Goal: Task Accomplishment & Management: Manage account settings

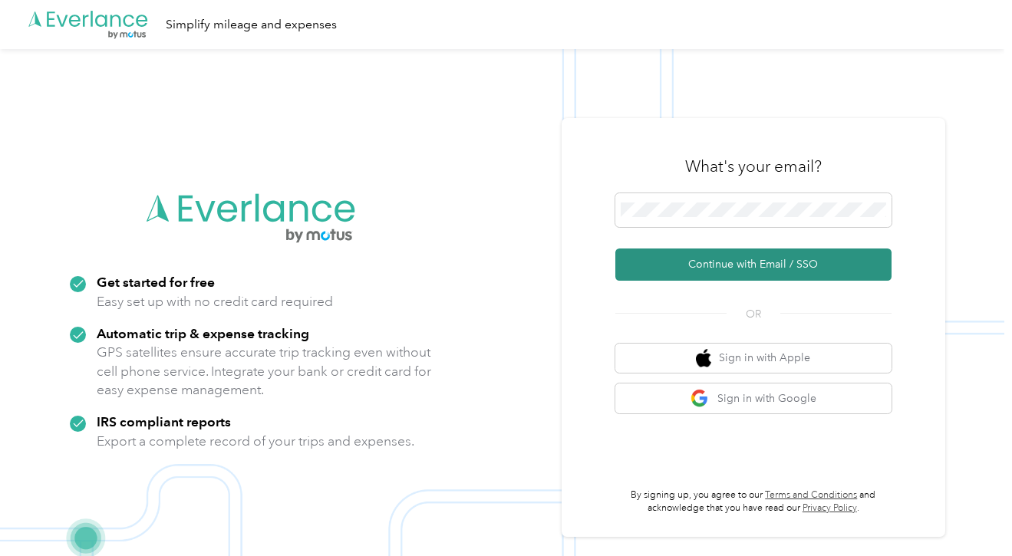
click at [744, 263] on button "Continue with Email / SSO" at bounding box center [754, 265] width 276 height 32
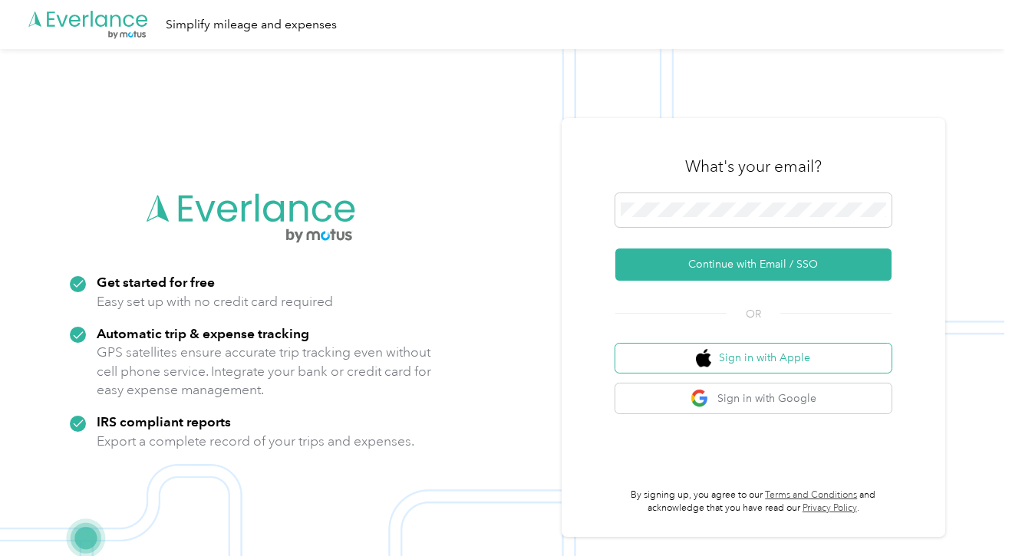
scroll to position [27, 0]
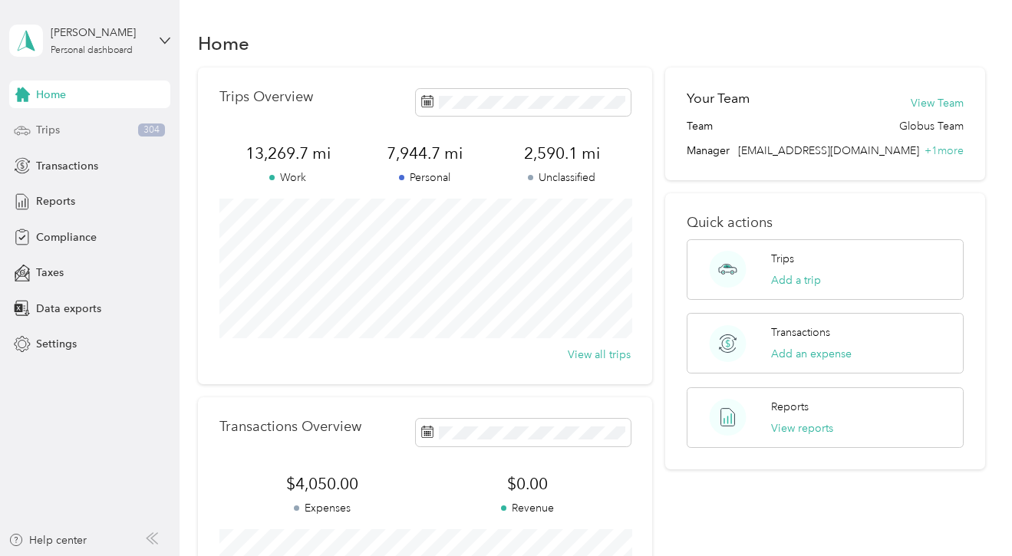
click at [113, 135] on div "Trips 304" at bounding box center [89, 131] width 161 height 28
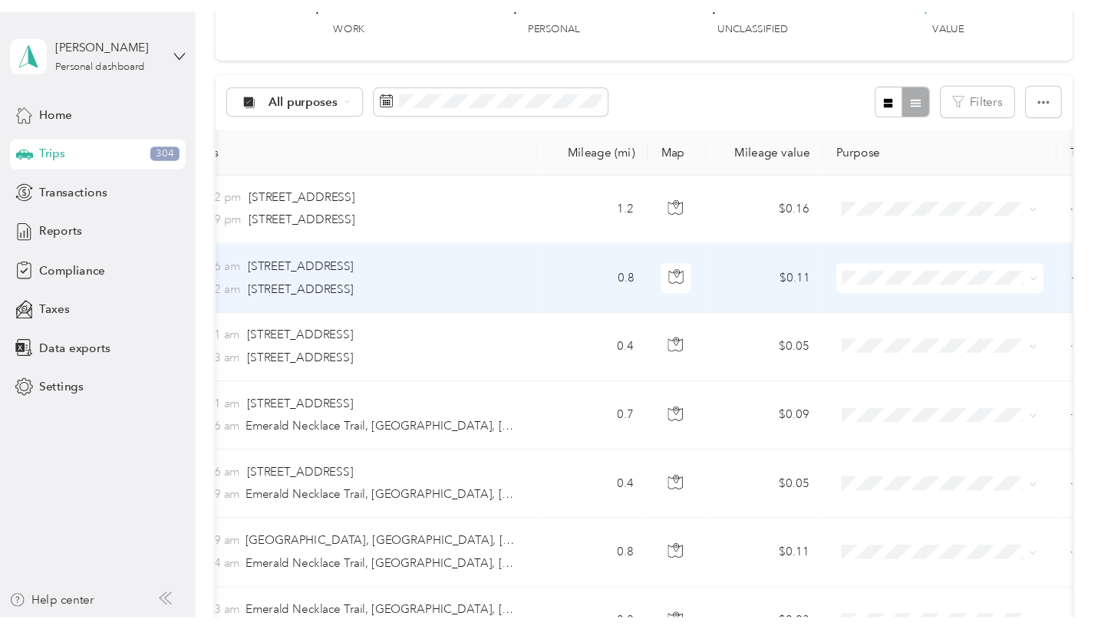
scroll to position [0, 201]
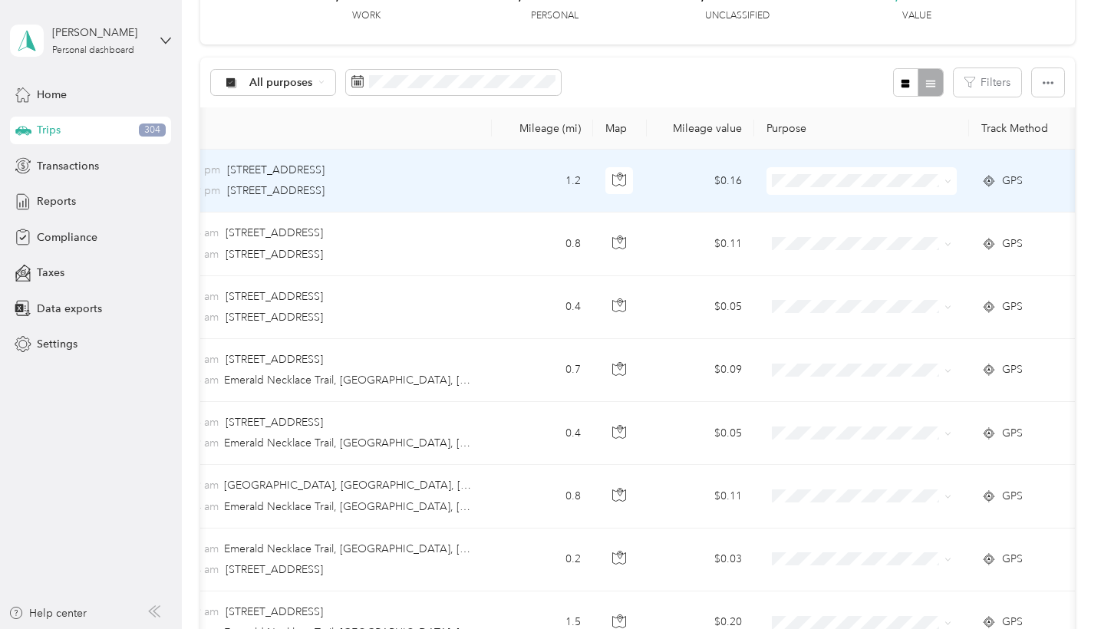
click at [946, 181] on icon at bounding box center [948, 181] width 7 height 7
click at [936, 206] on span "Globus" at bounding box center [876, 209] width 142 height 16
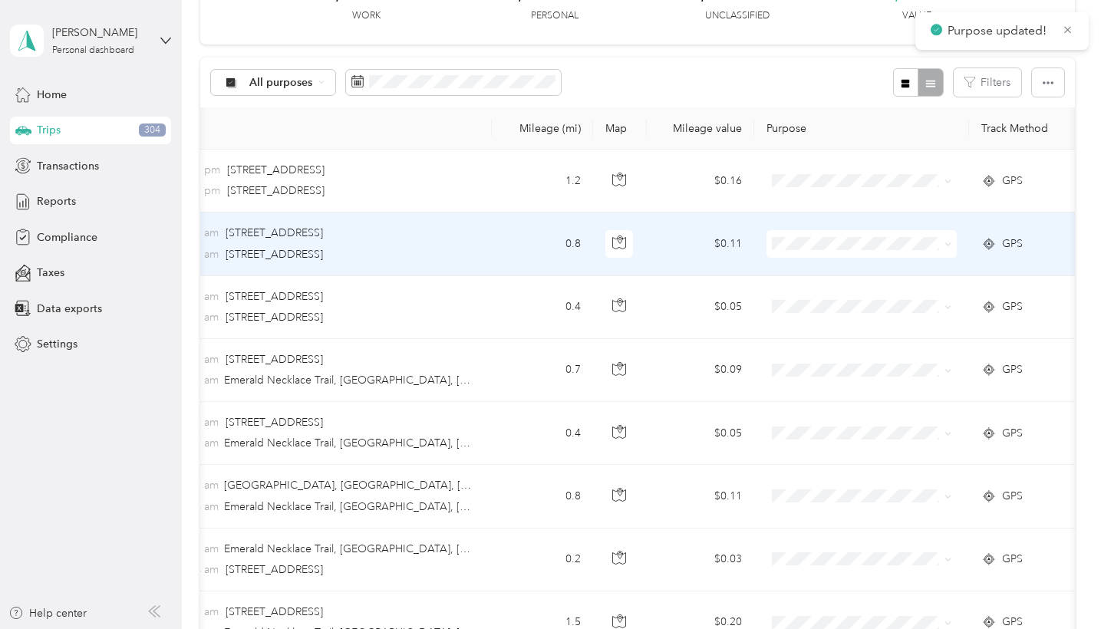
click at [955, 247] on span at bounding box center [862, 244] width 190 height 28
click at [949, 246] on icon at bounding box center [948, 244] width 7 height 7
click at [926, 269] on span "Globus" at bounding box center [876, 270] width 142 height 16
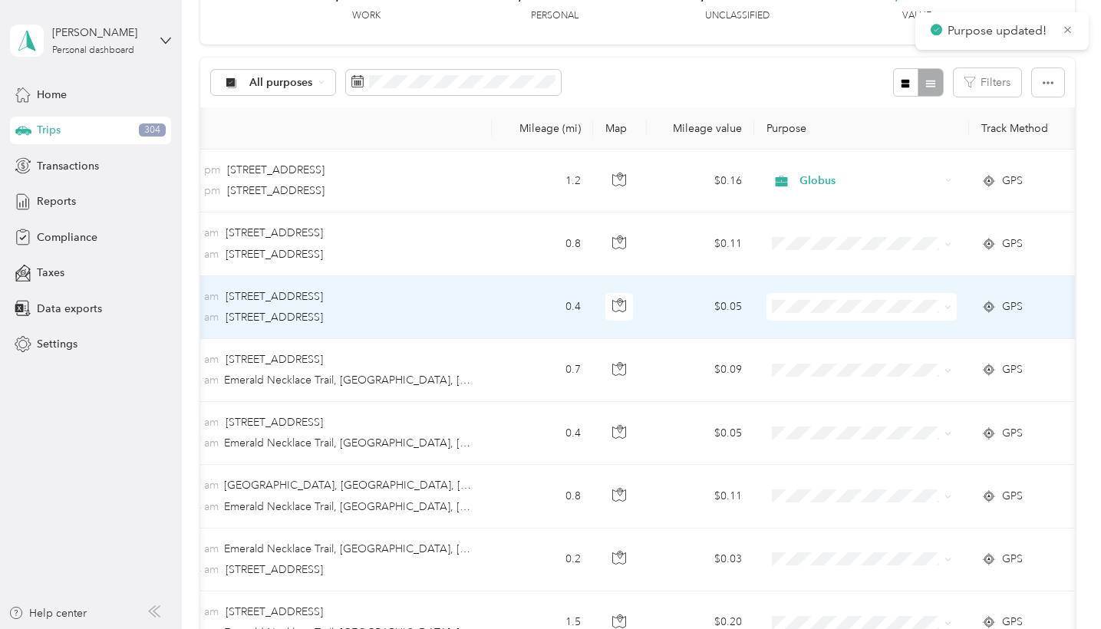
click at [949, 304] on icon at bounding box center [948, 307] width 7 height 7
click at [933, 328] on span "Globus" at bounding box center [876, 335] width 142 height 16
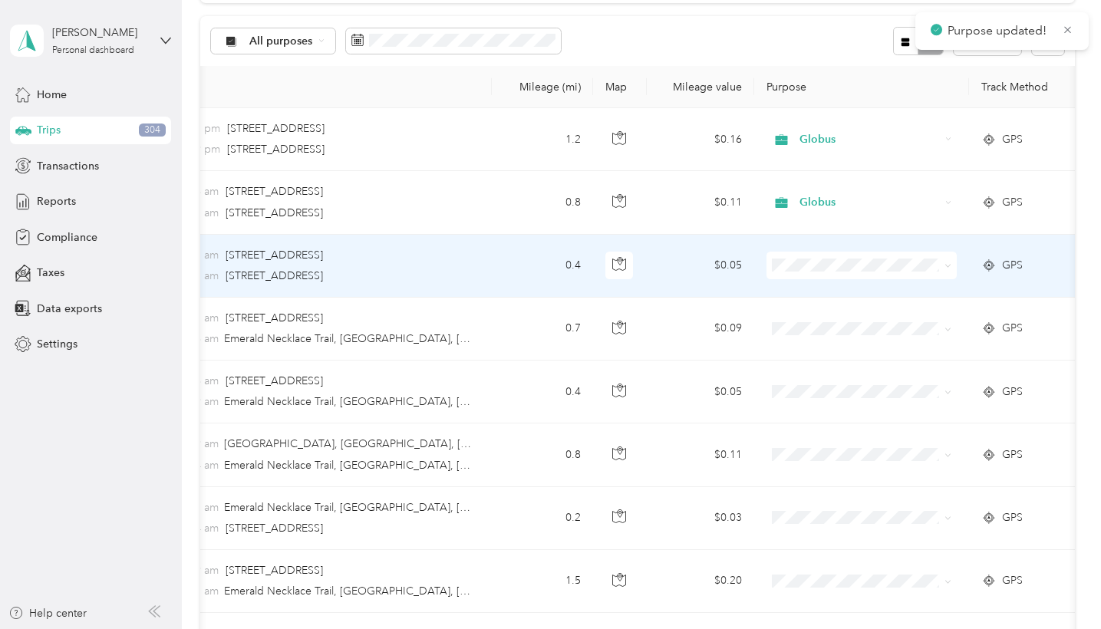
scroll to position [156, 0]
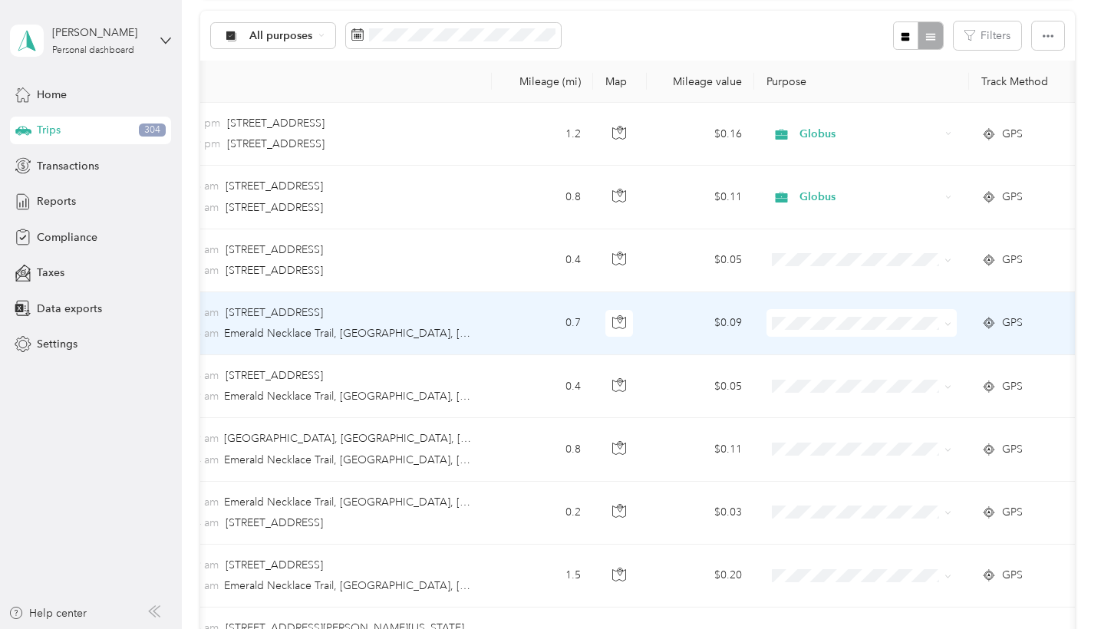
click at [948, 321] on icon at bounding box center [948, 324] width 7 height 7
click at [936, 360] on li "Globus" at bounding box center [863, 351] width 190 height 27
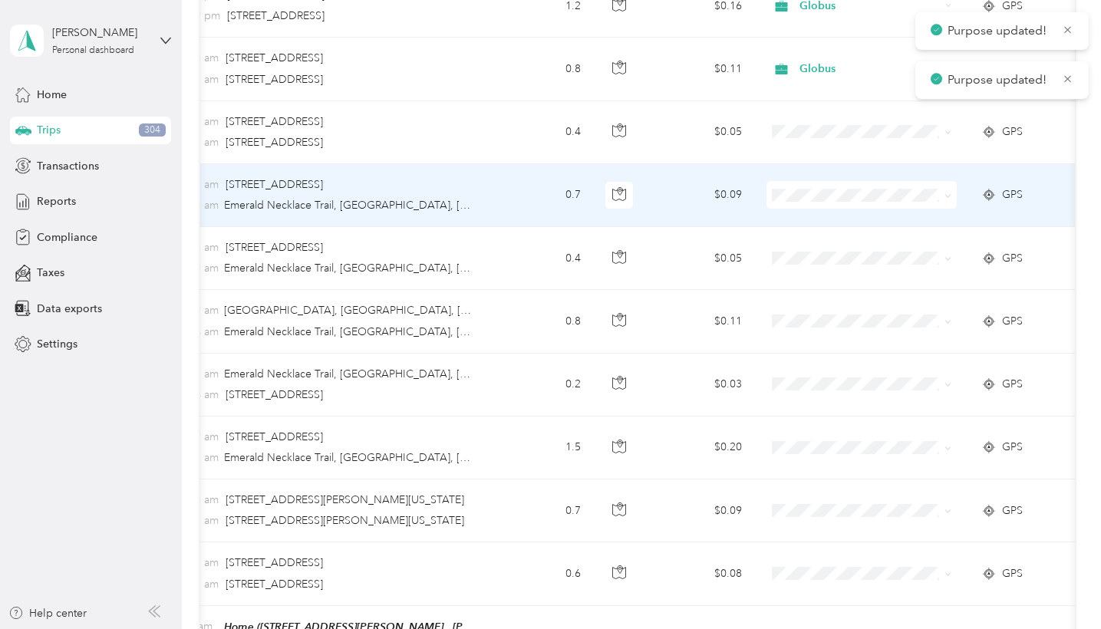
scroll to position [286, 0]
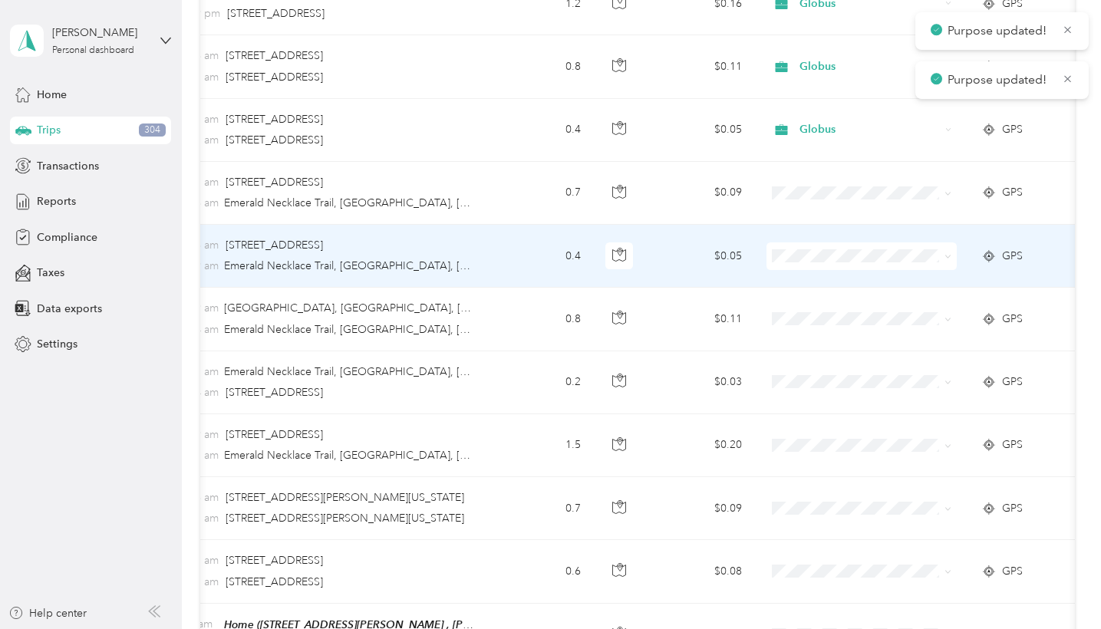
click at [956, 258] on span at bounding box center [862, 257] width 190 height 28
click at [951, 248] on span at bounding box center [945, 256] width 12 height 17
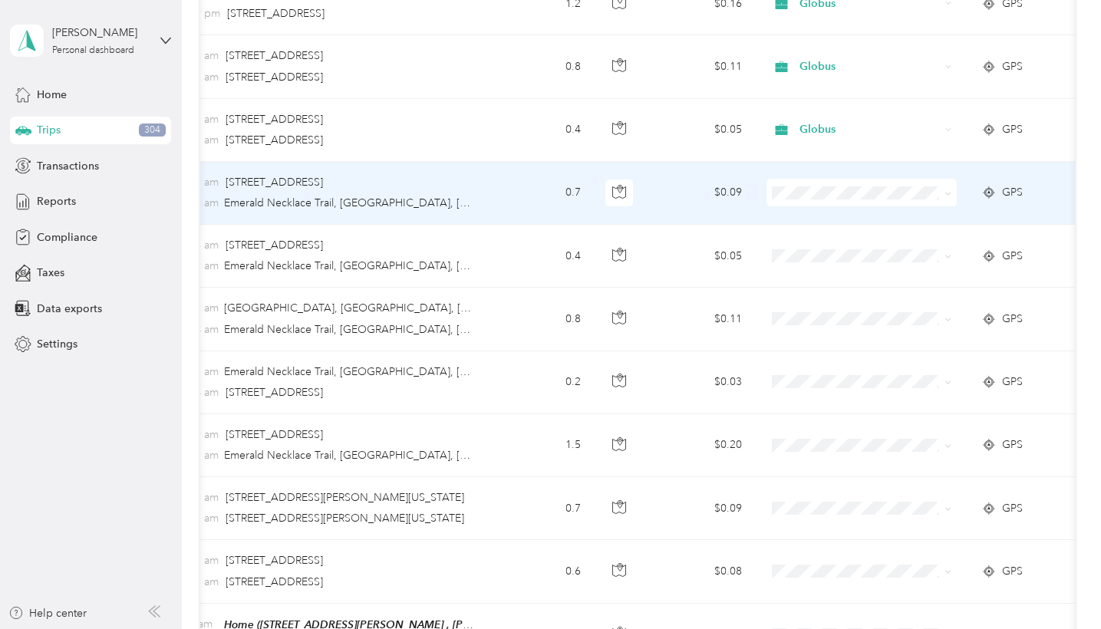
click at [946, 193] on icon at bounding box center [948, 193] width 7 height 7
click at [916, 226] on li "Globus" at bounding box center [863, 220] width 190 height 27
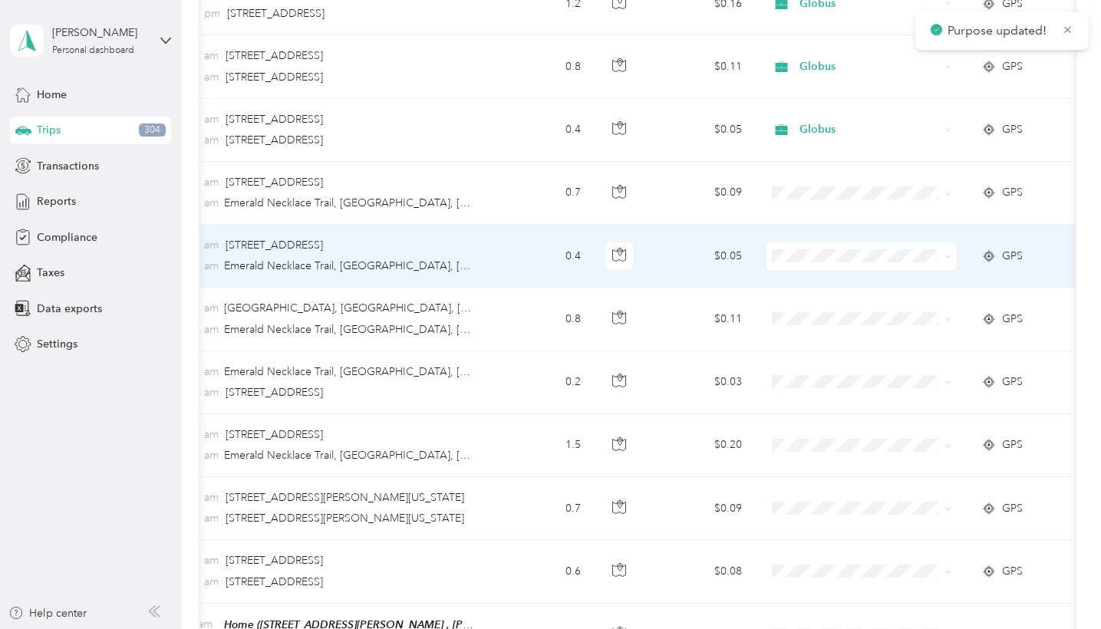
click at [950, 259] on icon at bounding box center [948, 256] width 7 height 7
click at [932, 283] on span "Globus" at bounding box center [876, 284] width 142 height 16
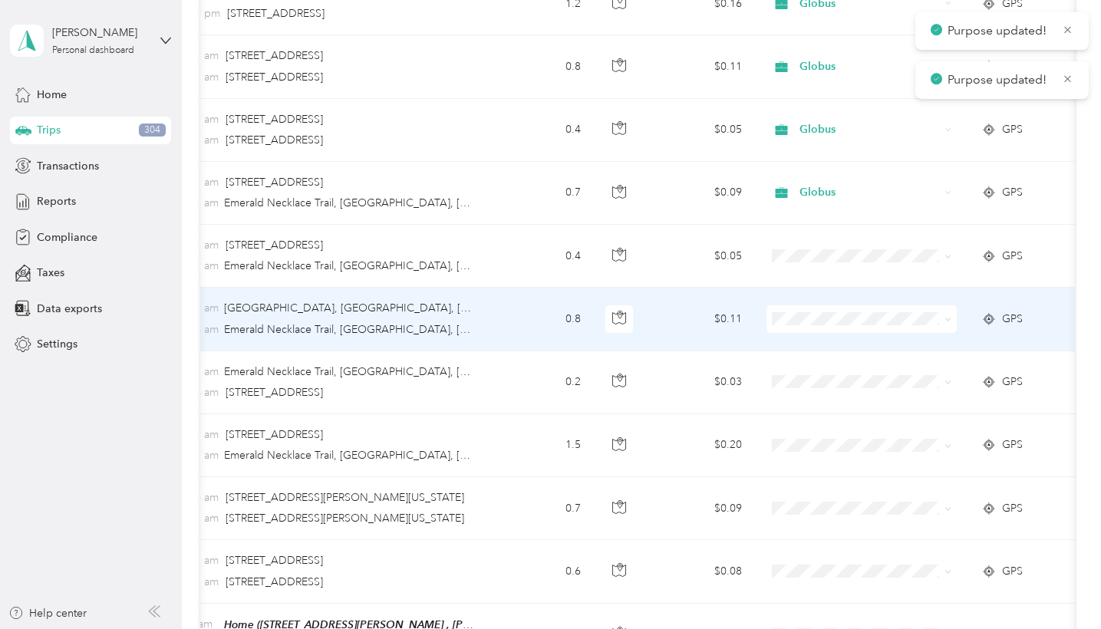
click at [949, 316] on icon at bounding box center [948, 319] width 7 height 7
click at [943, 345] on span "Globus" at bounding box center [876, 347] width 142 height 16
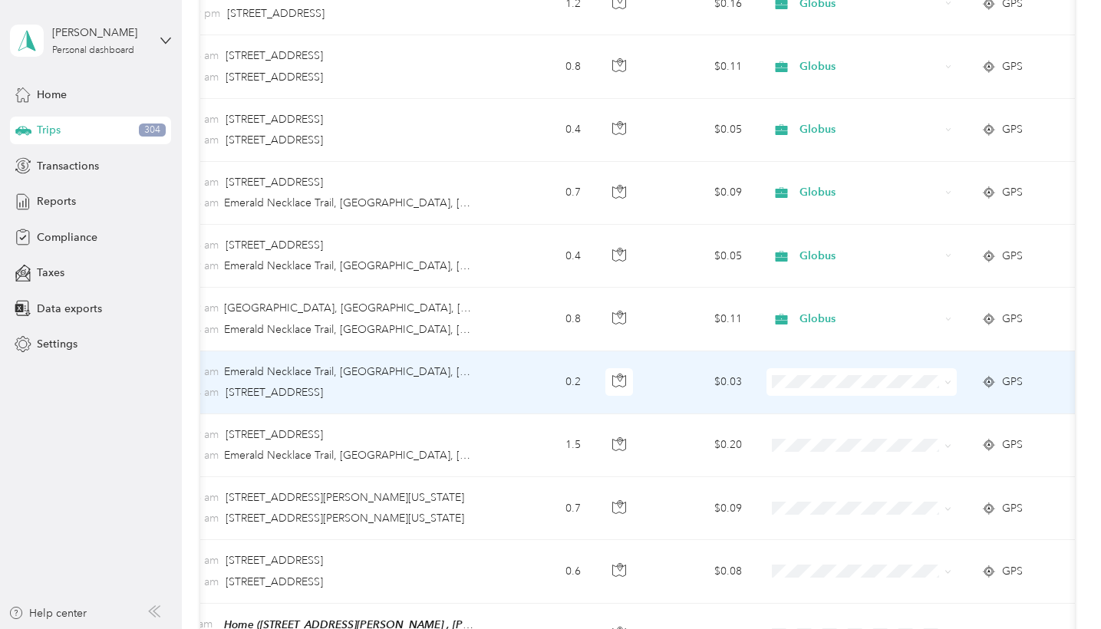
click at [950, 386] on icon at bounding box center [948, 382] width 7 height 7
click at [927, 408] on span "Globus" at bounding box center [876, 410] width 142 height 16
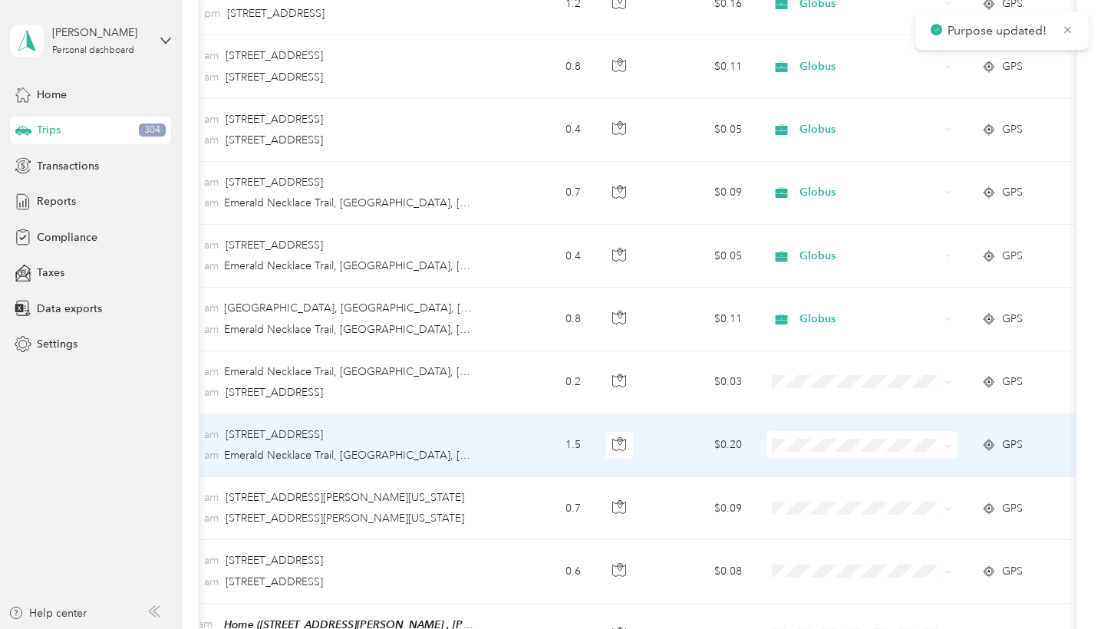
click at [946, 443] on icon at bounding box center [948, 446] width 7 height 7
click at [936, 467] on span "Globus" at bounding box center [876, 473] width 142 height 16
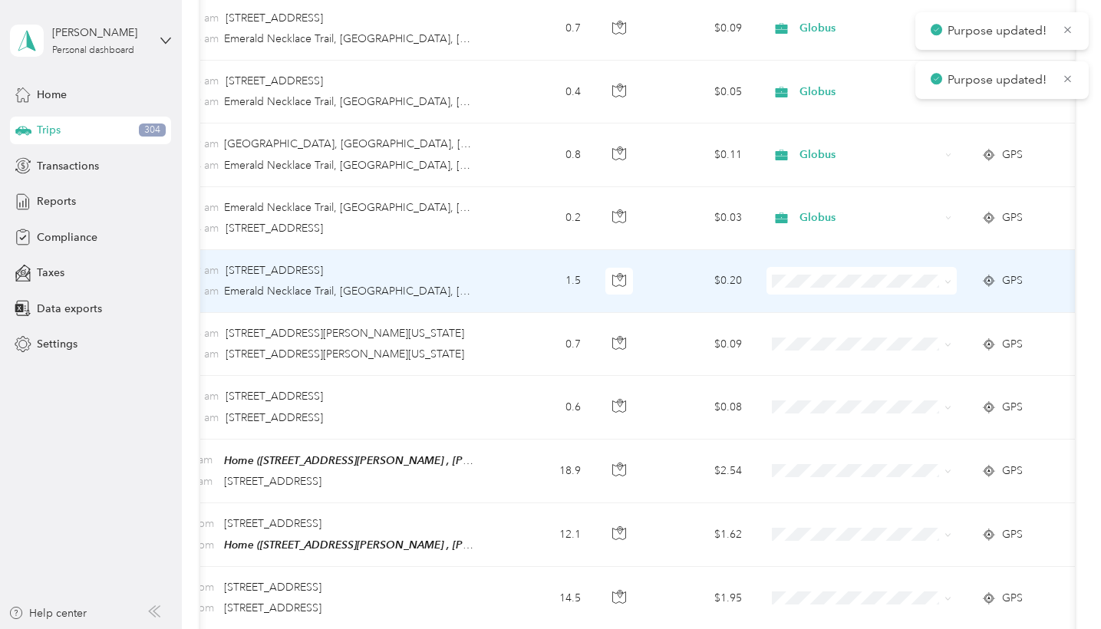
scroll to position [454, 0]
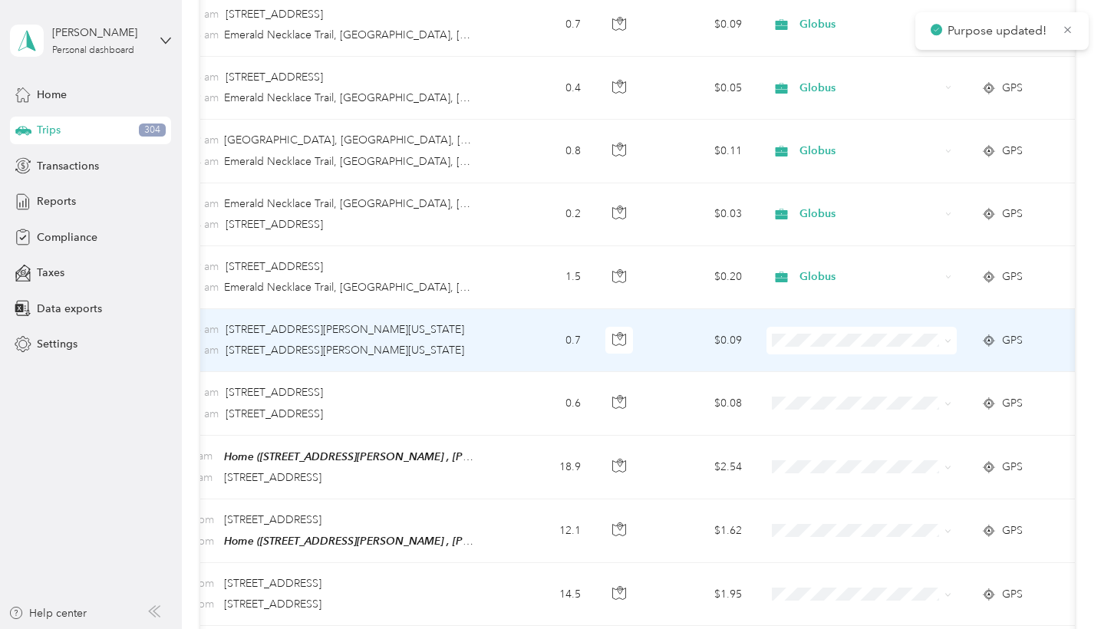
click at [952, 342] on icon at bounding box center [948, 341] width 7 height 7
click at [940, 370] on span "Globus" at bounding box center [876, 369] width 142 height 16
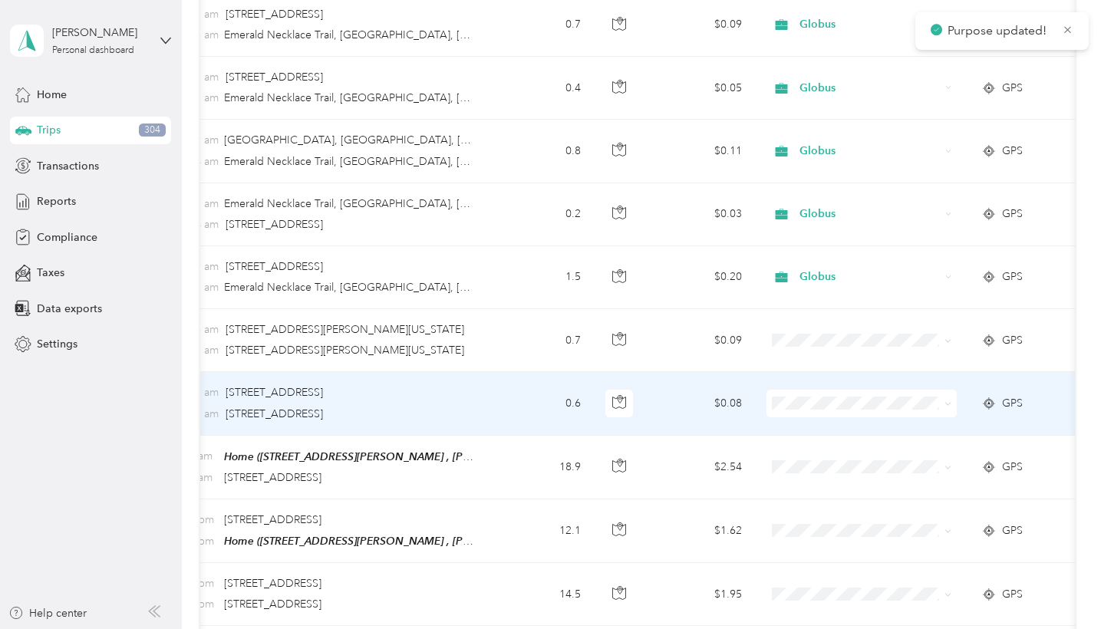
click at [946, 402] on icon at bounding box center [948, 404] width 7 height 7
click at [942, 428] on span "Globus" at bounding box center [876, 432] width 142 height 16
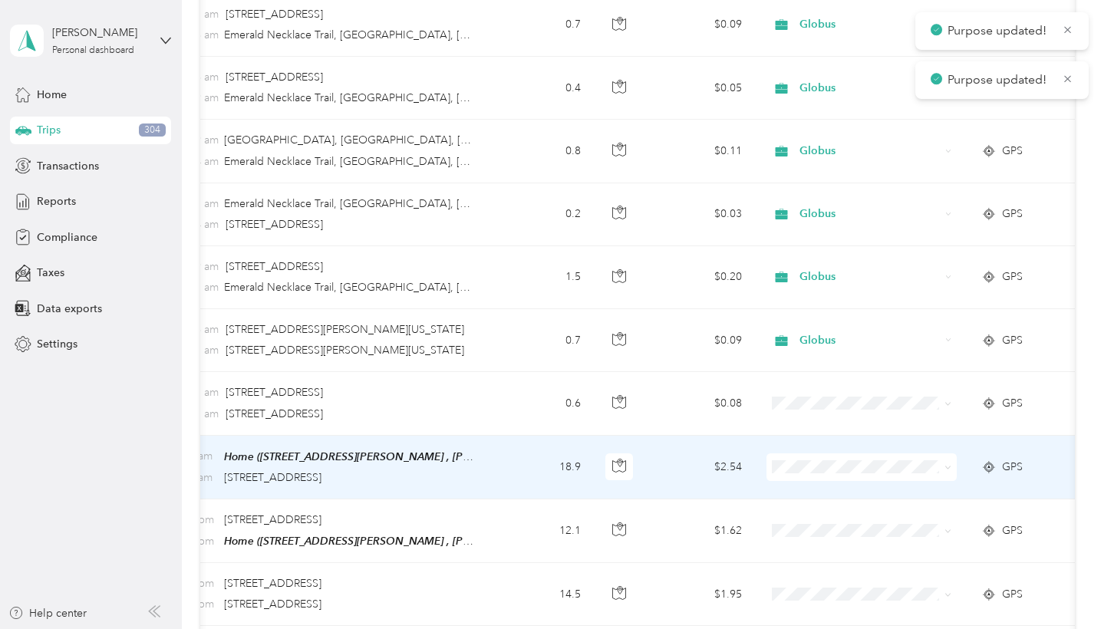
click at [944, 463] on span at bounding box center [945, 467] width 12 height 17
click at [950, 469] on icon at bounding box center [948, 467] width 7 height 7
click at [936, 494] on span "Globus" at bounding box center [876, 495] width 142 height 16
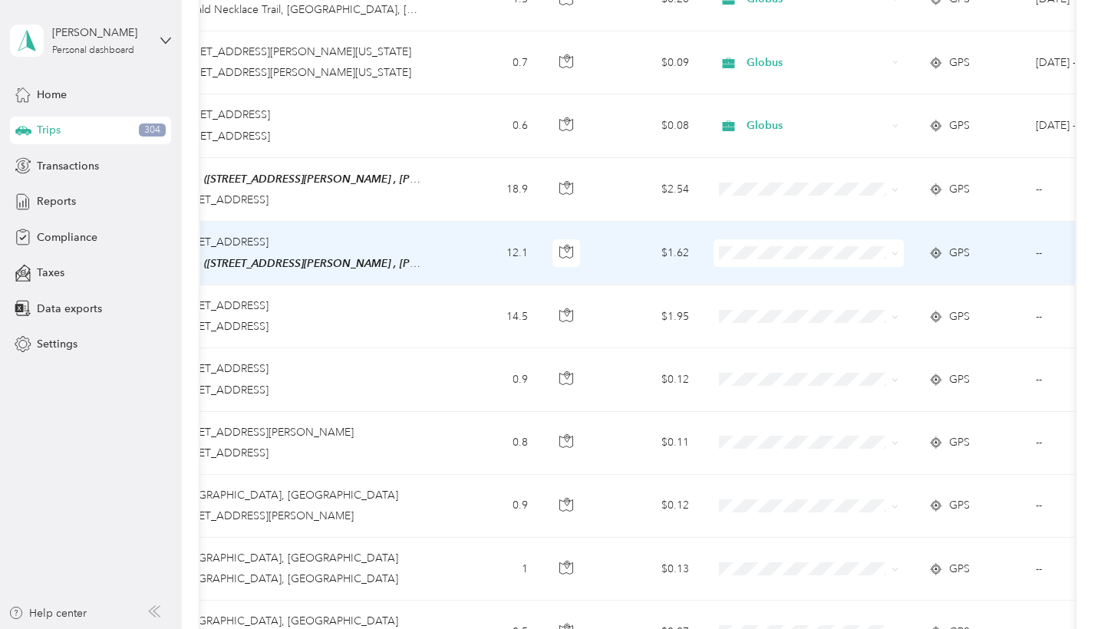
scroll to position [0, 279]
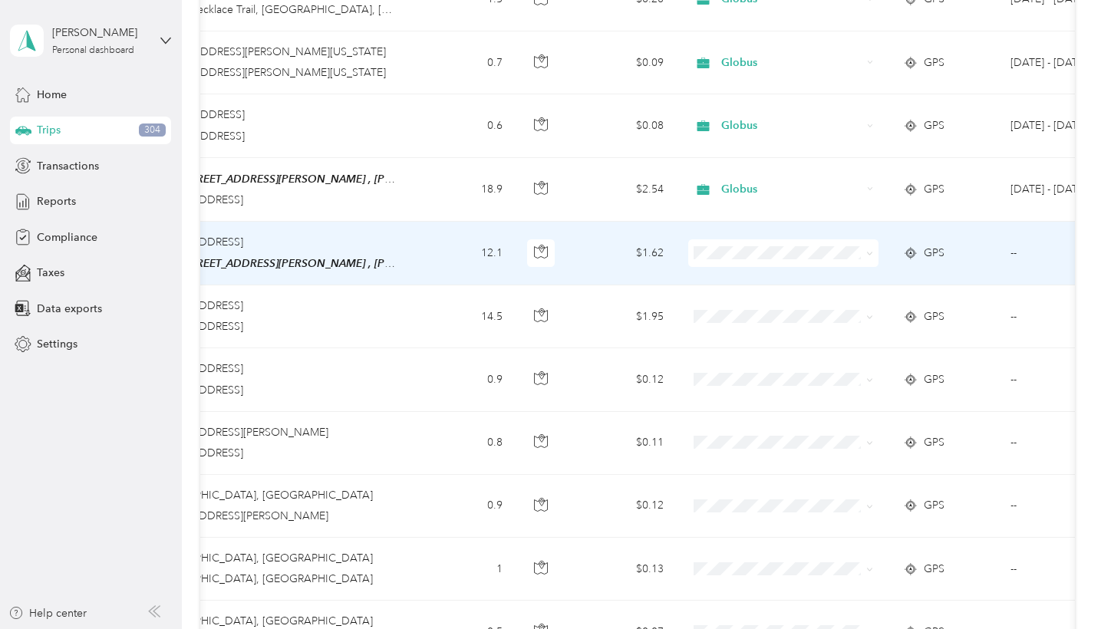
click at [871, 254] on icon at bounding box center [870, 253] width 7 height 7
click at [850, 289] on li "Globus" at bounding box center [784, 279] width 190 height 27
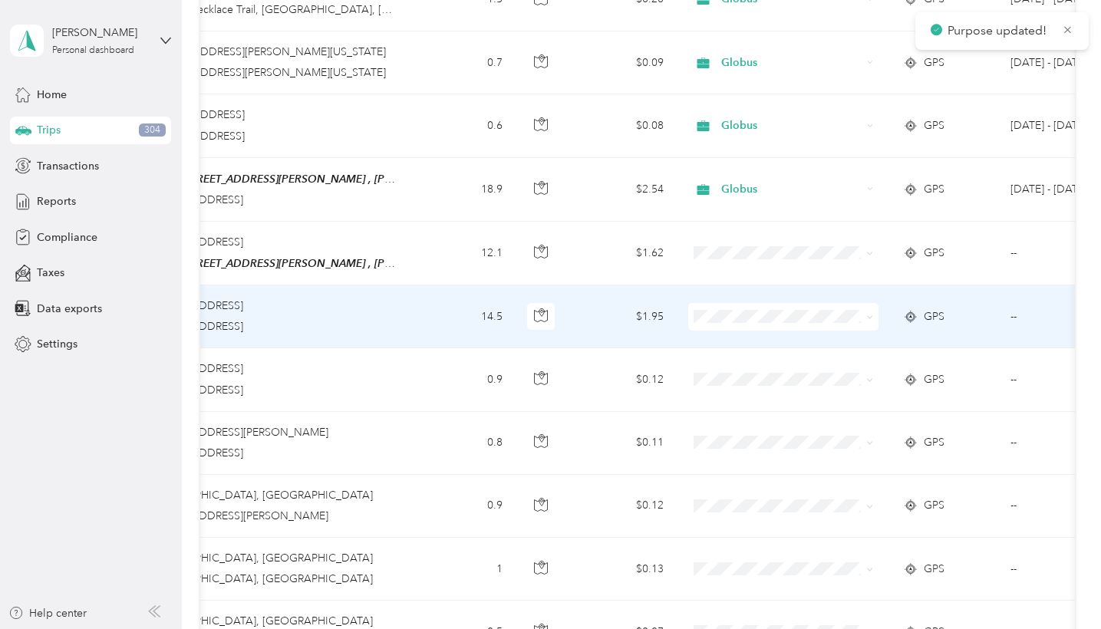
click at [873, 316] on icon at bounding box center [870, 317] width 7 height 7
click at [856, 336] on span "Globus" at bounding box center [798, 343] width 142 height 16
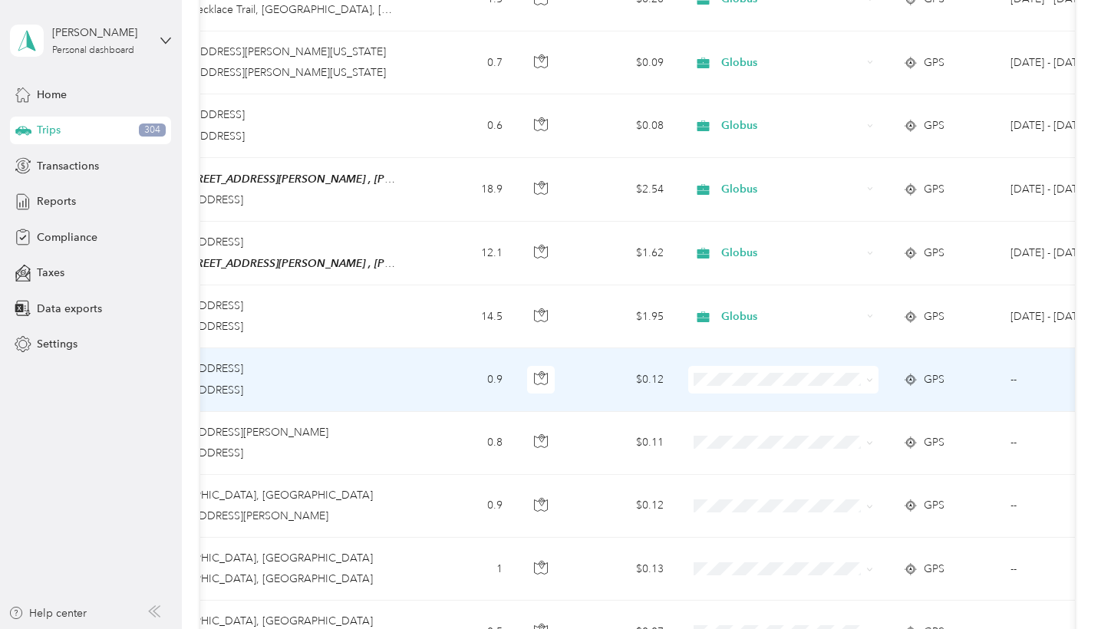
click at [873, 377] on icon at bounding box center [870, 380] width 7 height 7
click at [848, 400] on span "Globus" at bounding box center [798, 406] width 142 height 16
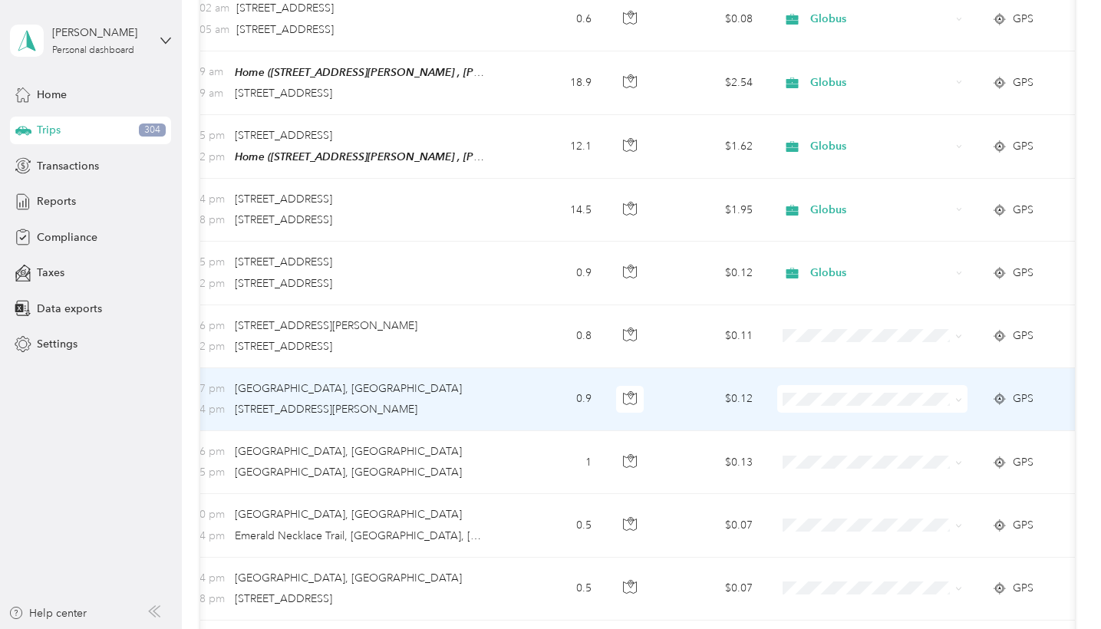
scroll to position [0, 193]
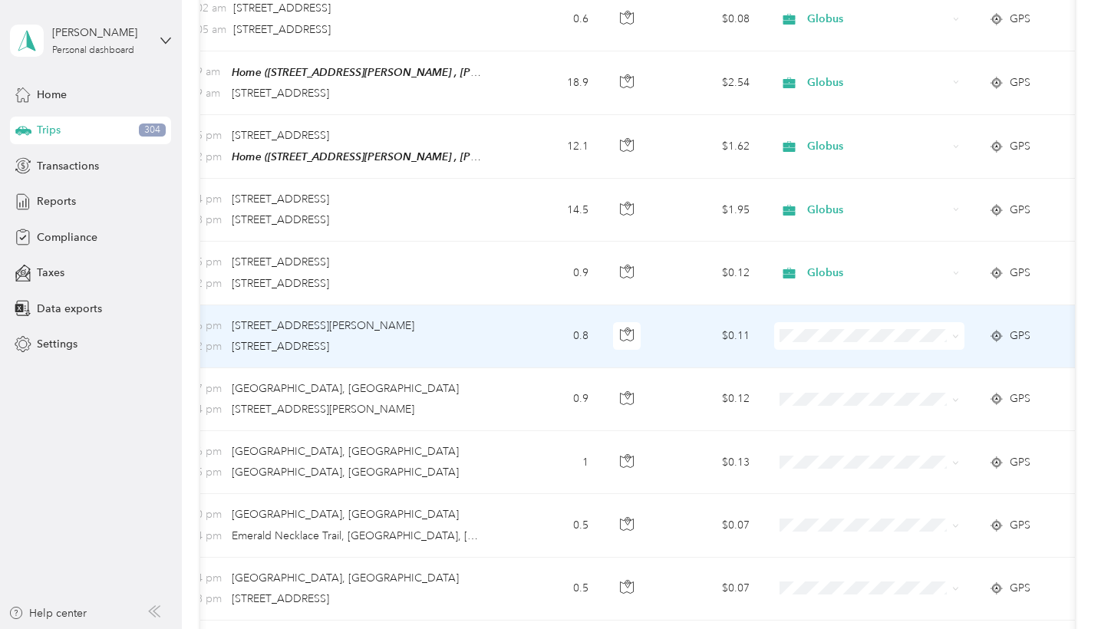
click at [956, 336] on icon at bounding box center [955, 336] width 7 height 7
click at [947, 363] on span "Globus" at bounding box center [884, 363] width 142 height 16
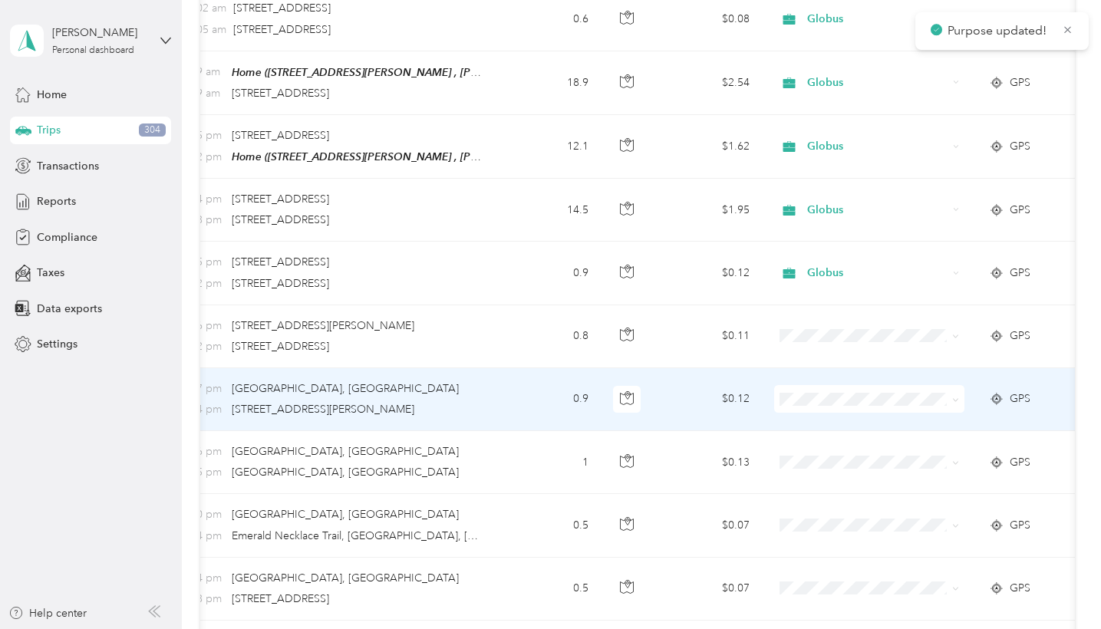
click at [959, 398] on icon at bounding box center [955, 400] width 7 height 7
click at [950, 428] on li "Globus" at bounding box center [870, 425] width 190 height 27
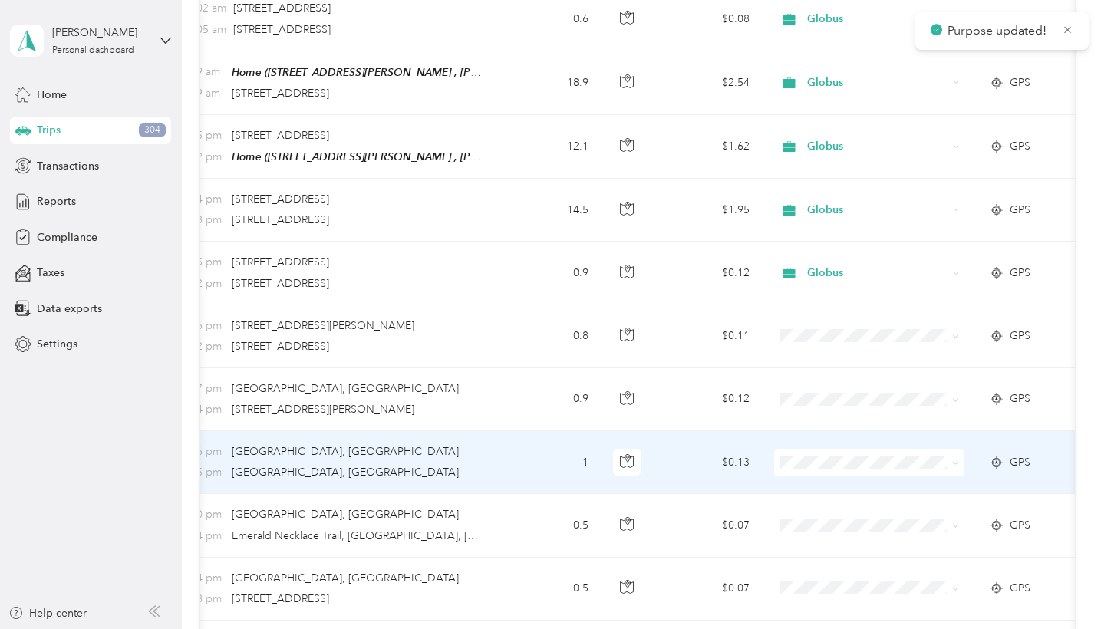
click at [956, 464] on icon at bounding box center [955, 463] width 7 height 7
click at [941, 482] on span "Globus" at bounding box center [884, 489] width 142 height 16
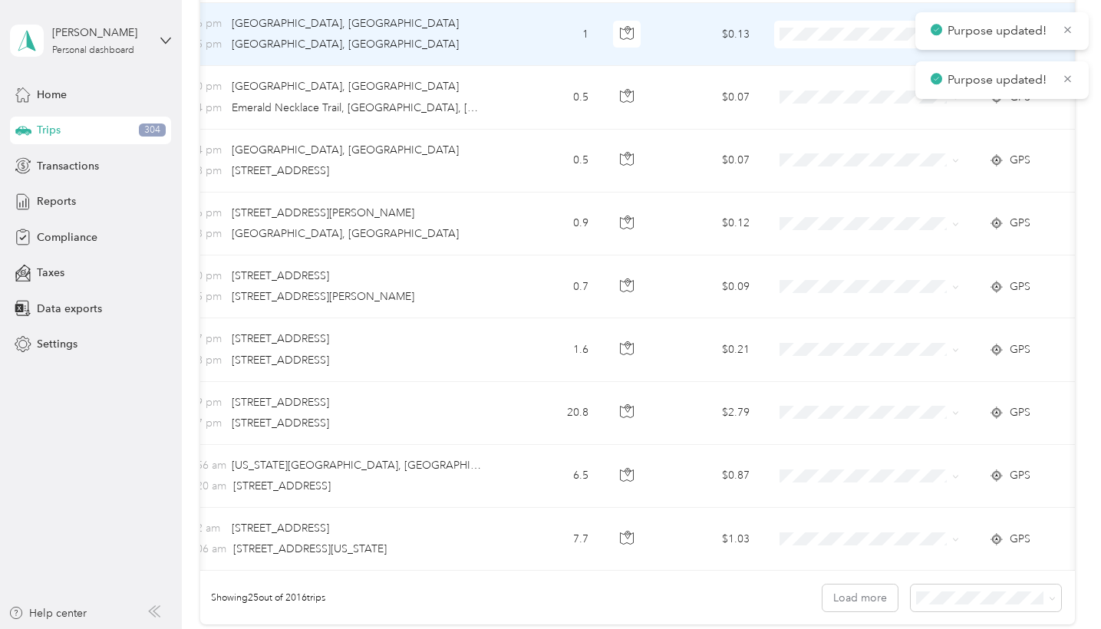
scroll to position [1264, 0]
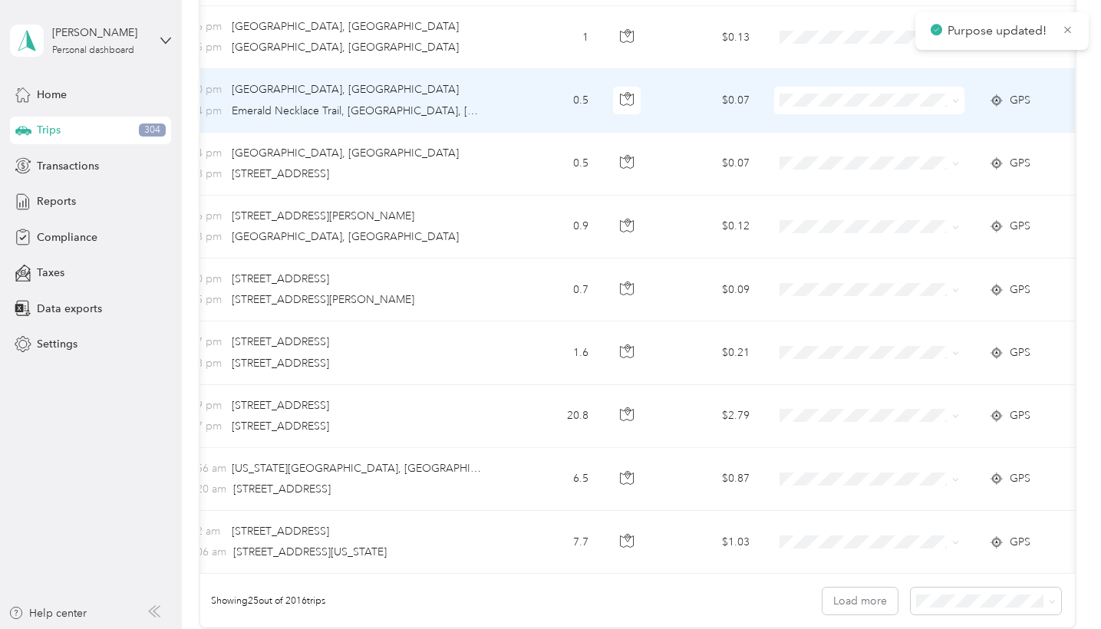
click at [949, 99] on span at bounding box center [953, 100] width 12 height 17
click at [955, 103] on span at bounding box center [955, 100] width 7 height 13
click at [957, 103] on span at bounding box center [955, 100] width 7 height 13
click at [957, 97] on icon at bounding box center [955, 100] width 7 height 7
click at [940, 121] on span "Globus" at bounding box center [884, 127] width 142 height 16
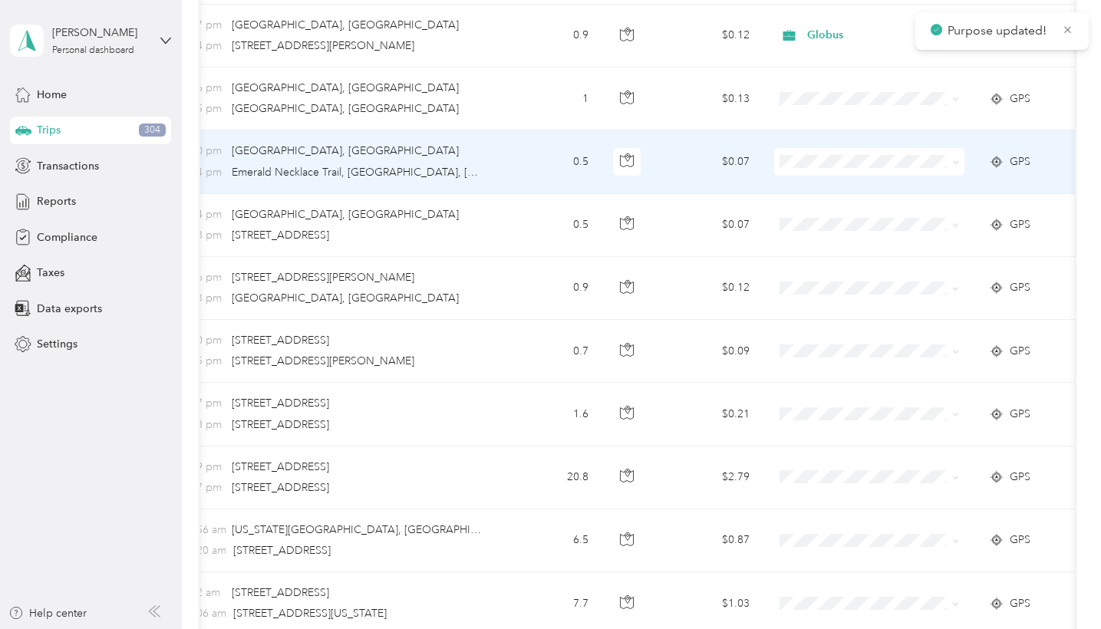
scroll to position [1187, 0]
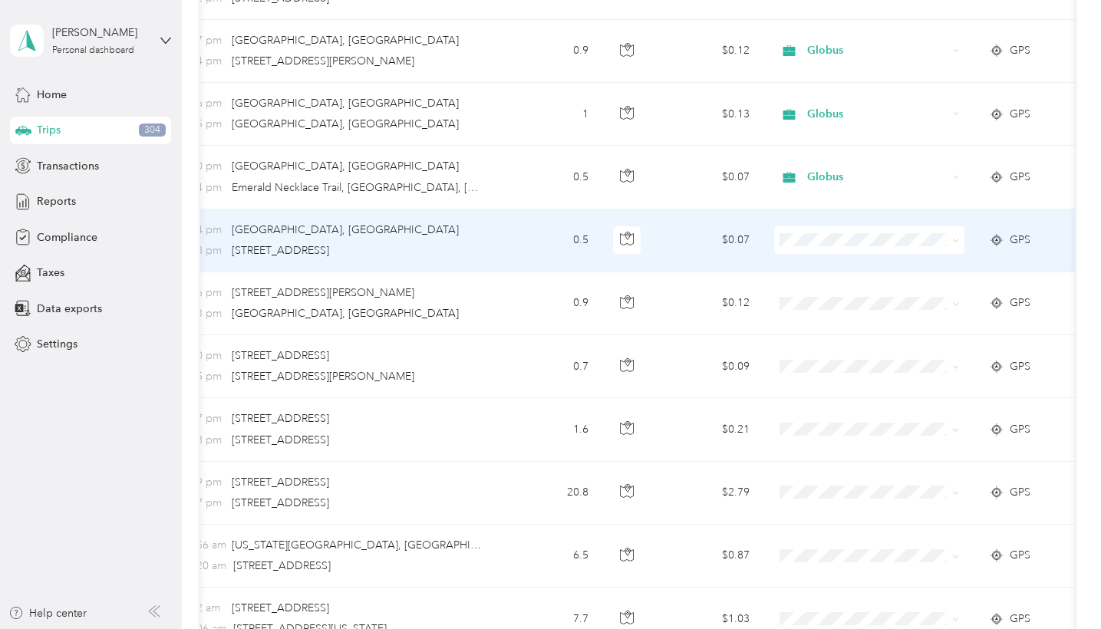
click at [958, 243] on icon at bounding box center [955, 240] width 7 height 7
click at [939, 265] on span "Globus" at bounding box center [884, 267] width 142 height 16
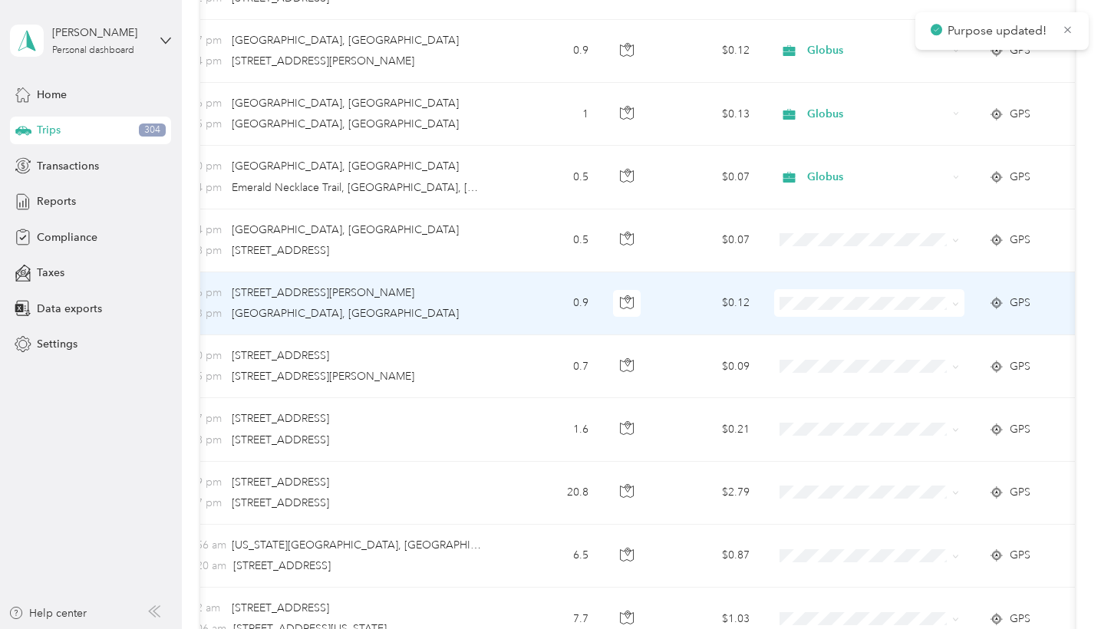
click at [959, 302] on icon at bounding box center [955, 304] width 7 height 7
click at [929, 326] on span "Globus" at bounding box center [884, 330] width 142 height 16
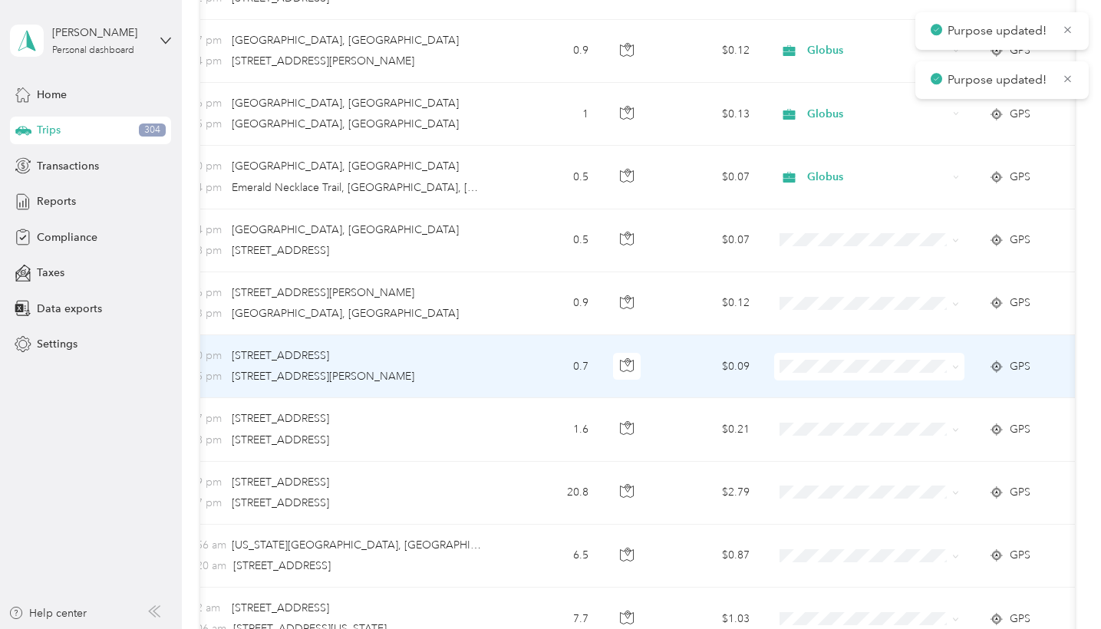
click at [959, 368] on icon at bounding box center [955, 367] width 7 height 7
click at [953, 394] on span "Globus" at bounding box center [884, 393] width 142 height 16
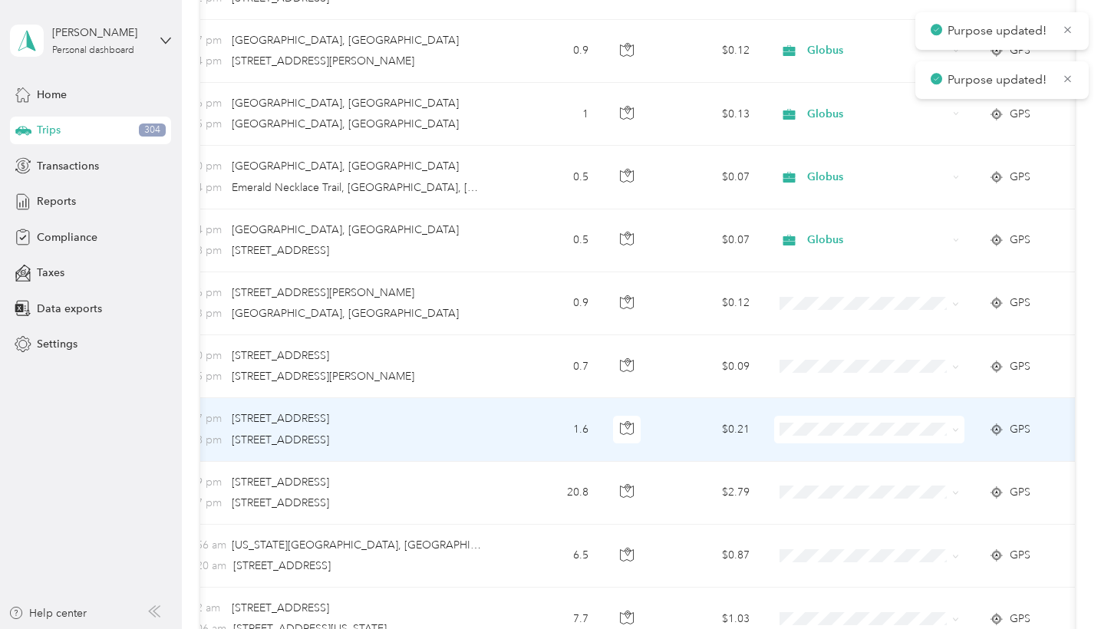
click at [959, 429] on icon at bounding box center [955, 430] width 7 height 7
click at [949, 451] on span "Globus" at bounding box center [884, 456] width 142 height 16
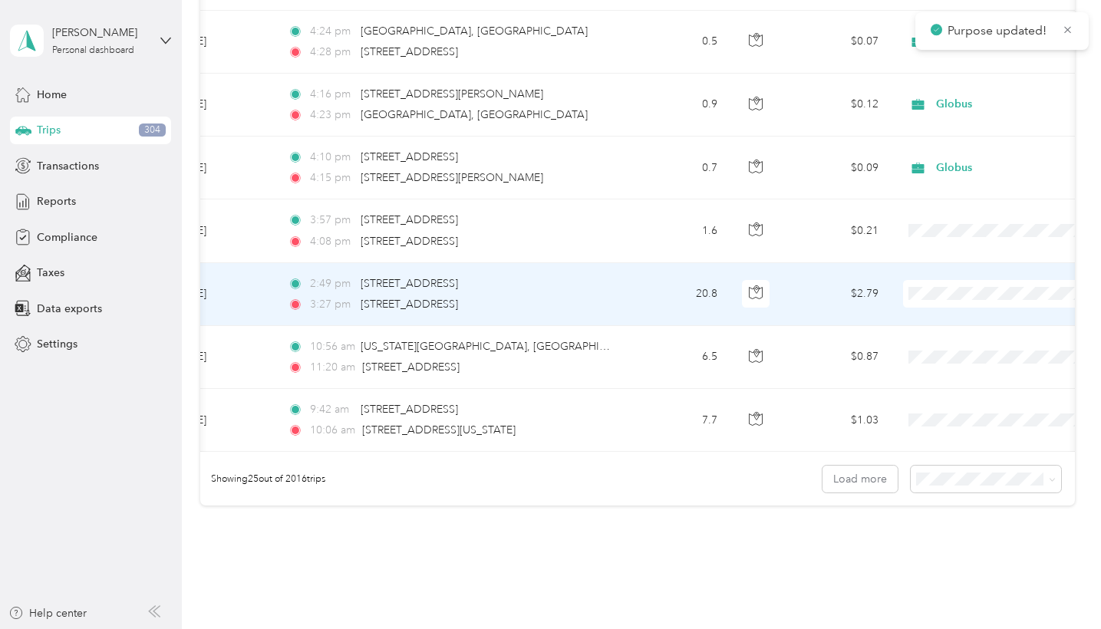
scroll to position [1424, 0]
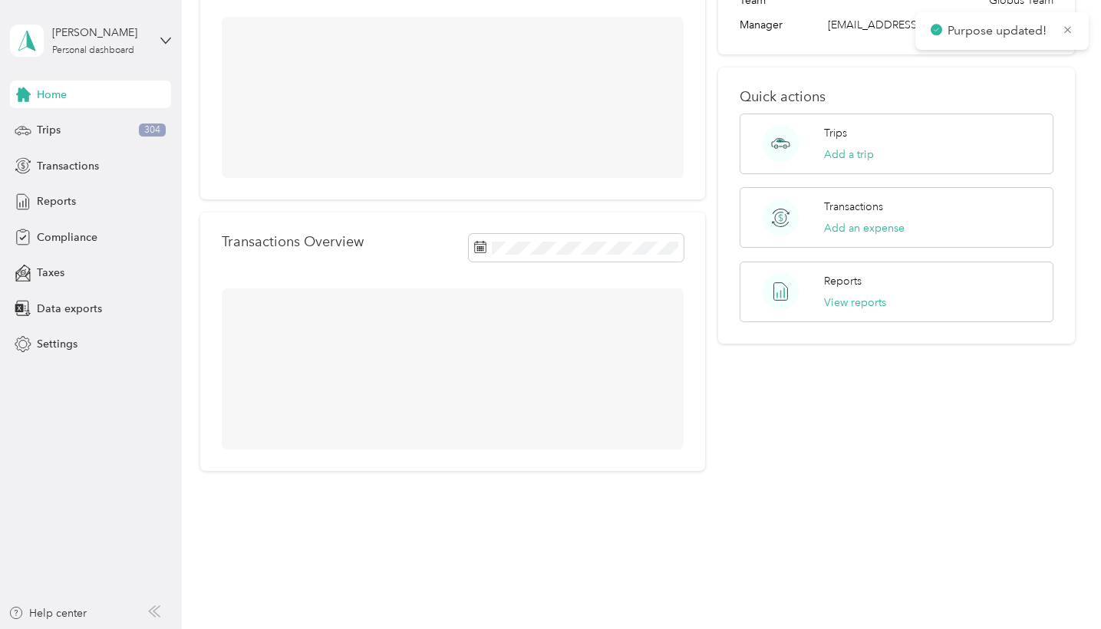
scroll to position [127, 0]
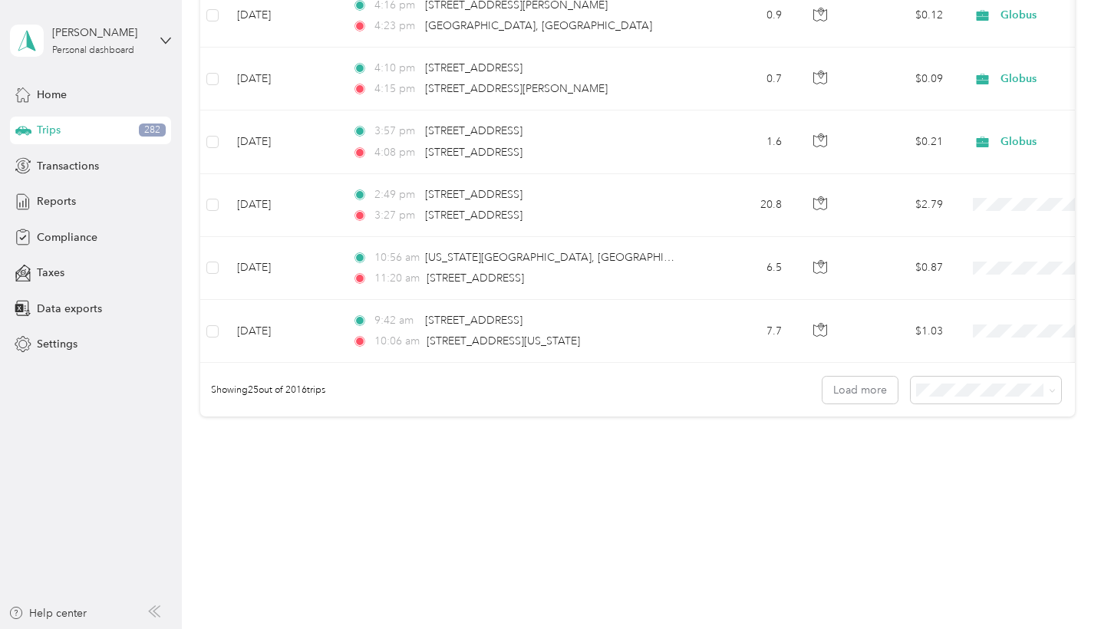
scroll to position [1477, 0]
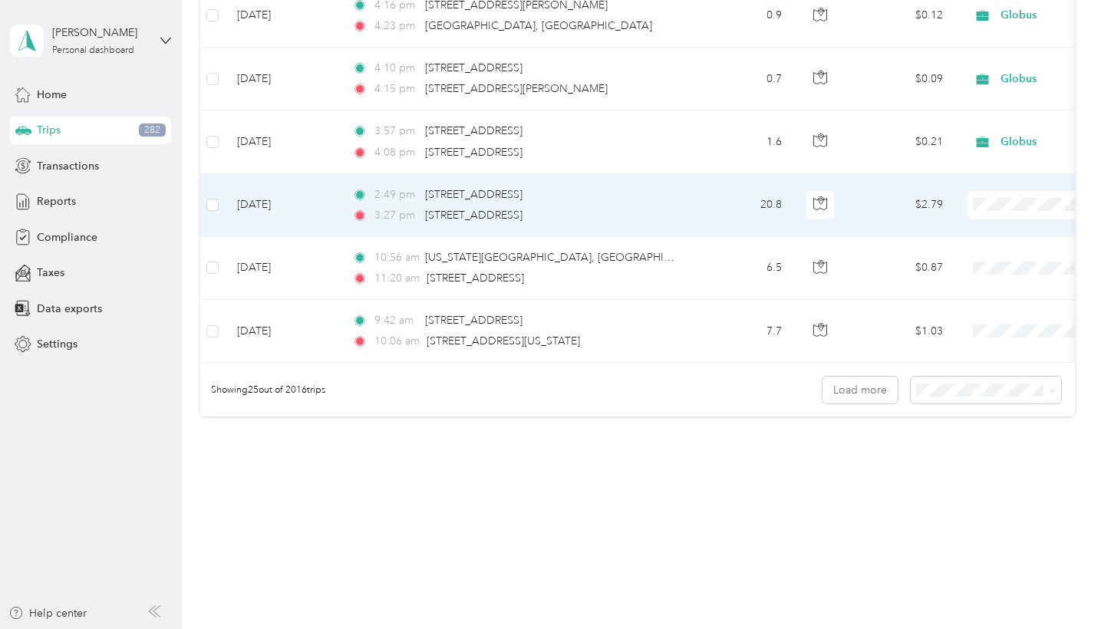
click at [1012, 226] on span "Globus" at bounding box center [1020, 230] width 142 height 16
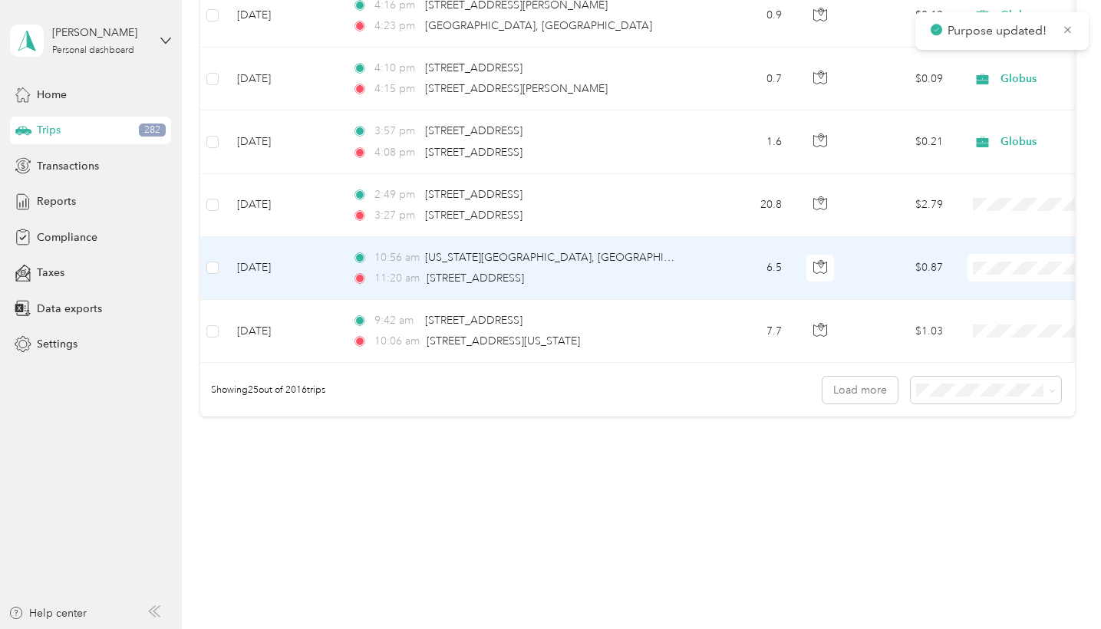
click at [1012, 289] on span "Globus" at bounding box center [1020, 293] width 142 height 16
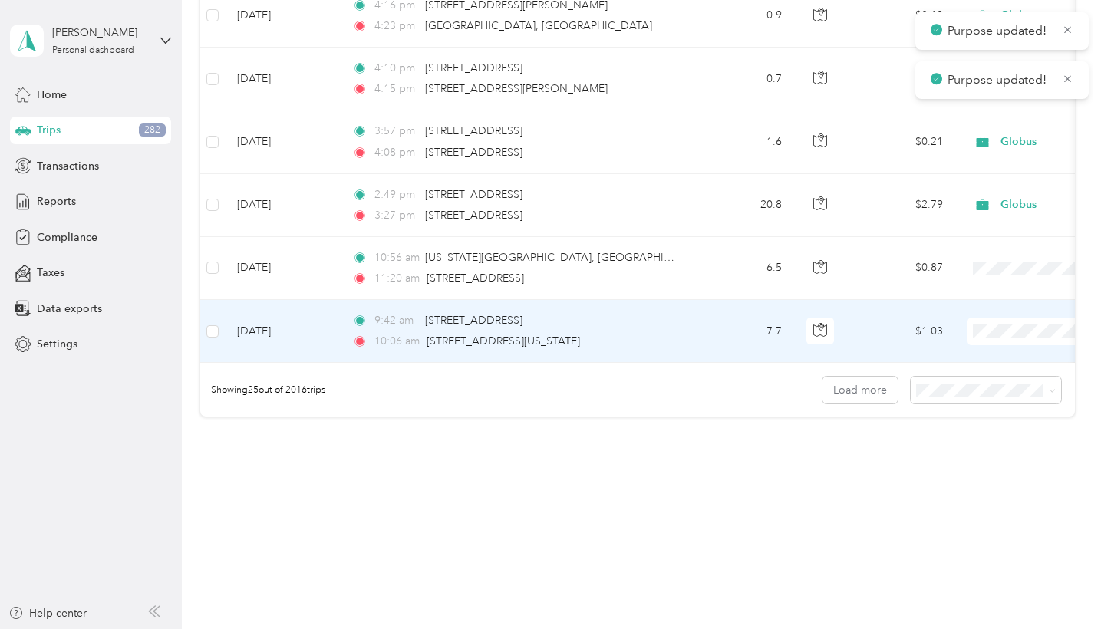
click at [976, 355] on span "Globus" at bounding box center [1020, 356] width 142 height 16
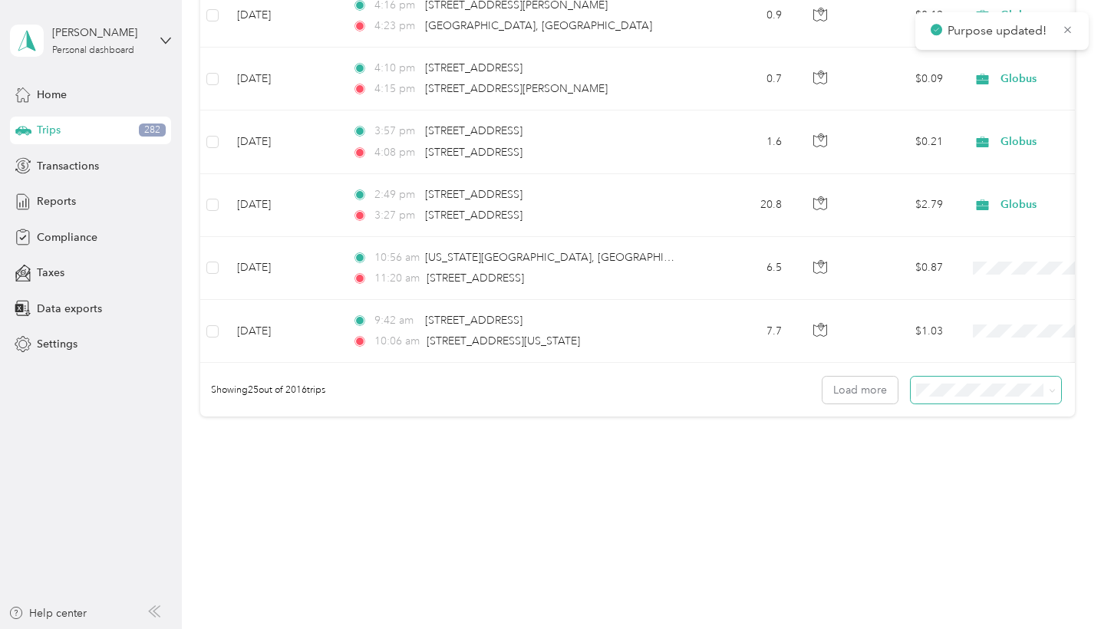
click at [1012, 388] on icon at bounding box center [1052, 391] width 7 height 7
click at [1012, 465] on div "100 per load" at bounding box center [990, 472] width 129 height 16
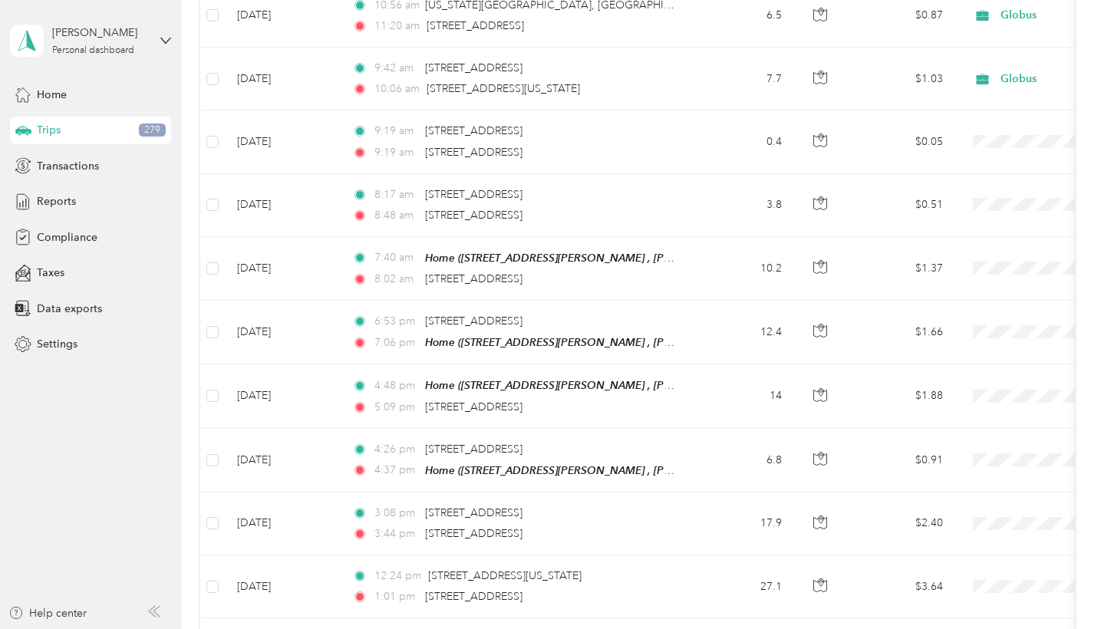
scroll to position [1730, 0]
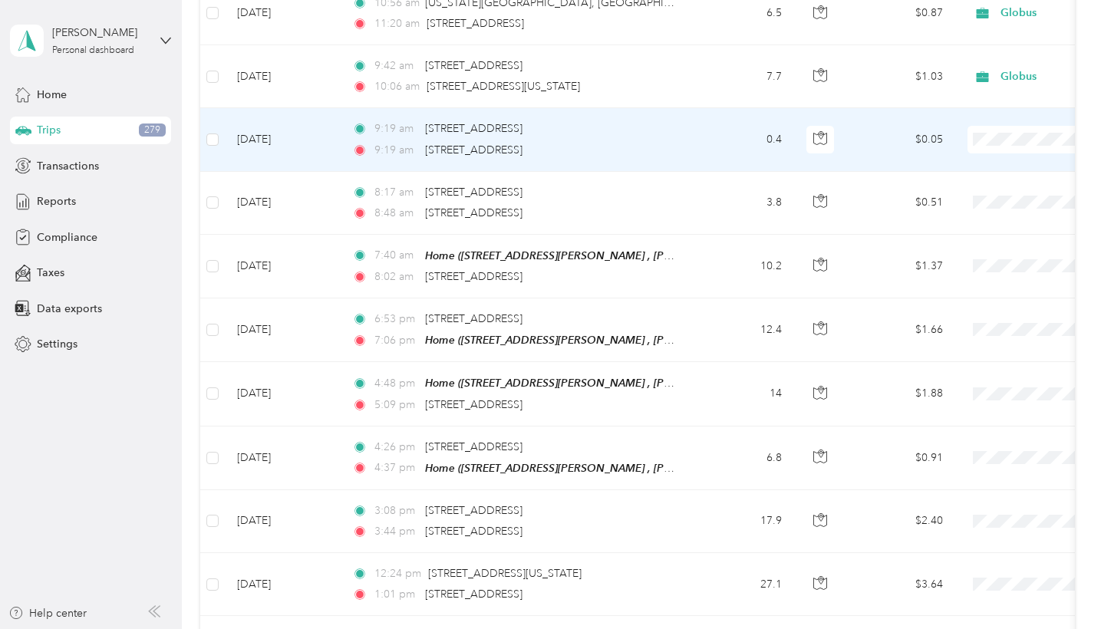
click at [997, 161] on span "Globus" at bounding box center [1020, 166] width 142 height 16
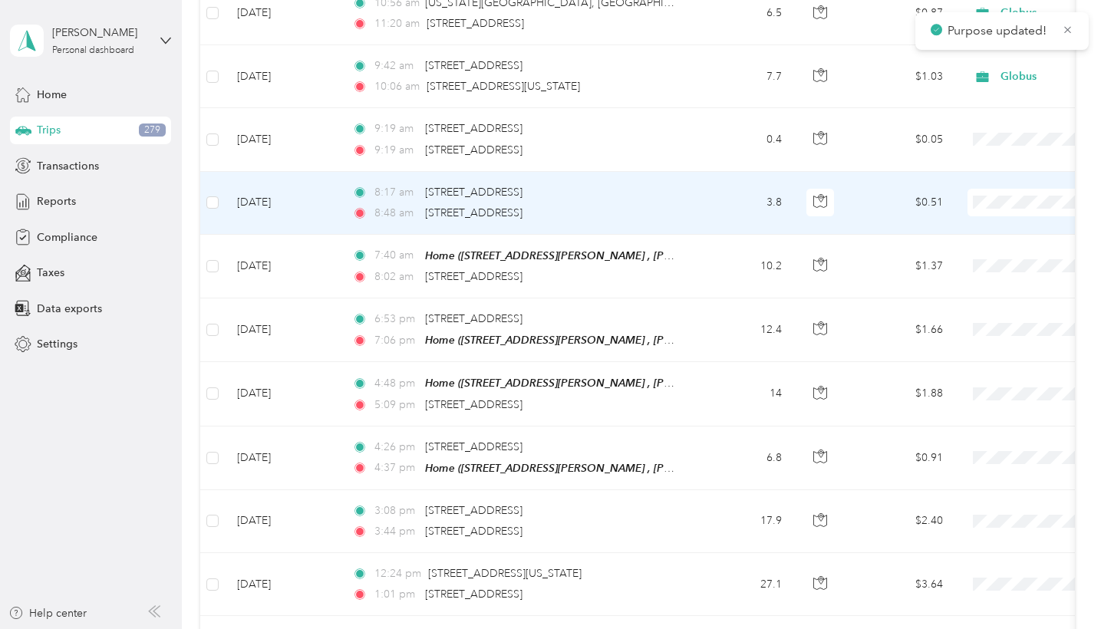
click at [967, 221] on span "Globus" at bounding box center [1020, 228] width 142 height 16
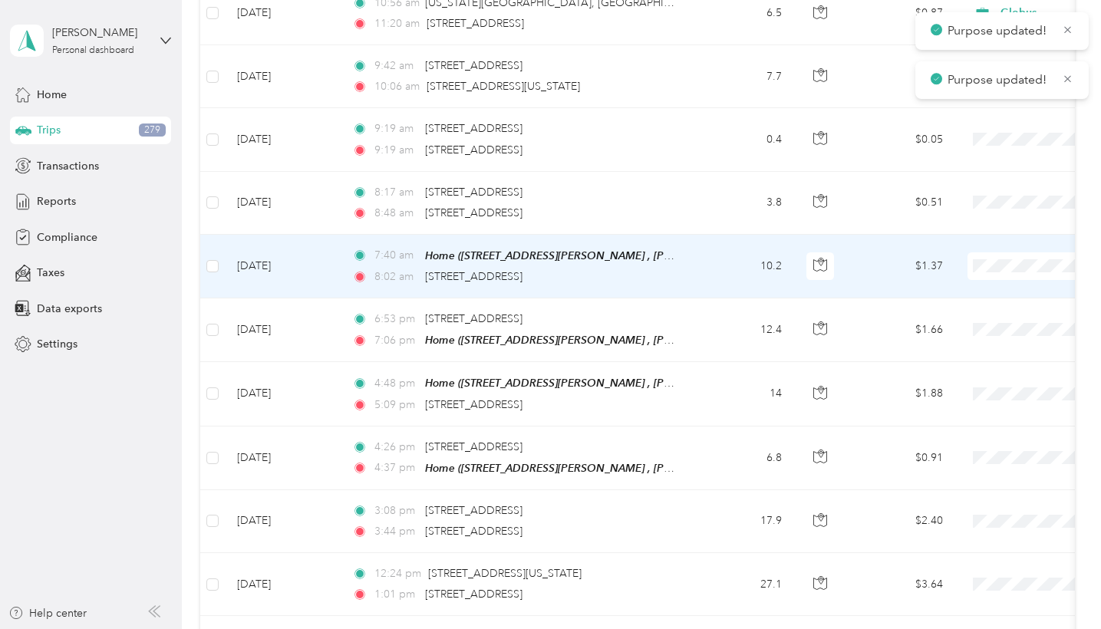
click at [973, 286] on span "Globus" at bounding box center [1020, 292] width 142 height 16
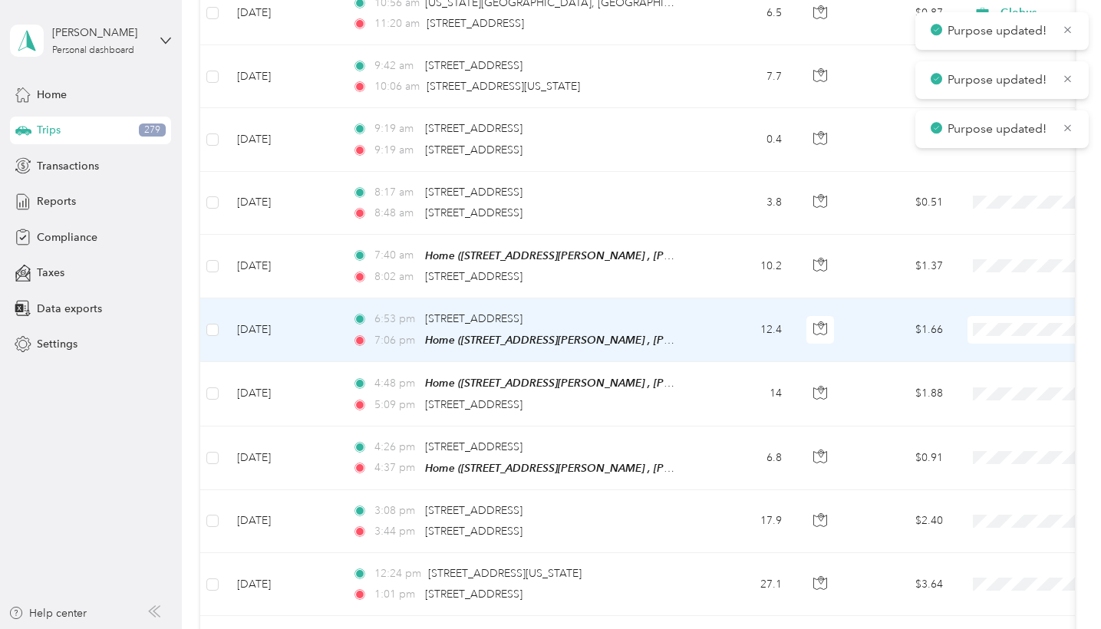
click at [992, 333] on span at bounding box center [1063, 330] width 190 height 28
click at [979, 349] on span "Globus" at bounding box center [1020, 356] width 142 height 16
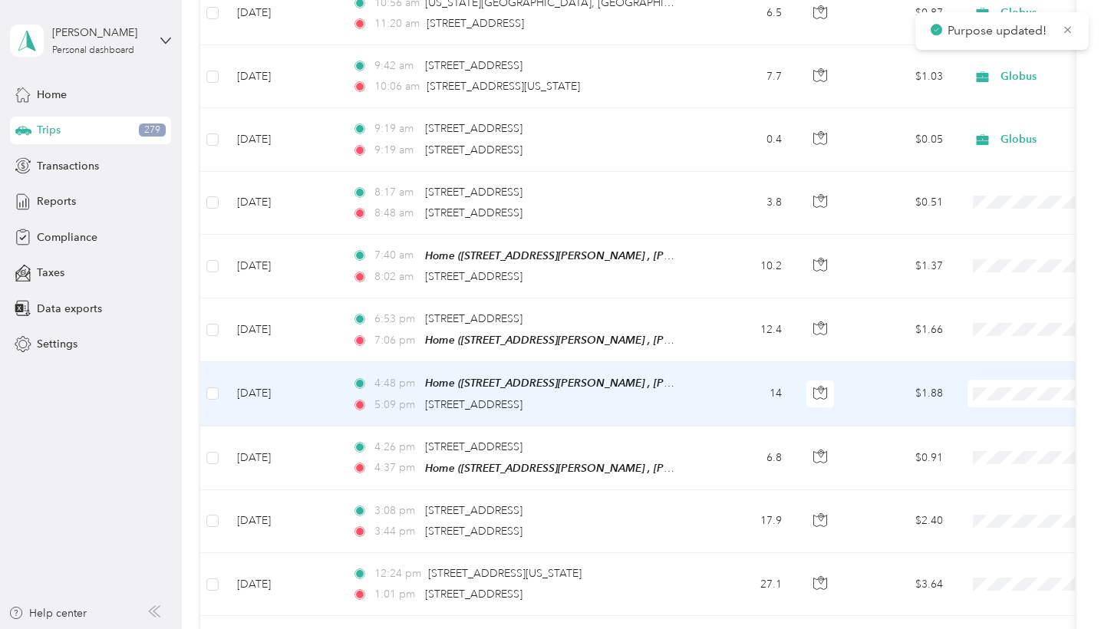
click at [991, 415] on span "Globus" at bounding box center [1020, 419] width 142 height 16
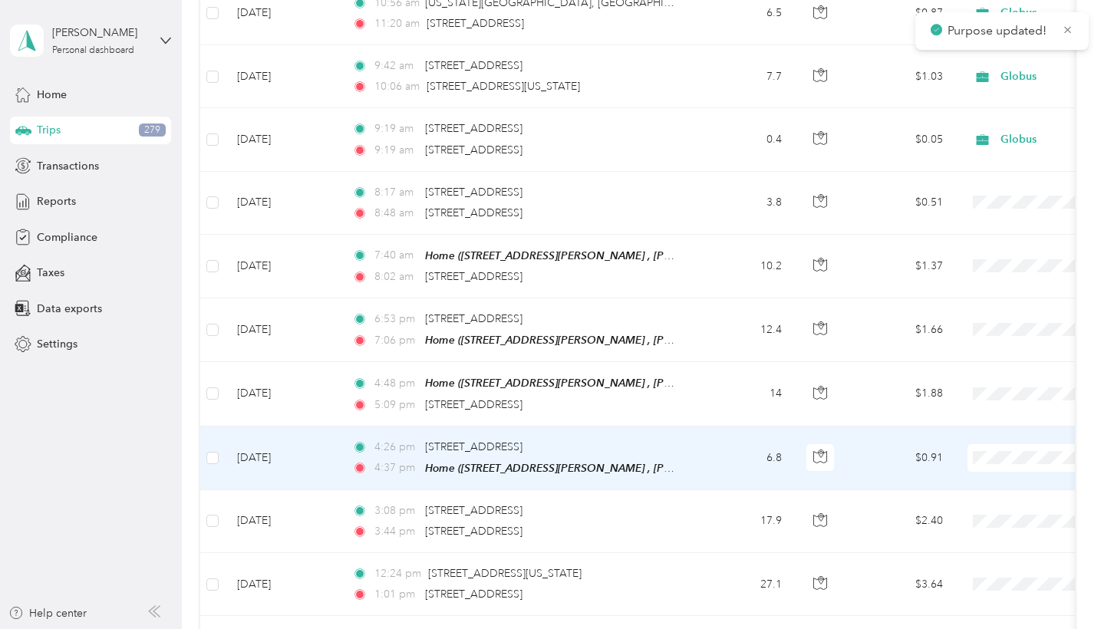
click at [976, 480] on span "Globus" at bounding box center [1020, 480] width 142 height 16
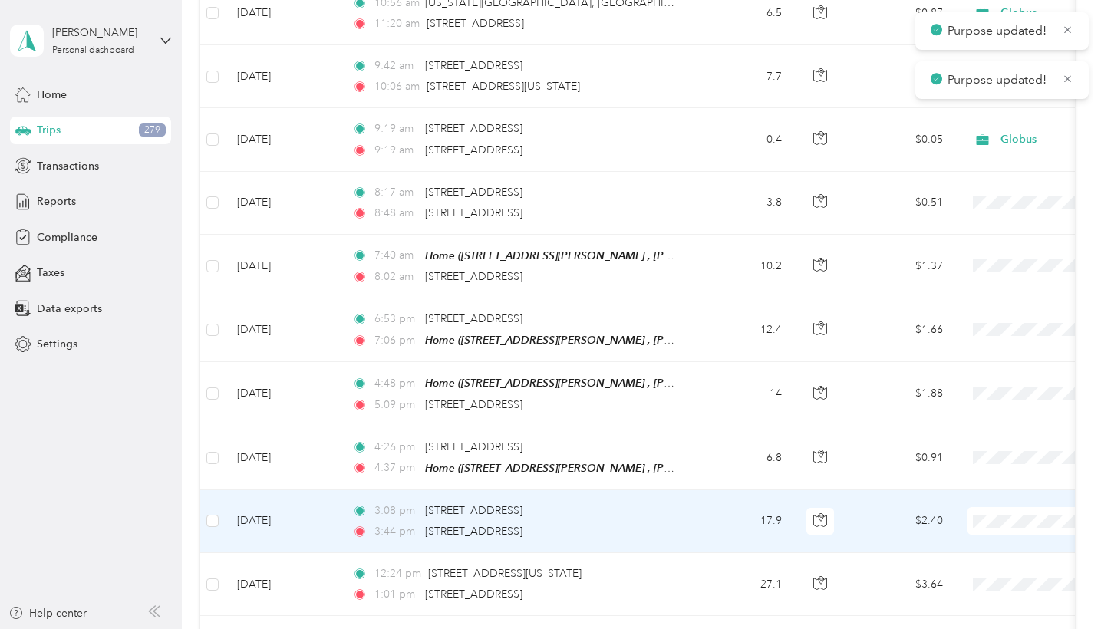
click at [978, 542] on span "Globus" at bounding box center [1020, 537] width 142 height 16
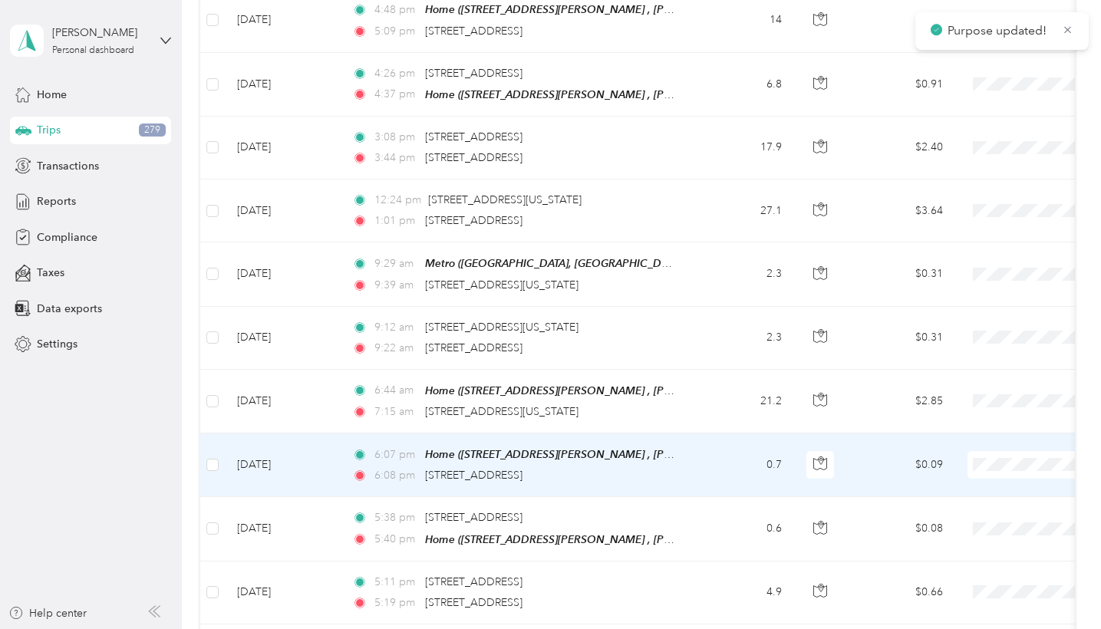
scroll to position [2112, 0]
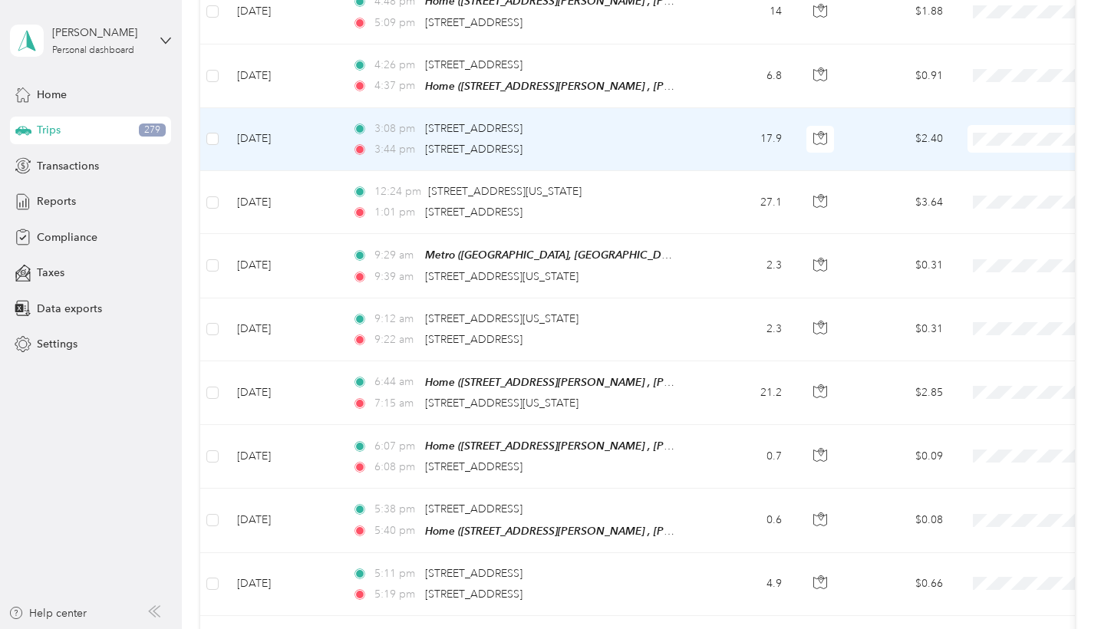
click at [985, 167] on li "Globus" at bounding box center [1006, 162] width 190 height 27
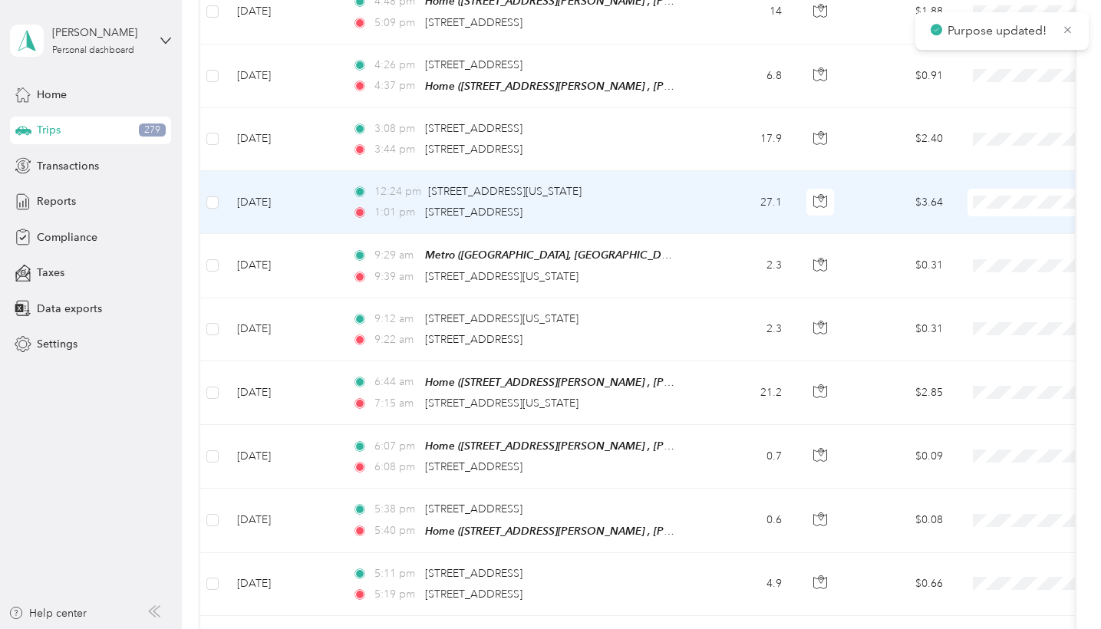
click at [980, 223] on span "Globus" at bounding box center [1020, 226] width 142 height 16
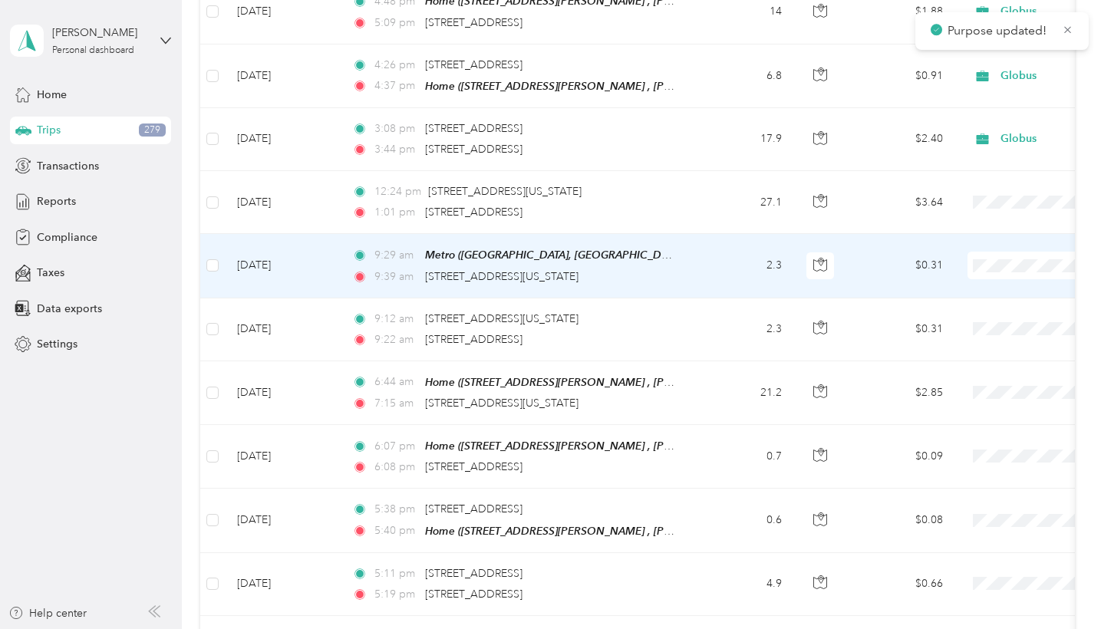
click at [976, 289] on span "Globus" at bounding box center [1020, 289] width 142 height 16
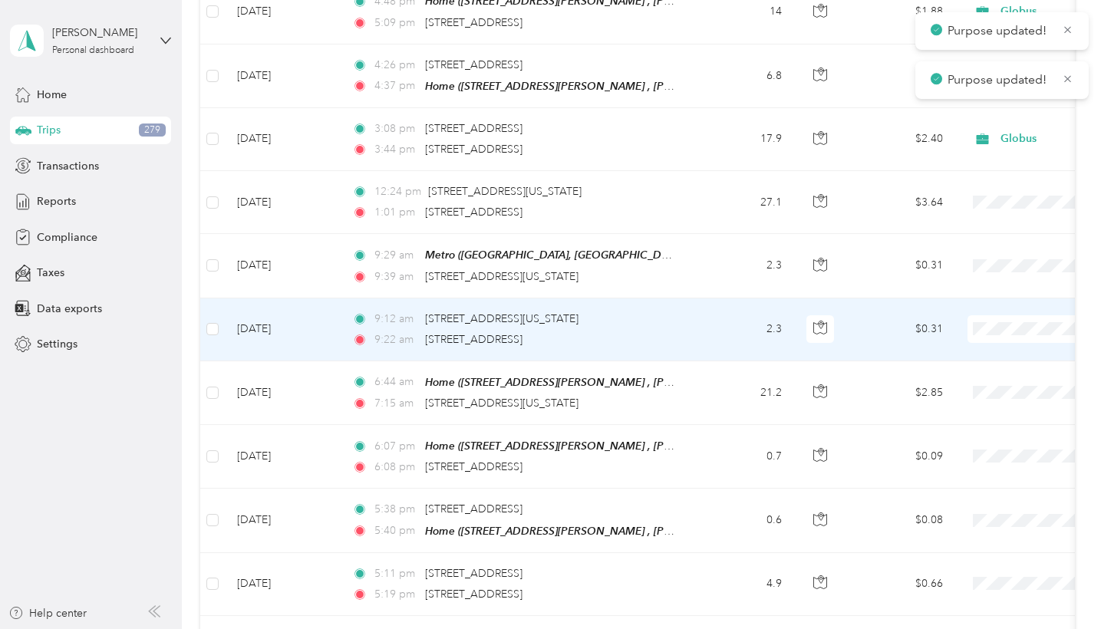
click at [969, 345] on span "Globus" at bounding box center [1020, 350] width 142 height 16
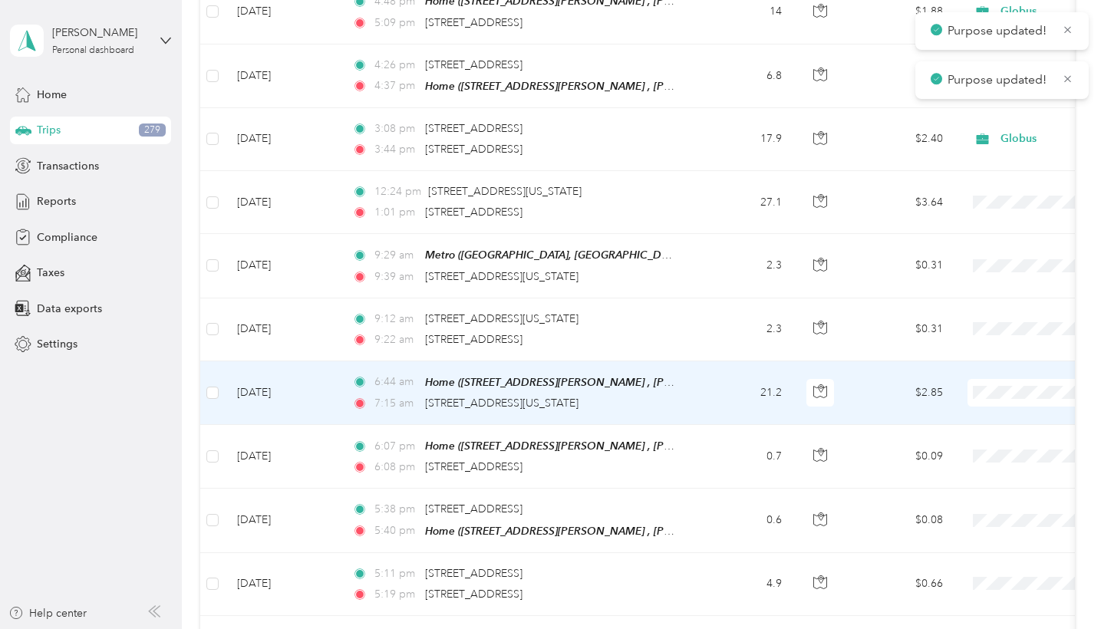
click at [1008, 379] on span at bounding box center [1063, 393] width 190 height 28
click at [977, 415] on span "Globus" at bounding box center [1020, 415] width 142 height 16
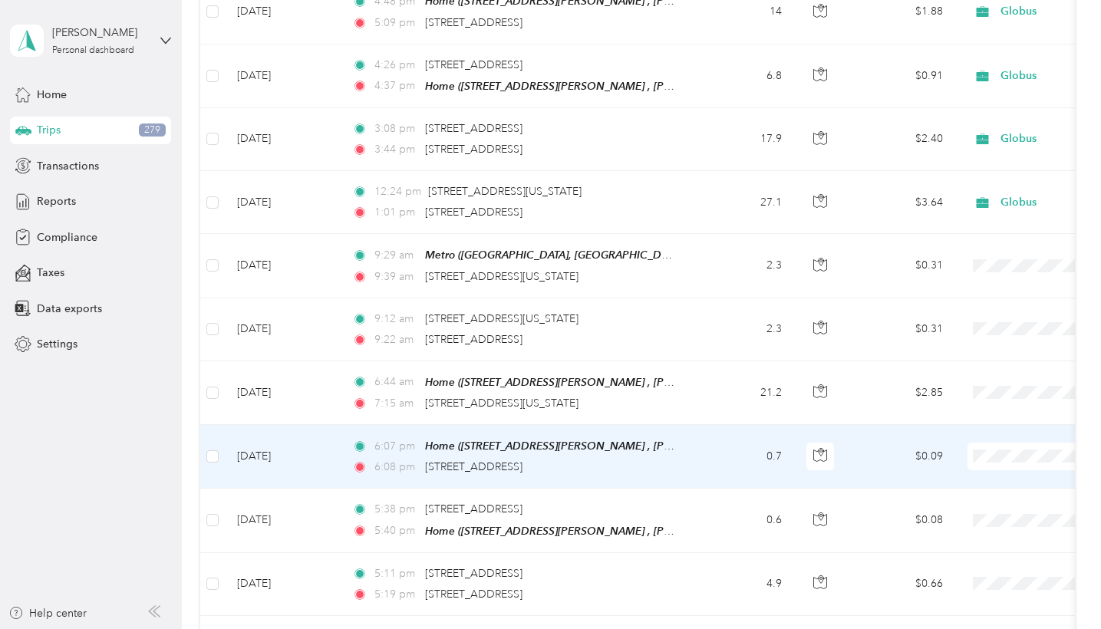
click at [972, 478] on span "Globus" at bounding box center [1020, 478] width 142 height 16
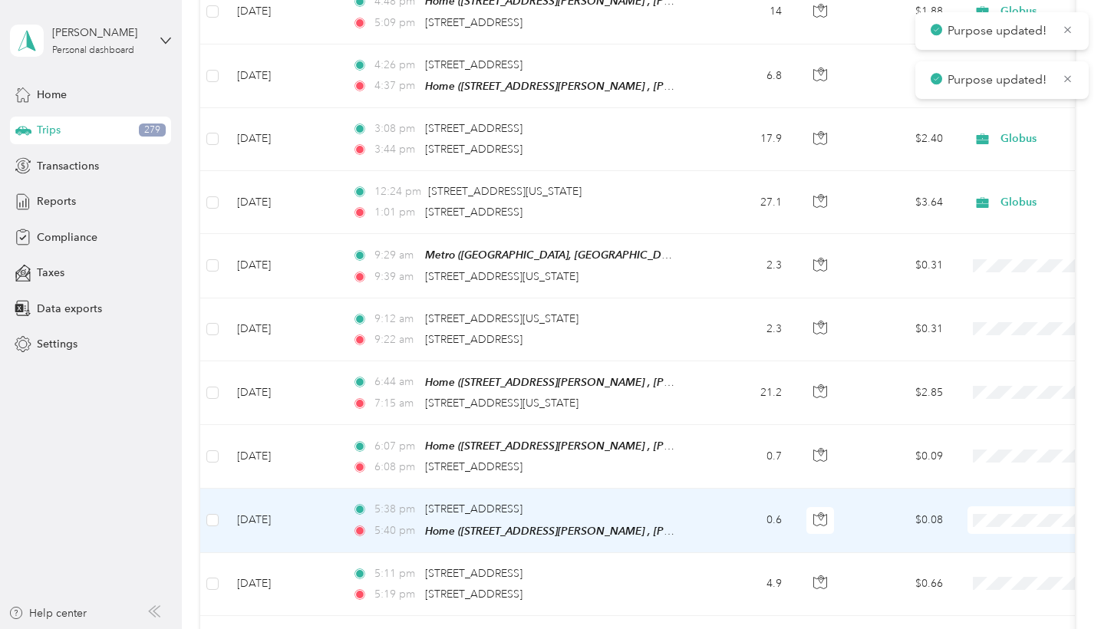
click at [963, 537] on span "Globus" at bounding box center [1020, 541] width 142 height 16
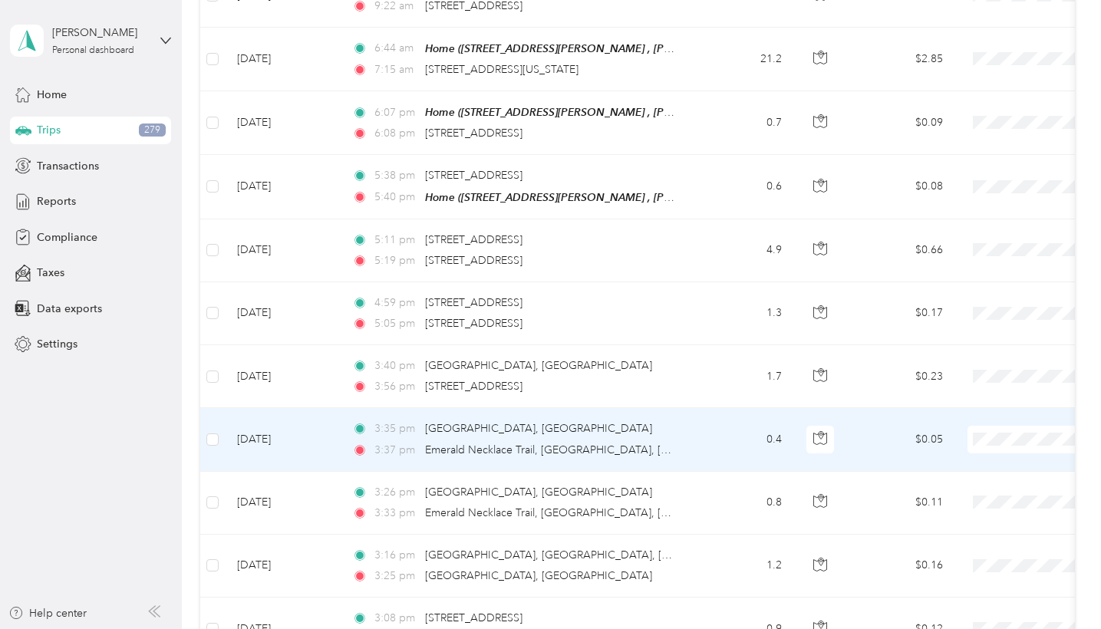
scroll to position [2447, 0]
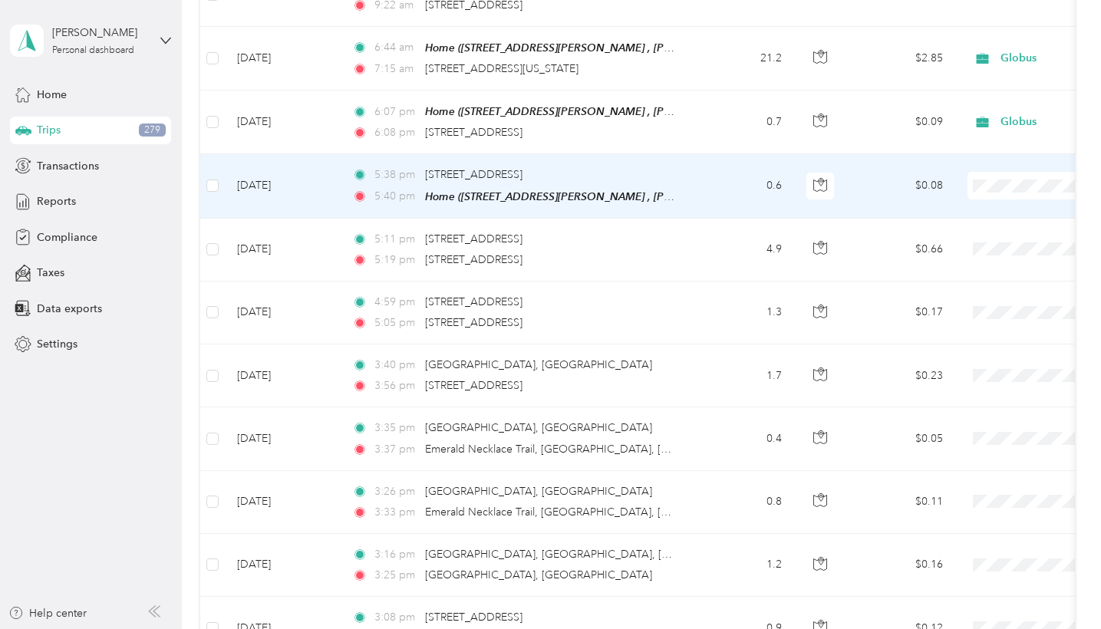
click at [1002, 213] on li "Globus" at bounding box center [1006, 206] width 190 height 27
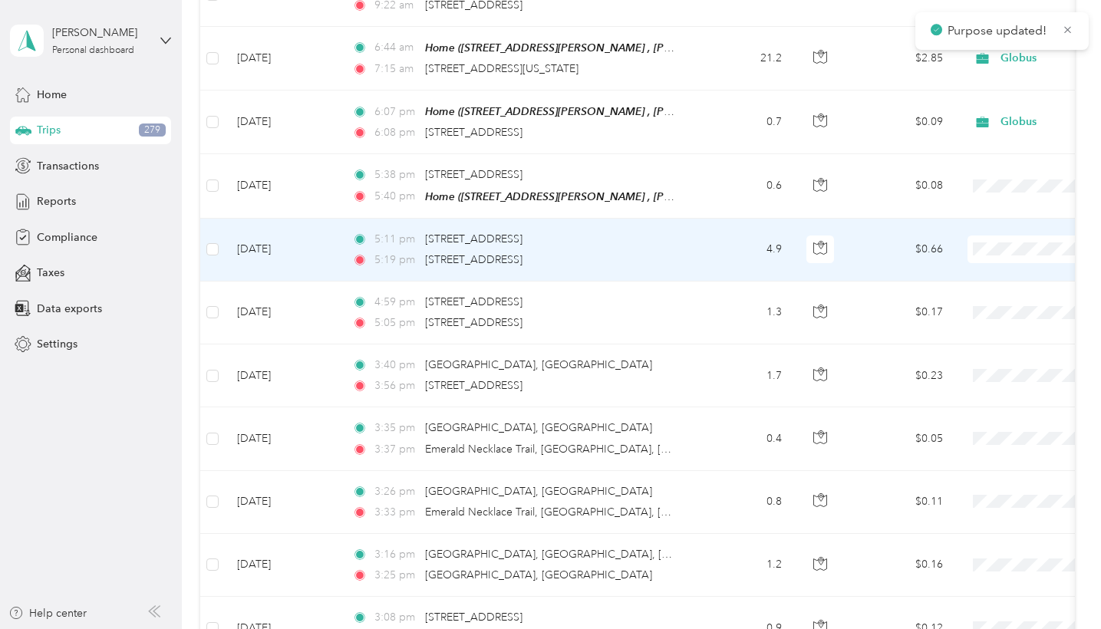
click at [987, 266] on span "Globus" at bounding box center [1020, 270] width 142 height 16
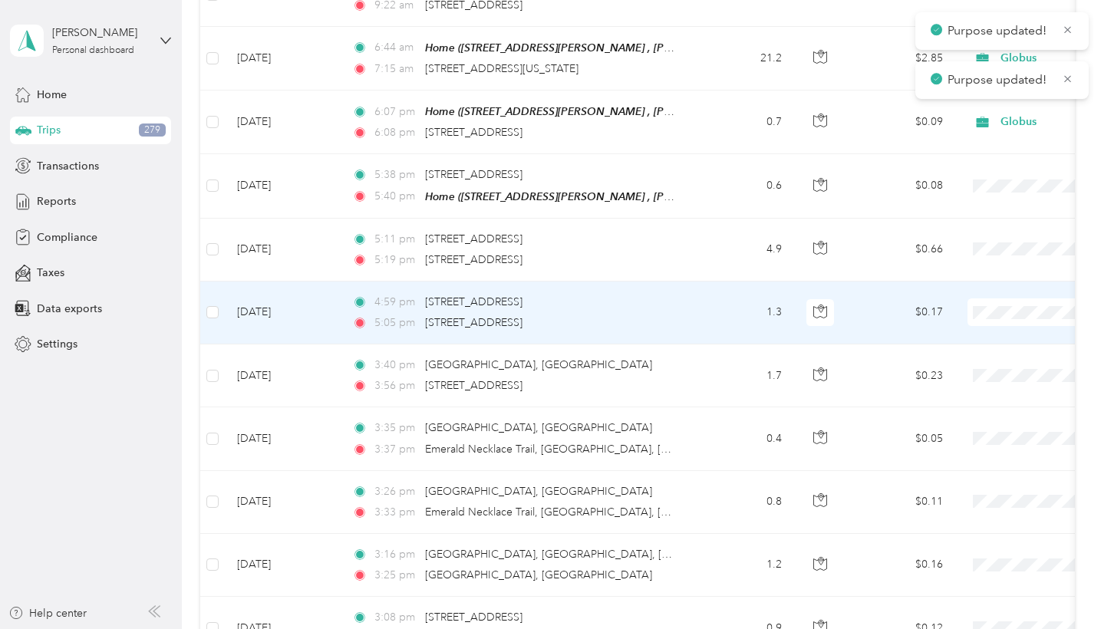
click at [982, 329] on span "Globus" at bounding box center [1020, 333] width 142 height 16
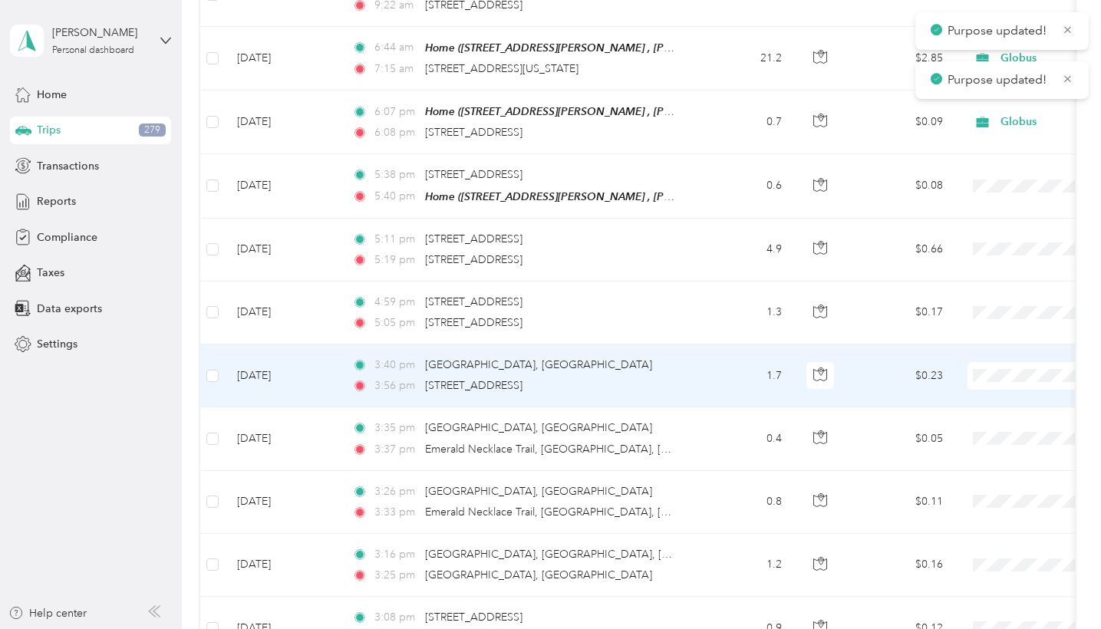
click at [979, 391] on span "Globus" at bounding box center [1020, 396] width 142 height 16
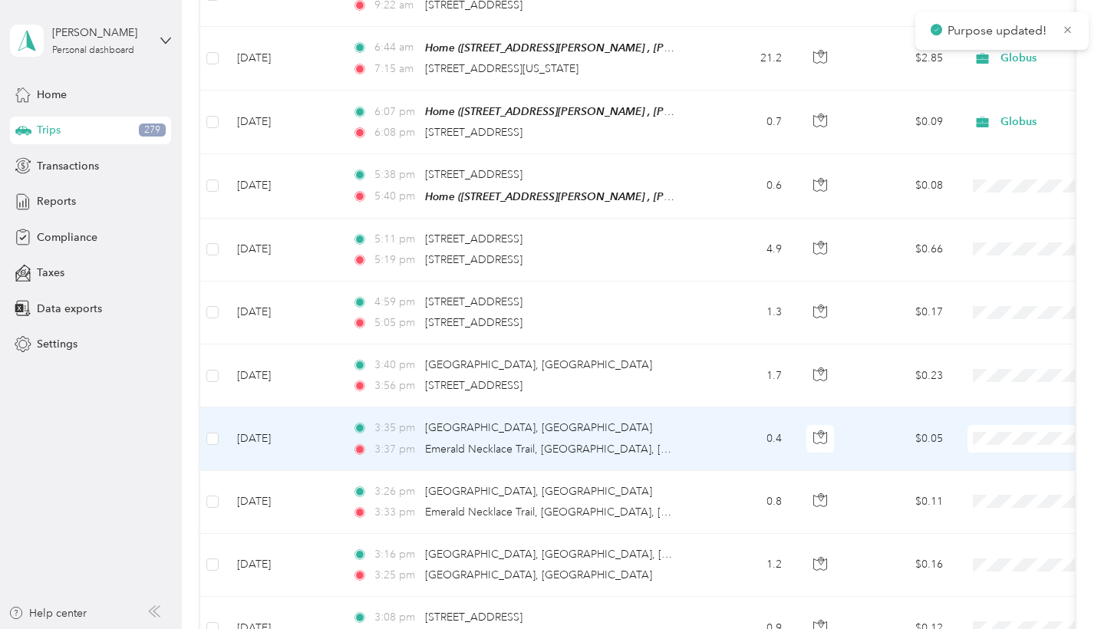
click at [978, 453] on span "Globus" at bounding box center [1020, 459] width 142 height 16
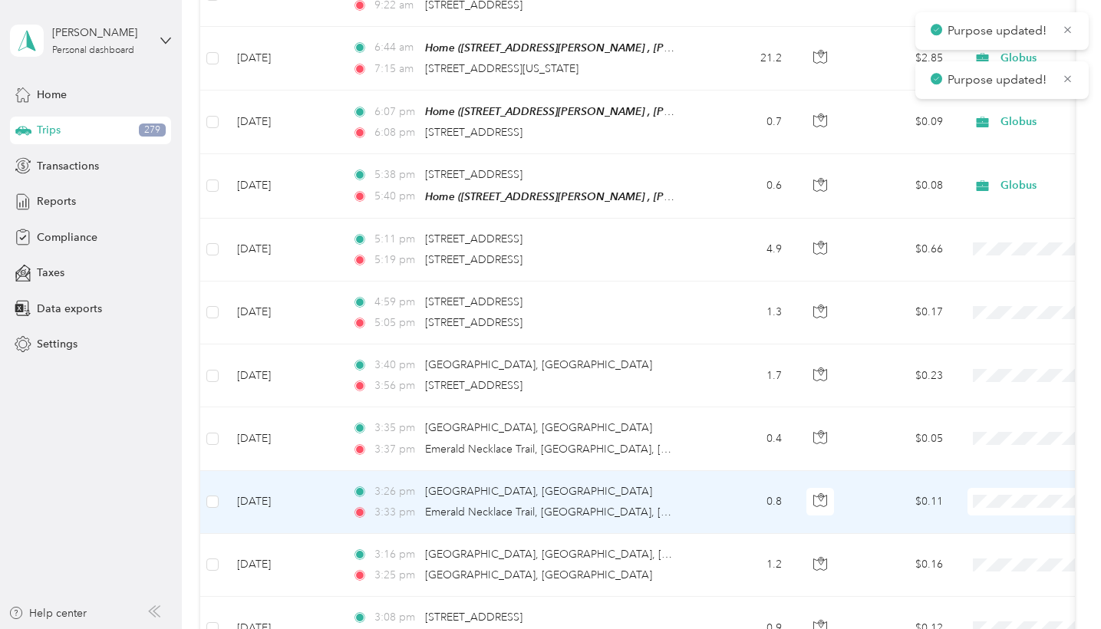
click at [979, 522] on span "Globus" at bounding box center [1020, 522] width 142 height 16
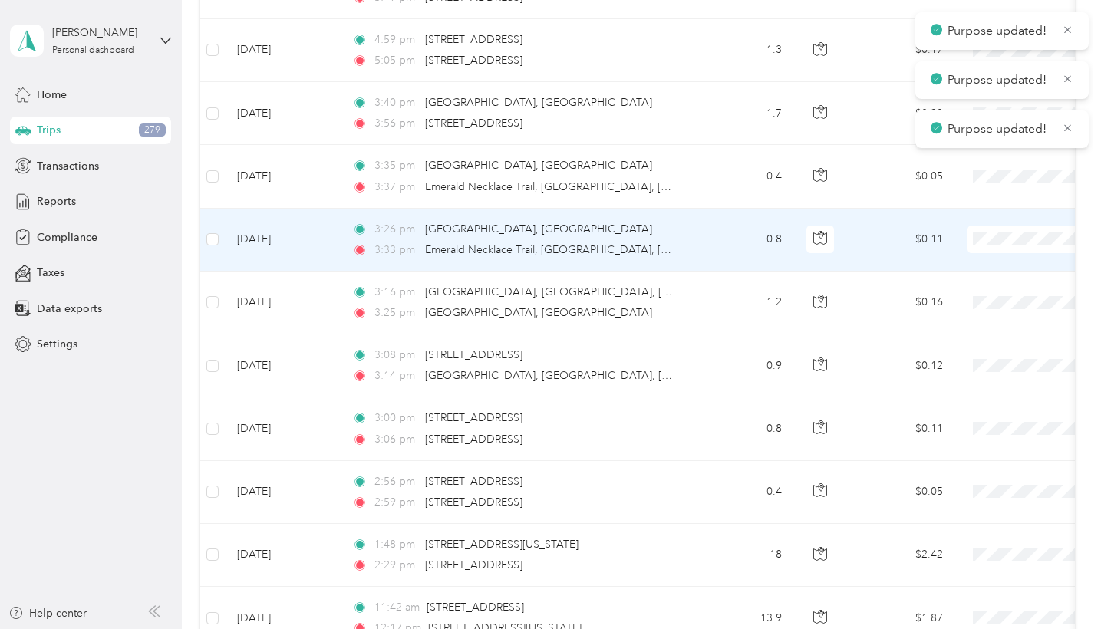
scroll to position [2719, 0]
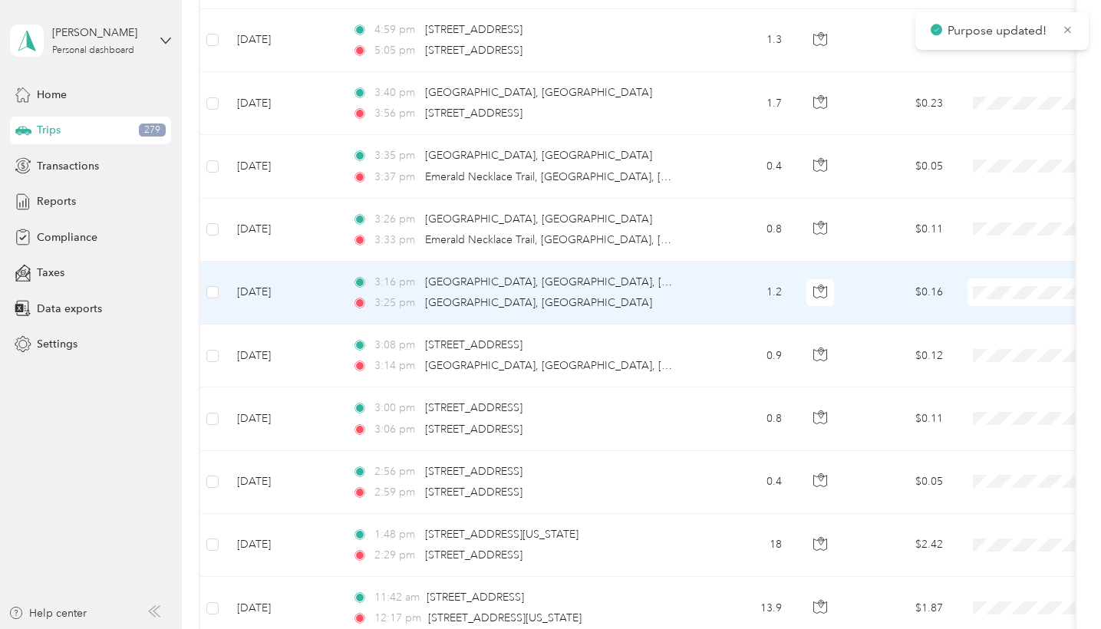
click at [999, 292] on span at bounding box center [1063, 293] width 190 height 28
click at [992, 309] on span "Globus" at bounding box center [1020, 313] width 142 height 16
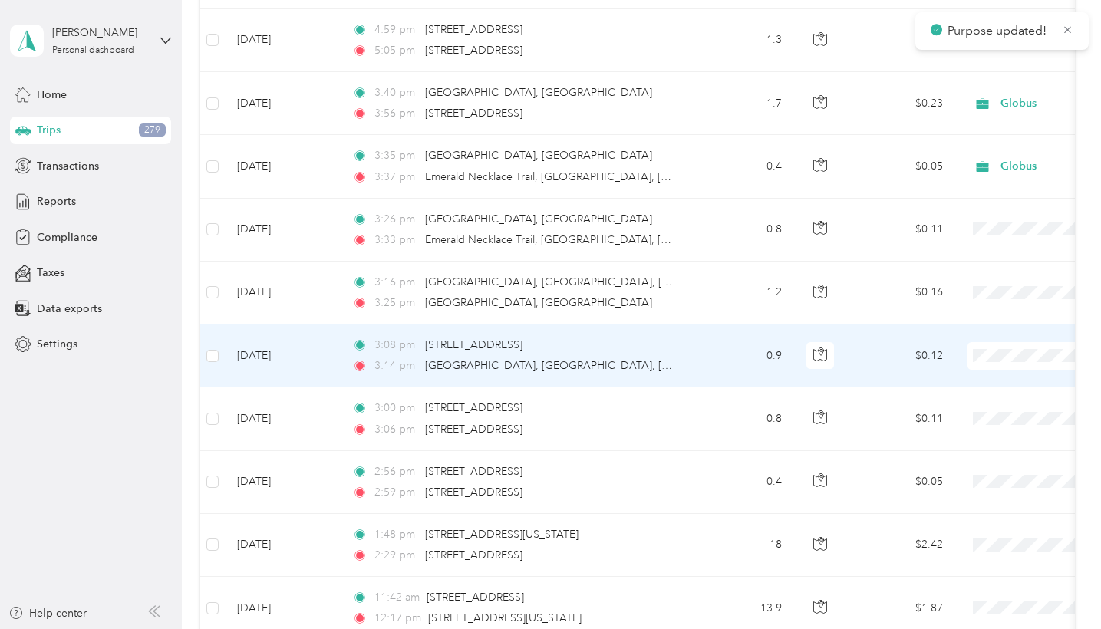
click at [981, 374] on span "Globus" at bounding box center [1020, 376] width 142 height 16
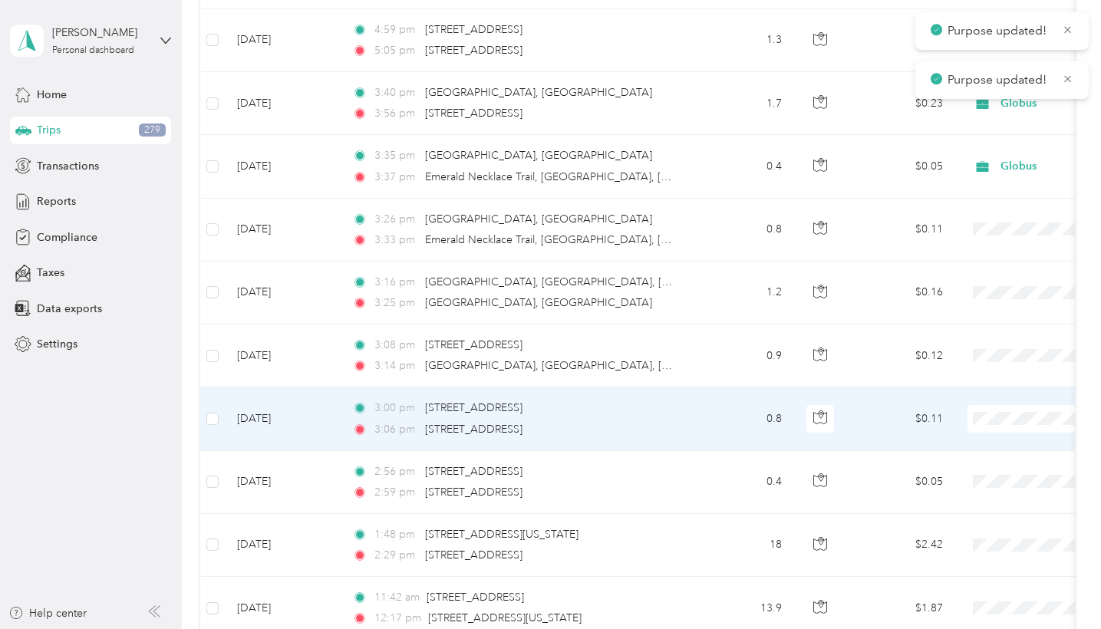
click at [974, 440] on span "Globus" at bounding box center [1020, 439] width 142 height 16
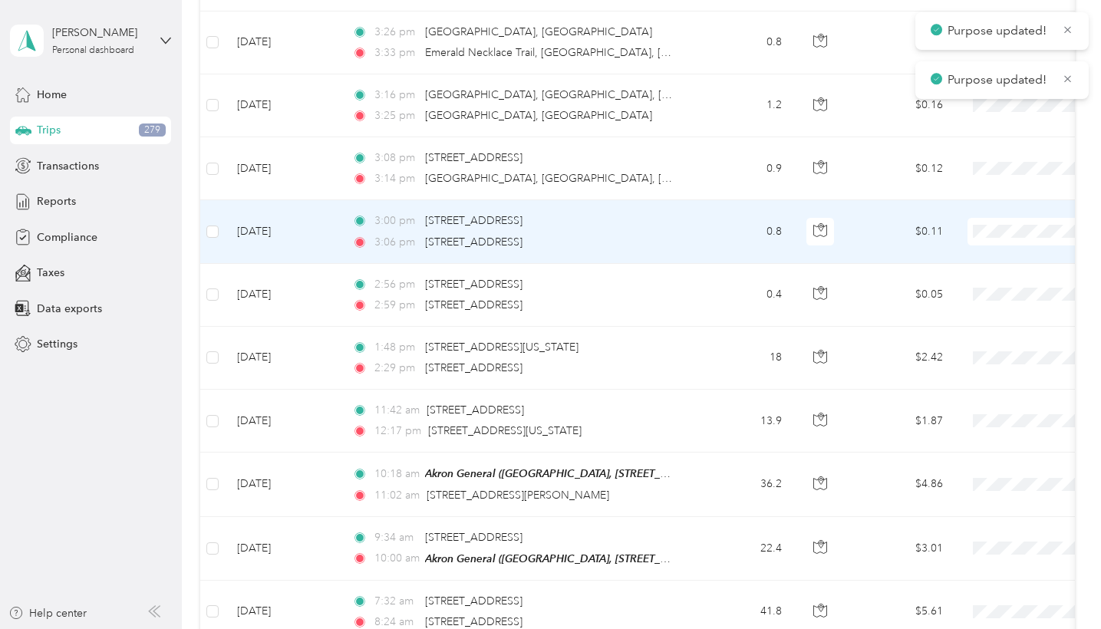
scroll to position [2919, 0]
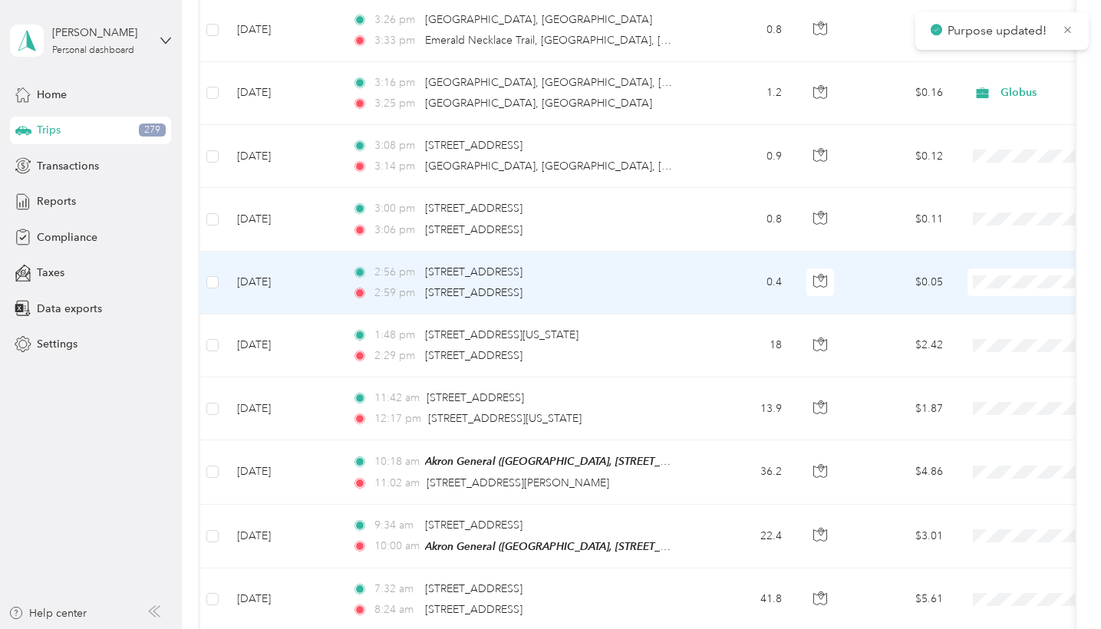
click at [982, 304] on span "Globus" at bounding box center [1020, 303] width 142 height 16
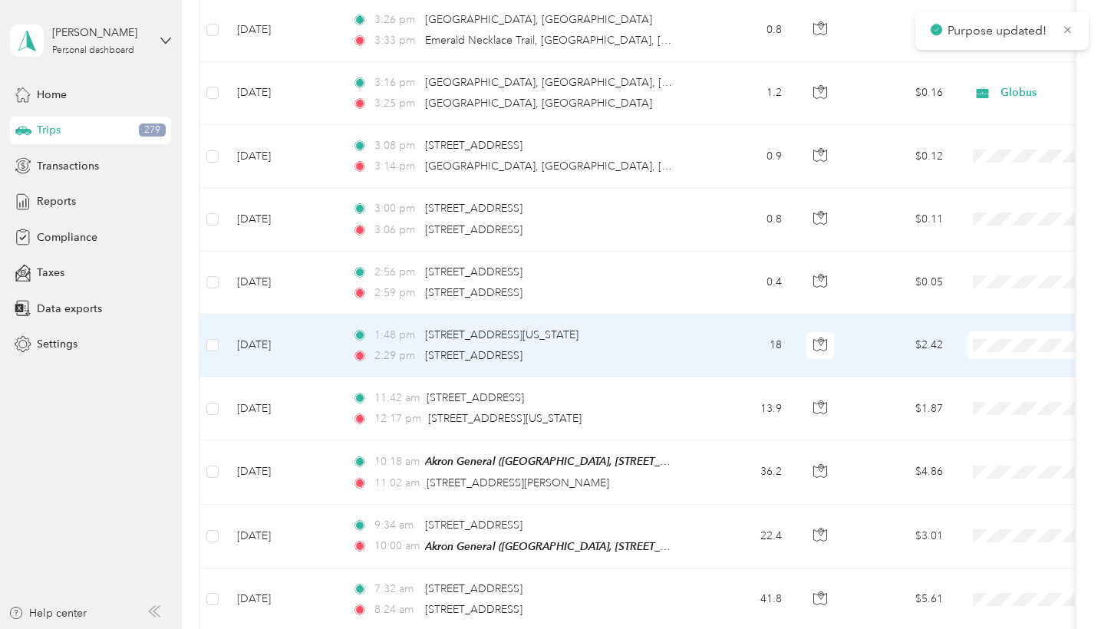
click at [959, 361] on span "Globus" at bounding box center [1020, 366] width 142 height 16
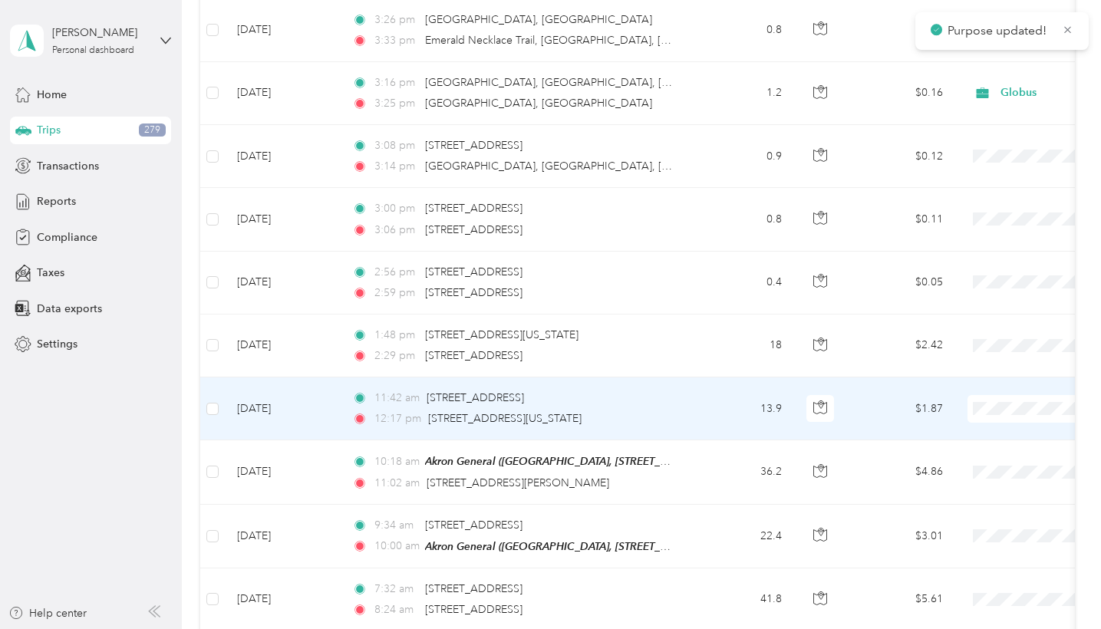
click at [970, 429] on span "Globus" at bounding box center [1020, 429] width 142 height 16
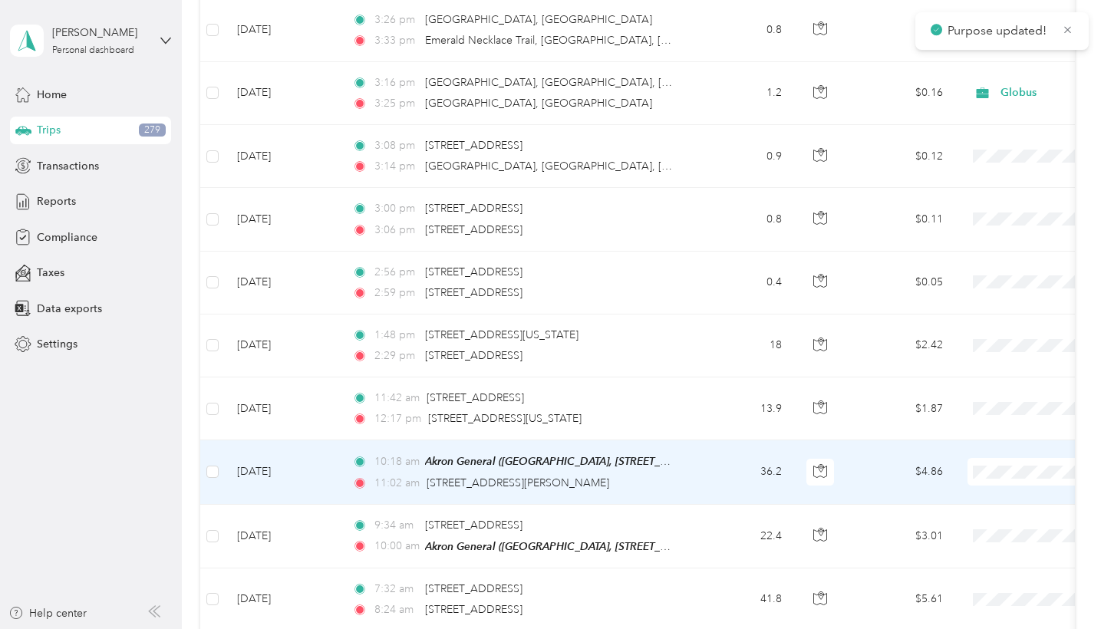
click at [979, 488] on span "Globus" at bounding box center [1020, 492] width 142 height 16
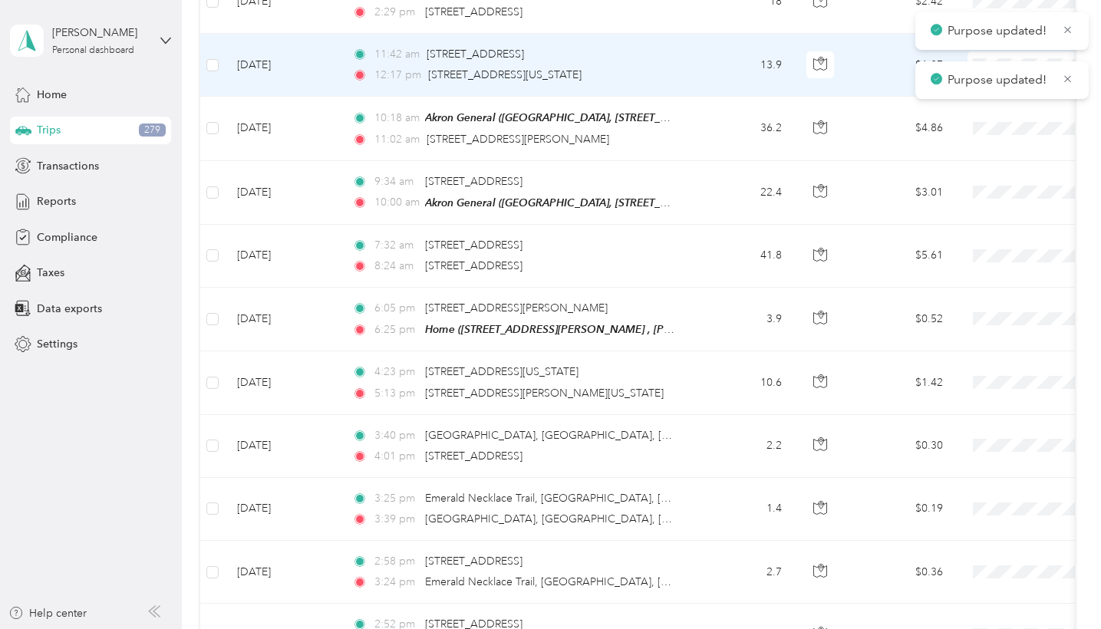
scroll to position [3275, 0]
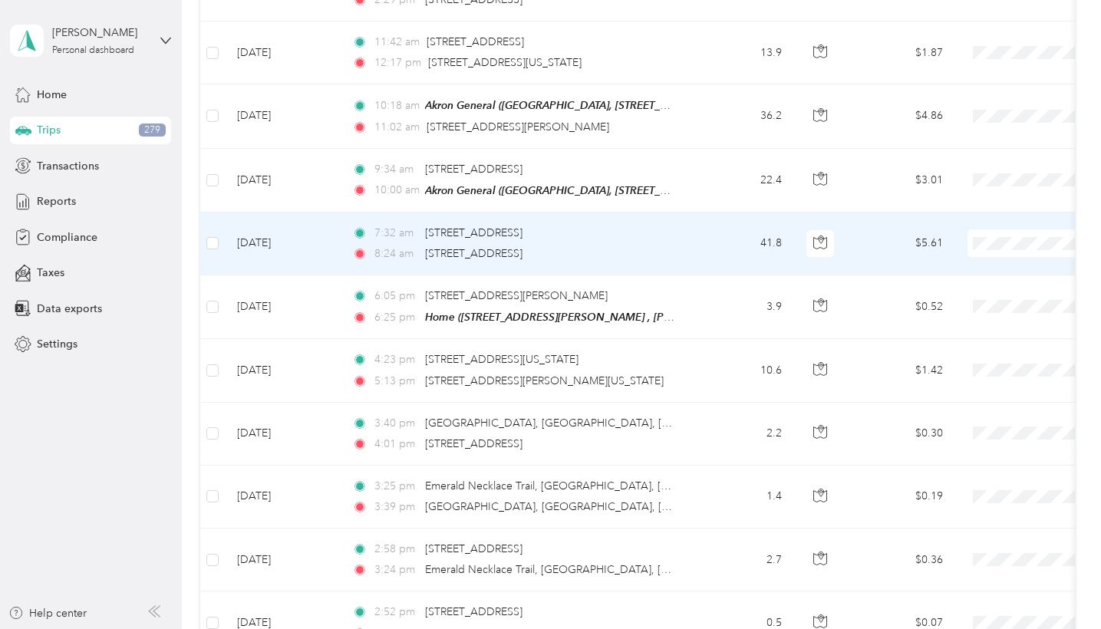
click at [973, 263] on span "Globus" at bounding box center [1020, 262] width 142 height 16
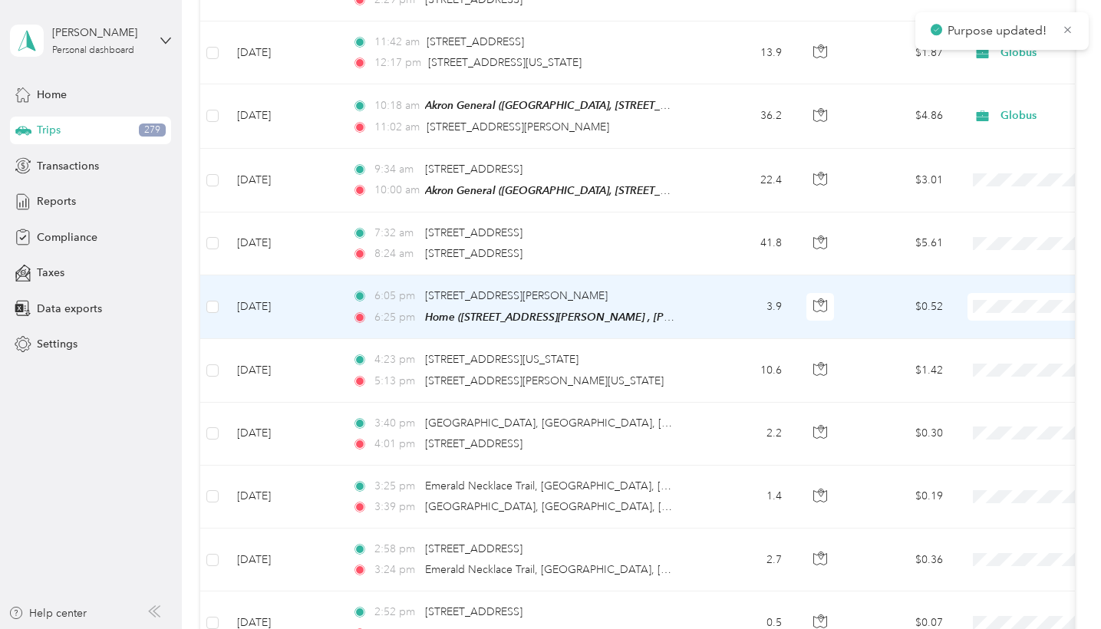
click at [975, 326] on span "Globus" at bounding box center [1020, 323] width 142 height 16
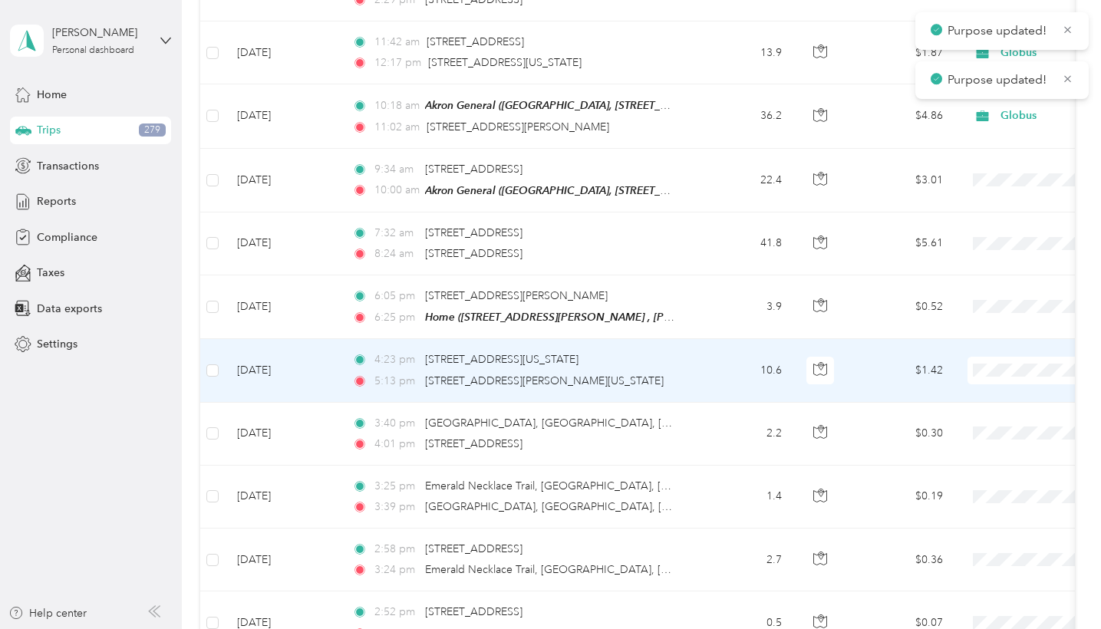
click at [963, 385] on span "Globus" at bounding box center [1020, 389] width 142 height 16
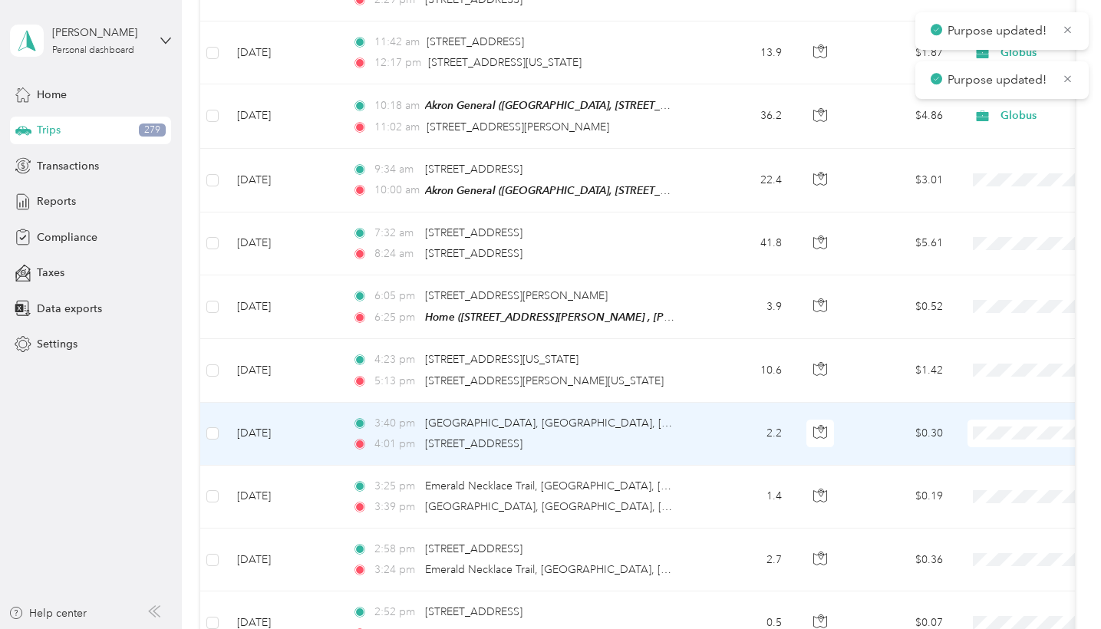
click at [976, 448] on span "Globus" at bounding box center [1020, 447] width 142 height 16
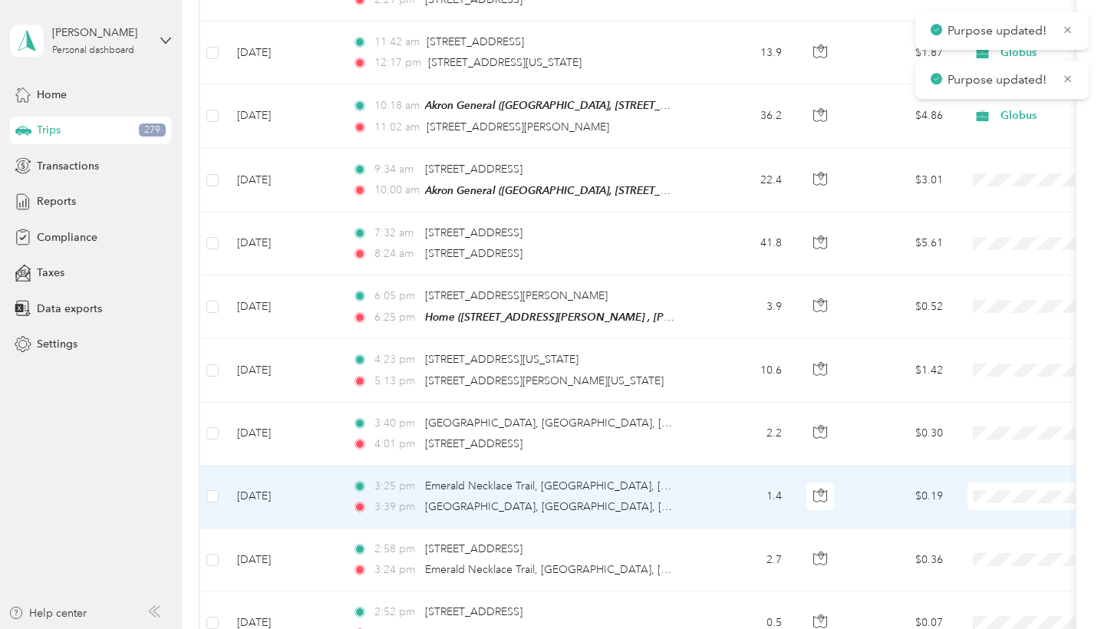
click at [985, 518] on span "Globus" at bounding box center [1020, 515] width 142 height 16
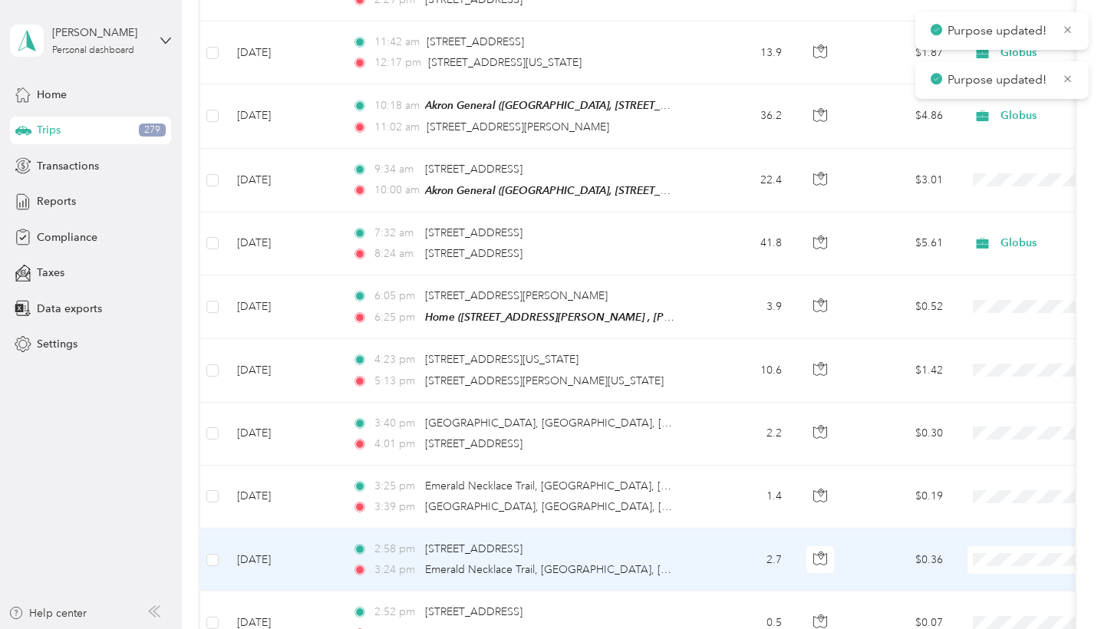
click at [980, 556] on span "Globus" at bounding box center [1020, 578] width 142 height 16
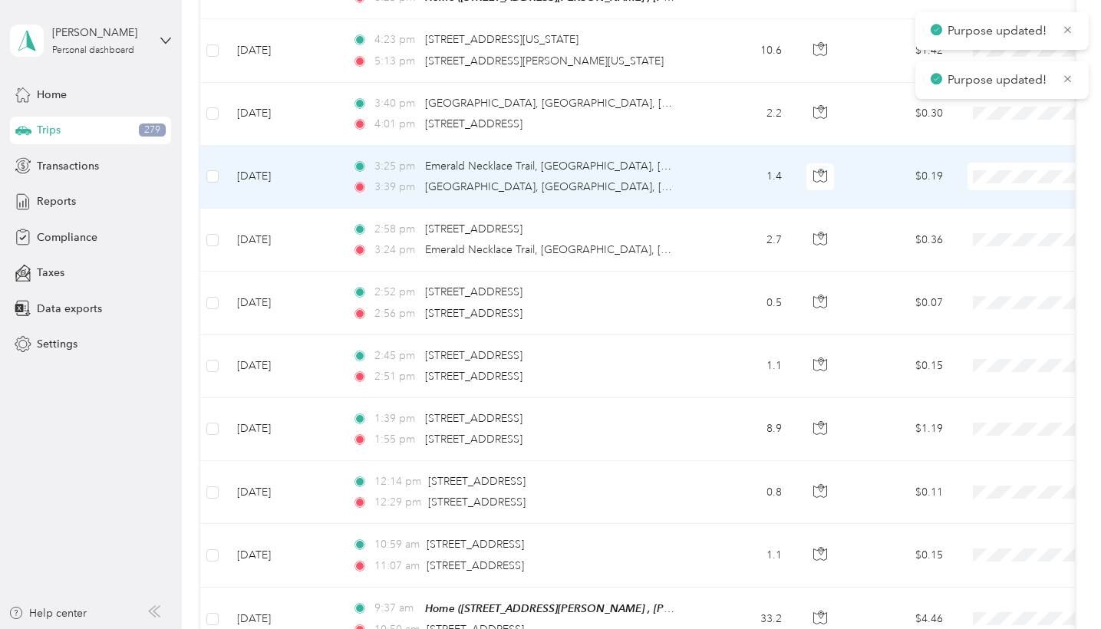
scroll to position [3626, 0]
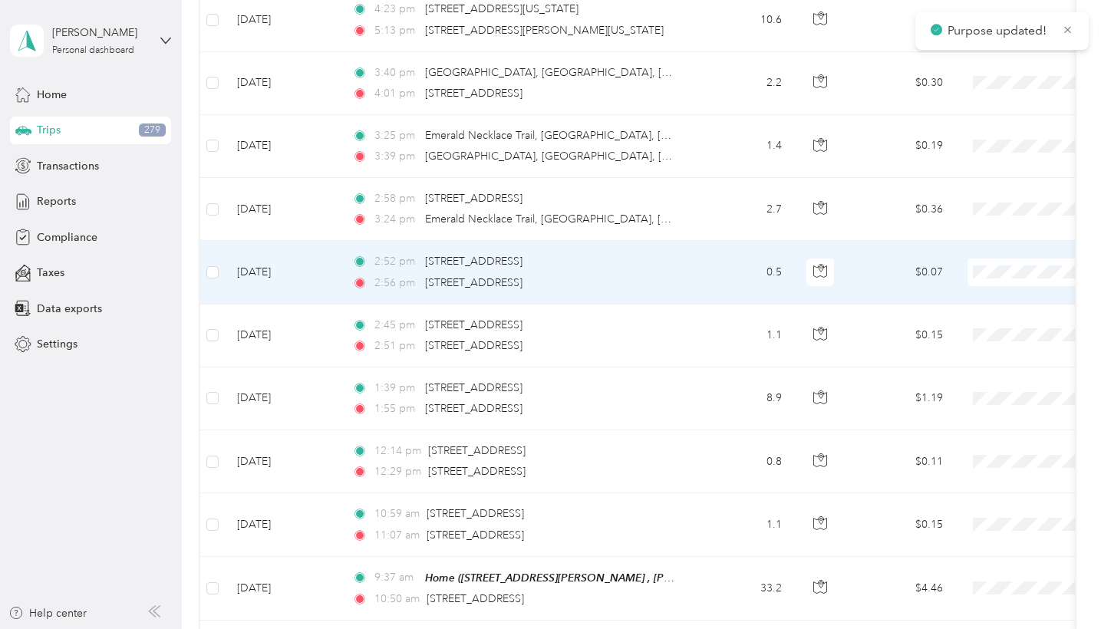
click at [1007, 269] on span at bounding box center [1063, 273] width 190 height 28
click at [992, 286] on span "Globus" at bounding box center [1020, 290] width 142 height 16
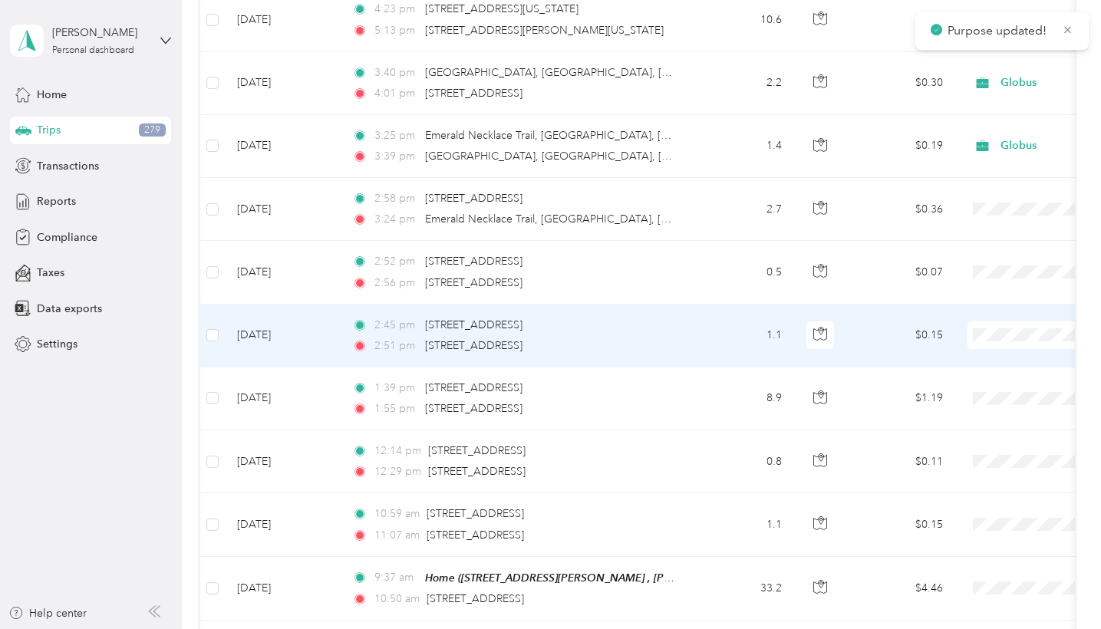
click at [985, 349] on span "Globus" at bounding box center [1020, 353] width 142 height 16
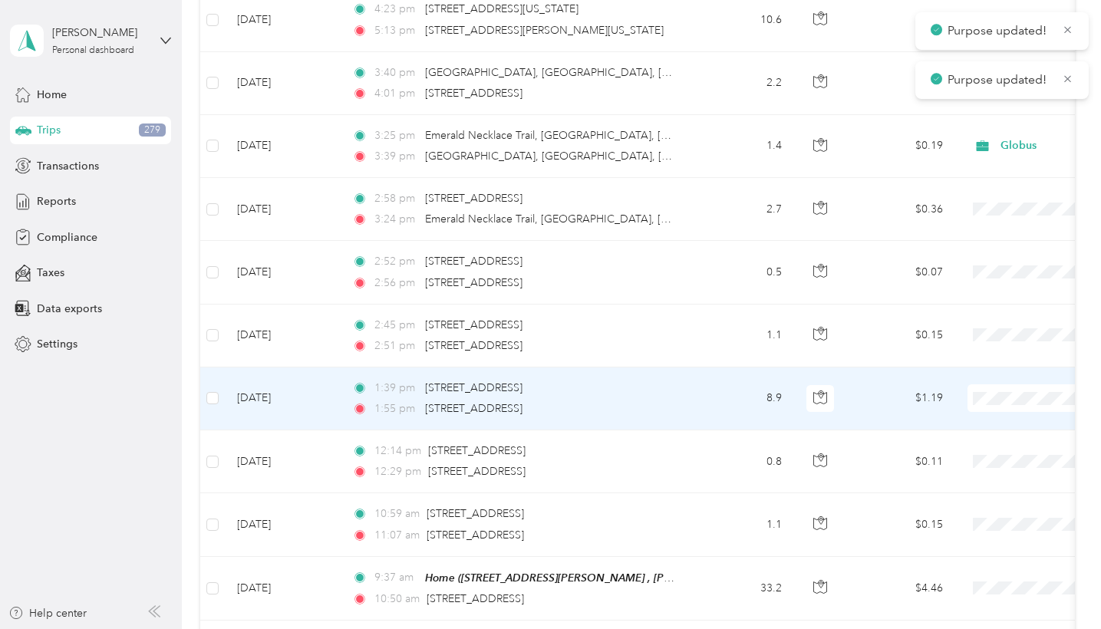
click at [979, 414] on span "Globus" at bounding box center [1020, 416] width 142 height 16
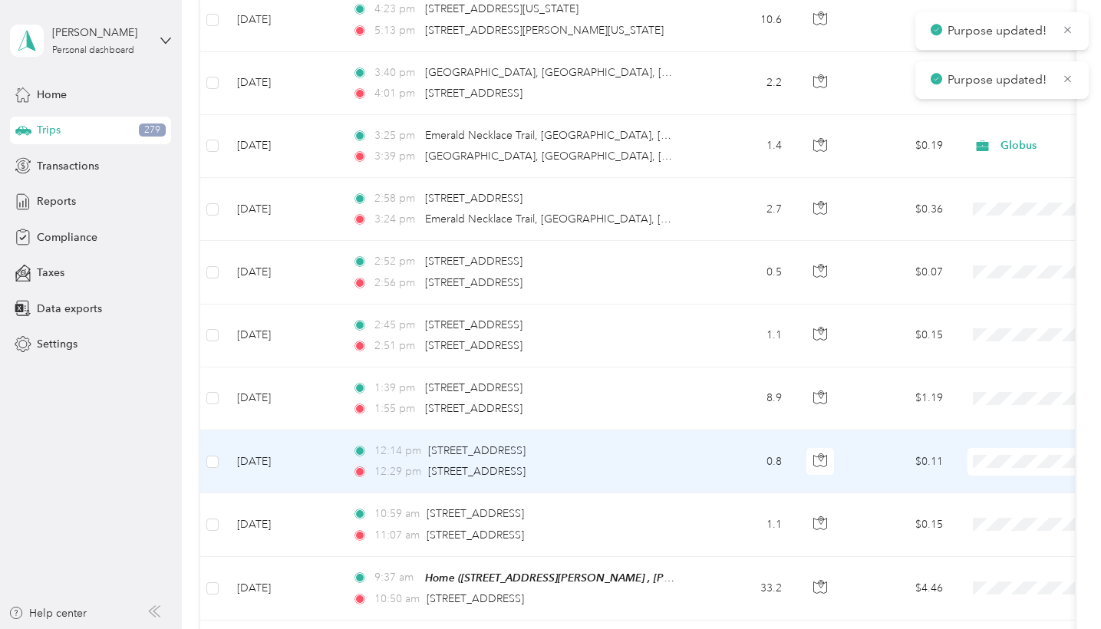
click at [978, 479] on span "Globus" at bounding box center [1020, 480] width 142 height 16
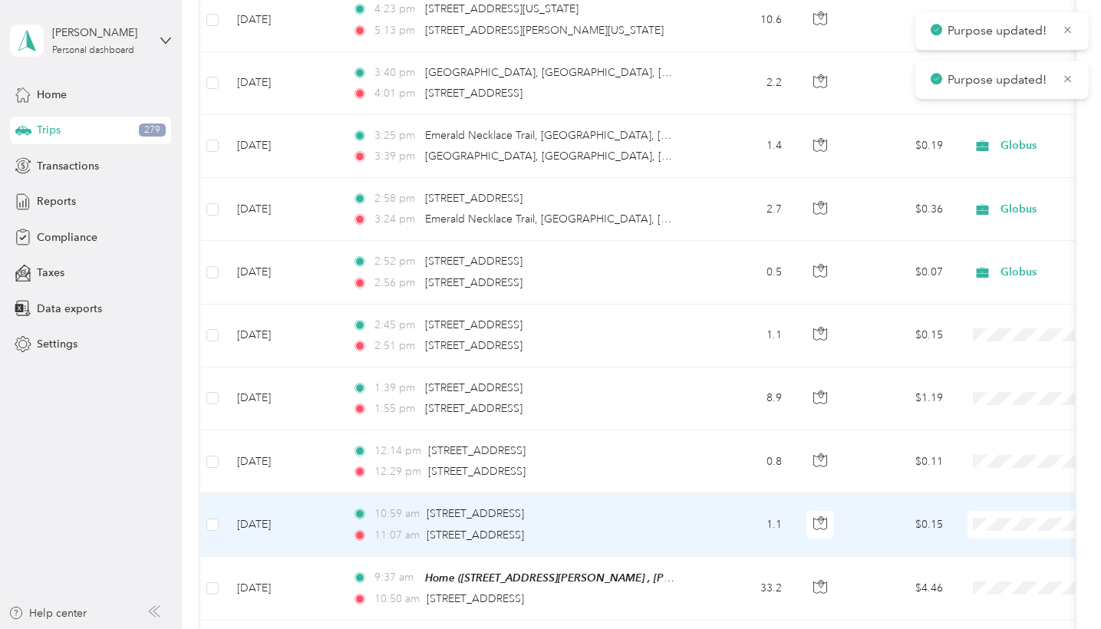
click at [970, 533] on li "Globus" at bounding box center [1006, 543] width 190 height 27
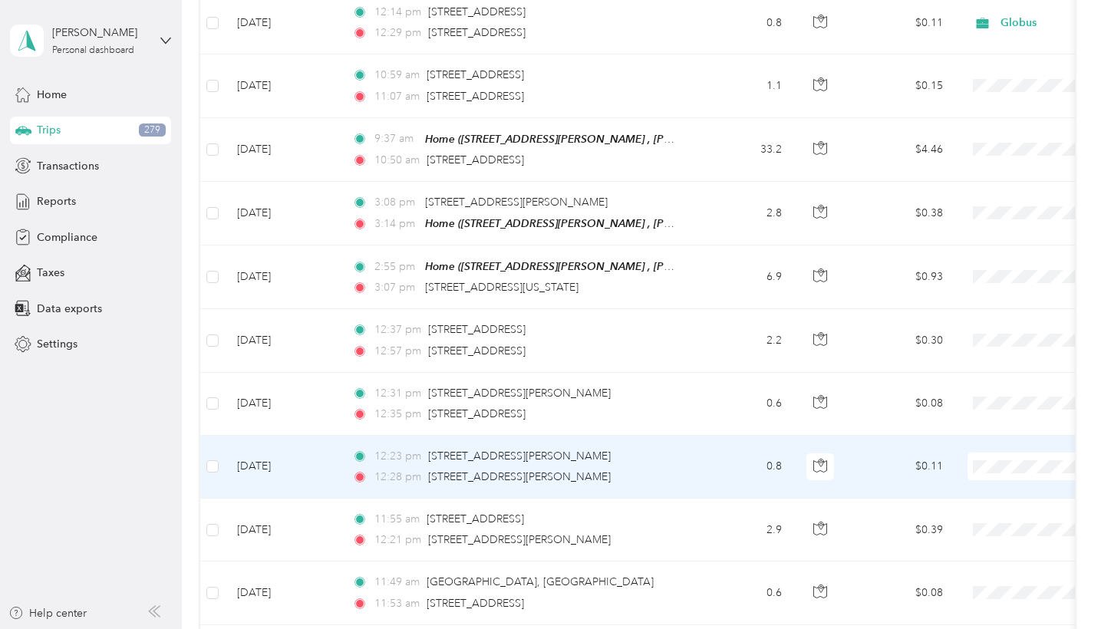
scroll to position [4066, 0]
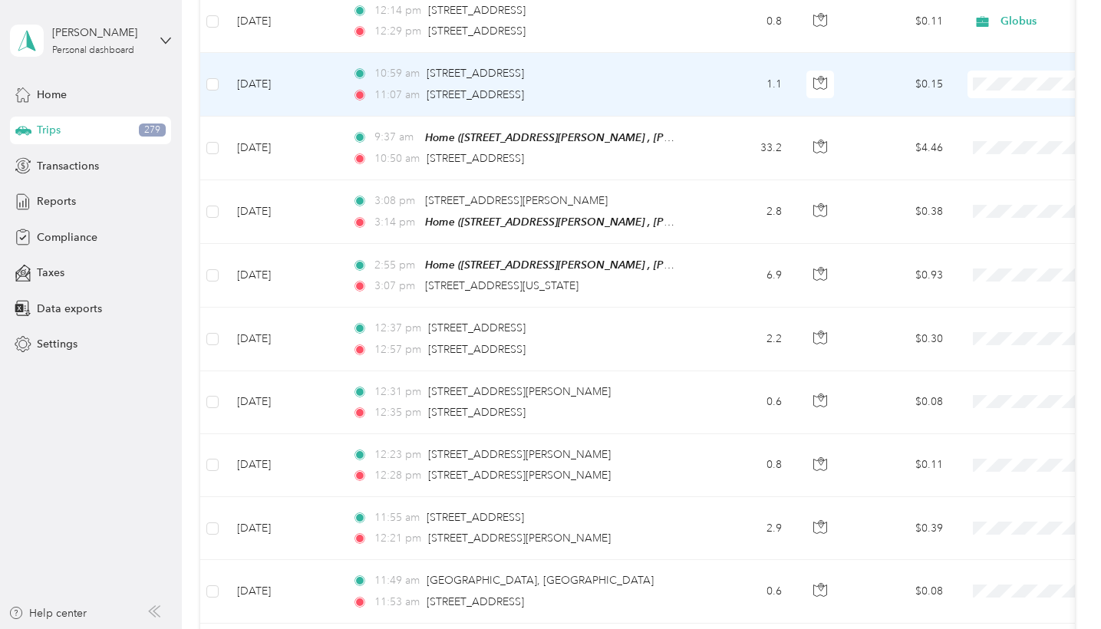
click at [1012, 81] on span at bounding box center [1063, 85] width 190 height 28
click at [982, 106] on li "Globus" at bounding box center [1006, 94] width 190 height 27
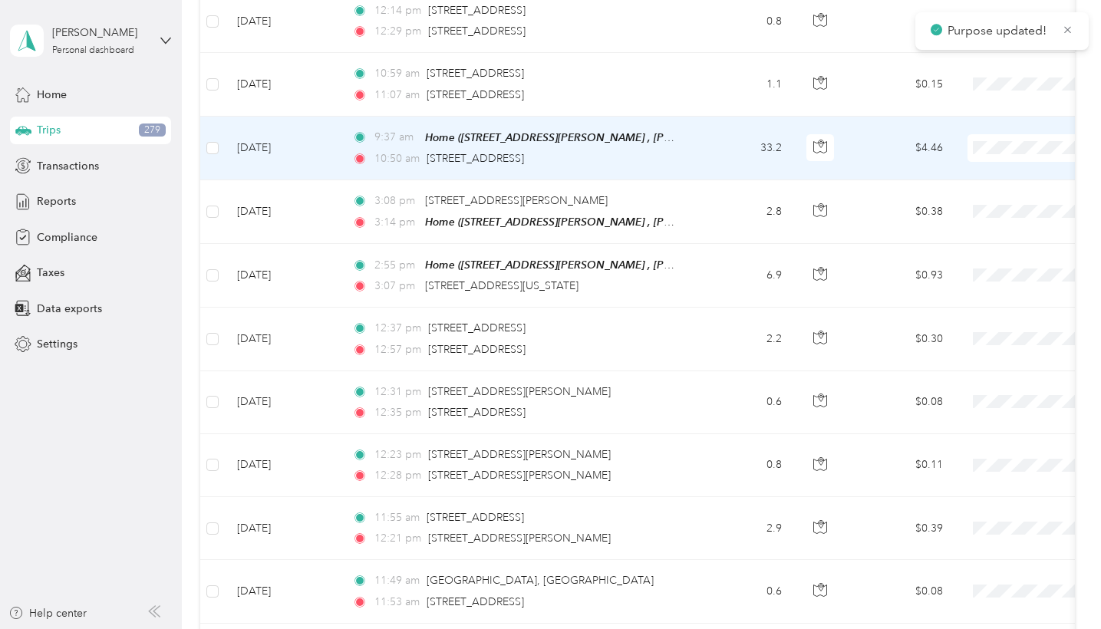
click at [976, 165] on span "Globus" at bounding box center [1020, 165] width 142 height 16
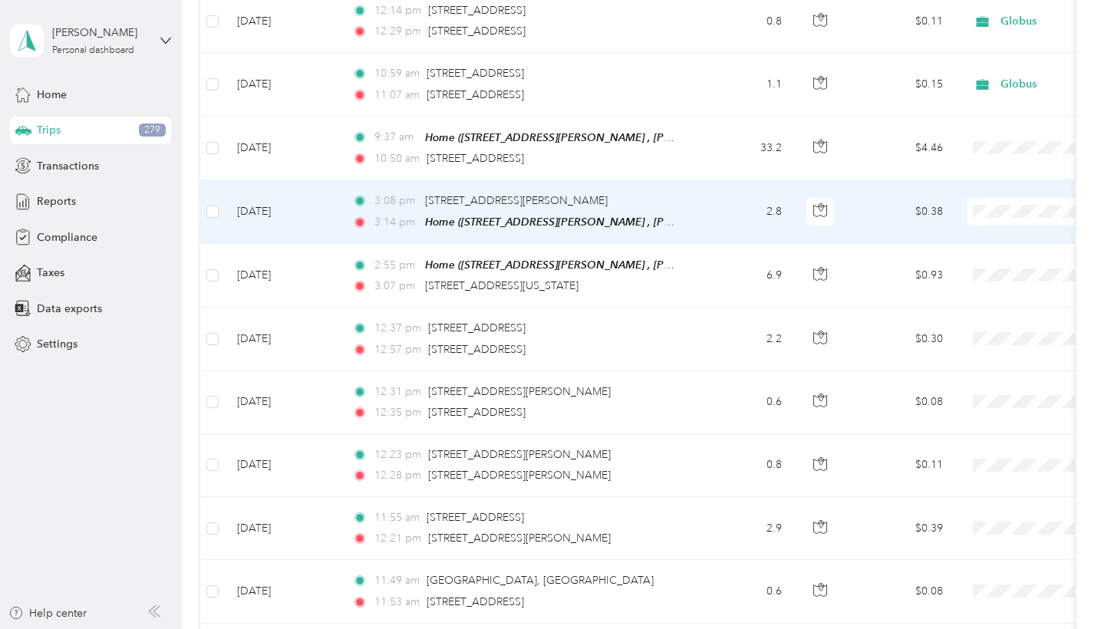
click at [984, 256] on span "Personal" at bounding box center [1020, 255] width 142 height 16
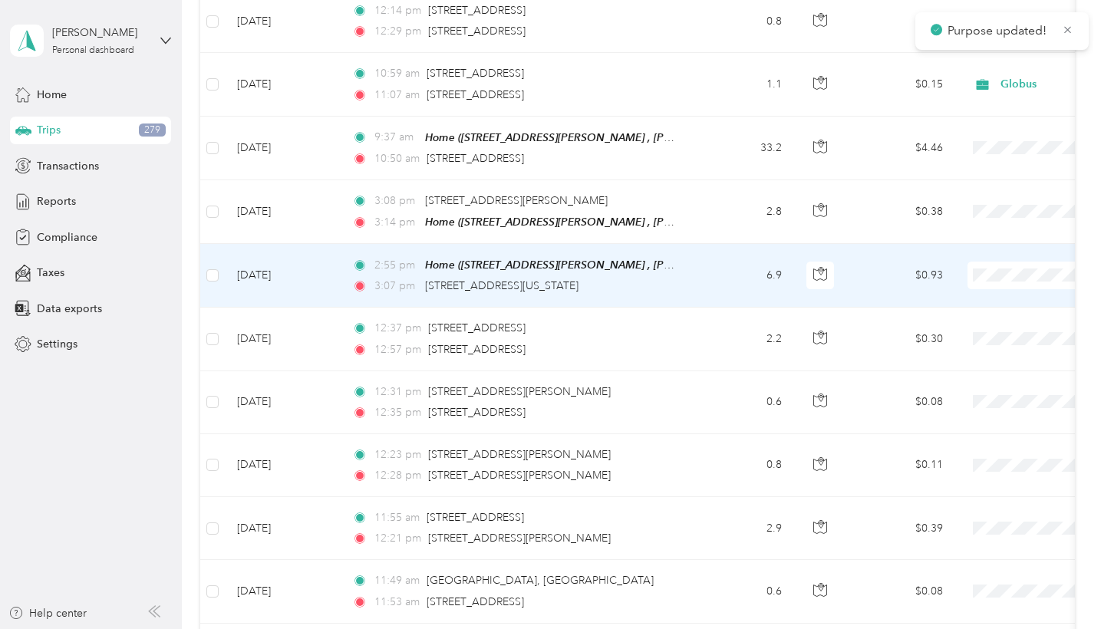
click at [996, 318] on span "Personal" at bounding box center [1020, 319] width 142 height 16
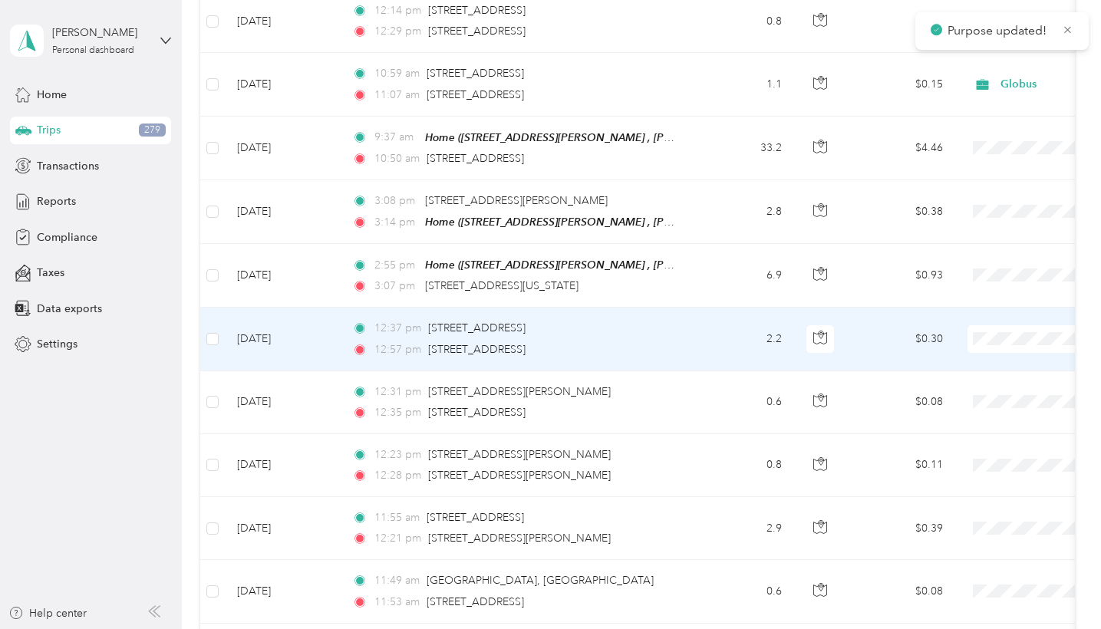
click at [1002, 379] on span "Personal" at bounding box center [1020, 382] width 142 height 16
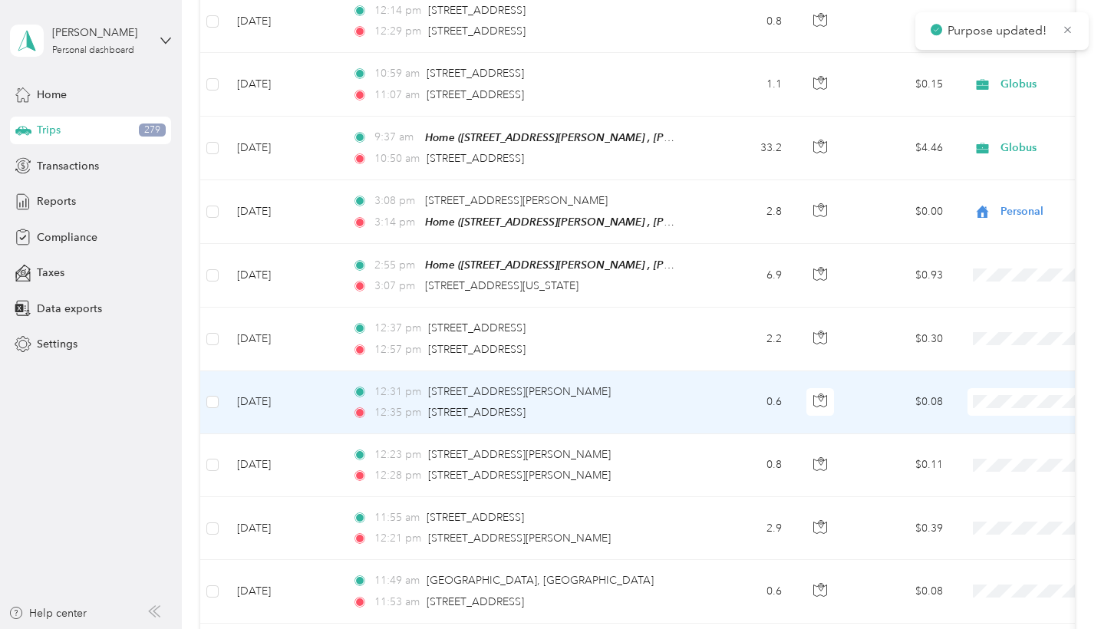
click at [992, 437] on span "Personal" at bounding box center [1020, 445] width 142 height 16
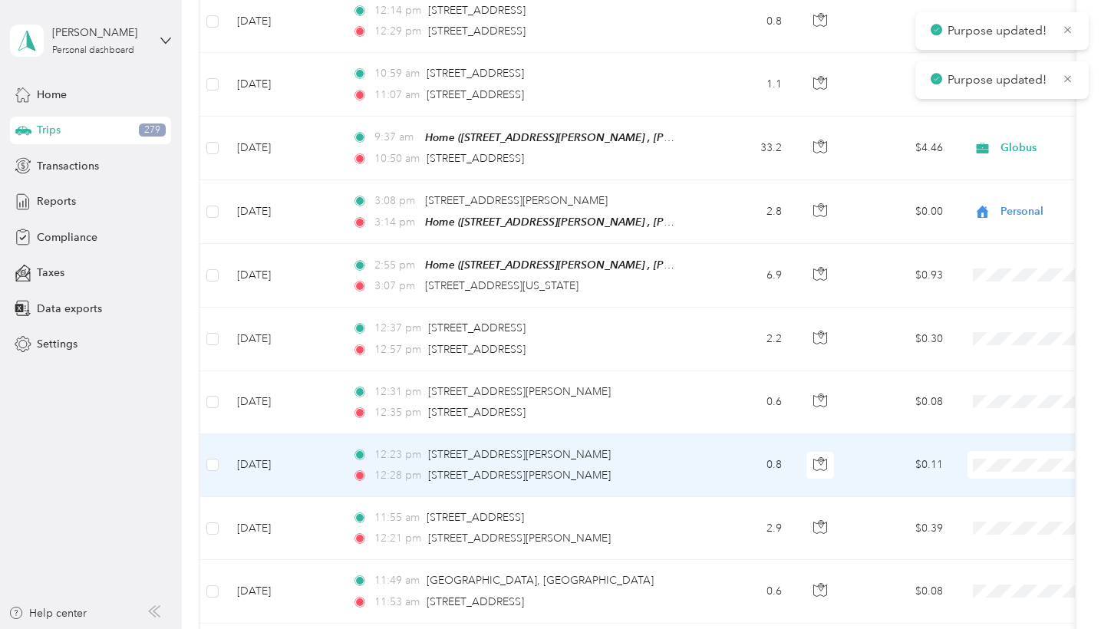
click at [1002, 459] on span at bounding box center [1063, 465] width 190 height 28
click at [1012, 451] on span at bounding box center [1063, 465] width 190 height 28
click at [999, 503] on span "Personal" at bounding box center [1020, 508] width 142 height 16
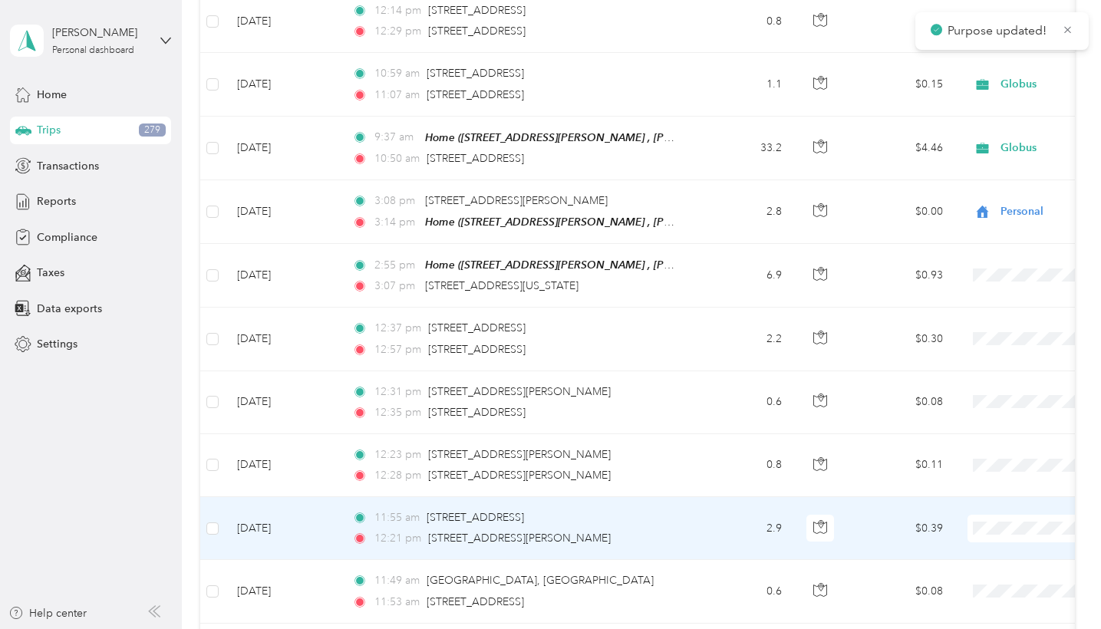
click at [985, 556] on span "Personal" at bounding box center [1020, 571] width 142 height 16
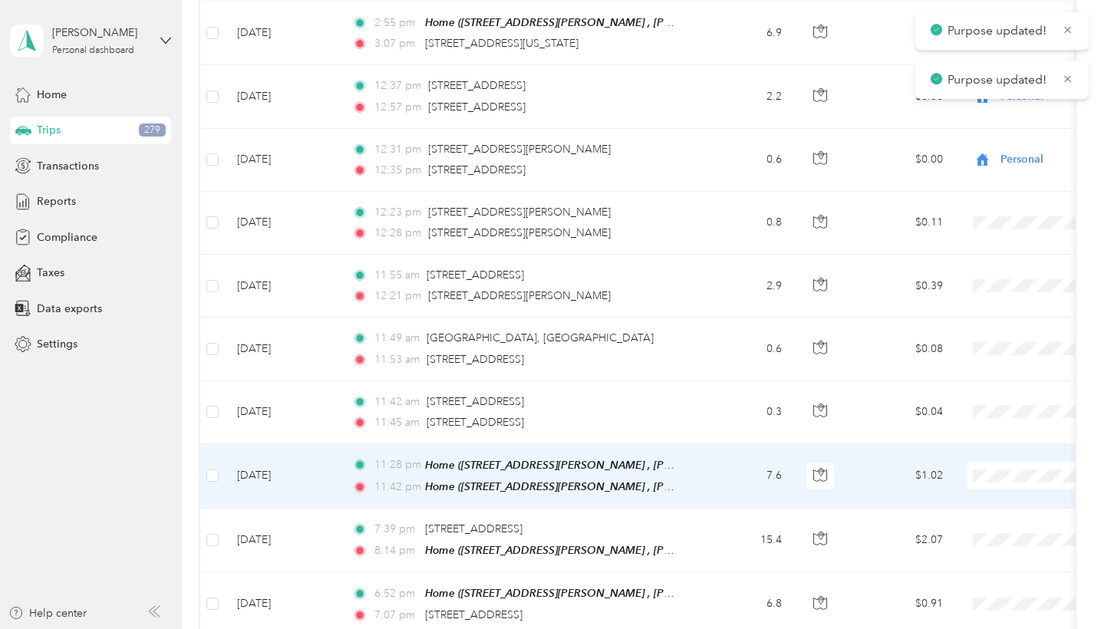
scroll to position [4315, 0]
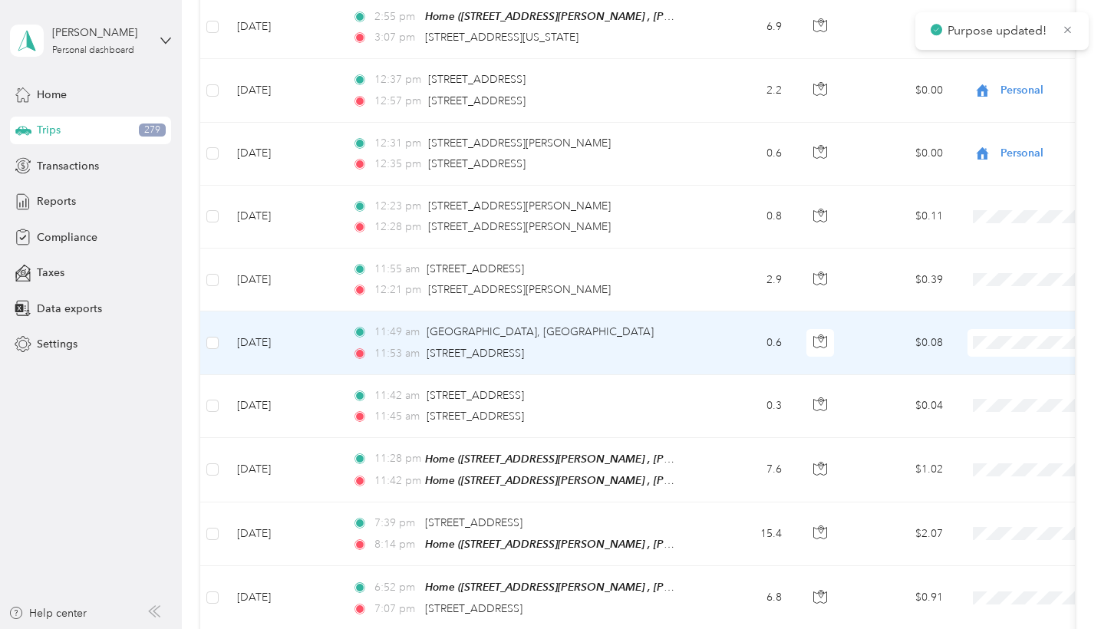
click at [998, 378] on span "Personal" at bounding box center [1020, 386] width 142 height 16
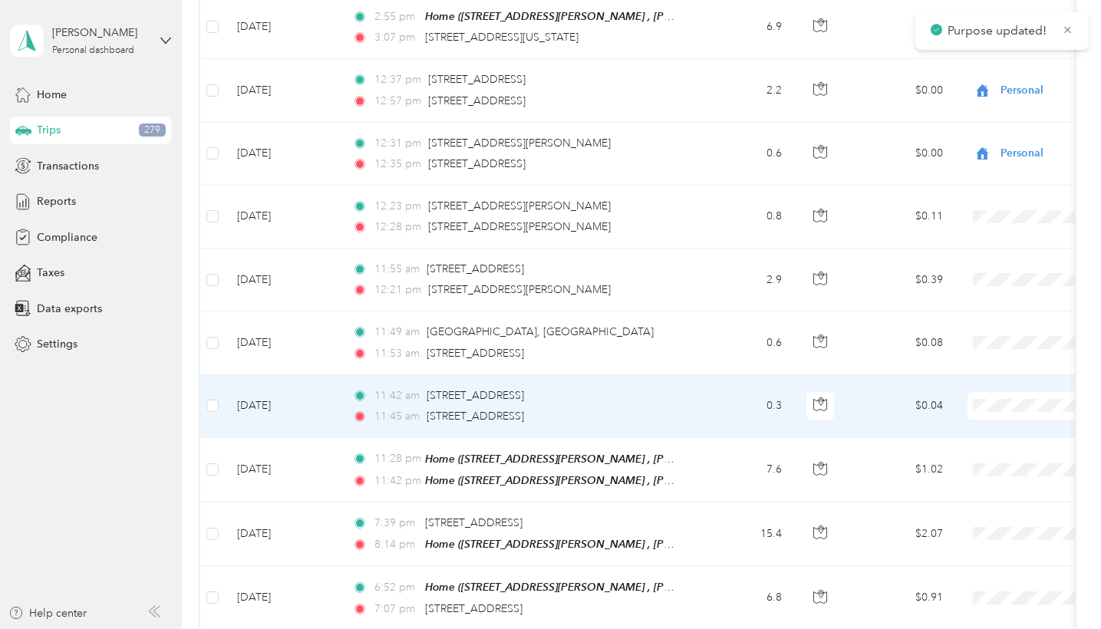
click at [983, 447] on span "Personal" at bounding box center [1020, 449] width 142 height 16
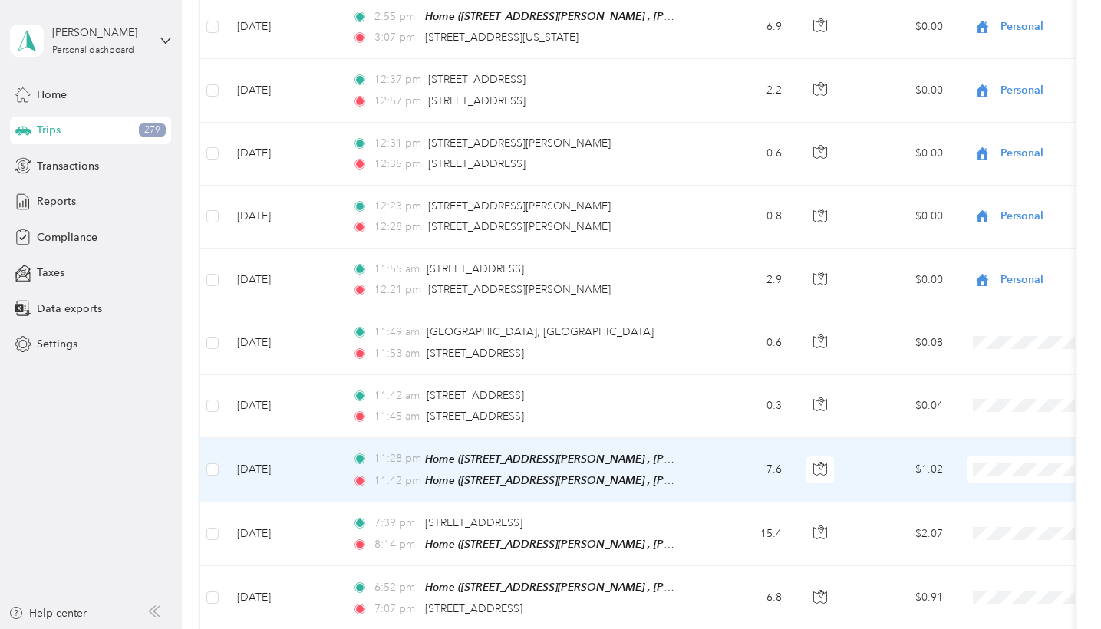
click at [995, 512] on span "Personal" at bounding box center [1020, 511] width 142 height 16
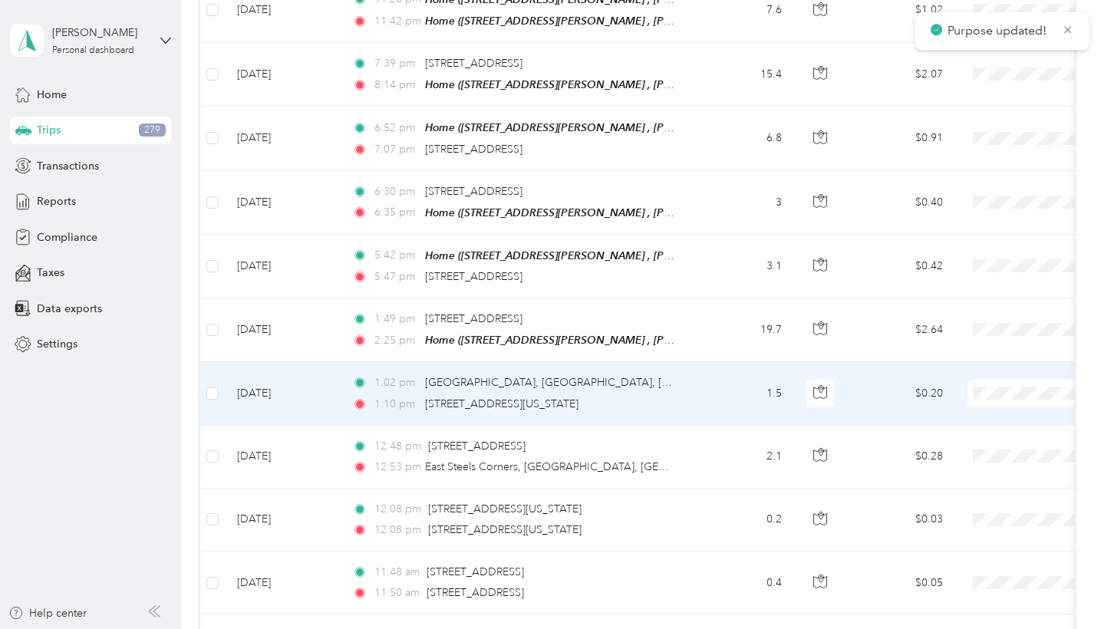
scroll to position [4762, 0]
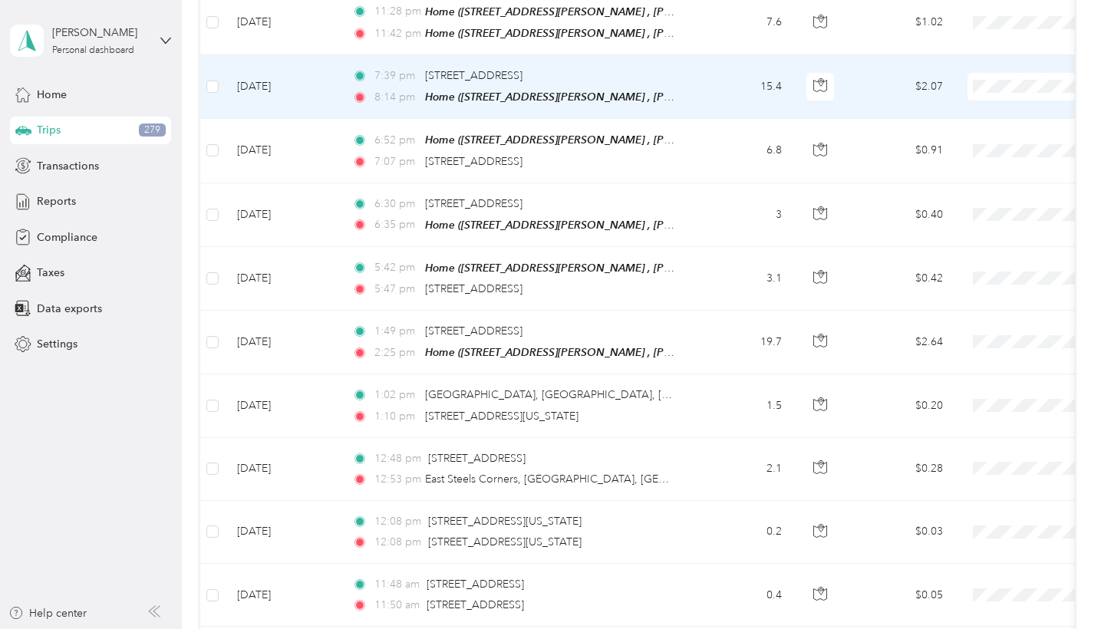
click at [994, 127] on span "Personal" at bounding box center [1020, 128] width 142 height 16
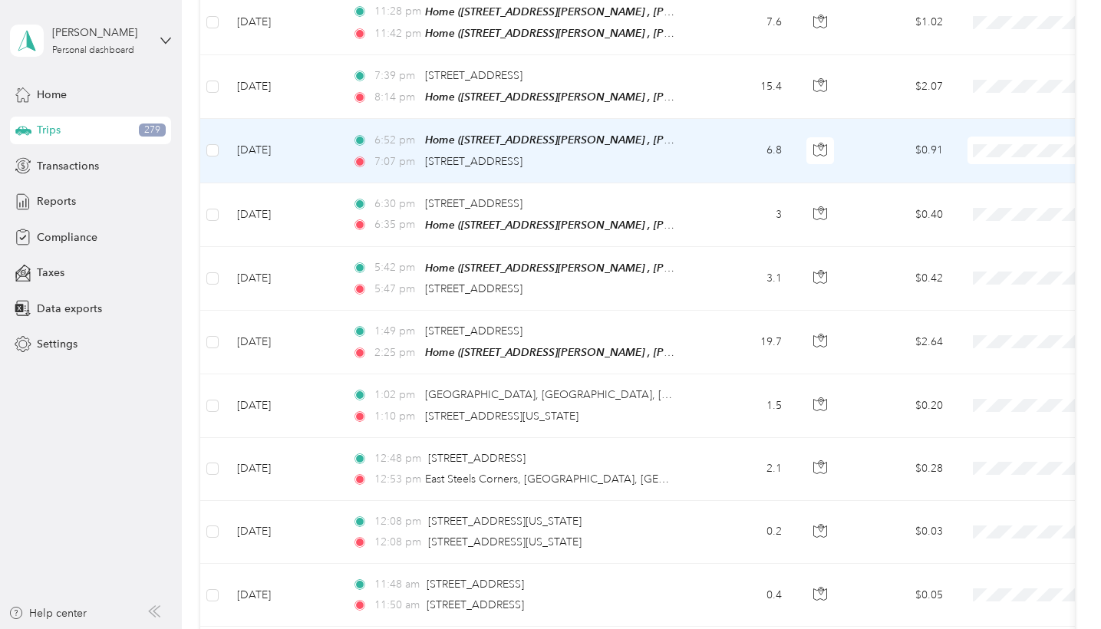
click at [996, 141] on span at bounding box center [1063, 151] width 190 height 28
click at [964, 186] on span "Personal" at bounding box center [1020, 191] width 142 height 16
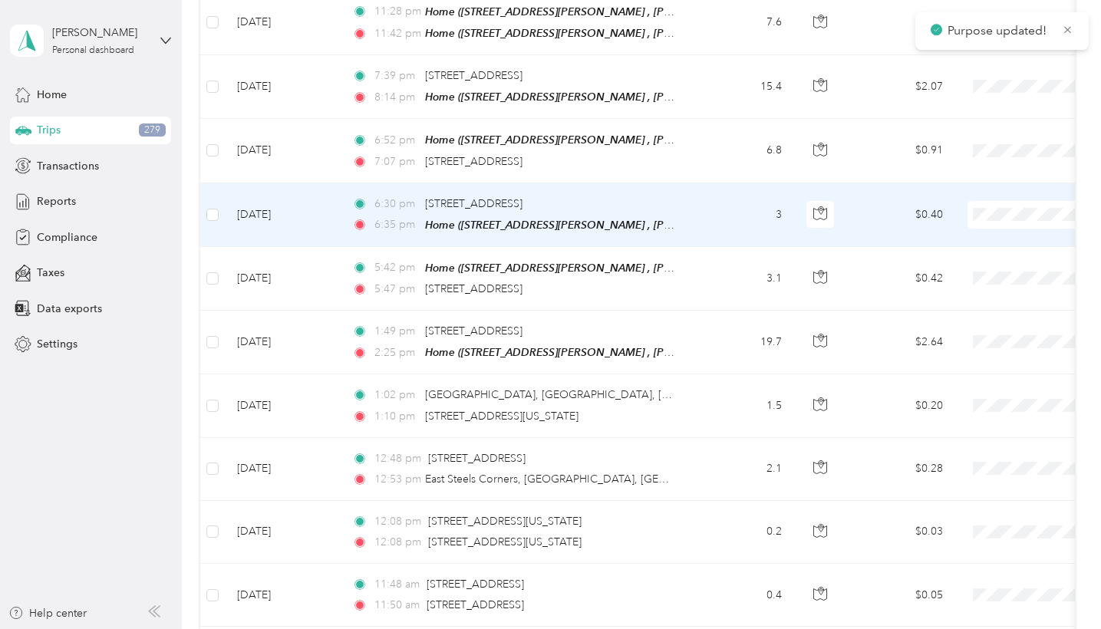
click at [974, 253] on span "Personal" at bounding box center [1020, 254] width 142 height 16
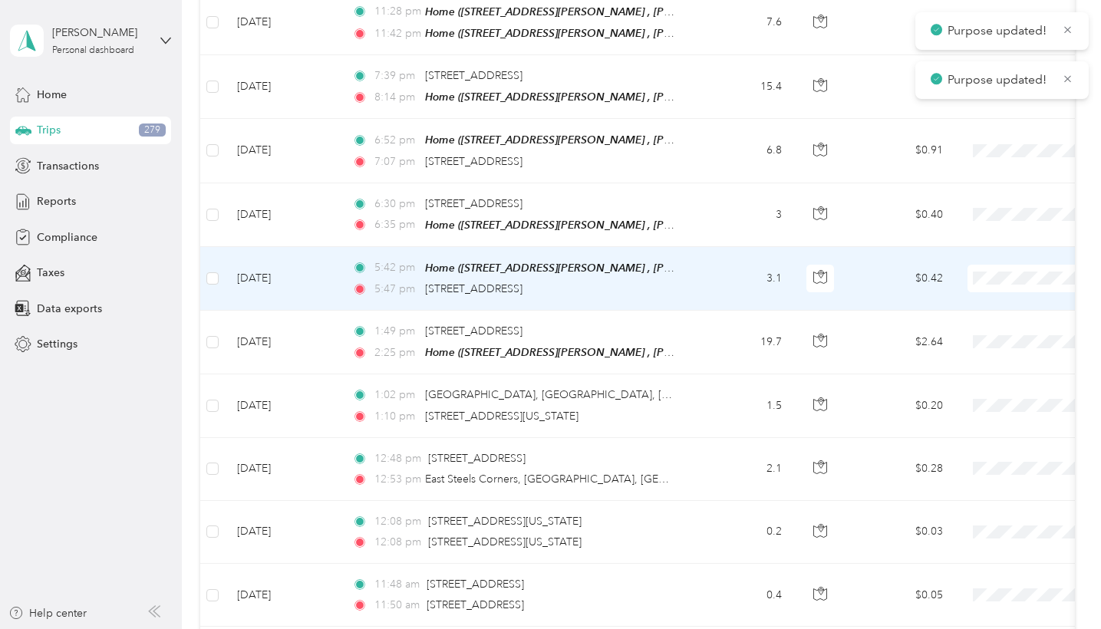
click at [979, 312] on span "Personal" at bounding box center [1020, 317] width 142 height 16
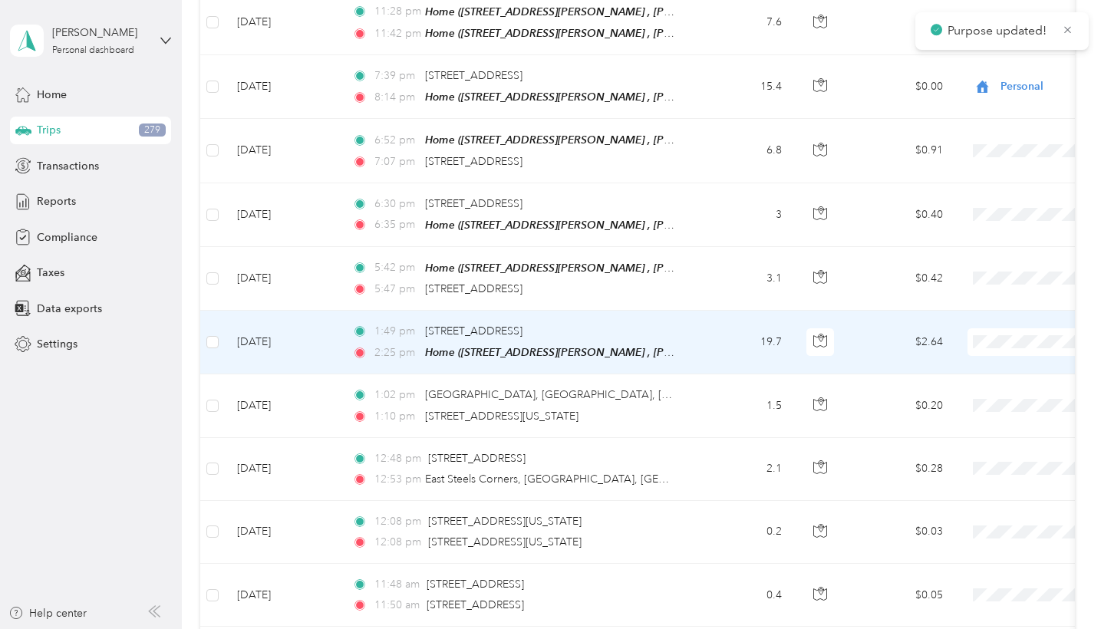
click at [975, 384] on li "Personal" at bounding box center [1006, 380] width 190 height 27
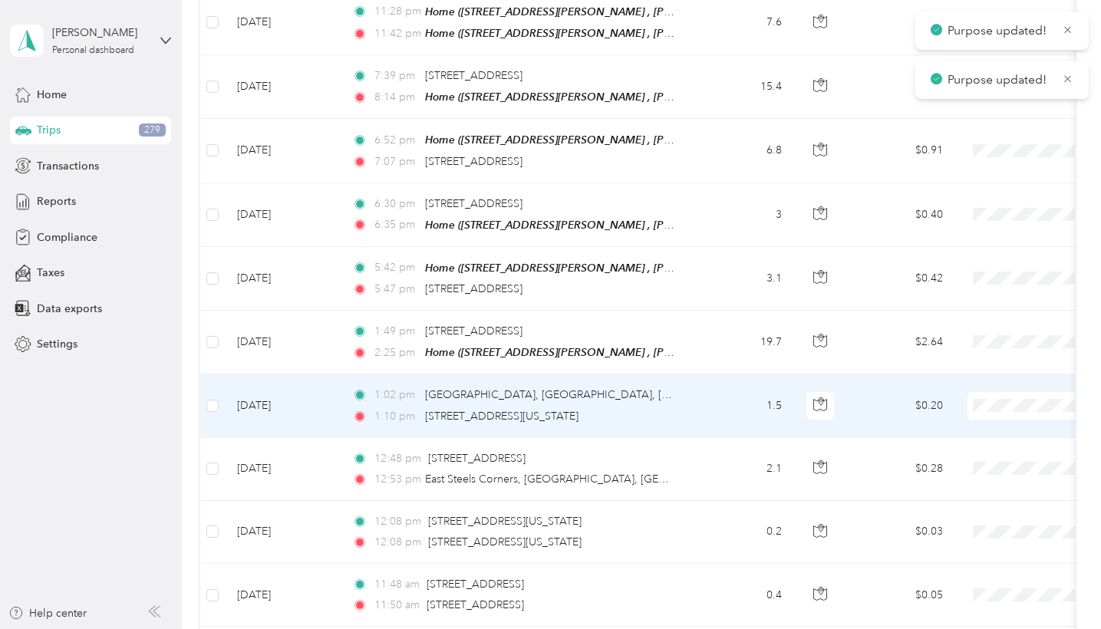
click at [978, 439] on span "Personal" at bounding box center [1020, 443] width 142 height 16
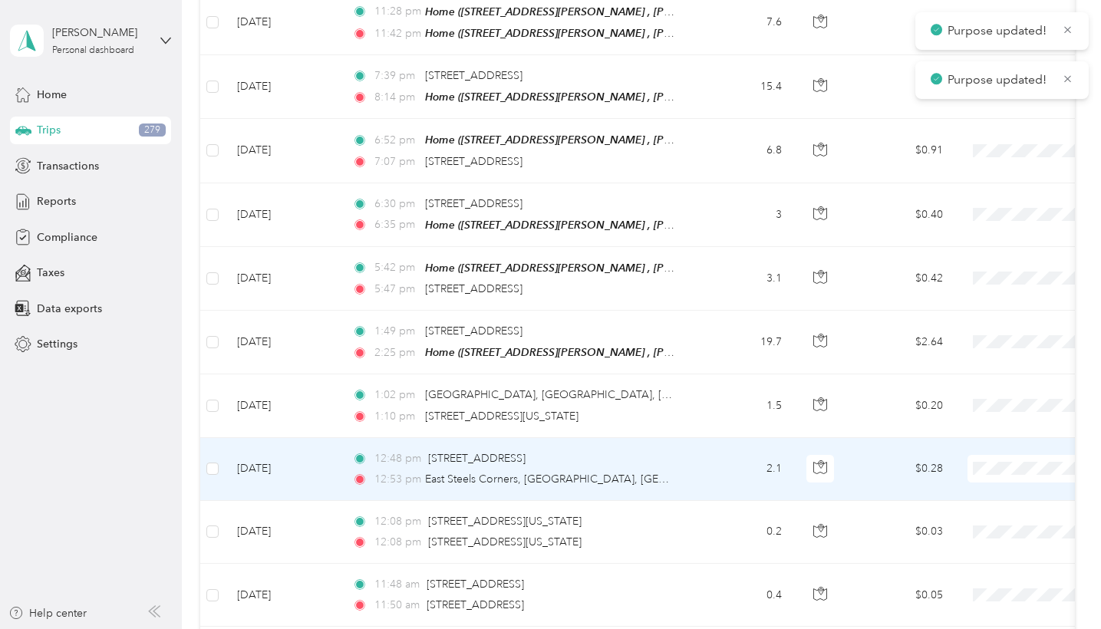
click at [986, 507] on span "Personal" at bounding box center [1020, 506] width 142 height 16
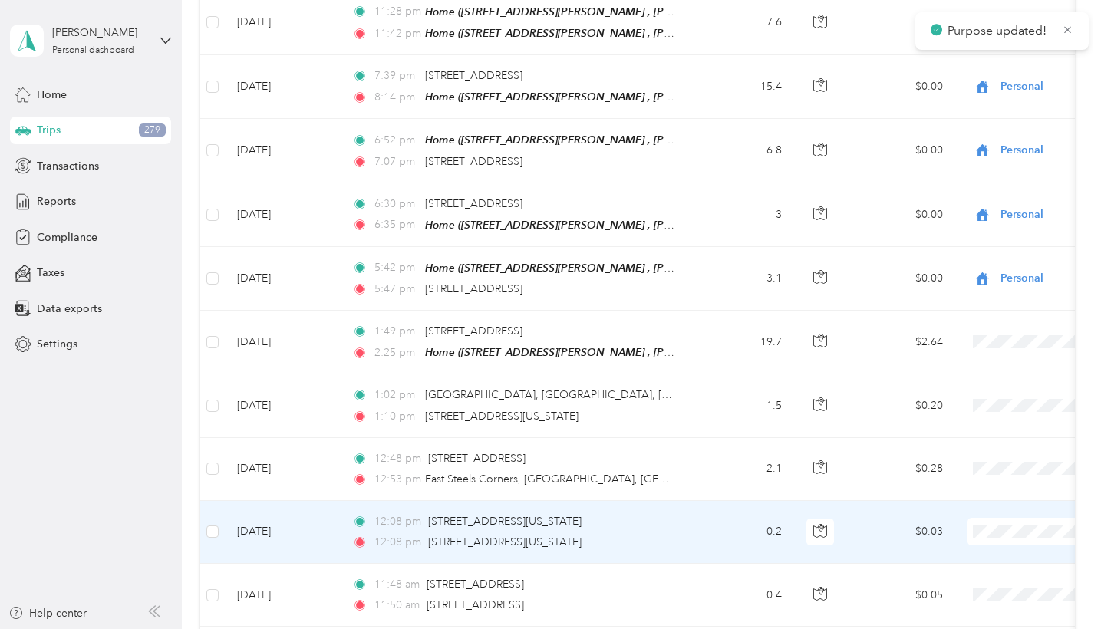
click at [995, 556] on span "Personal" at bounding box center [1020, 568] width 142 height 16
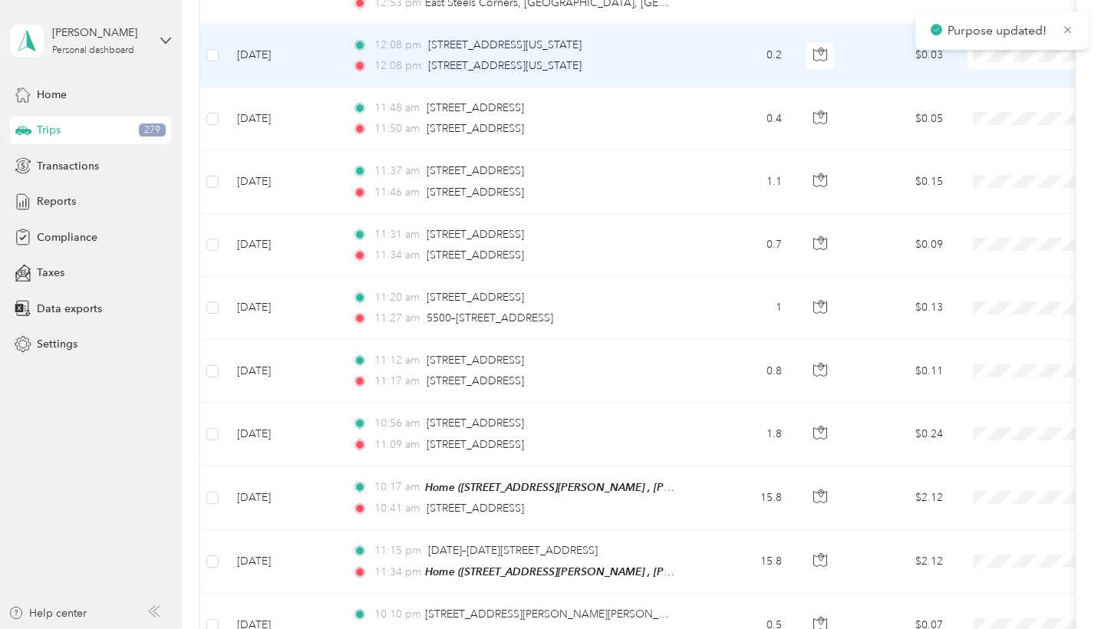
scroll to position [5249, 0]
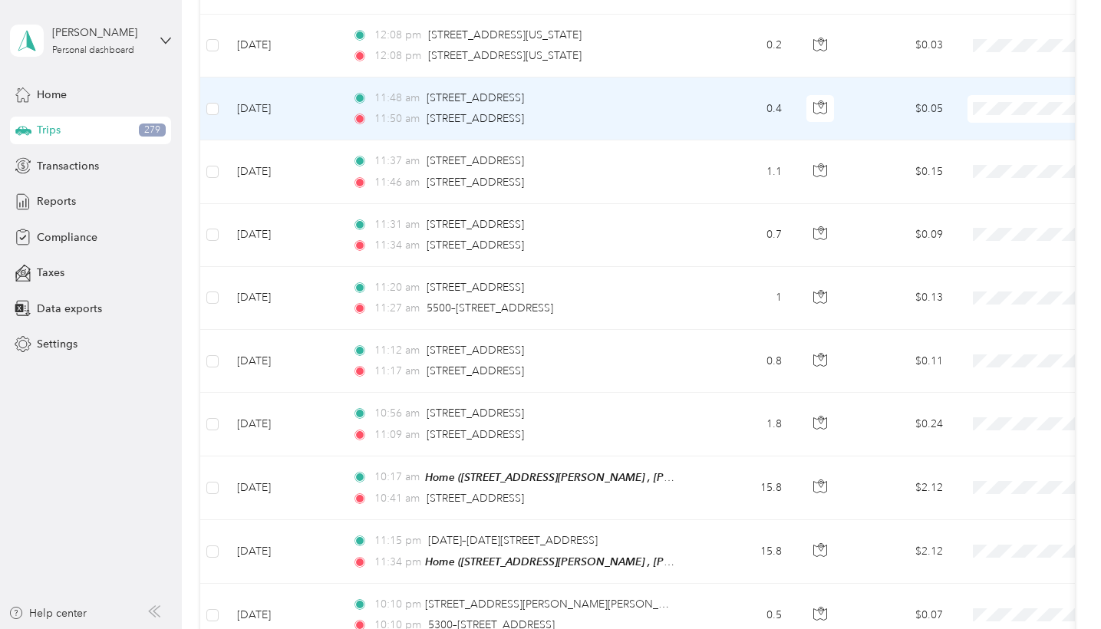
click at [999, 136] on li "Personal" at bounding box center [1006, 144] width 190 height 27
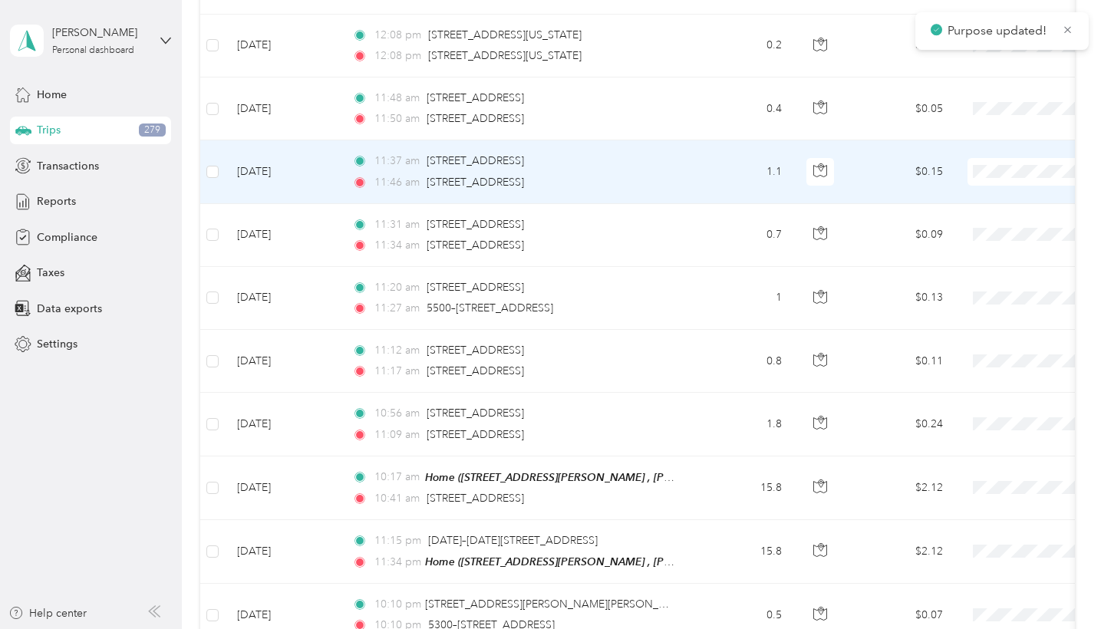
click at [985, 209] on span "Personal" at bounding box center [1020, 209] width 142 height 16
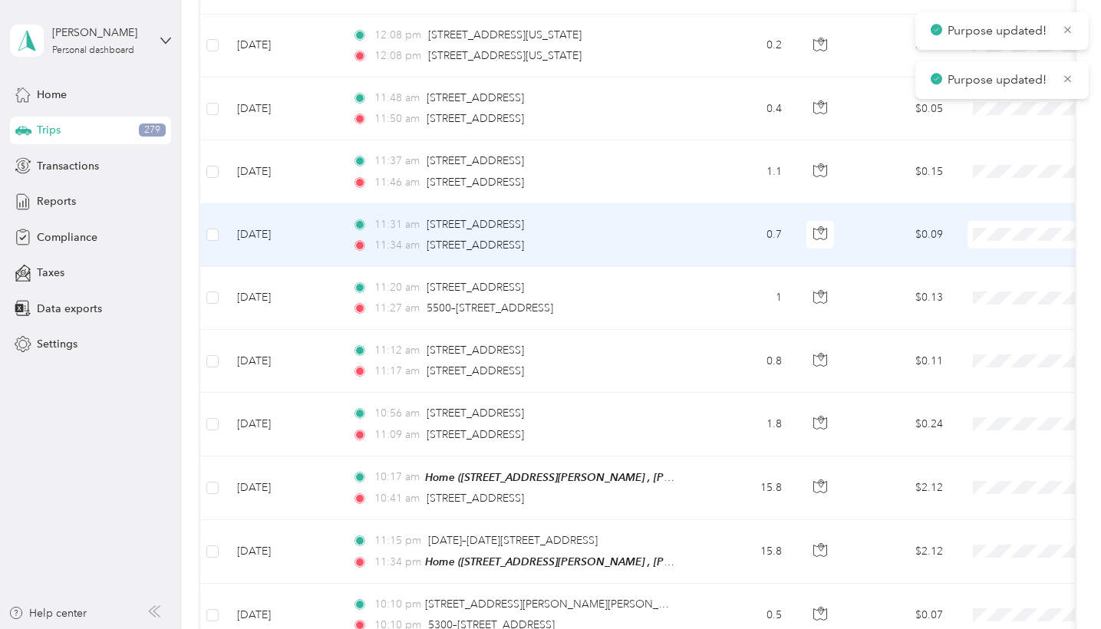
click at [984, 266] on span "Personal" at bounding box center [1020, 272] width 142 height 16
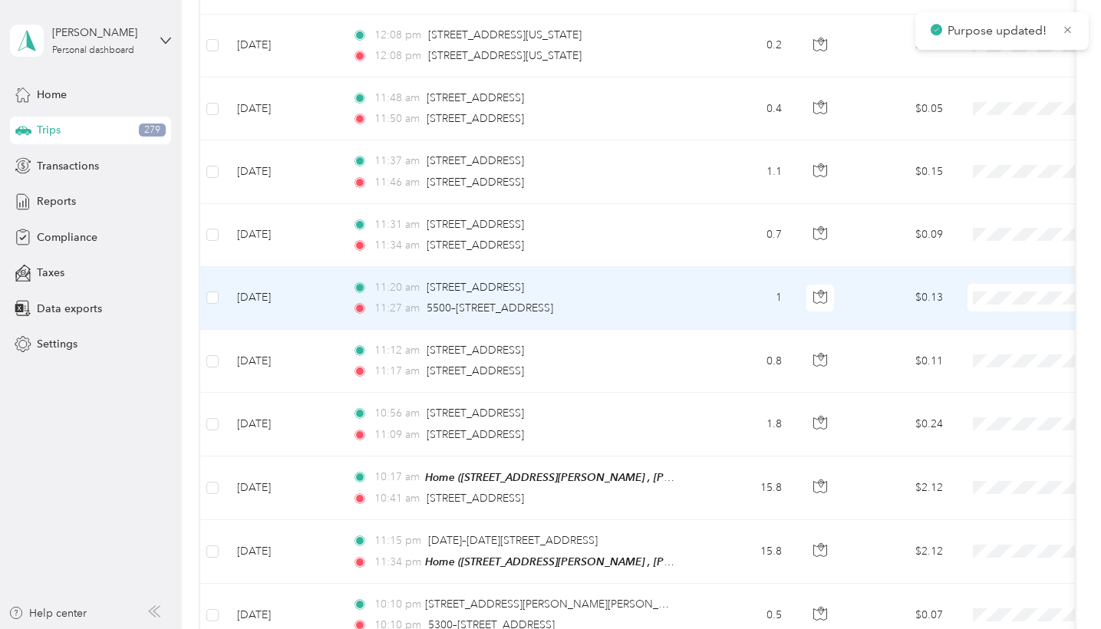
click at [973, 328] on span "Personal" at bounding box center [1020, 335] width 142 height 16
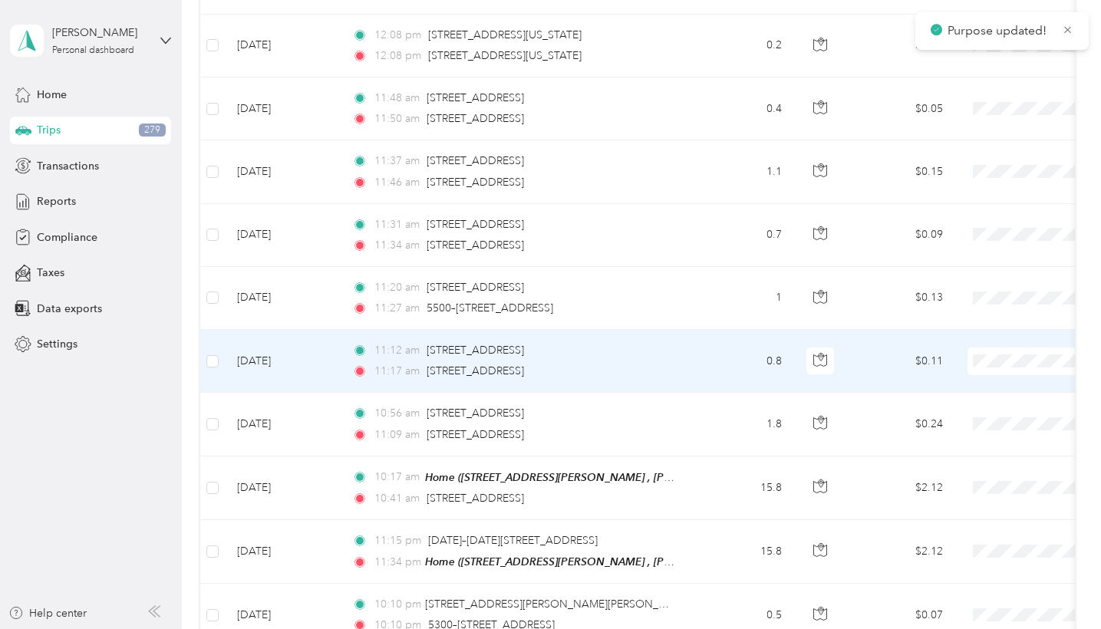
click at [985, 401] on li "Personal" at bounding box center [1006, 397] width 190 height 27
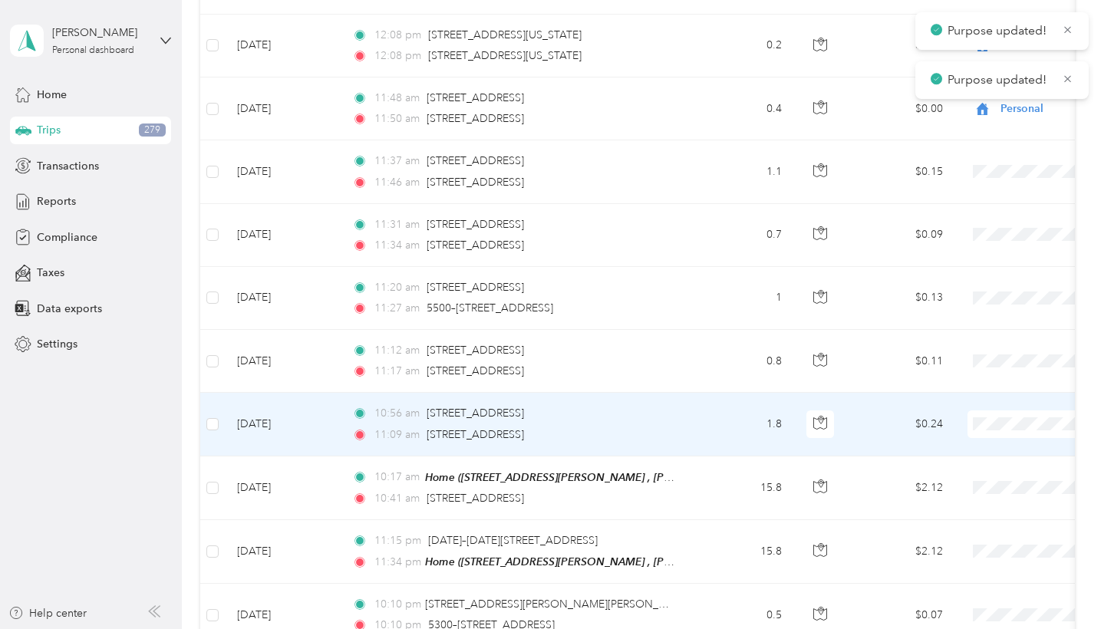
click at [980, 454] on span "Personal" at bounding box center [1020, 462] width 142 height 16
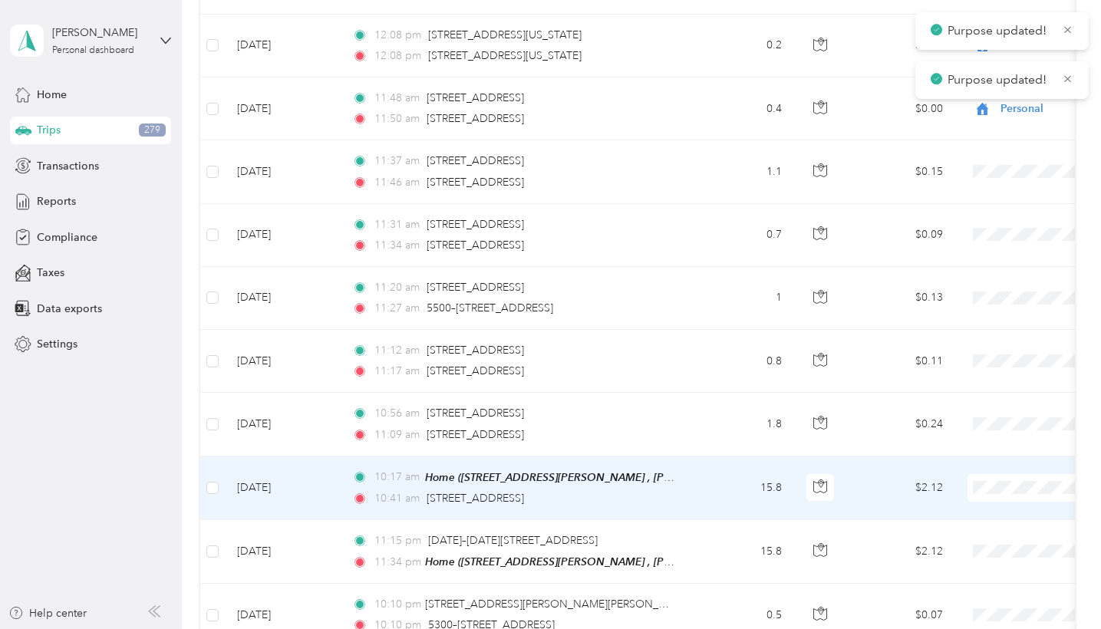
click at [983, 521] on span "Personal" at bounding box center [1020, 525] width 142 height 16
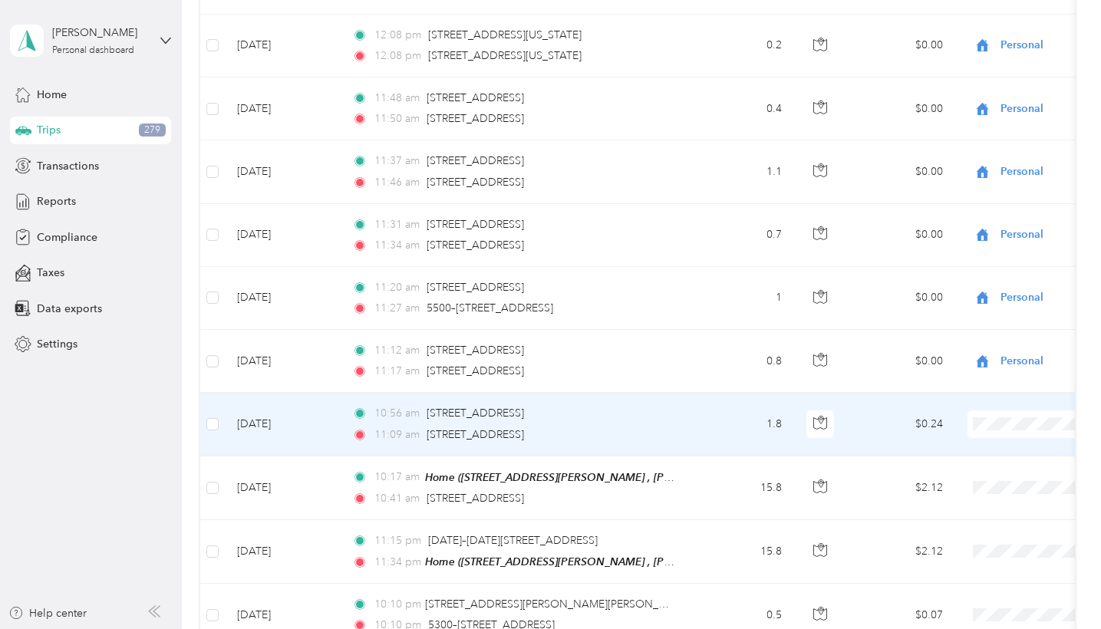
click at [1012, 457] on span "Personal" at bounding box center [1020, 462] width 142 height 16
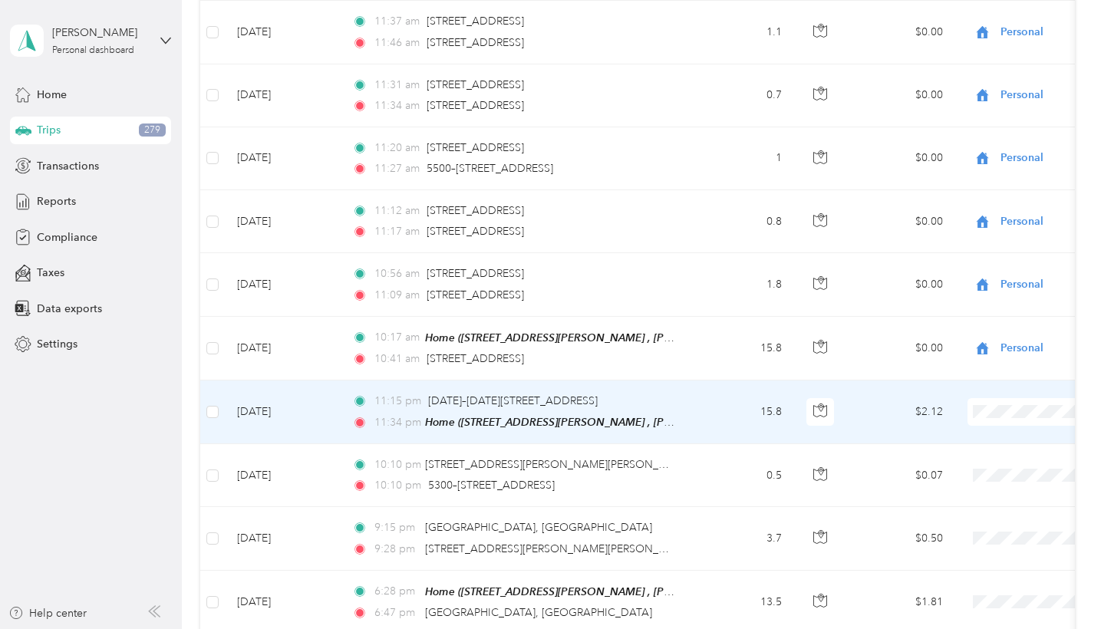
scroll to position [5398, 0]
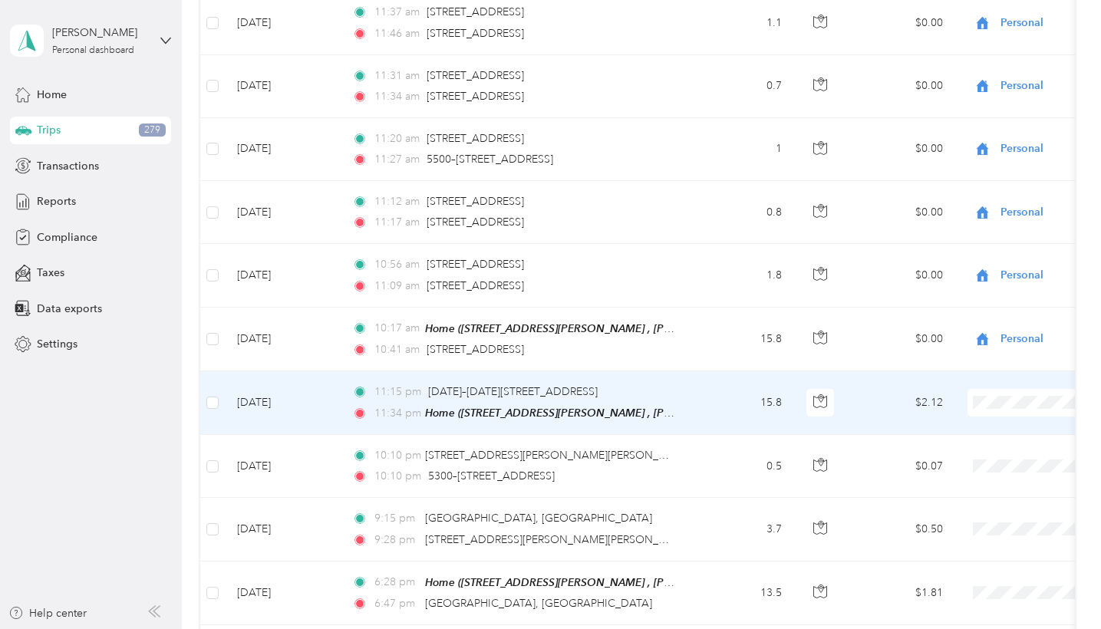
click at [1012, 390] on span at bounding box center [1063, 403] width 190 height 28
click at [997, 440] on span "Personal" at bounding box center [1020, 439] width 142 height 16
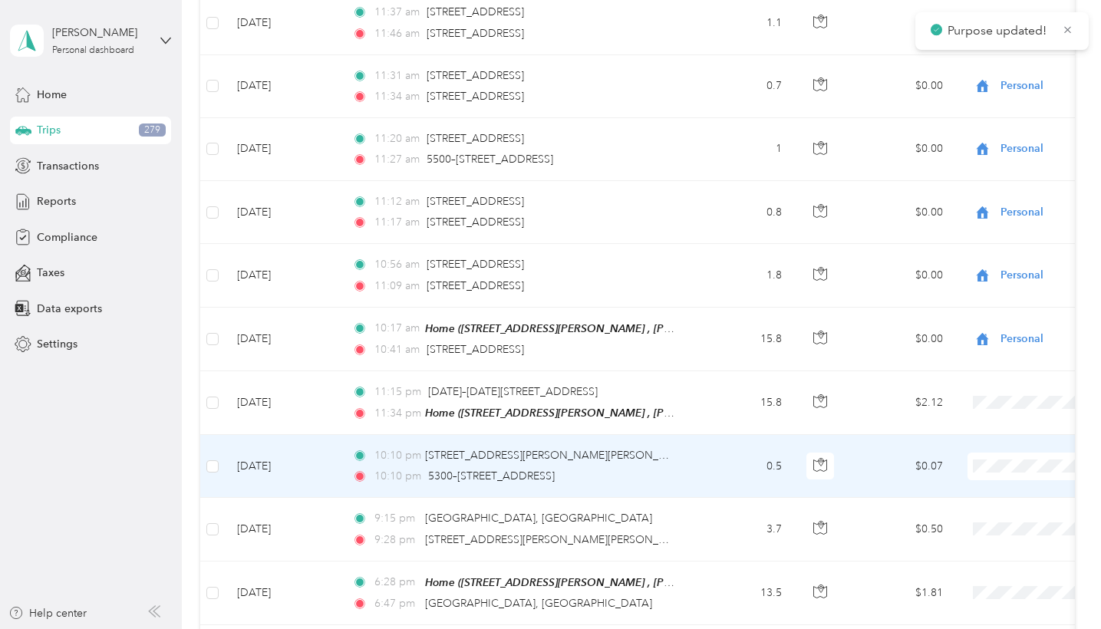
click at [987, 497] on span "Personal" at bounding box center [1020, 500] width 142 height 16
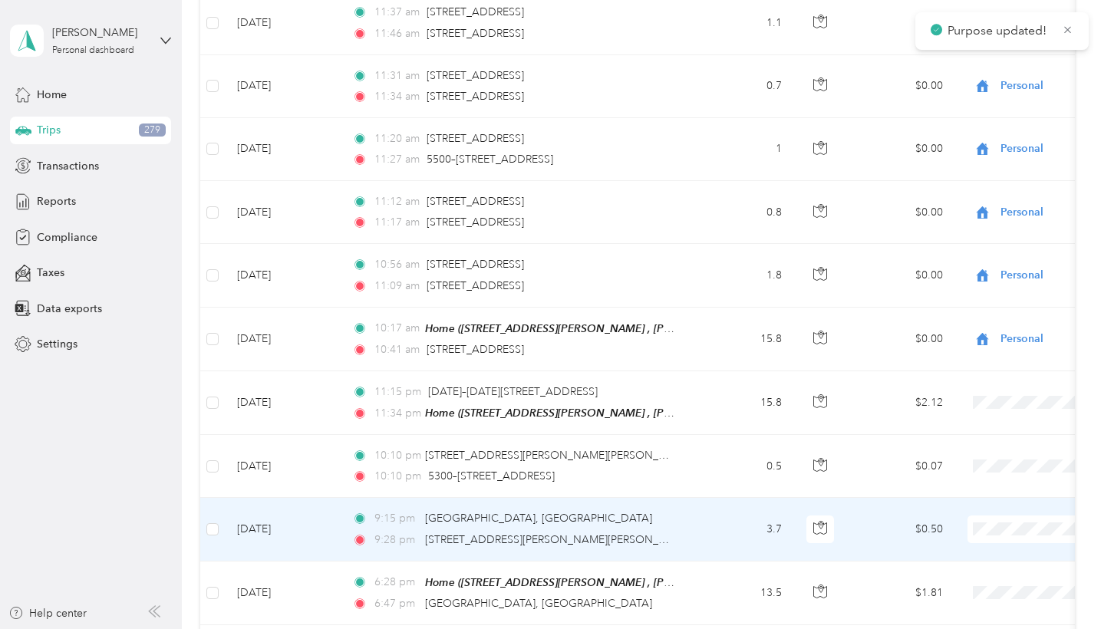
click at [989, 556] on span "Personal" at bounding box center [1020, 565] width 142 height 16
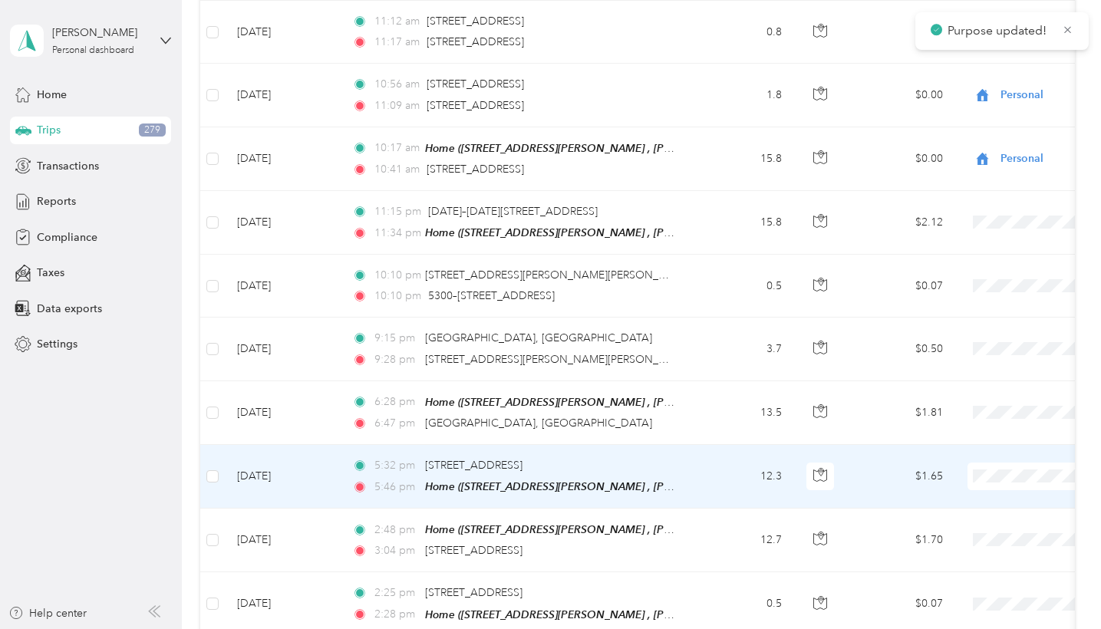
scroll to position [5584, 0]
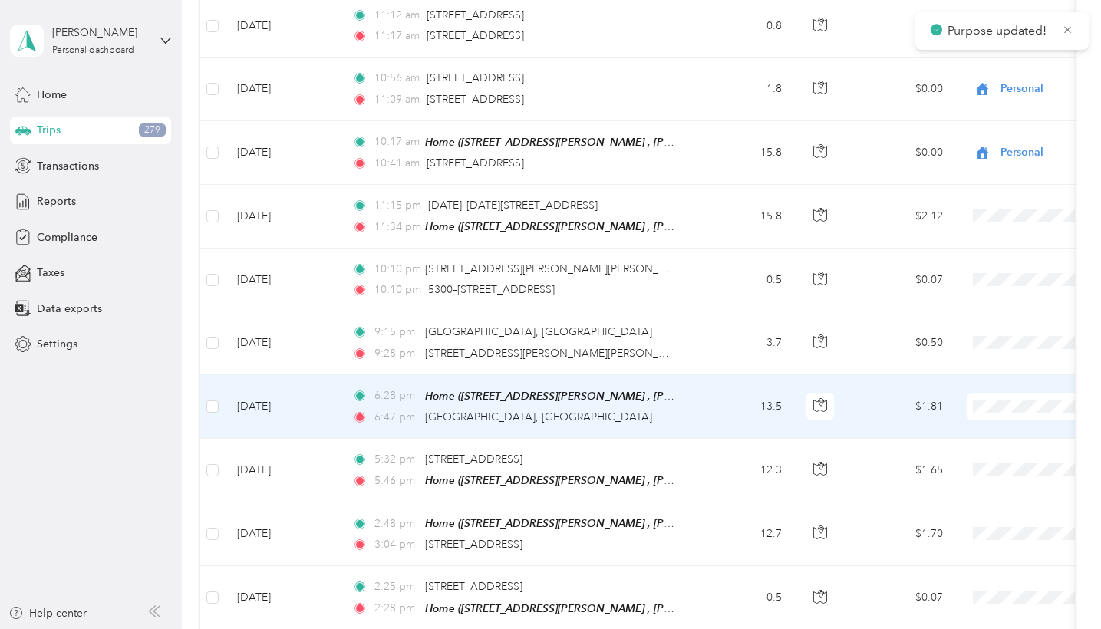
click at [1012, 398] on span at bounding box center [1063, 407] width 190 height 28
click at [977, 420] on span "Globus" at bounding box center [1020, 413] width 142 height 16
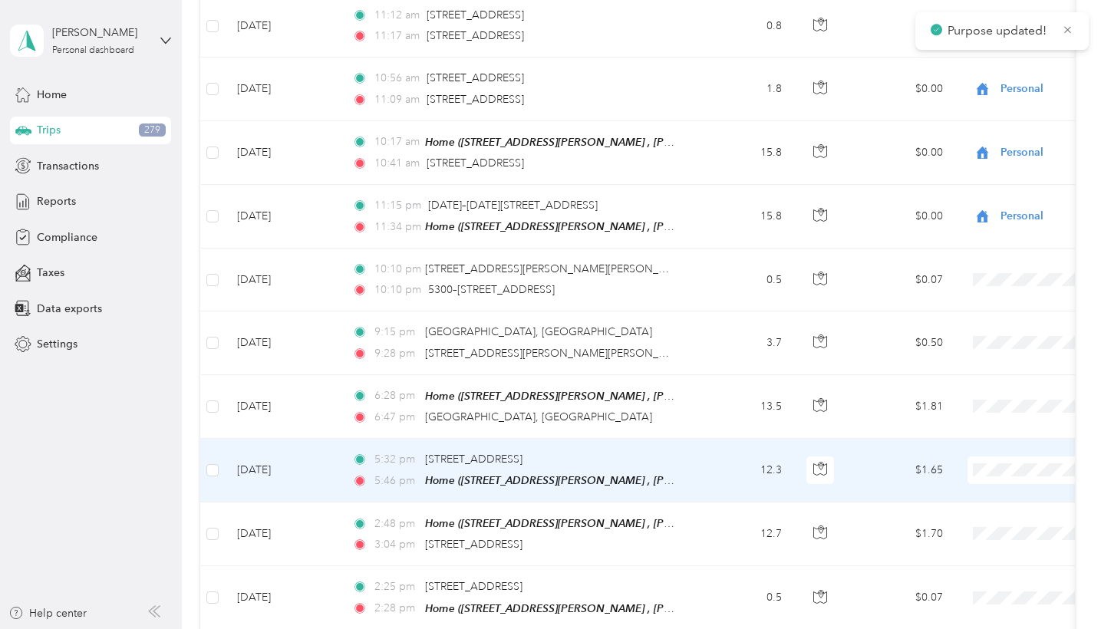
click at [952, 479] on span "Globus" at bounding box center [1020, 476] width 142 height 16
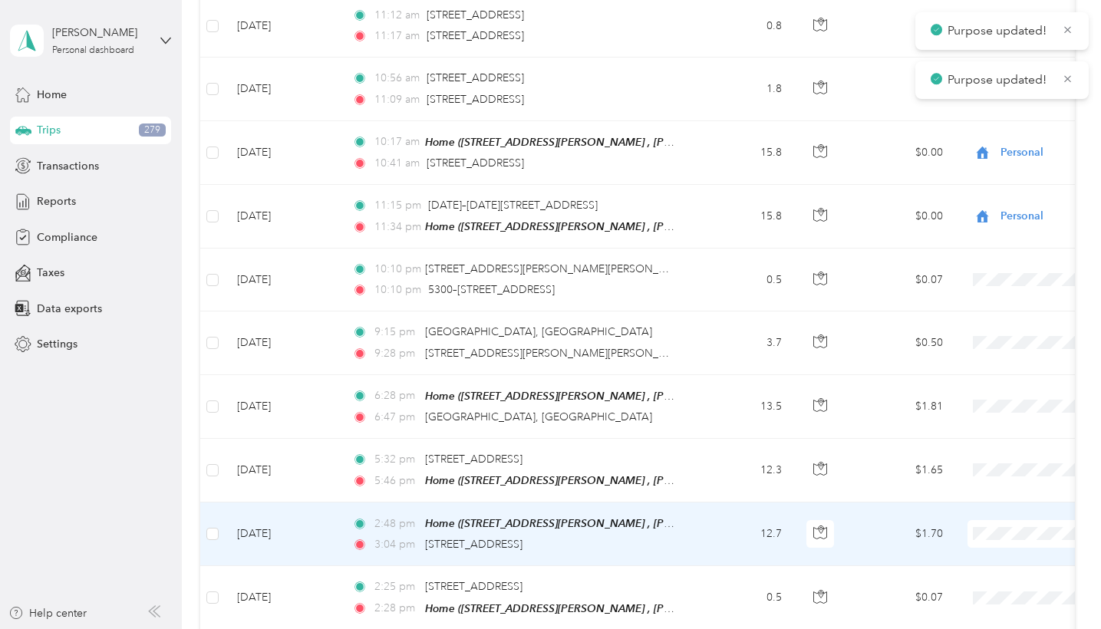
click at [999, 520] on span at bounding box center [1063, 534] width 190 height 28
click at [982, 537] on span "Globus" at bounding box center [1020, 541] width 142 height 16
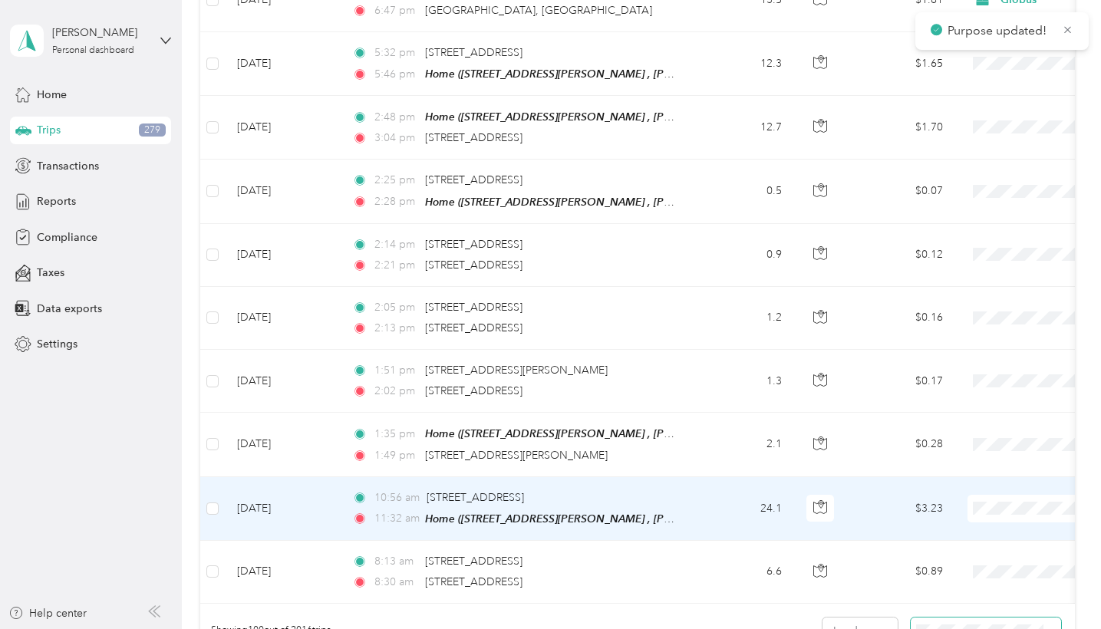
scroll to position [5997, 0]
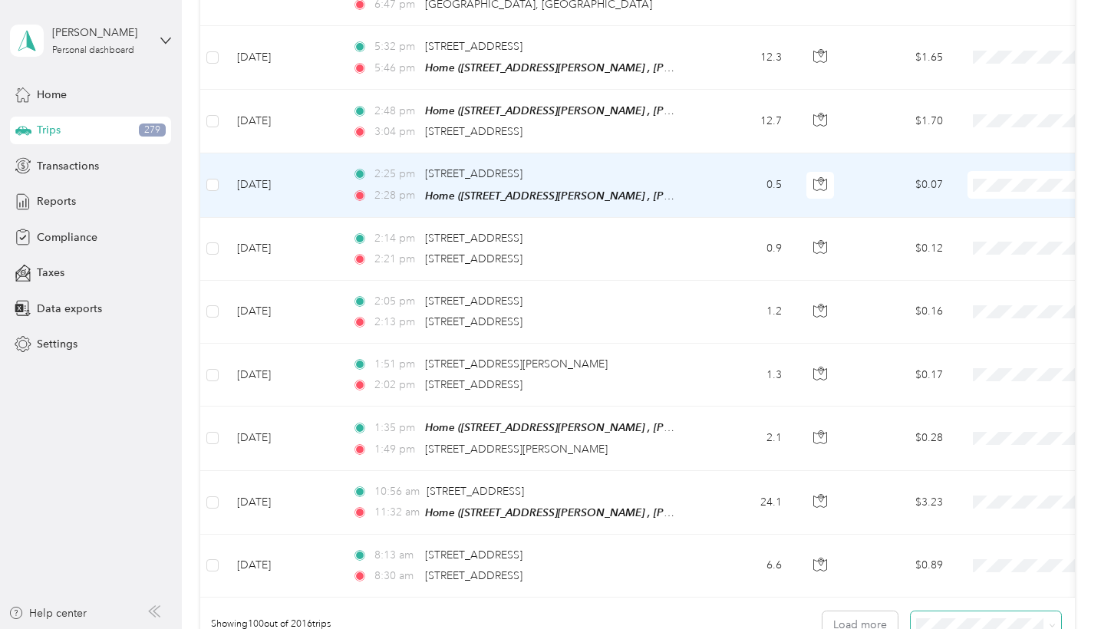
click at [962, 184] on span "Globus" at bounding box center [1020, 191] width 142 height 16
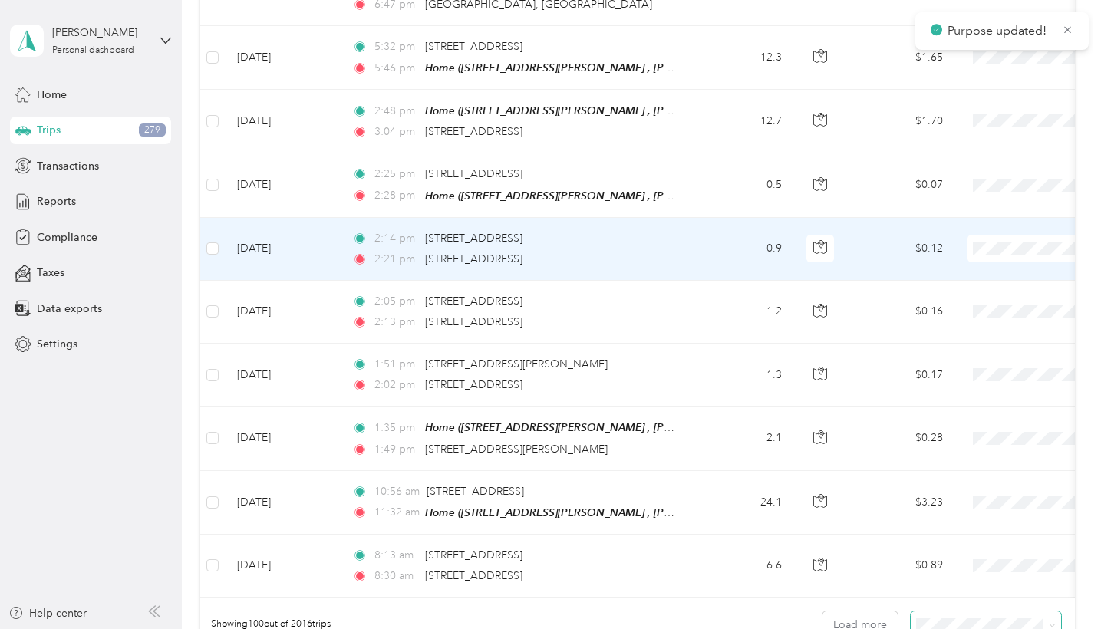
click at [961, 256] on span "Globus" at bounding box center [1020, 254] width 142 height 16
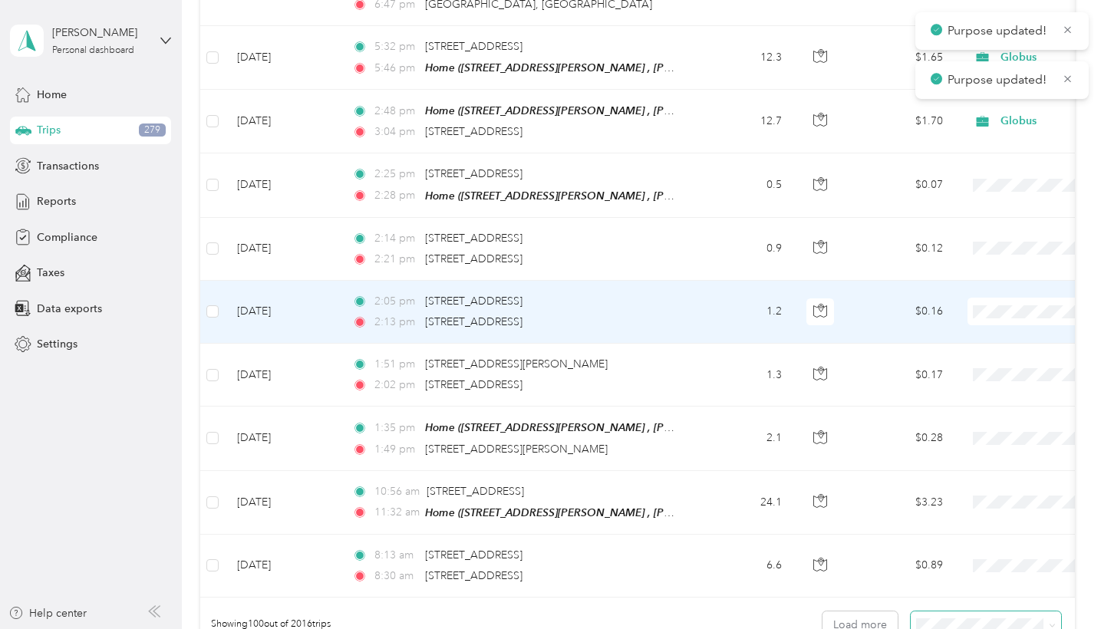
click at [996, 298] on span at bounding box center [1063, 312] width 190 height 28
click at [972, 316] on span "Globus" at bounding box center [1020, 317] width 142 height 16
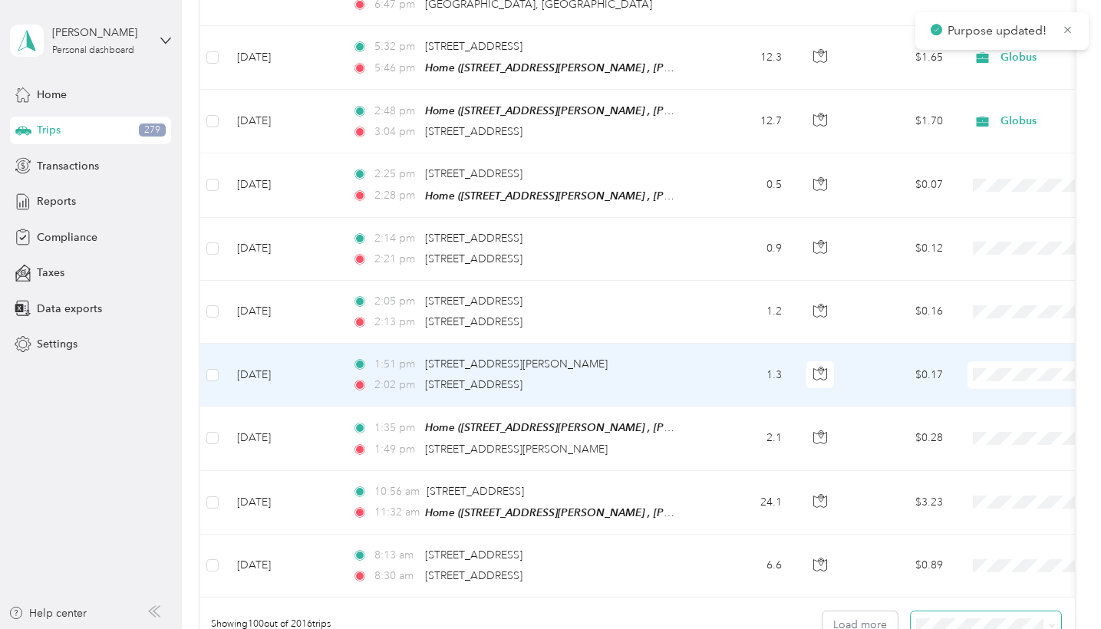
click at [973, 383] on span "Globus" at bounding box center [1020, 379] width 142 height 16
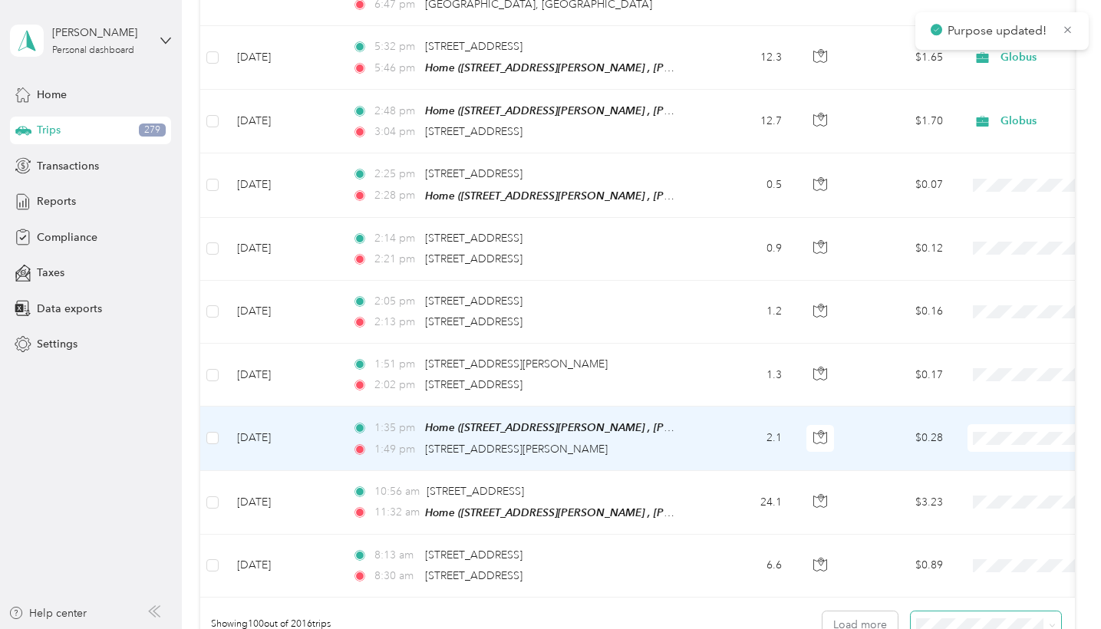
click at [971, 441] on span "Globus" at bounding box center [1020, 444] width 142 height 16
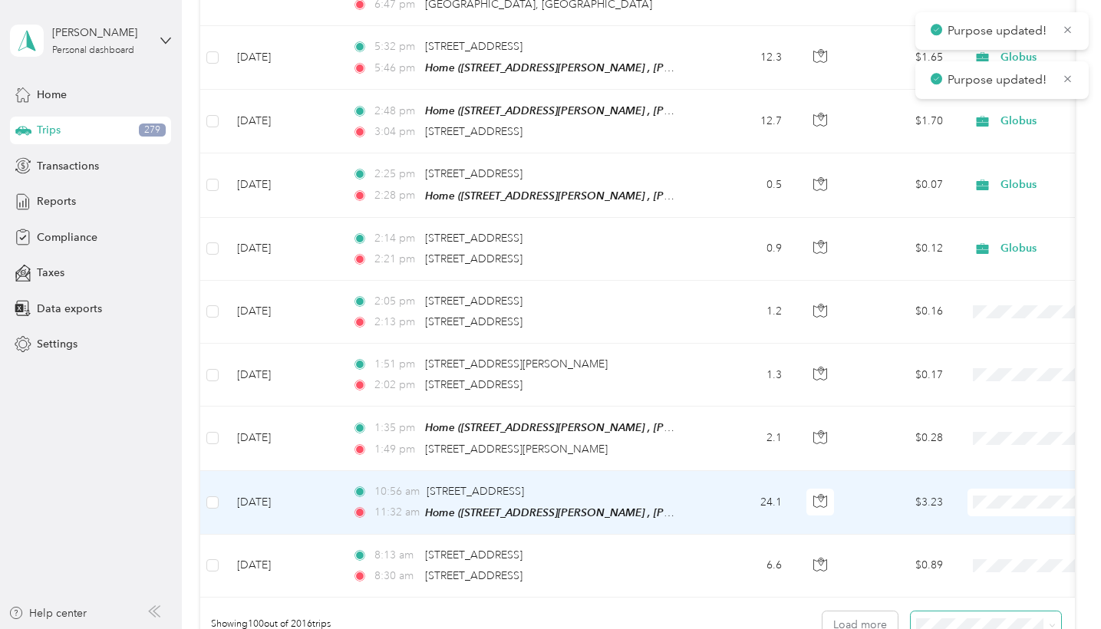
click at [972, 503] on span "Globus" at bounding box center [1020, 505] width 142 height 16
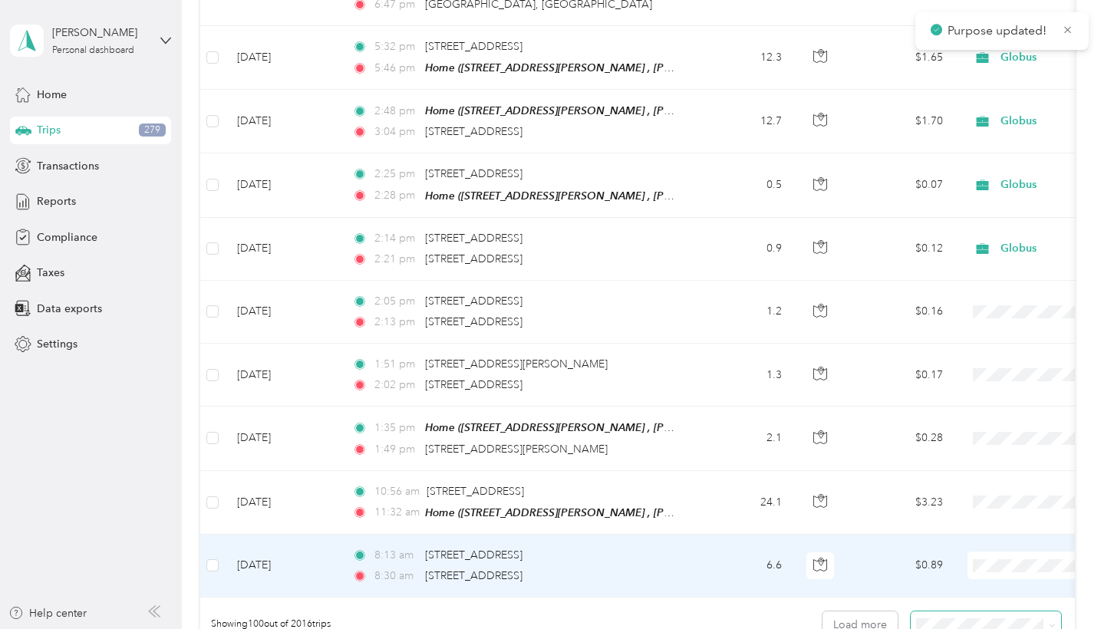
click at [973, 556] on span "Globus" at bounding box center [1020, 570] width 142 height 16
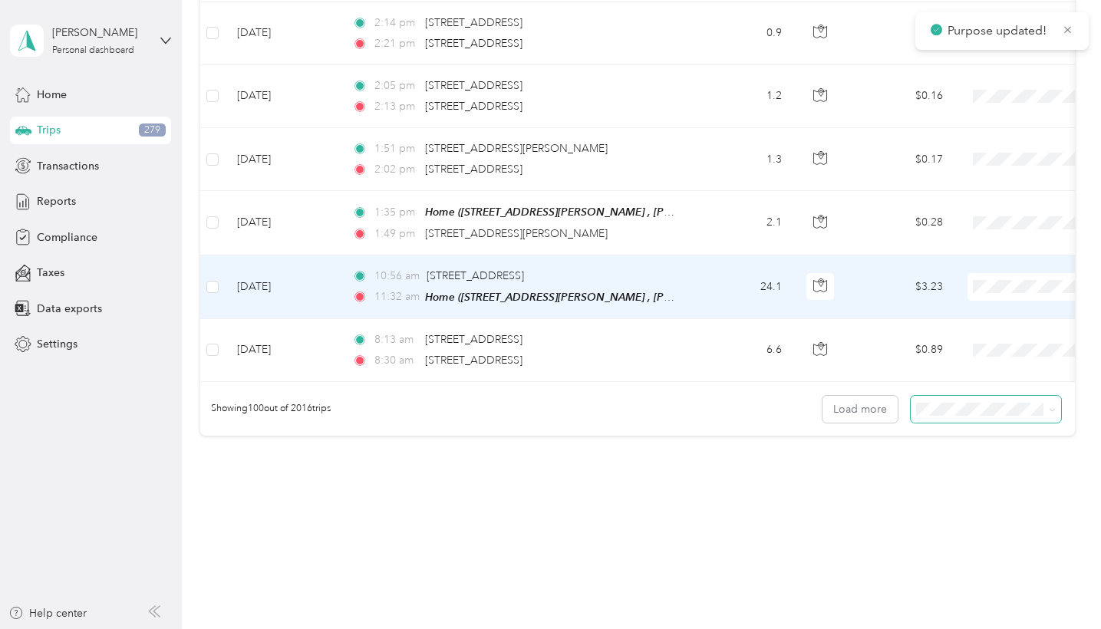
scroll to position [6211, 0]
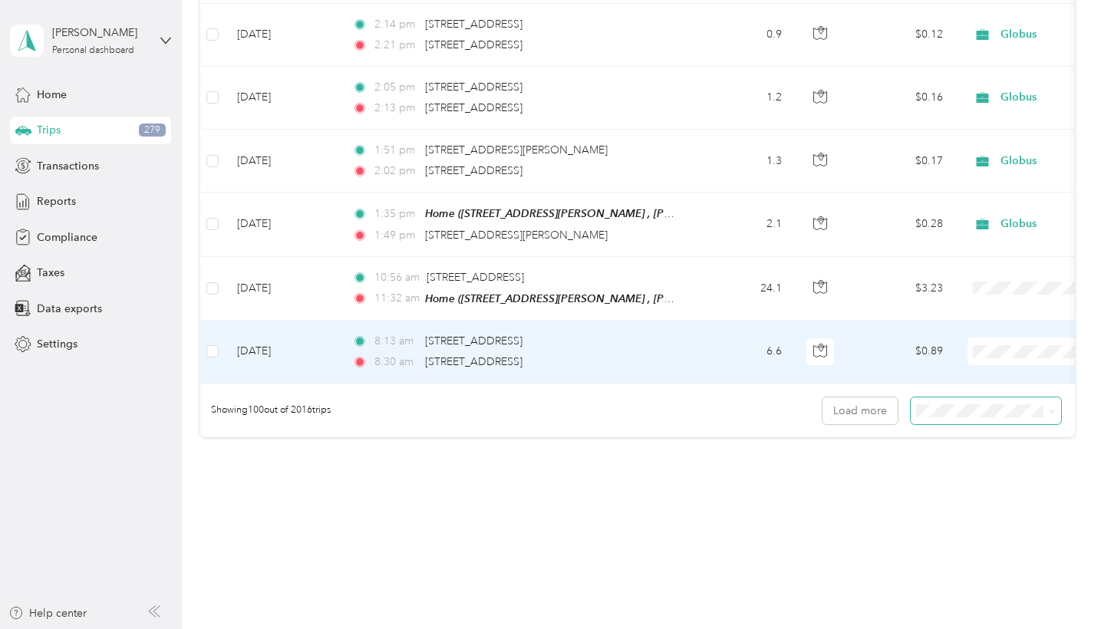
click at [977, 351] on span "Globus" at bounding box center [1020, 356] width 142 height 16
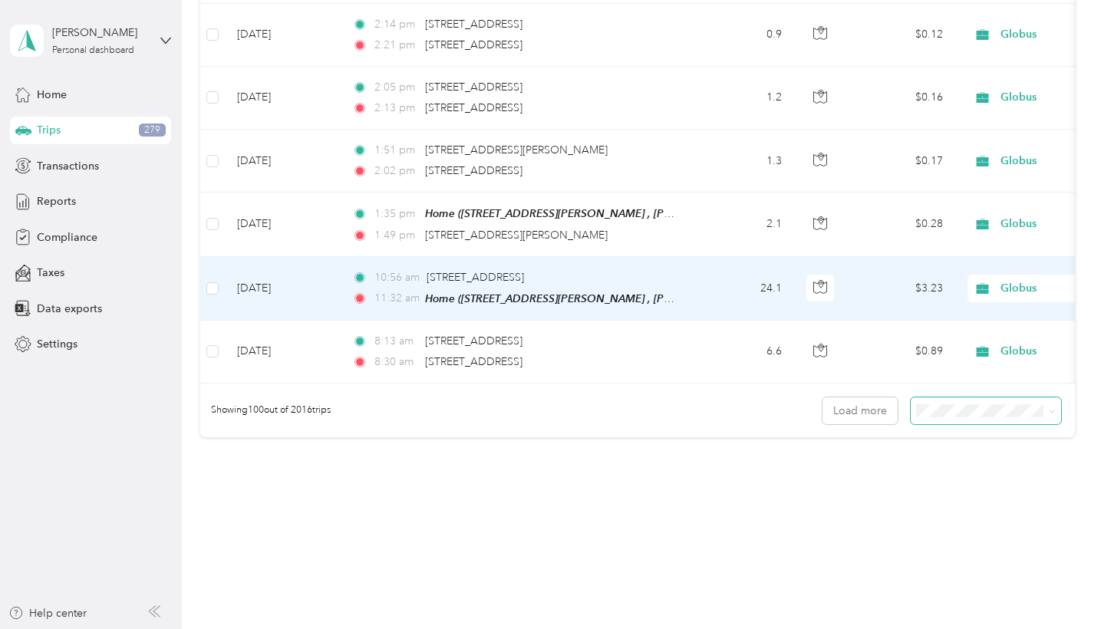
click at [969, 289] on span "Globus" at bounding box center [1011, 291] width 124 height 16
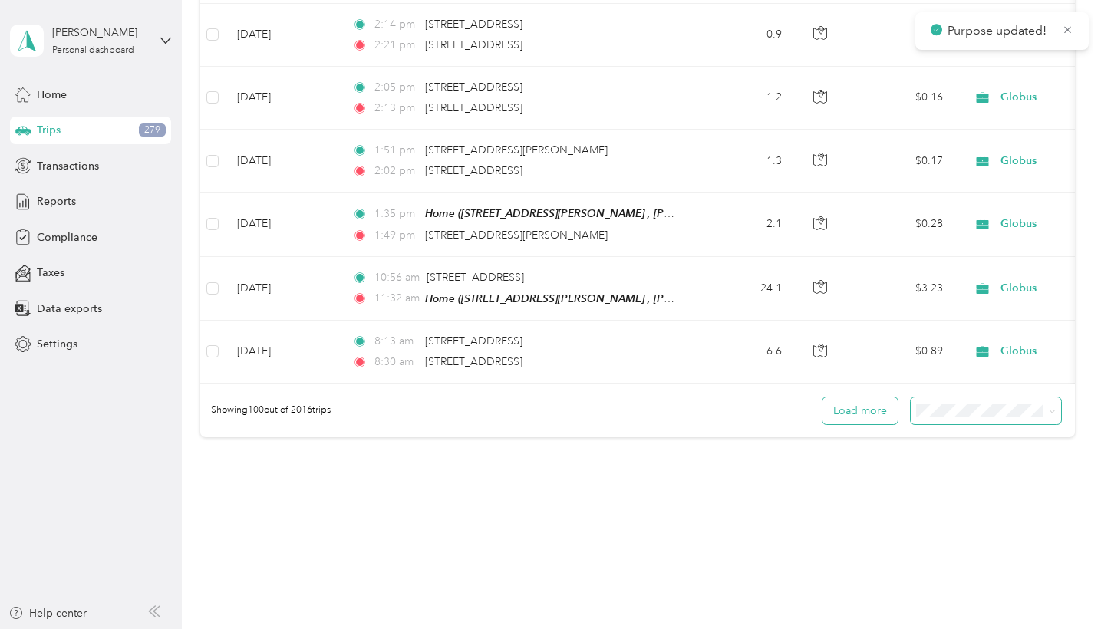
click at [886, 398] on button "Load more" at bounding box center [860, 411] width 75 height 27
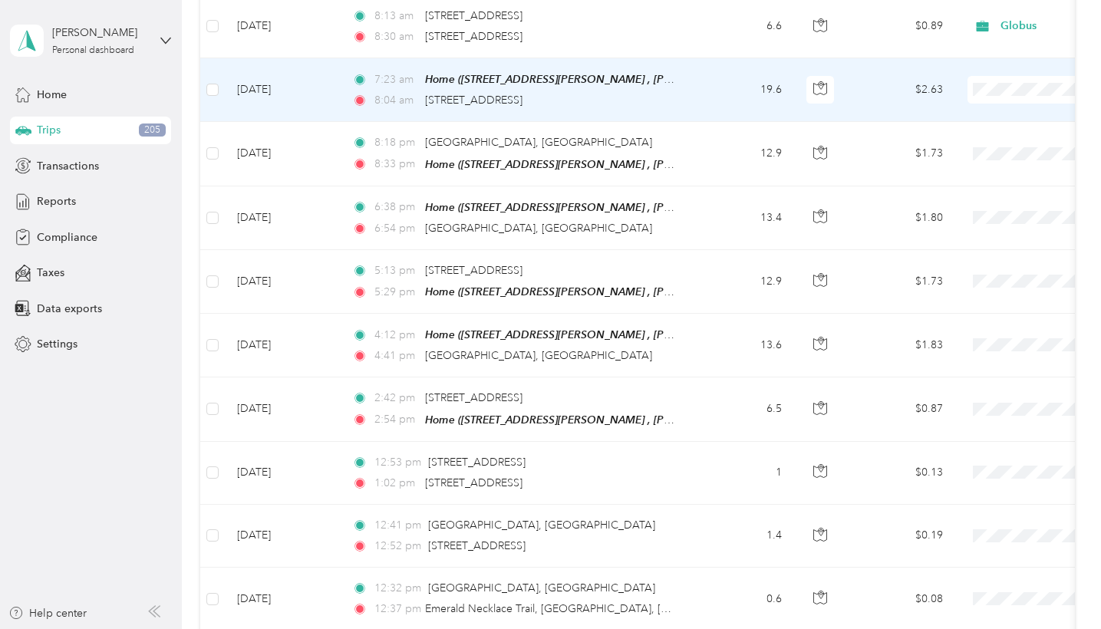
scroll to position [6539, 0]
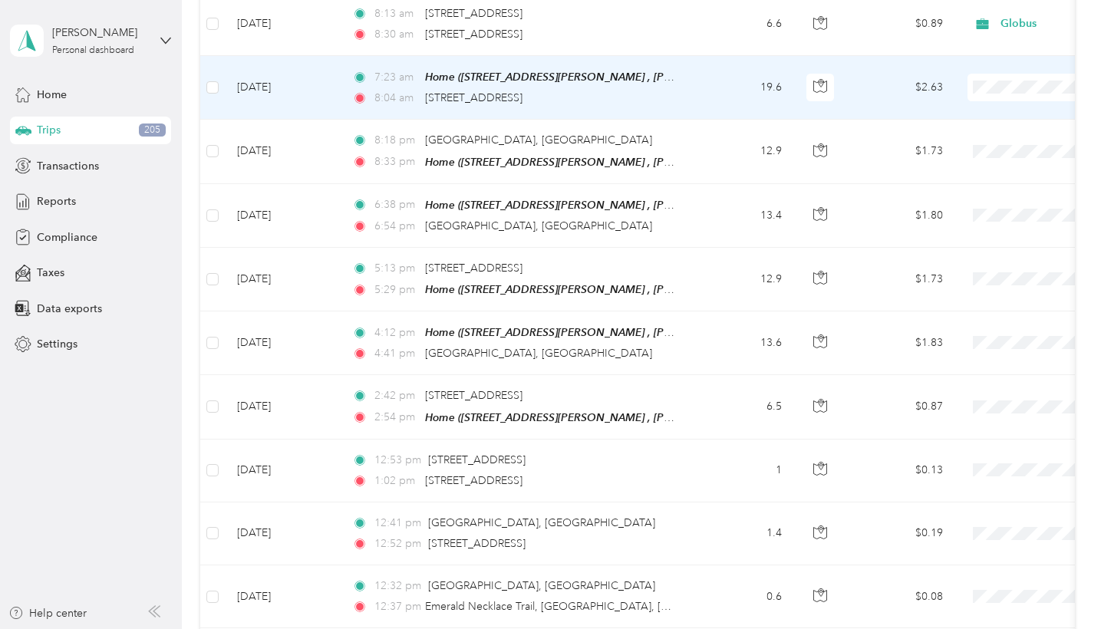
click at [979, 89] on span "Globus" at bounding box center [1020, 87] width 142 height 16
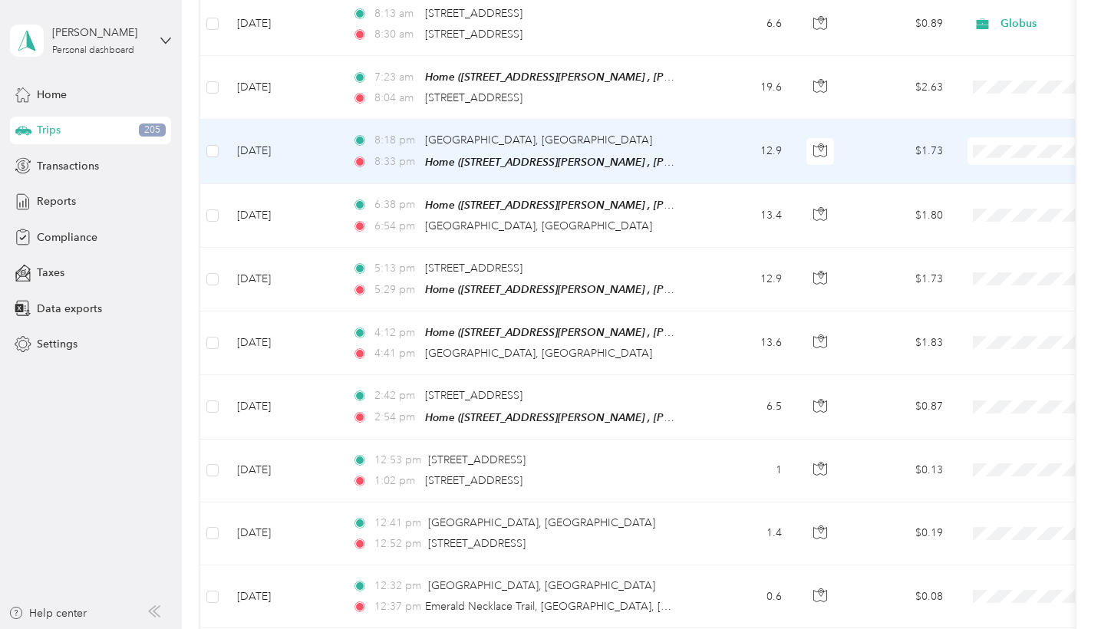
click at [997, 137] on span at bounding box center [1063, 151] width 190 height 28
click at [973, 154] on span "Globus" at bounding box center [1020, 155] width 142 height 16
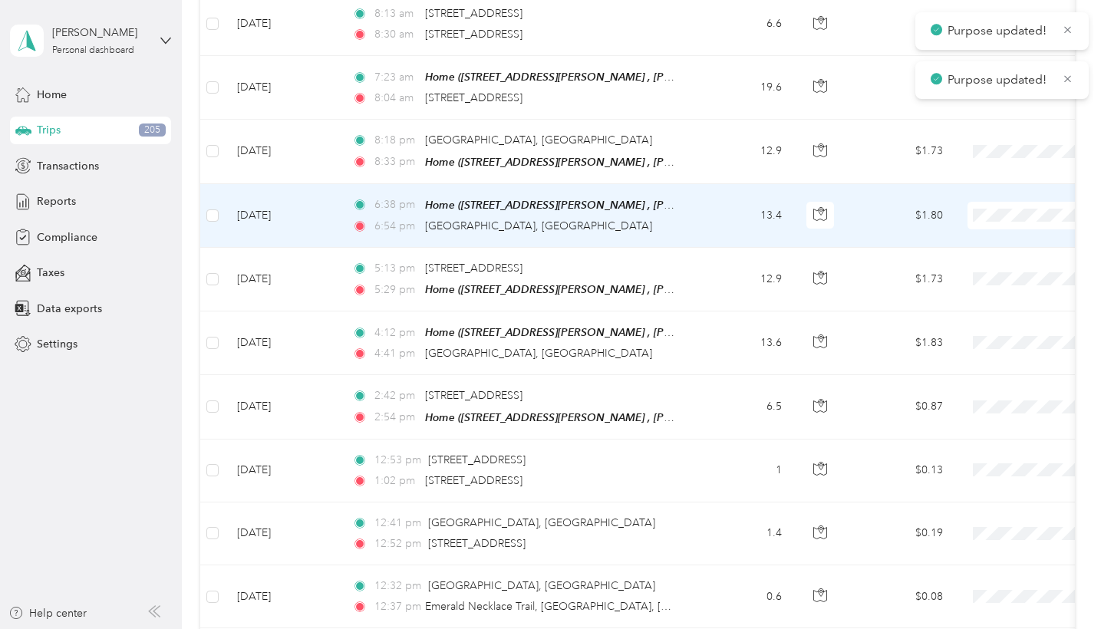
click at [974, 214] on span "Globus" at bounding box center [1020, 218] width 142 height 16
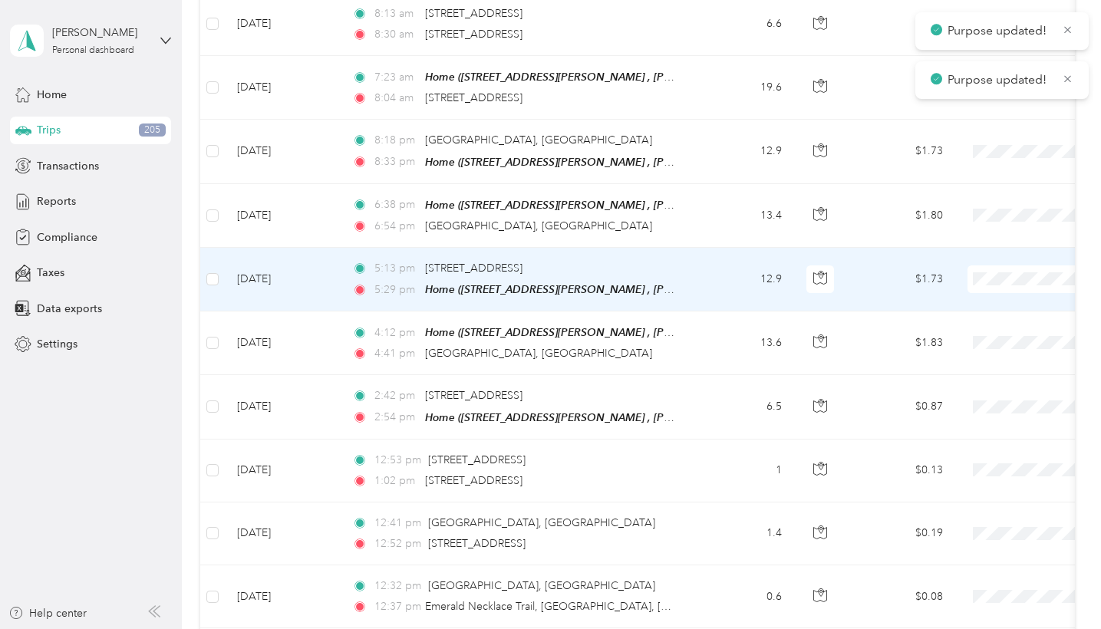
click at [1005, 266] on span at bounding box center [1063, 280] width 190 height 28
click at [977, 275] on span "Globus" at bounding box center [1020, 280] width 142 height 16
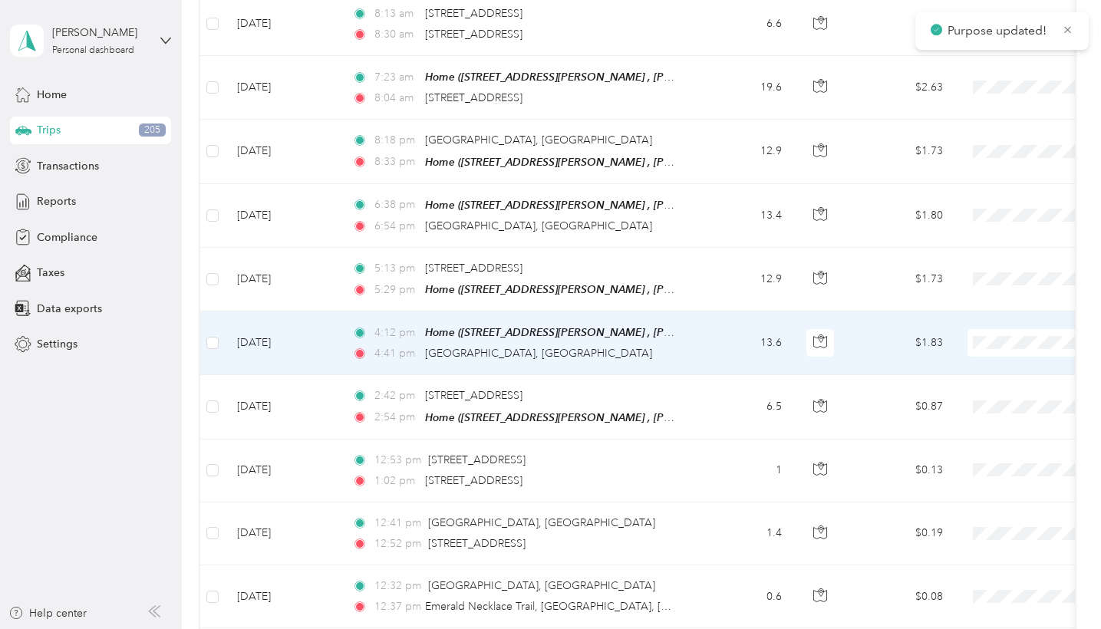
click at [975, 338] on span "Globus" at bounding box center [1020, 344] width 142 height 16
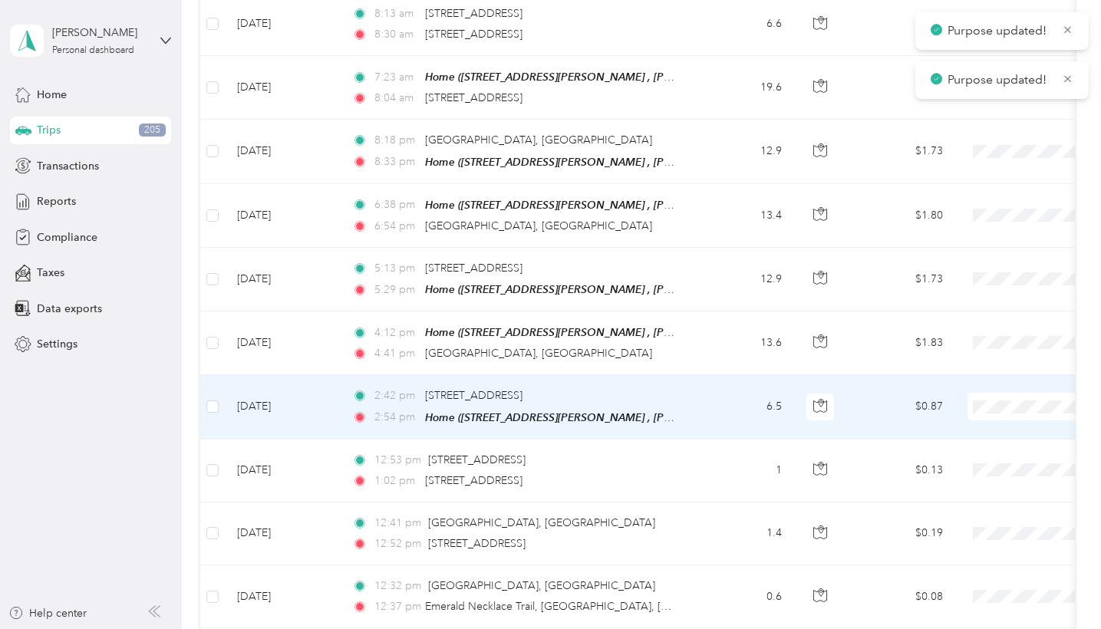
click at [978, 404] on span "Globus" at bounding box center [1020, 407] width 142 height 16
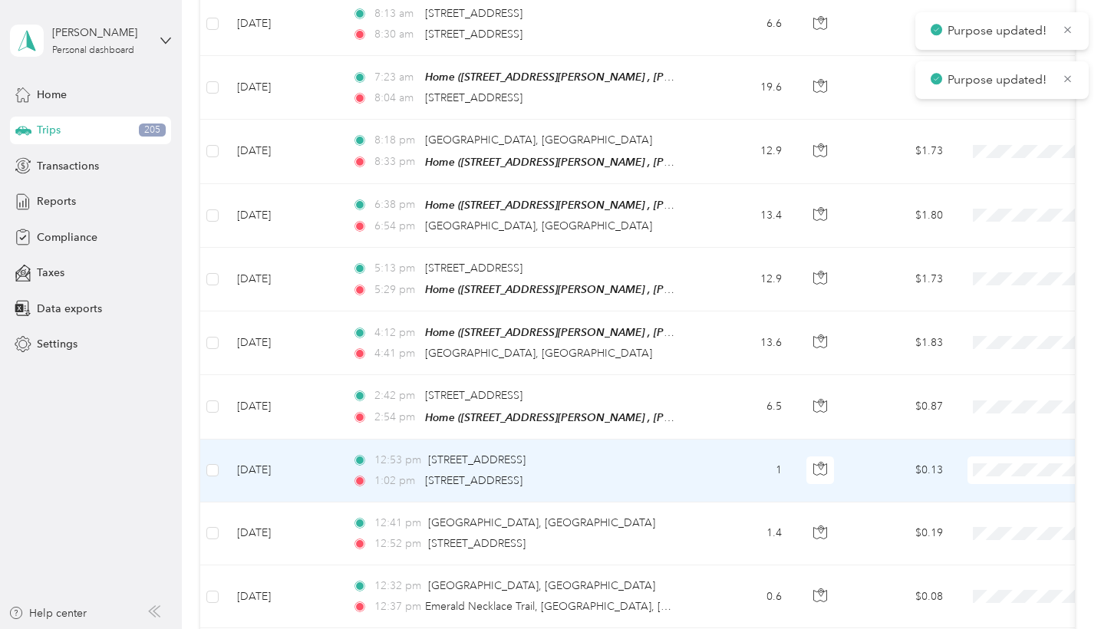
click at [979, 465] on span "Globus" at bounding box center [1020, 470] width 142 height 16
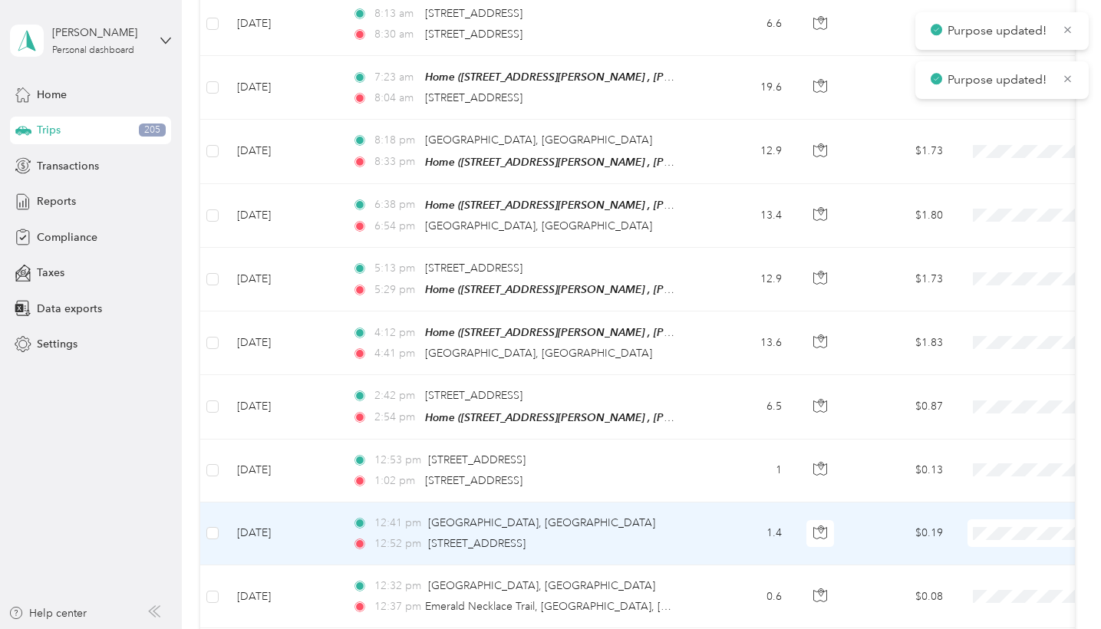
click at [979, 528] on span "Globus" at bounding box center [1020, 533] width 142 height 16
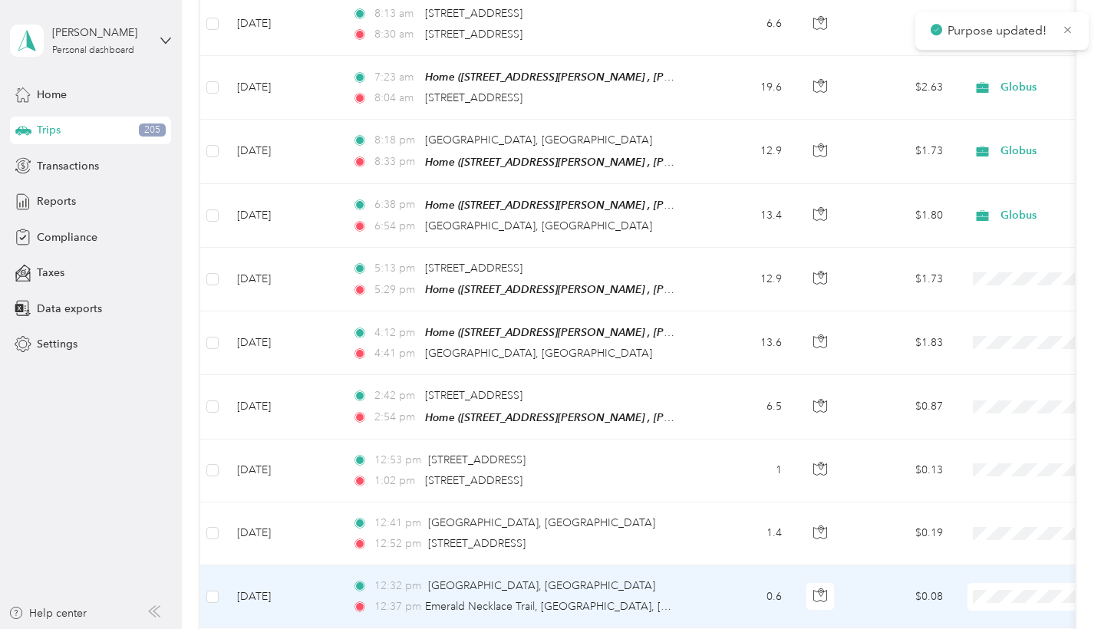
click at [979, 513] on span "Globus" at bounding box center [1020, 510] width 142 height 16
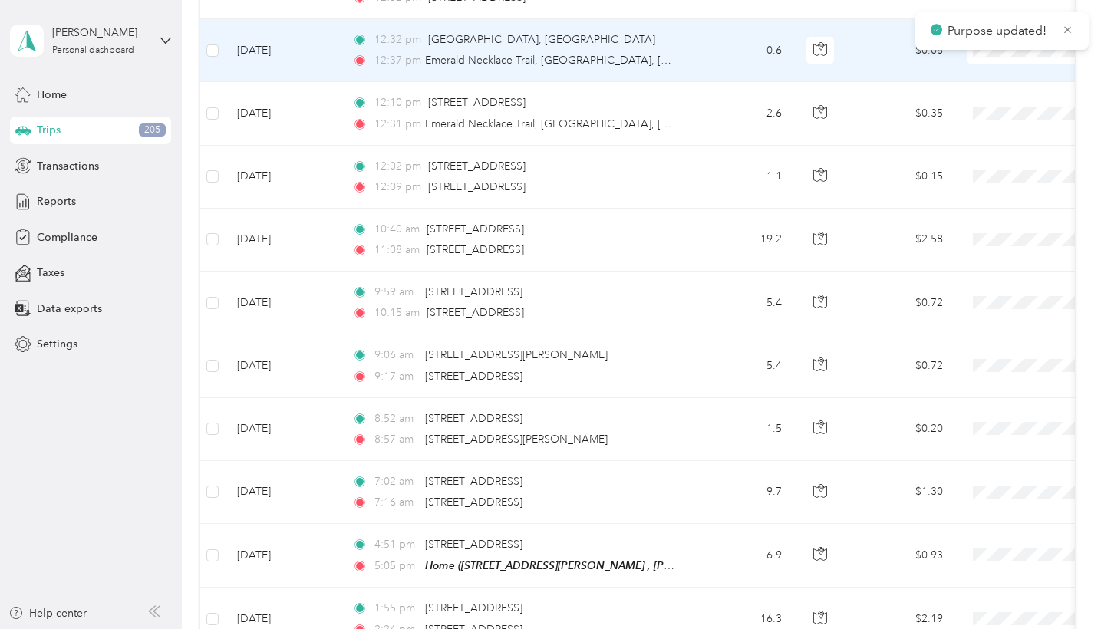
scroll to position [7089, 0]
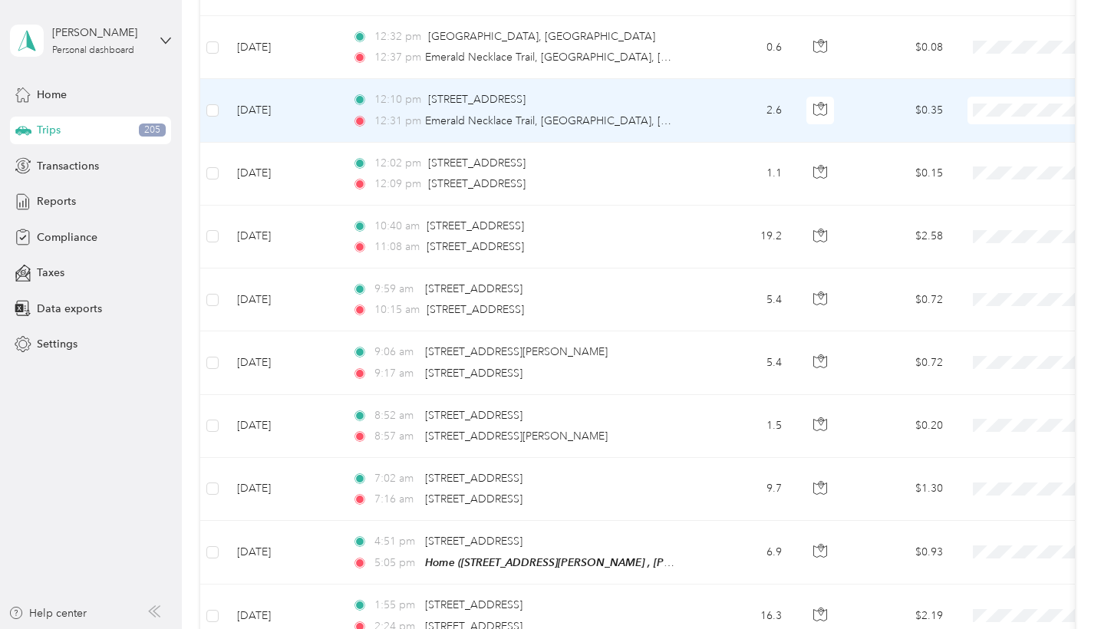
click at [1012, 96] on td at bounding box center [1063, 110] width 215 height 63
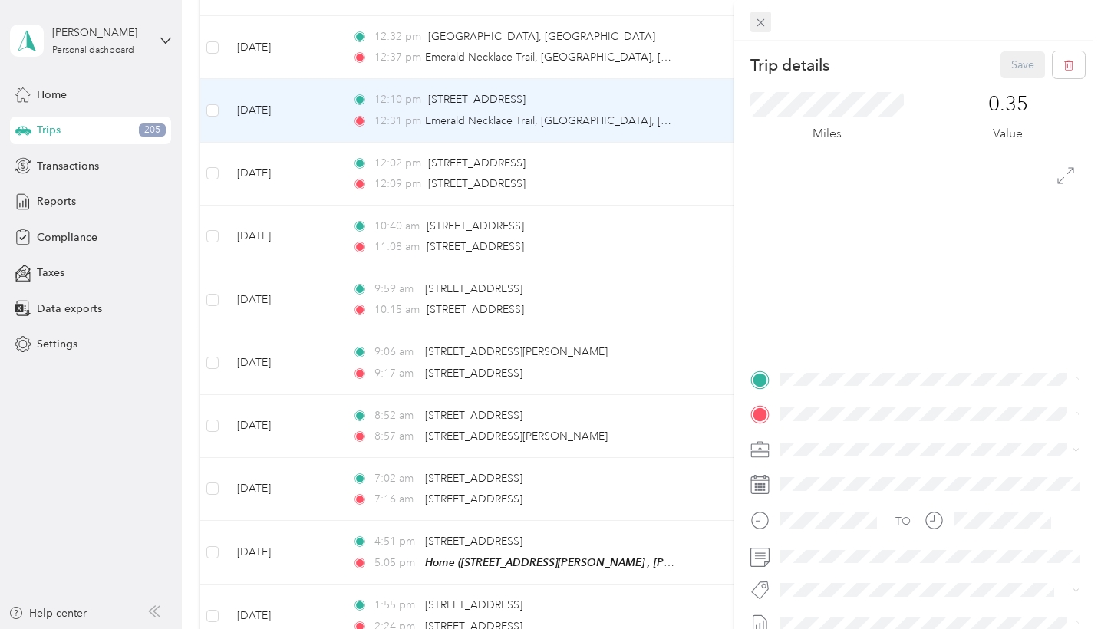
click at [761, 26] on icon at bounding box center [760, 22] width 13 height 13
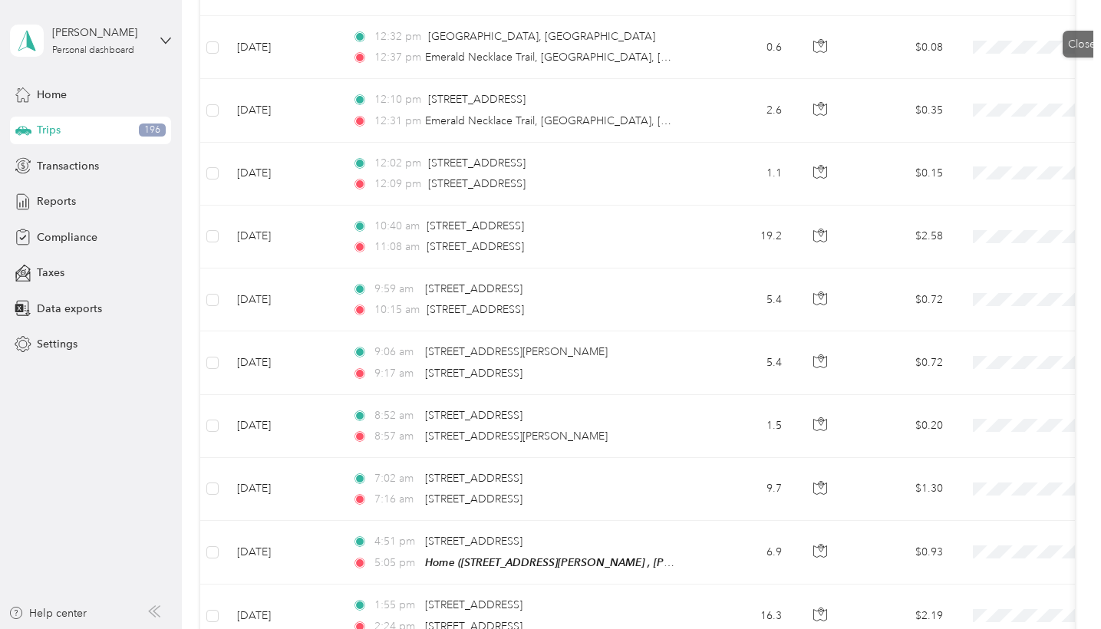
click at [759, 22] on div at bounding box center [550, 314] width 1101 height 629
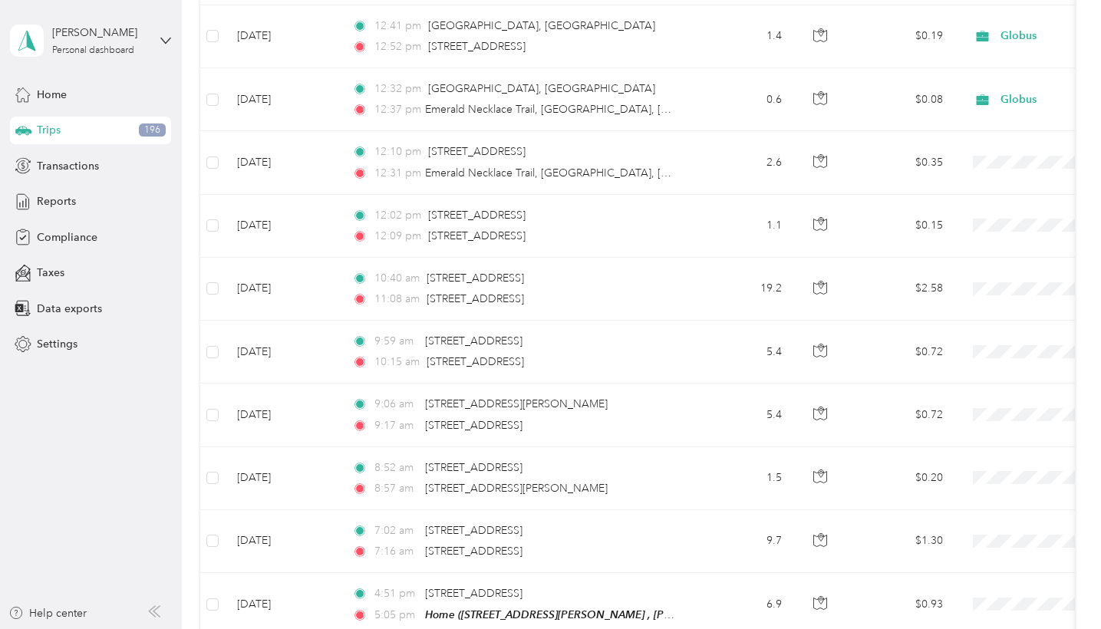
scroll to position [7047, 0]
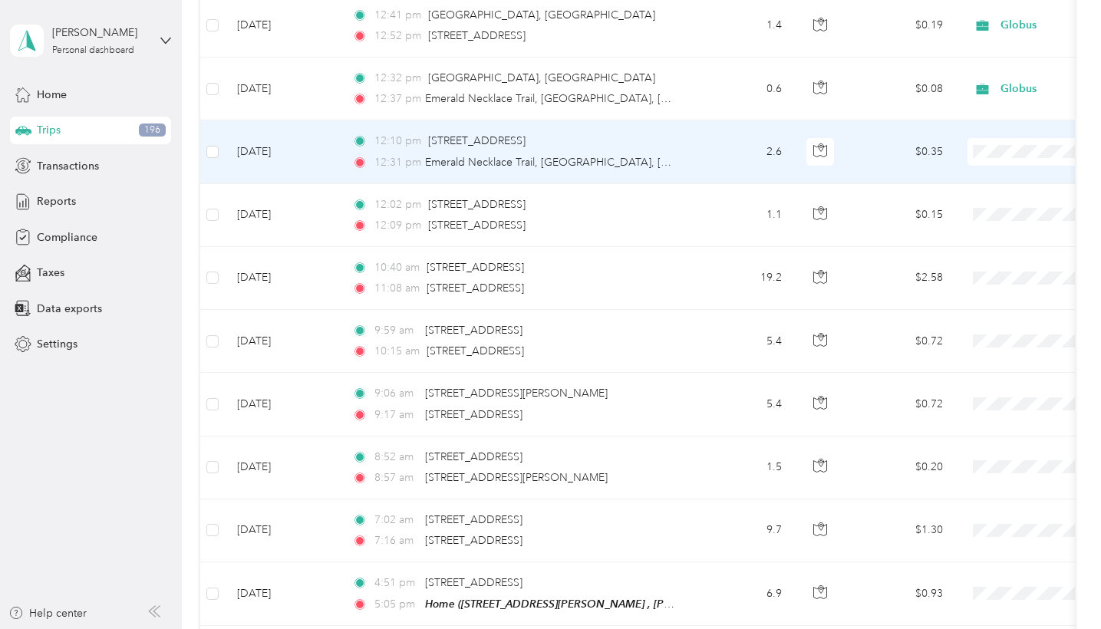
click at [979, 146] on span "Globus" at bounding box center [1020, 150] width 142 height 16
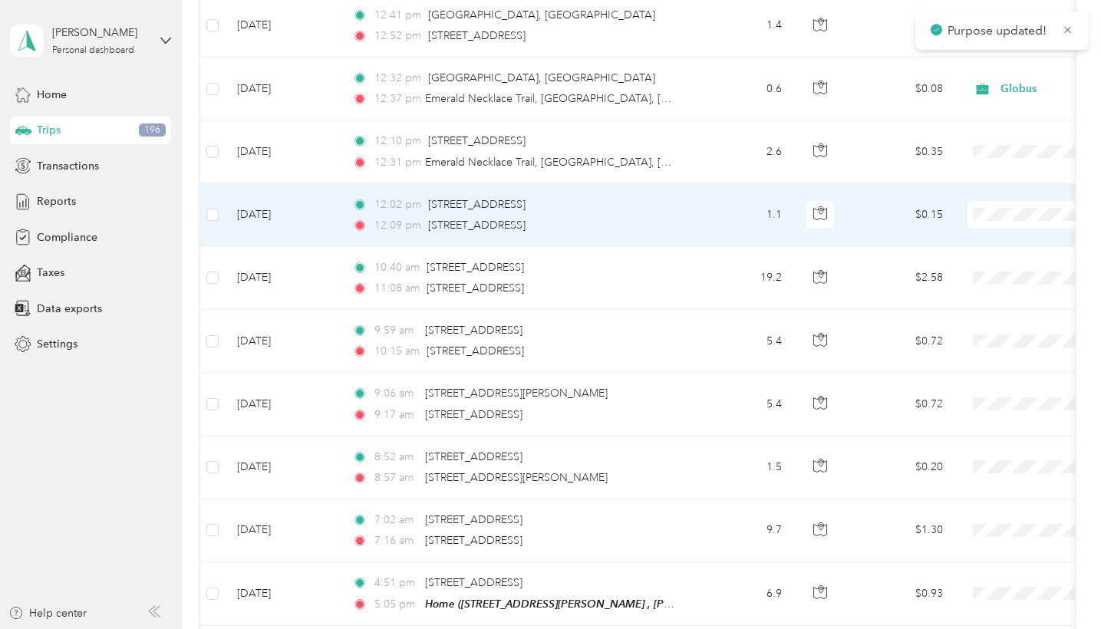
click at [992, 201] on span at bounding box center [1063, 215] width 190 height 28
click at [981, 216] on span "Globus" at bounding box center [1020, 214] width 142 height 16
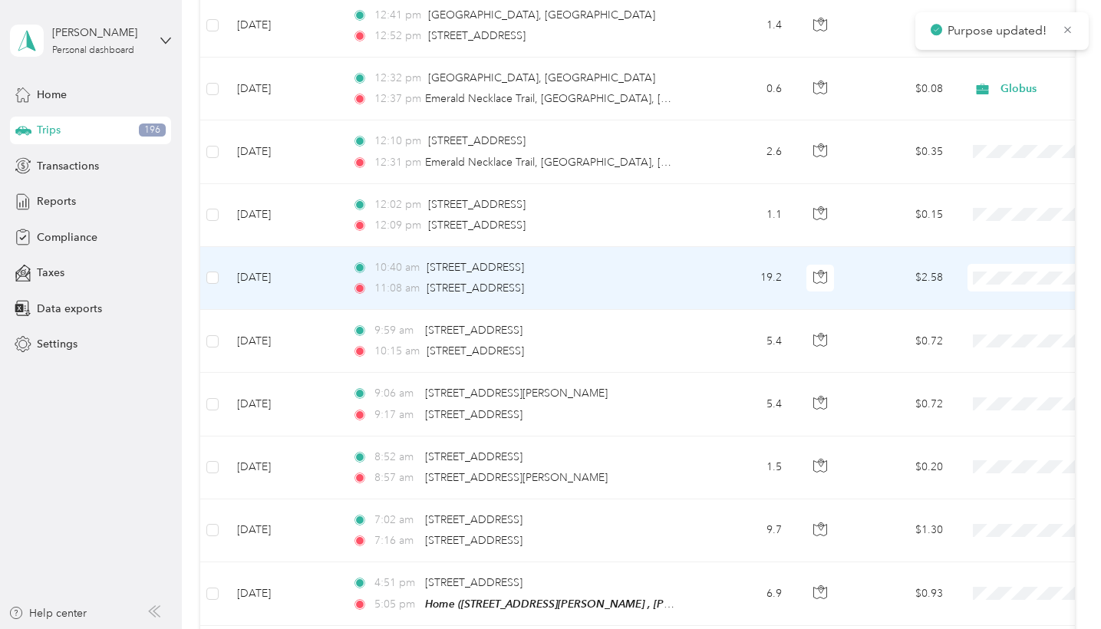
click at [977, 284] on li "Globus" at bounding box center [1006, 277] width 190 height 27
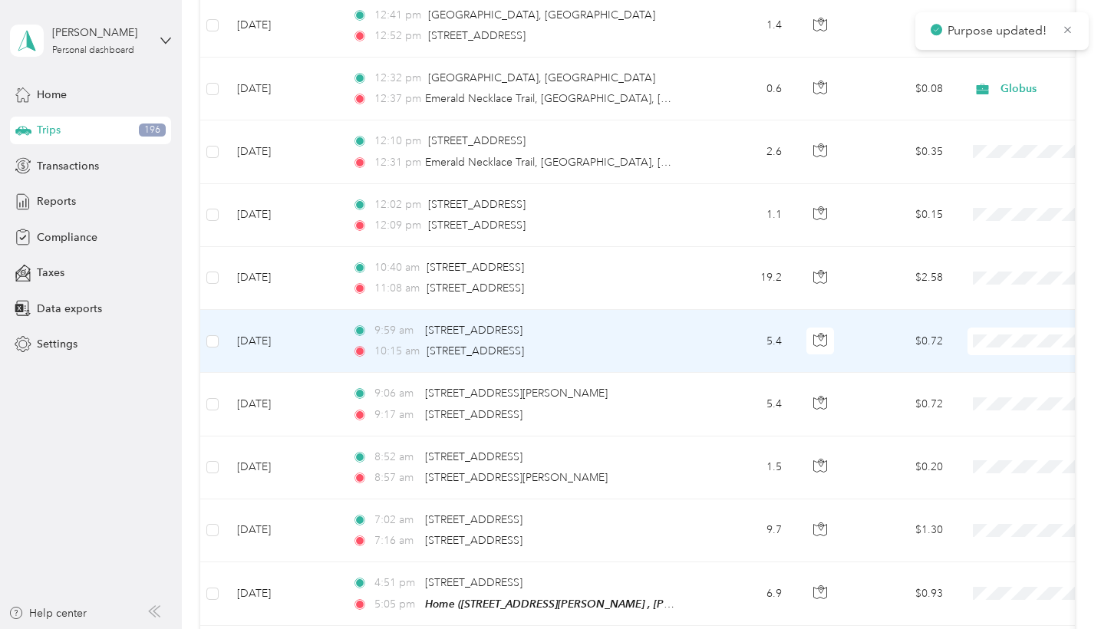
click at [968, 332] on span "Globus" at bounding box center [1020, 336] width 142 height 16
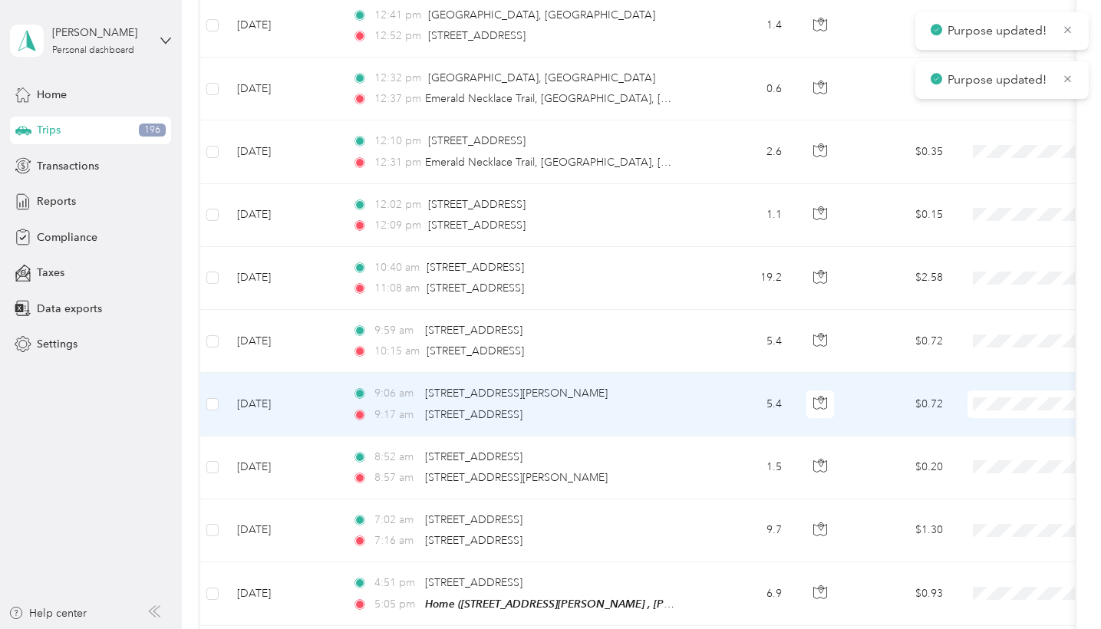
click at [974, 402] on span "Globus" at bounding box center [1020, 402] width 142 height 16
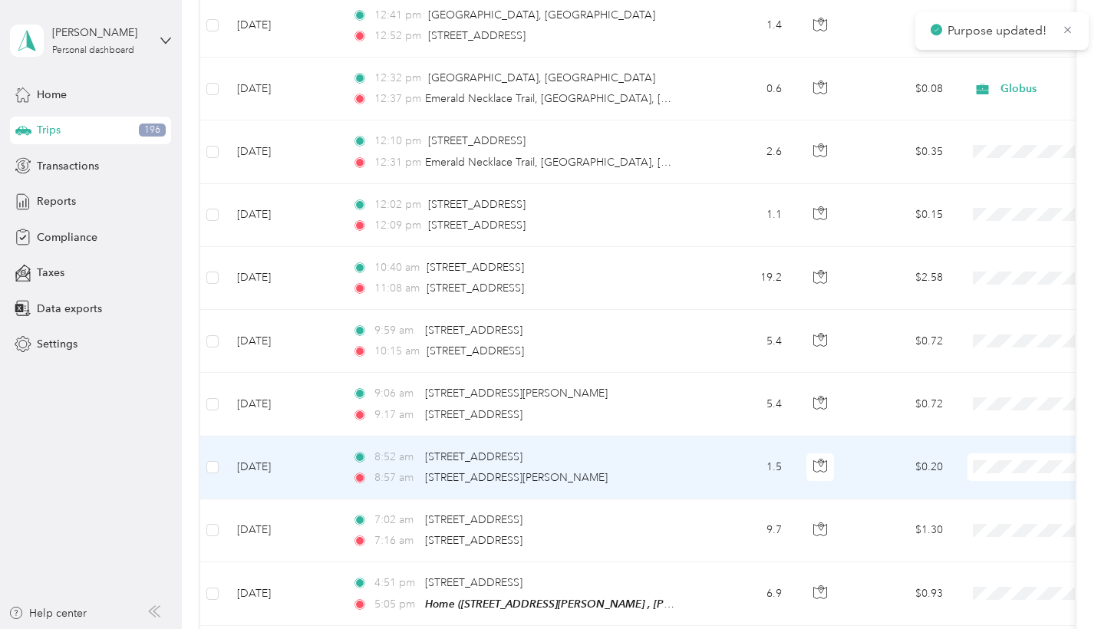
click at [998, 454] on span at bounding box center [1063, 468] width 190 height 28
click at [979, 464] on span "Globus" at bounding box center [1020, 467] width 142 height 16
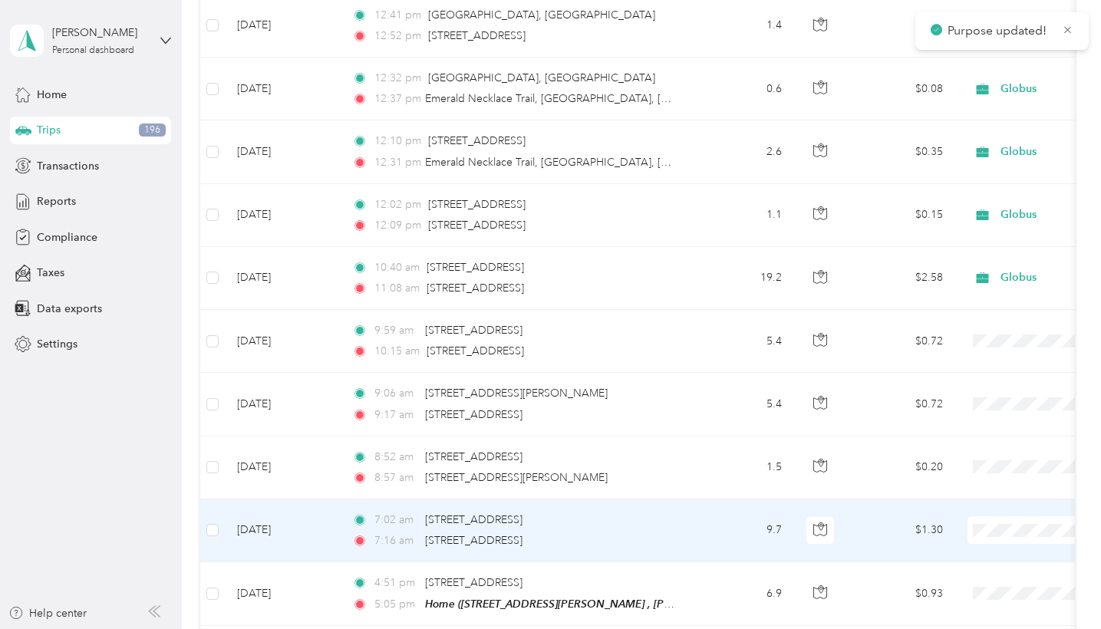
click at [969, 530] on span "Globus" at bounding box center [1020, 530] width 142 height 16
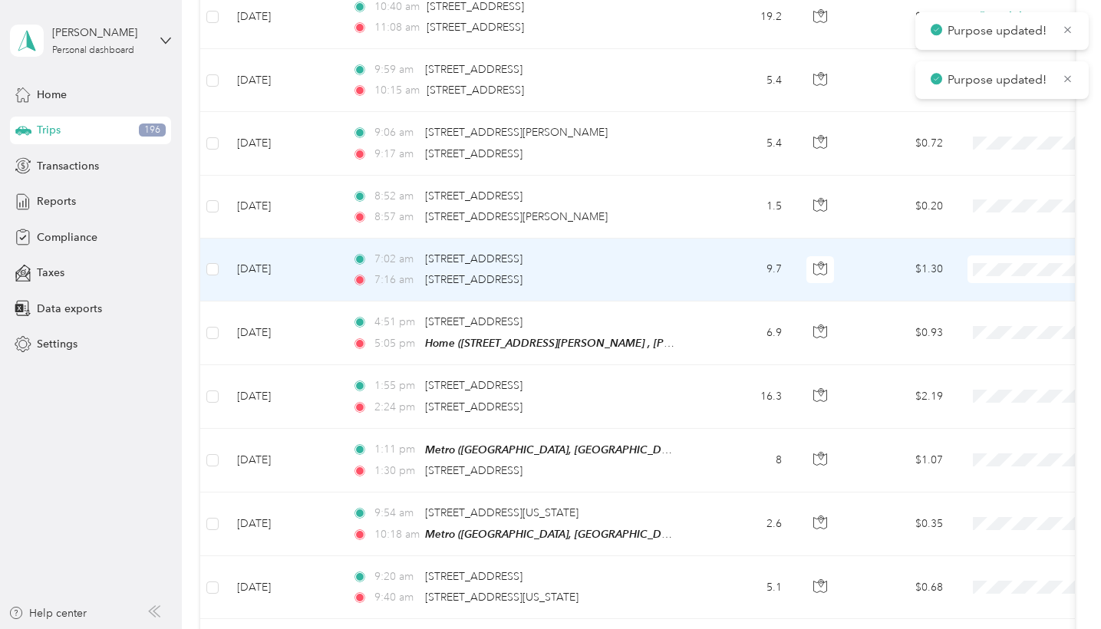
scroll to position [7313, 0]
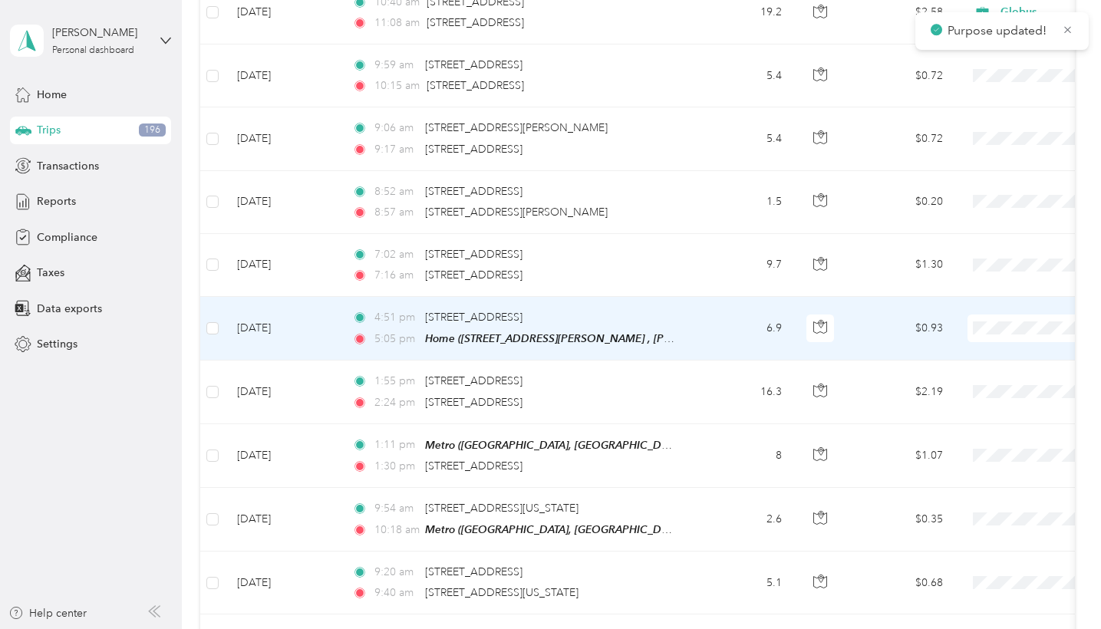
click at [983, 328] on span "Globus" at bounding box center [1020, 328] width 142 height 16
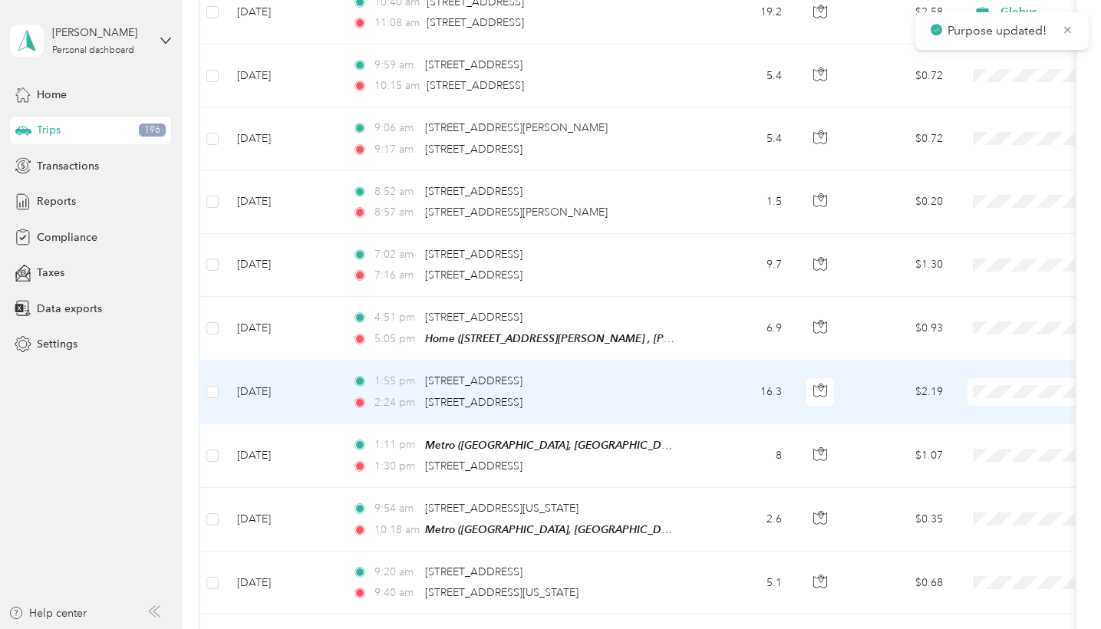
click at [976, 394] on span "Globus" at bounding box center [1020, 391] width 142 height 16
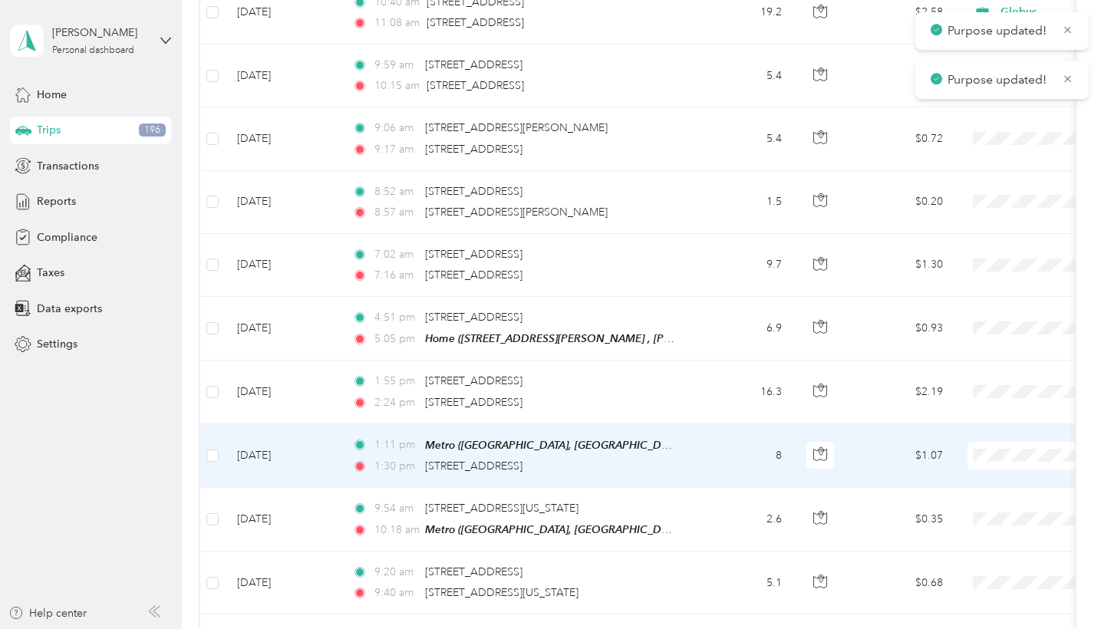
click at [979, 454] on span "Globus" at bounding box center [1020, 454] width 142 height 16
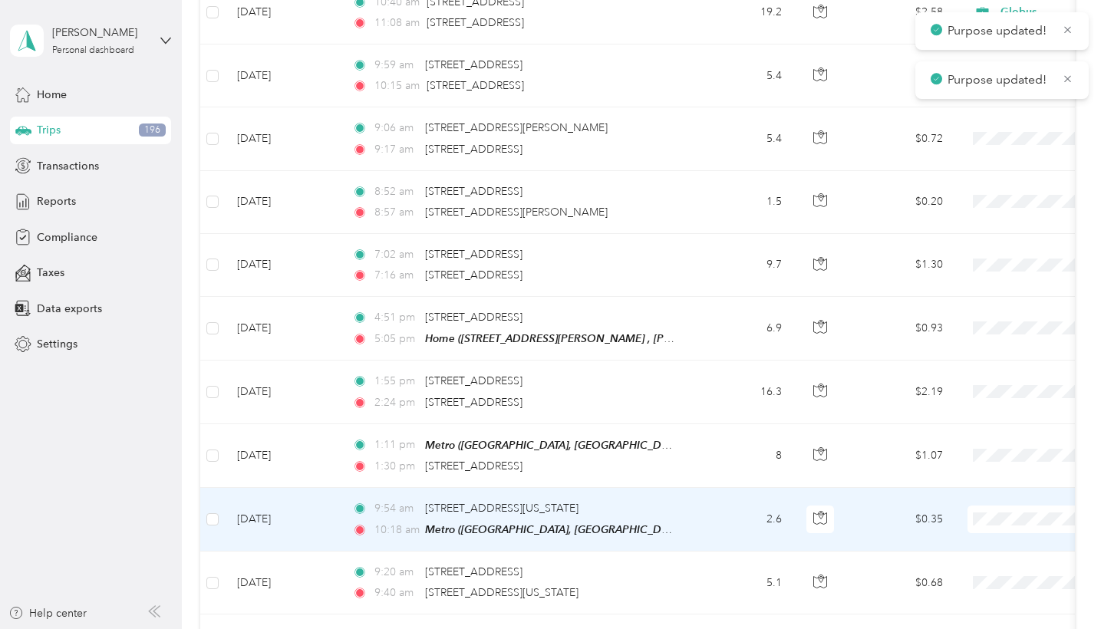
click at [974, 516] on span "Globus" at bounding box center [1020, 517] width 142 height 16
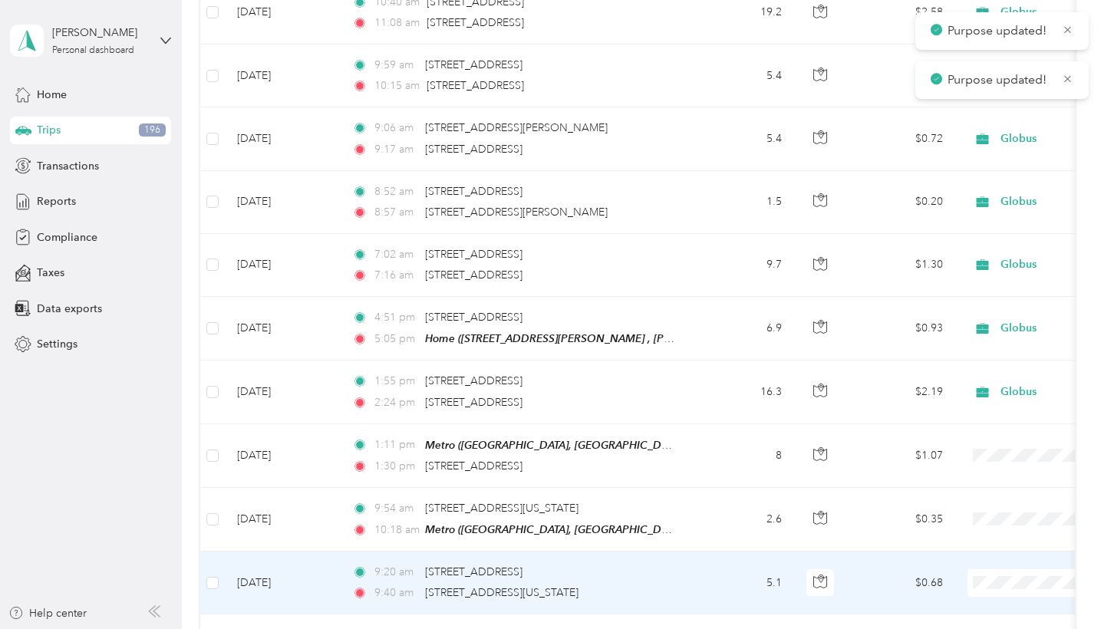
click at [957, 556] on span "Globus" at bounding box center [1020, 581] width 142 height 16
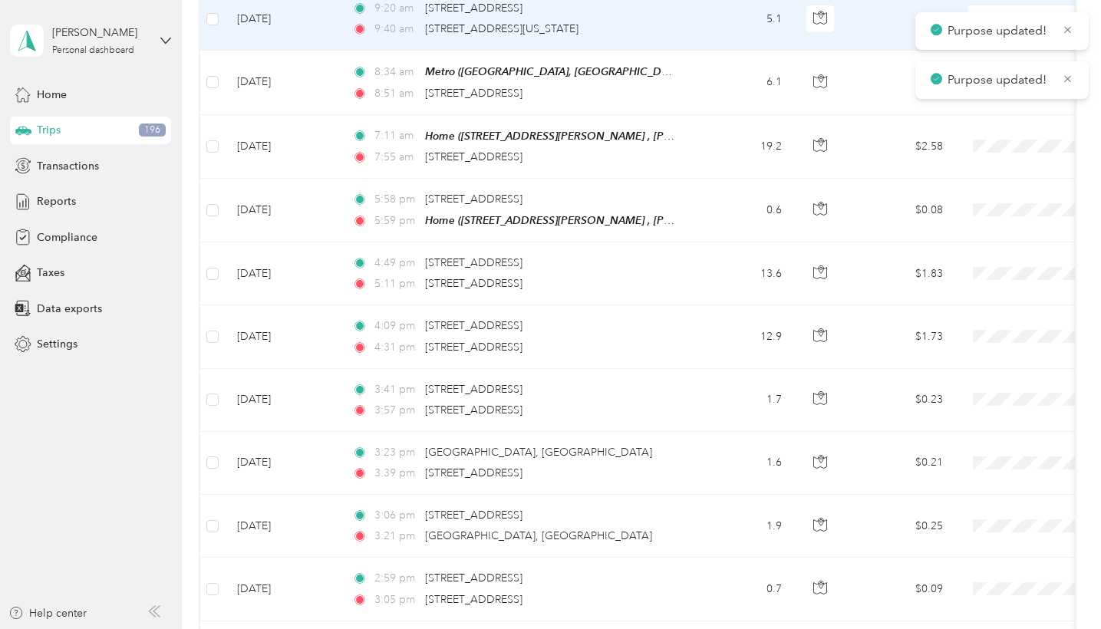
scroll to position [7880, 0]
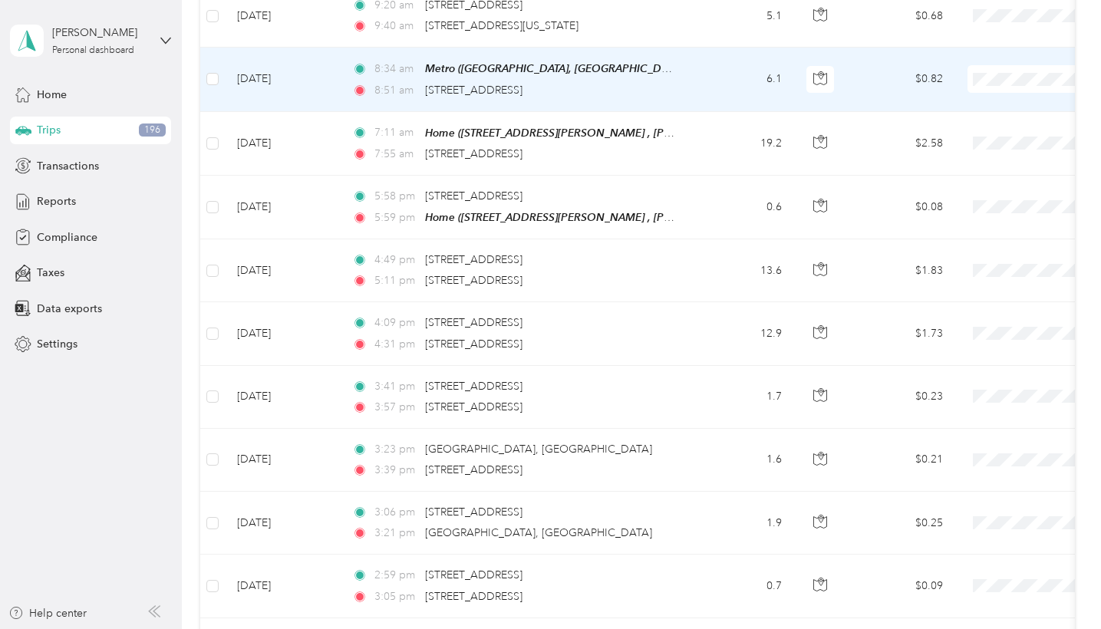
click at [996, 74] on span "Globus" at bounding box center [1020, 76] width 142 height 16
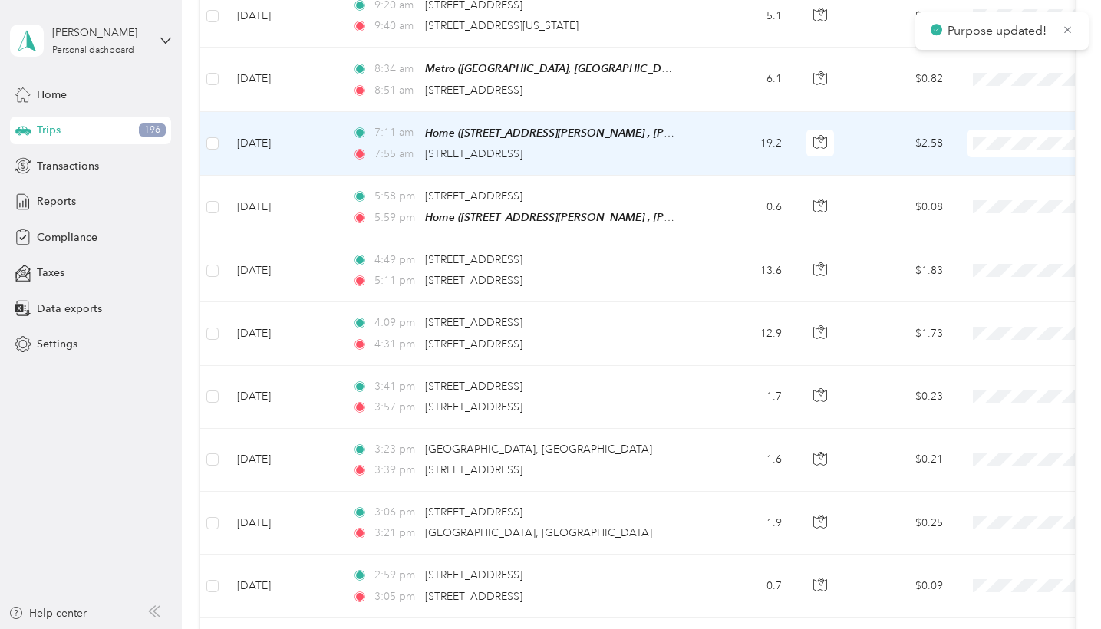
click at [982, 136] on span "Globus" at bounding box center [1020, 139] width 142 height 16
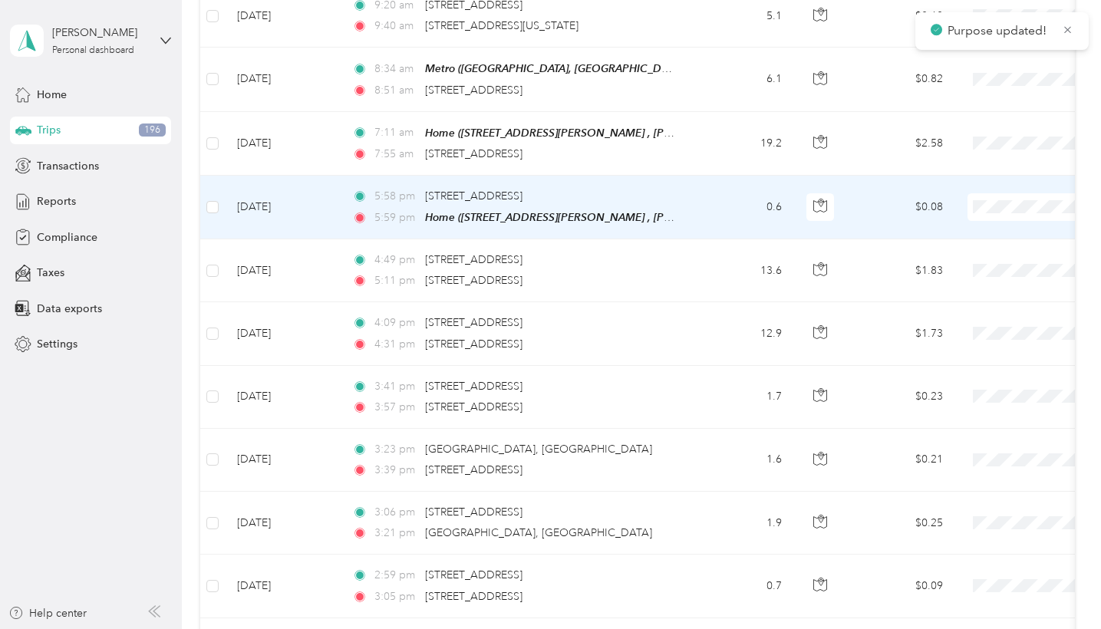
click at [1002, 193] on span at bounding box center [1063, 207] width 190 height 28
click at [981, 196] on span "Globus" at bounding box center [1020, 202] width 142 height 16
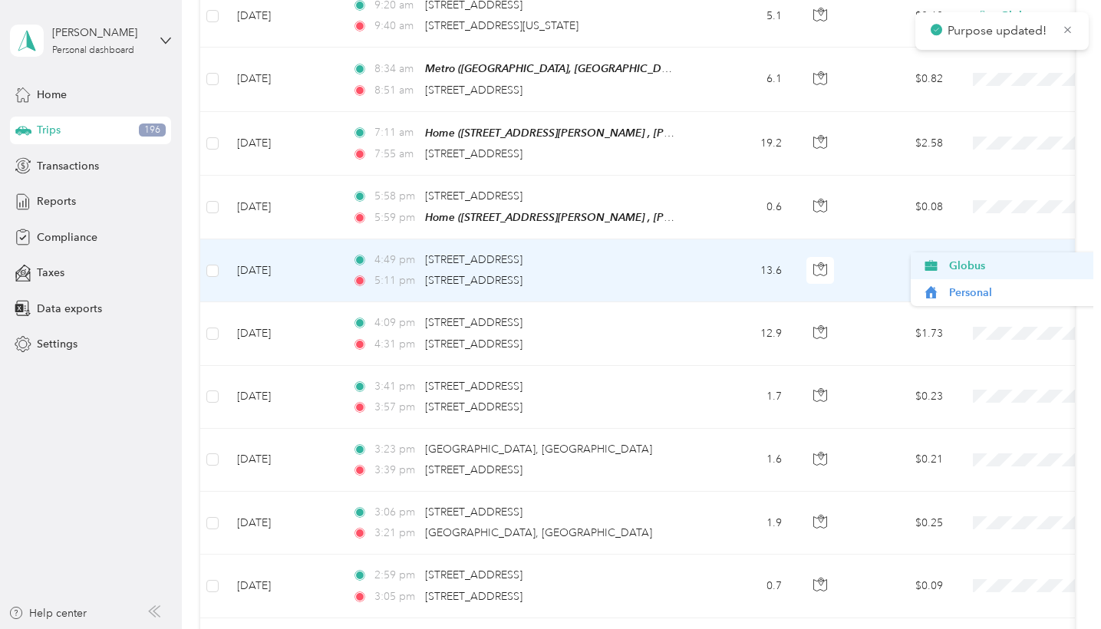
click at [981, 258] on span "Globus" at bounding box center [1020, 266] width 142 height 16
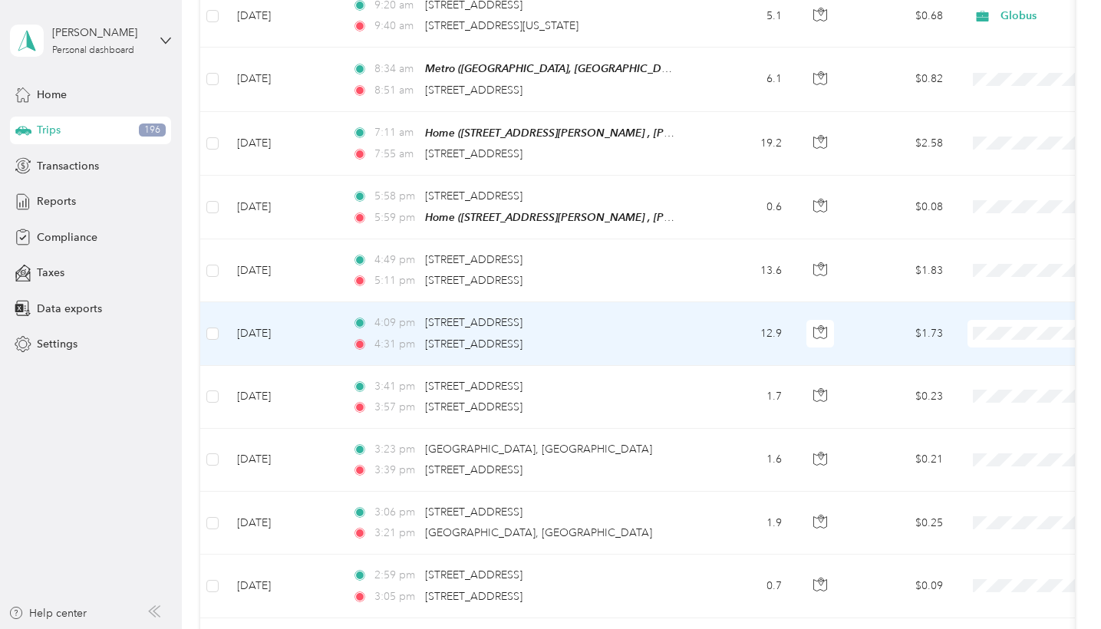
click at [972, 329] on span "Globus" at bounding box center [1020, 329] width 142 height 16
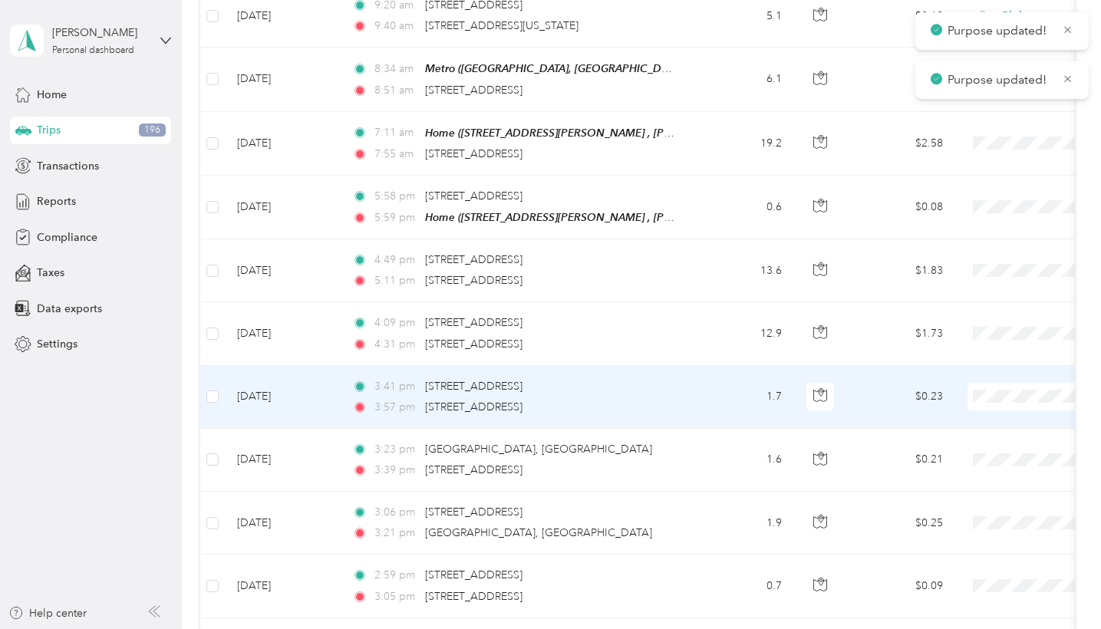
click at [971, 386] on span "Globus" at bounding box center [1020, 392] width 142 height 16
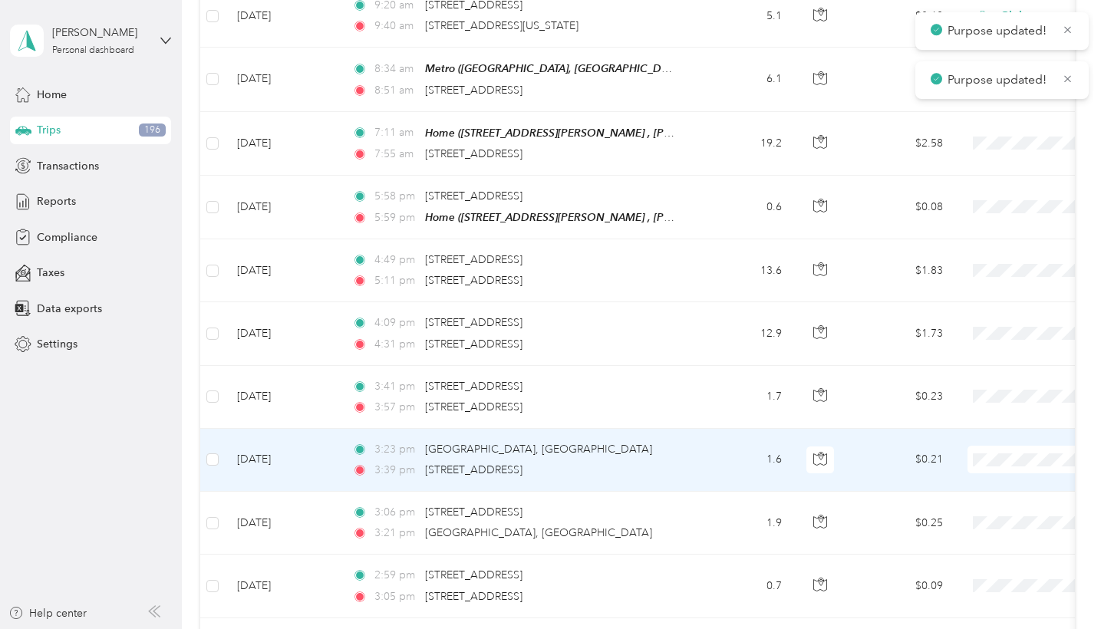
click at [977, 451] on span "Globus" at bounding box center [1020, 455] width 142 height 16
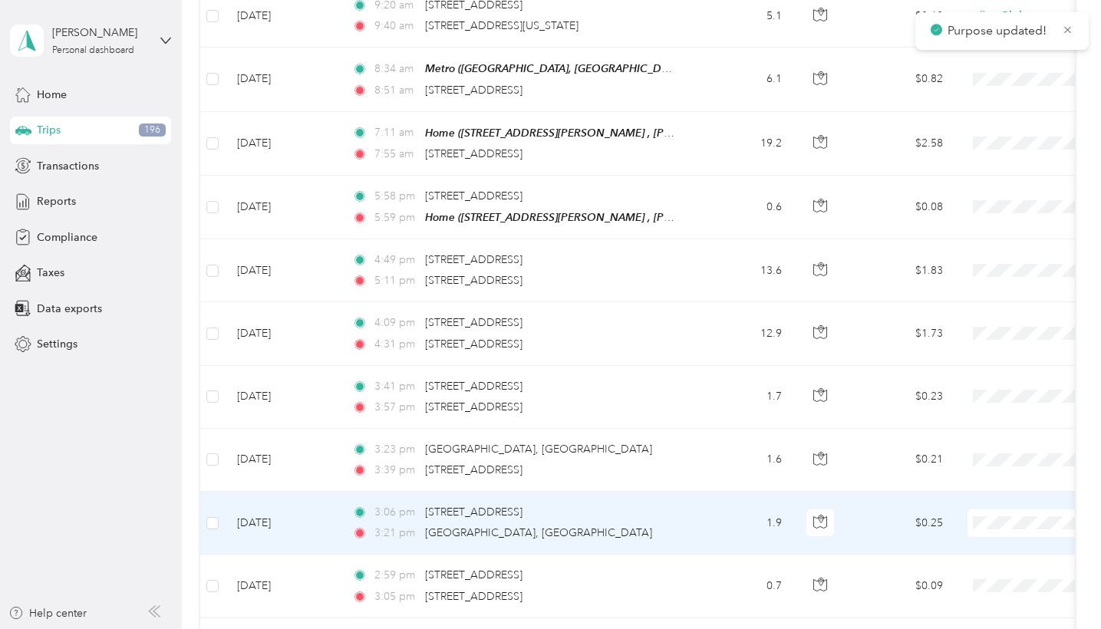
click at [973, 518] on span "Globus" at bounding box center [1020, 518] width 142 height 16
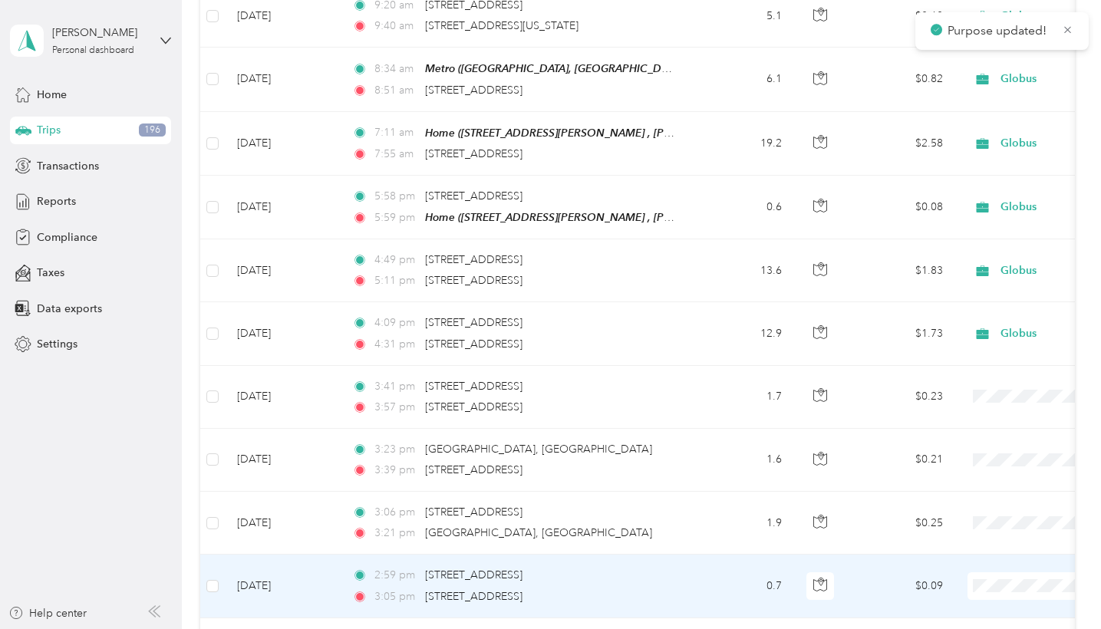
click at [970, 556] on span "Globus" at bounding box center [1020, 581] width 142 height 16
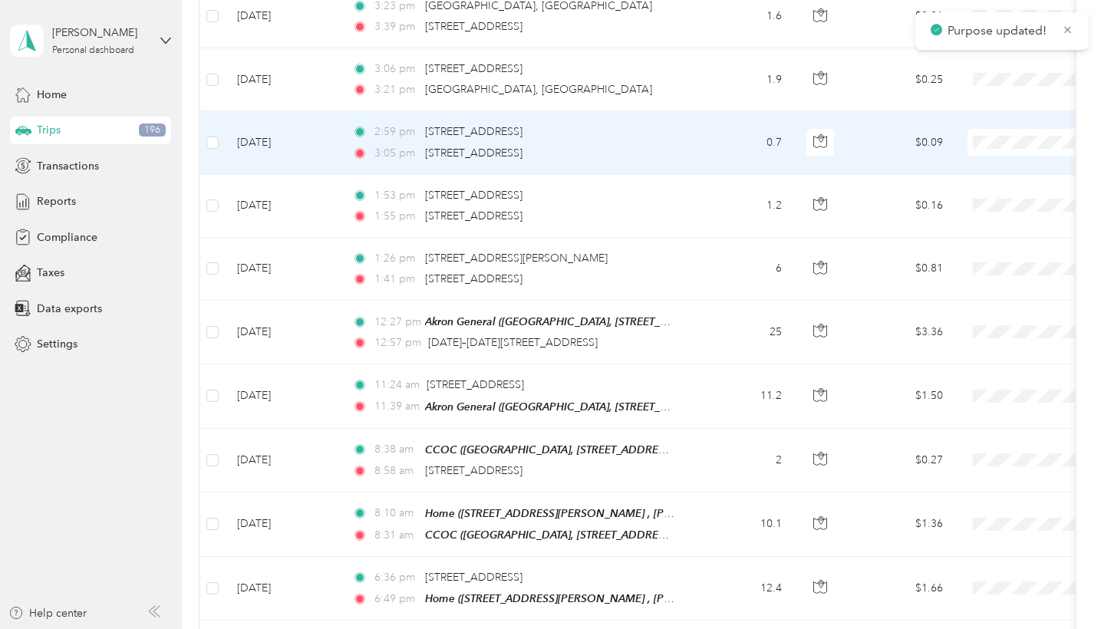
scroll to position [8357, 0]
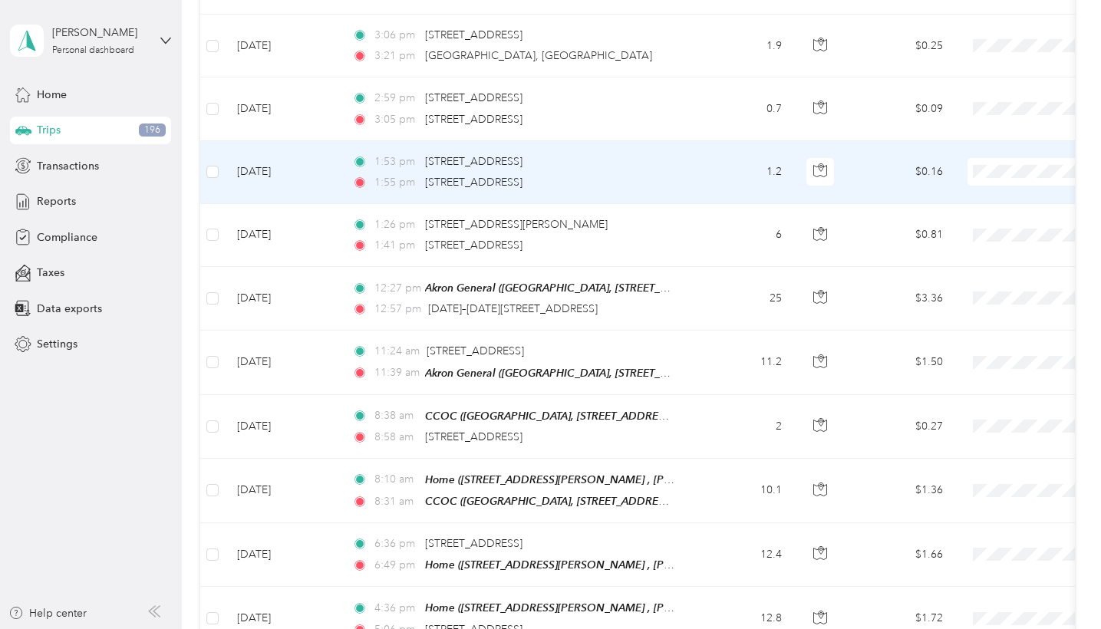
click at [1010, 161] on td at bounding box center [1063, 172] width 215 height 63
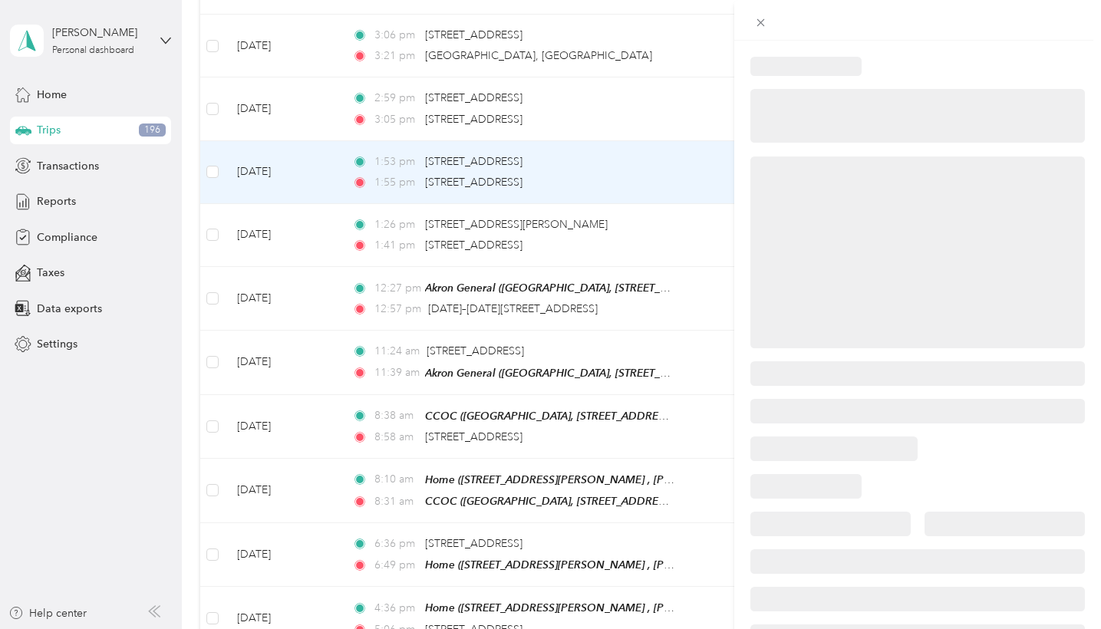
click at [1009, 134] on div at bounding box center [918, 116] width 335 height 54
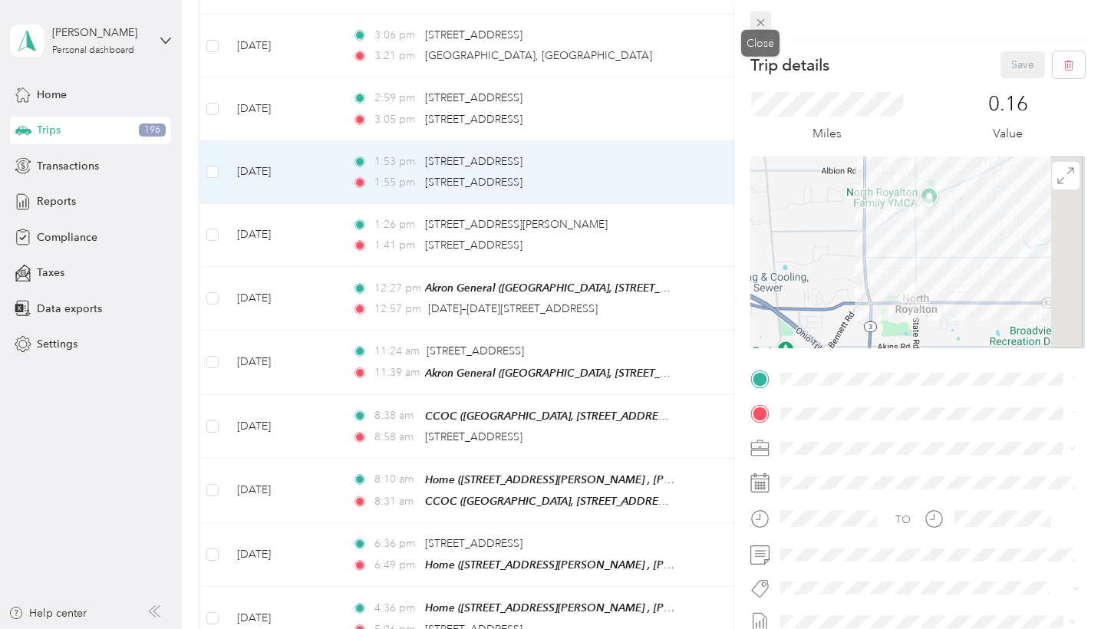
click at [765, 22] on icon at bounding box center [760, 22] width 13 height 13
click at [764, 17] on div at bounding box center [550, 314] width 1101 height 629
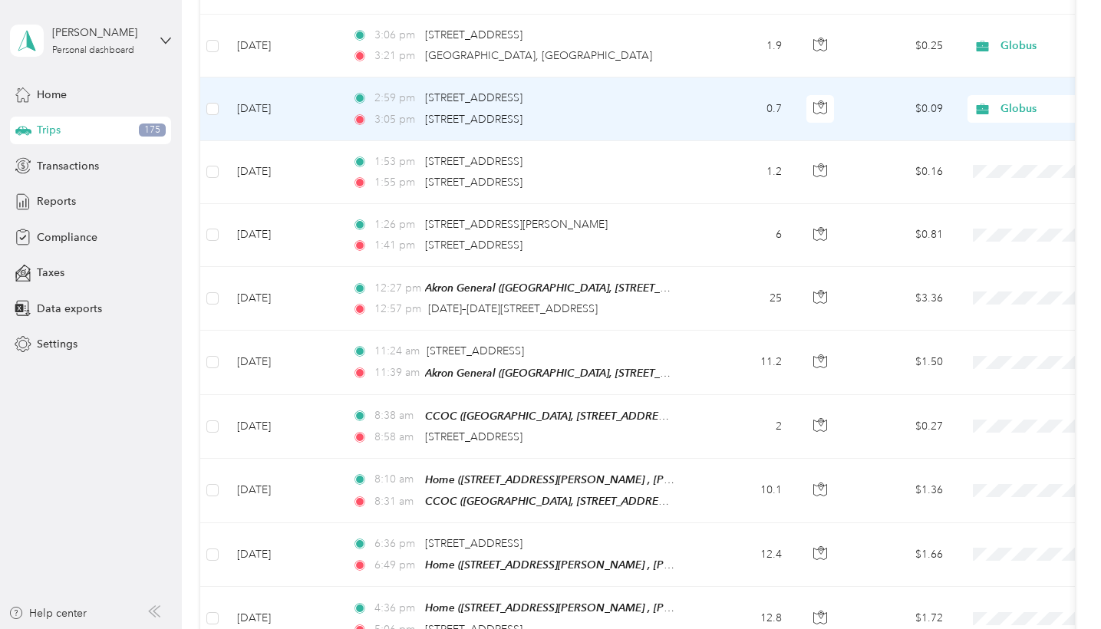
click at [980, 101] on span "Globus" at bounding box center [1011, 104] width 124 height 16
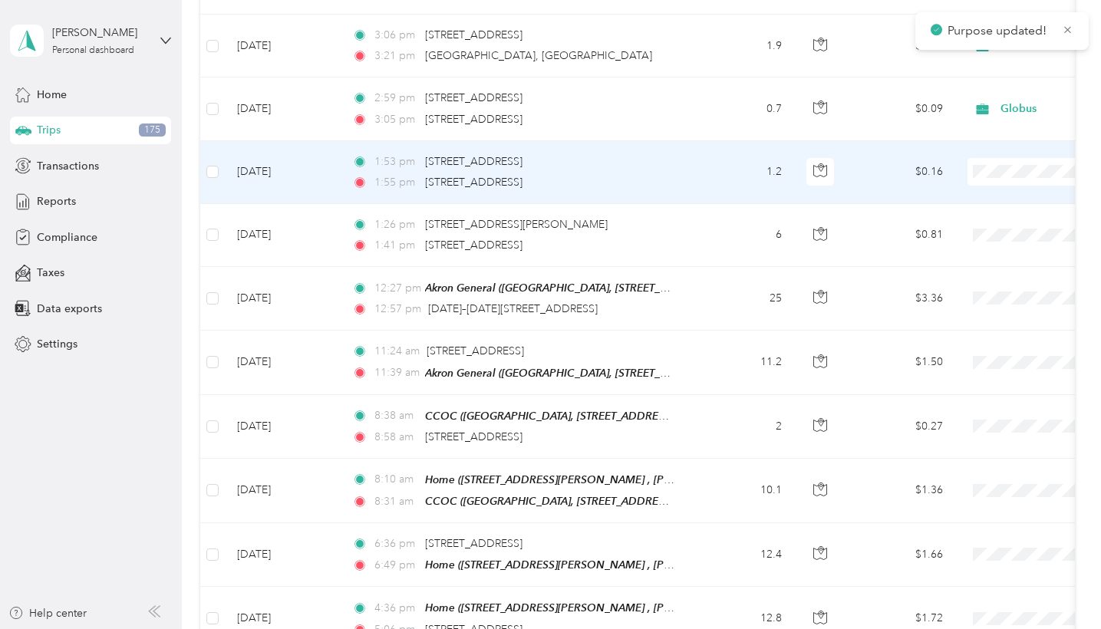
click at [970, 174] on span "Globus" at bounding box center [1020, 167] width 142 height 16
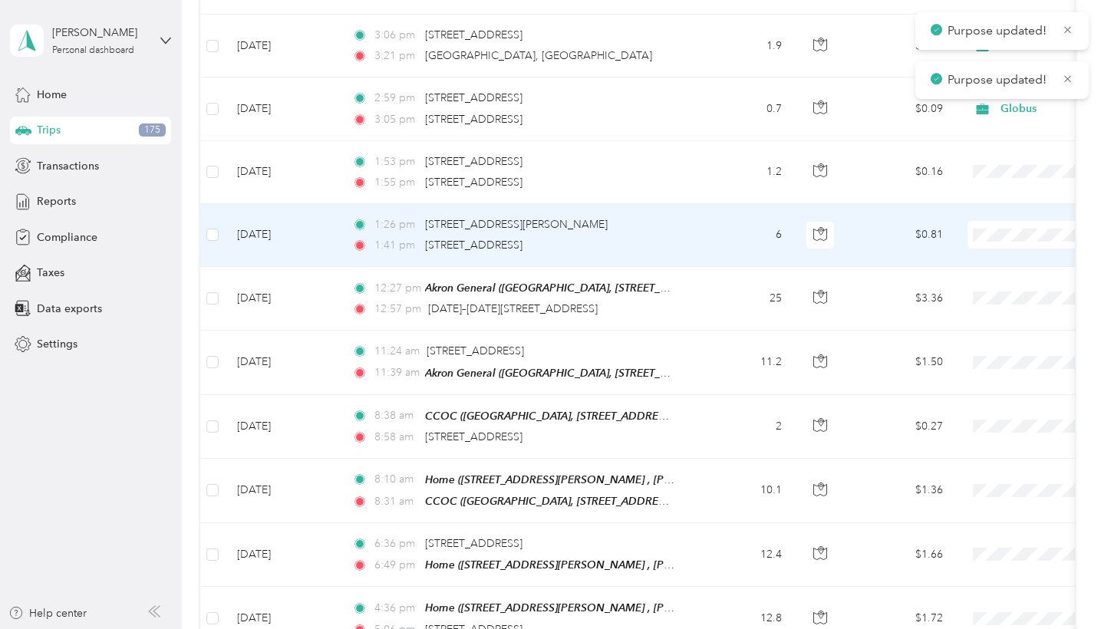
click at [1000, 221] on span at bounding box center [1063, 235] width 190 height 28
click at [972, 229] on span "Globus" at bounding box center [1020, 230] width 142 height 16
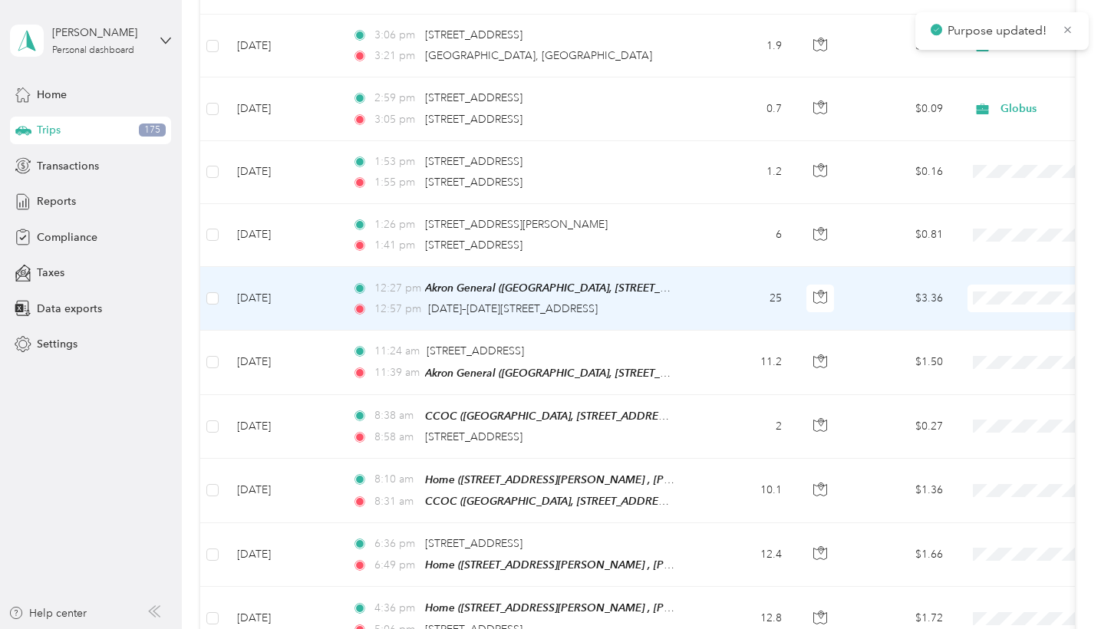
click at [965, 293] on span "Globus" at bounding box center [1020, 294] width 142 height 16
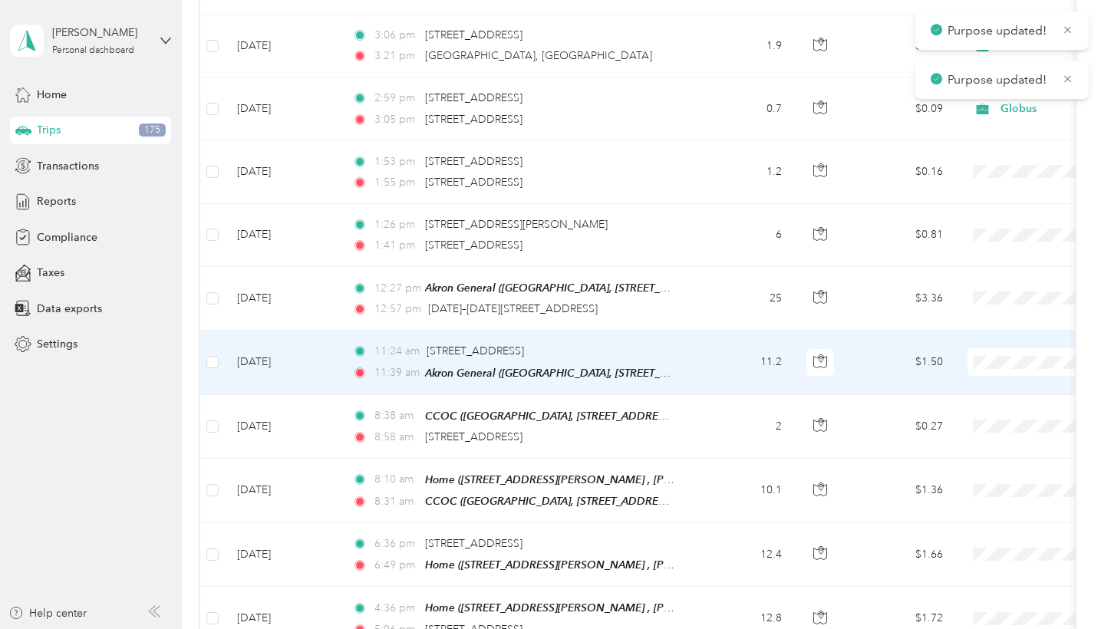
click at [957, 356] on span "Globus" at bounding box center [1020, 356] width 142 height 16
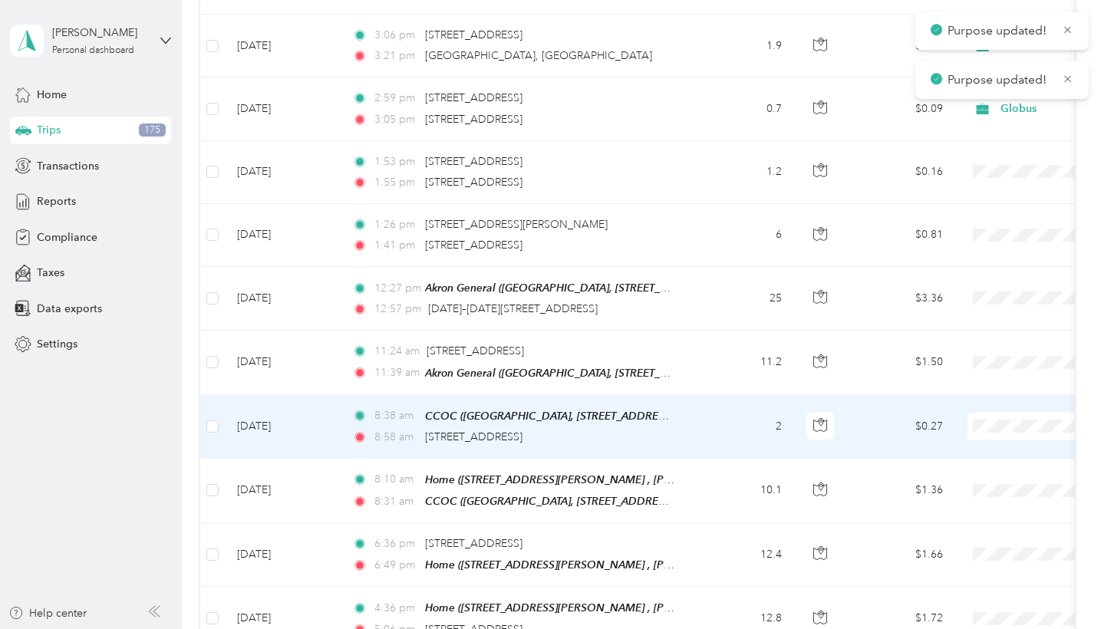
click at [976, 411] on span "Globus" at bounding box center [1020, 419] width 142 height 16
click at [990, 424] on li "Globus" at bounding box center [1006, 419] width 190 height 27
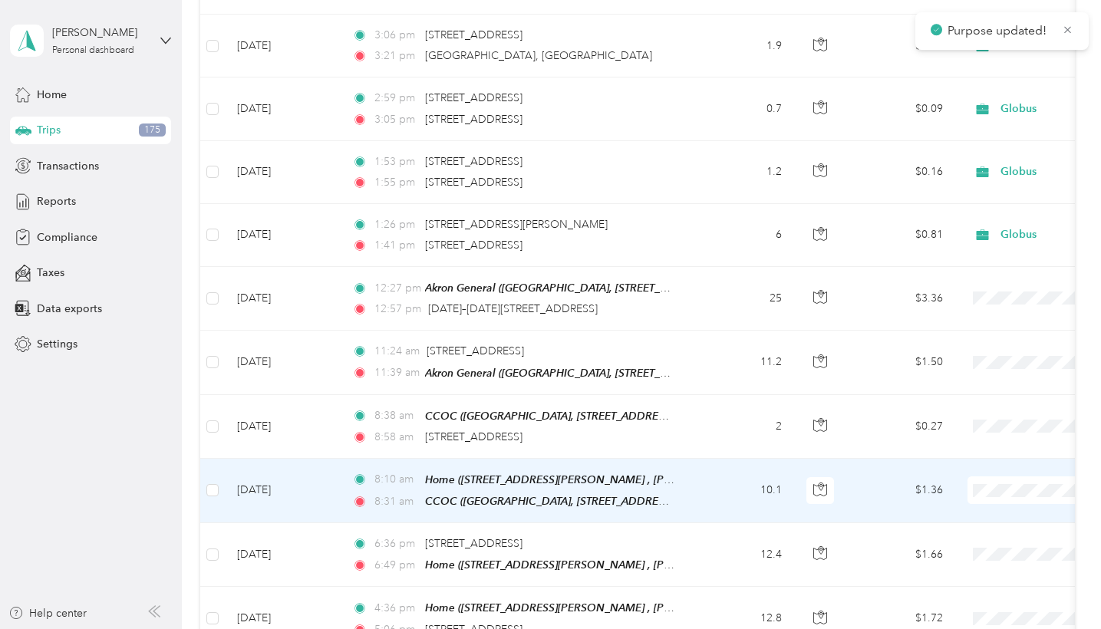
click at [989, 483] on span "Globus" at bounding box center [1020, 482] width 142 height 16
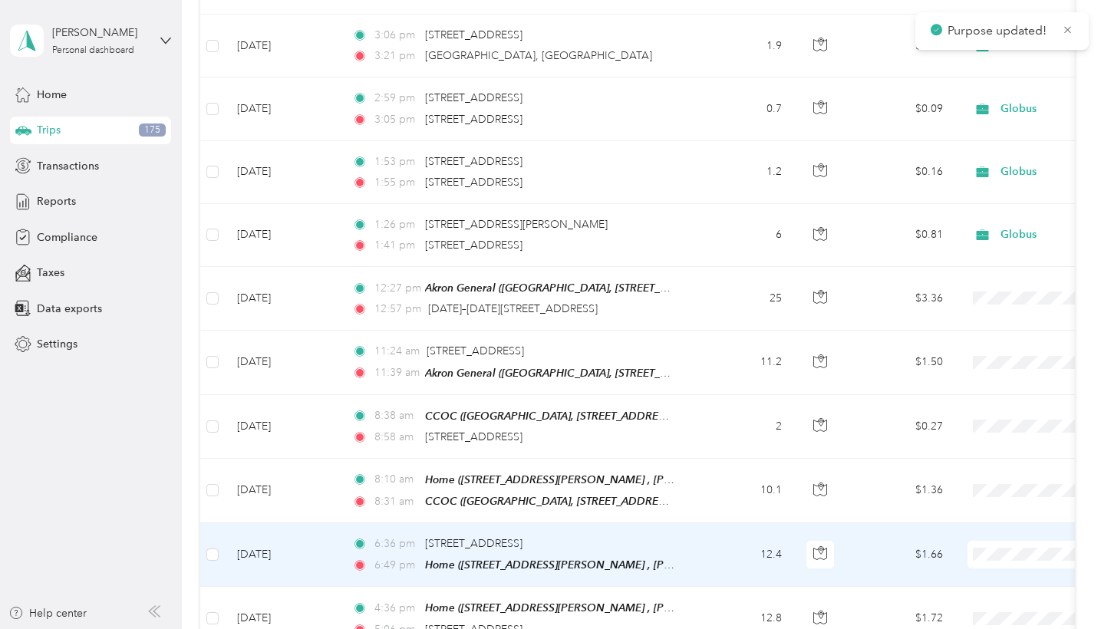
click at [991, 549] on span "Globus" at bounding box center [1020, 544] width 142 height 16
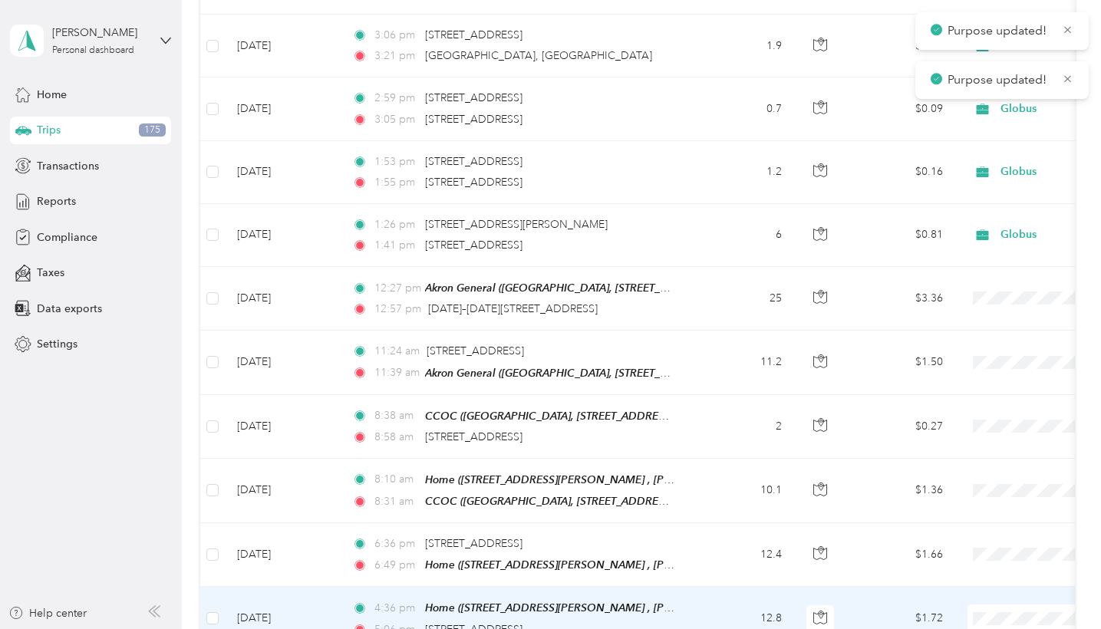
click at [980, 523] on span "Globus" at bounding box center [1020, 525] width 142 height 16
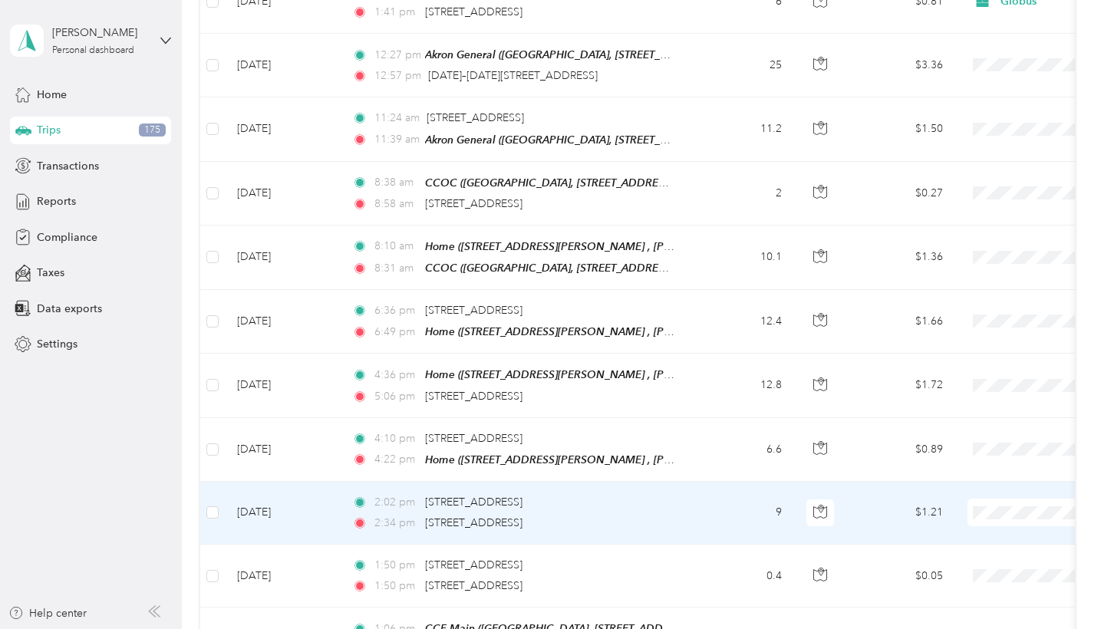
scroll to position [8600, 0]
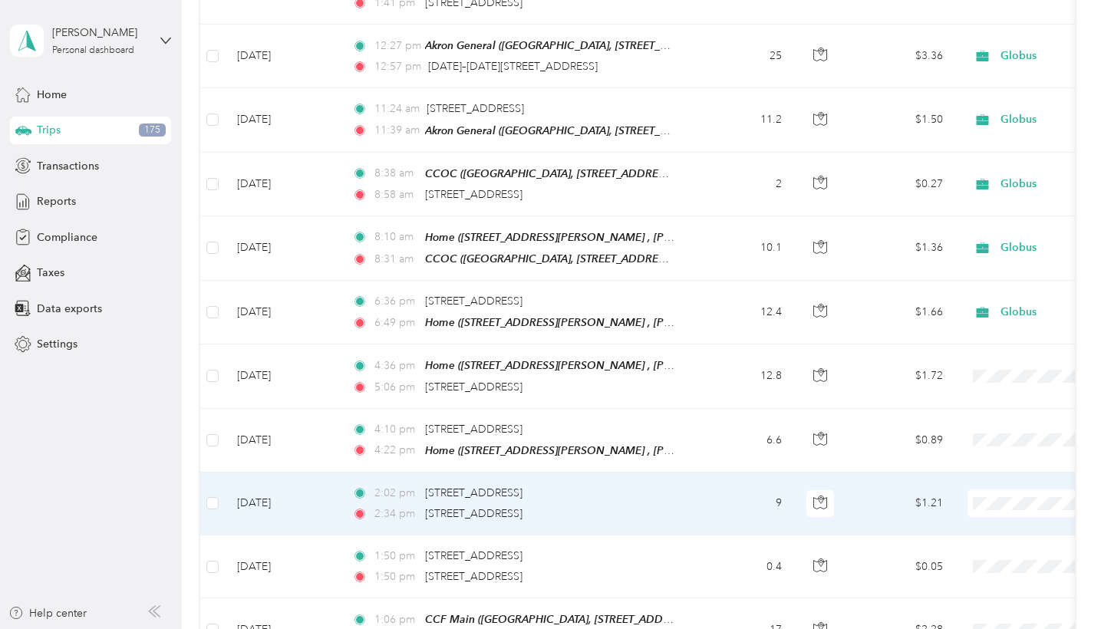
click at [996, 491] on span "Globus" at bounding box center [1020, 492] width 142 height 16
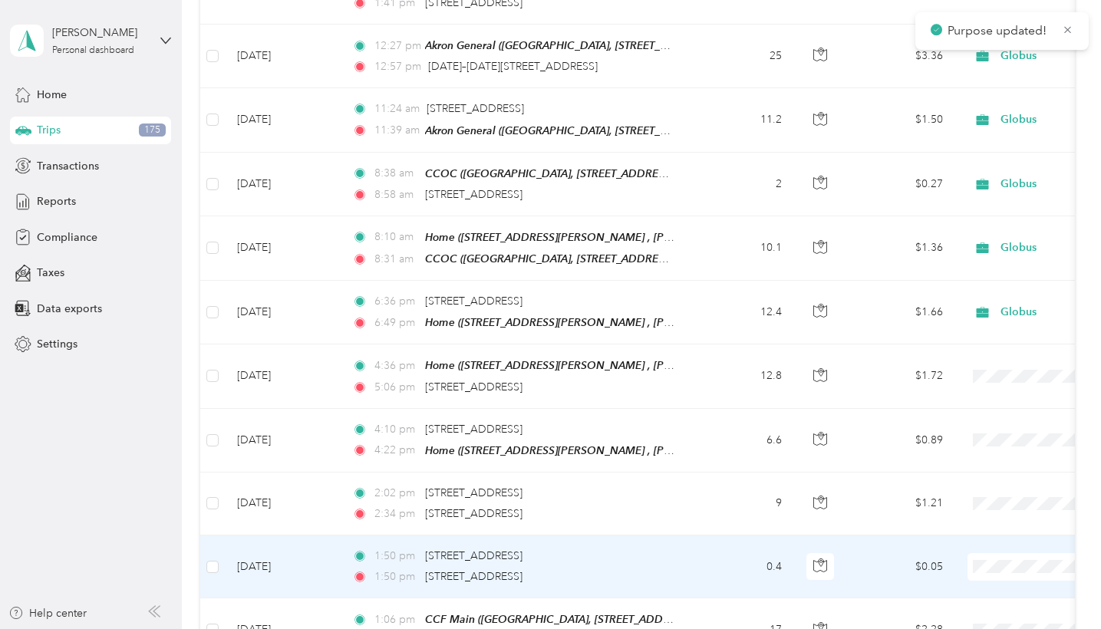
click at [967, 556] on li "Globus" at bounding box center [1006, 554] width 190 height 27
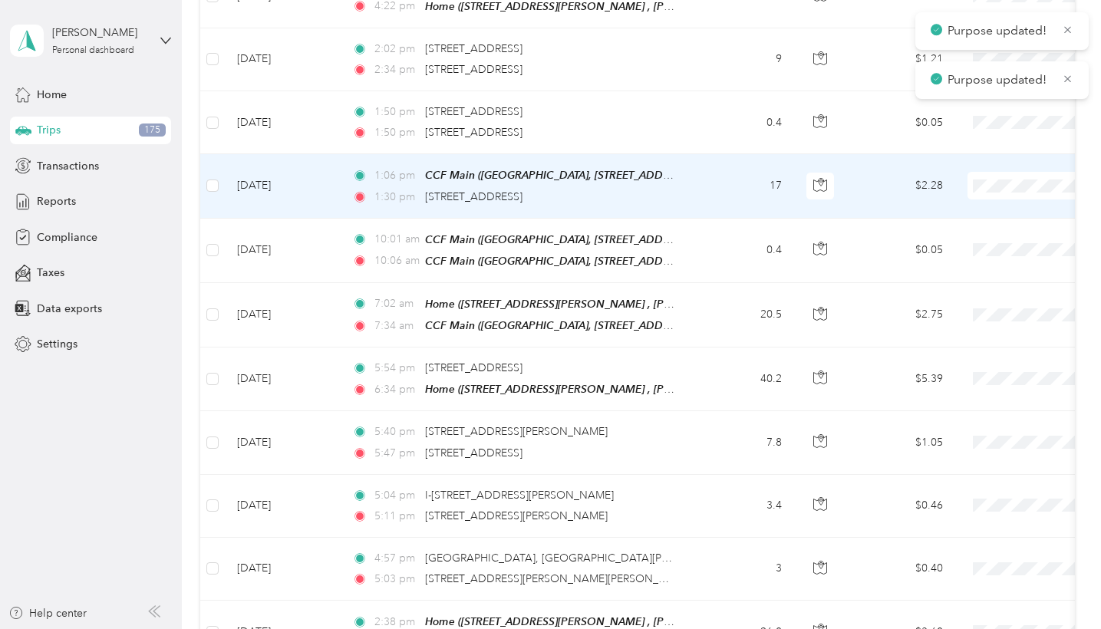
scroll to position [9046, 0]
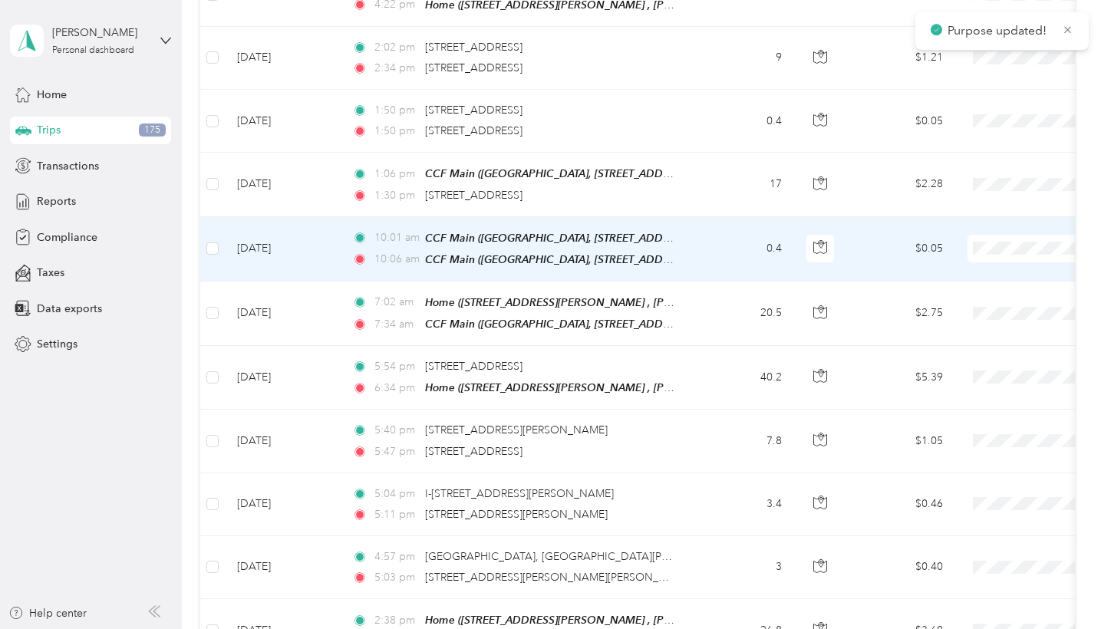
click at [1010, 235] on span at bounding box center [1063, 249] width 190 height 28
click at [984, 233] on span "Globus" at bounding box center [1020, 236] width 142 height 16
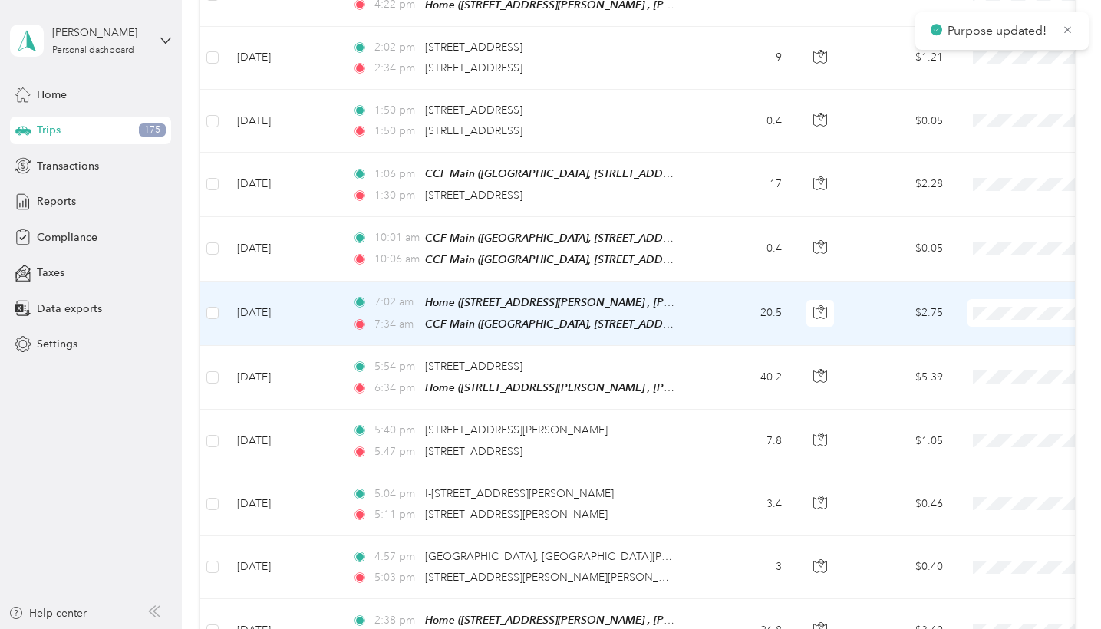
click at [974, 300] on span "Globus" at bounding box center [1020, 297] width 142 height 16
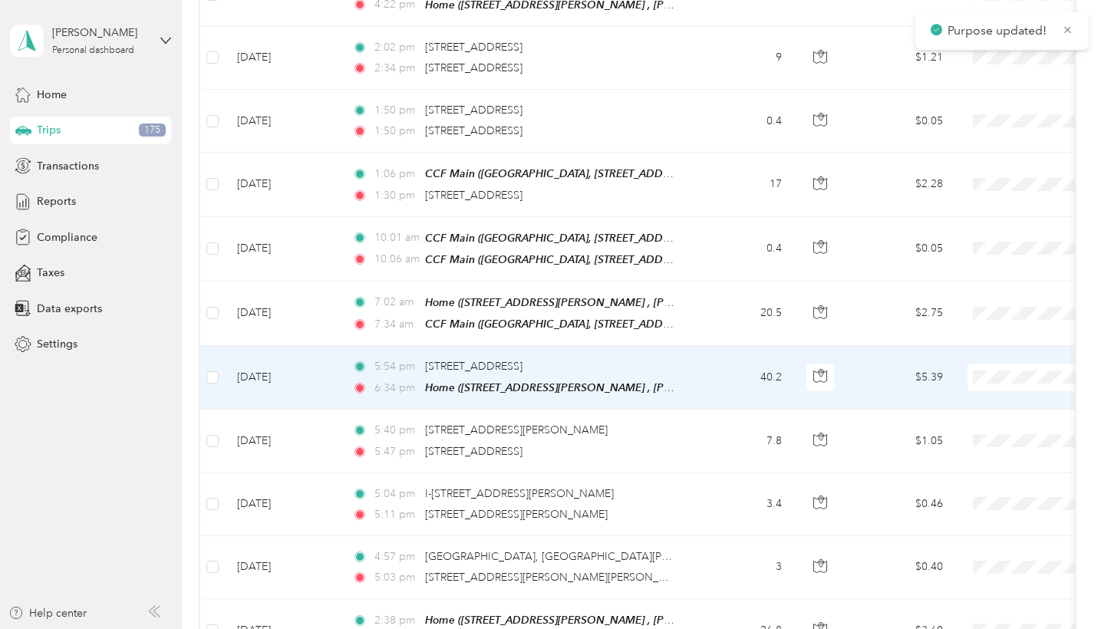
click at [992, 364] on span at bounding box center [1063, 378] width 190 height 28
click at [976, 356] on span "Globus" at bounding box center [1020, 363] width 142 height 16
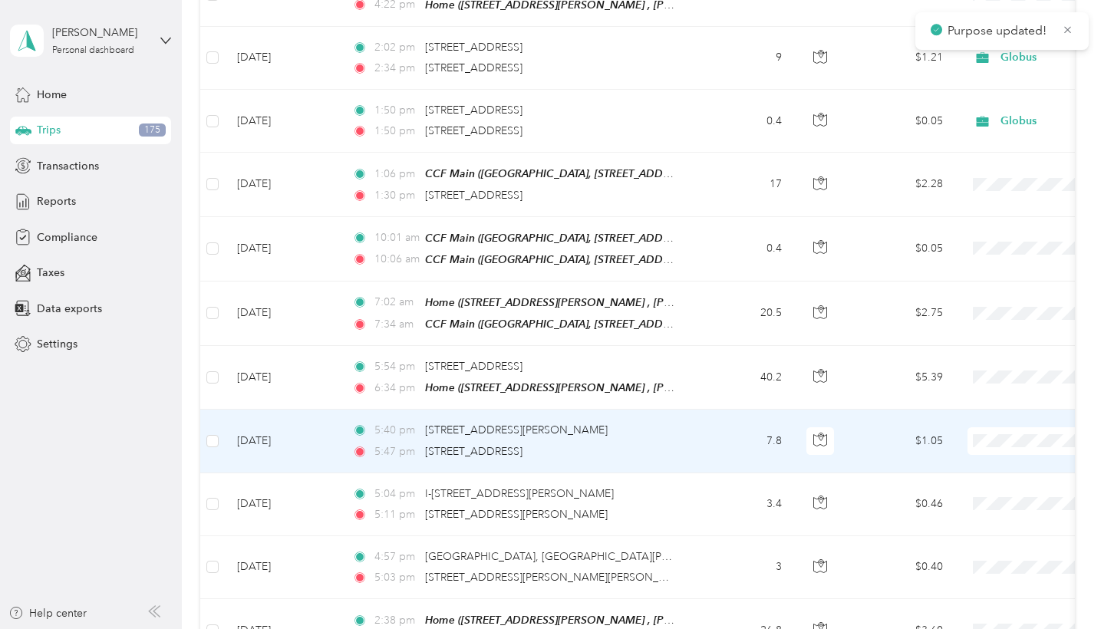
click at [966, 422] on span "Globus" at bounding box center [1020, 426] width 142 height 16
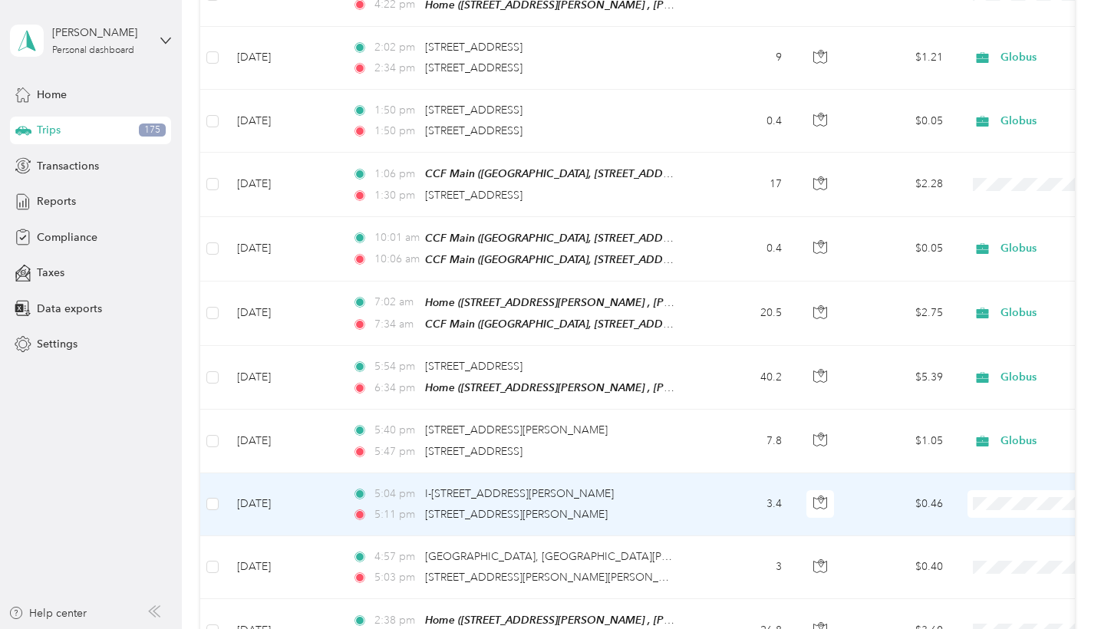
click at [977, 482] on span "Globus" at bounding box center [1020, 488] width 142 height 16
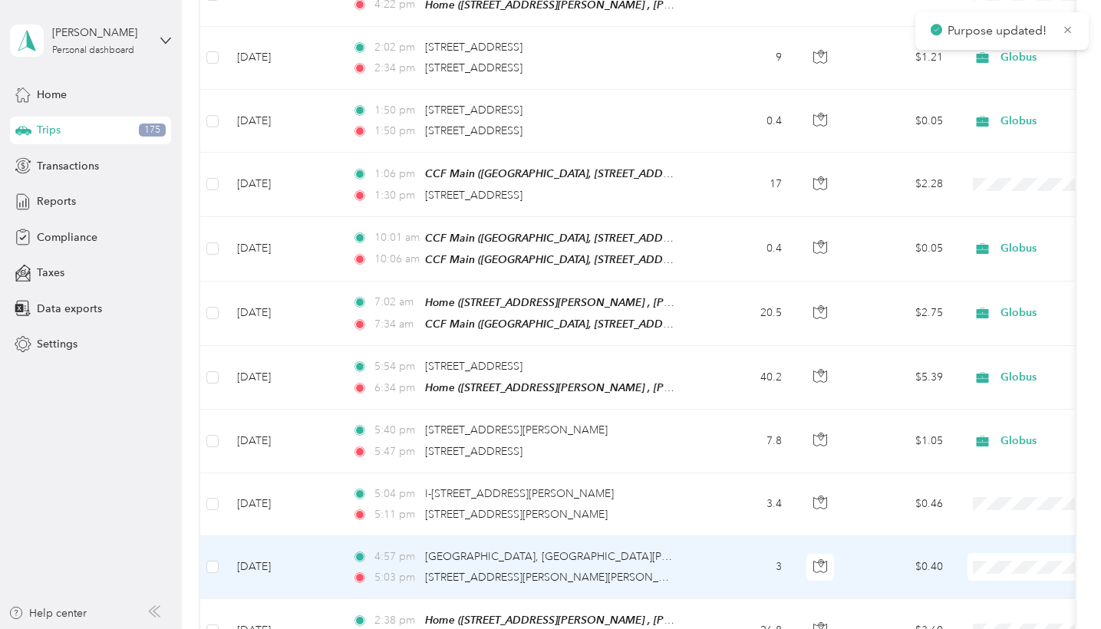
click at [960, 551] on span "Globus" at bounding box center [1020, 551] width 142 height 16
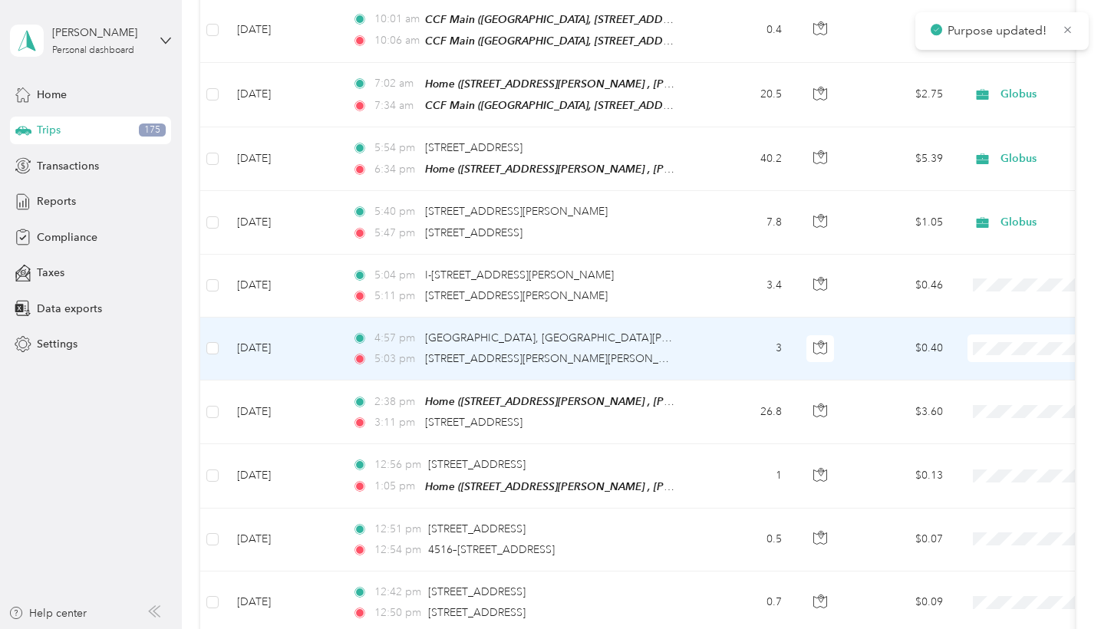
scroll to position [9270, 0]
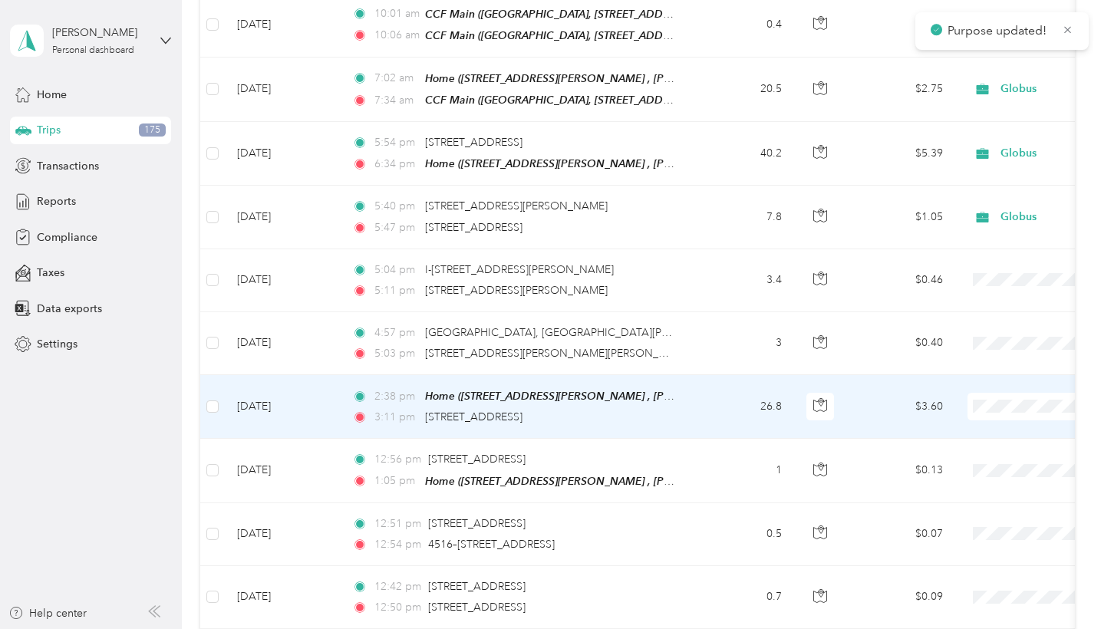
click at [982, 391] on span "Globus" at bounding box center [1020, 389] width 142 height 16
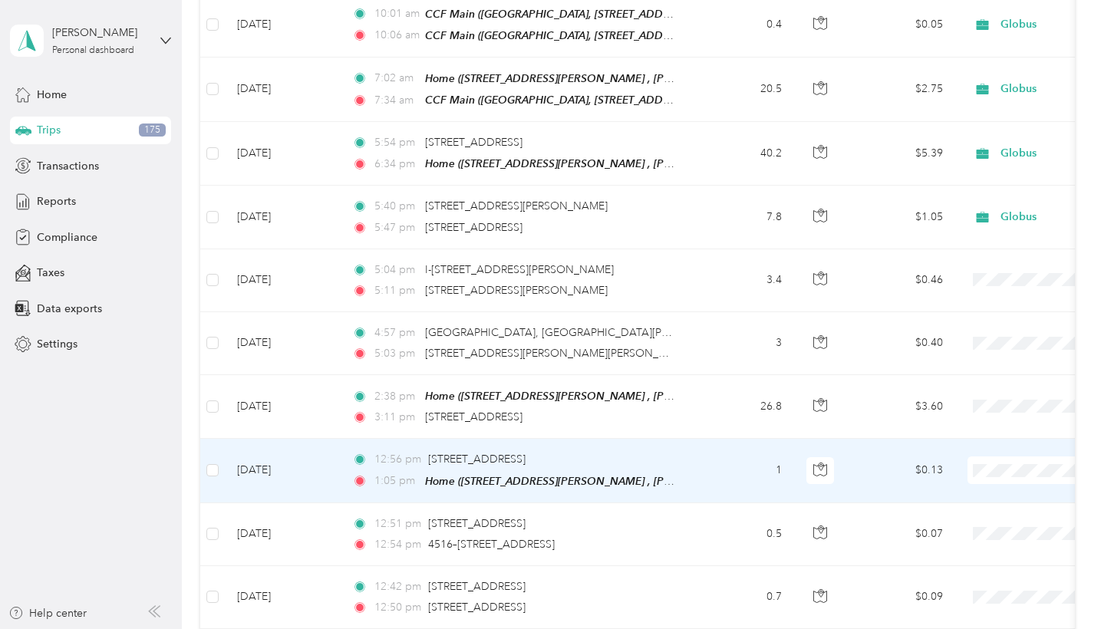
click at [992, 474] on span "Personal" at bounding box center [1020, 474] width 142 height 16
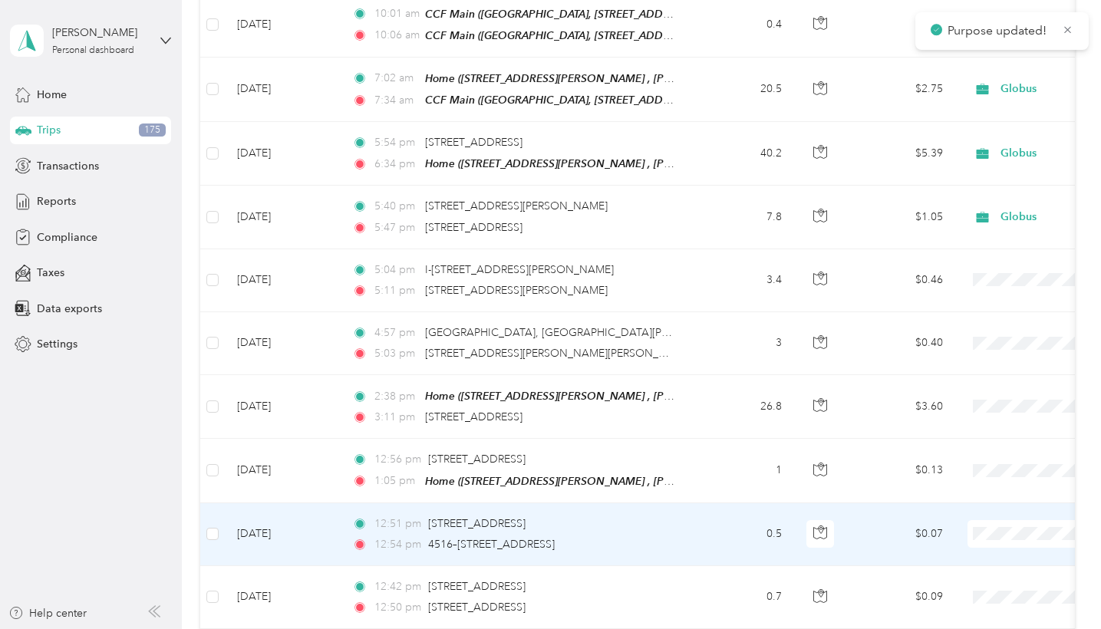
click at [989, 535] on li "Personal" at bounding box center [1006, 543] width 190 height 27
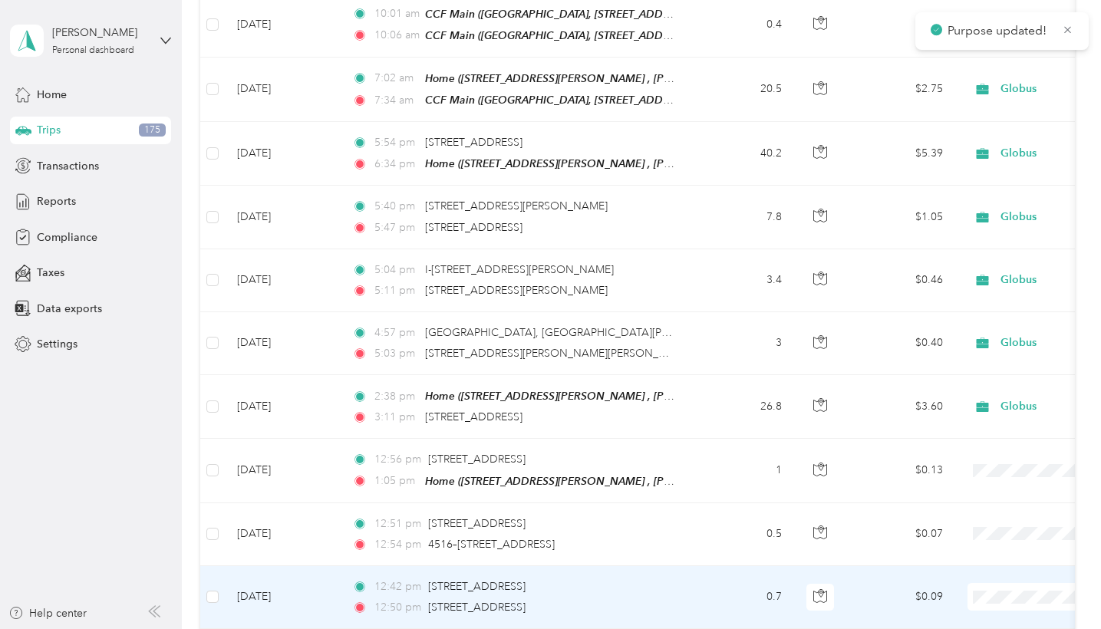
click at [984, 556] on span "Personal" at bounding box center [1020, 607] width 142 height 16
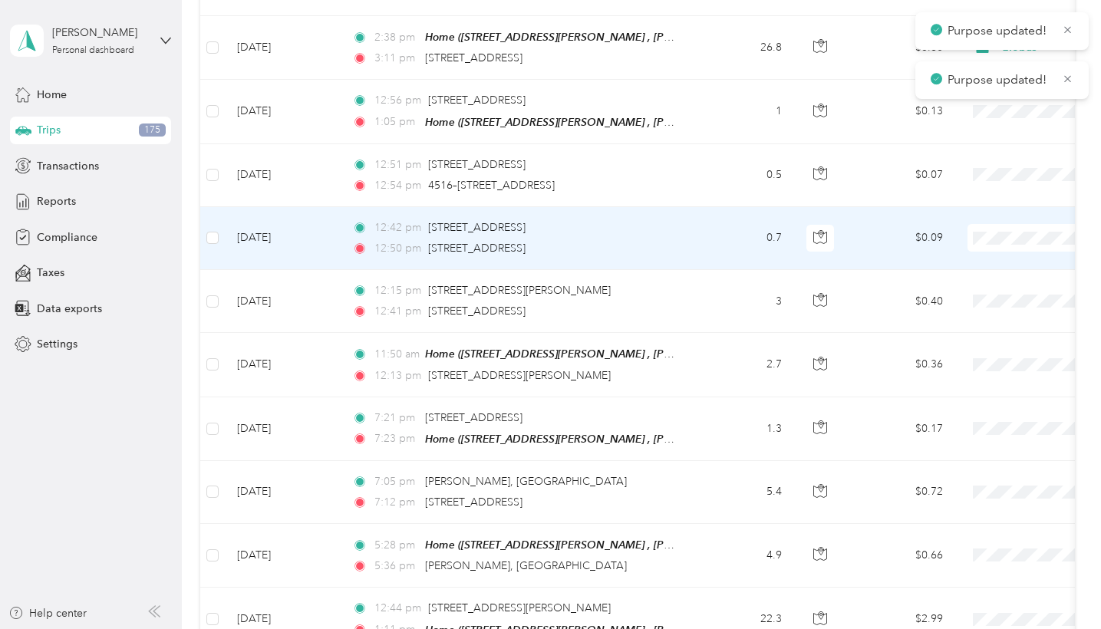
scroll to position [9694, 0]
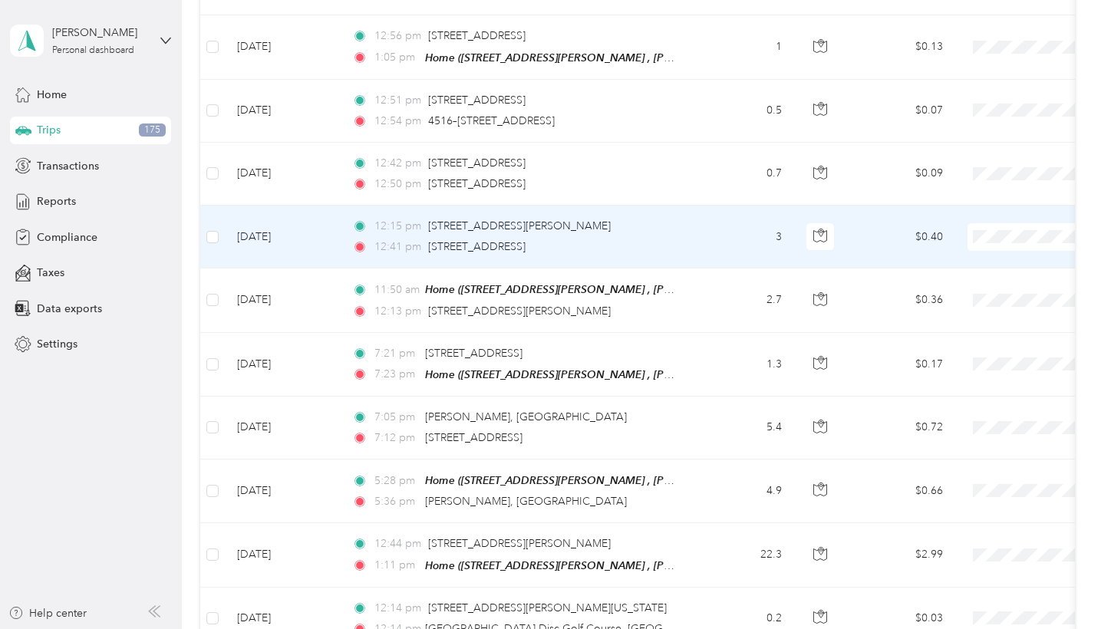
click at [984, 248] on span "Personal" at bounding box center [1020, 245] width 142 height 16
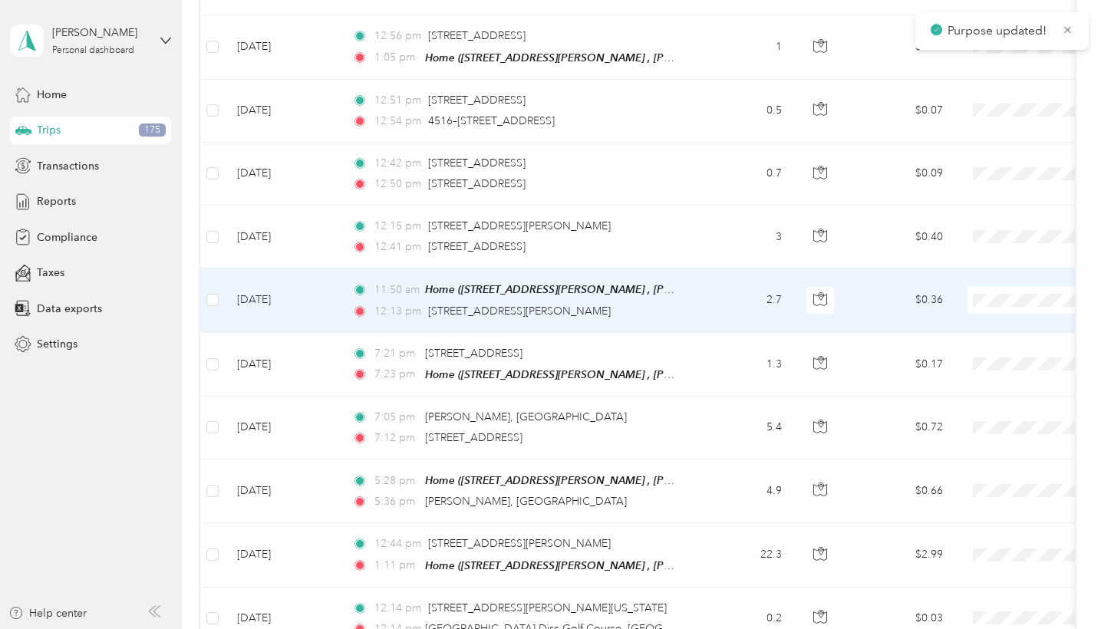
click at [988, 309] on span "Personal" at bounding box center [1020, 310] width 142 height 16
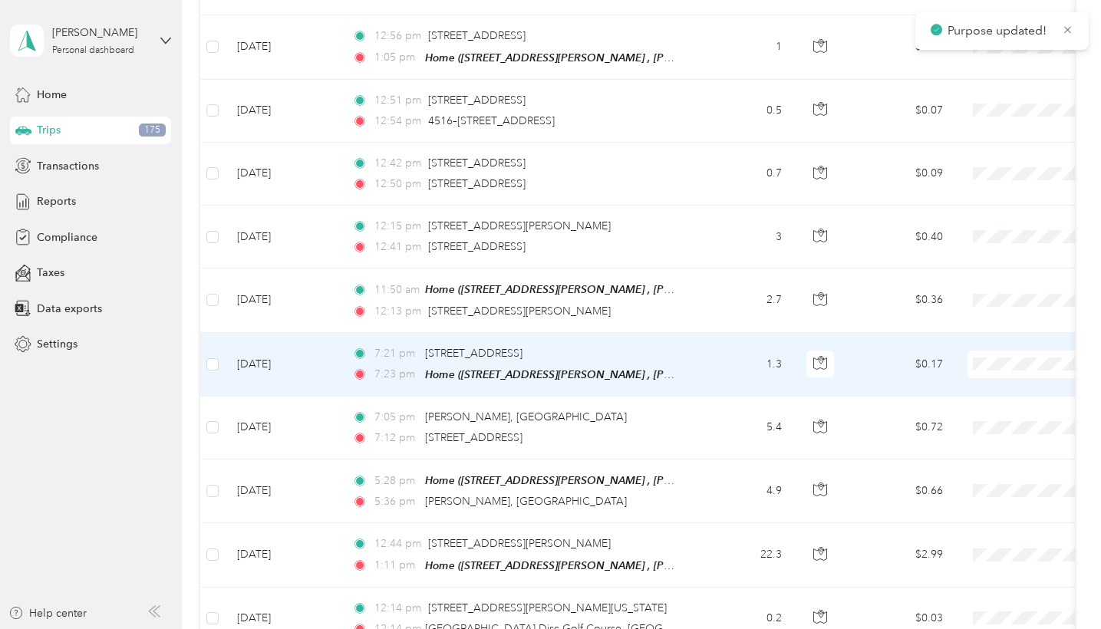
click at [992, 367] on span "Personal" at bounding box center [1020, 373] width 142 height 16
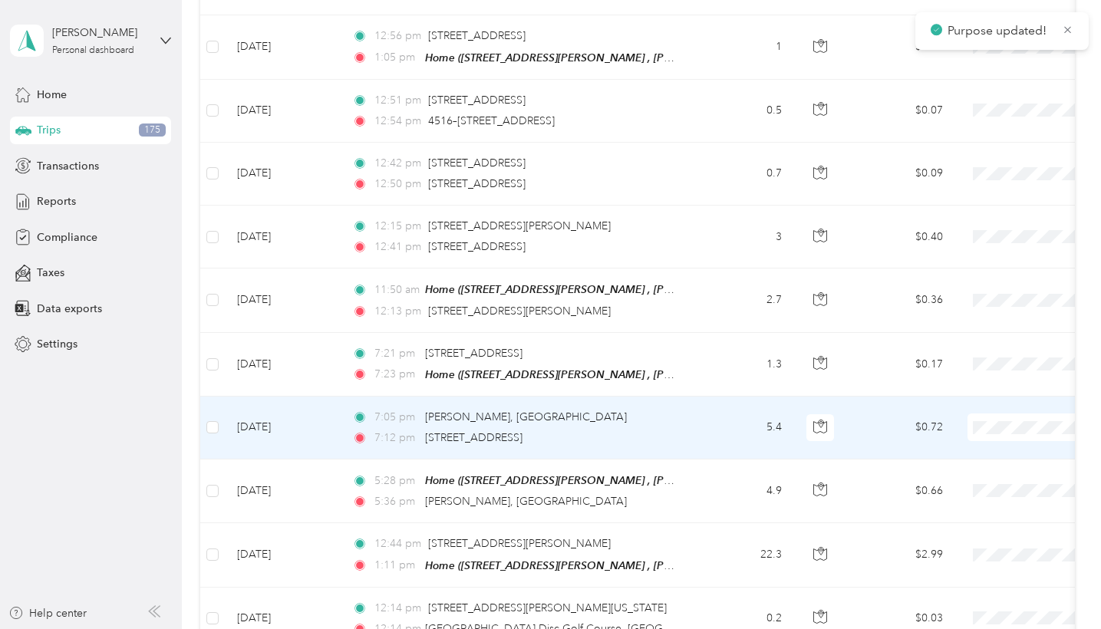
click at [990, 432] on span "Personal" at bounding box center [1020, 436] width 142 height 16
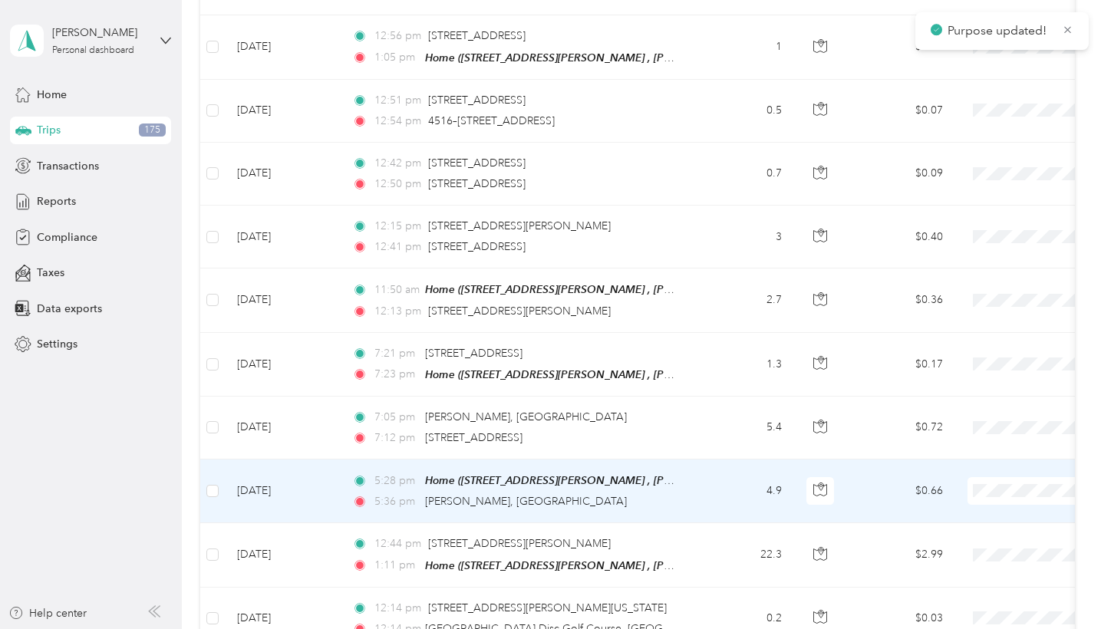
click at [995, 490] on span "Personal" at bounding box center [1020, 498] width 142 height 16
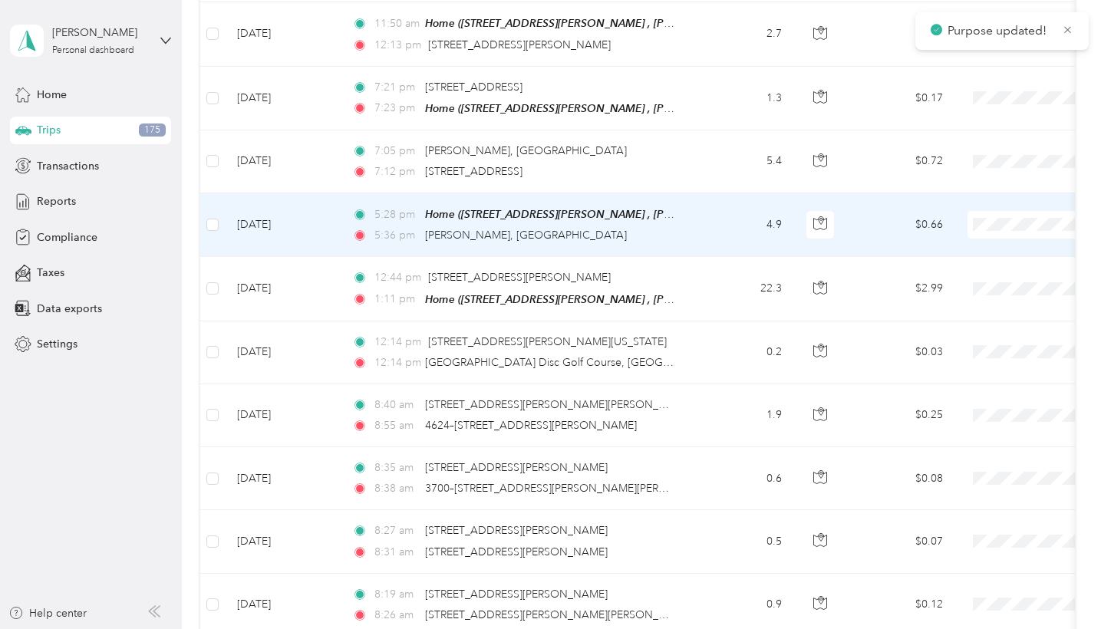
scroll to position [9970, 0]
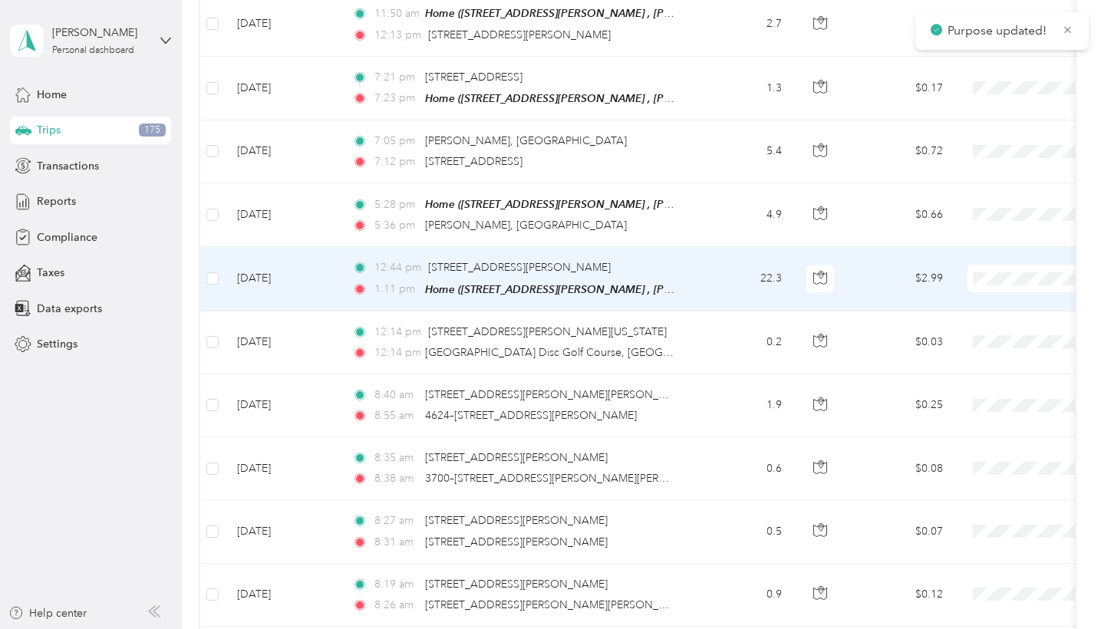
click at [982, 279] on span "Personal" at bounding box center [1020, 286] width 142 height 16
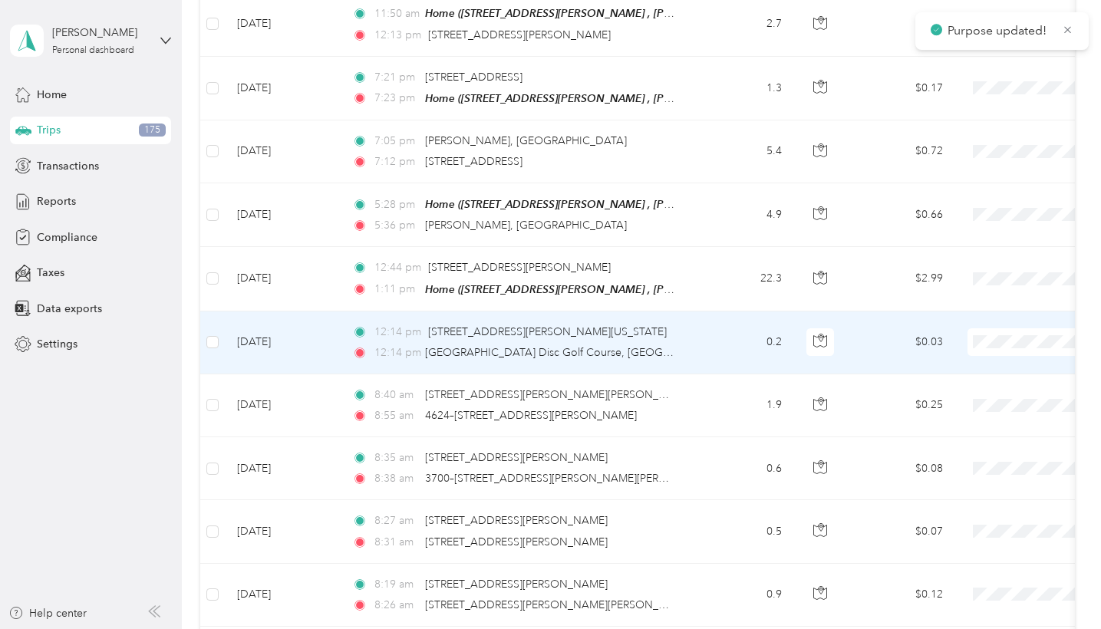
click at [995, 351] on span "Personal" at bounding box center [1020, 349] width 142 height 16
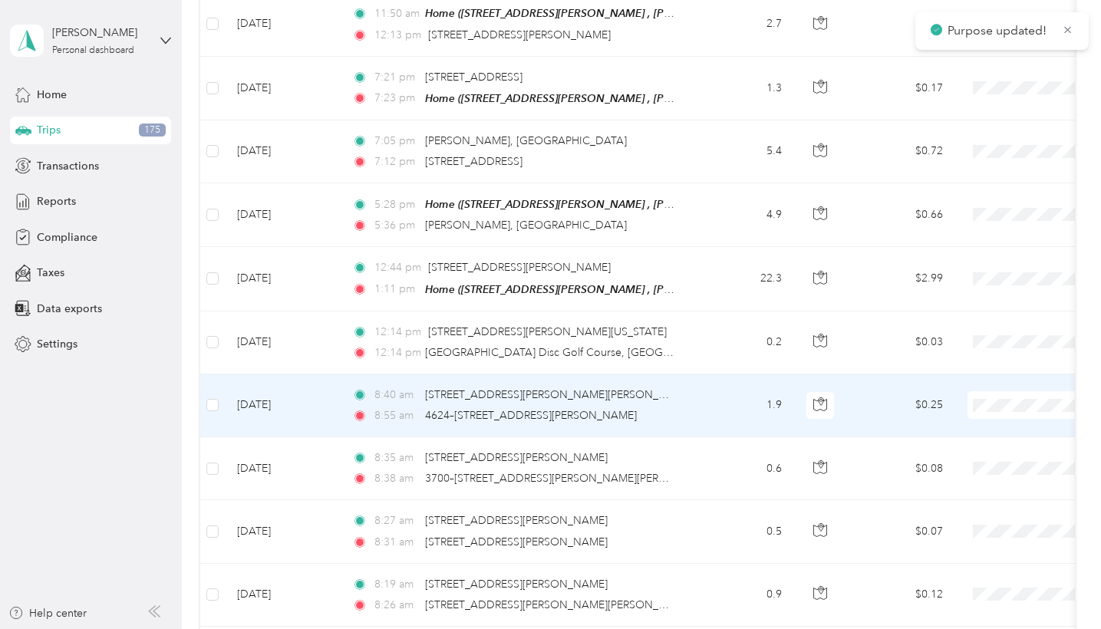
click at [1004, 391] on span at bounding box center [1063, 405] width 190 height 28
click at [982, 408] on span "Personal" at bounding box center [1020, 412] width 142 height 16
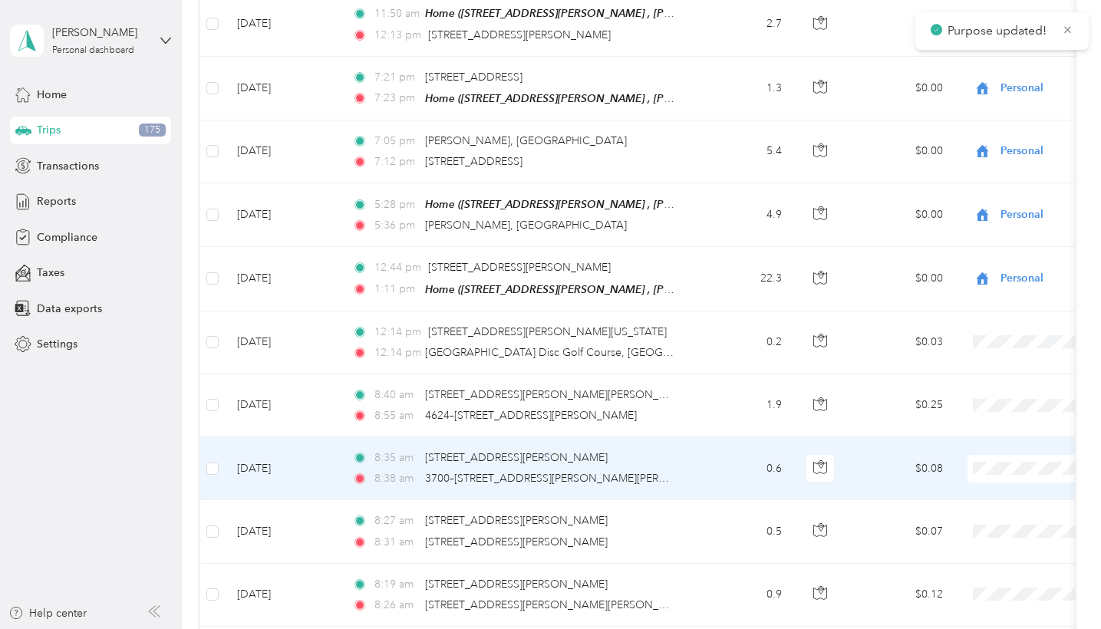
click at [982, 470] on span "Personal" at bounding box center [1020, 475] width 142 height 16
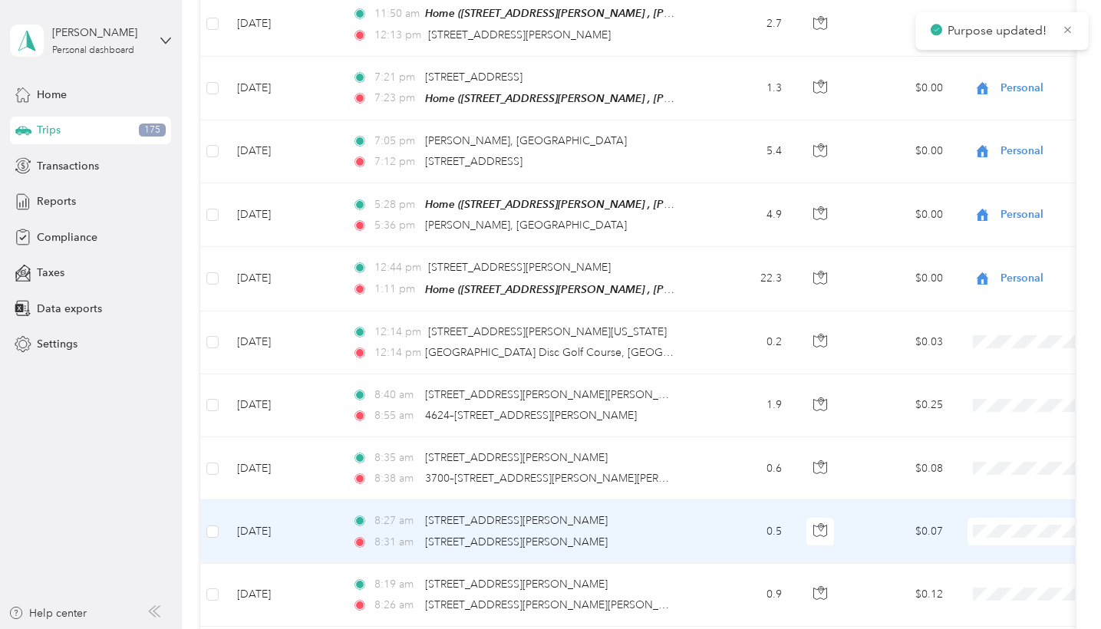
click at [995, 531] on span "Personal" at bounding box center [1020, 538] width 142 height 16
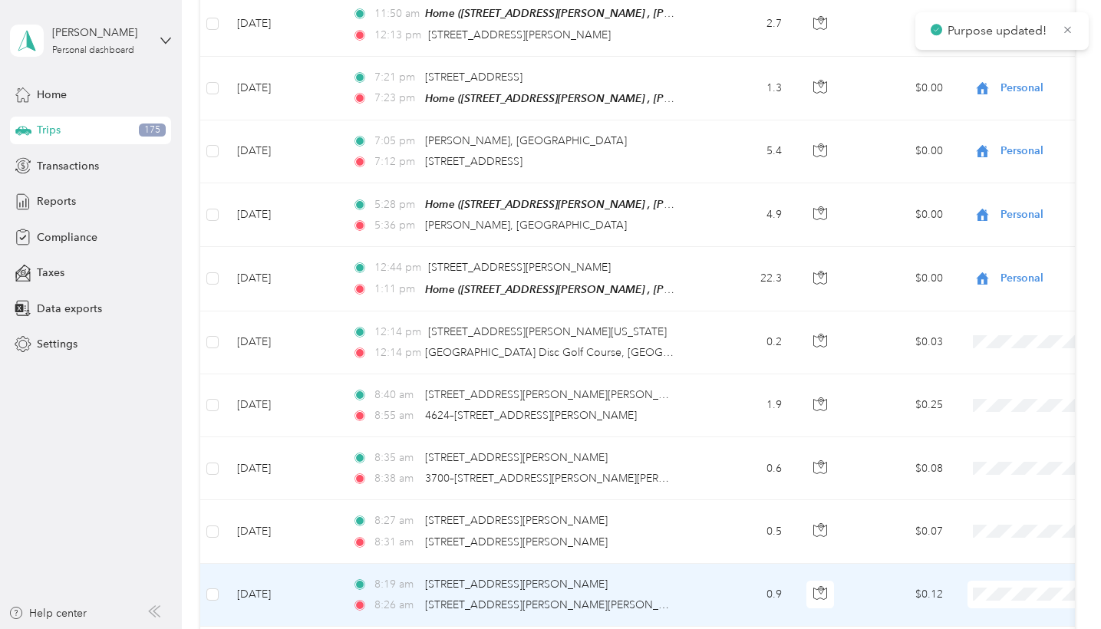
click at [984, 556] on li "Personal" at bounding box center [1006, 601] width 190 height 27
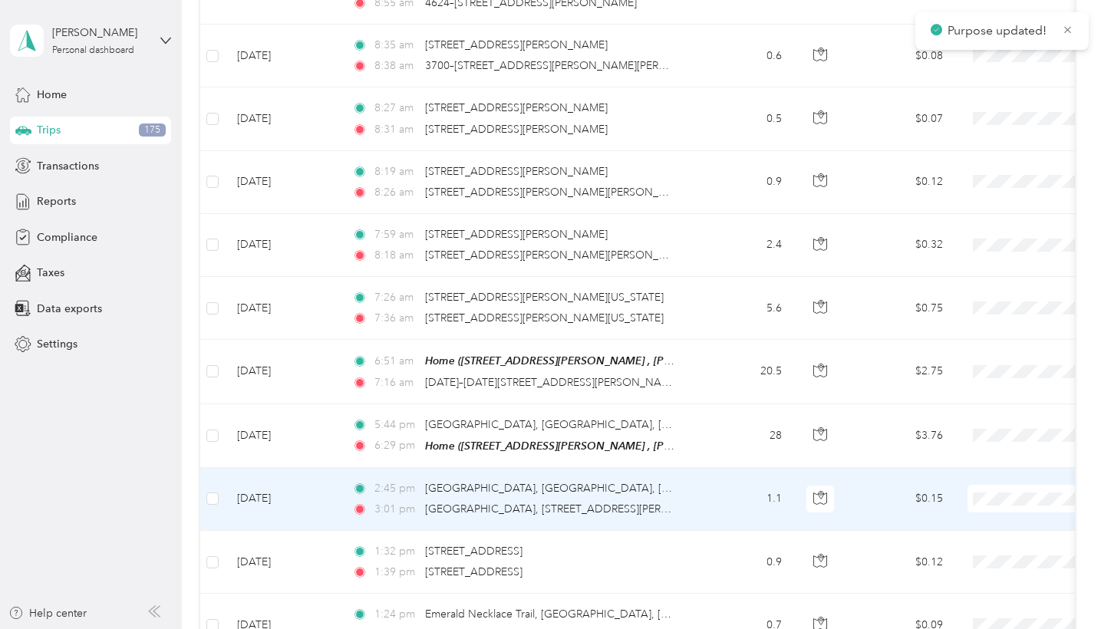
scroll to position [10386, 0]
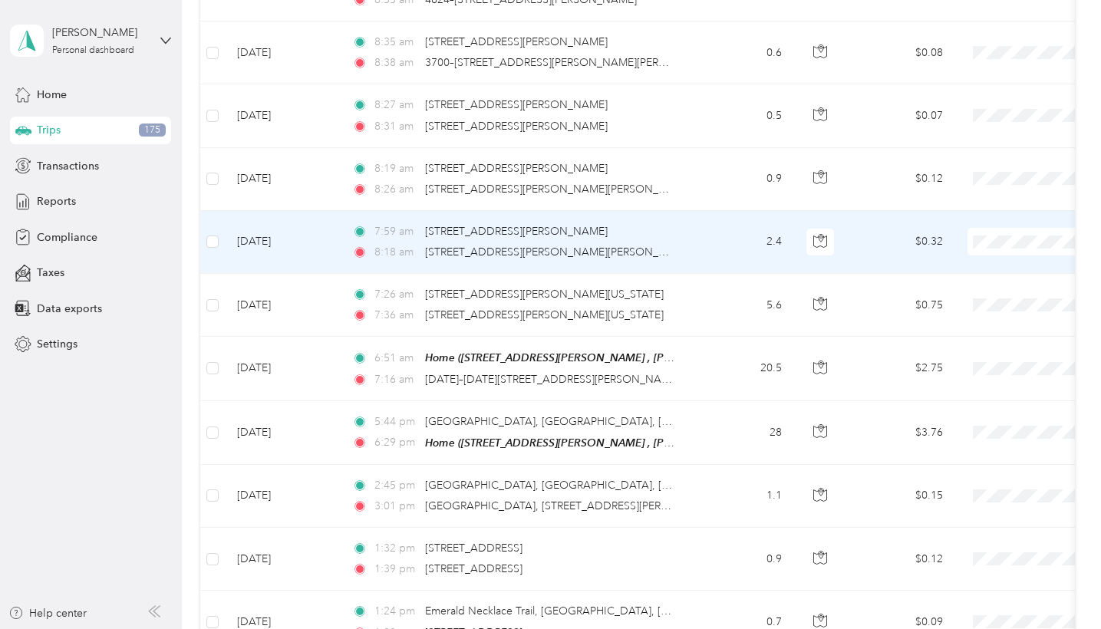
click at [994, 248] on span "Personal" at bounding box center [1020, 248] width 142 height 16
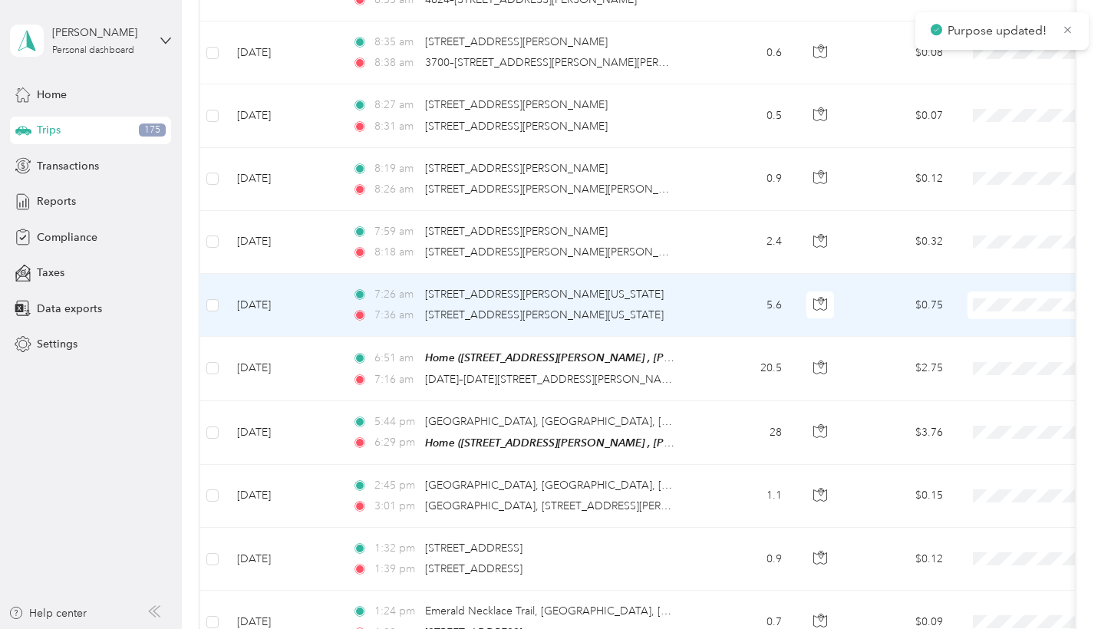
click at [992, 304] on span "Personal" at bounding box center [1020, 312] width 142 height 16
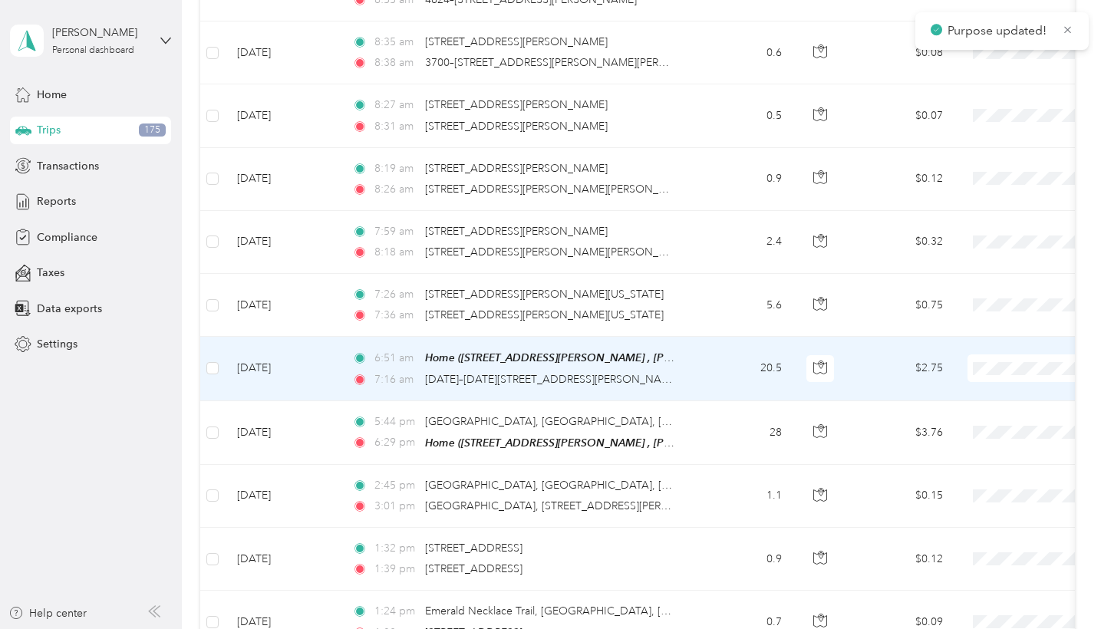
click at [981, 368] on span "Personal" at bounding box center [1020, 373] width 142 height 16
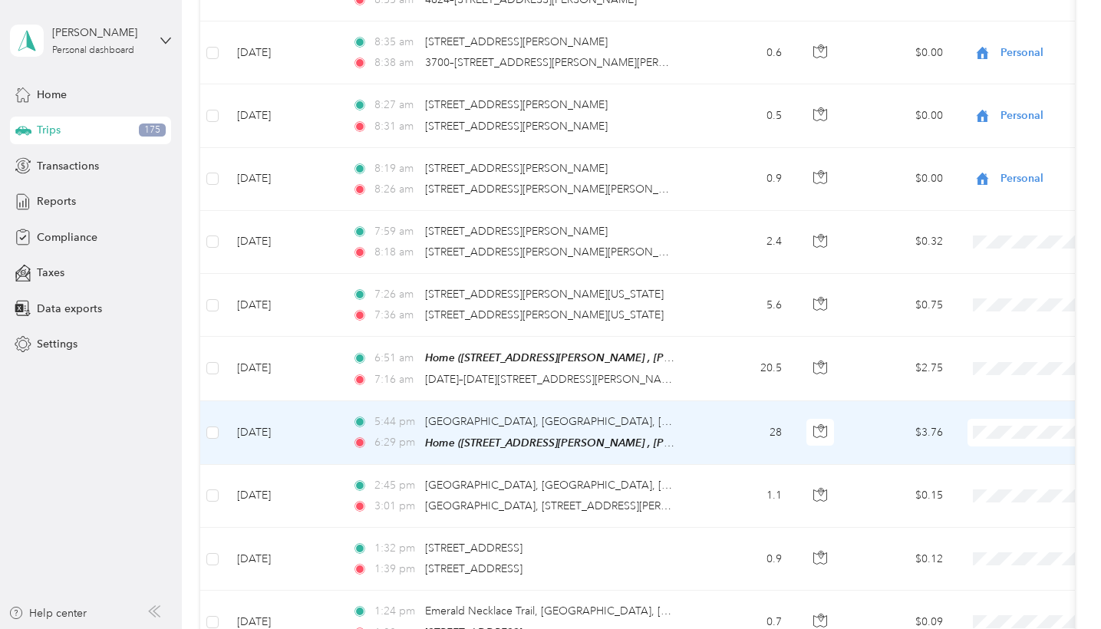
click at [982, 408] on span "Globus" at bounding box center [1020, 411] width 142 height 16
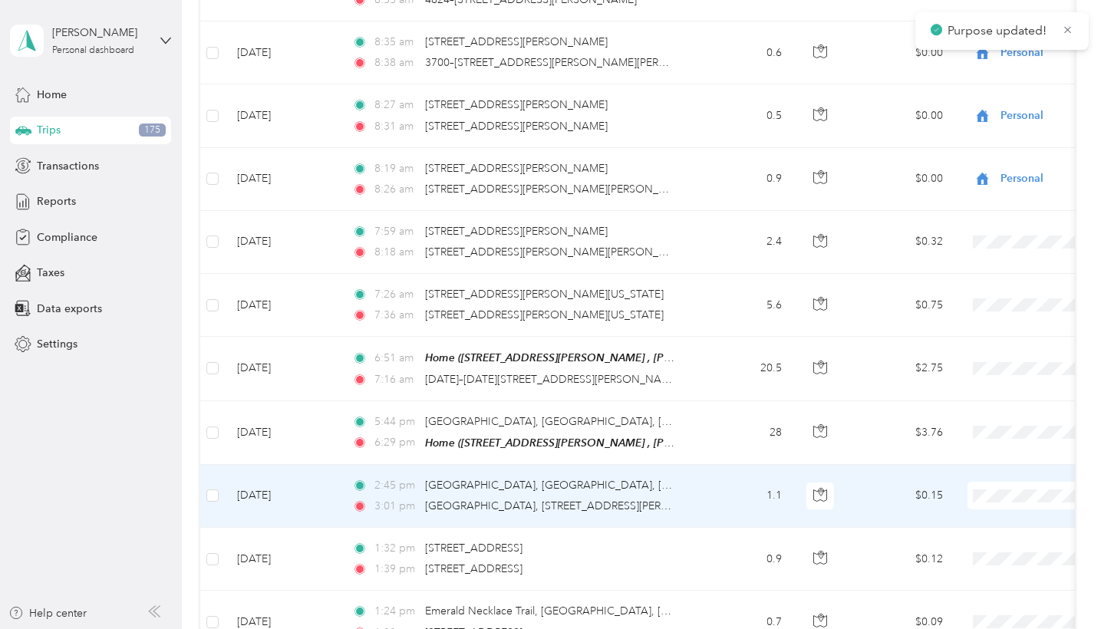
click at [977, 467] on span "Globus" at bounding box center [1020, 466] width 142 height 16
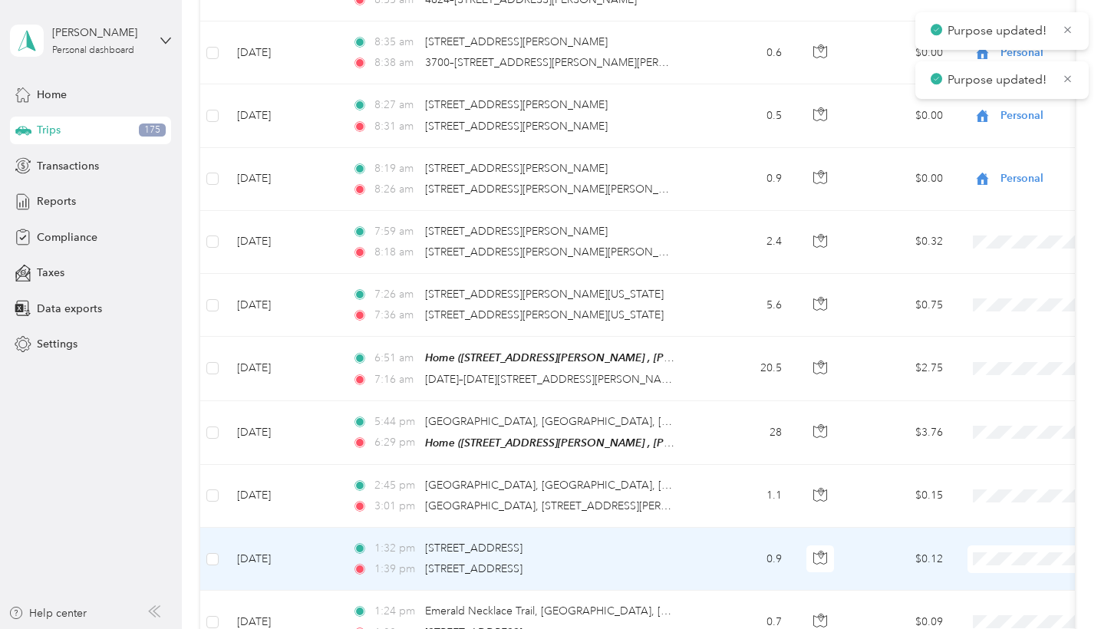
click at [992, 546] on span at bounding box center [1063, 560] width 190 height 28
click at [978, 539] on span "Globus" at bounding box center [1020, 536] width 142 height 16
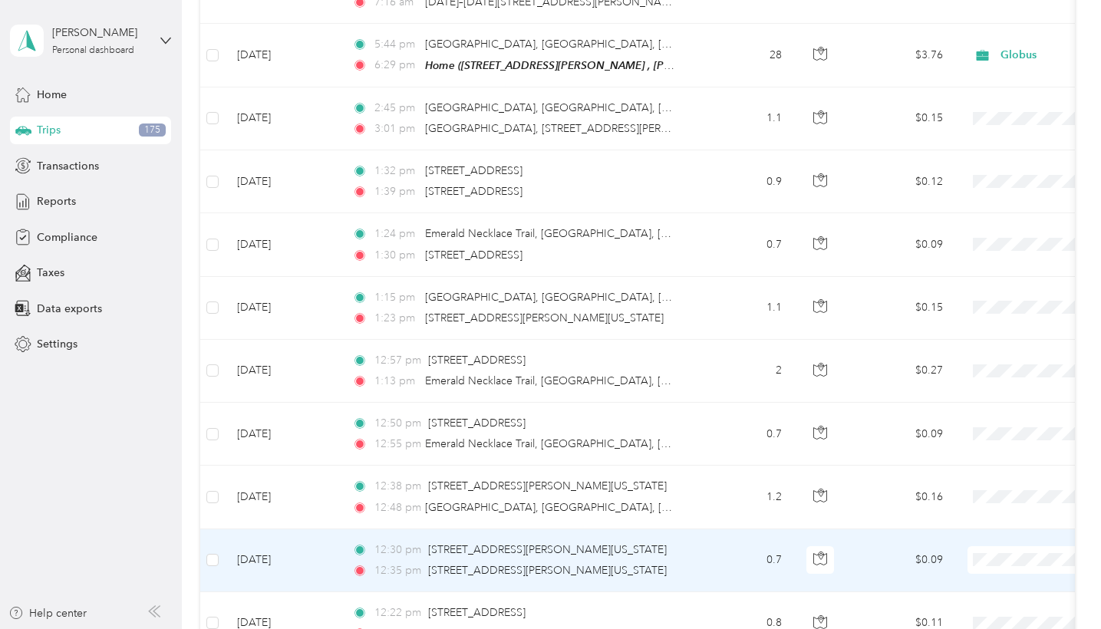
scroll to position [10788, 0]
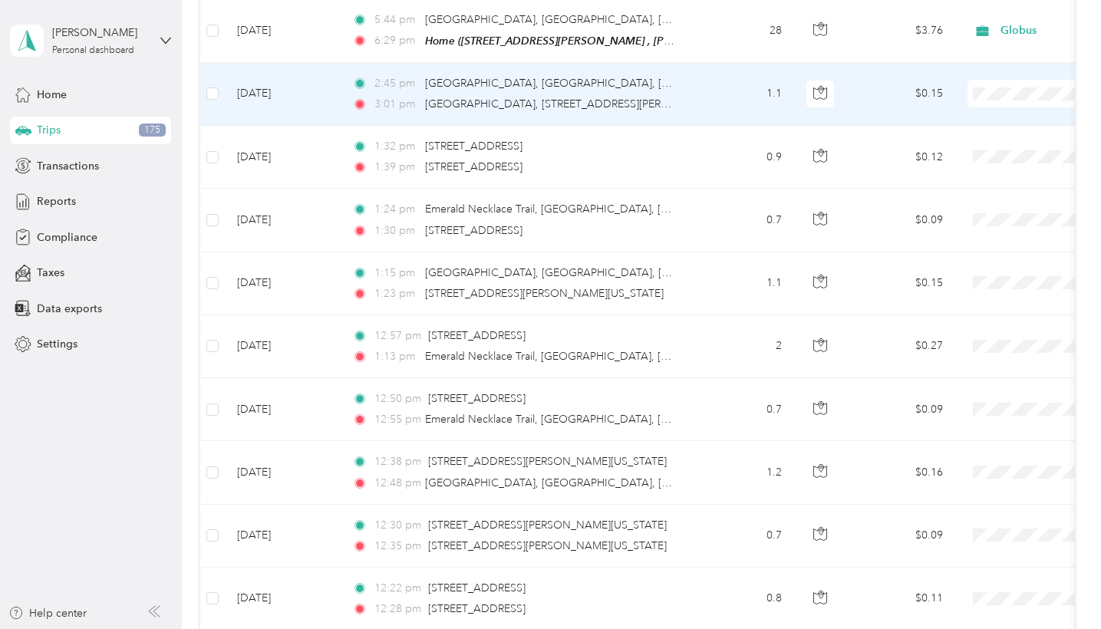
click at [985, 74] on span "Globus" at bounding box center [1020, 72] width 142 height 16
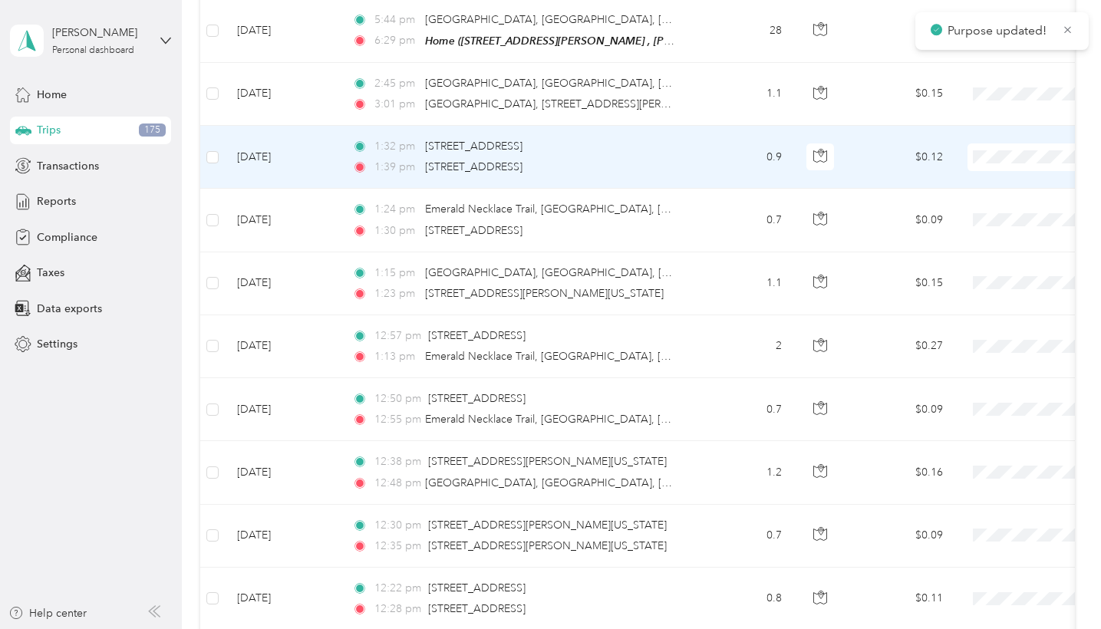
click at [991, 136] on span "Globus" at bounding box center [1020, 135] width 142 height 16
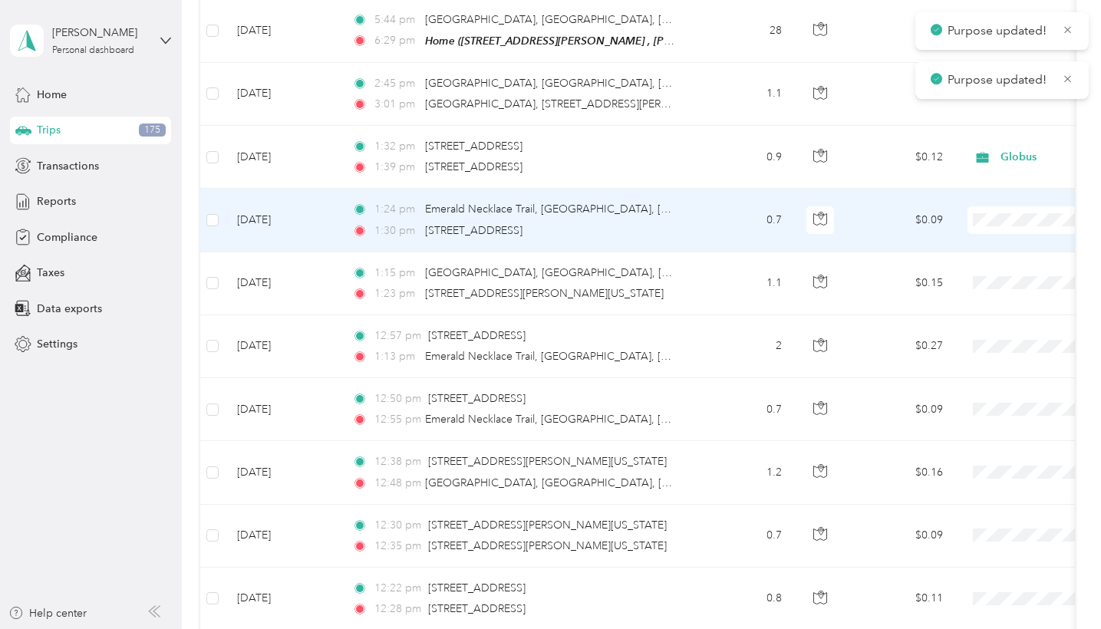
click at [990, 199] on span "Globus" at bounding box center [1020, 198] width 142 height 16
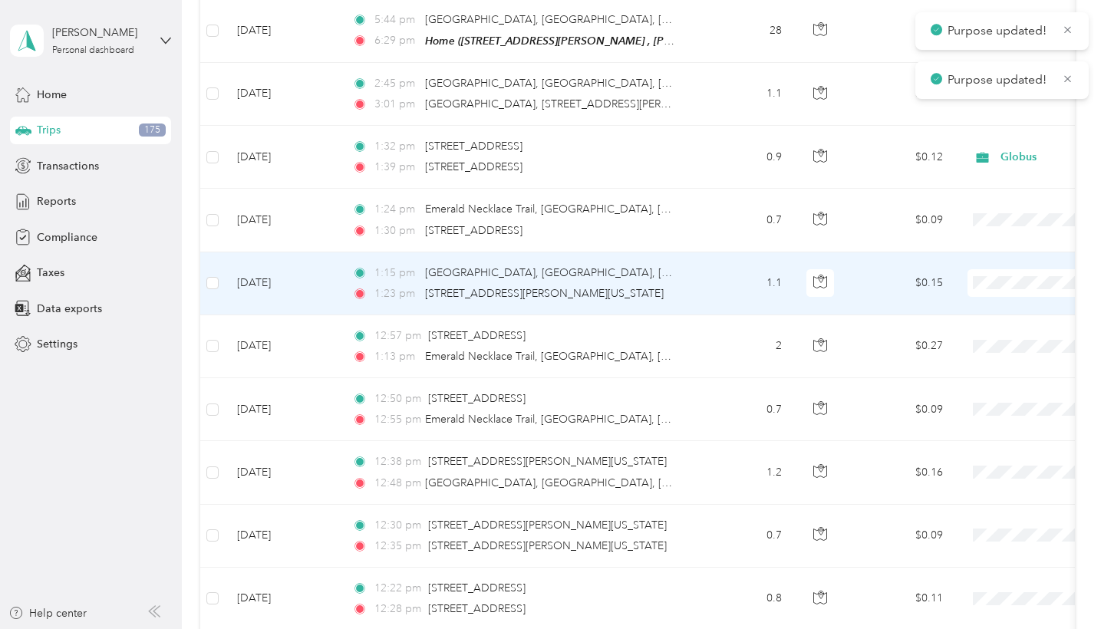
click at [981, 259] on span "Globus" at bounding box center [1020, 261] width 142 height 16
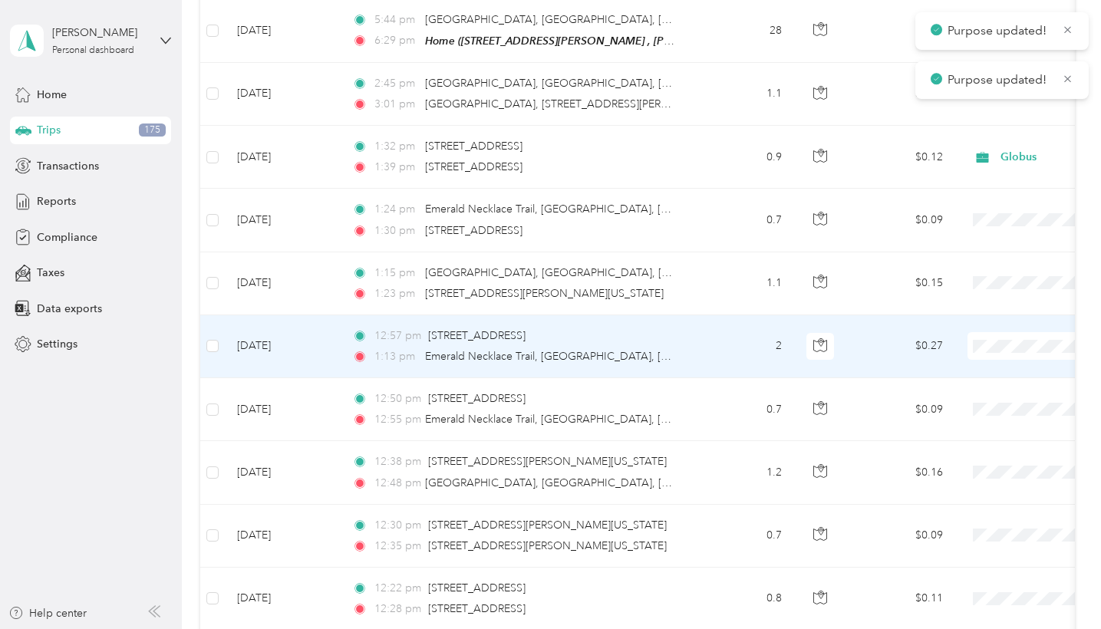
click at [963, 321] on span "Globus" at bounding box center [1020, 324] width 142 height 16
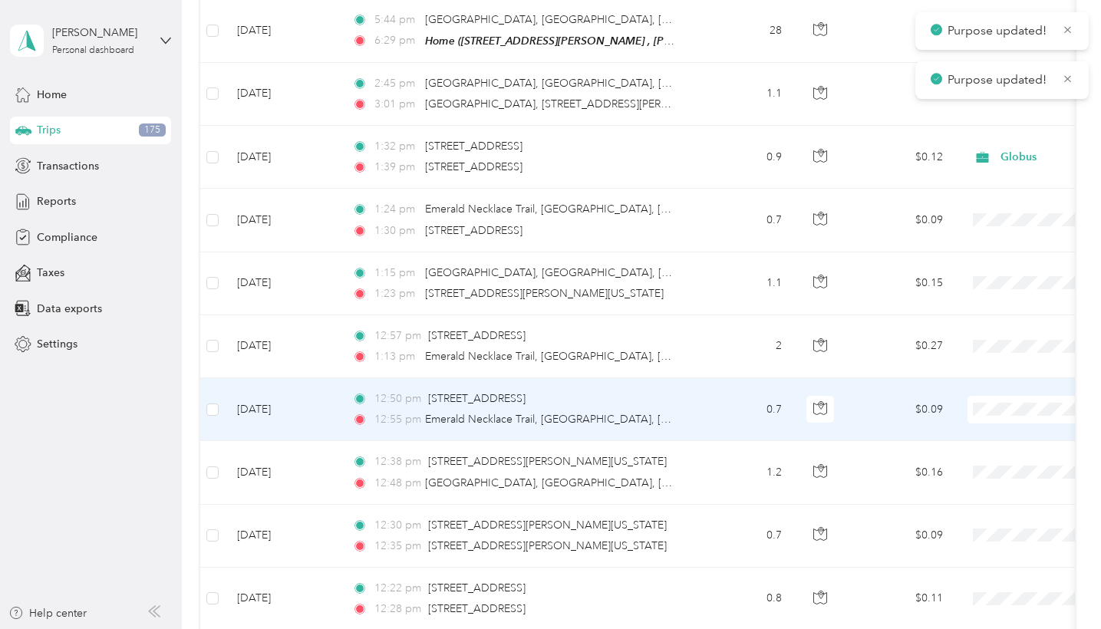
click at [964, 388] on span "Globus" at bounding box center [1020, 388] width 142 height 16
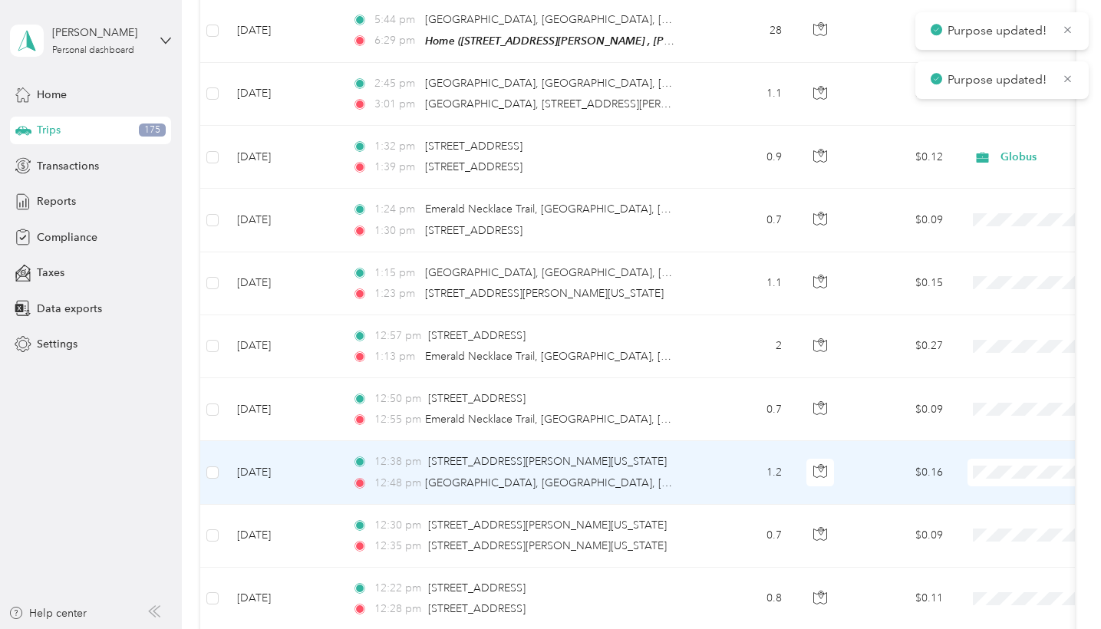
click at [957, 444] on span "Globus" at bounding box center [1020, 451] width 142 height 16
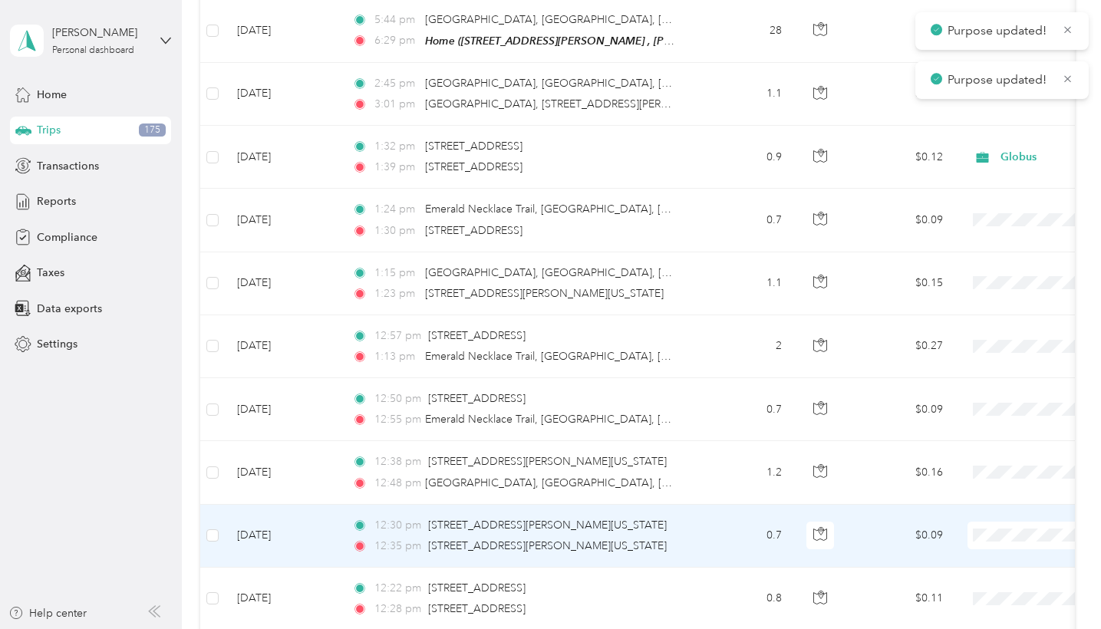
click at [969, 510] on span "Globus" at bounding box center [1020, 514] width 142 height 16
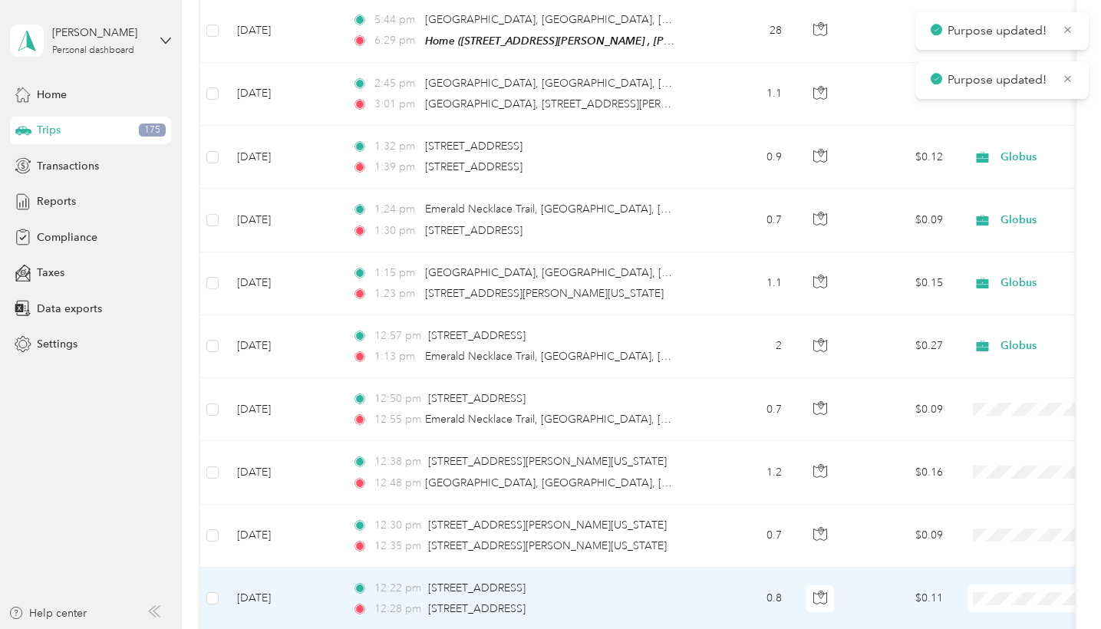
click at [978, 556] on li "Globus" at bounding box center [1006, 576] width 190 height 27
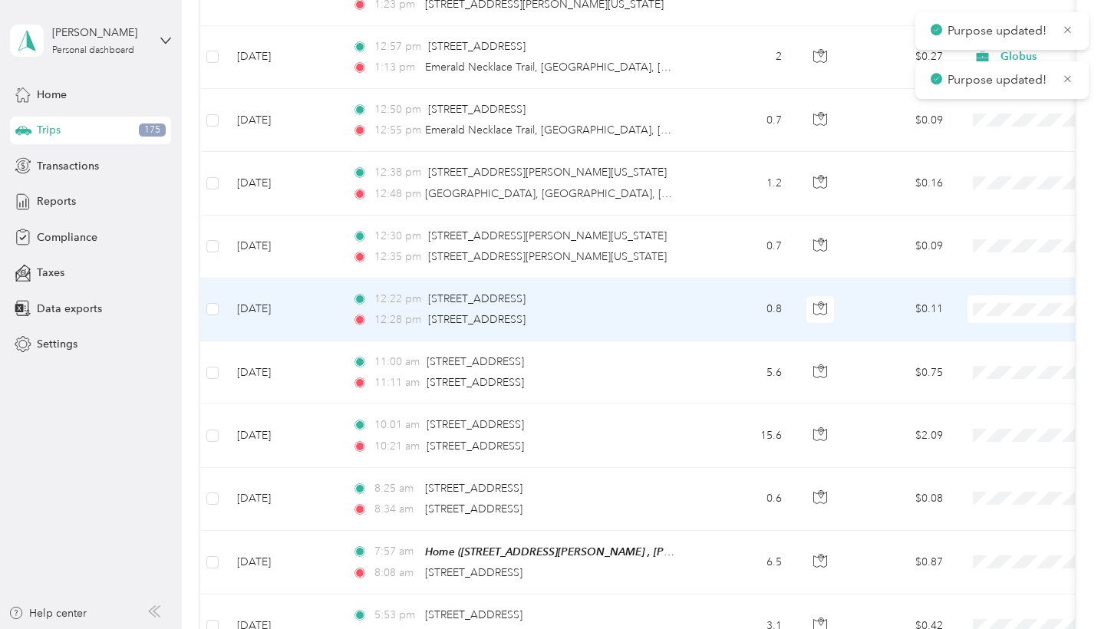
scroll to position [11081, 0]
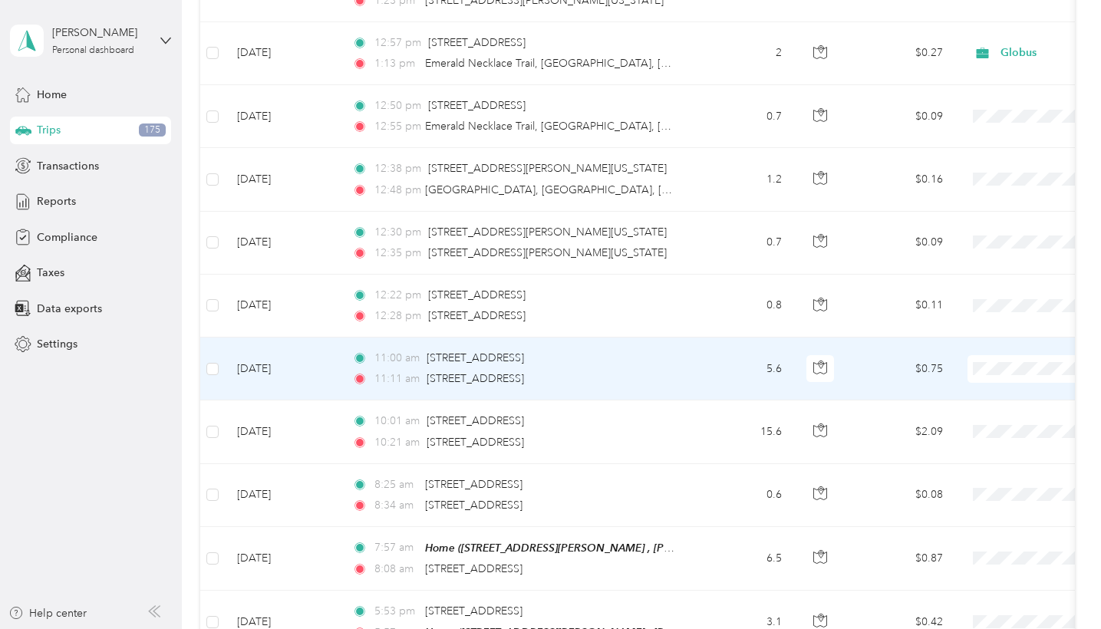
click at [986, 343] on span "Globus" at bounding box center [1020, 347] width 142 height 16
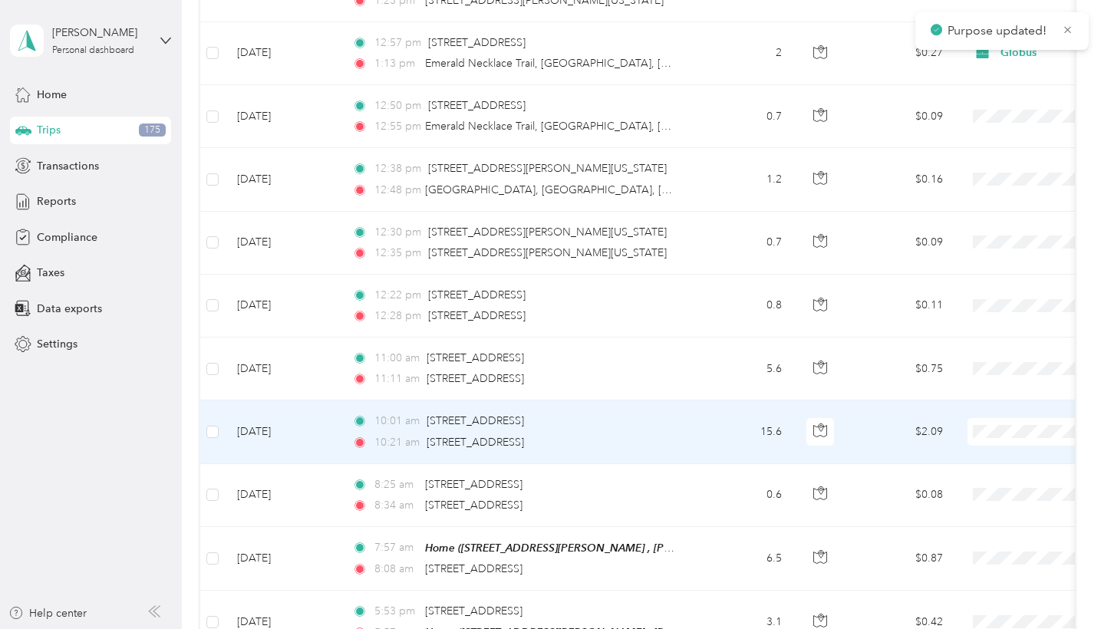
click at [981, 408] on span "Globus" at bounding box center [1020, 410] width 142 height 16
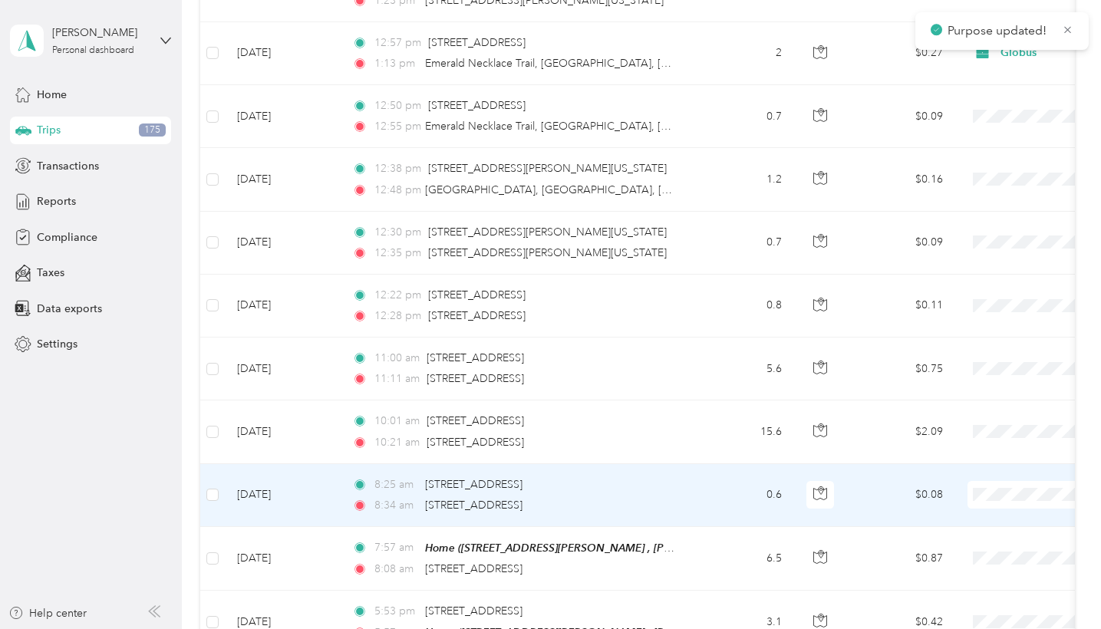
click at [990, 481] on span at bounding box center [1063, 495] width 190 height 28
click at [973, 467] on span "Globus" at bounding box center [1020, 473] width 142 height 16
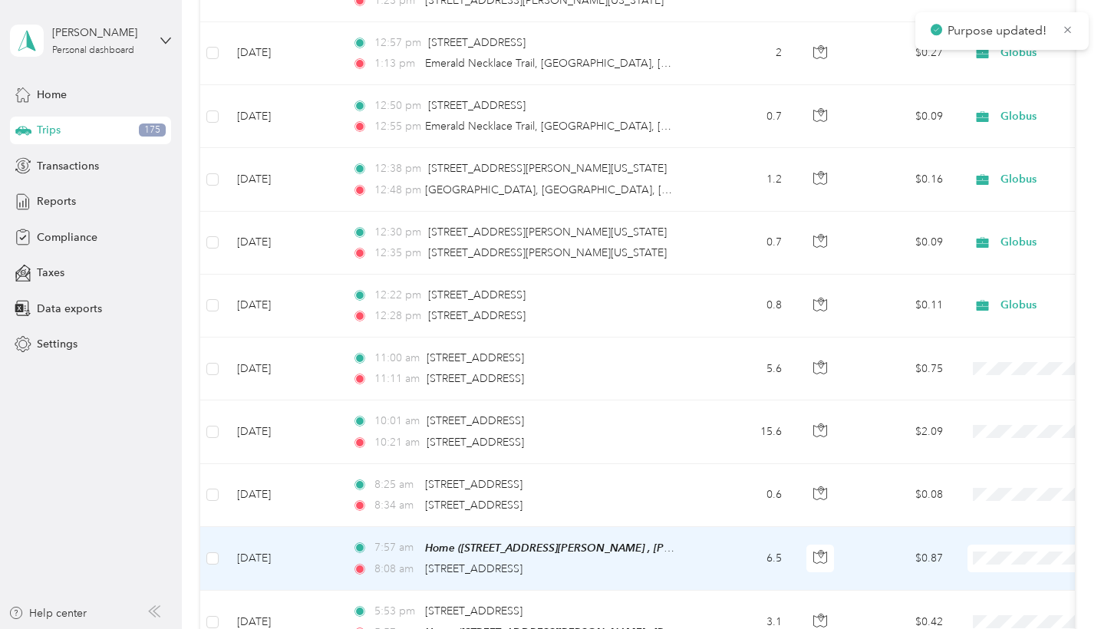
click at [962, 535] on span "Globus" at bounding box center [1020, 536] width 142 height 16
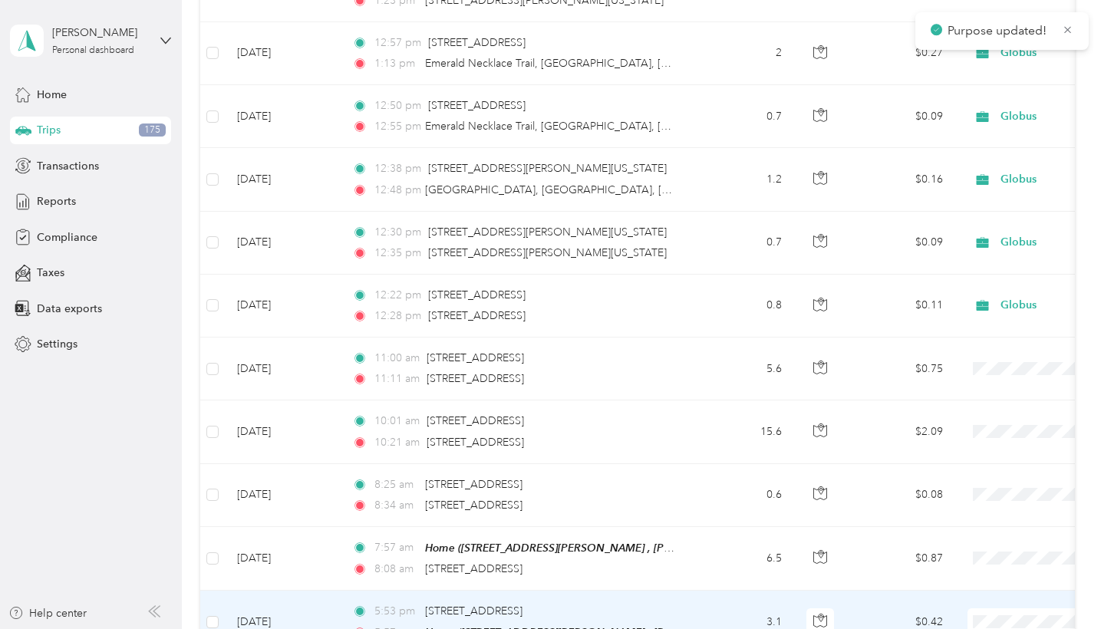
click at [969, 517] on span "Globus" at bounding box center [1020, 515] width 142 height 16
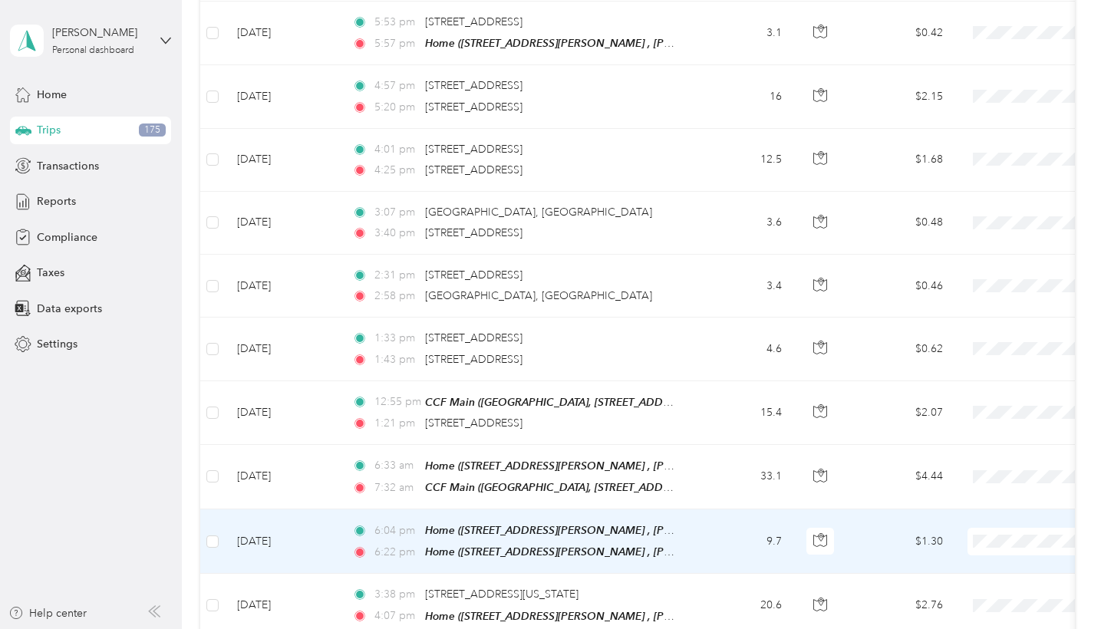
scroll to position [11672, 0]
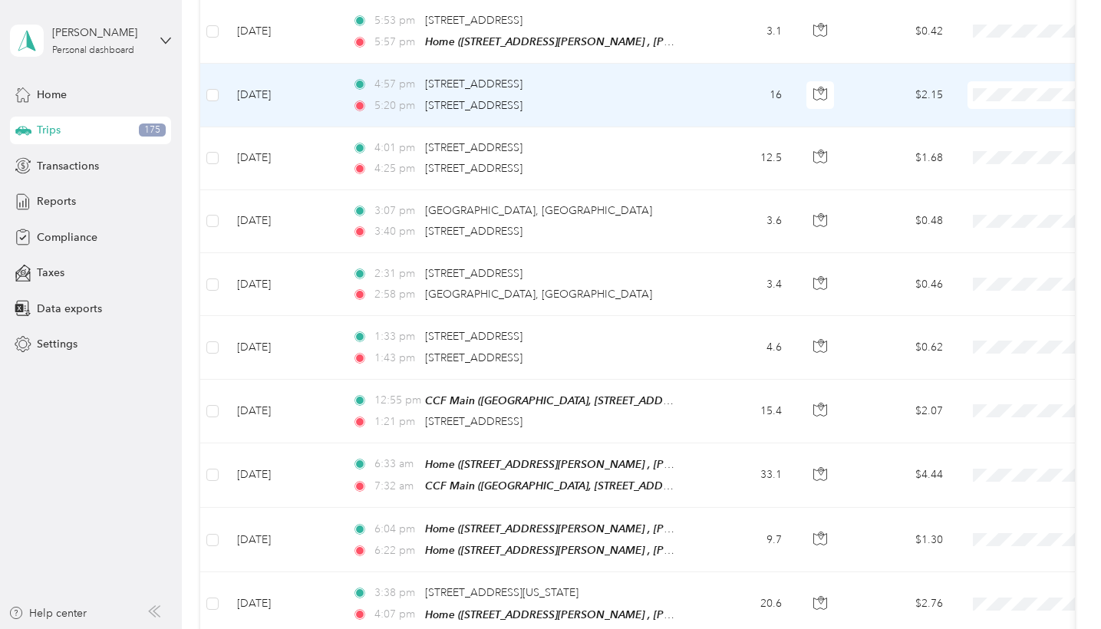
click at [992, 81] on span at bounding box center [1063, 95] width 190 height 28
click at [1010, 81] on span at bounding box center [1063, 95] width 190 height 28
click at [976, 76] on li "Globus" at bounding box center [1006, 71] width 190 height 27
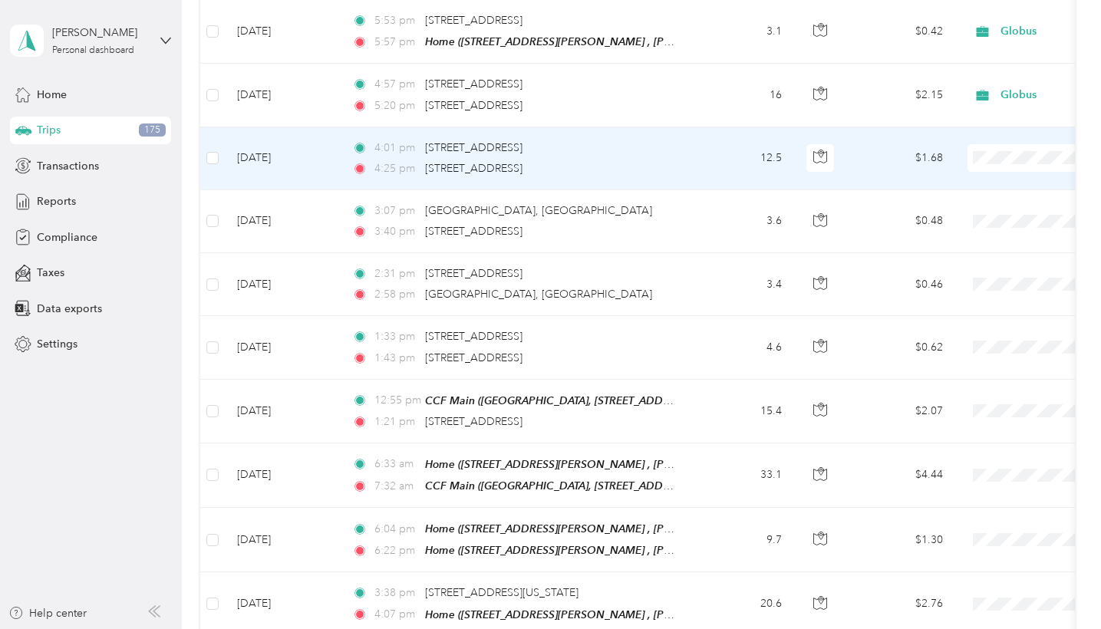
click at [1012, 144] on span at bounding box center [1063, 158] width 190 height 28
click at [990, 130] on span "Globus" at bounding box center [1020, 135] width 142 height 16
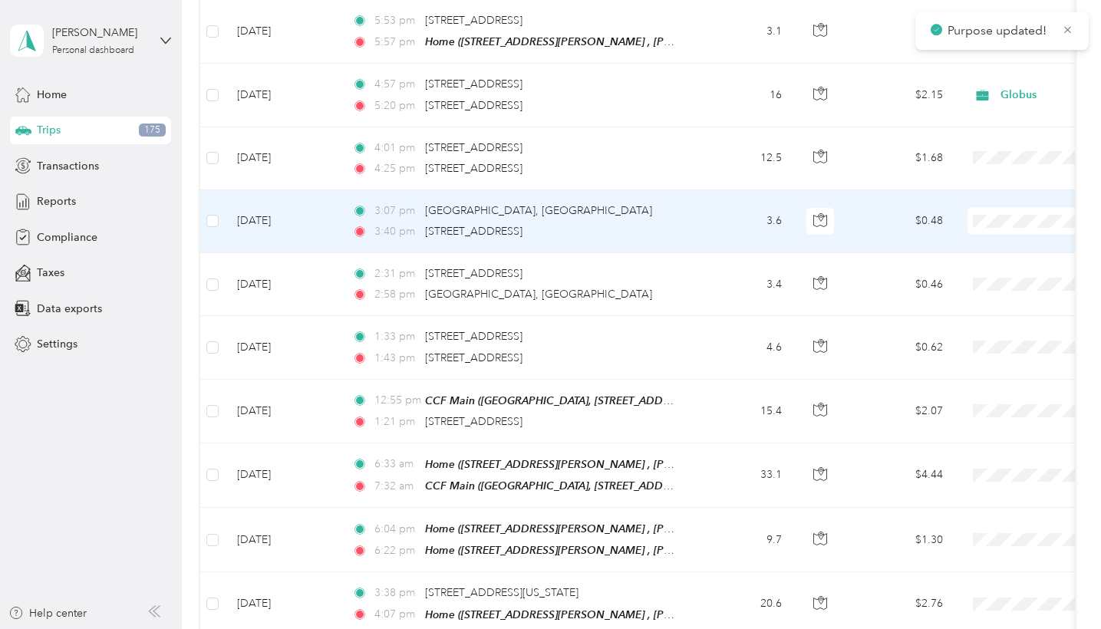
click at [965, 191] on span "Globus" at bounding box center [1020, 198] width 142 height 16
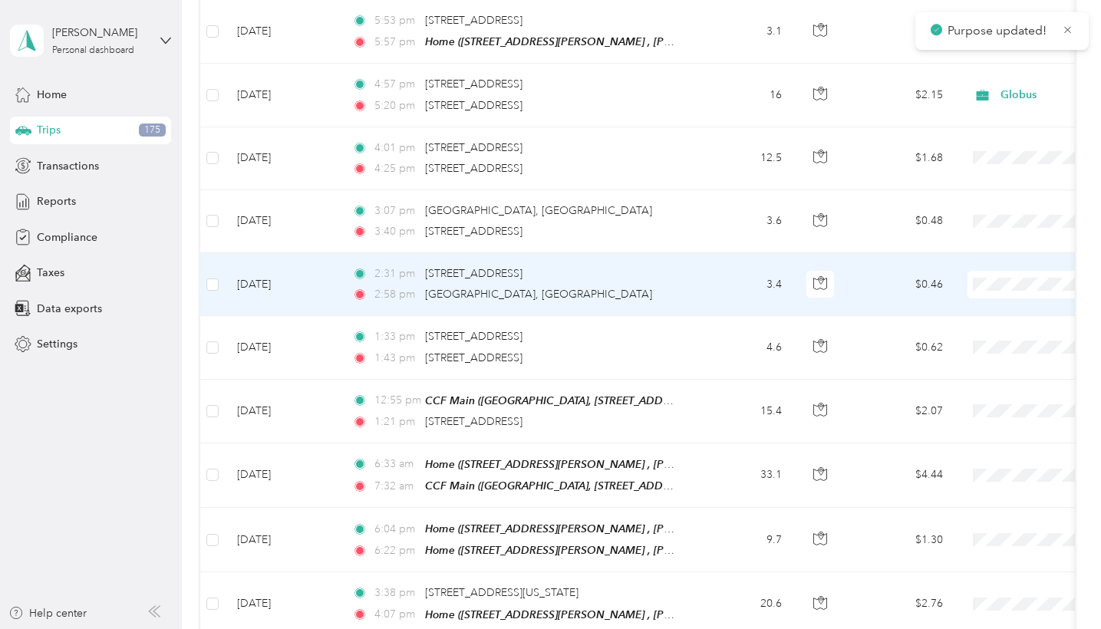
click at [967, 257] on span "Globus" at bounding box center [1020, 257] width 142 height 16
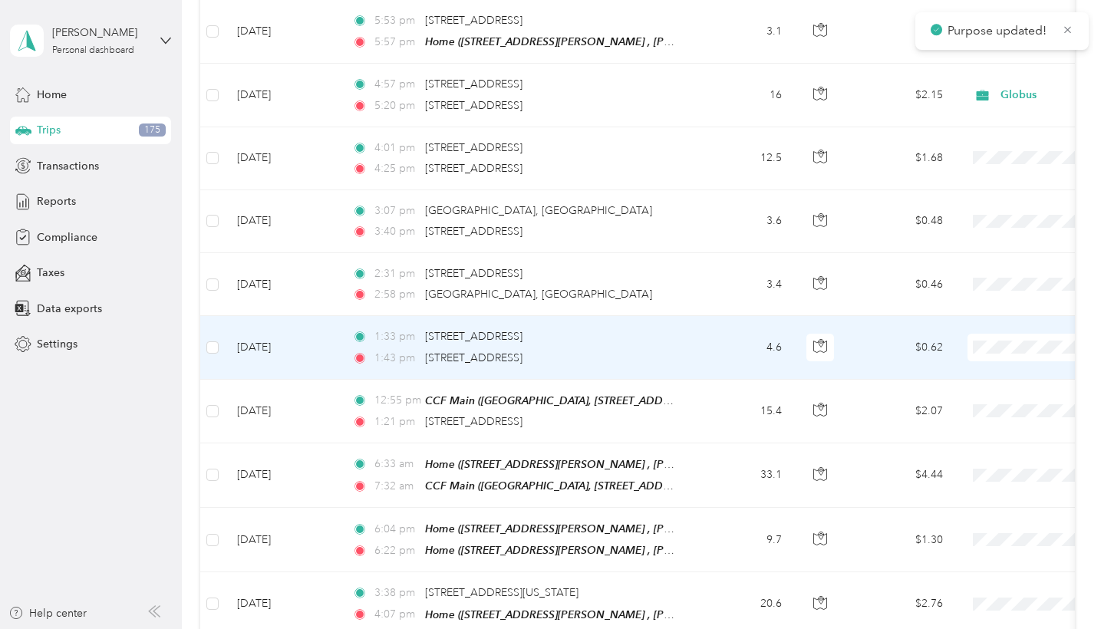
click at [979, 332] on ol "Globus Personal" at bounding box center [1006, 338] width 190 height 54
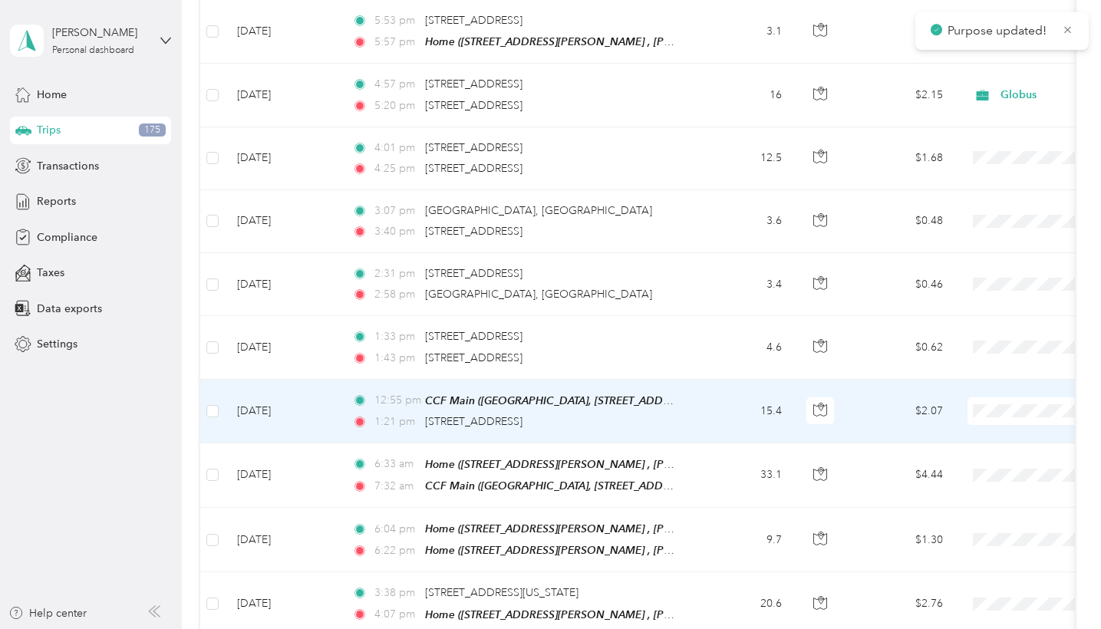
click at [959, 385] on span "Globus" at bounding box center [1020, 387] width 142 height 16
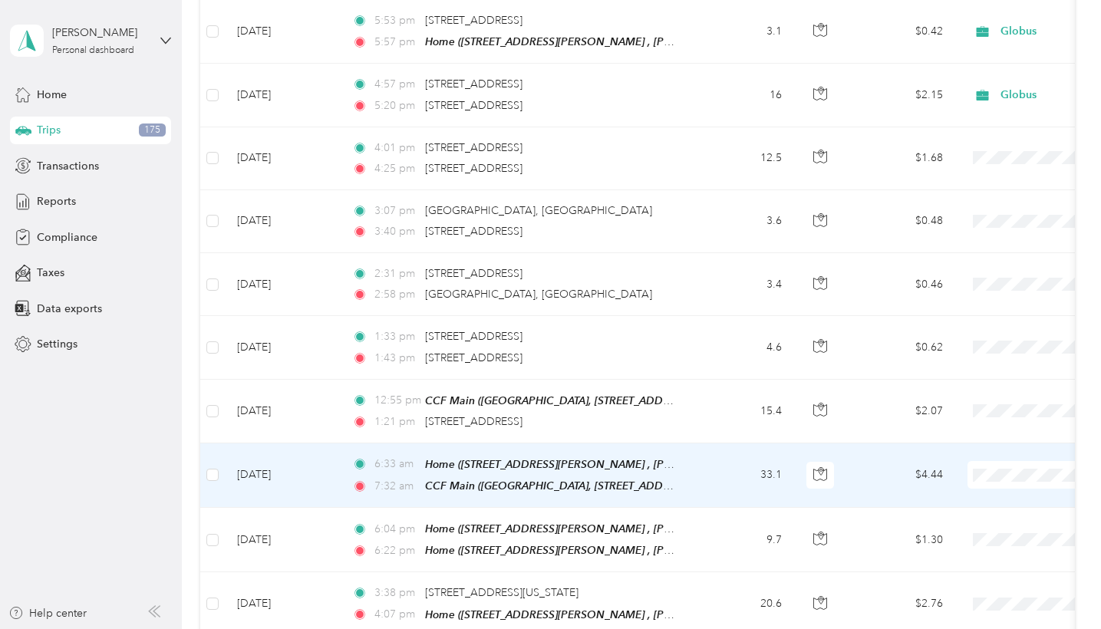
click at [993, 461] on span at bounding box center [1063, 475] width 190 height 28
click at [972, 443] on span "Globus" at bounding box center [1020, 450] width 142 height 16
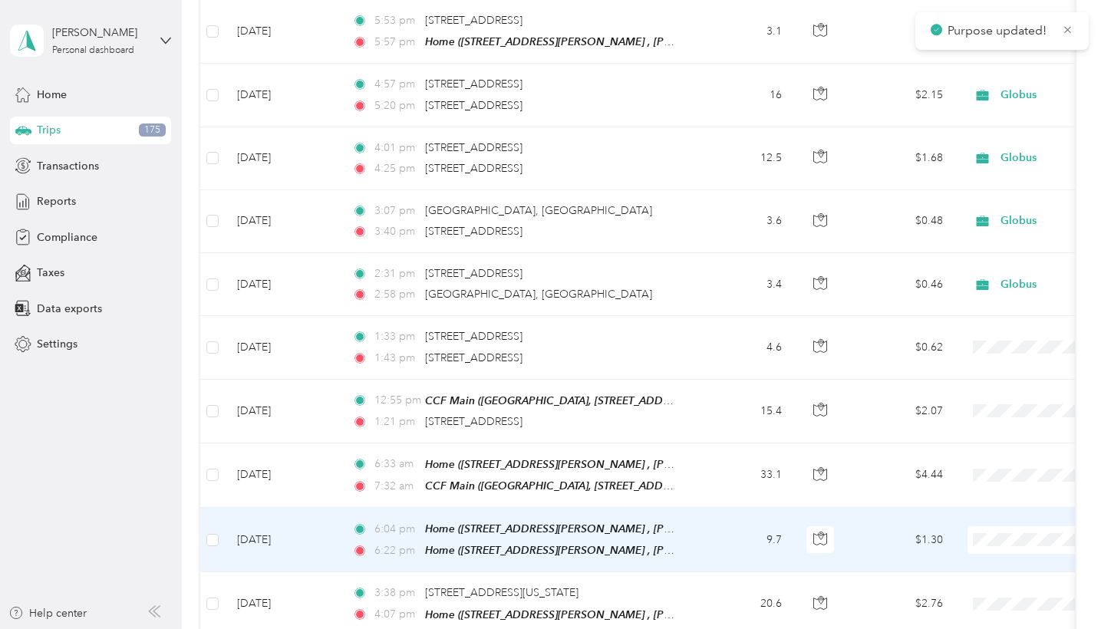
click at [976, 509] on span "Globus" at bounding box center [1020, 514] width 142 height 16
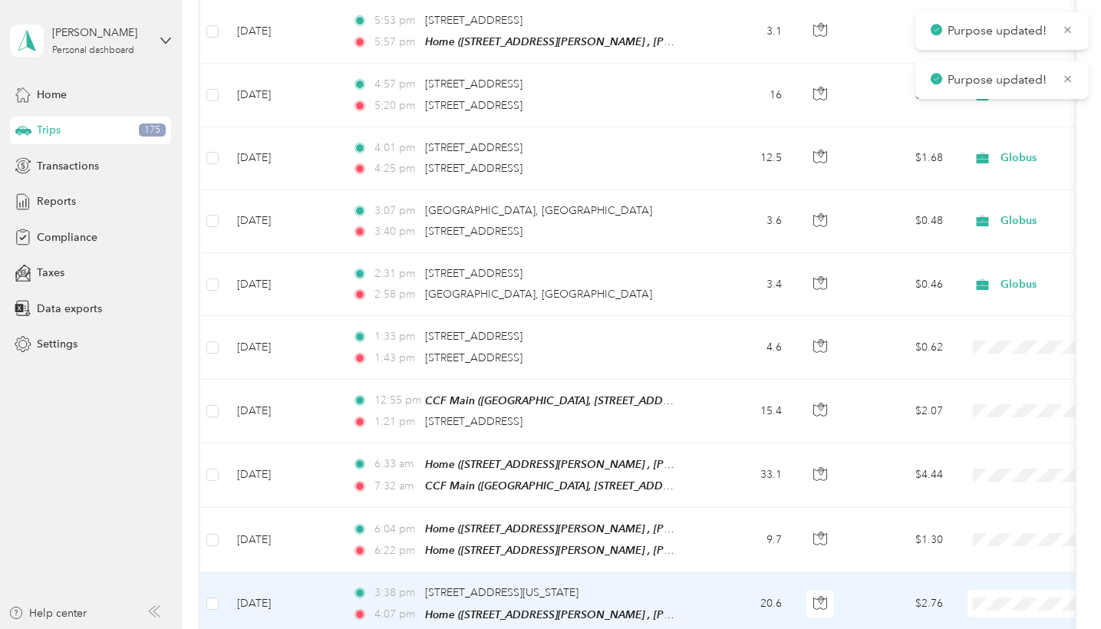
click at [966, 556] on span "Globus" at bounding box center [1020, 577] width 142 height 16
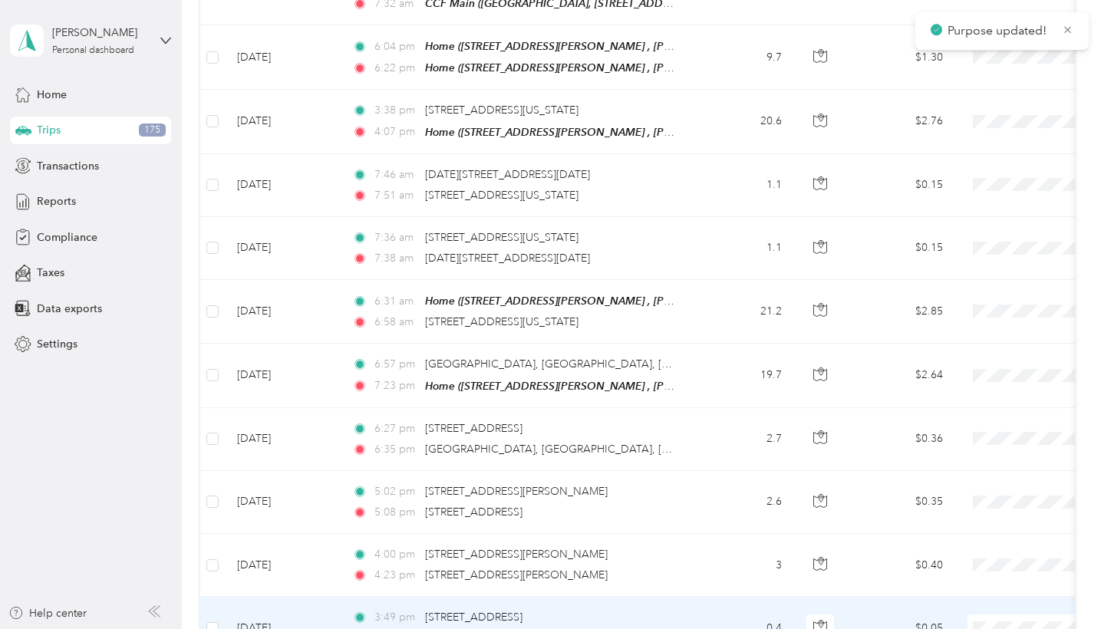
scroll to position [12153, 0]
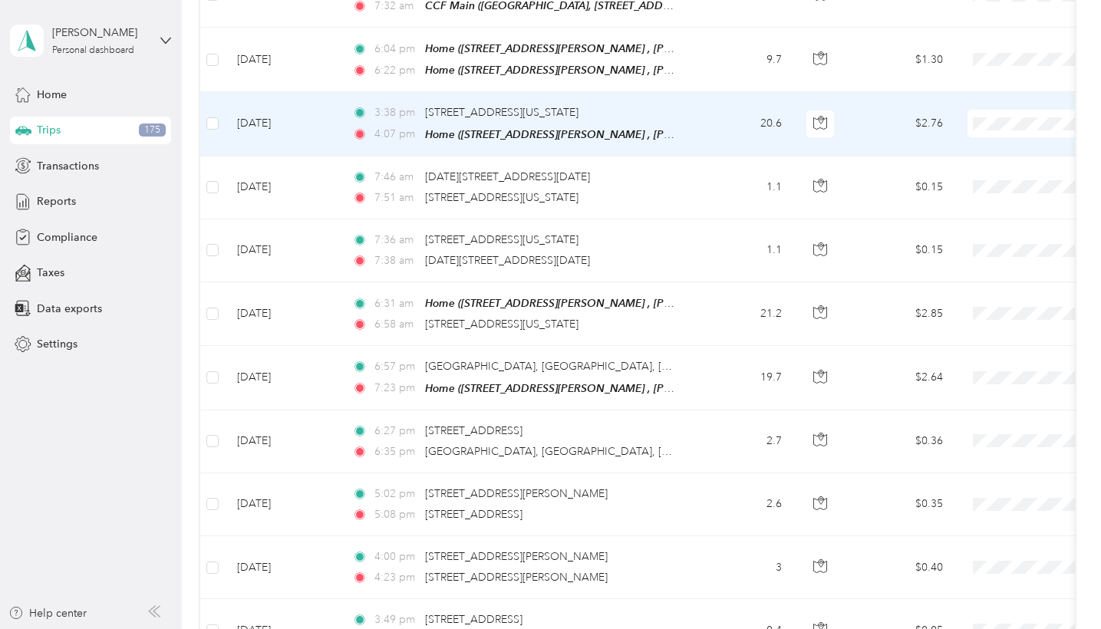
click at [988, 97] on span "Globus" at bounding box center [1020, 96] width 142 height 16
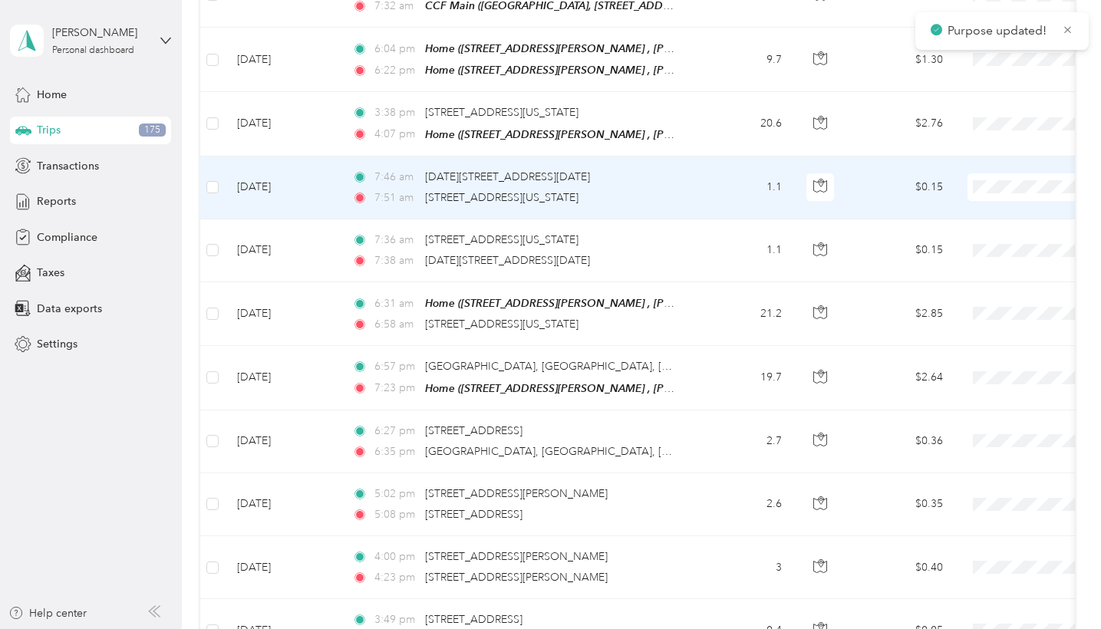
click at [972, 165] on ol "Globus Personal" at bounding box center [1006, 173] width 190 height 54
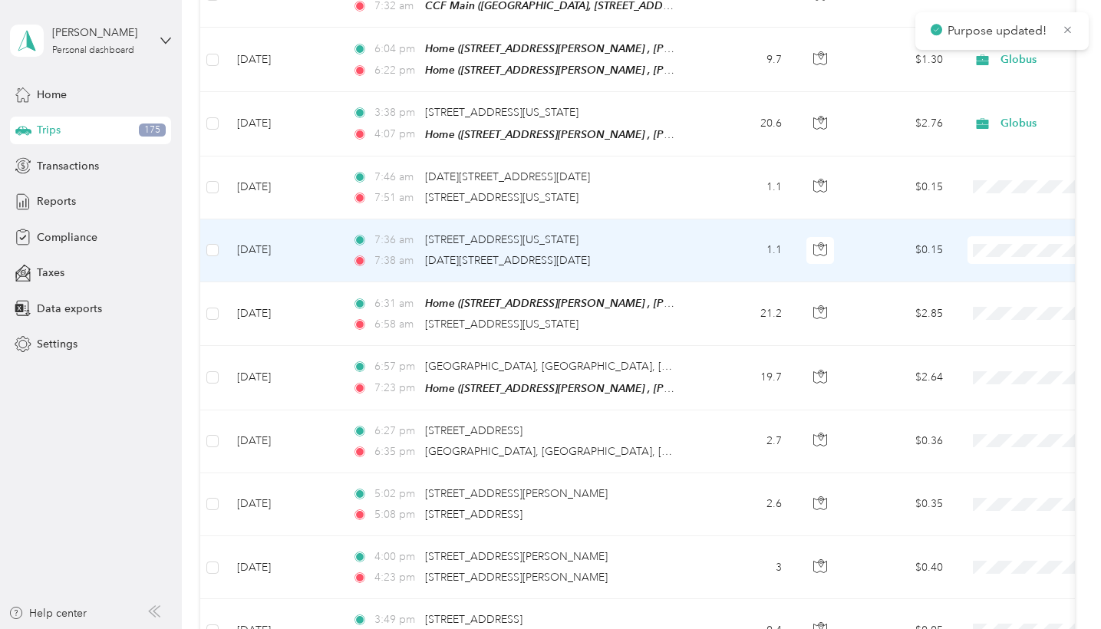
click at [966, 225] on span "Globus" at bounding box center [1020, 222] width 142 height 16
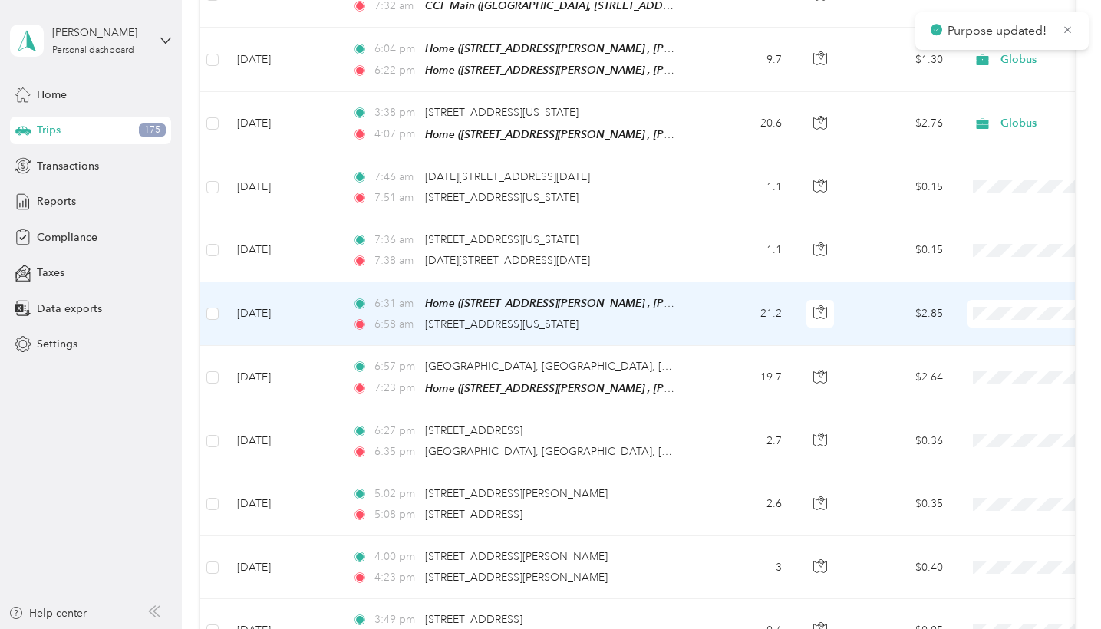
click at [960, 279] on span "Globus" at bounding box center [1020, 286] width 142 height 16
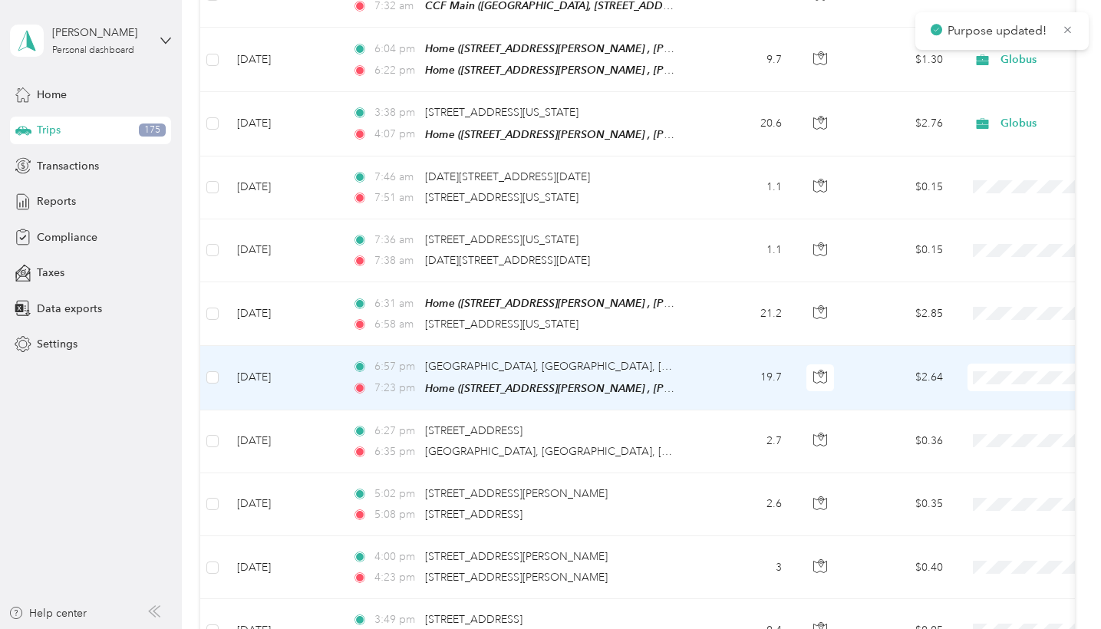
click at [997, 364] on span at bounding box center [1063, 378] width 190 height 28
click at [966, 346] on span "Globus" at bounding box center [1020, 349] width 142 height 16
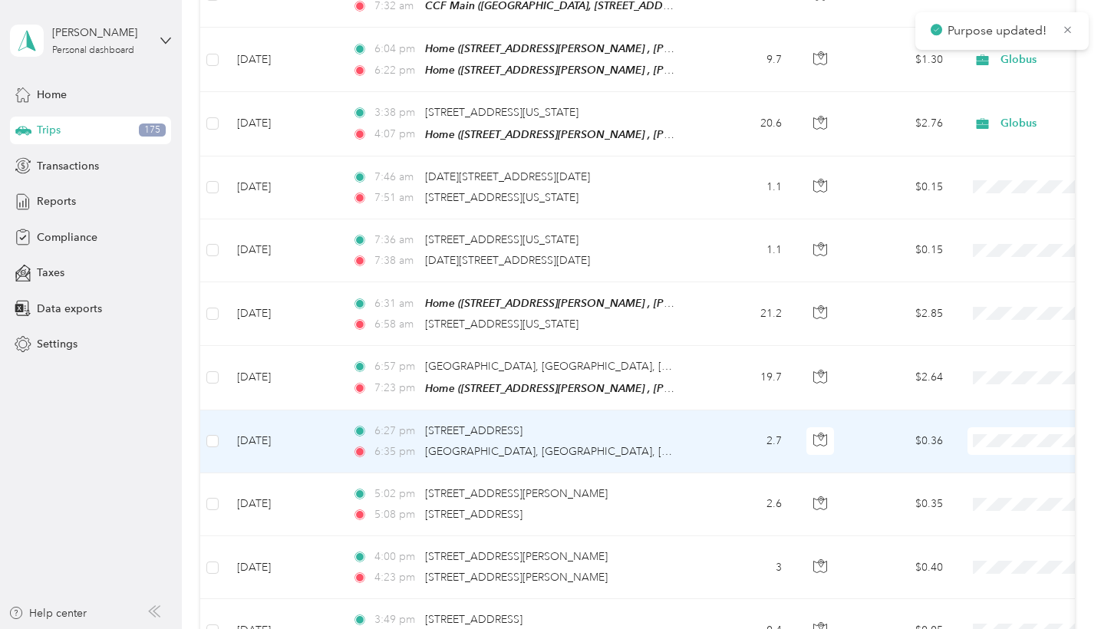
click at [972, 410] on span "Globus" at bounding box center [1020, 412] width 142 height 16
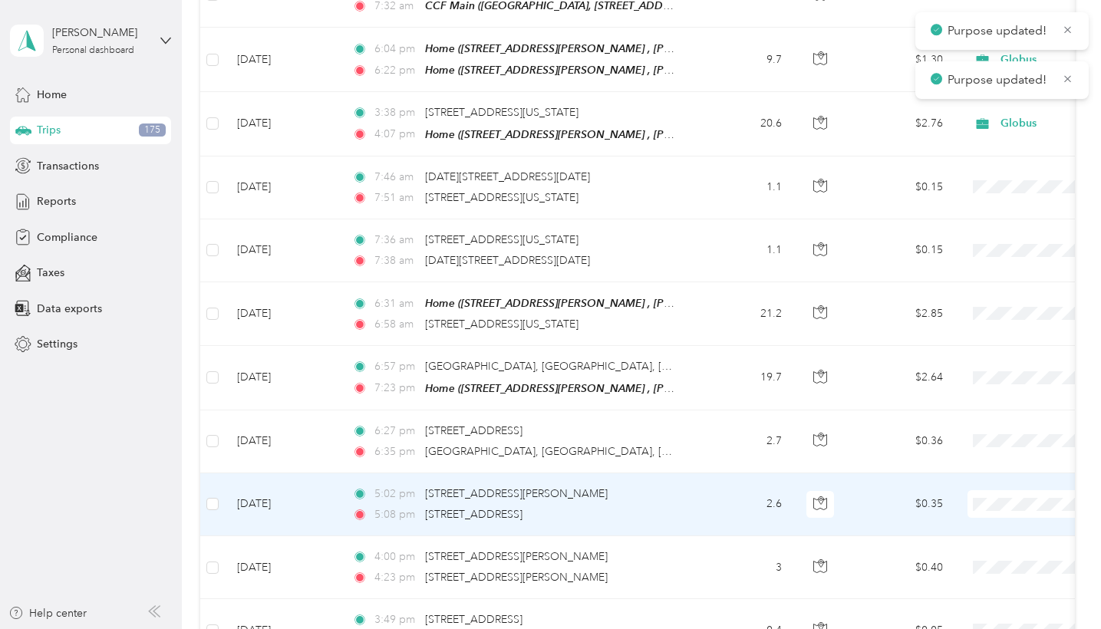
click at [977, 475] on span "Globus" at bounding box center [1020, 475] width 142 height 16
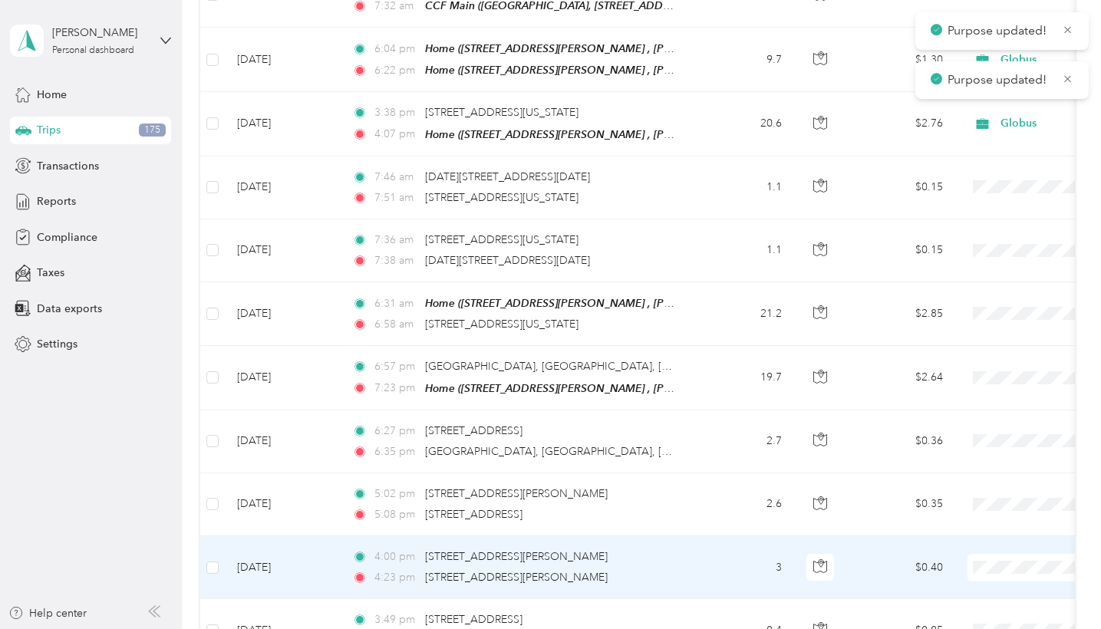
click at [995, 528] on li "Globus" at bounding box center [1006, 538] width 190 height 27
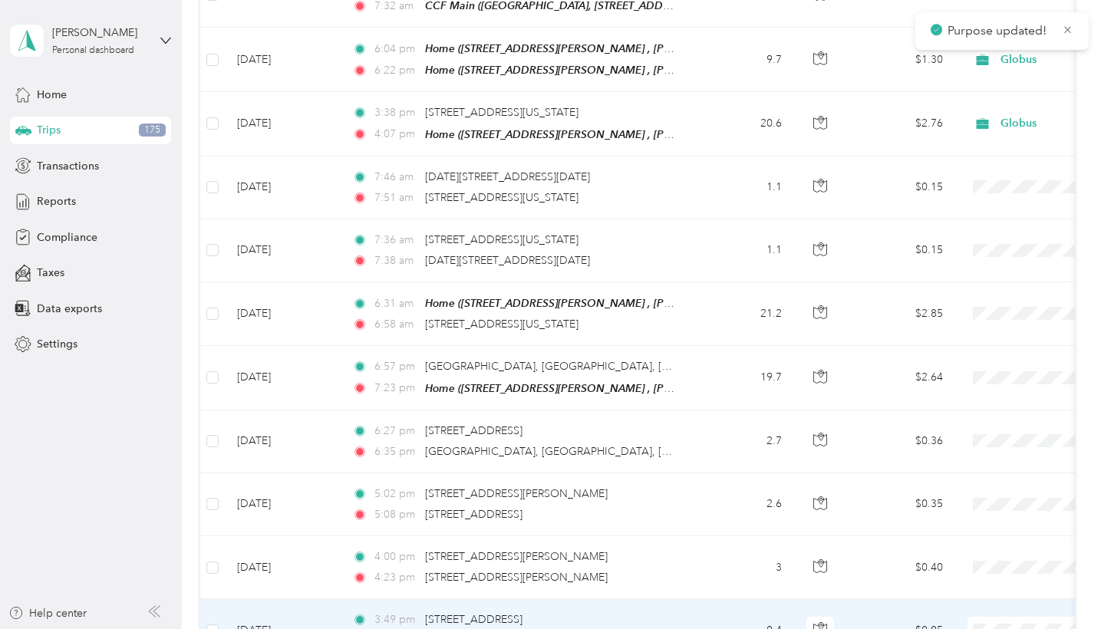
click at [999, 556] on span at bounding box center [1063, 631] width 190 height 28
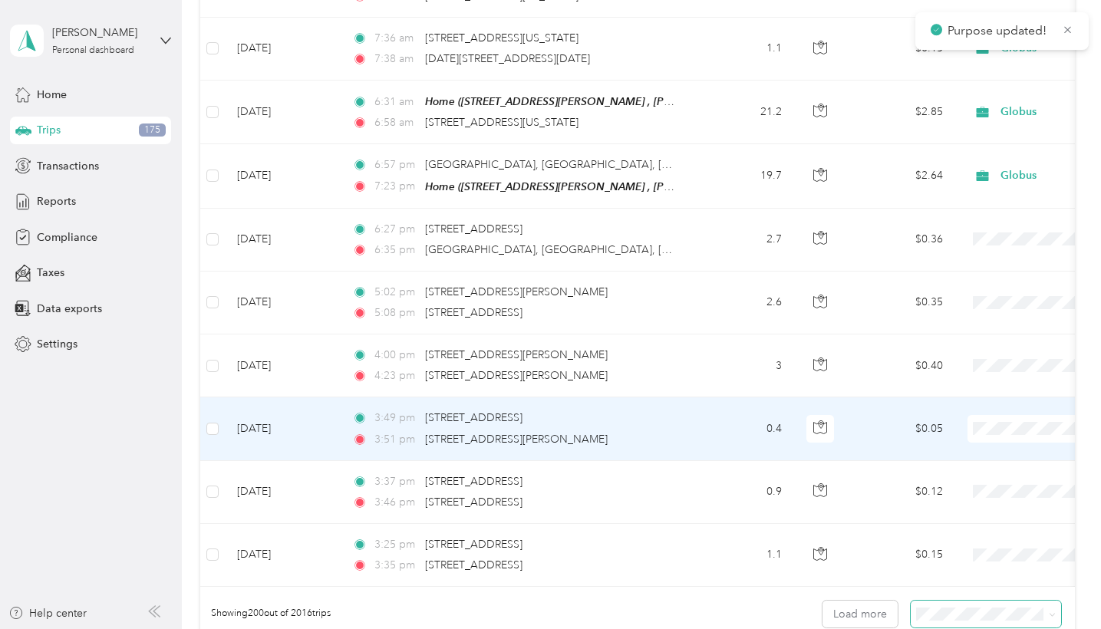
scroll to position [12368, 0]
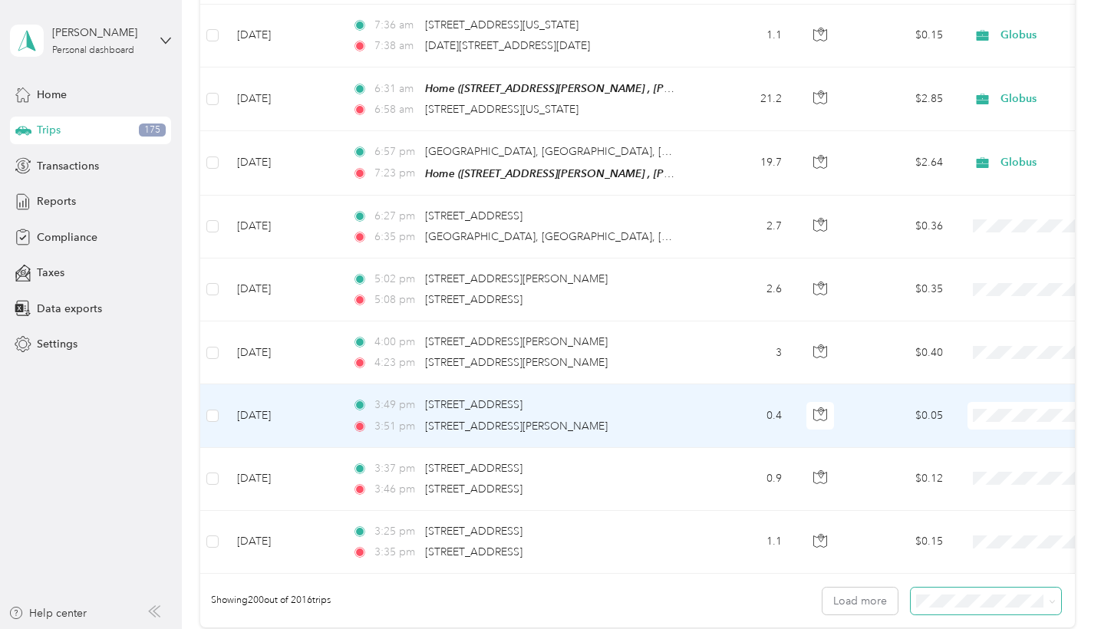
click at [979, 390] on span "Globus" at bounding box center [1020, 386] width 142 height 16
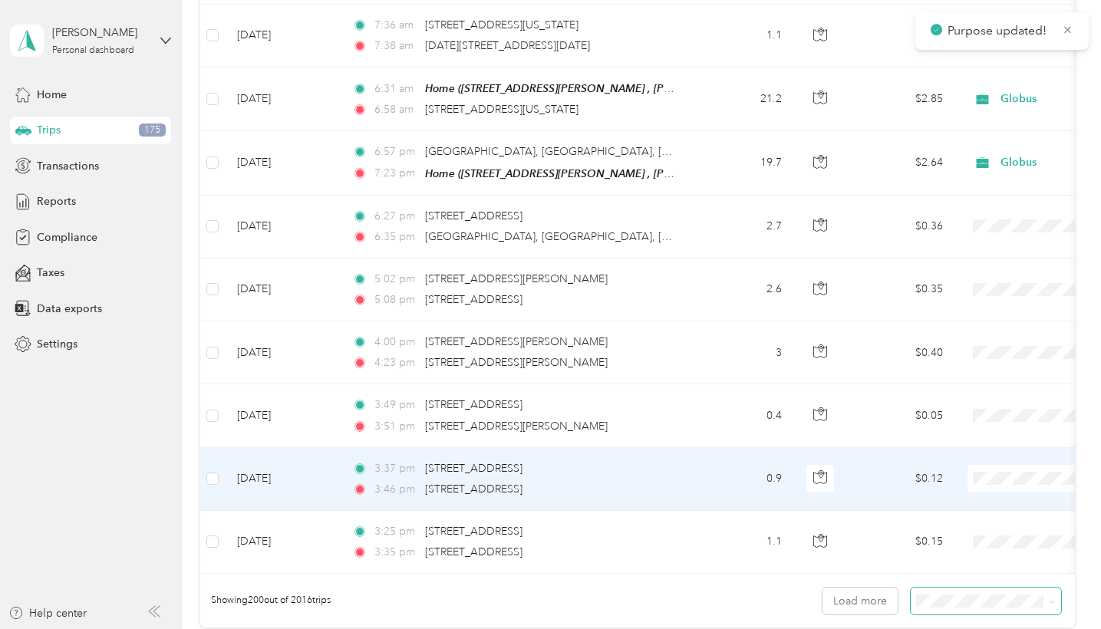
click at [976, 445] on span "Globus" at bounding box center [1020, 449] width 142 height 16
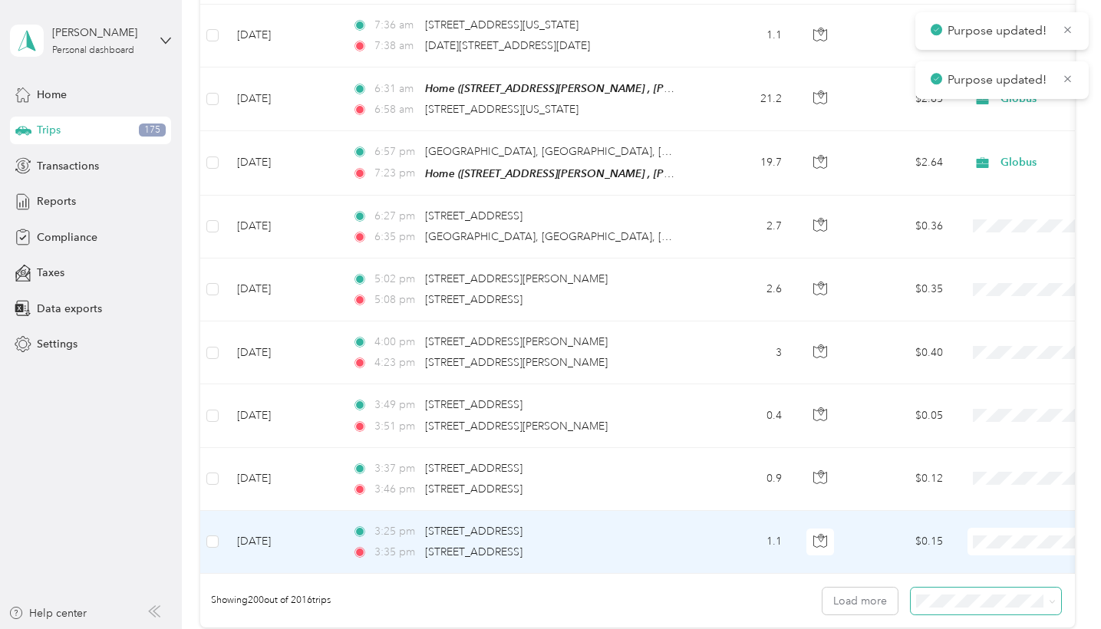
click at [994, 528] on span at bounding box center [1063, 542] width 190 height 28
click at [957, 509] on span "Globus" at bounding box center [1020, 512] width 142 height 16
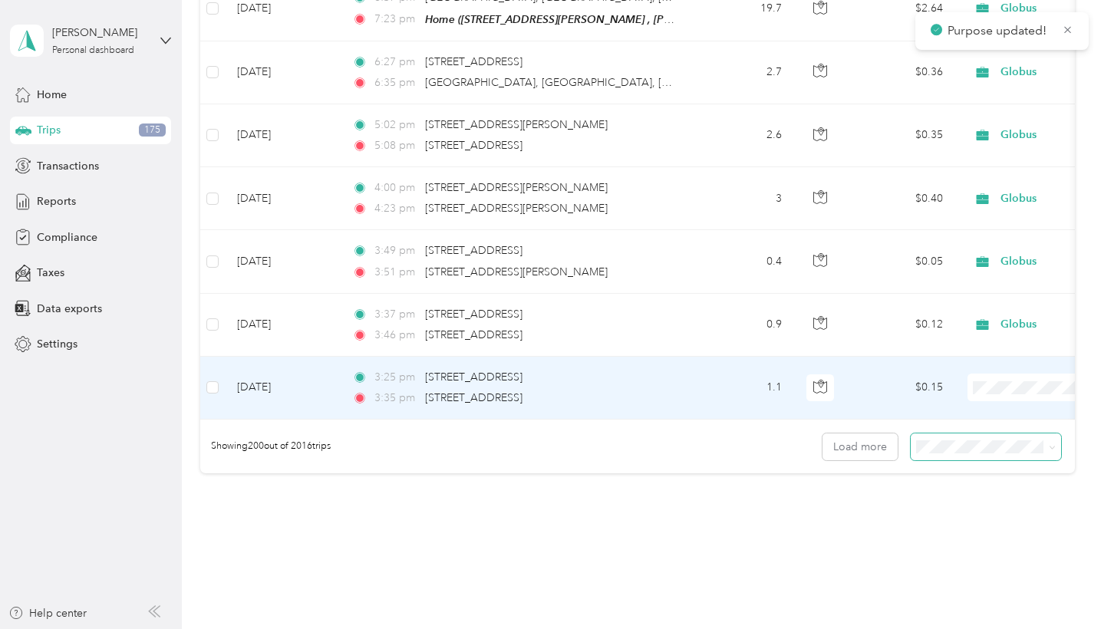
scroll to position [12524, 0]
click at [876, 431] on button "Load more" at bounding box center [860, 444] width 75 height 27
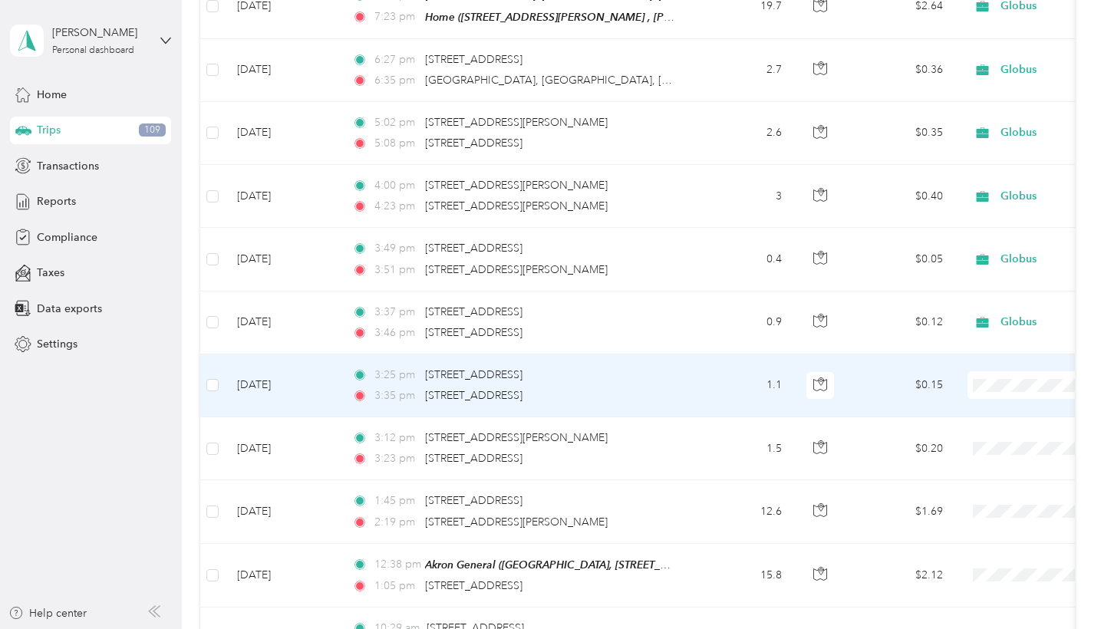
click at [1012, 371] on span at bounding box center [1063, 385] width 190 height 28
click at [988, 352] on span "Globus" at bounding box center [1020, 356] width 142 height 16
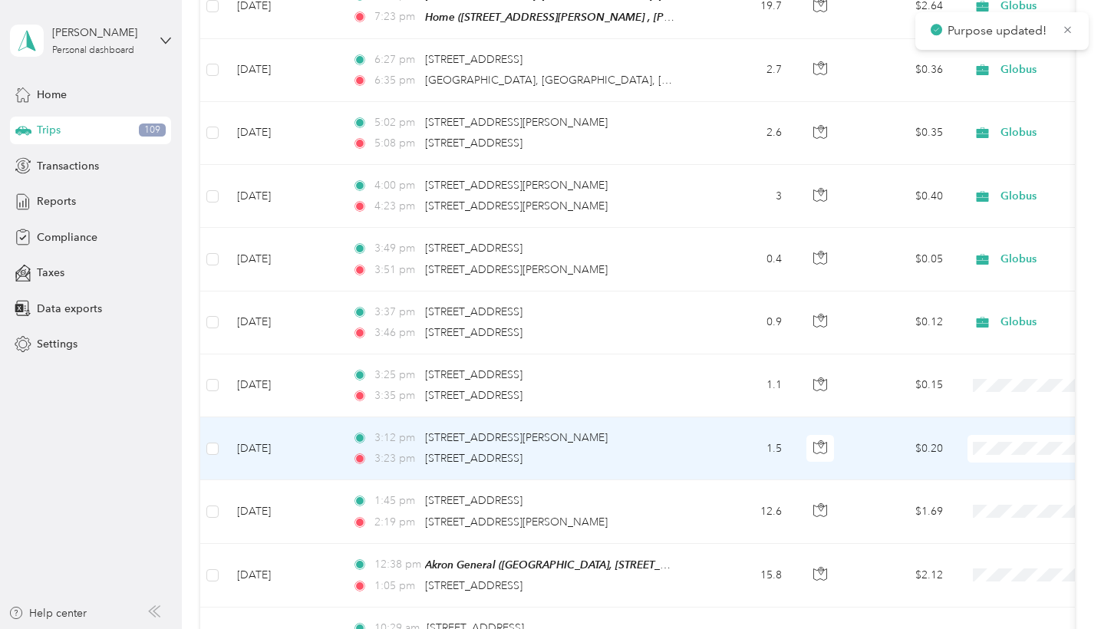
click at [969, 416] on span "Globus" at bounding box center [1020, 419] width 142 height 16
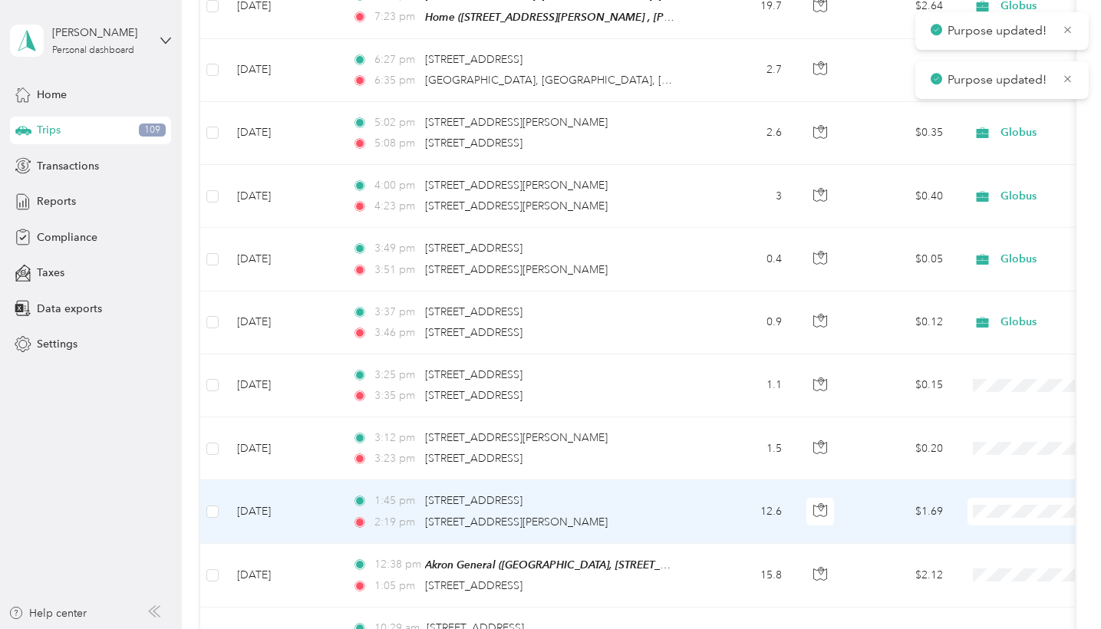
click at [969, 476] on span "Globus" at bounding box center [1020, 482] width 142 height 16
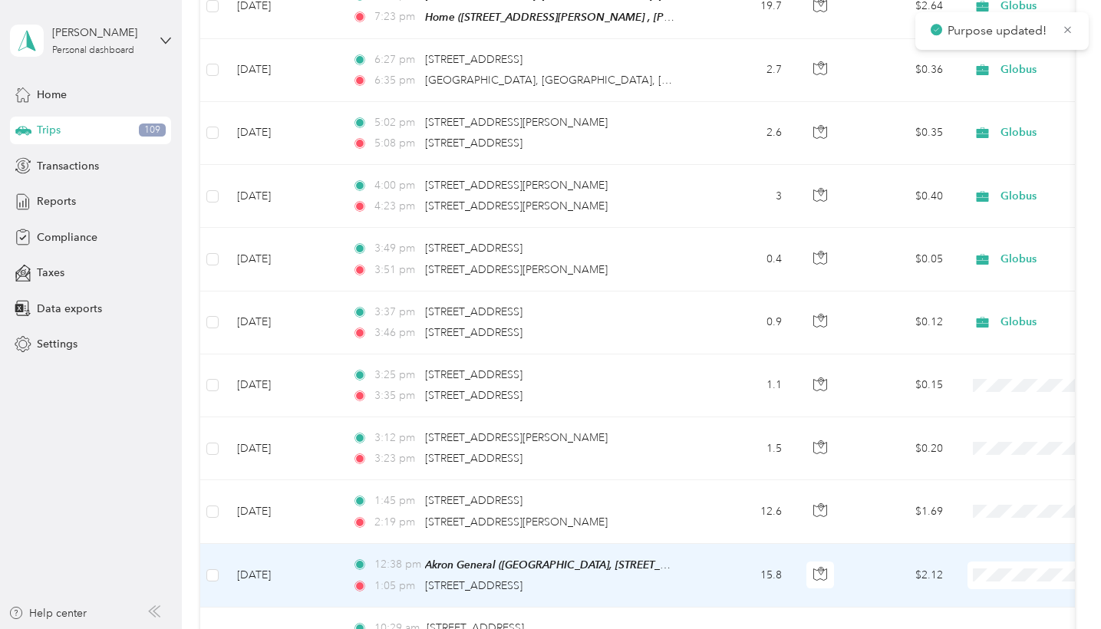
click at [954, 540] on span "Globus" at bounding box center [1020, 545] width 142 height 16
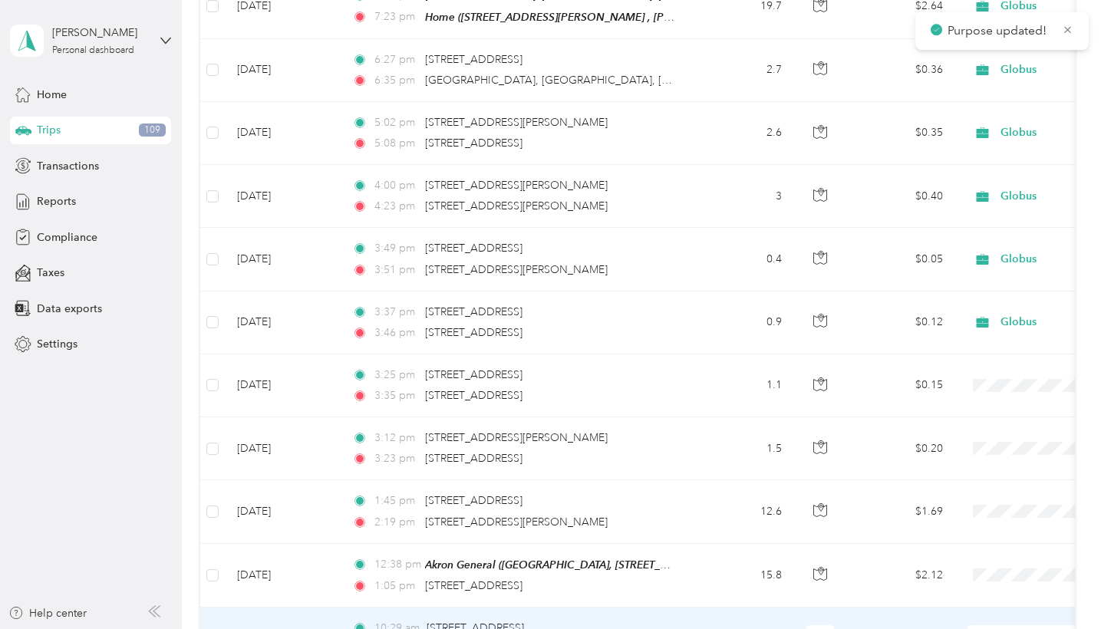
click at [972, 526] on li "Globus" at bounding box center [1006, 523] width 190 height 27
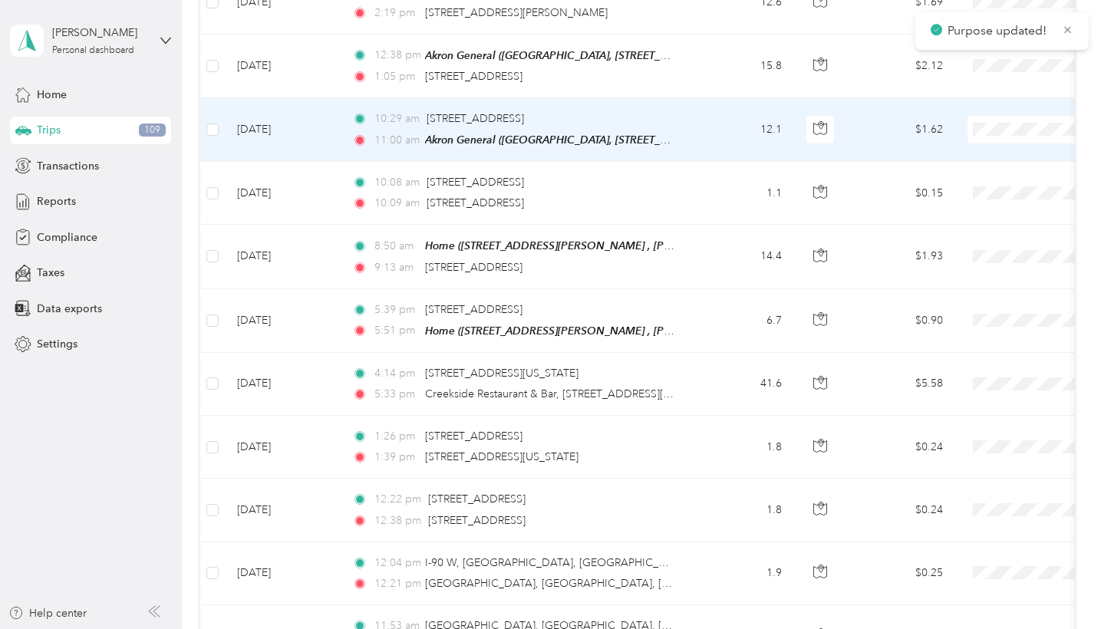
scroll to position [13033, 0]
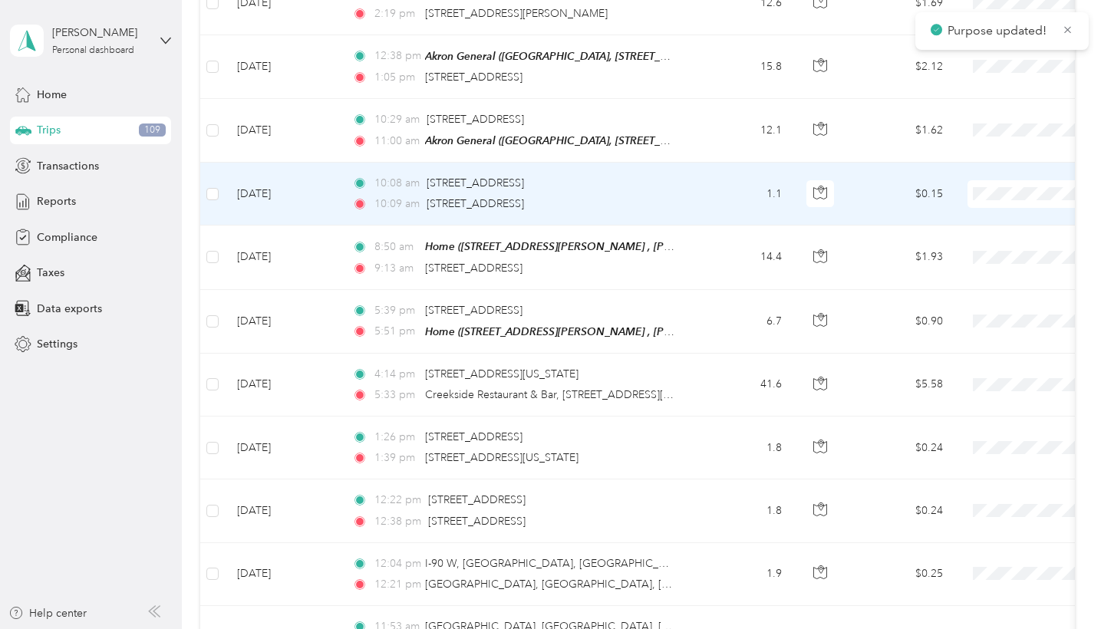
click at [993, 161] on span "Globus" at bounding box center [1020, 163] width 142 height 16
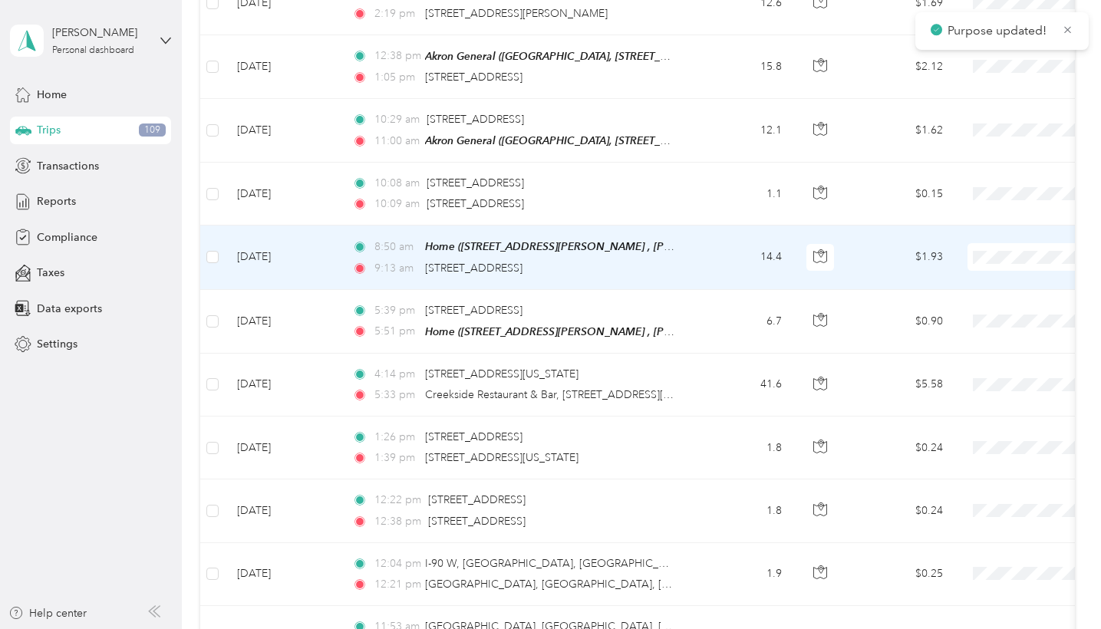
click at [977, 224] on span "Globus" at bounding box center [1020, 226] width 142 height 16
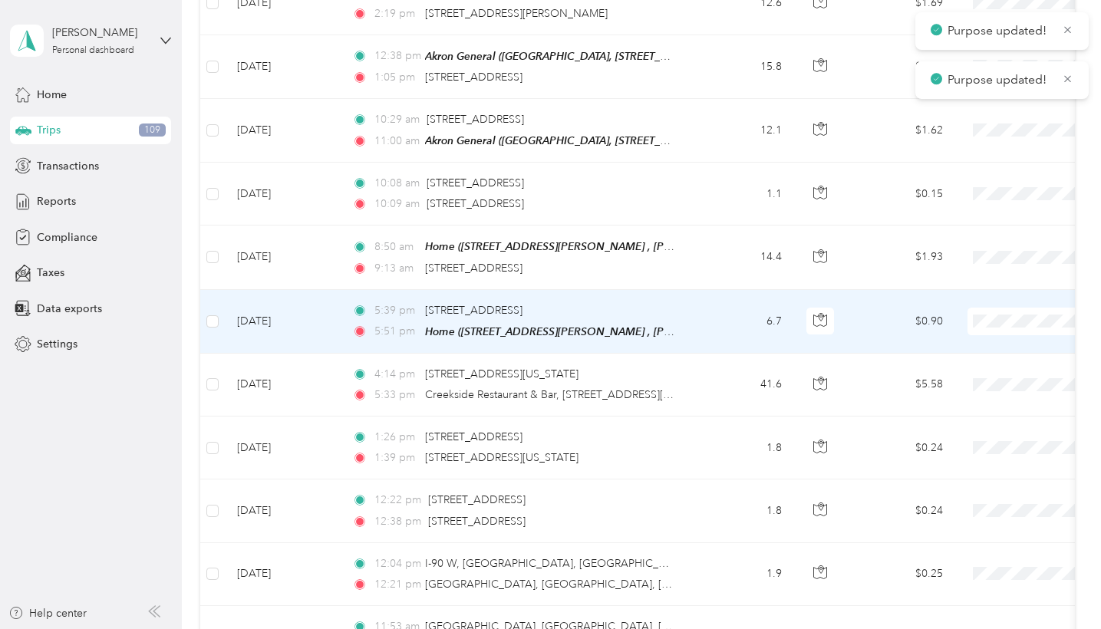
click at [972, 297] on span "Globus" at bounding box center [1020, 289] width 142 height 16
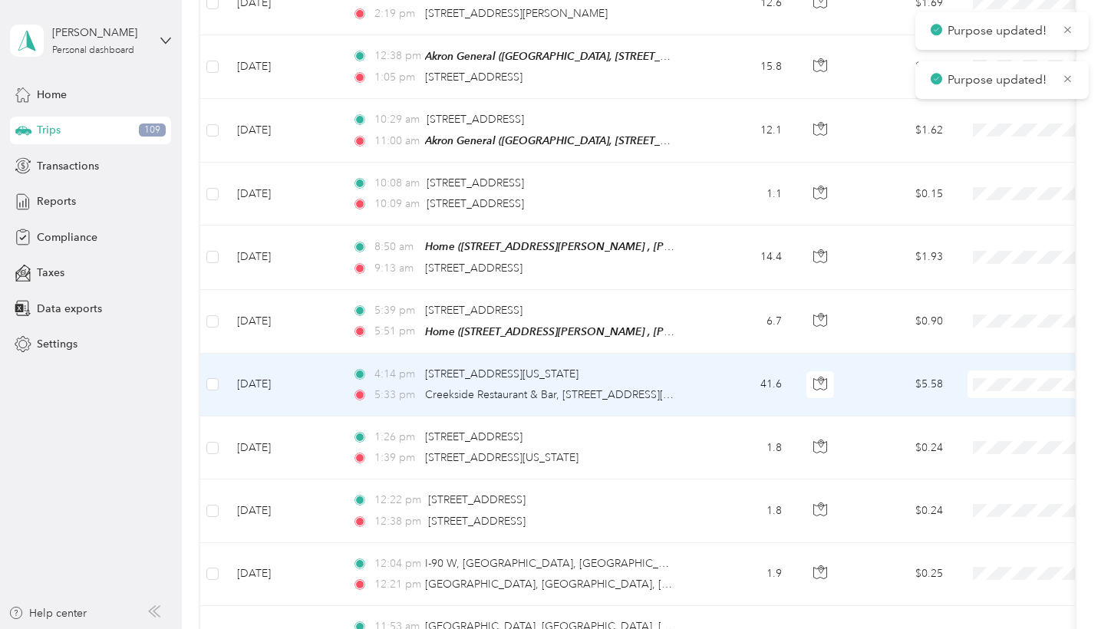
click at [976, 346] on span "Globus" at bounding box center [1020, 352] width 142 height 16
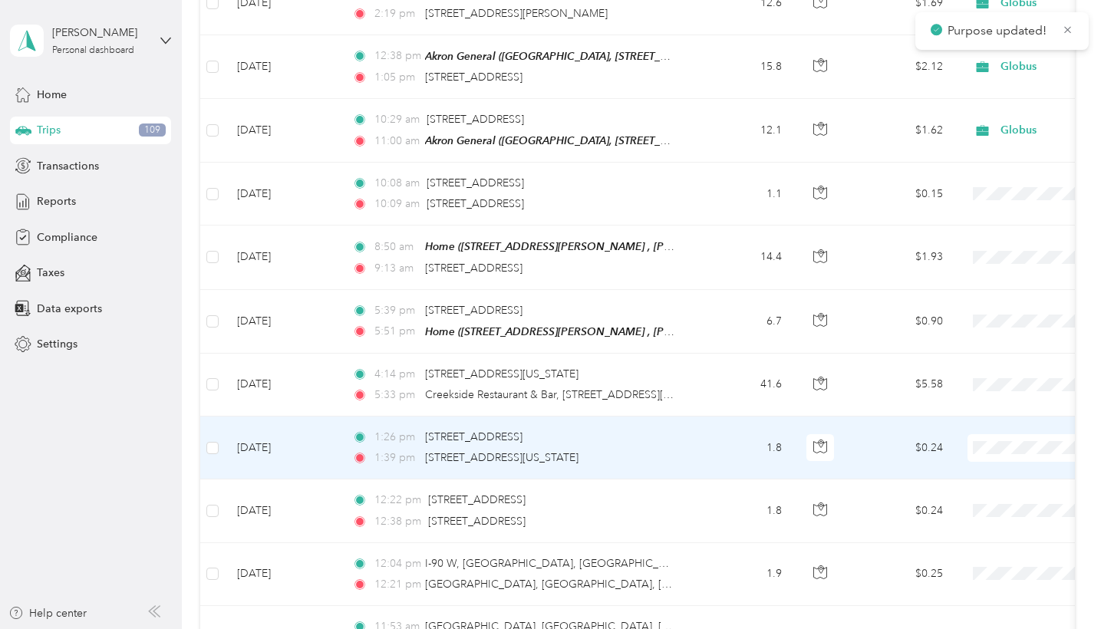
click at [976, 411] on span "Globus" at bounding box center [1020, 416] width 142 height 16
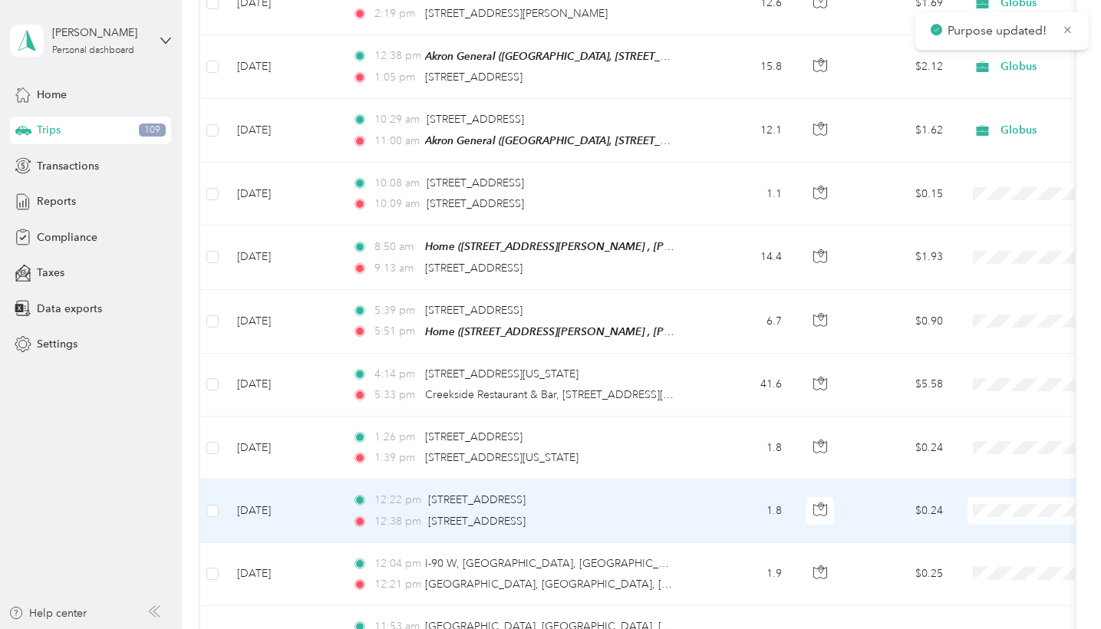
click at [978, 474] on span "Globus" at bounding box center [1020, 478] width 142 height 16
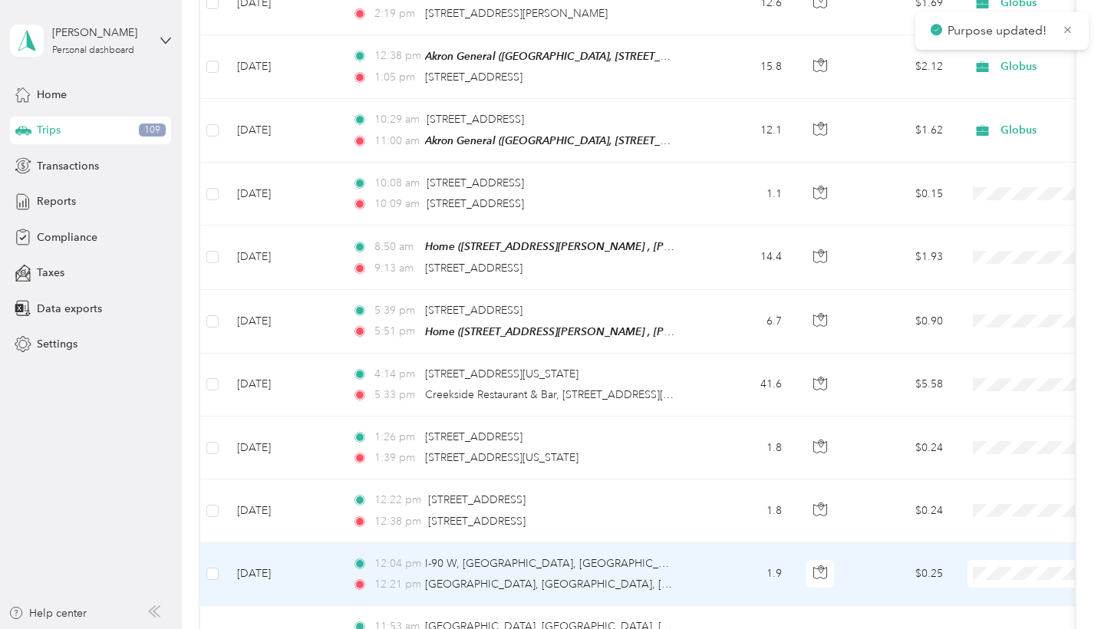
click at [969, 545] on span "Globus" at bounding box center [1020, 541] width 142 height 16
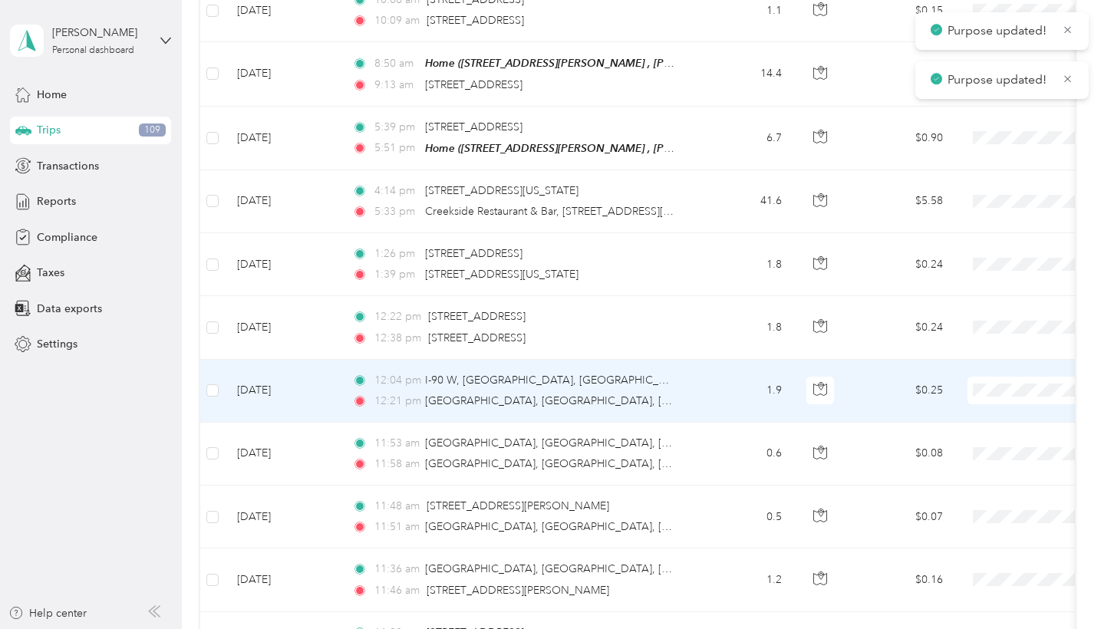
scroll to position [13223, 0]
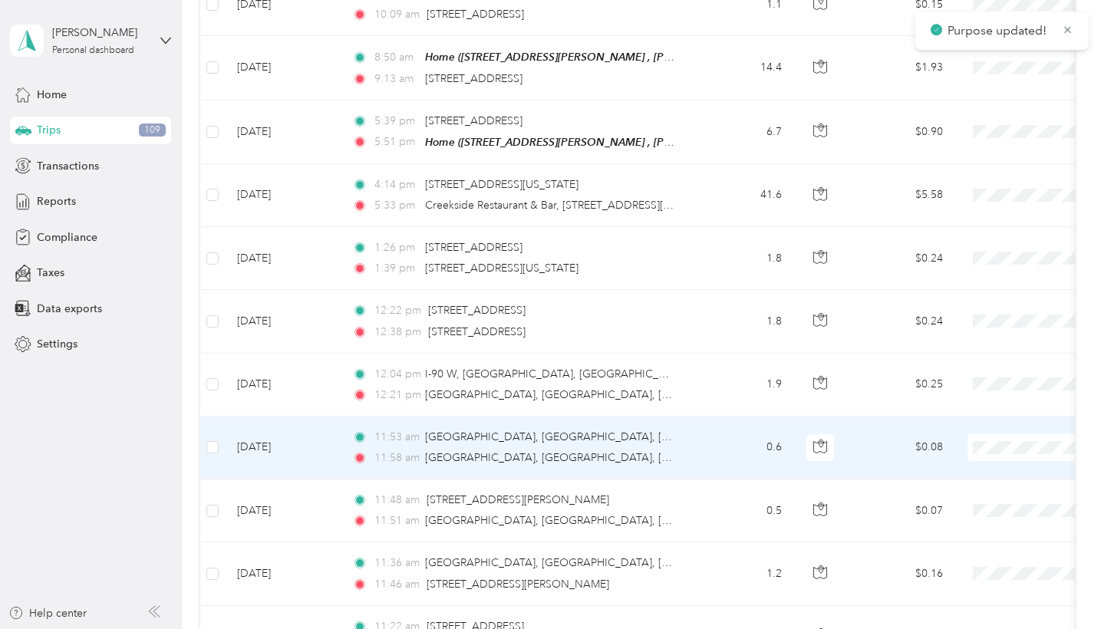
click at [980, 421] on li "Globus" at bounding box center [1006, 414] width 190 height 27
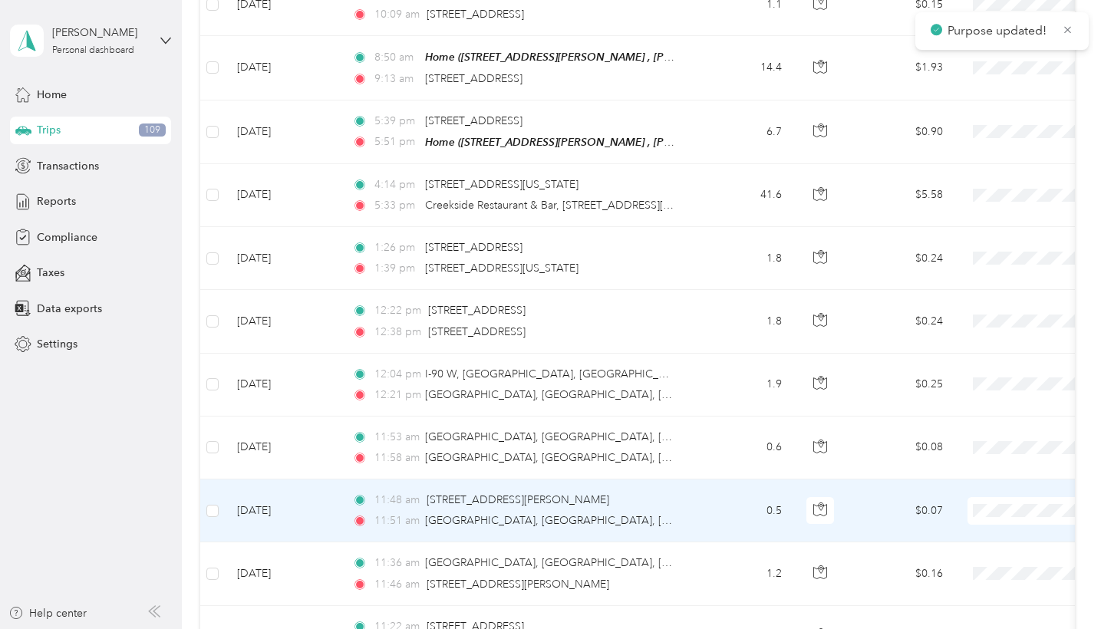
click at [965, 476] on span "Globus" at bounding box center [1020, 478] width 142 height 16
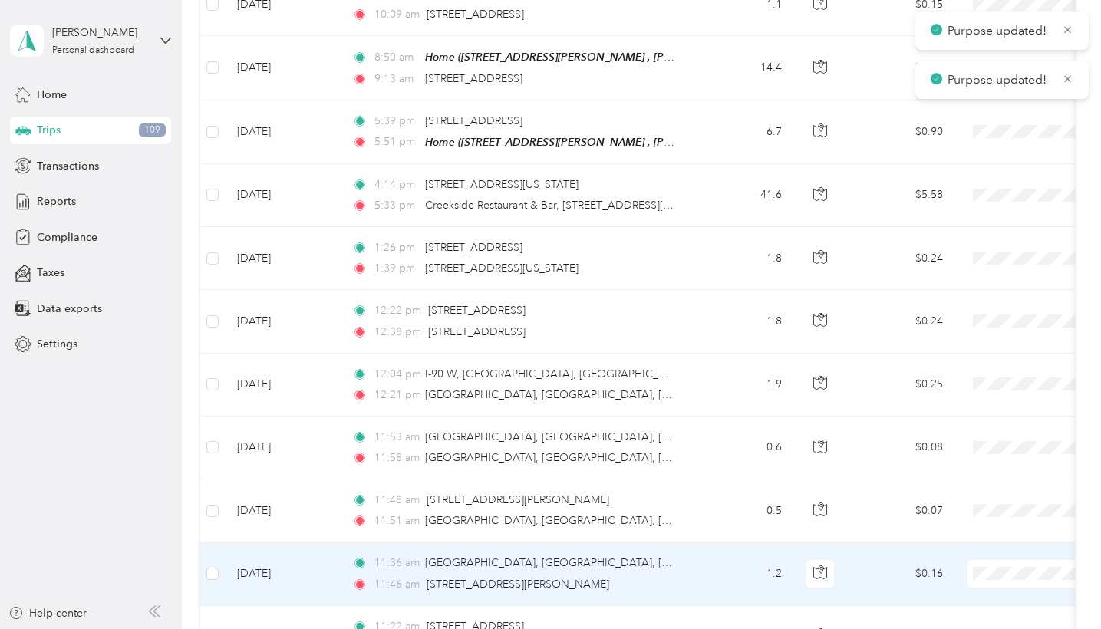
click at [982, 543] on span "Globus" at bounding box center [1020, 541] width 142 height 16
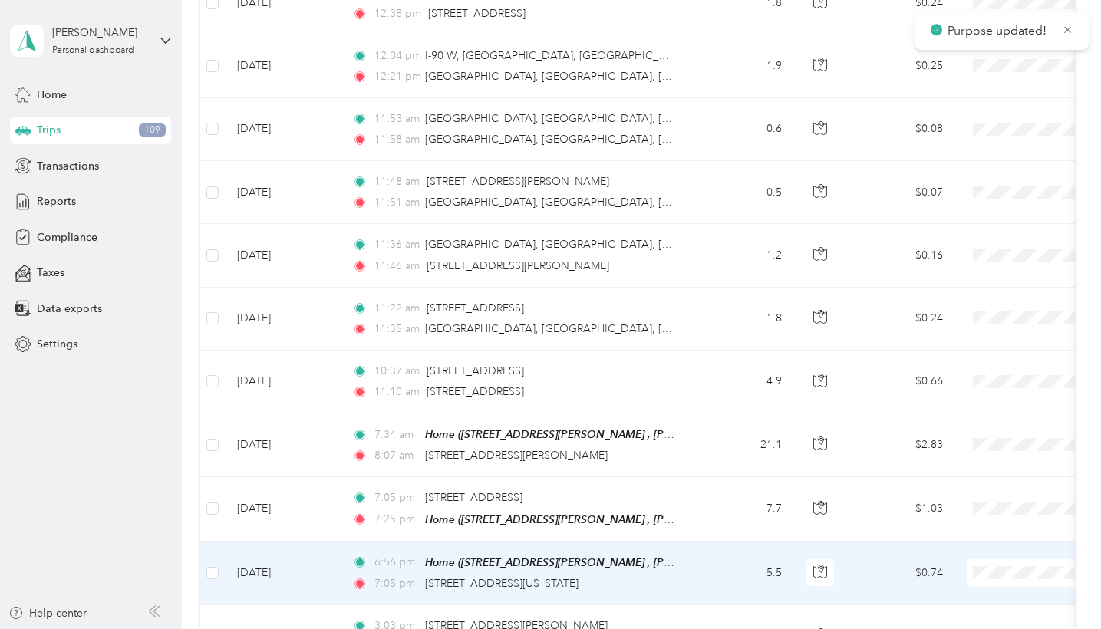
scroll to position [13546, 0]
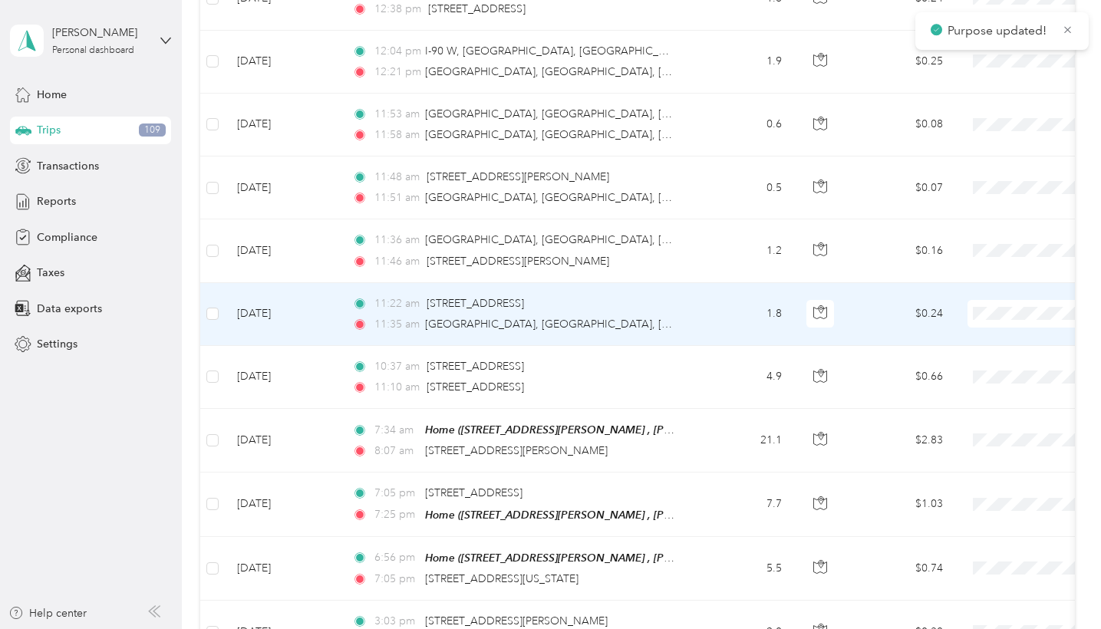
click at [990, 276] on span "Globus" at bounding box center [1020, 281] width 142 height 16
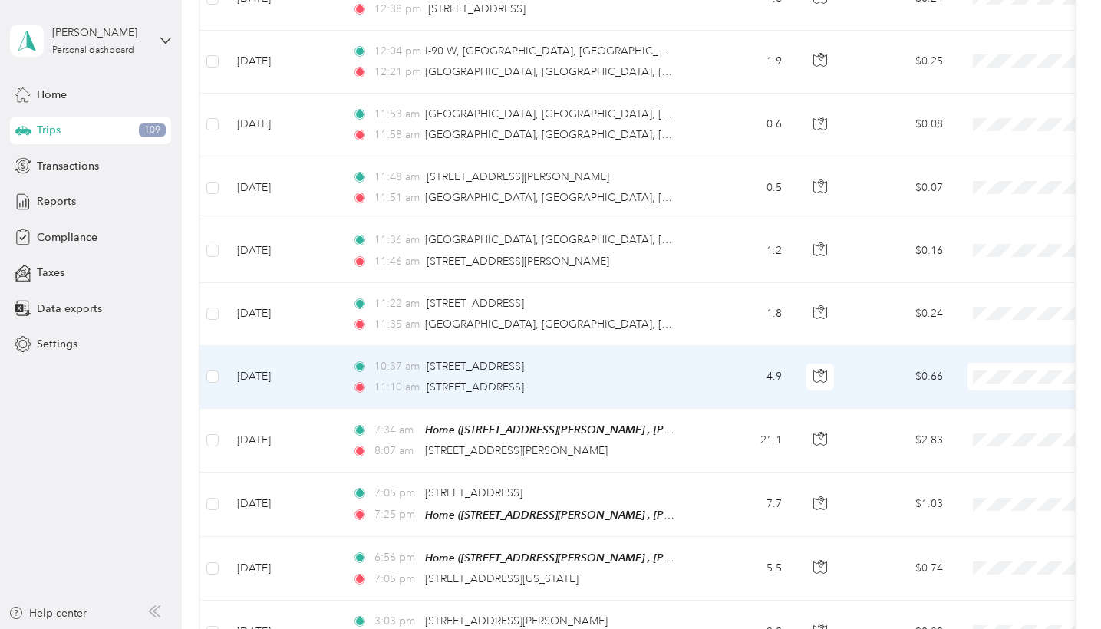
click at [999, 363] on span at bounding box center [1063, 377] width 190 height 28
click at [969, 341] on span "Globus" at bounding box center [1020, 344] width 142 height 16
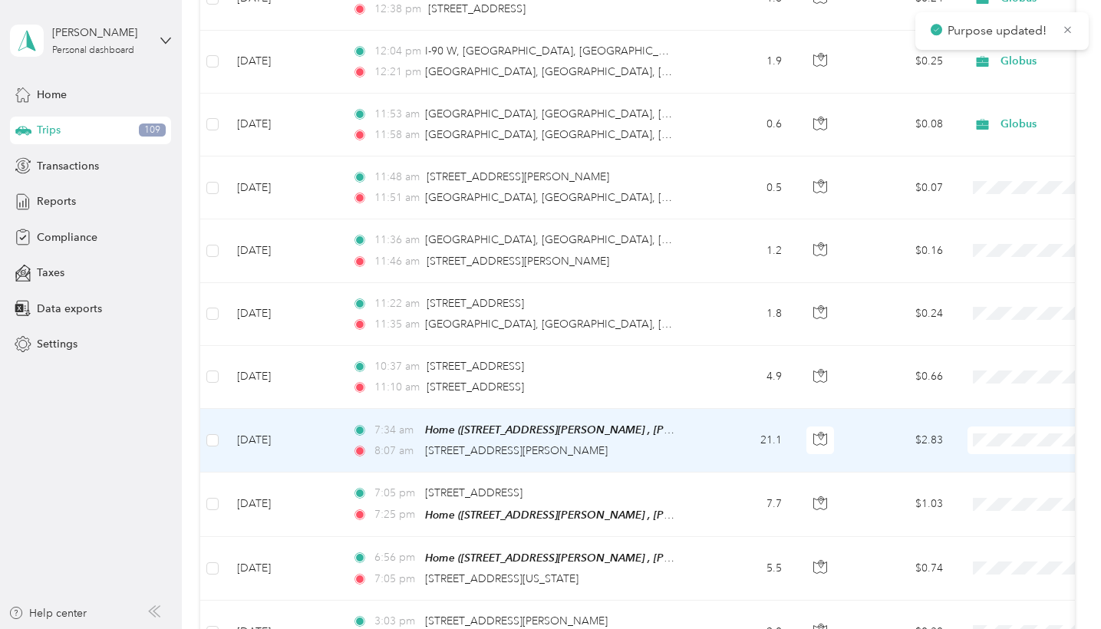
click at [976, 413] on li "Globus" at bounding box center [1006, 407] width 190 height 27
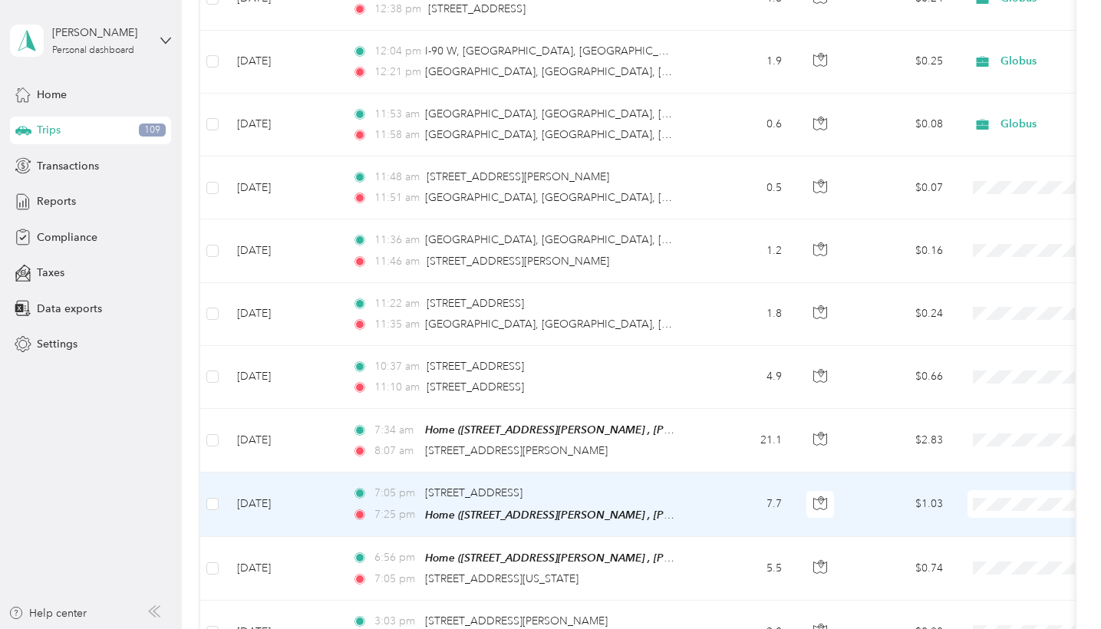
click at [988, 490] on span "Personal" at bounding box center [1020, 498] width 142 height 16
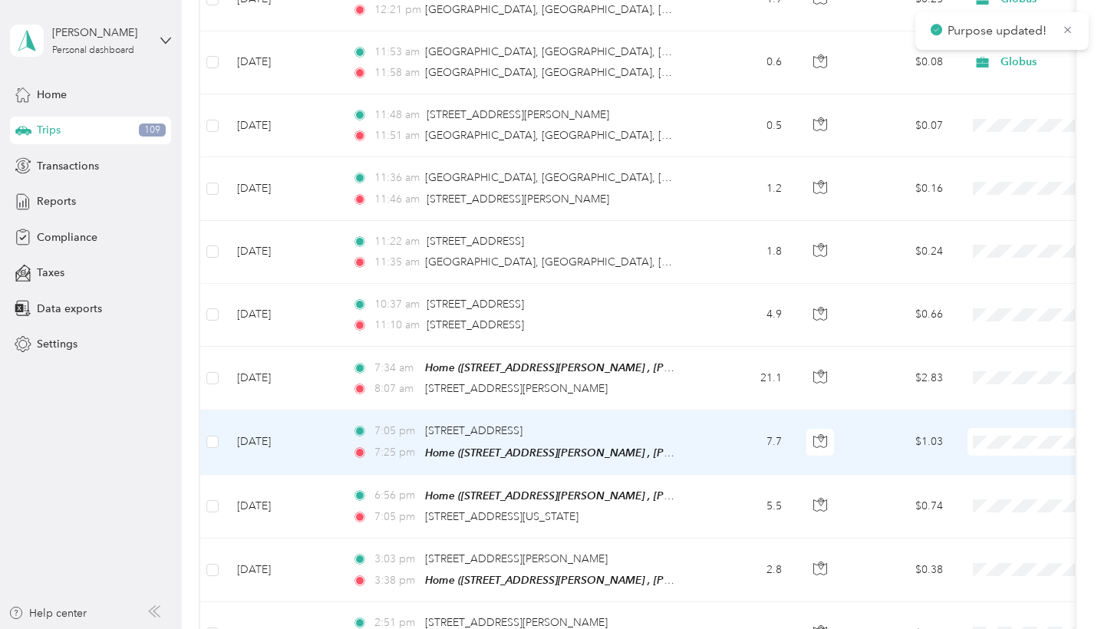
scroll to position [13644, 0]
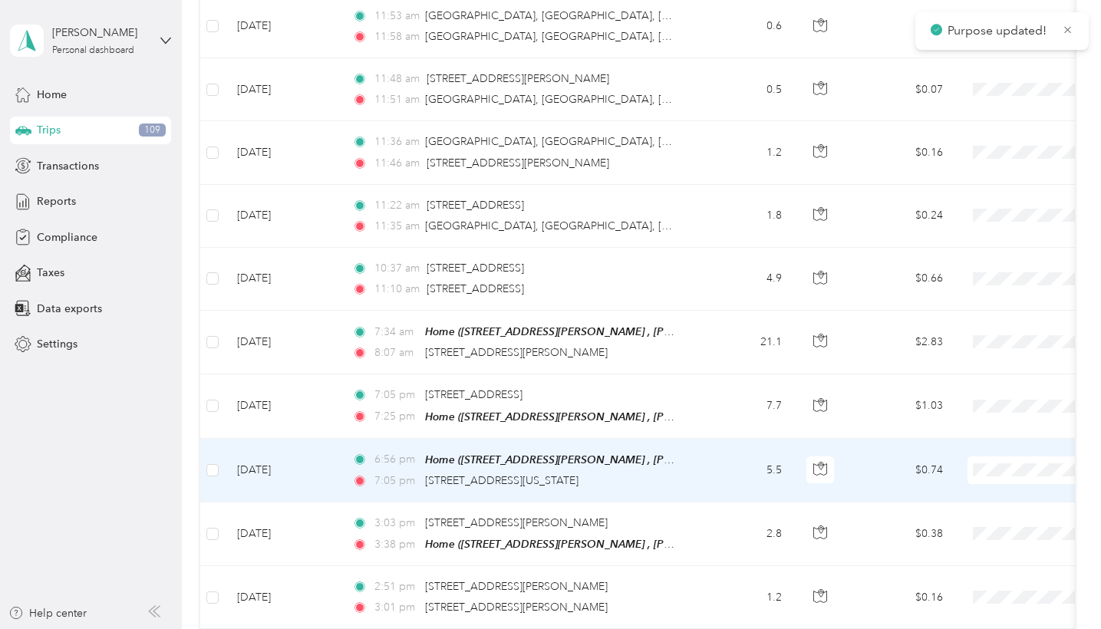
click at [964, 456] on span "Personal" at bounding box center [1020, 462] width 142 height 16
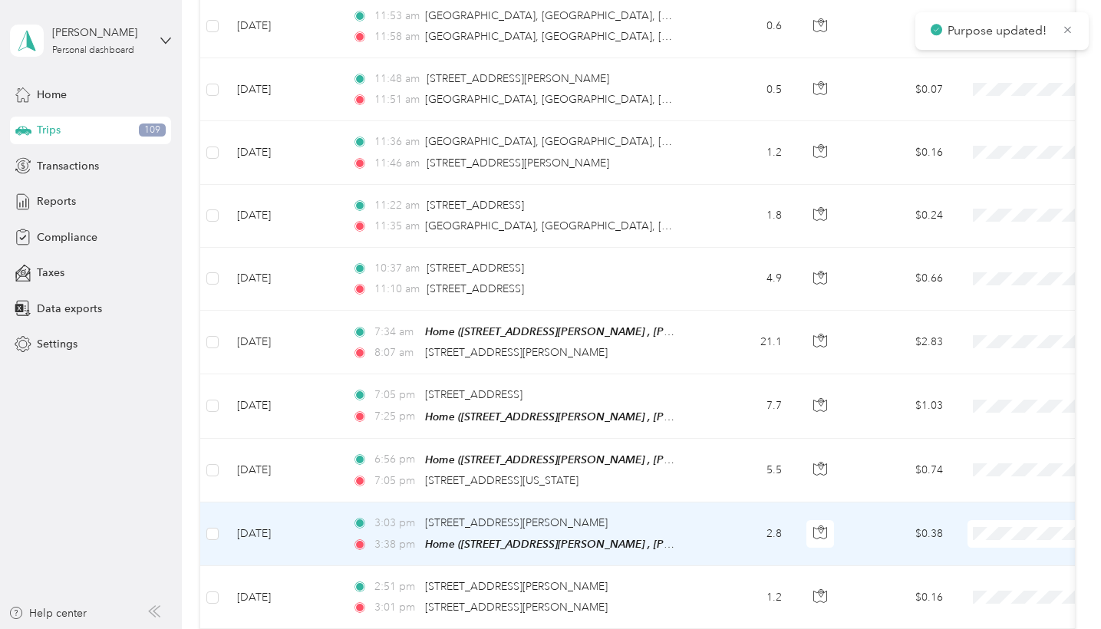
click at [966, 525] on span "Personal" at bounding box center [1020, 525] width 142 height 16
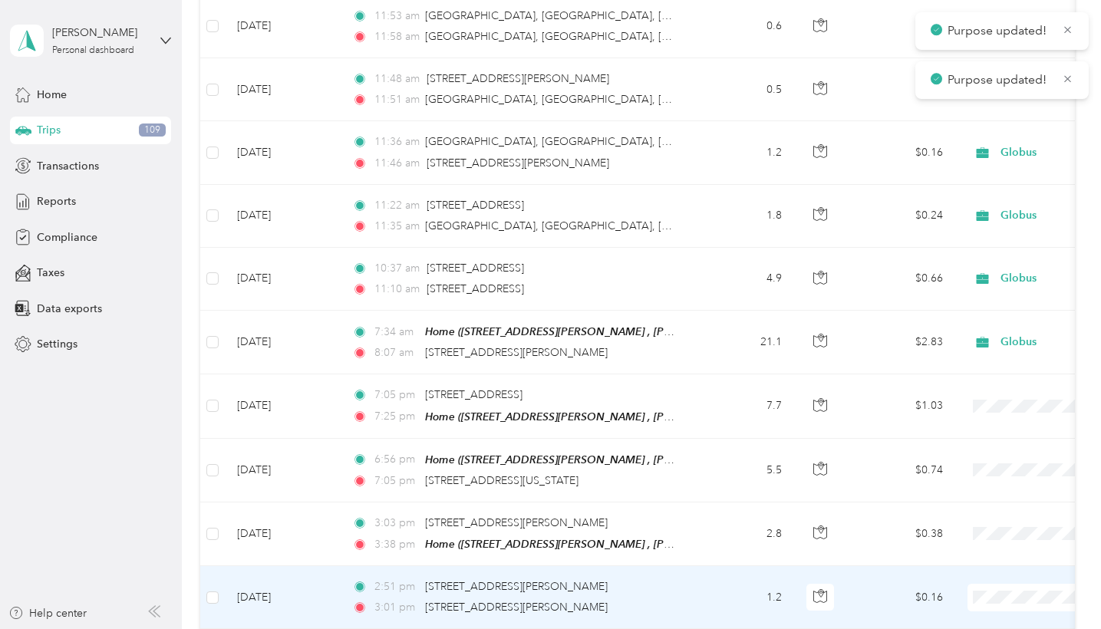
click at [964, 556] on span "Personal" at bounding box center [1020, 589] width 142 height 16
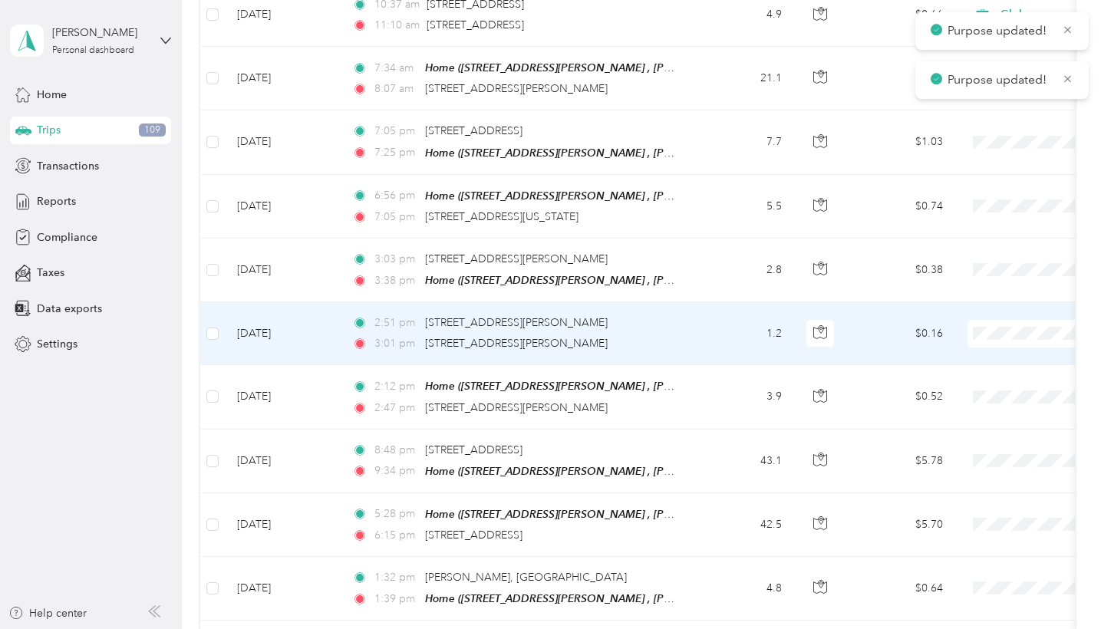
scroll to position [13926, 0]
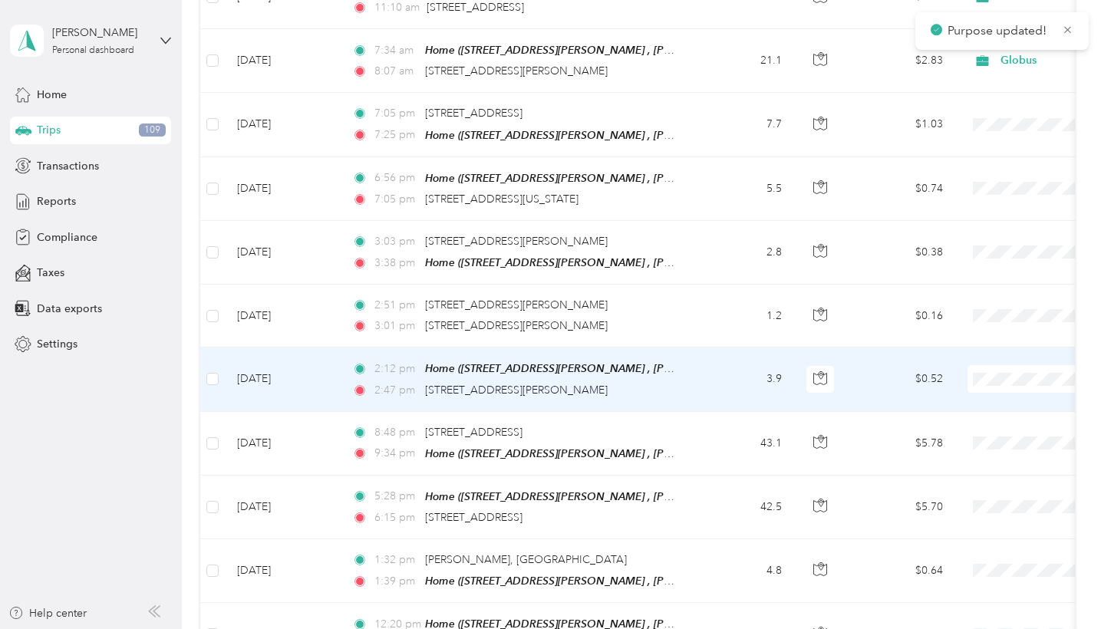
click at [976, 367] on span "Personal" at bounding box center [1020, 370] width 142 height 16
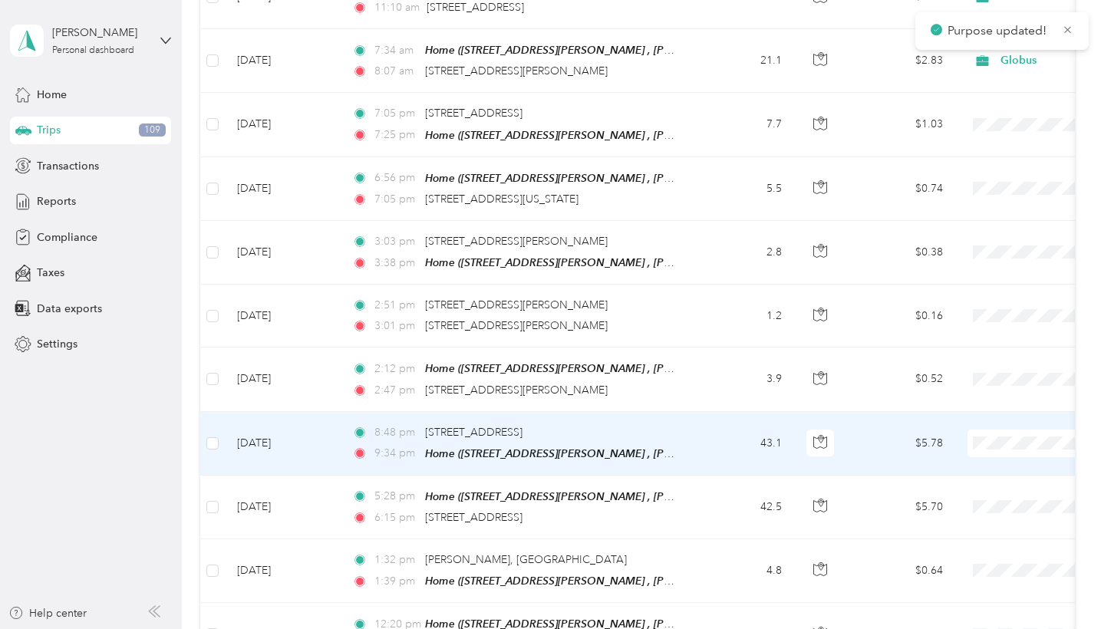
click at [987, 435] on li "Personal" at bounding box center [1006, 433] width 190 height 27
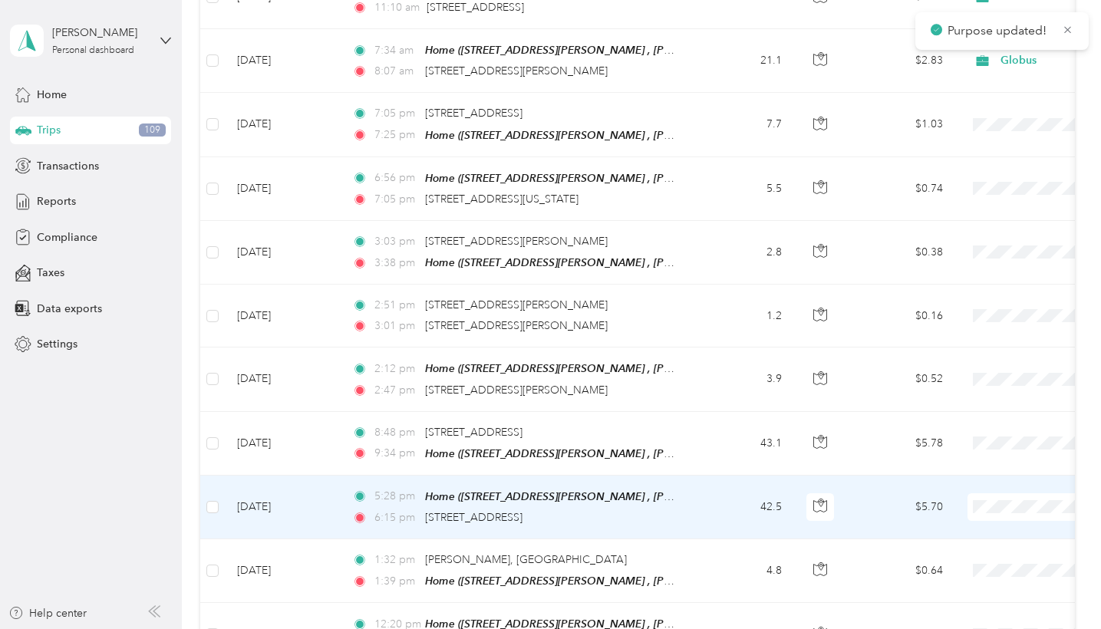
click at [996, 491] on span "Personal" at bounding box center [1020, 495] width 142 height 16
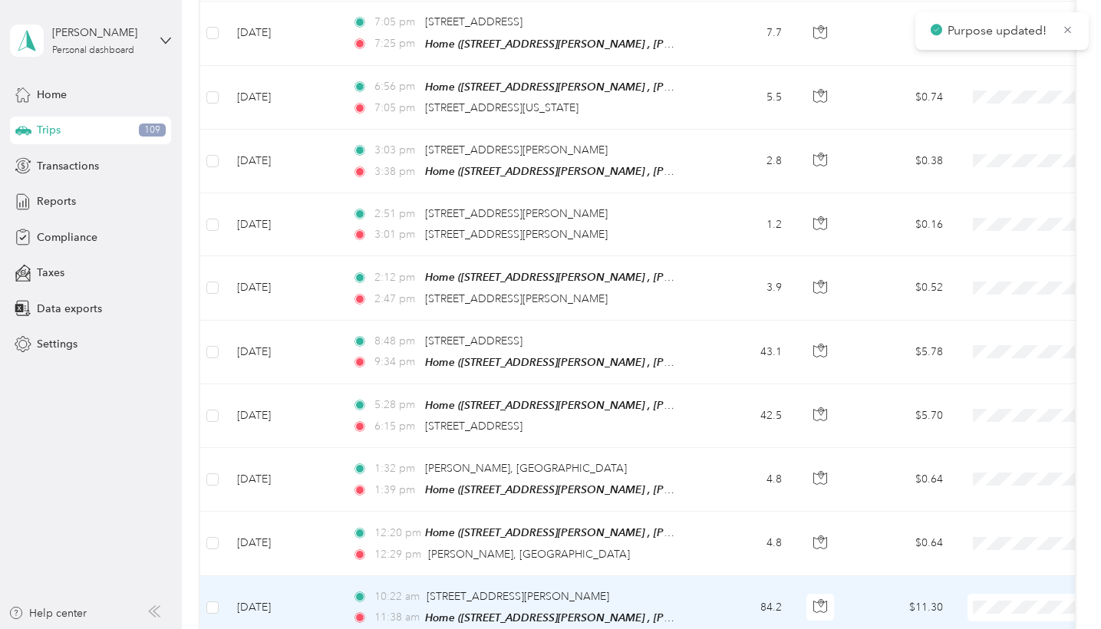
scroll to position [14038, 0]
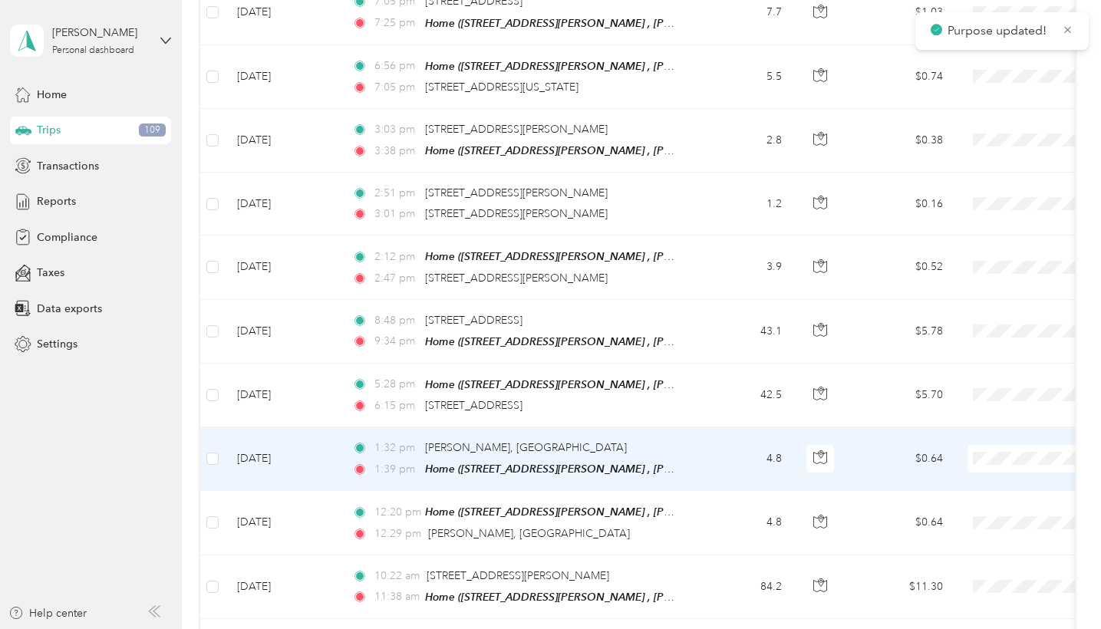
click at [983, 452] on span "Personal" at bounding box center [1020, 448] width 142 height 16
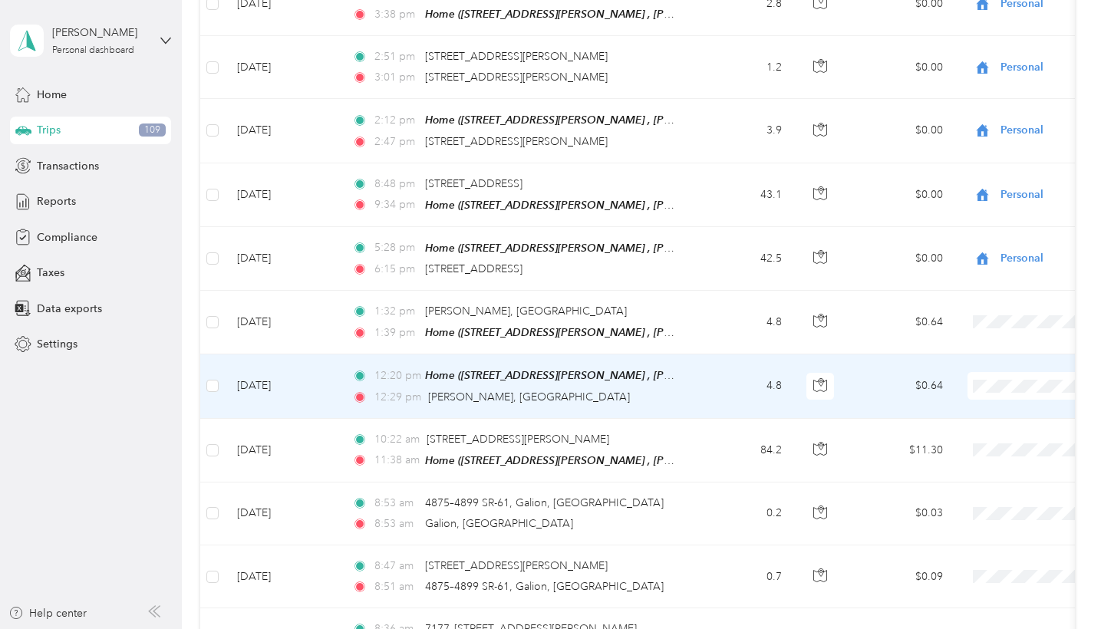
scroll to position [14175, 0]
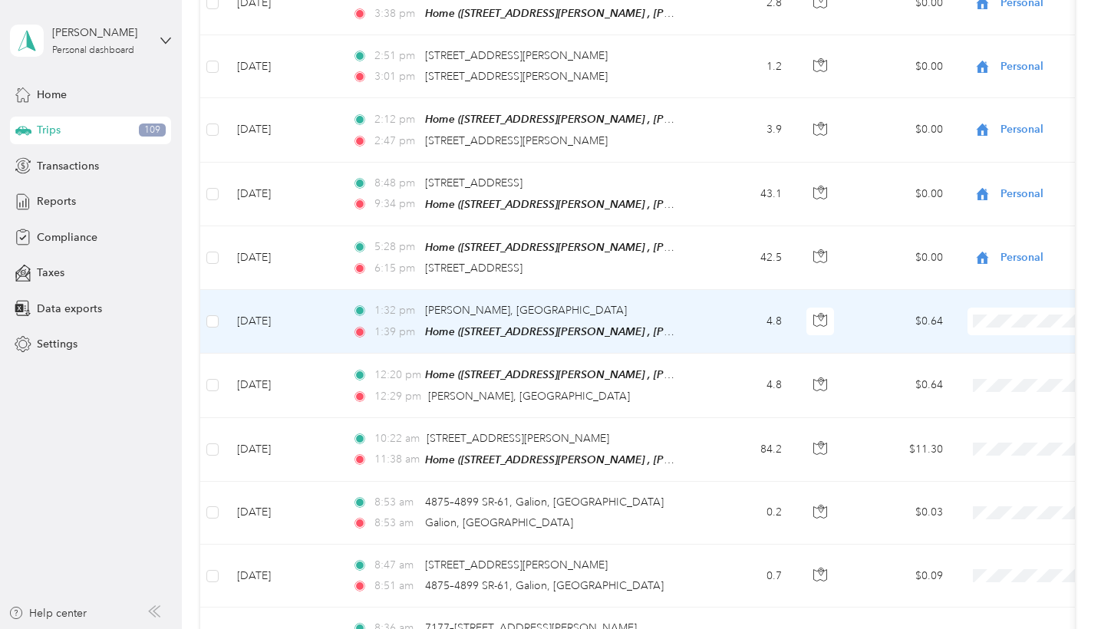
click at [987, 305] on span "Personal" at bounding box center [1020, 308] width 142 height 16
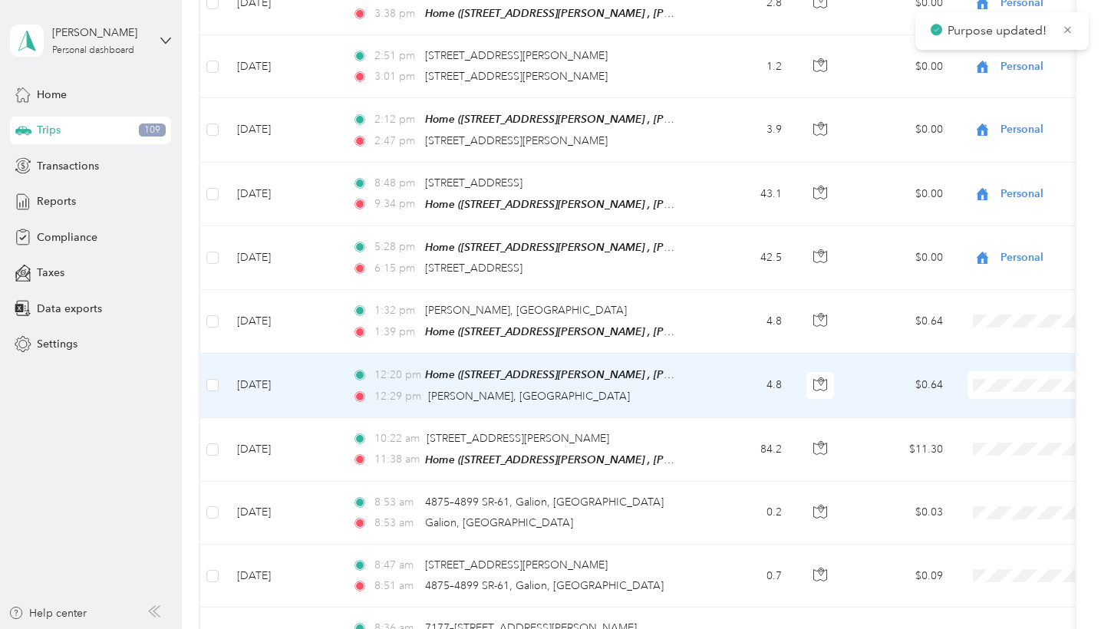
click at [976, 366] on span "Personal" at bounding box center [1020, 373] width 142 height 16
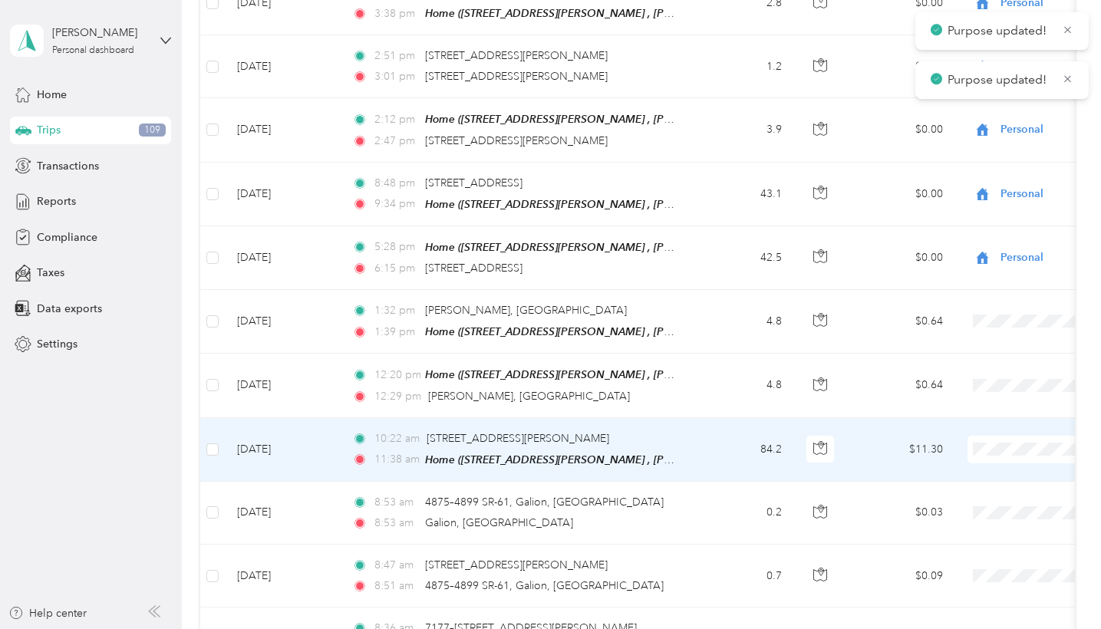
click at [1002, 436] on span at bounding box center [1063, 450] width 190 height 28
click at [989, 431] on span "Personal" at bounding box center [1020, 436] width 142 height 16
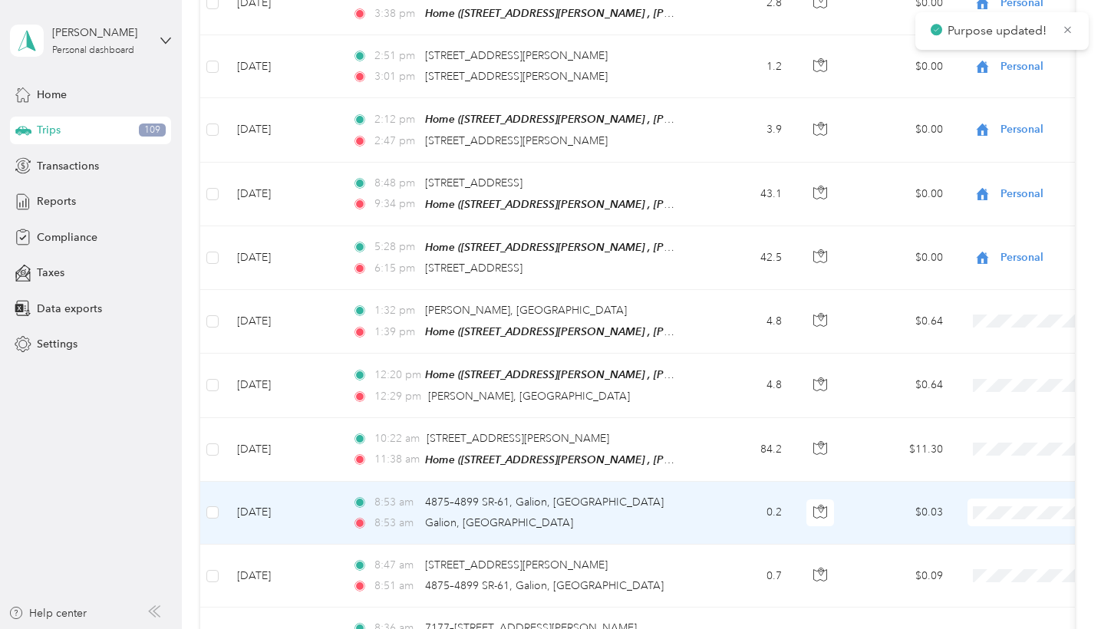
click at [982, 490] on li "Personal" at bounding box center [1006, 499] width 190 height 27
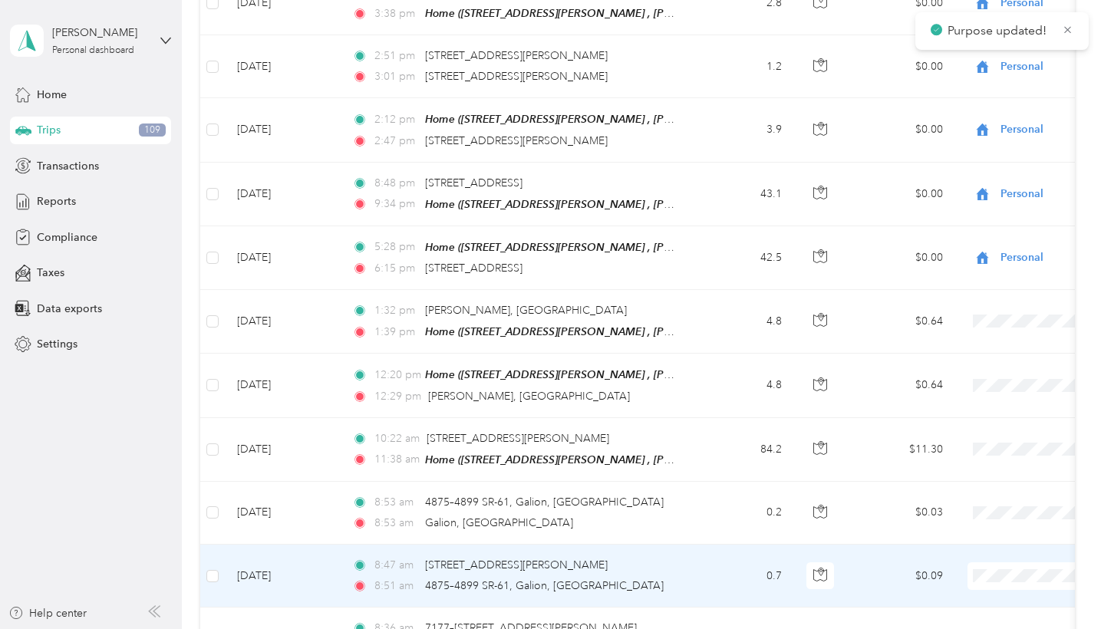
click at [982, 556] on span "Personal" at bounding box center [1020, 563] width 142 height 16
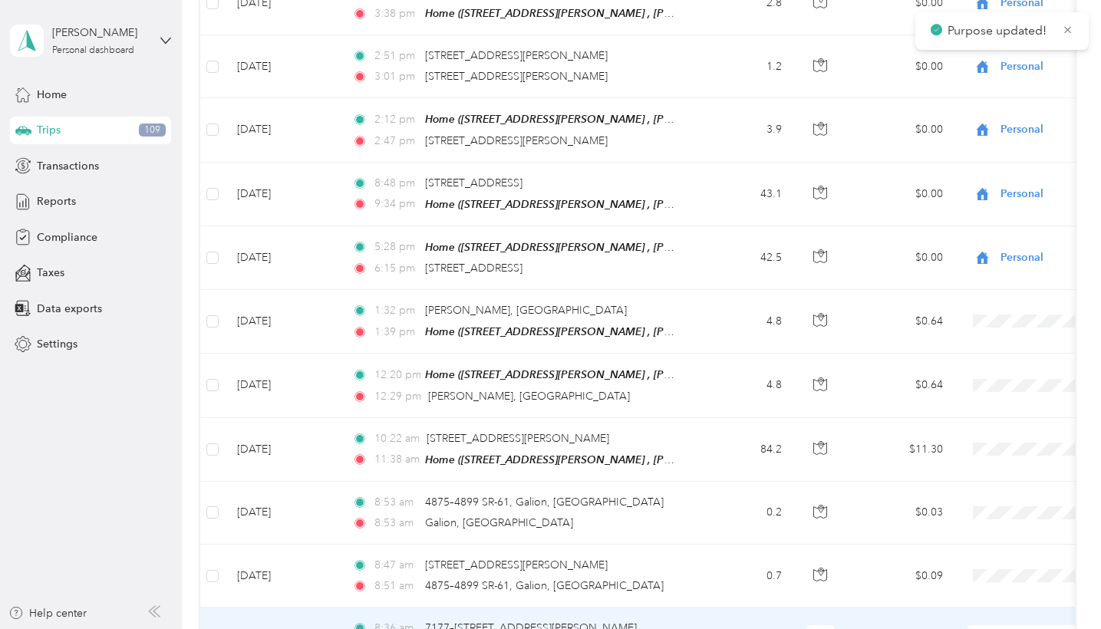
click at [984, 544] on span "Personal" at bounding box center [1020, 541] width 142 height 16
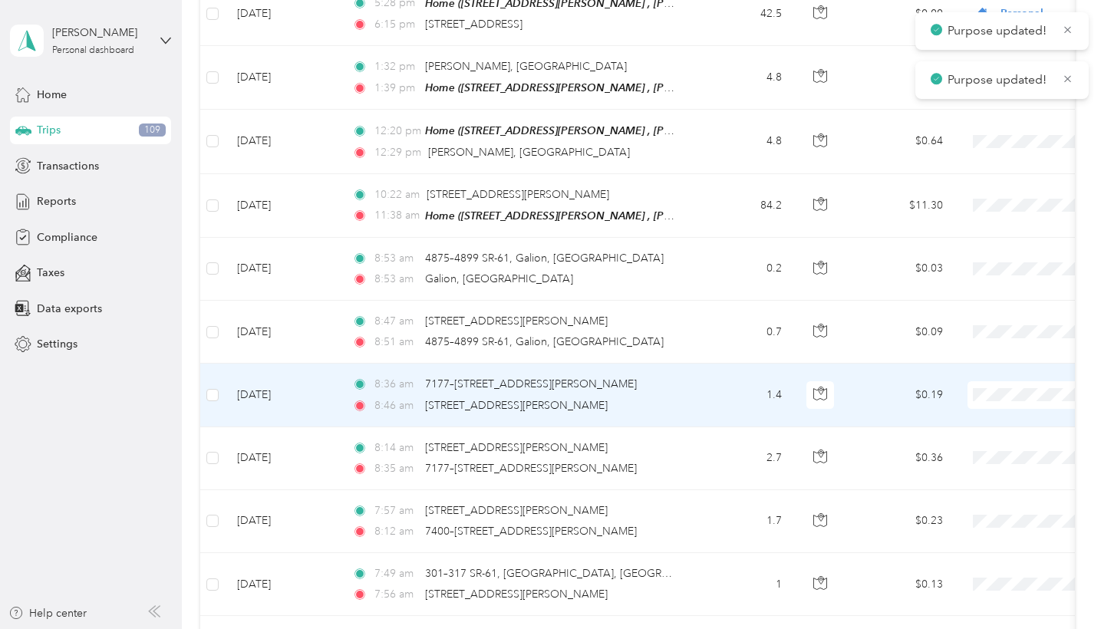
scroll to position [14454, 0]
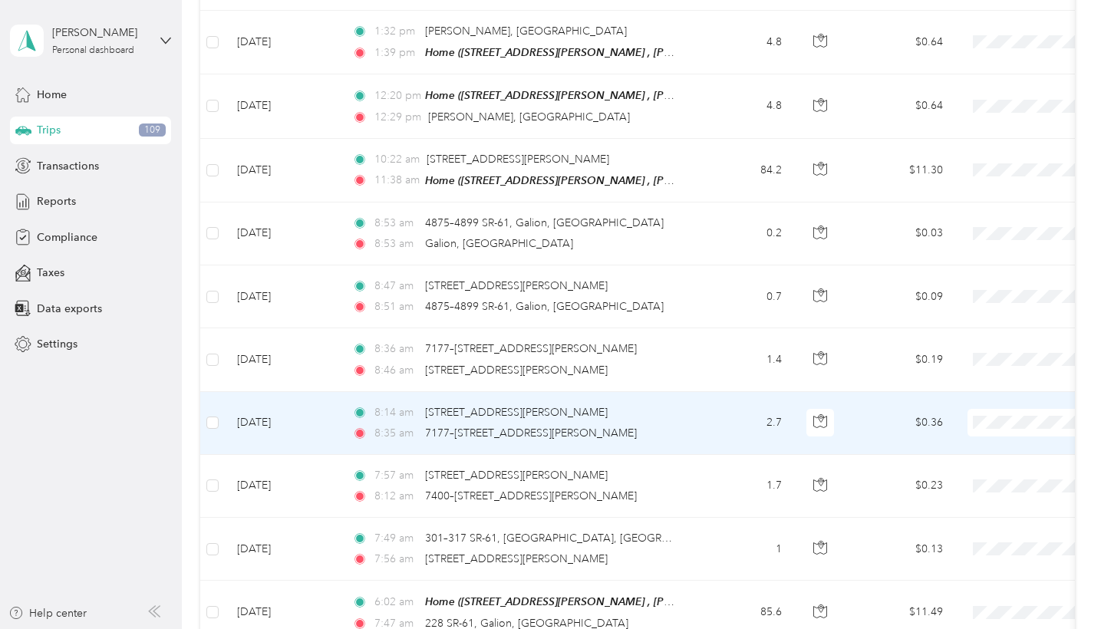
click at [983, 404] on span "Personal" at bounding box center [1020, 409] width 142 height 16
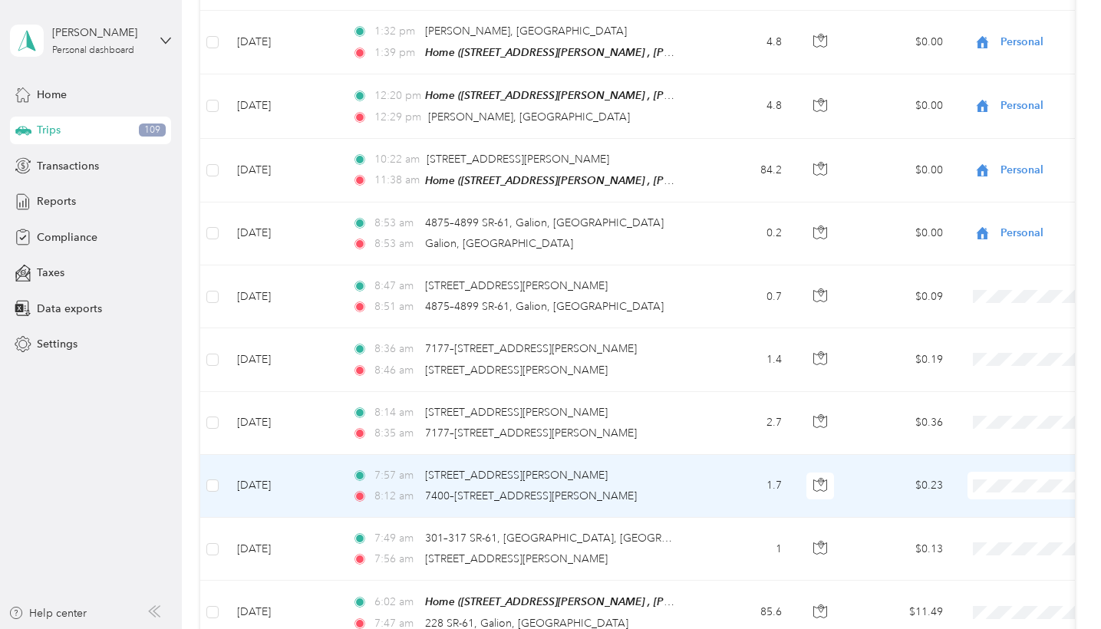
click at [987, 472] on span "Personal" at bounding box center [1020, 472] width 142 height 16
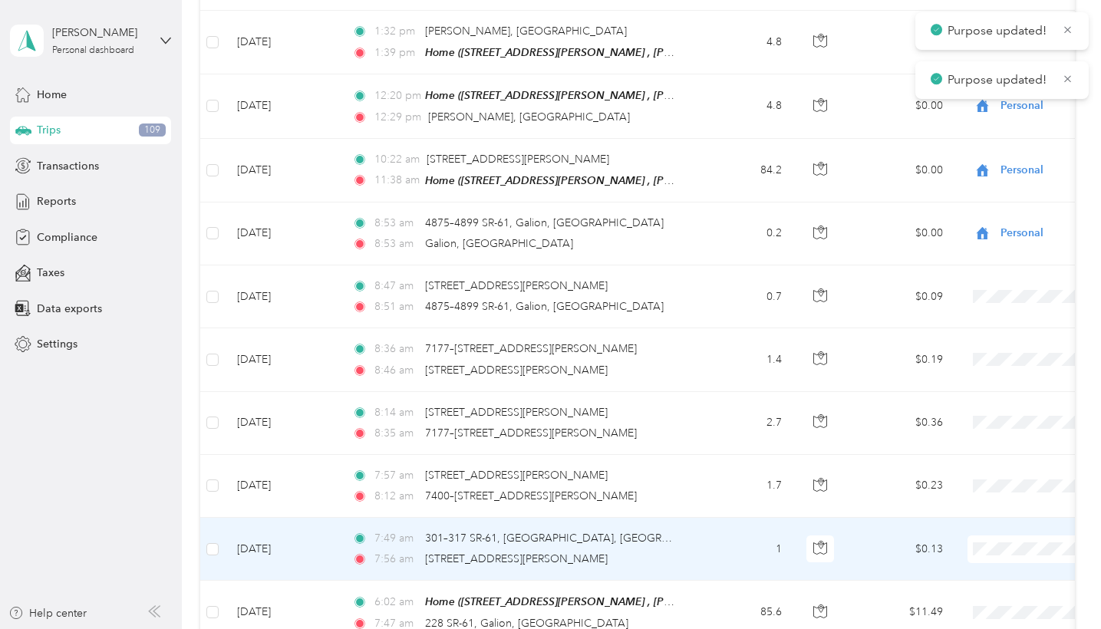
click at [971, 524] on li "Personal" at bounding box center [1006, 531] width 190 height 27
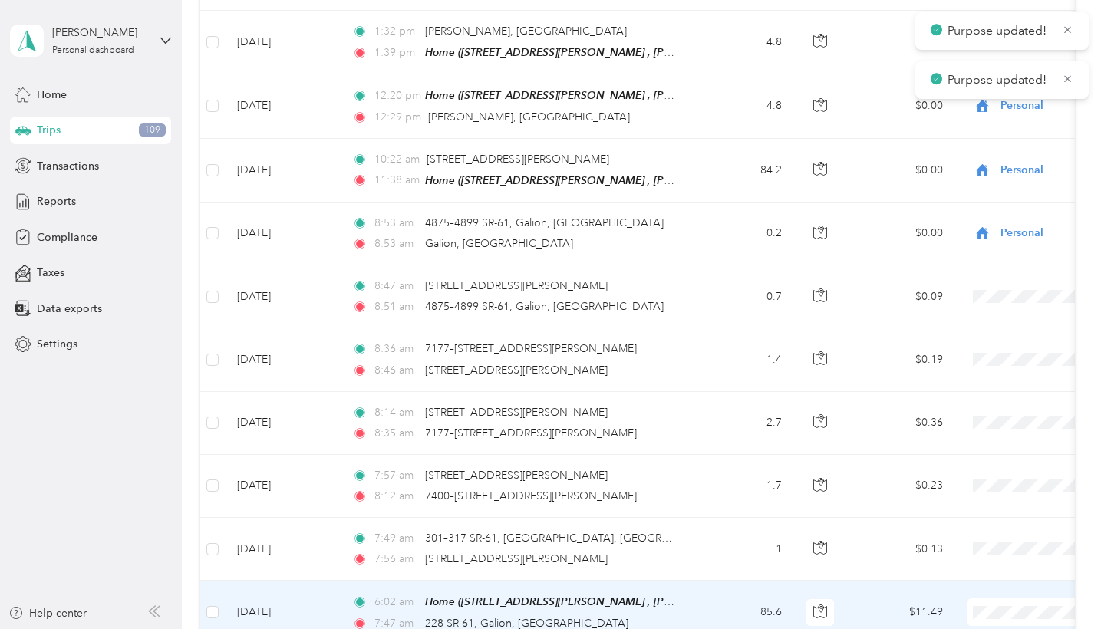
click at [969, 556] on span "Personal" at bounding box center [1020, 599] width 142 height 16
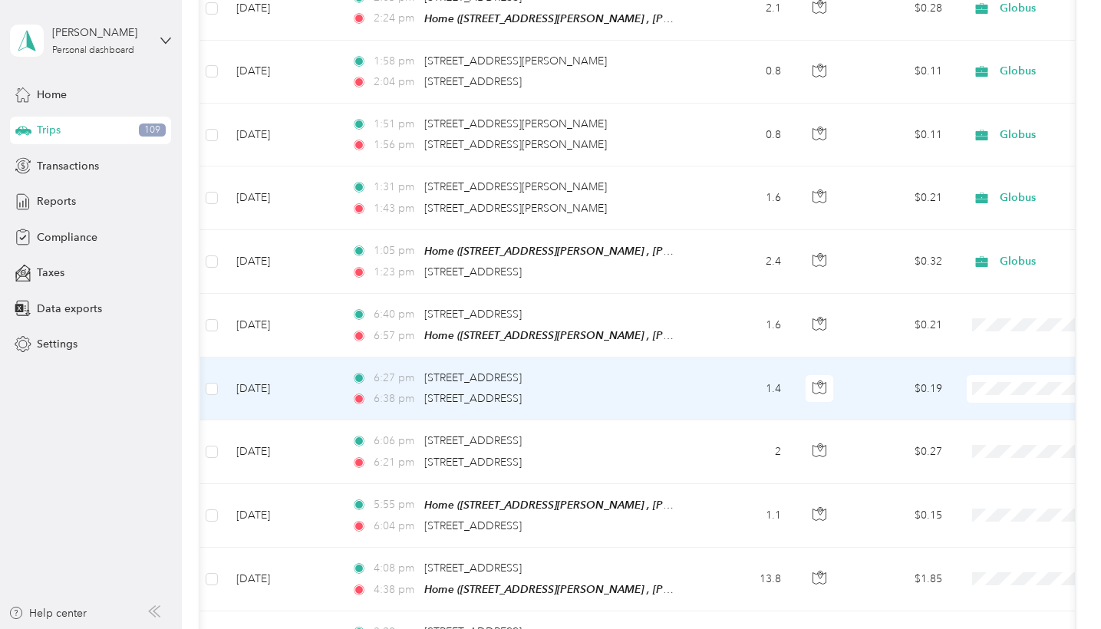
scroll to position [16139, 0]
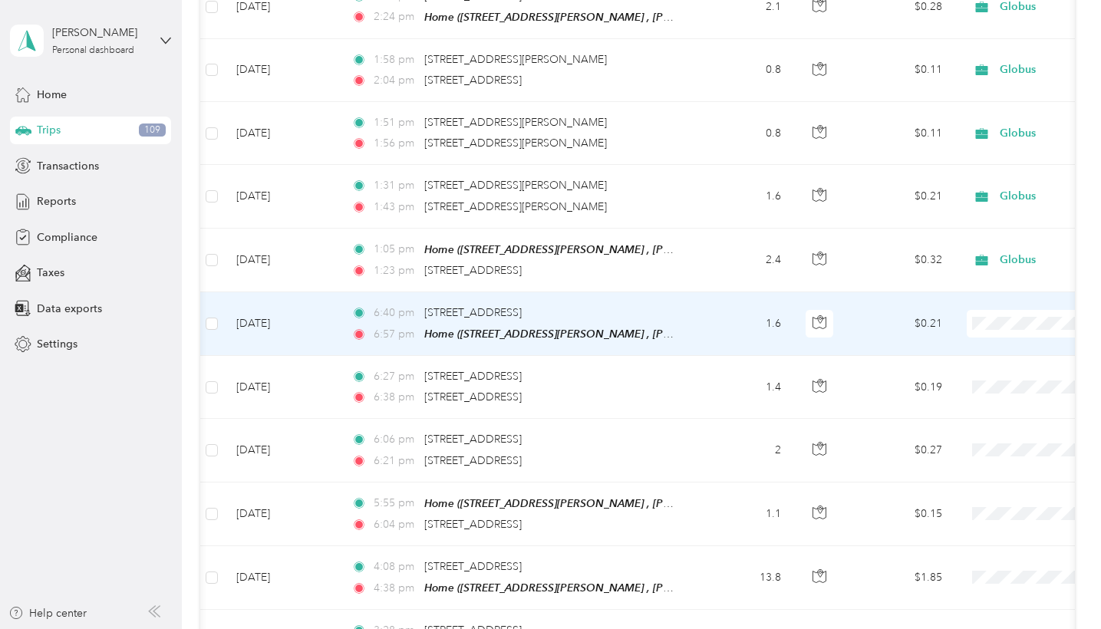
click at [985, 270] on span "Globus" at bounding box center [1020, 276] width 142 height 16
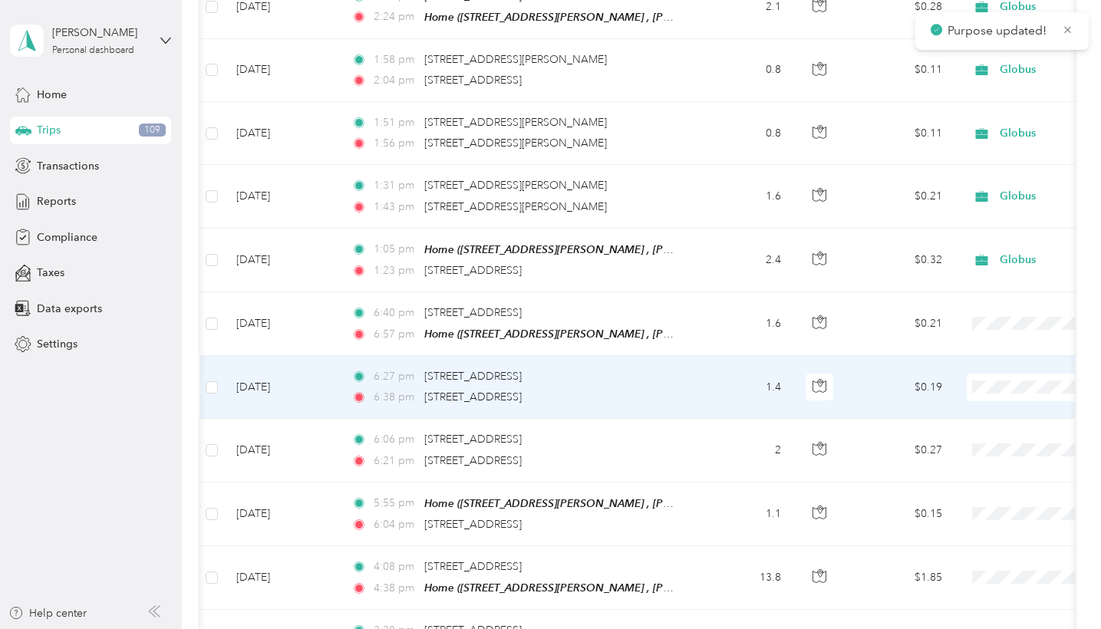
click at [967, 334] on span "Globus" at bounding box center [1020, 340] width 142 height 16
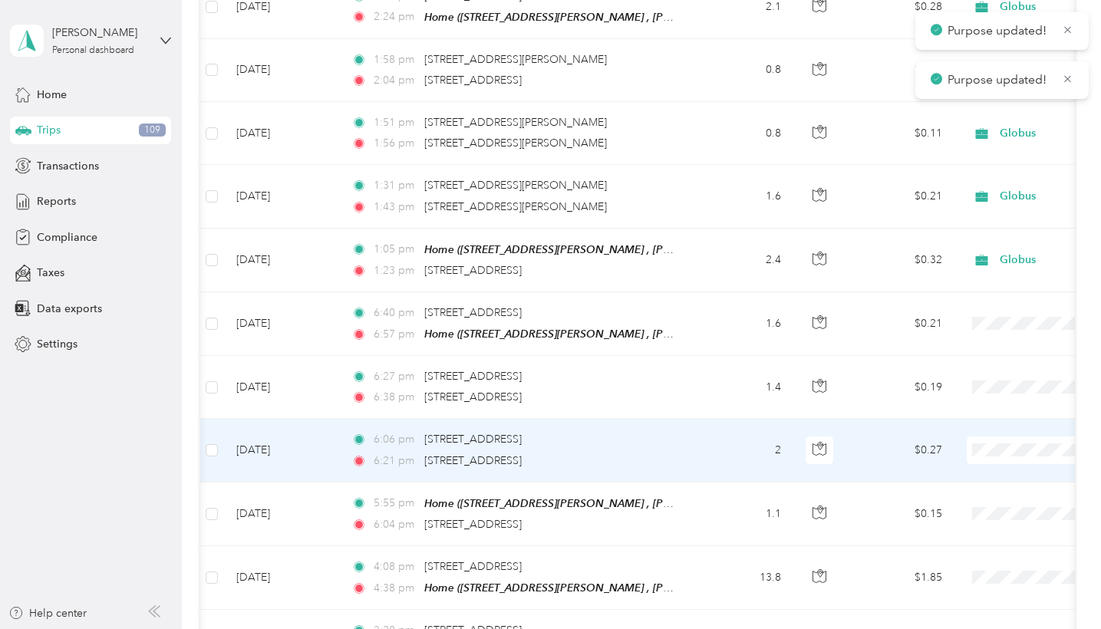
click at [974, 403] on span "Globus" at bounding box center [1020, 402] width 142 height 16
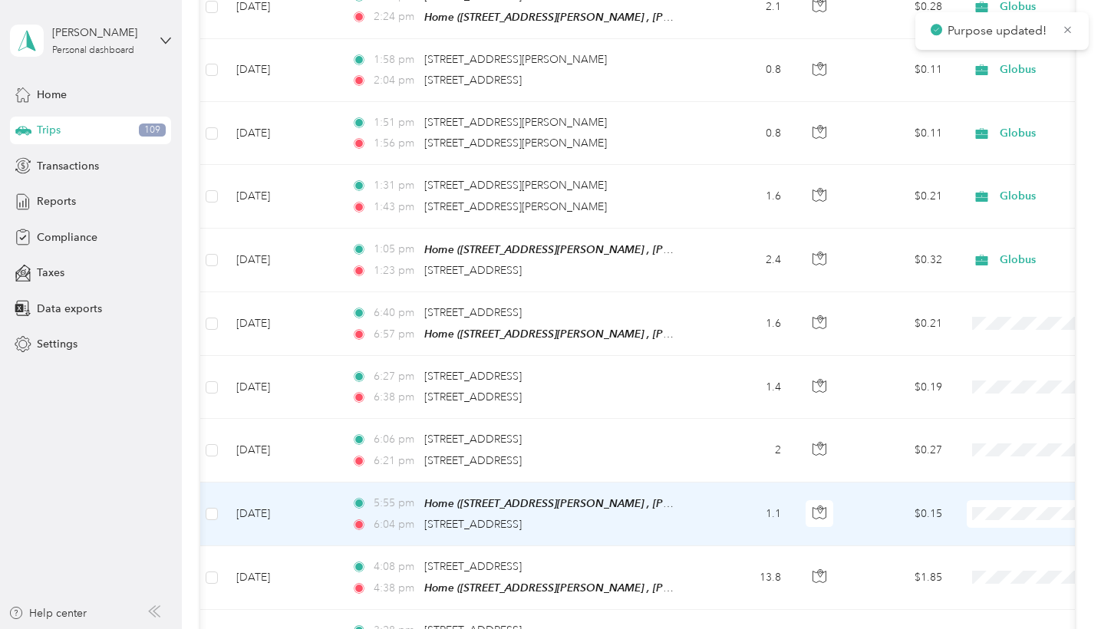
click at [978, 467] on span "Globus" at bounding box center [1020, 465] width 142 height 16
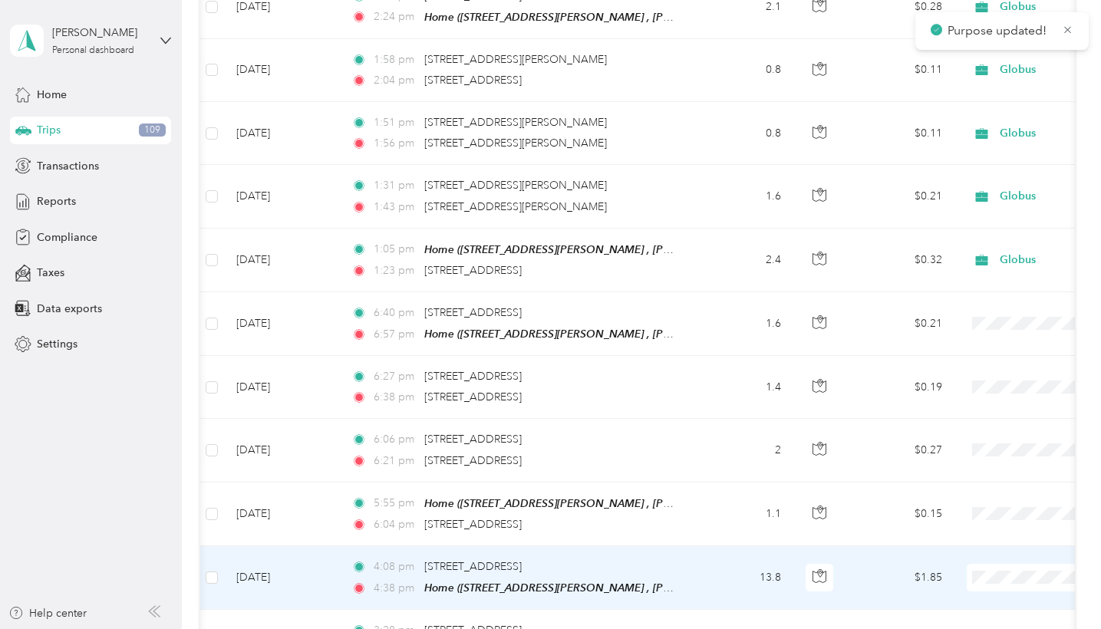
click at [965, 526] on span "Globus" at bounding box center [1020, 528] width 142 height 16
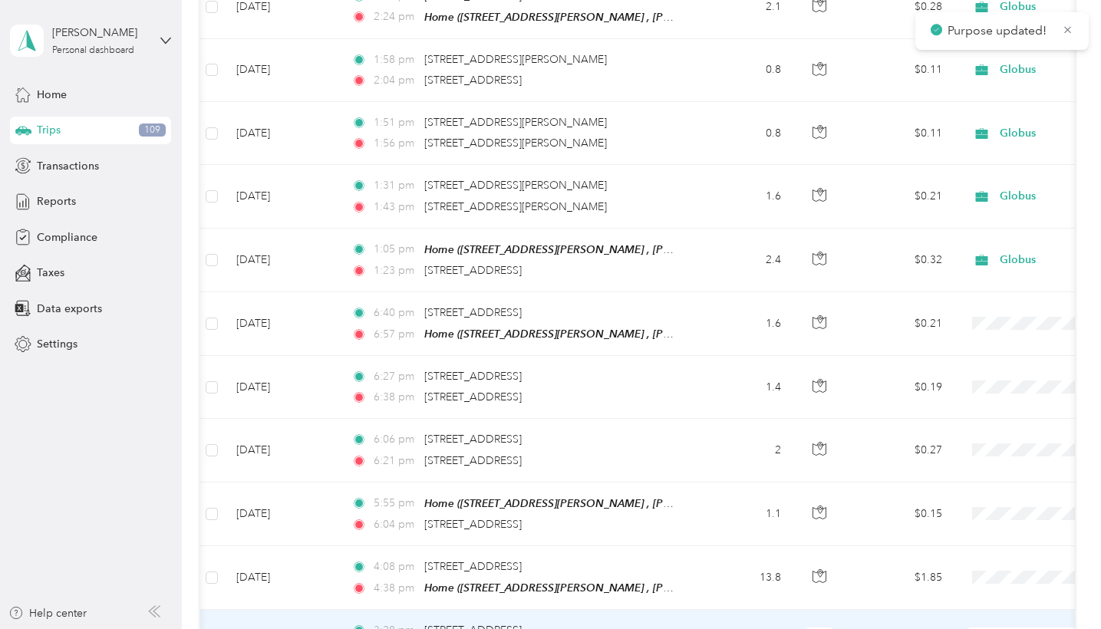
click at [972, 507] on span "Globus" at bounding box center [1020, 508] width 142 height 16
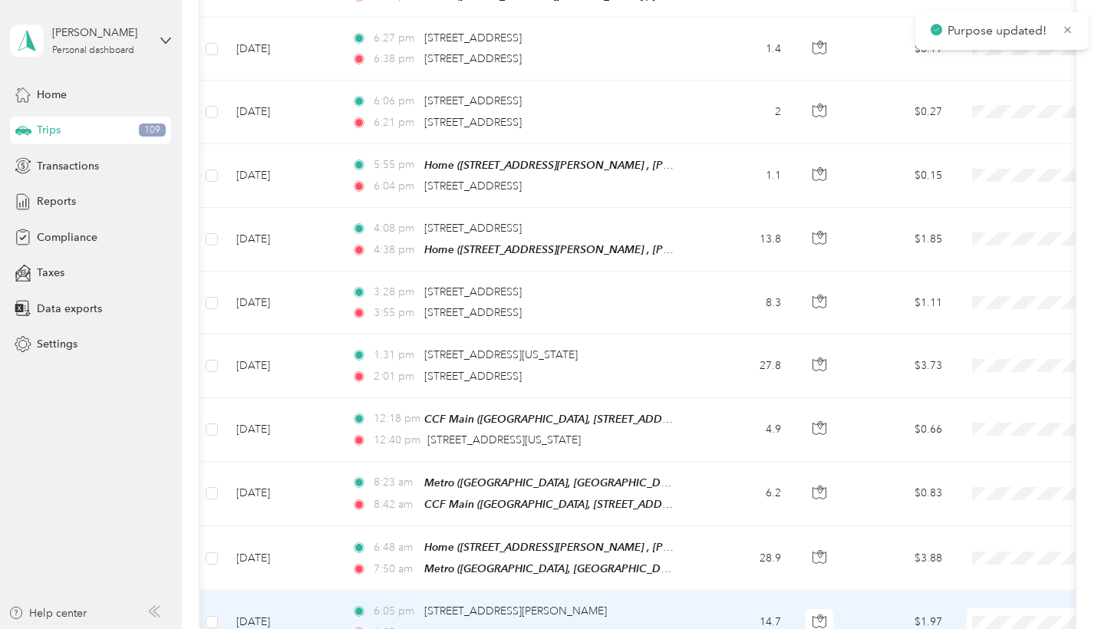
scroll to position [16505, 0]
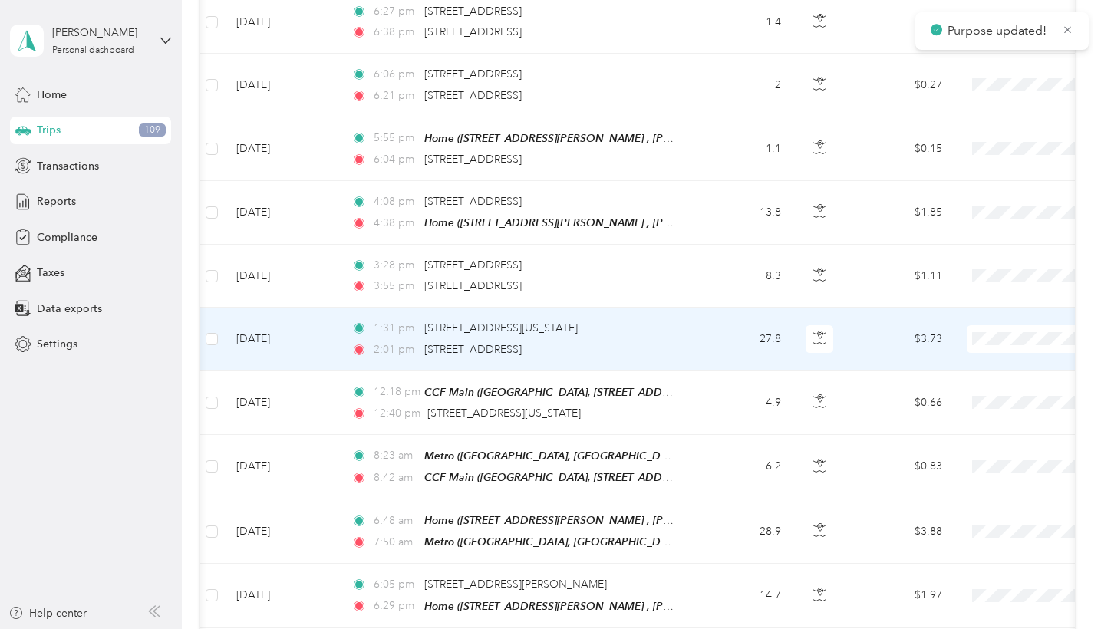
click at [975, 286] on span "Globus" at bounding box center [1020, 290] width 142 height 16
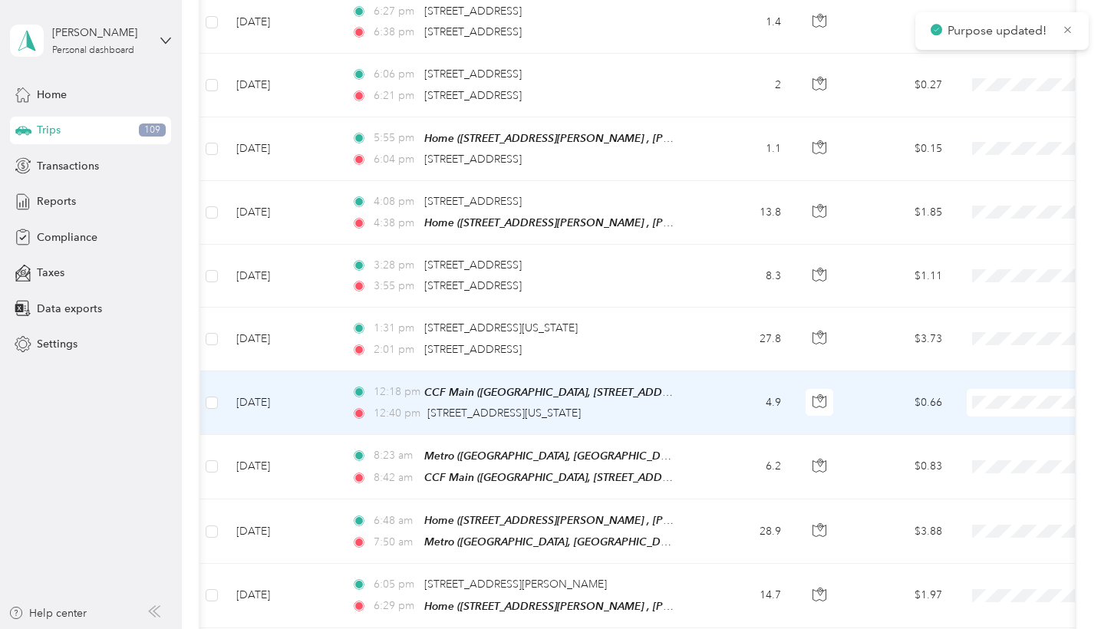
click at [969, 351] on span "Globus" at bounding box center [1020, 353] width 142 height 16
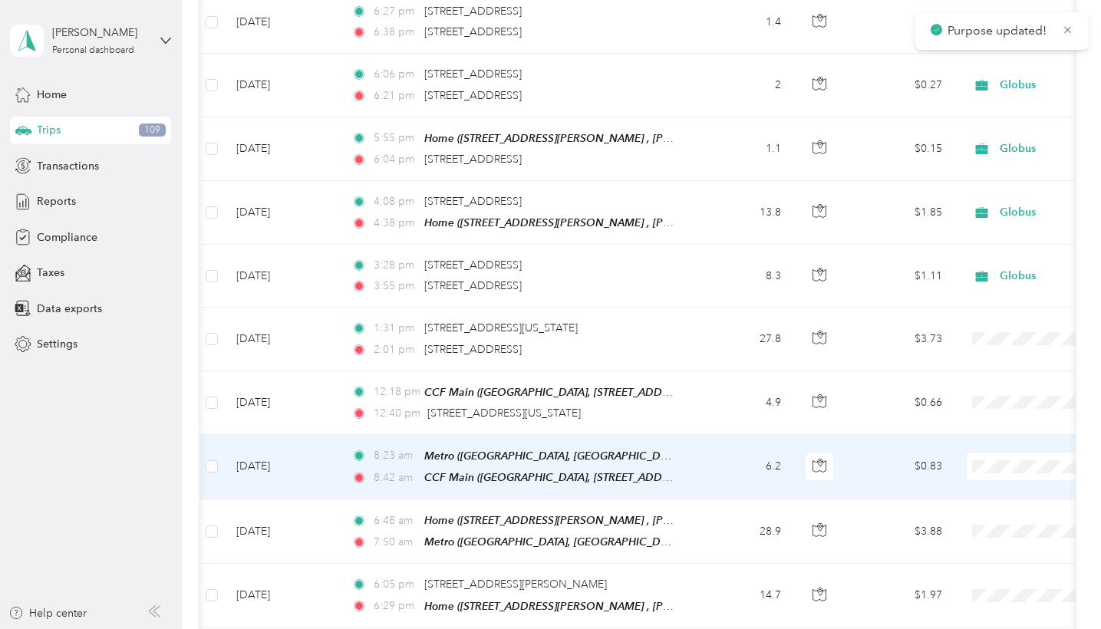
click at [962, 414] on span "Globus" at bounding box center [1020, 411] width 142 height 16
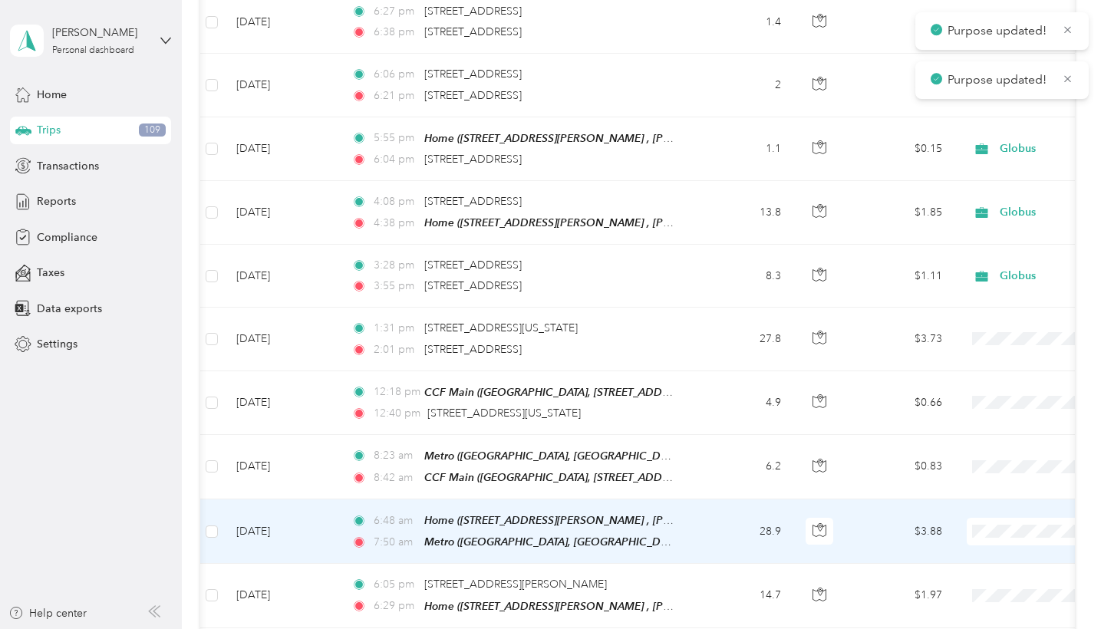
click at [990, 518] on span at bounding box center [1062, 532] width 190 height 28
click at [982, 470] on li "Globus" at bounding box center [1006, 479] width 190 height 27
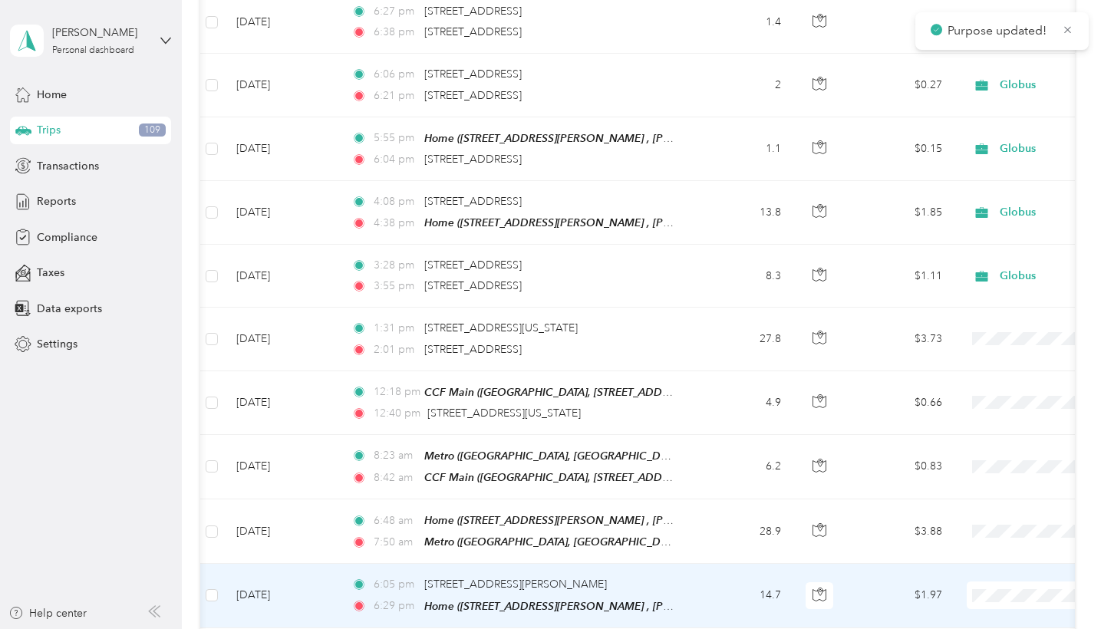
click at [968, 540] on span "Globus" at bounding box center [1020, 542] width 142 height 16
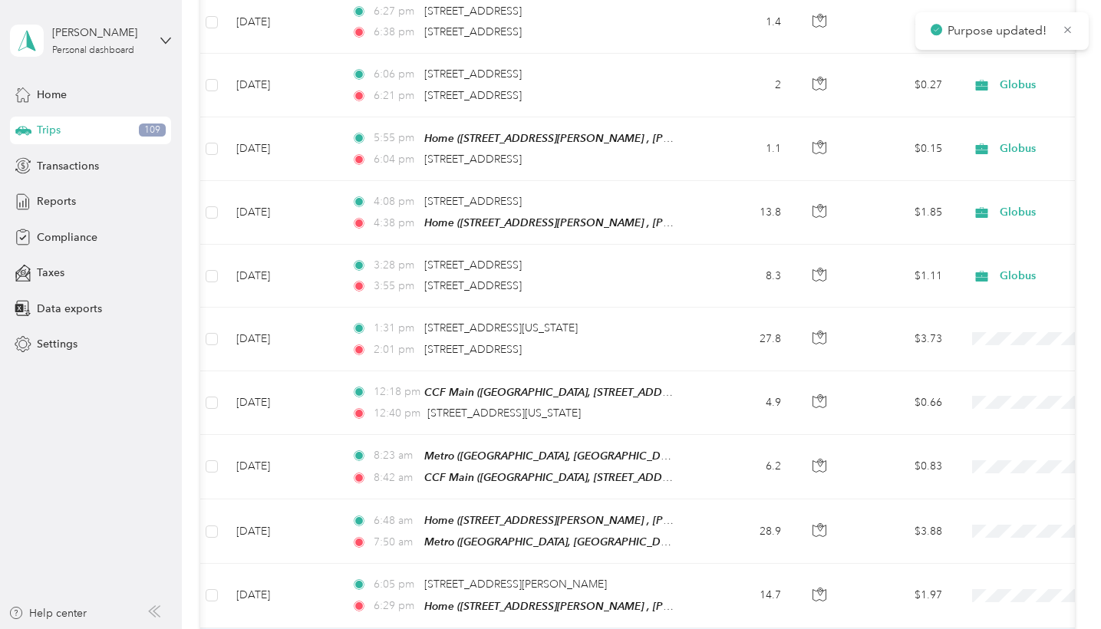
click at [983, 523] on span "Globus" at bounding box center [1020, 521] width 142 height 16
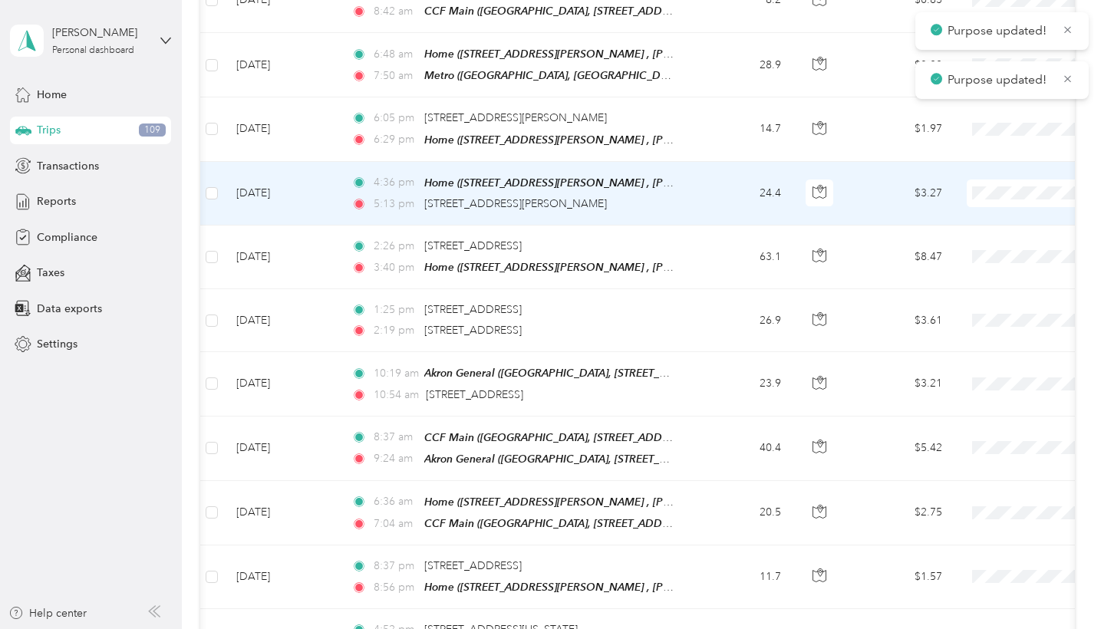
scroll to position [16971, 0]
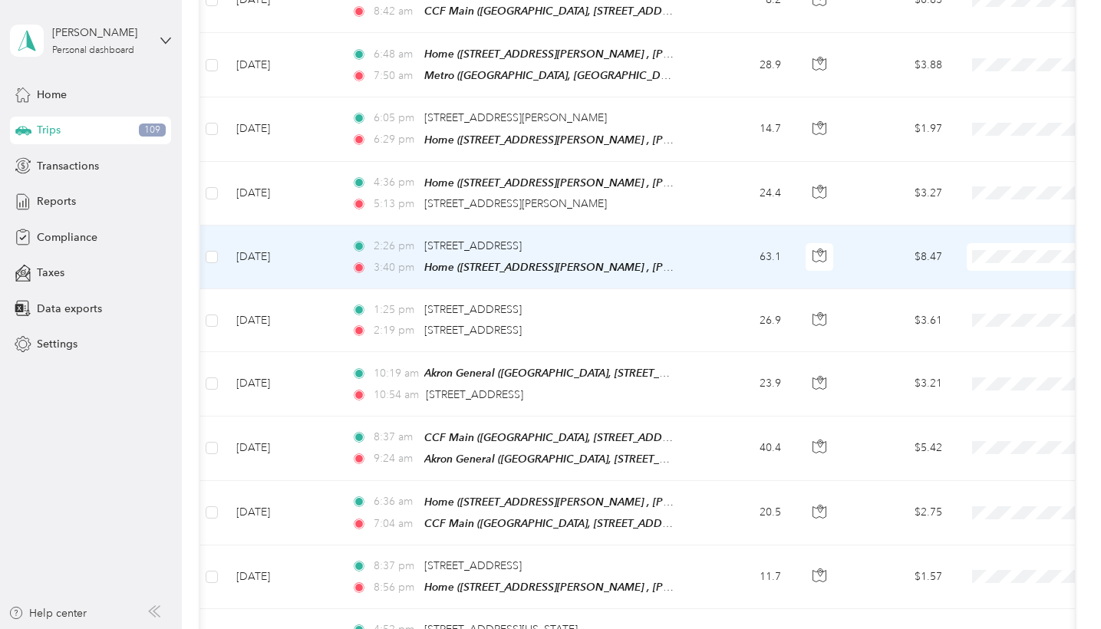
click at [977, 200] on span "Globus" at bounding box center [1020, 201] width 142 height 16
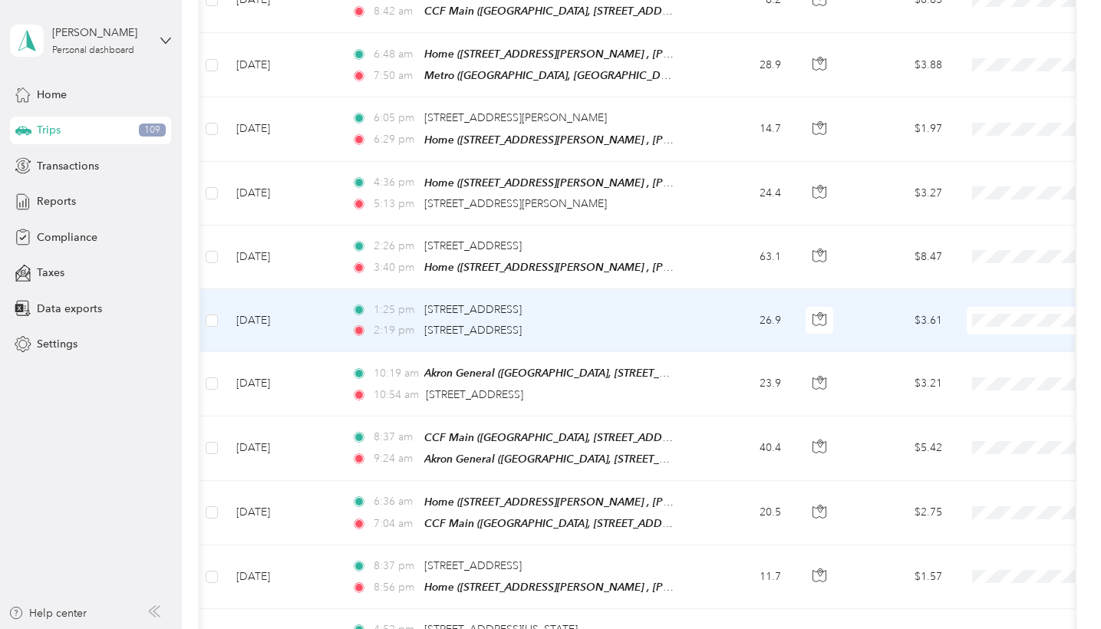
click at [989, 307] on span at bounding box center [1062, 321] width 190 height 28
click at [966, 261] on span "Globus" at bounding box center [1020, 265] width 142 height 16
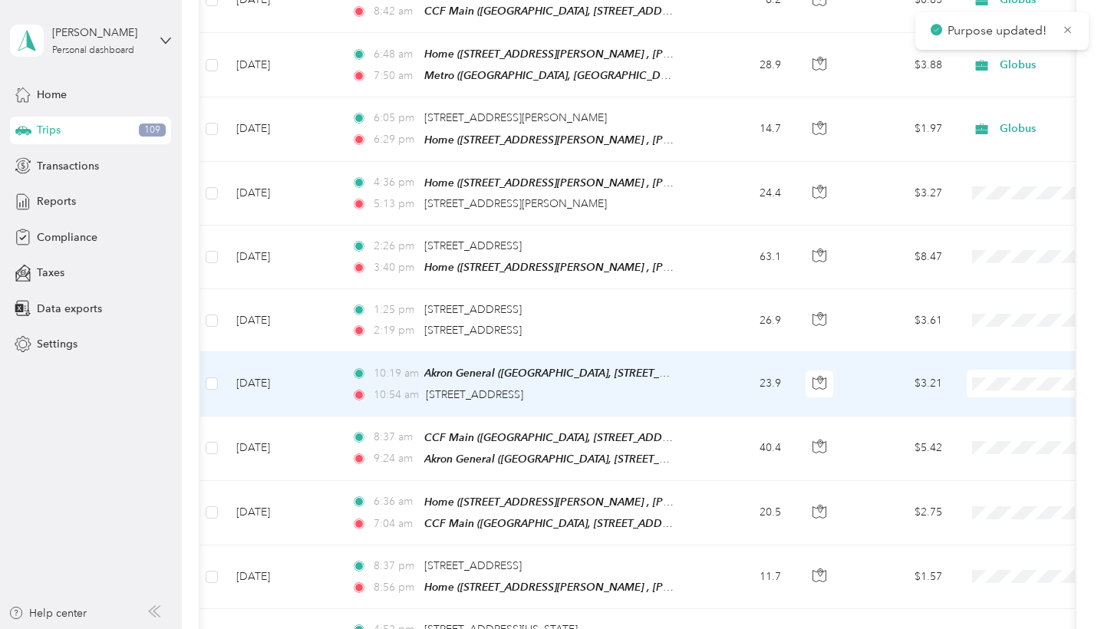
click at [966, 322] on span "Globus" at bounding box center [1020, 328] width 142 height 16
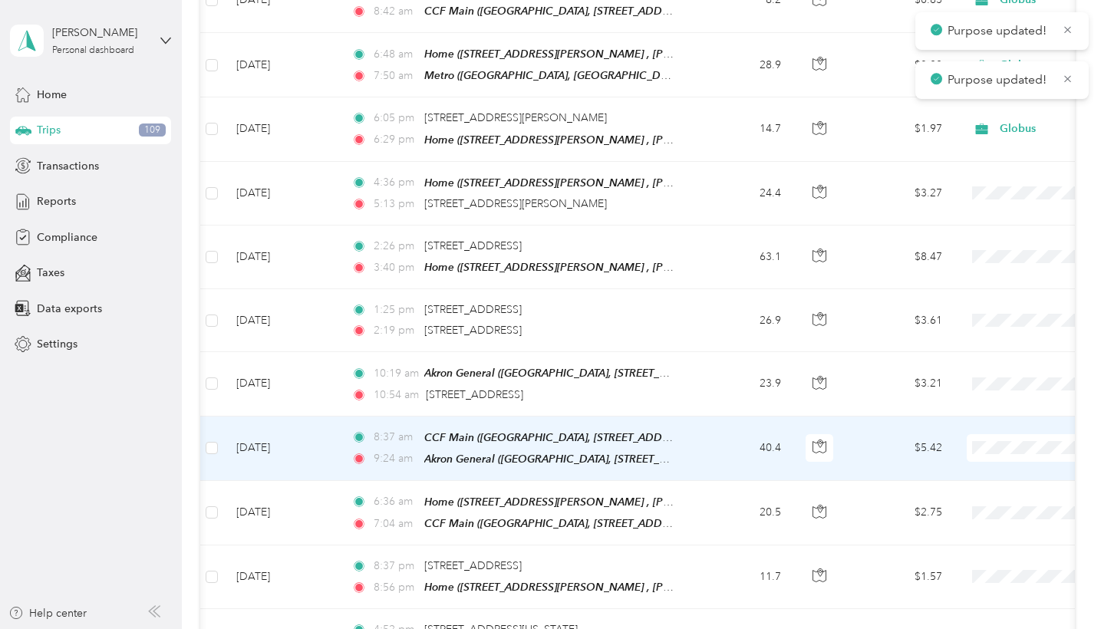
click at [995, 434] on span at bounding box center [1062, 448] width 190 height 28
click at [981, 391] on span "Globus" at bounding box center [1020, 391] width 142 height 16
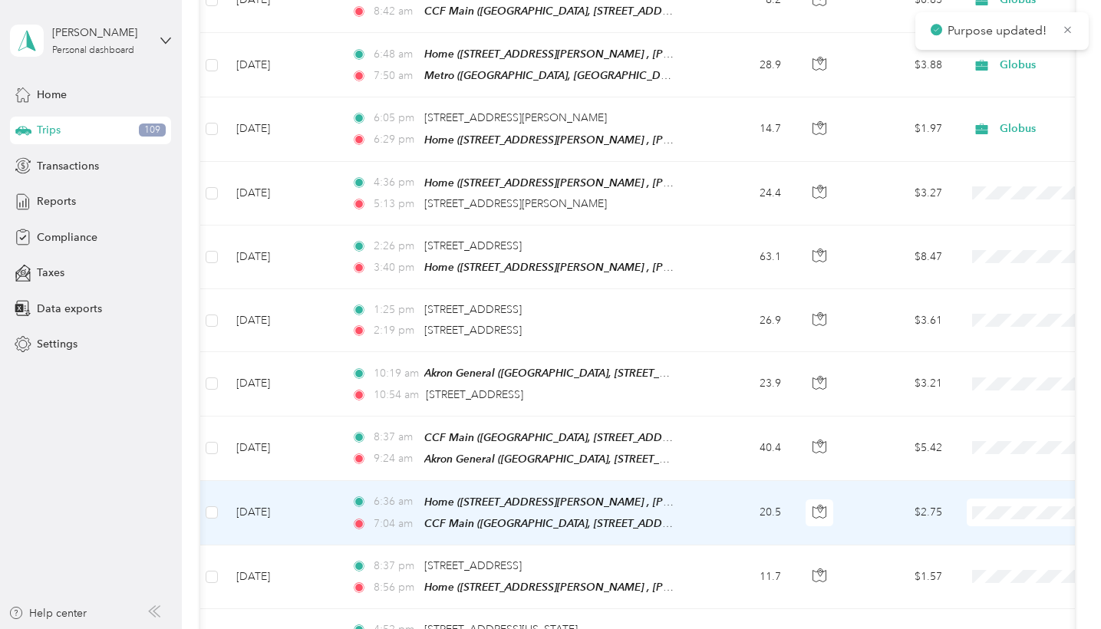
click at [976, 447] on span "Globus" at bounding box center [1020, 454] width 142 height 16
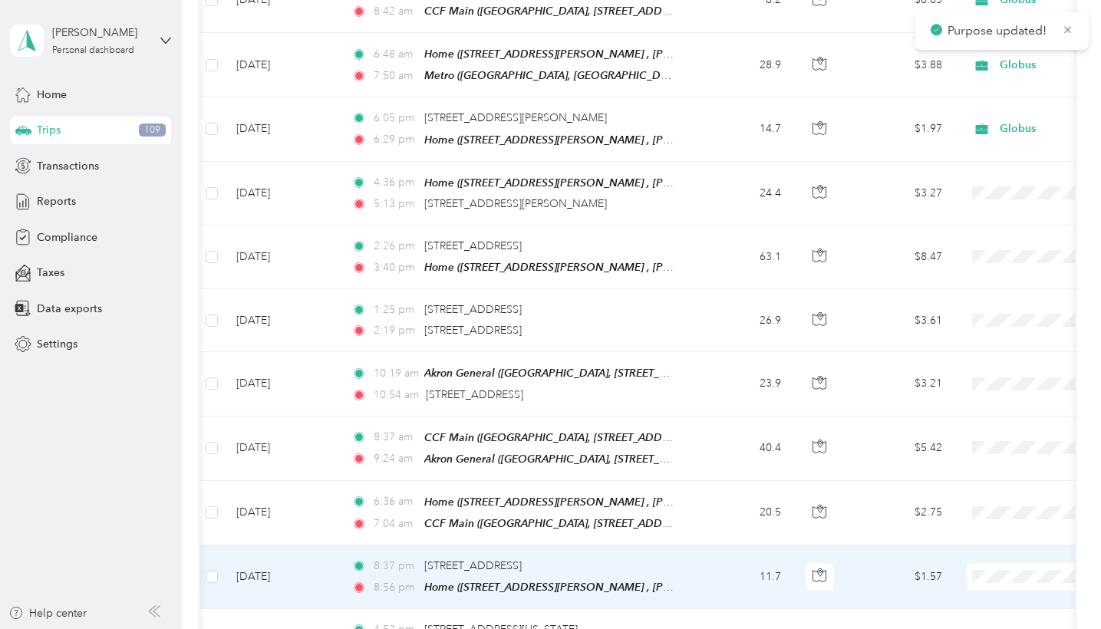
click at [973, 510] on span "Globus" at bounding box center [1020, 514] width 142 height 16
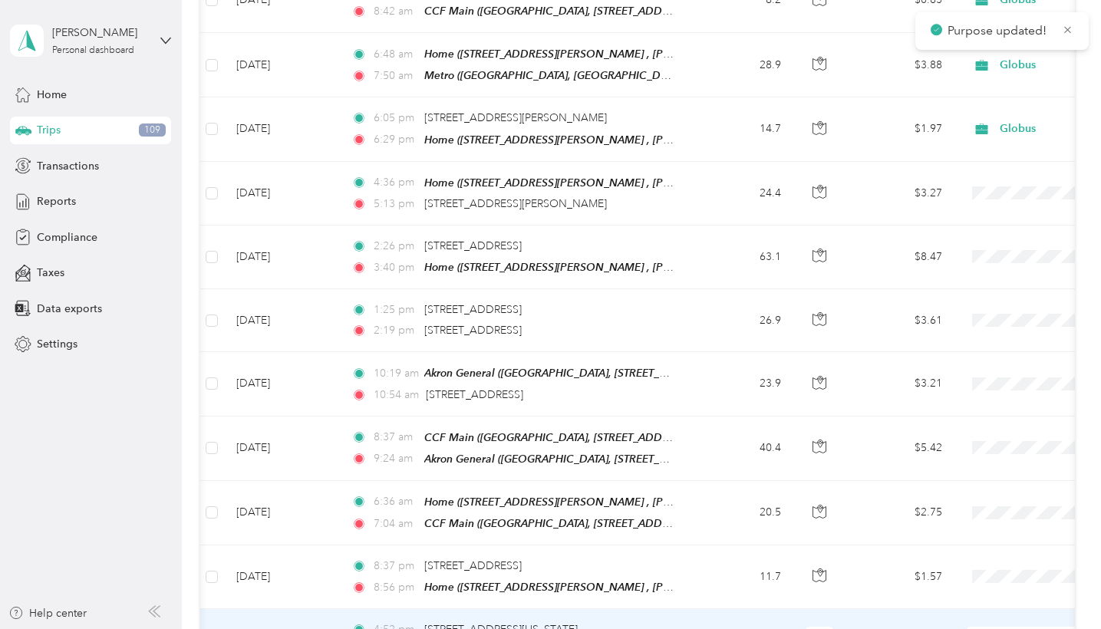
click at [969, 556] on span "Globus" at bounding box center [1020, 581] width 142 height 16
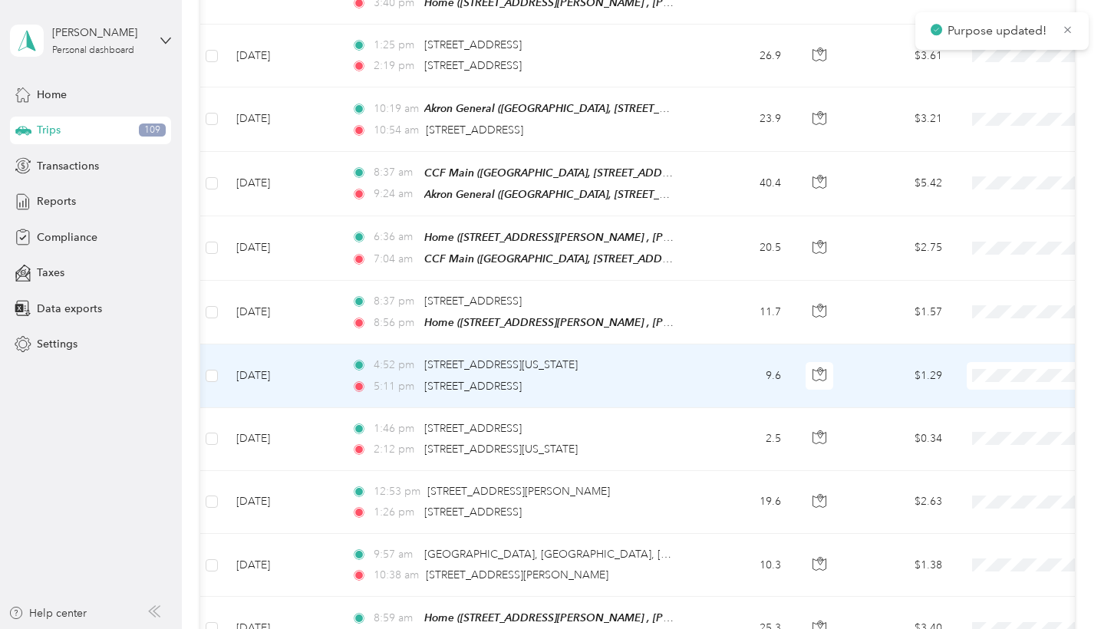
scroll to position [17248, 0]
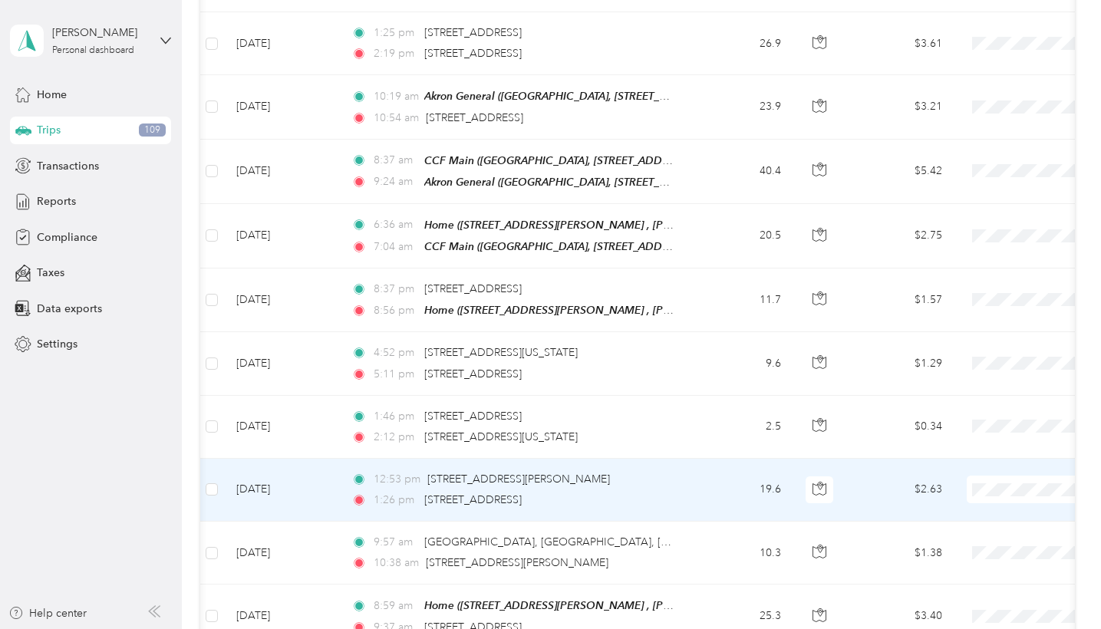
click at [1003, 476] on span at bounding box center [1062, 490] width 190 height 28
click at [979, 433] on span "Globus" at bounding box center [1020, 428] width 142 height 16
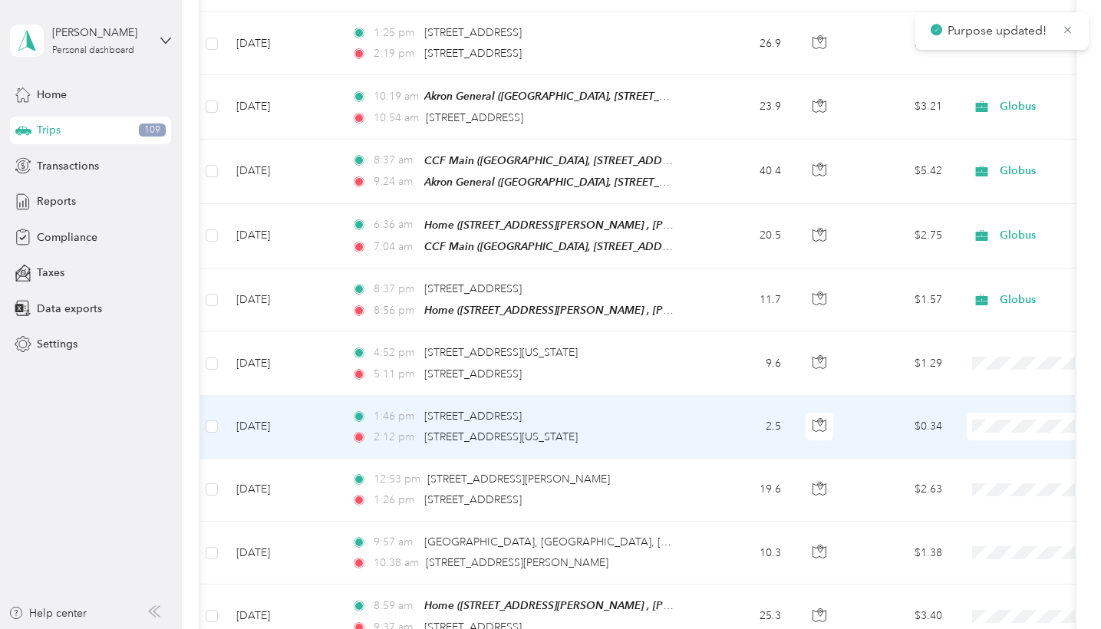
click at [972, 365] on span "Globus" at bounding box center [1020, 366] width 142 height 16
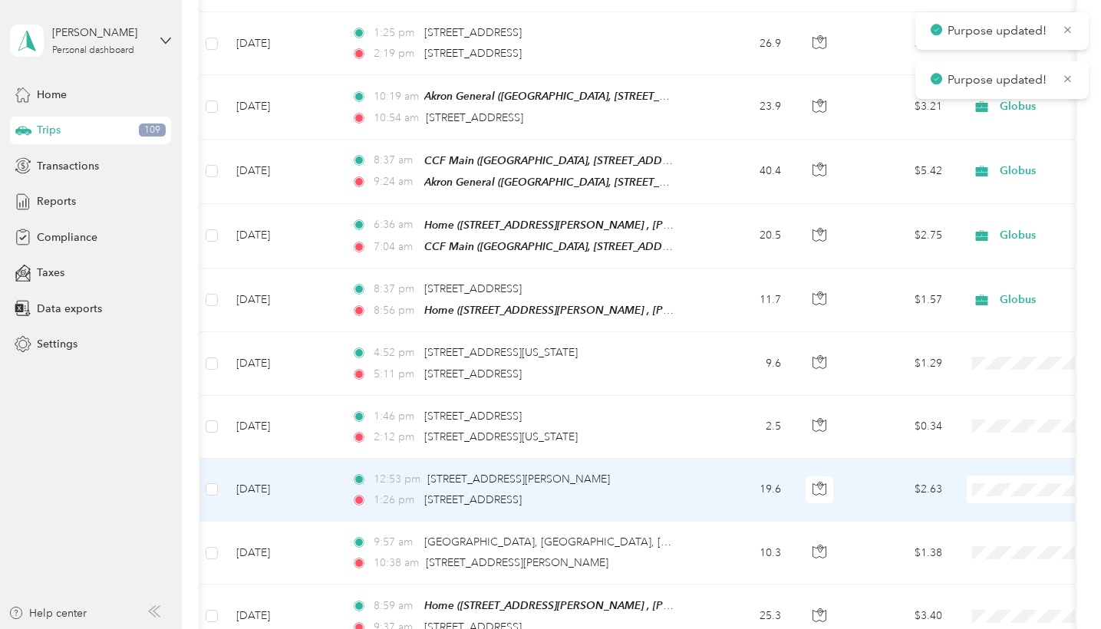
click at [976, 437] on li "Globus" at bounding box center [1006, 429] width 190 height 27
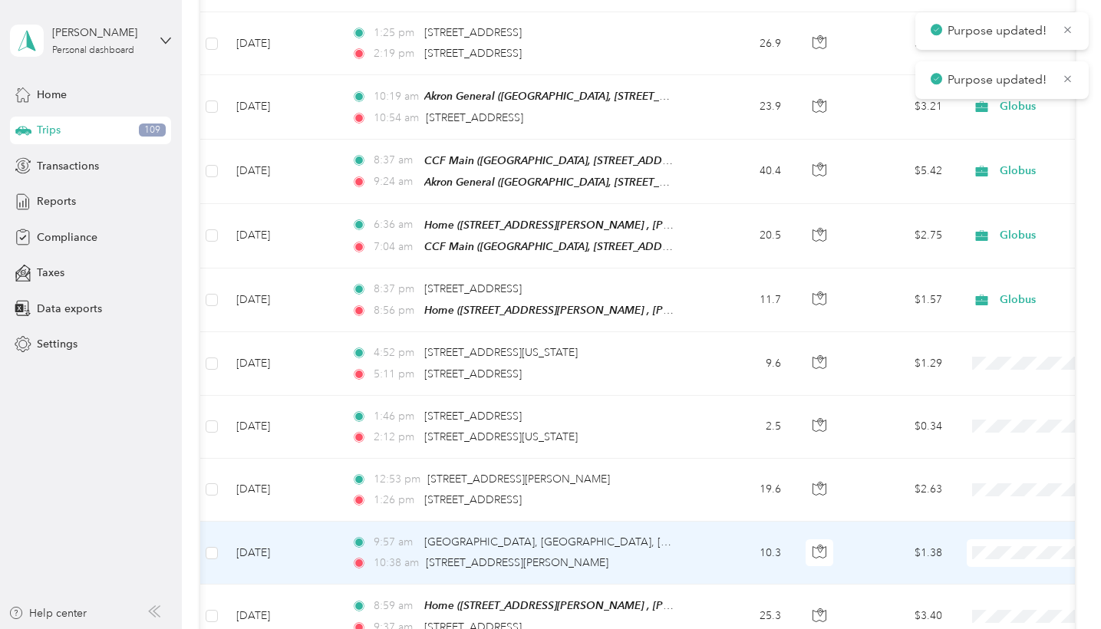
click at [966, 489] on span "Globus" at bounding box center [1020, 493] width 142 height 16
click at [993, 522] on li "Personal" at bounding box center [1006, 512] width 190 height 27
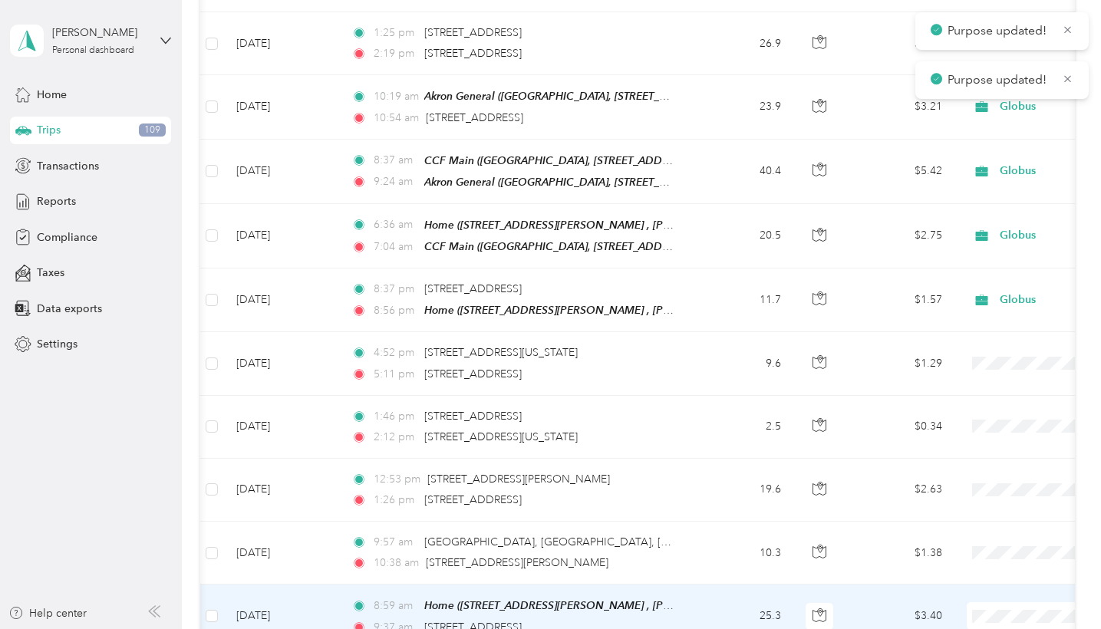
click at [974, 550] on span "Globus" at bounding box center [1020, 556] width 142 height 16
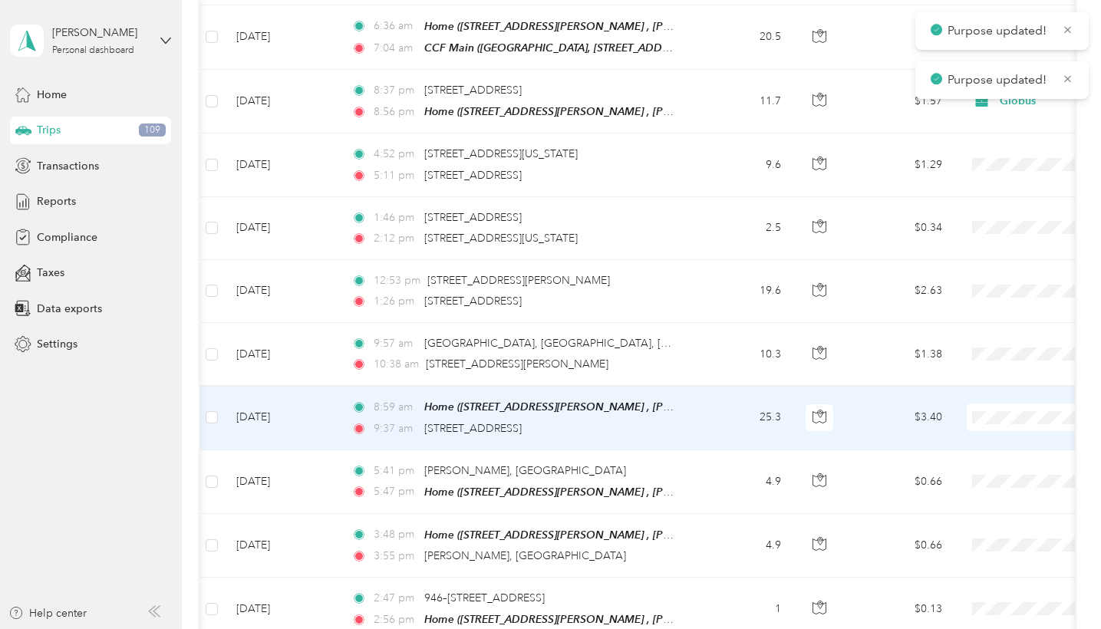
scroll to position [17447, 0]
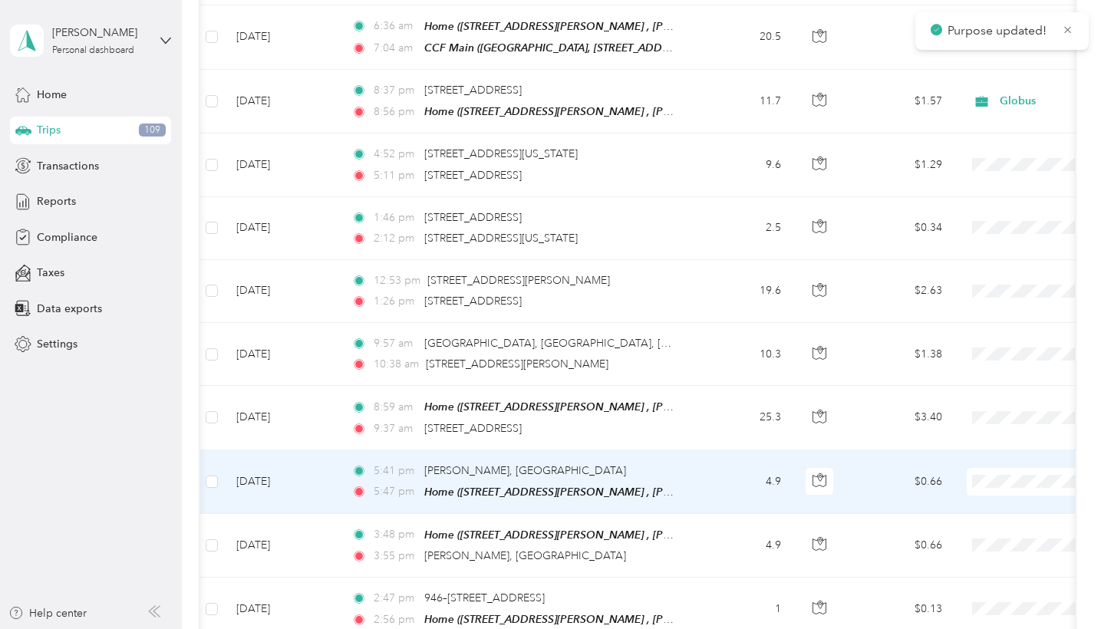
click at [976, 446] on span "Personal" at bounding box center [1020, 447] width 142 height 16
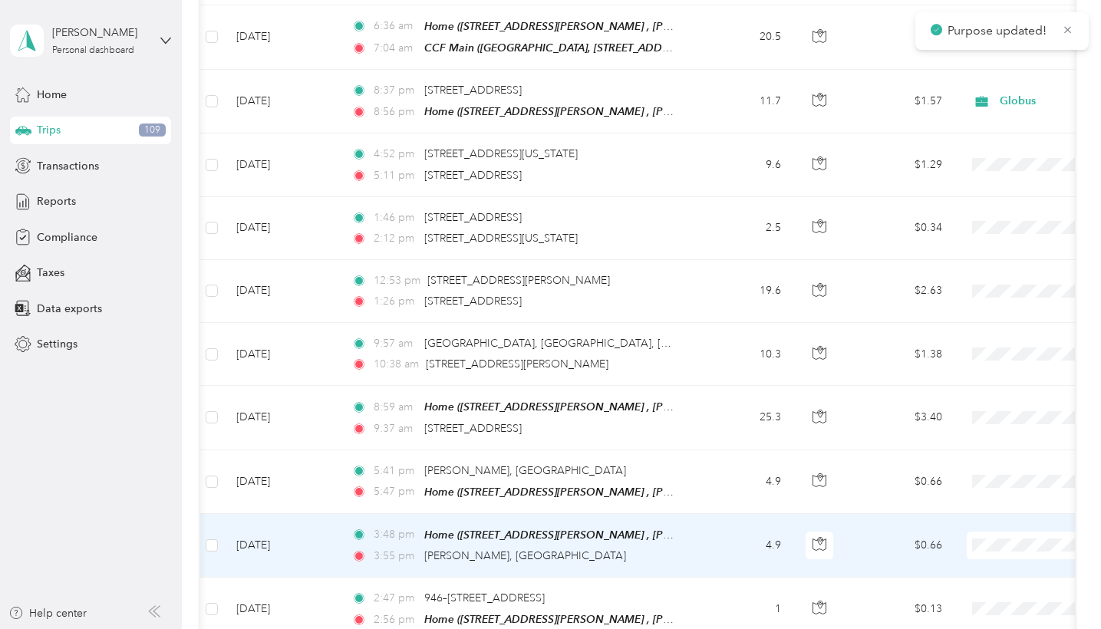
click at [975, 507] on span "Personal" at bounding box center [1020, 510] width 142 height 16
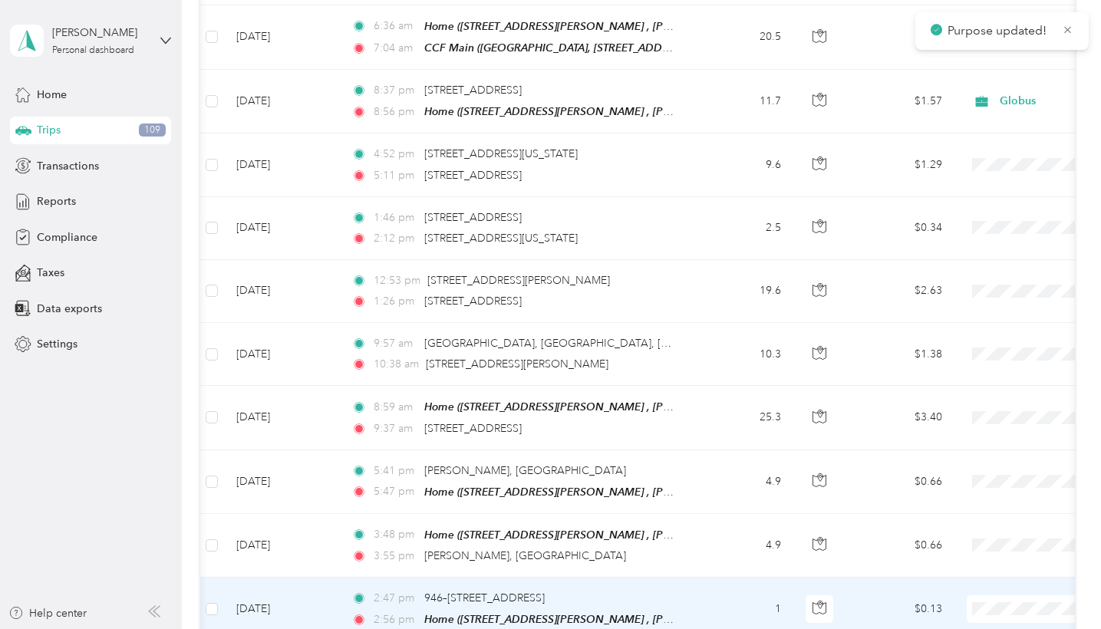
click at [978, 556] on span "Personal" at bounding box center [1020, 574] width 142 height 16
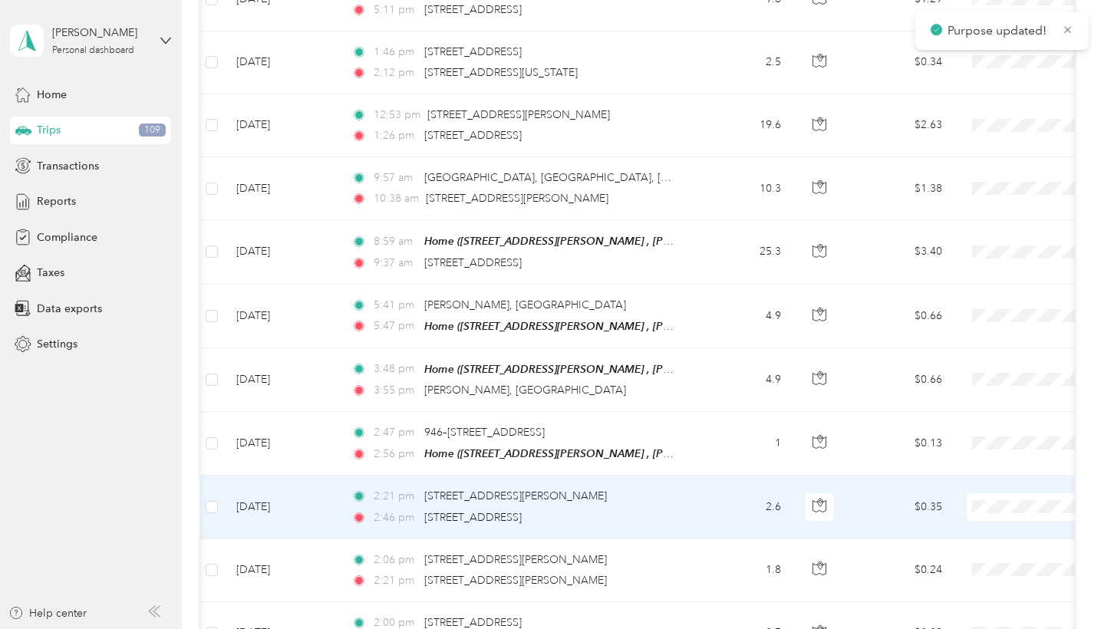
scroll to position [17622, 0]
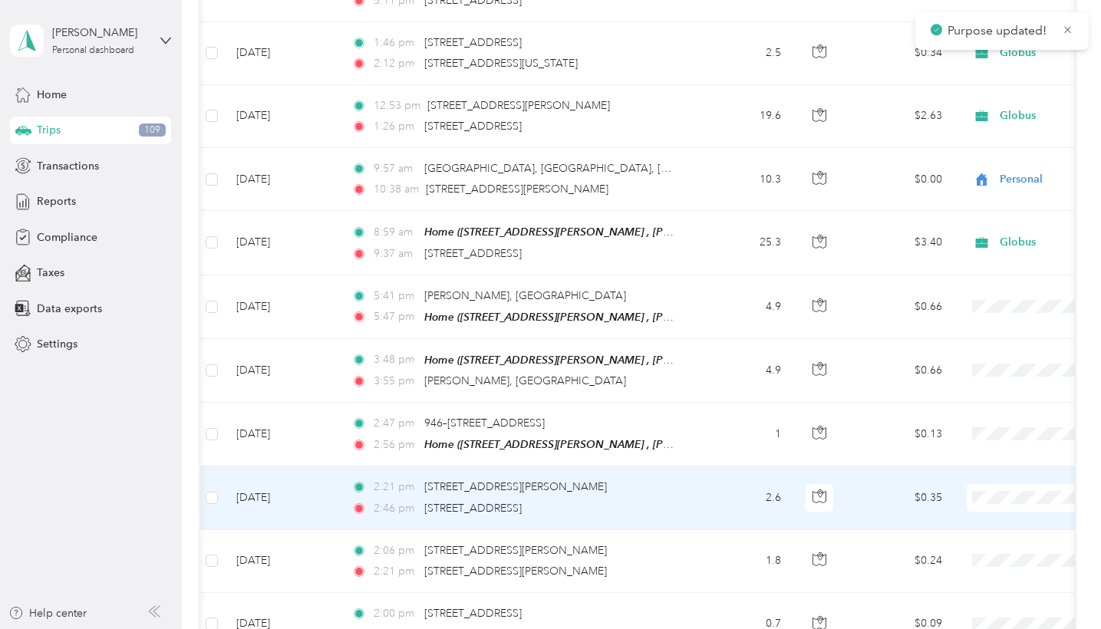
click at [987, 470] on li "Personal" at bounding box center [1006, 461] width 190 height 27
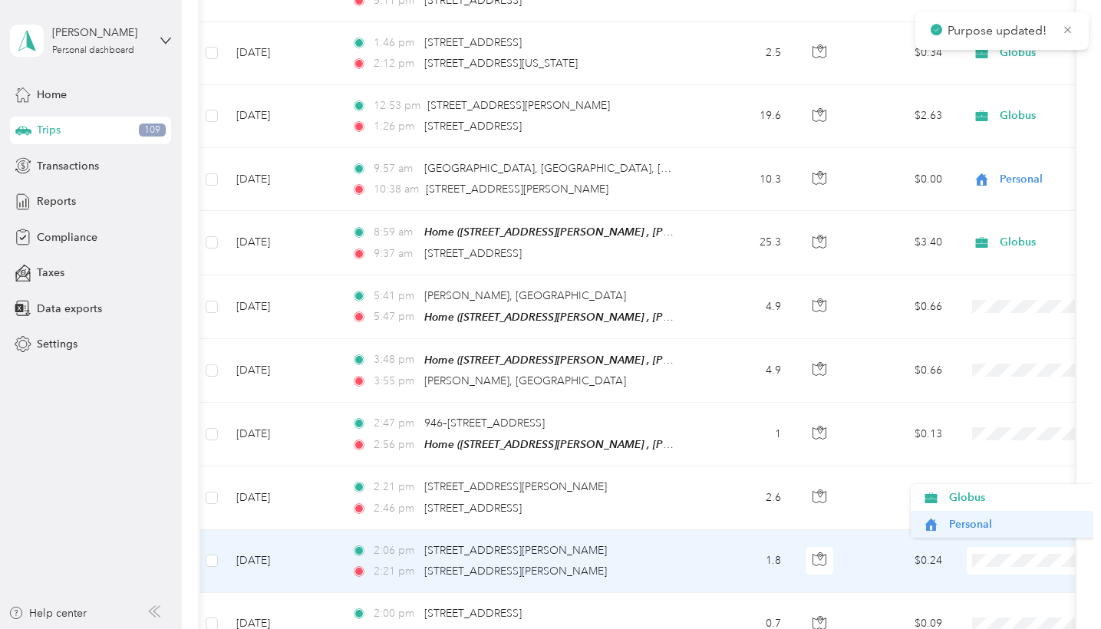
click at [975, 520] on span "Personal" at bounding box center [1020, 525] width 142 height 16
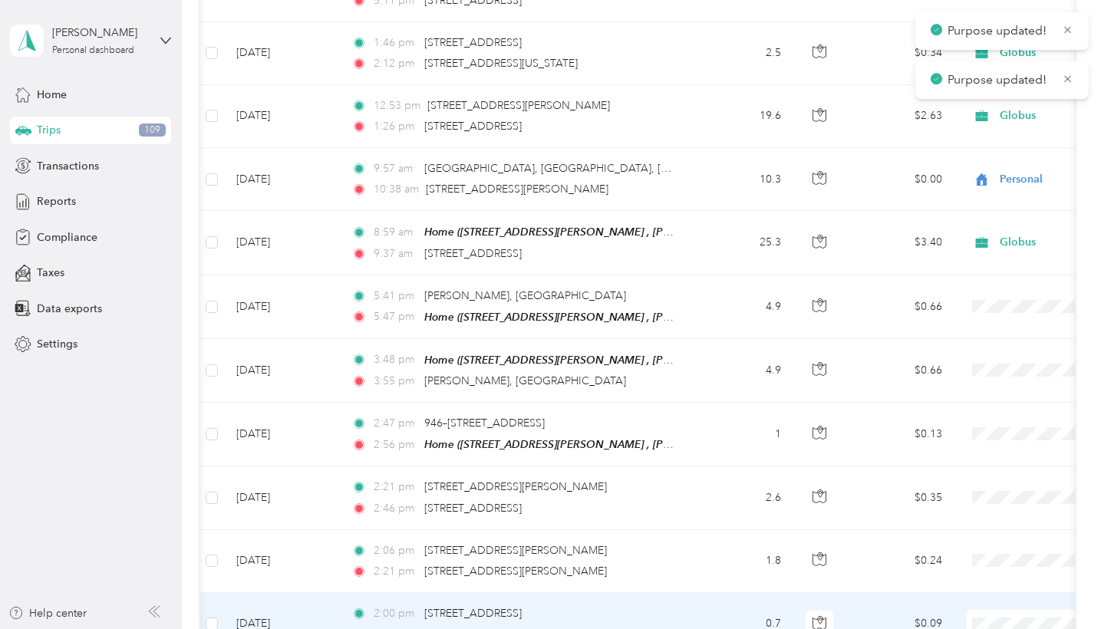
click at [976, 556] on span "Personal" at bounding box center [1020, 587] width 142 height 16
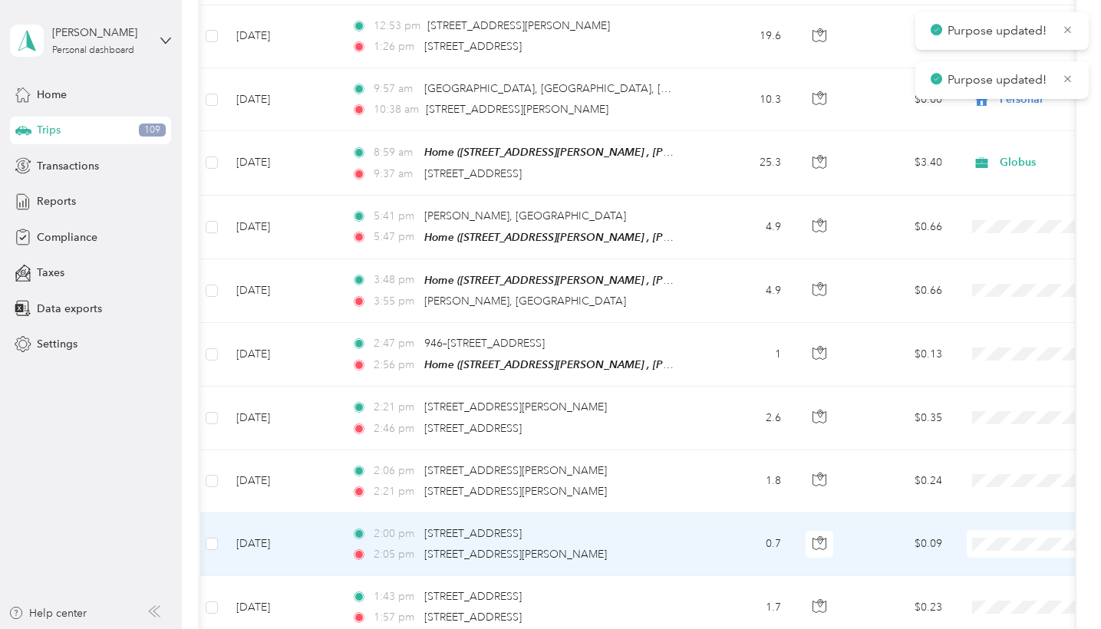
scroll to position [17866, 0]
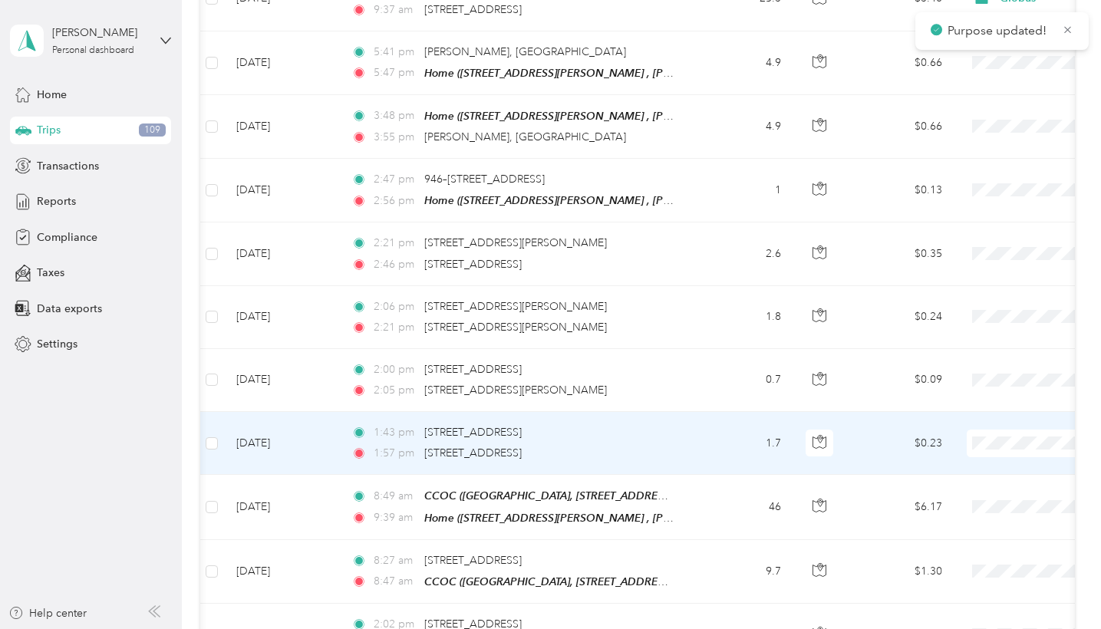
click at [989, 402] on span "Personal" at bounding box center [1020, 405] width 142 height 16
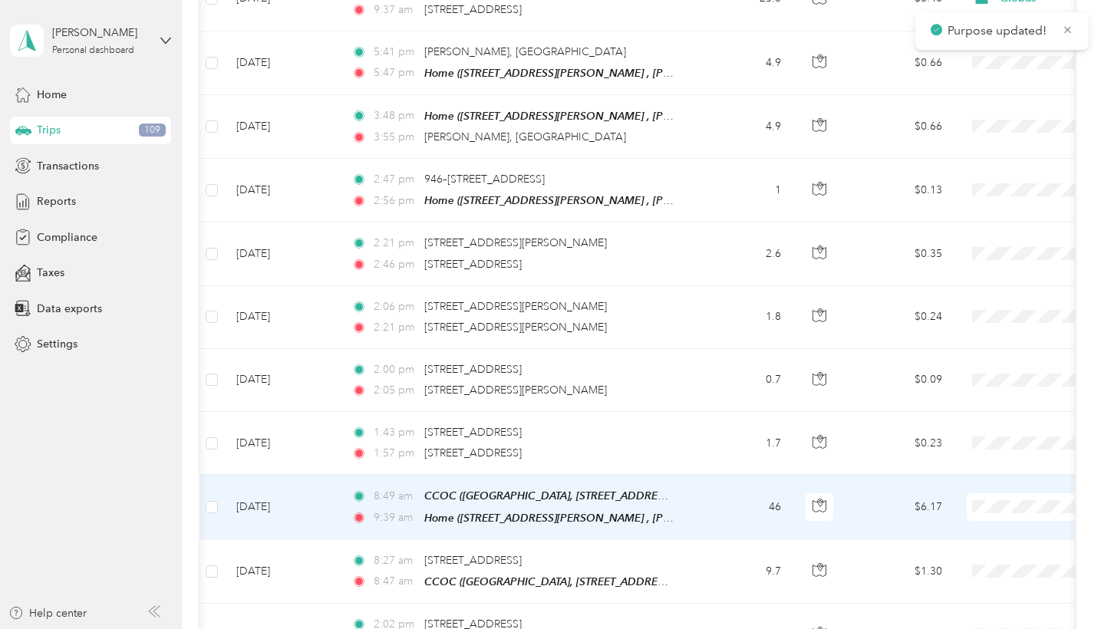
click at [974, 474] on li "Personal" at bounding box center [1006, 465] width 190 height 27
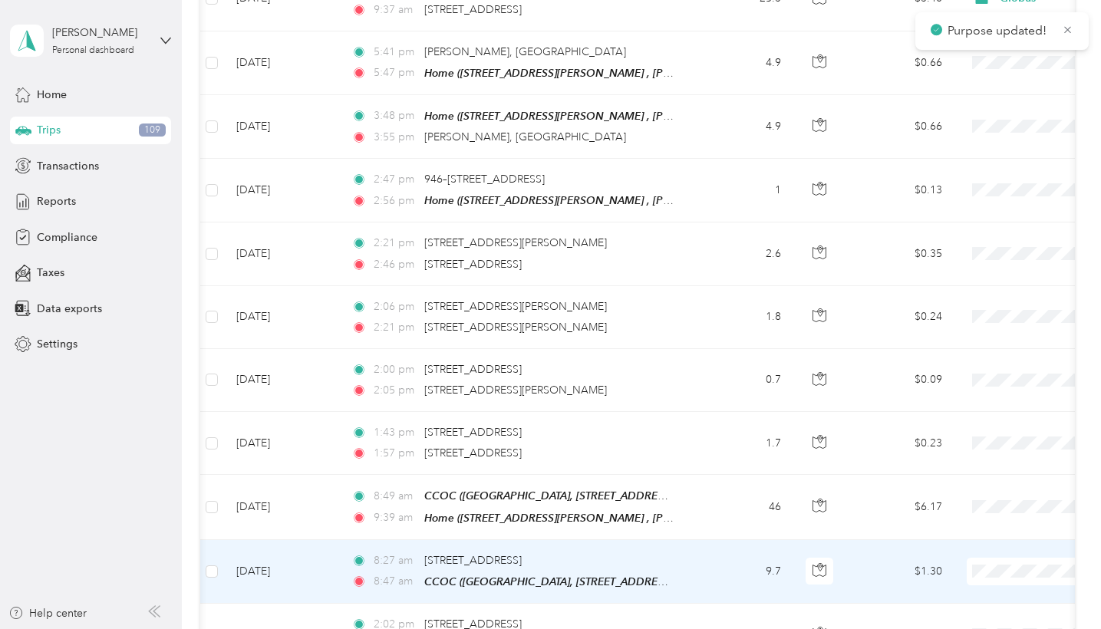
click at [974, 527] on span "Personal" at bounding box center [1020, 531] width 142 height 16
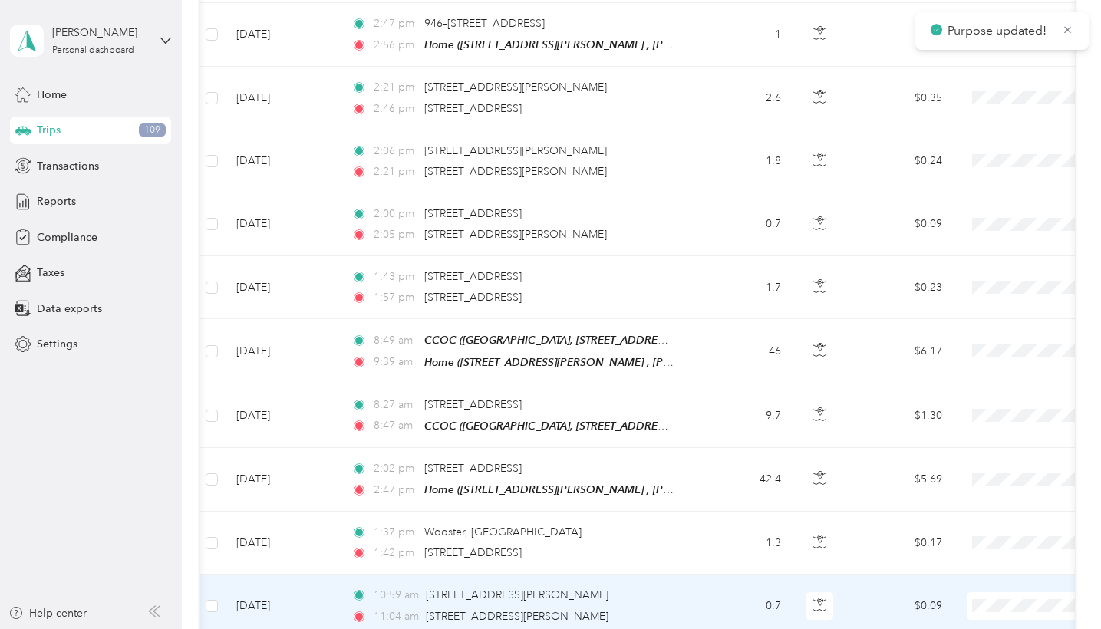
scroll to position [18026, 0]
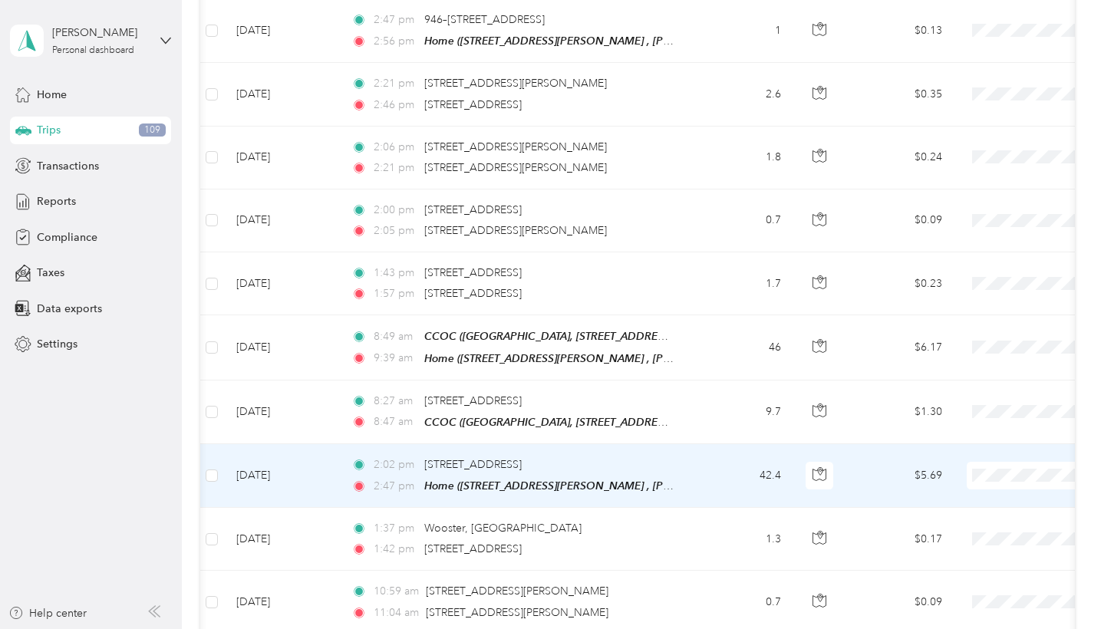
click at [992, 443] on li "Personal" at bounding box center [1006, 436] width 190 height 27
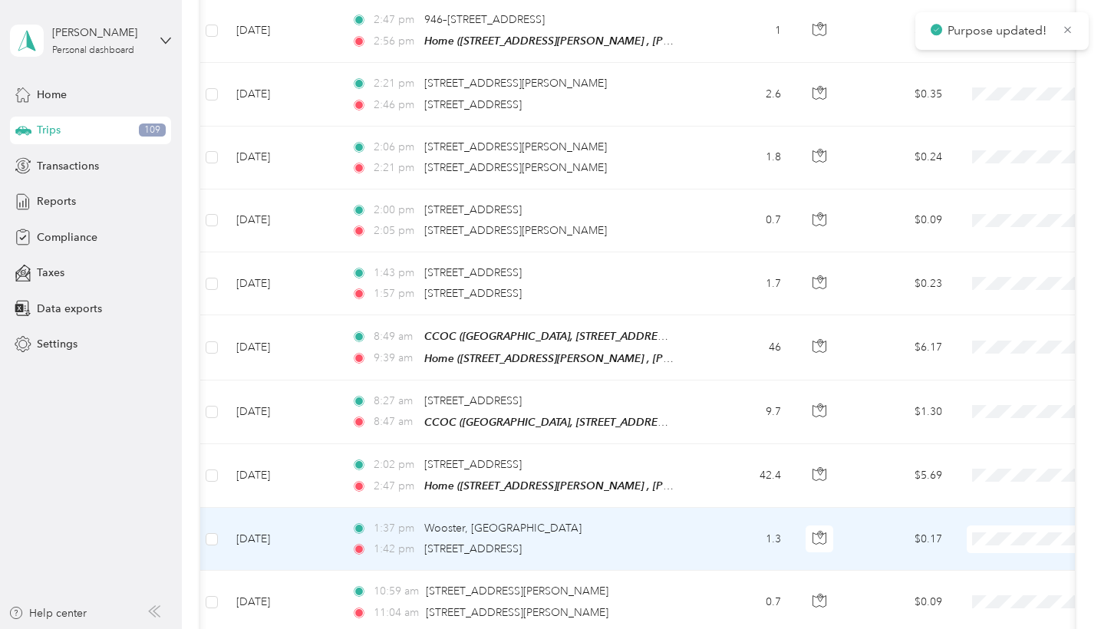
click at [978, 490] on li "Personal" at bounding box center [1006, 500] width 190 height 27
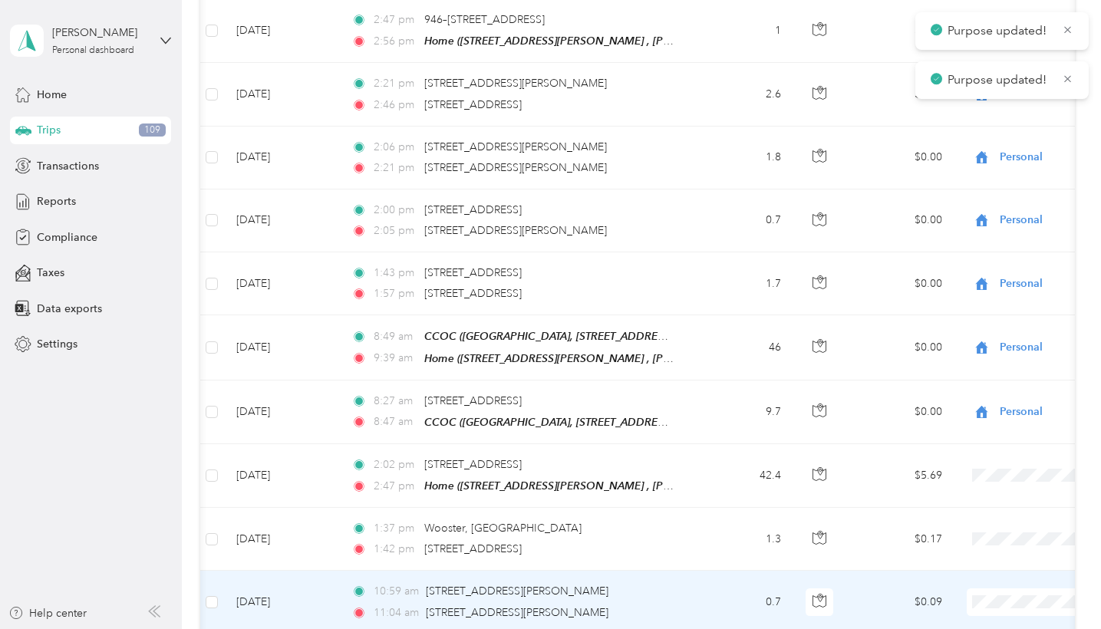
click at [976, 556] on span "Personal" at bounding box center [1020, 563] width 142 height 16
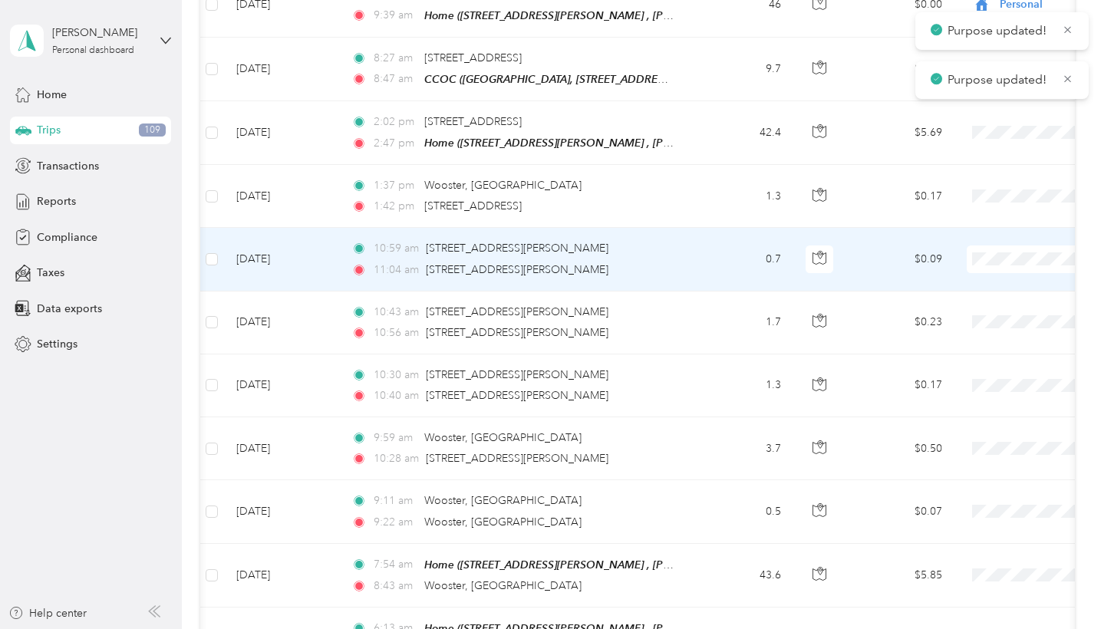
scroll to position [18380, 0]
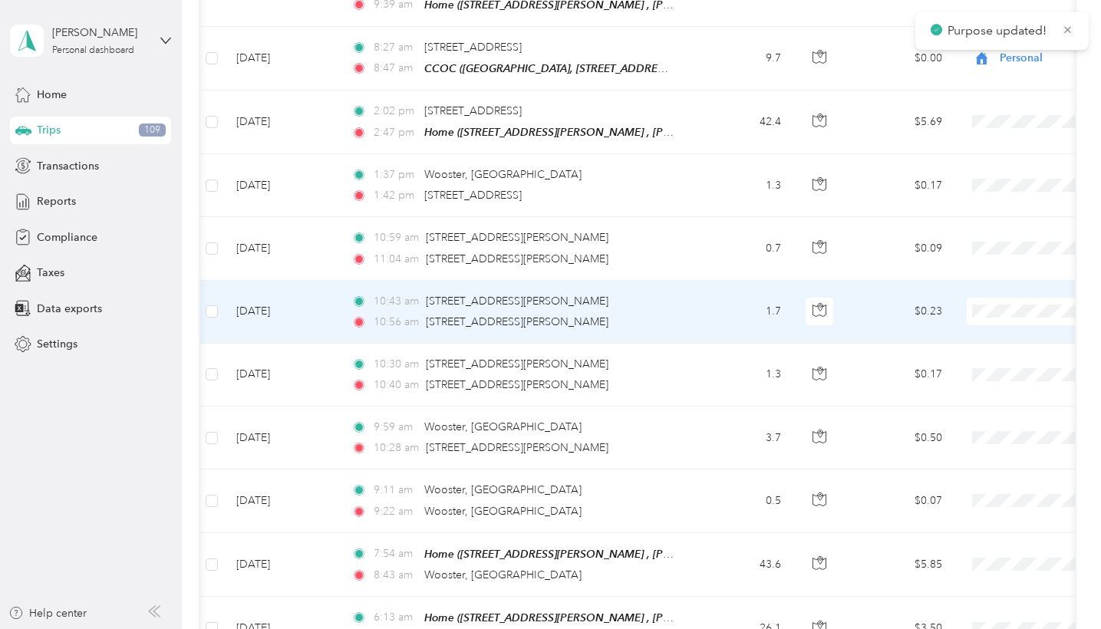
click at [985, 266] on span "Personal" at bounding box center [1020, 272] width 142 height 16
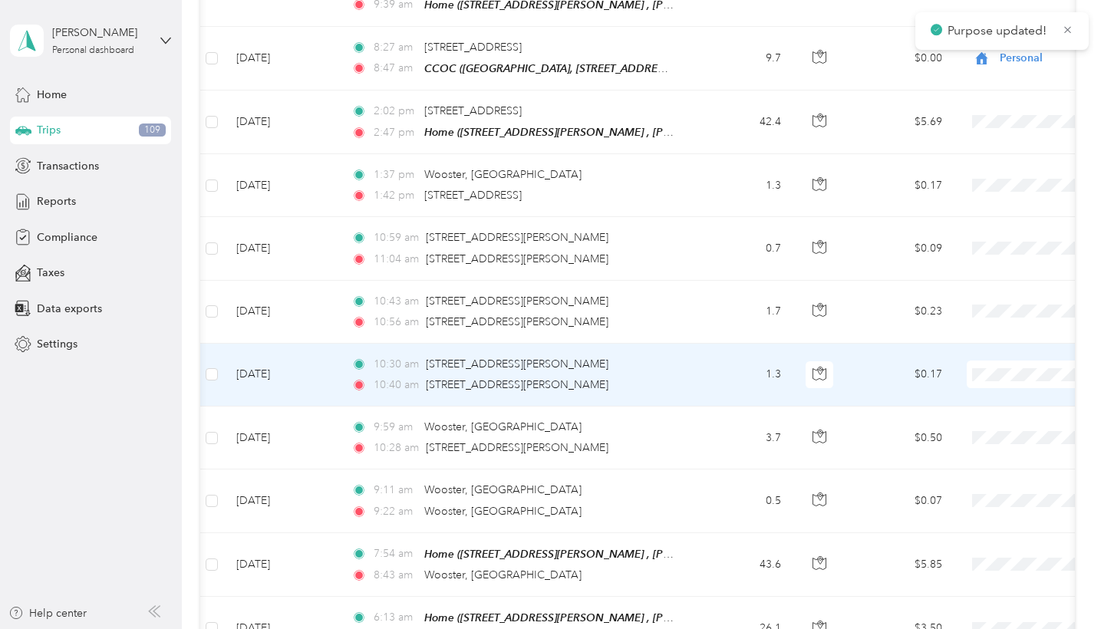
click at [983, 328] on span "Personal" at bounding box center [1020, 335] width 142 height 16
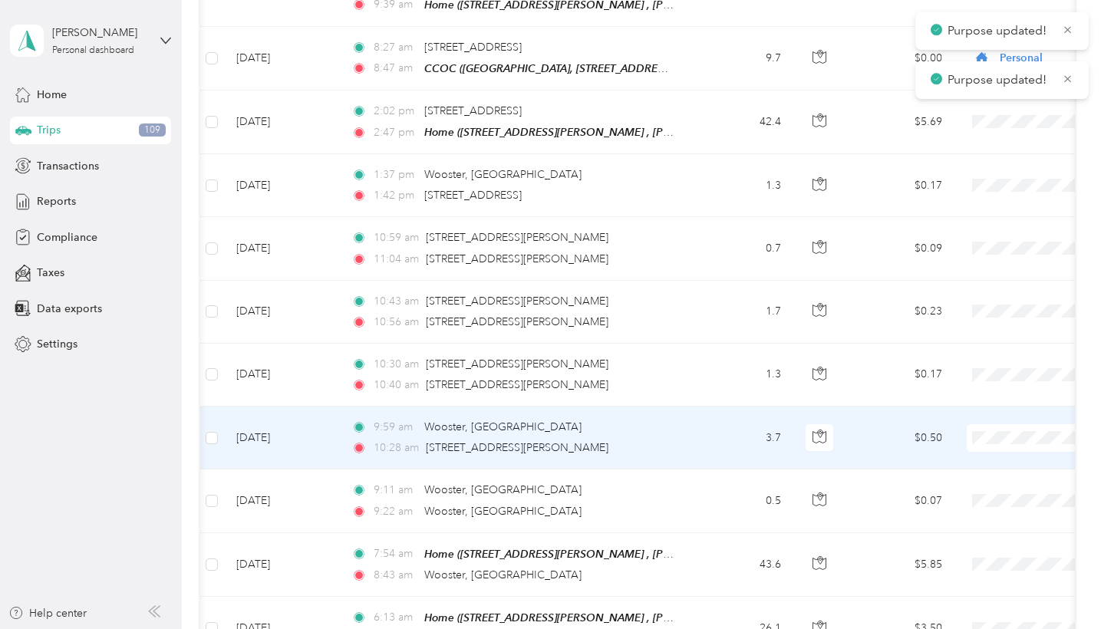
click at [982, 397] on span "Personal" at bounding box center [1020, 399] width 142 height 16
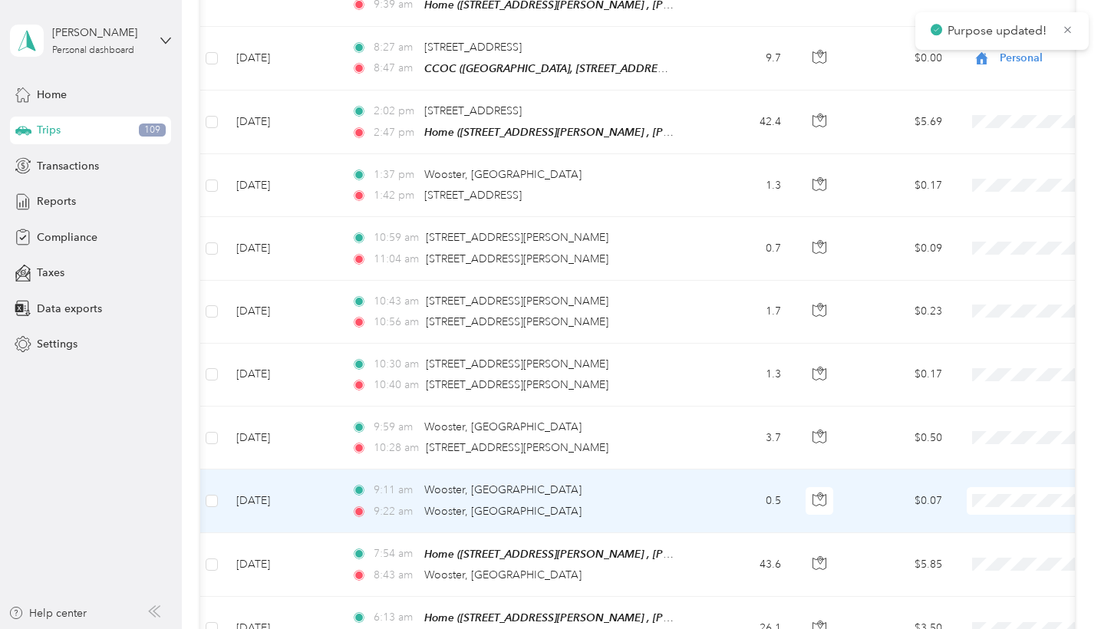
click at [987, 457] on span "Personal" at bounding box center [1020, 462] width 142 height 16
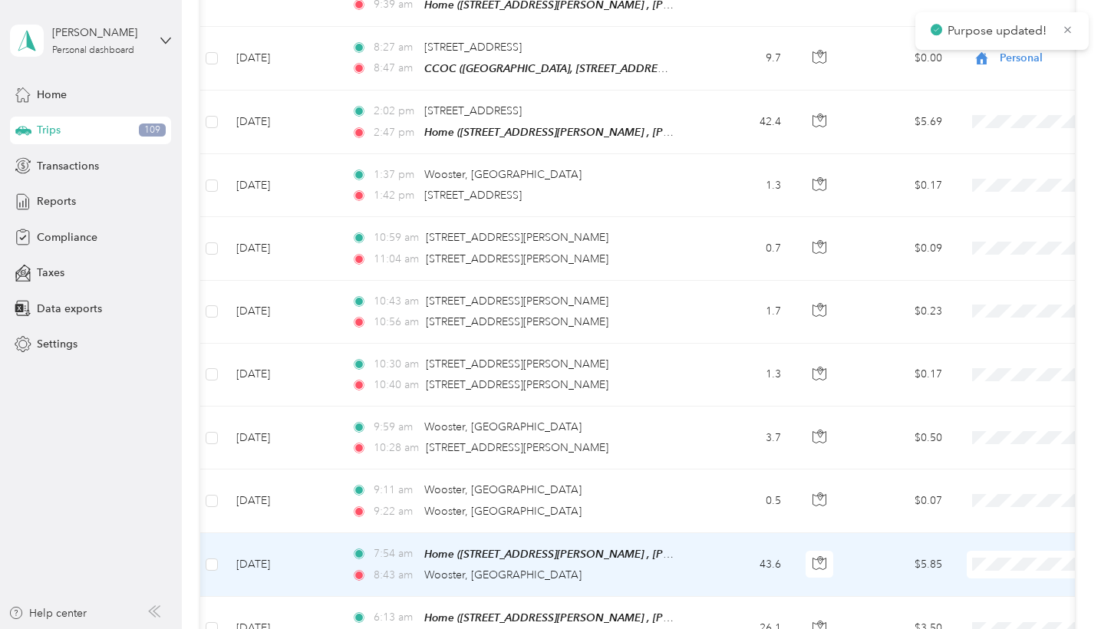
click at [986, 518] on span "Personal" at bounding box center [1020, 525] width 142 height 16
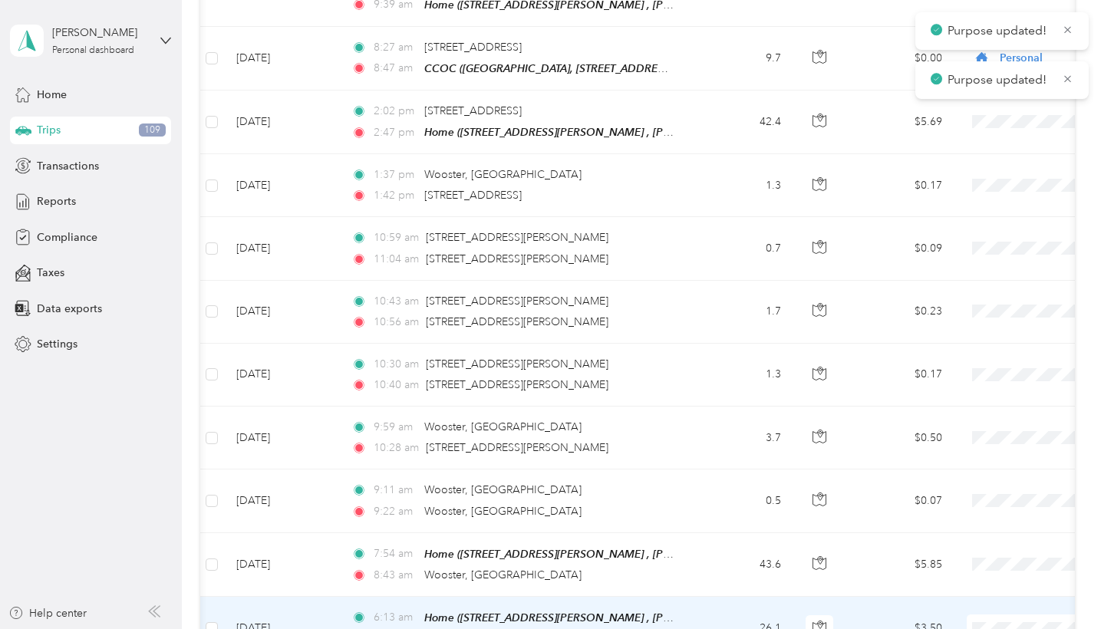
click at [995, 556] on span at bounding box center [1062, 629] width 190 height 28
click at [988, 556] on span "Personal" at bounding box center [1020, 587] width 142 height 16
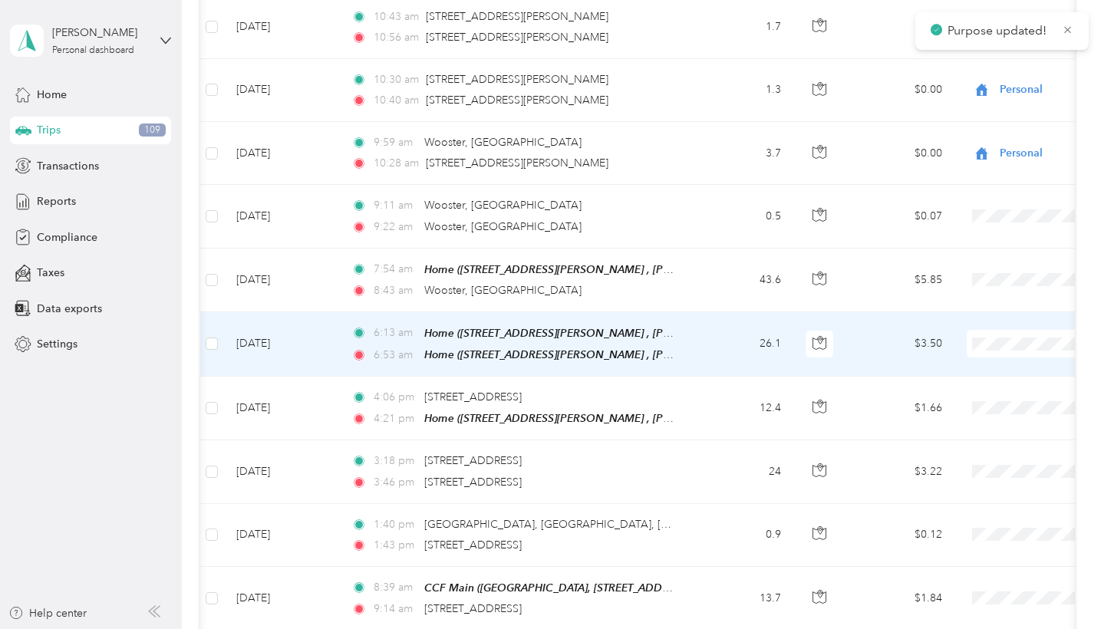
scroll to position [18665, 0]
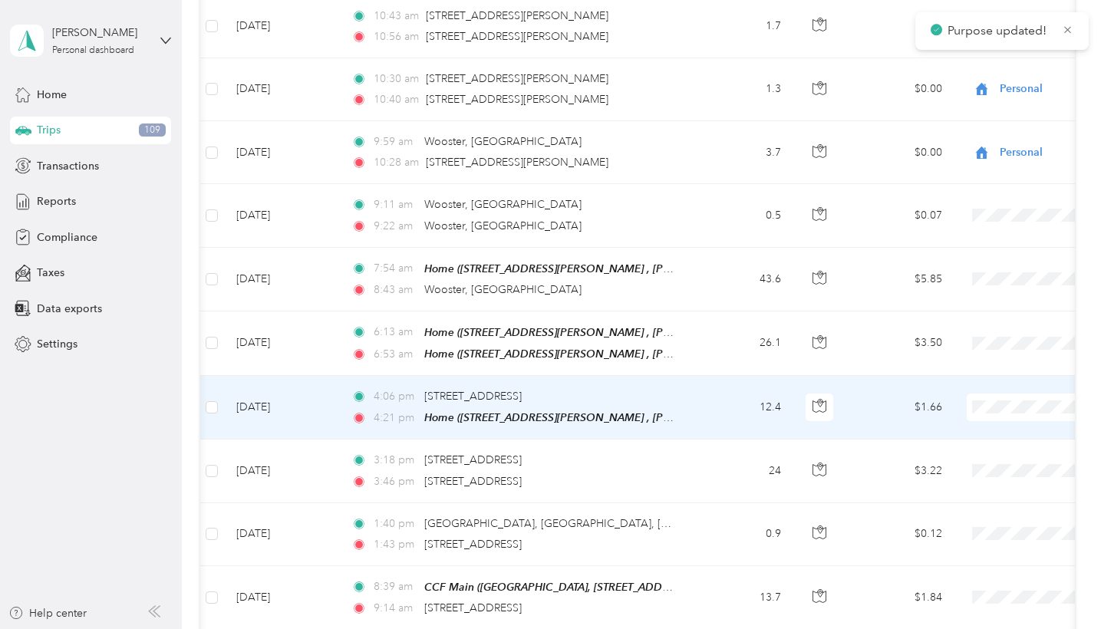
click at [1012, 394] on span at bounding box center [1062, 408] width 190 height 28
click at [990, 335] on span "Globus" at bounding box center [1020, 339] width 142 height 16
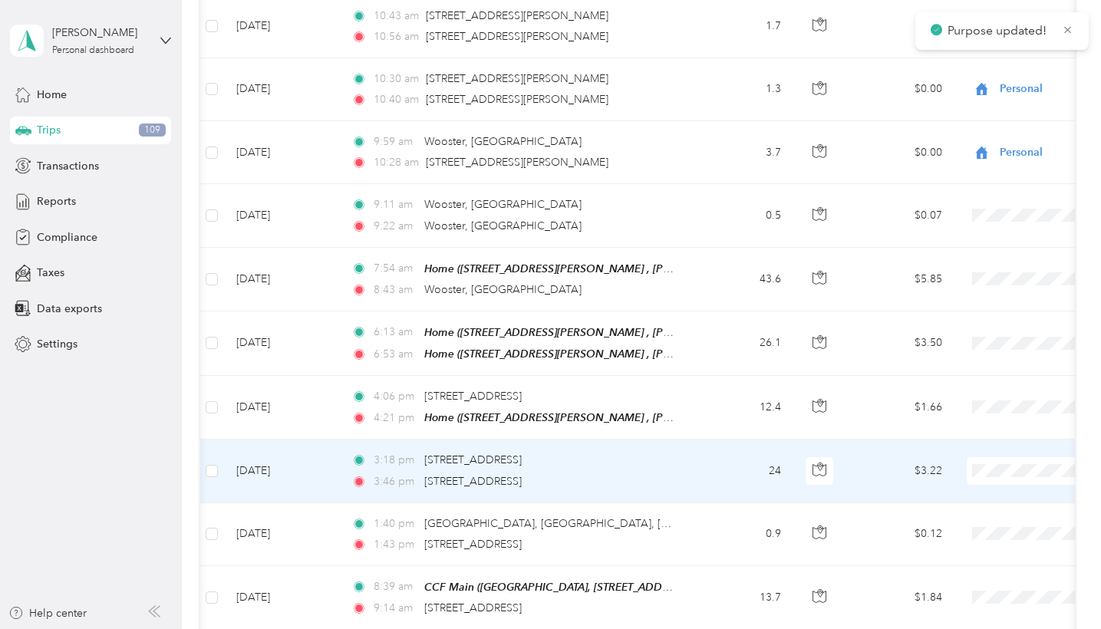
click at [1007, 457] on span at bounding box center [1062, 471] width 190 height 28
click at [1005, 457] on span at bounding box center [1062, 471] width 190 height 28
click at [979, 401] on span "Globus" at bounding box center [1020, 402] width 142 height 16
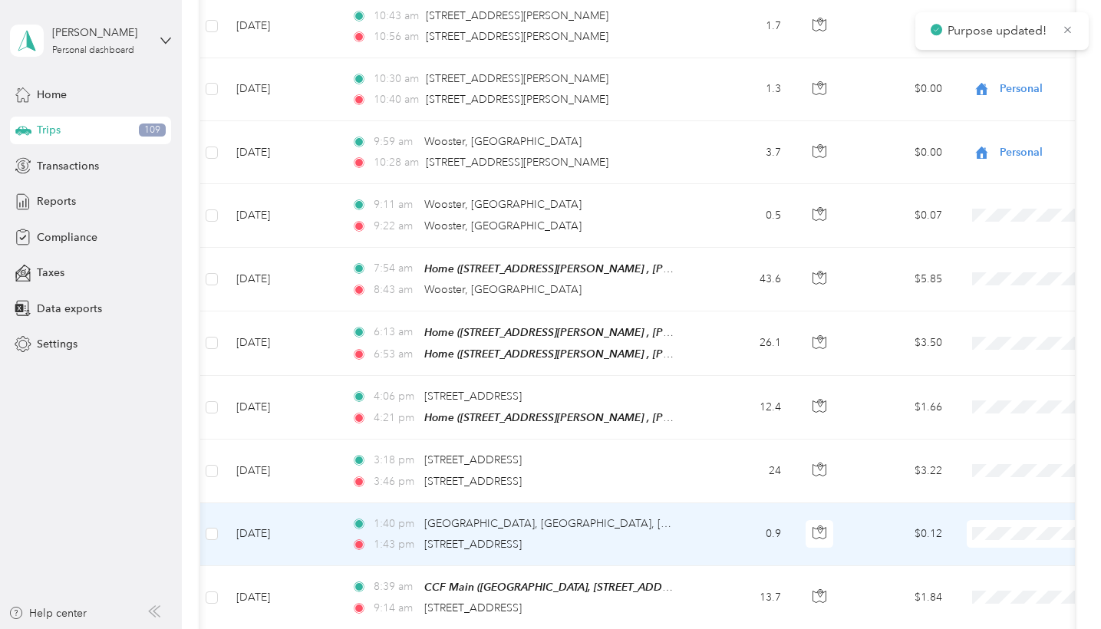
click at [976, 458] on span "Globus" at bounding box center [1020, 465] width 142 height 16
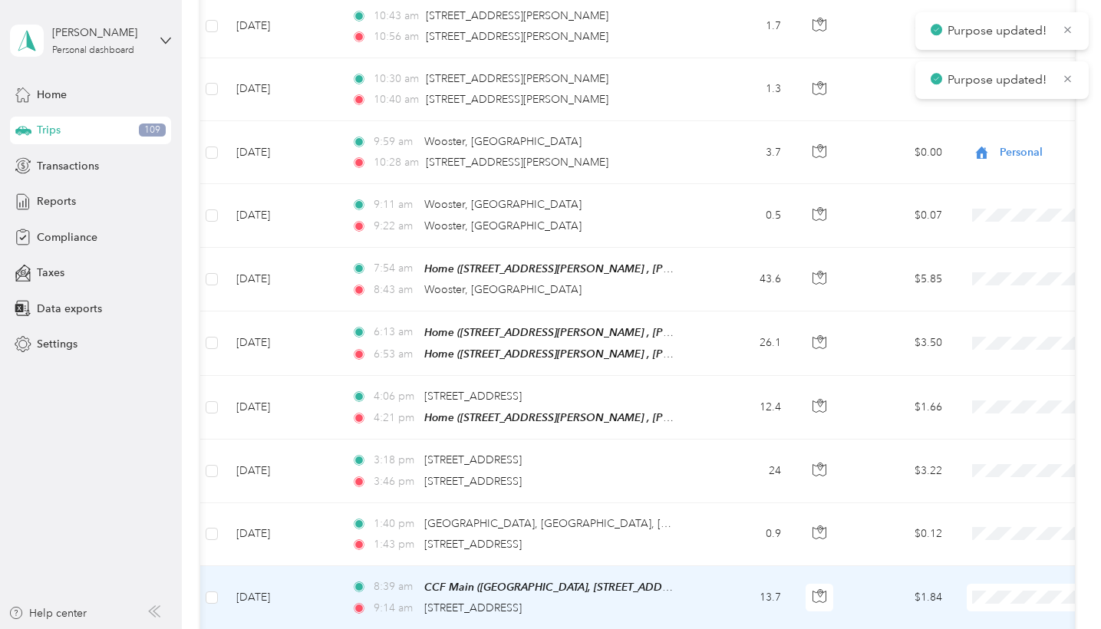
click at [973, 525] on span "Globus" at bounding box center [1020, 528] width 142 height 16
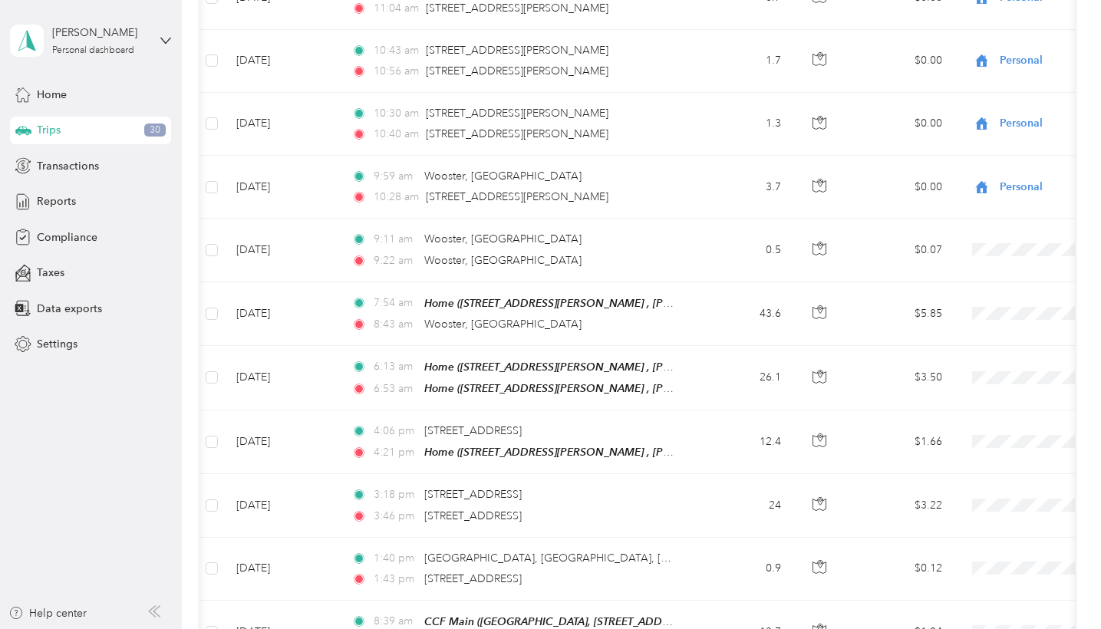
scroll to position [18634, 0]
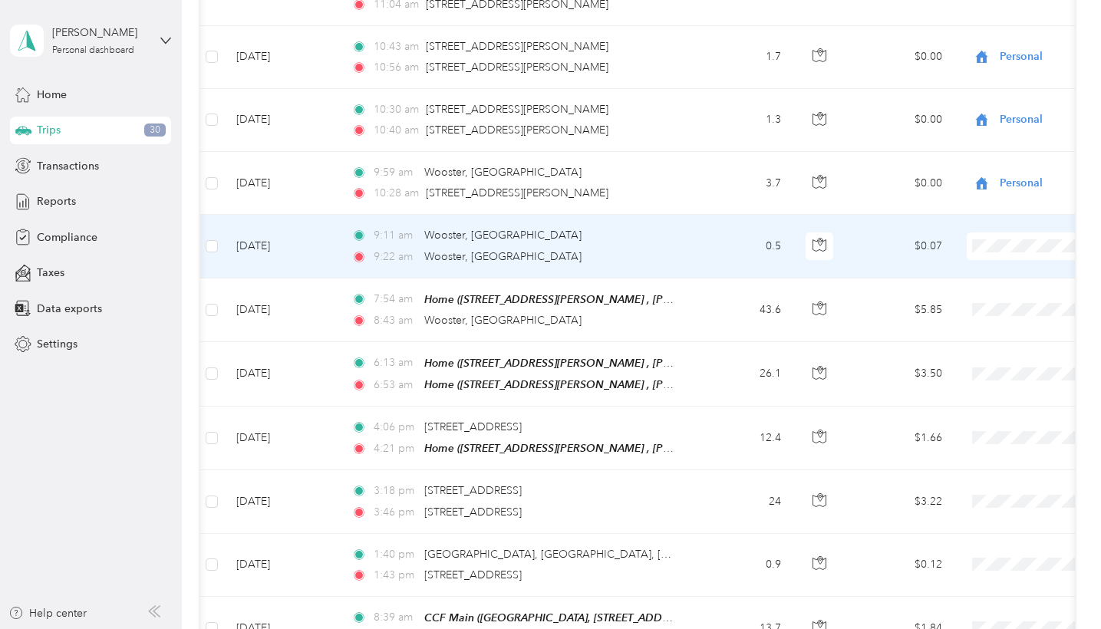
click at [975, 208] on span "Personal" at bounding box center [1020, 207] width 142 height 16
click at [997, 211] on li "Personal" at bounding box center [1006, 200] width 190 height 27
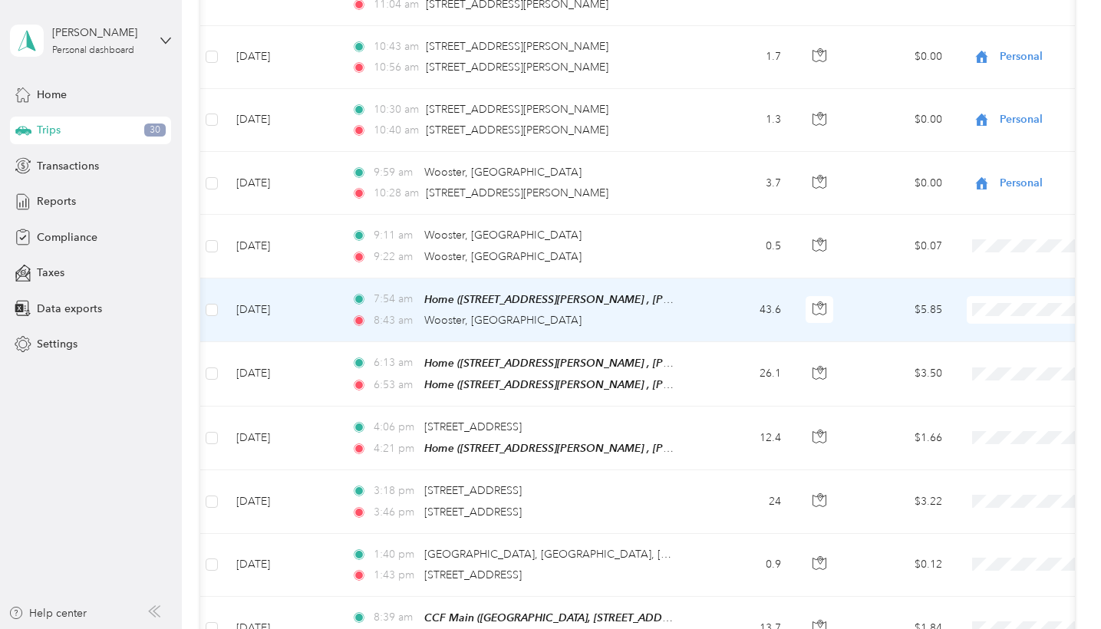
click at [985, 265] on span "Personal" at bounding box center [1020, 270] width 142 height 16
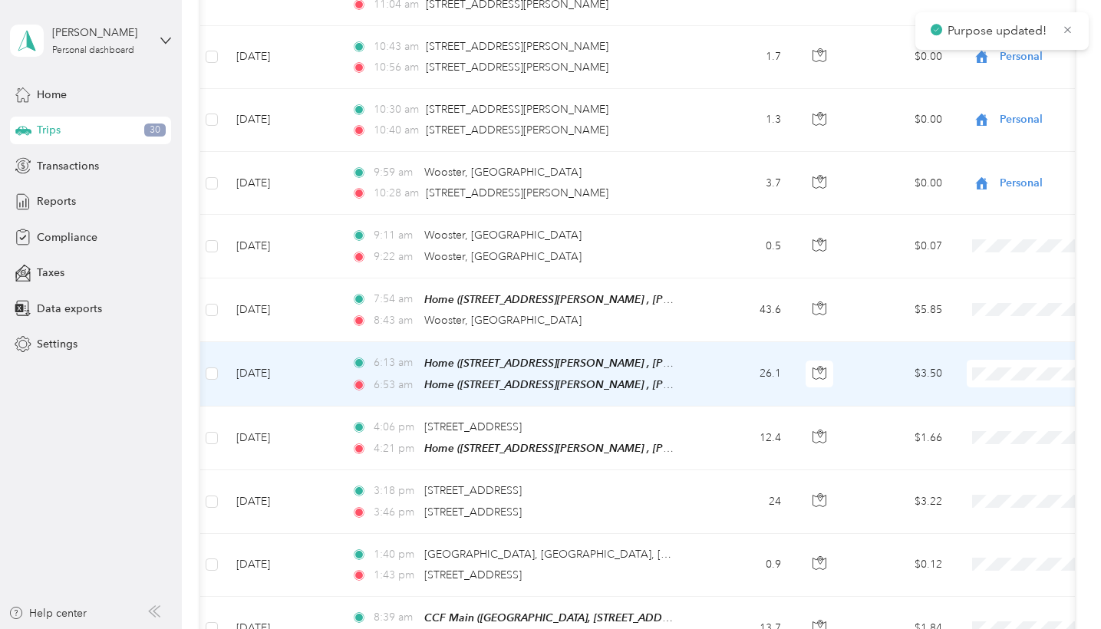
click at [985, 325] on span "Personal" at bounding box center [1020, 333] width 142 height 16
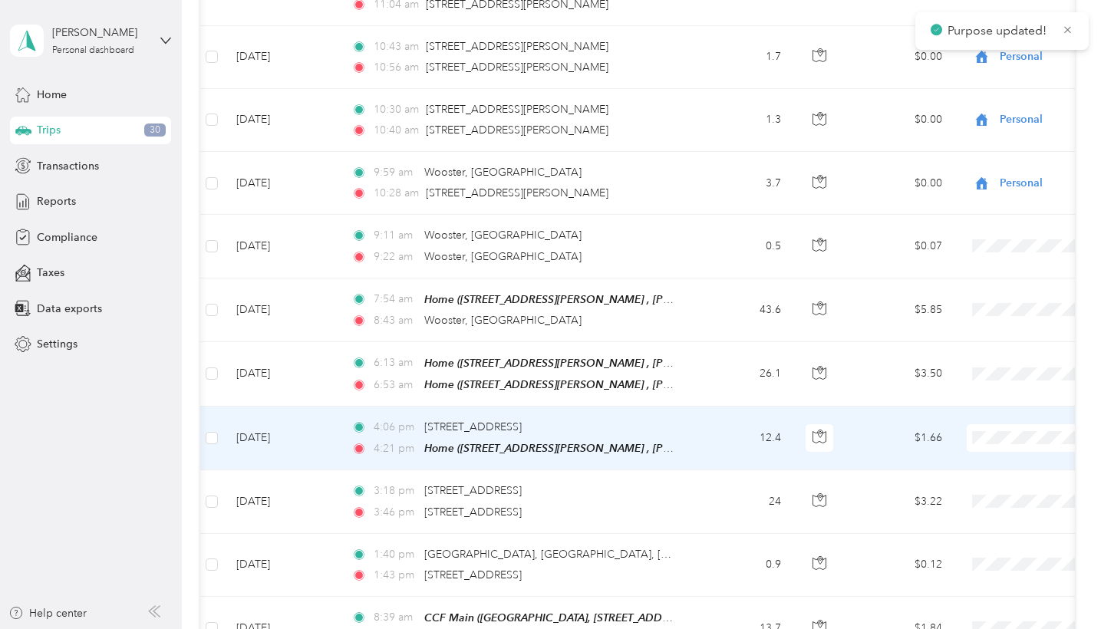
click at [979, 388] on span "Personal" at bounding box center [1020, 396] width 142 height 16
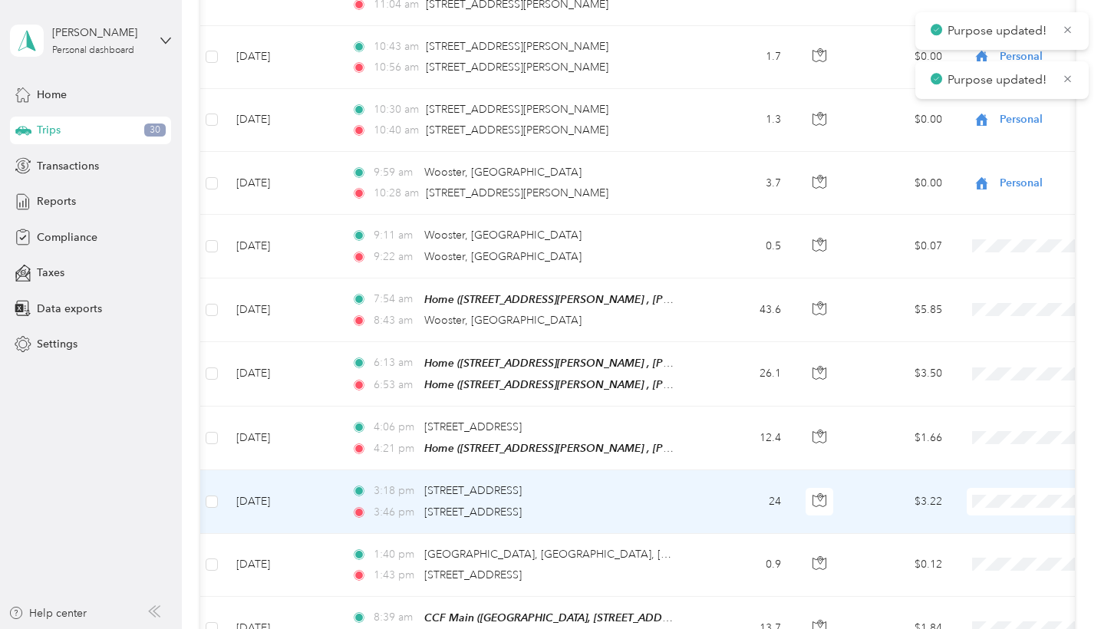
click at [990, 457] on span "Personal" at bounding box center [1020, 459] width 142 height 16
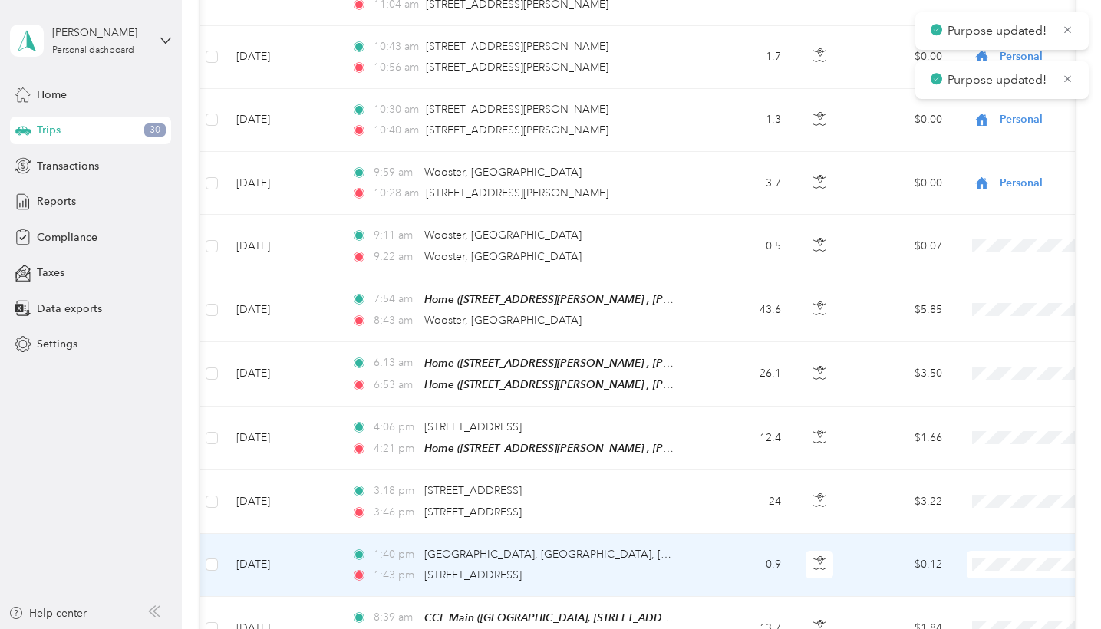
click at [1005, 551] on span at bounding box center [1062, 565] width 190 height 28
click at [990, 523] on span "Personal" at bounding box center [1020, 522] width 142 height 16
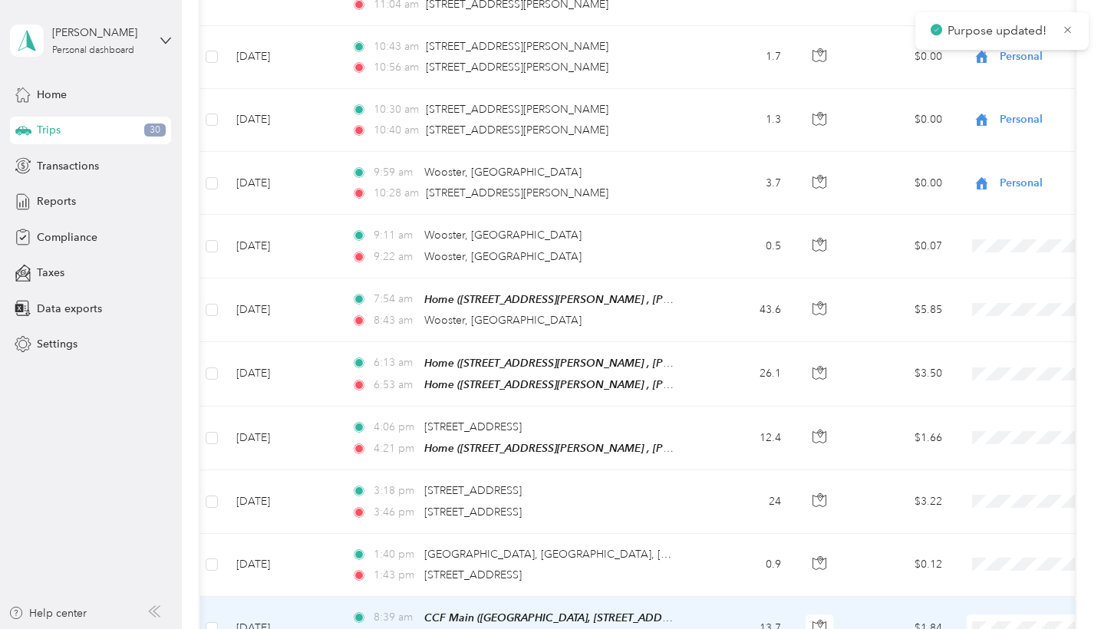
click at [979, 556] on span "Personal" at bounding box center [1020, 585] width 142 height 16
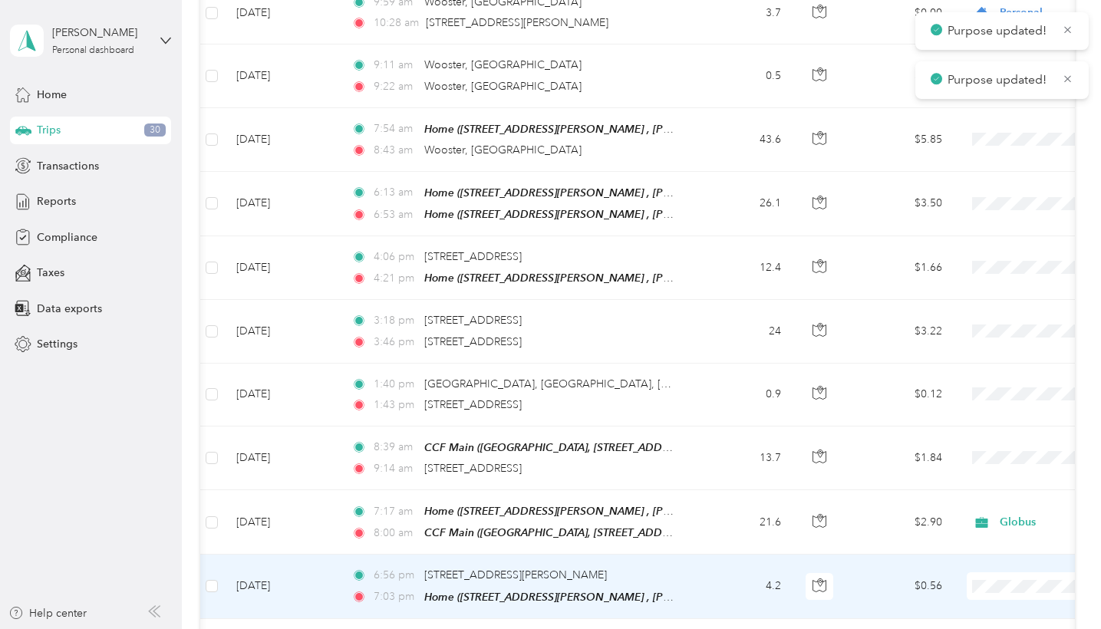
scroll to position [18941, 0]
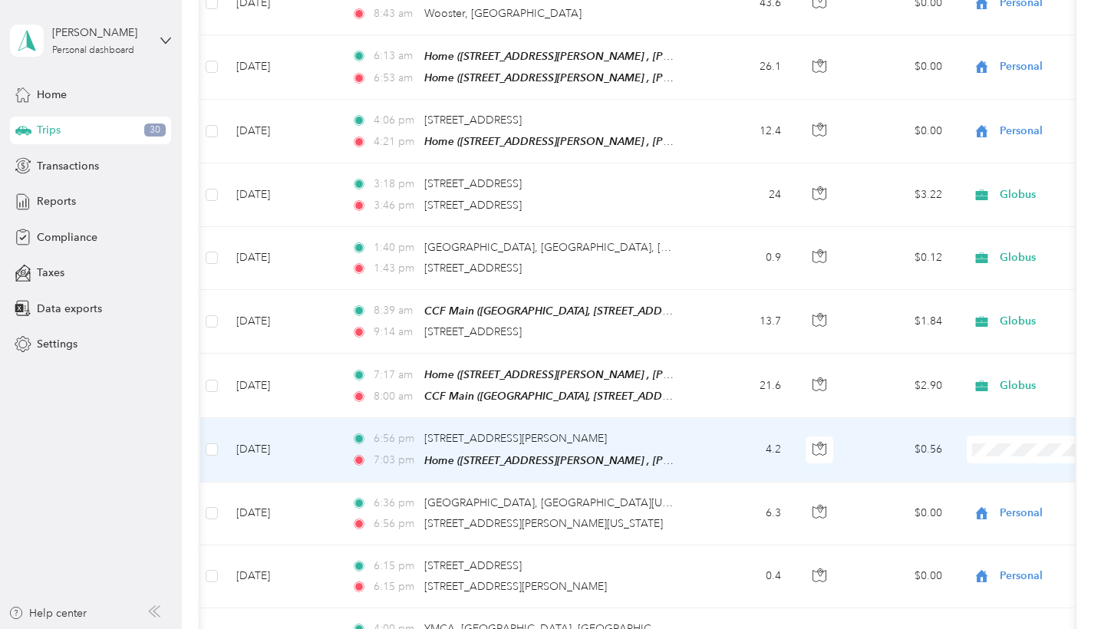
click at [995, 375] on span "Globus" at bounding box center [1020, 378] width 142 height 16
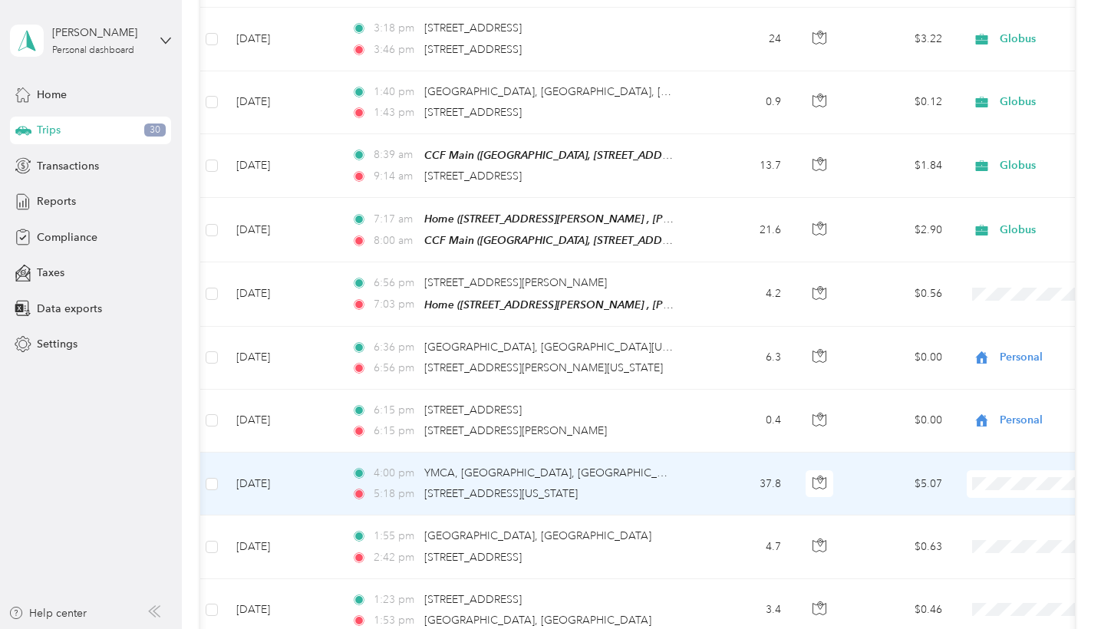
click at [976, 409] on span "Globus" at bounding box center [1020, 412] width 142 height 16
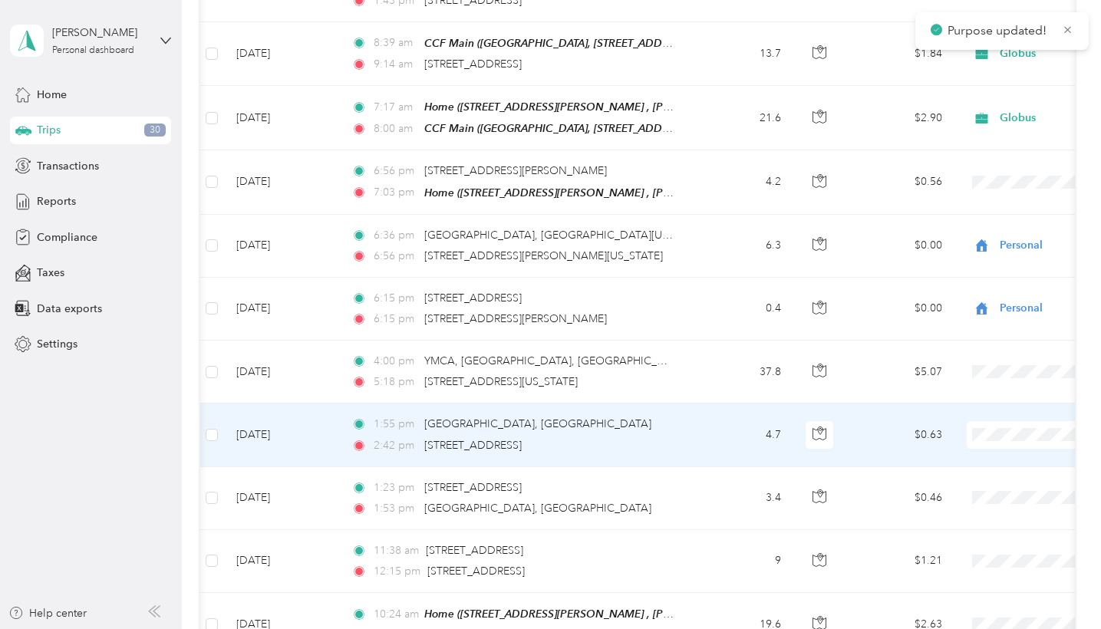
click at [979, 368] on span "Globus" at bounding box center [1020, 363] width 142 height 16
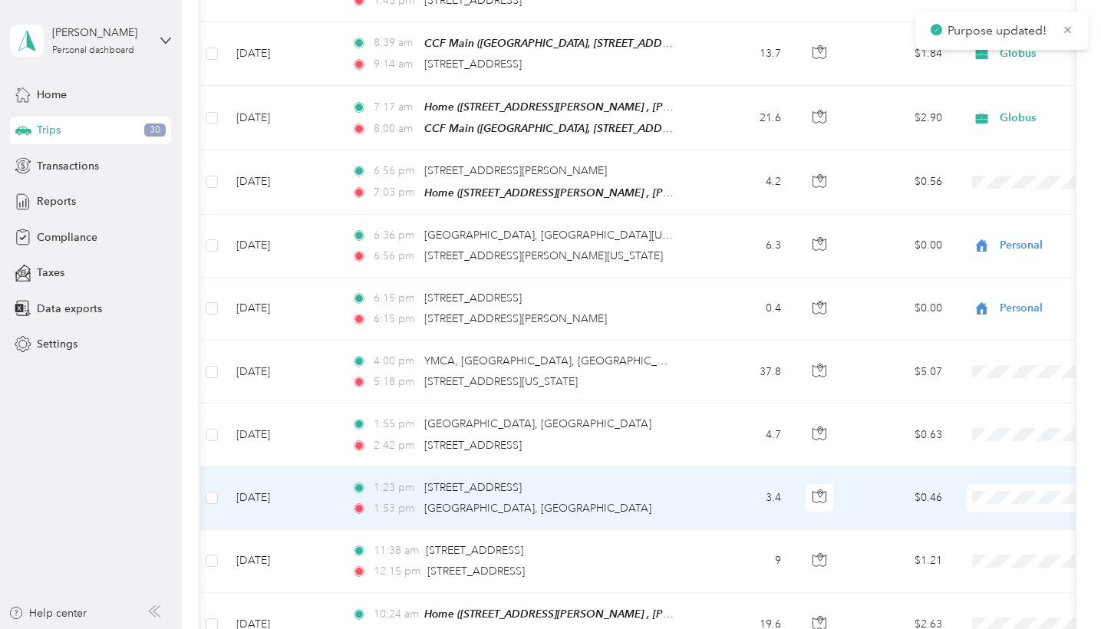
click at [967, 426] on span "Globus" at bounding box center [1020, 422] width 142 height 16
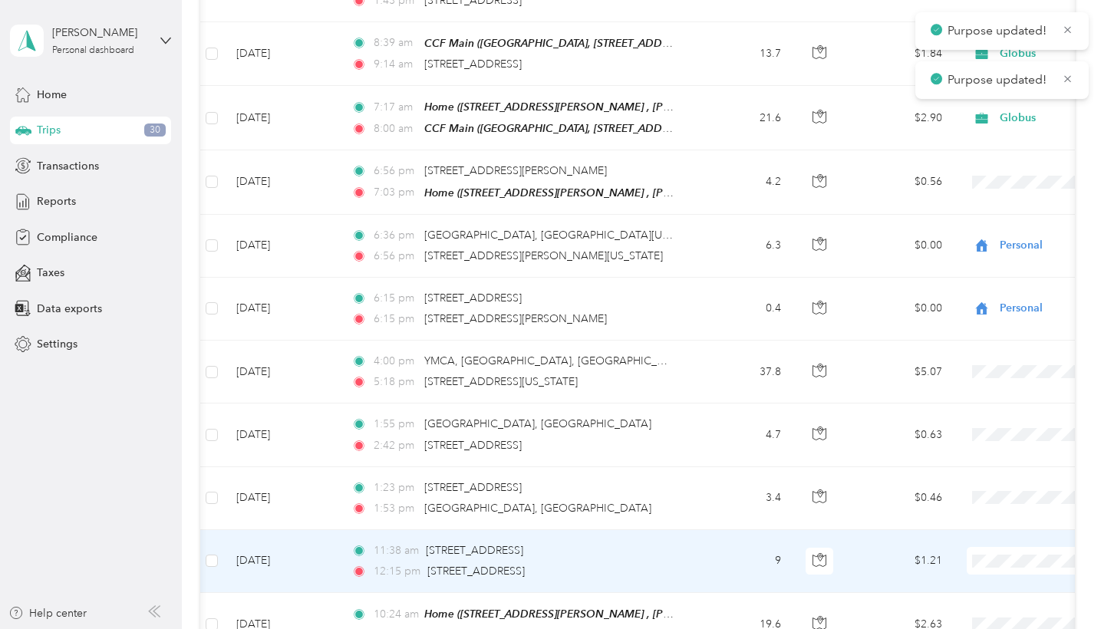
click at [959, 486] on span "Globus" at bounding box center [1020, 488] width 142 height 16
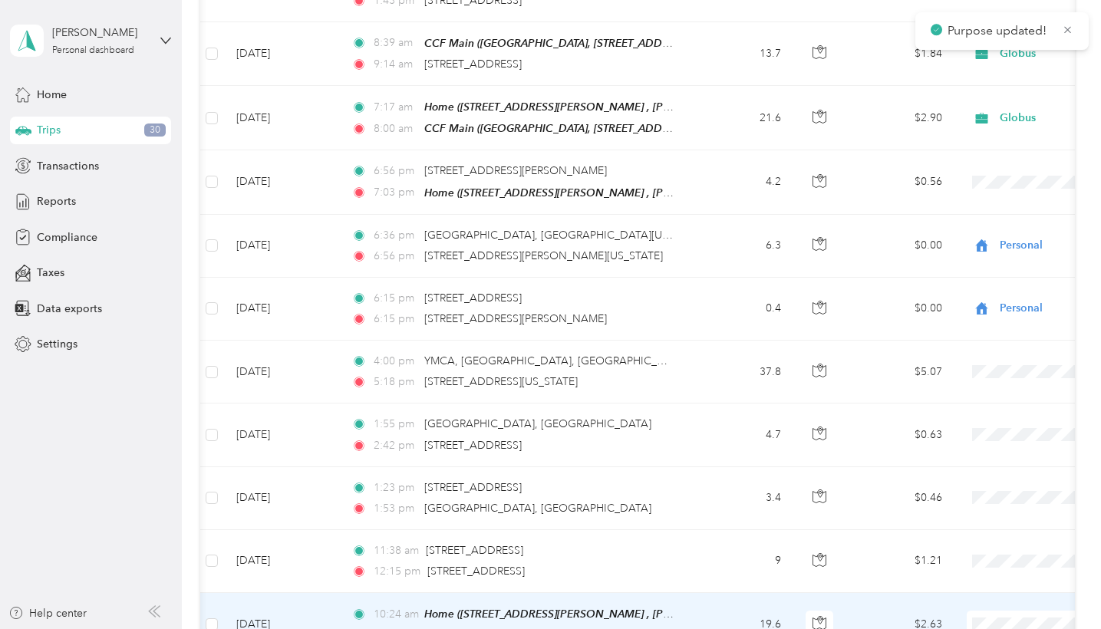
click at [963, 540] on li "Globus" at bounding box center [1006, 548] width 190 height 27
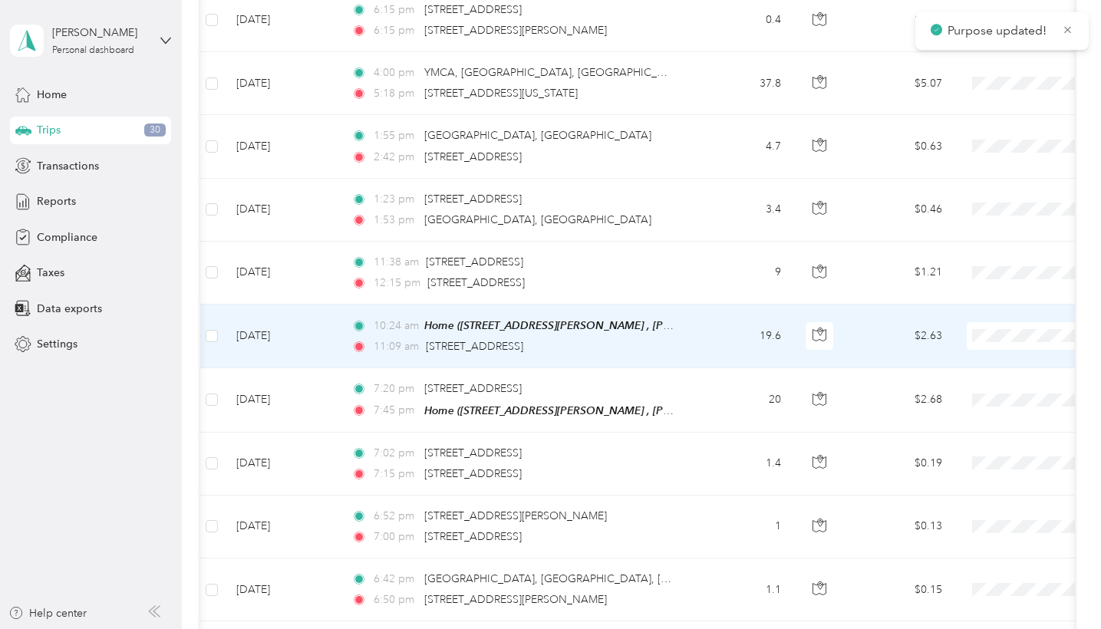
scroll to position [19539, 0]
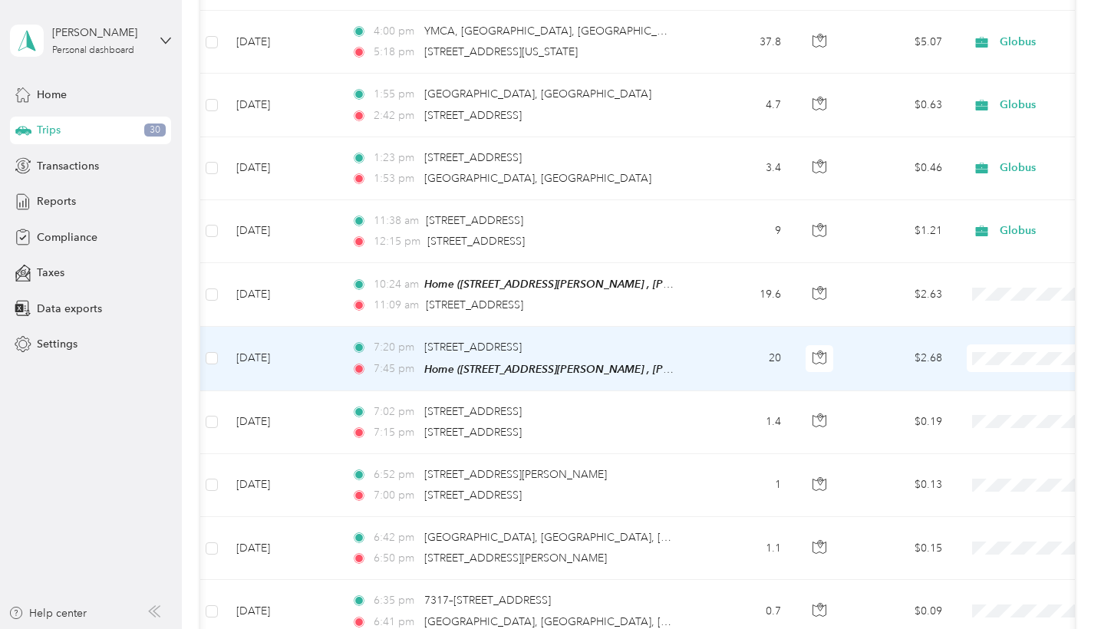
click at [984, 280] on span "Globus" at bounding box center [1020, 285] width 142 height 16
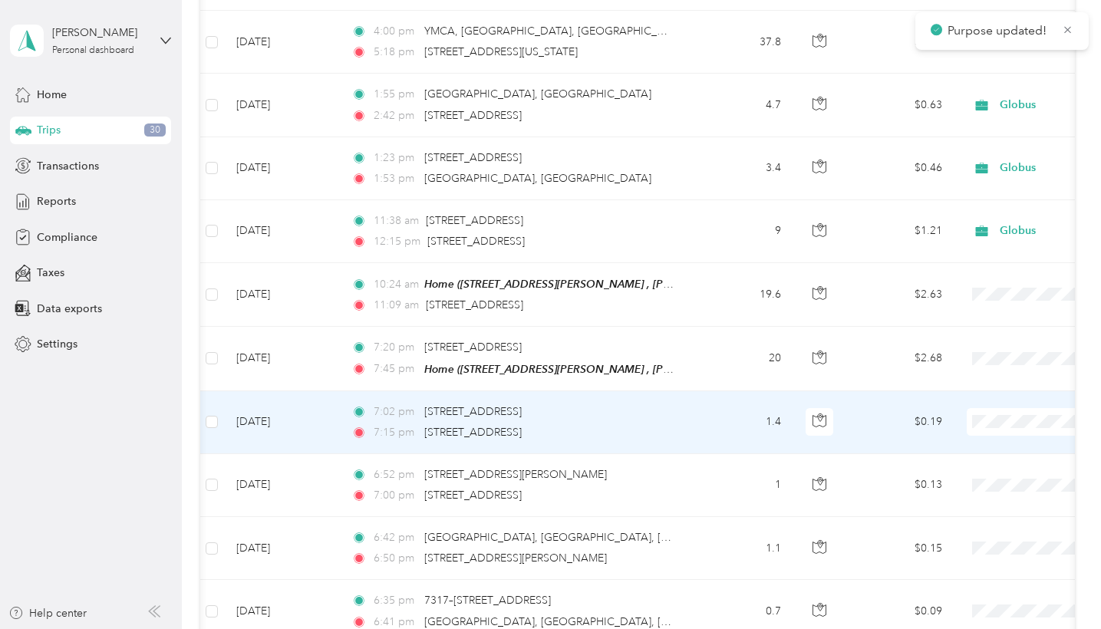
click at [974, 343] on span "Globus" at bounding box center [1020, 348] width 142 height 16
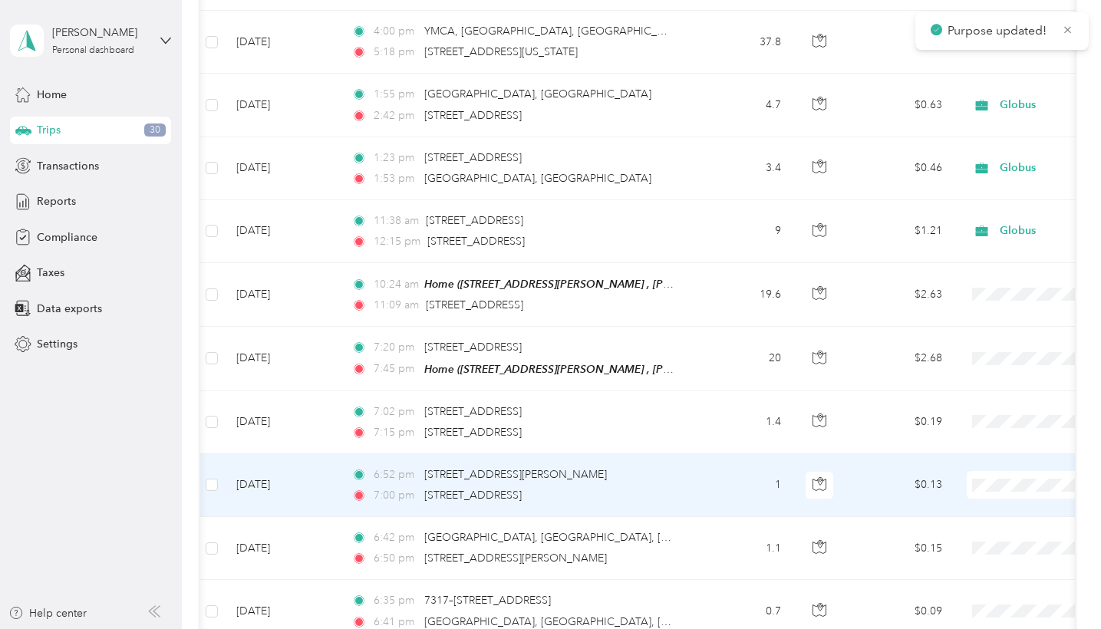
click at [974, 403] on span "Globus" at bounding box center [1020, 411] width 142 height 16
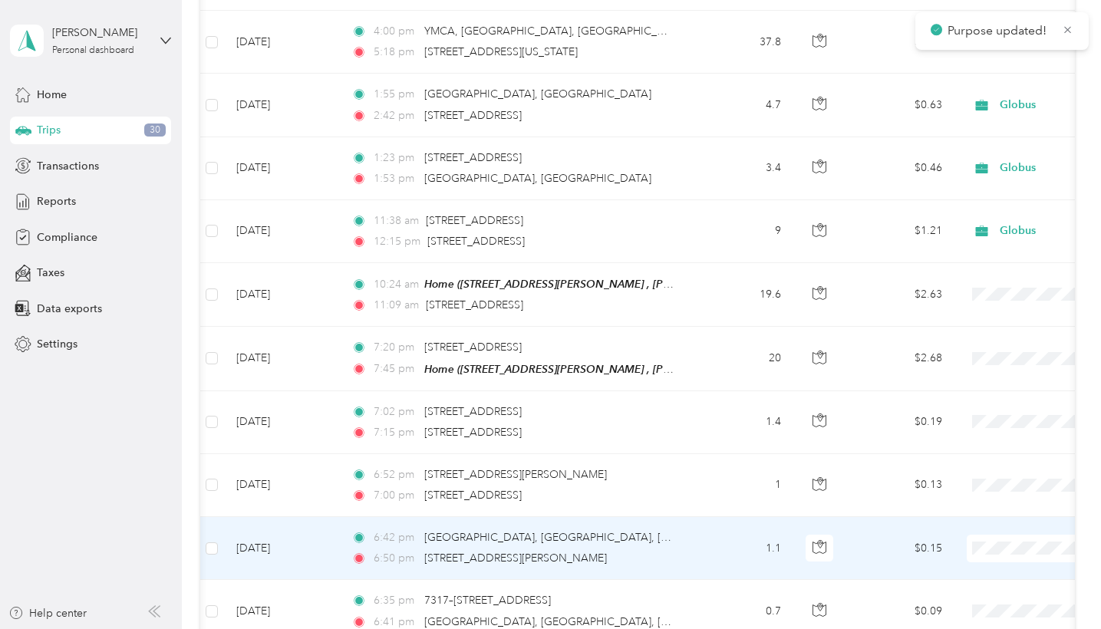
click at [979, 470] on span "Globus" at bounding box center [1020, 475] width 142 height 16
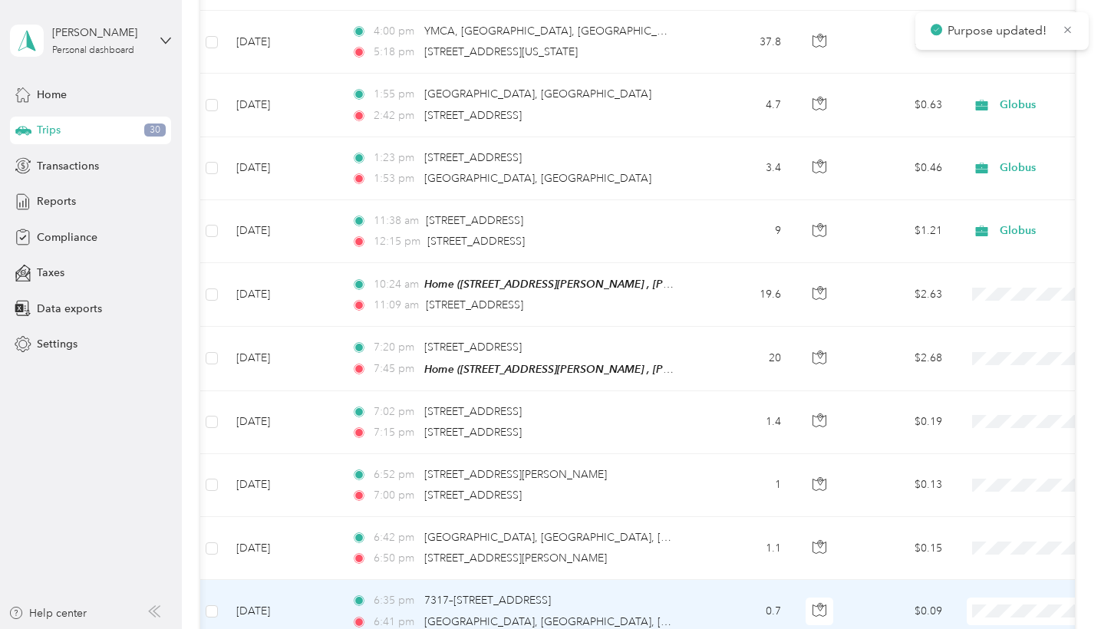
click at [975, 532] on span "Globus" at bounding box center [1020, 535] width 142 height 16
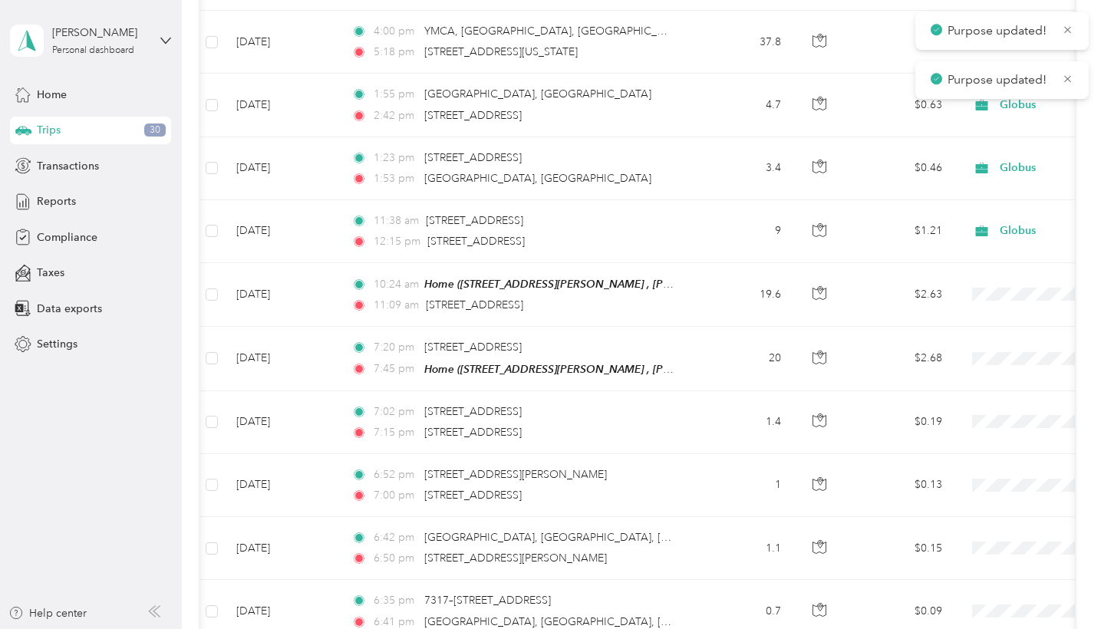
scroll to position [19813, 0]
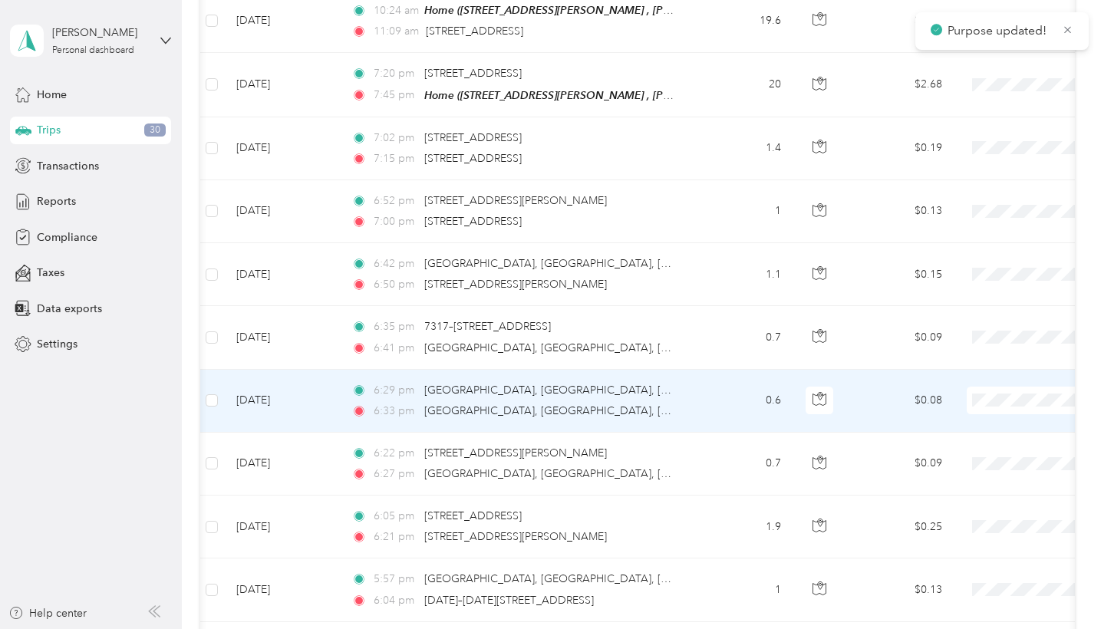
click at [966, 330] on span "Globus" at bounding box center [1020, 327] width 142 height 16
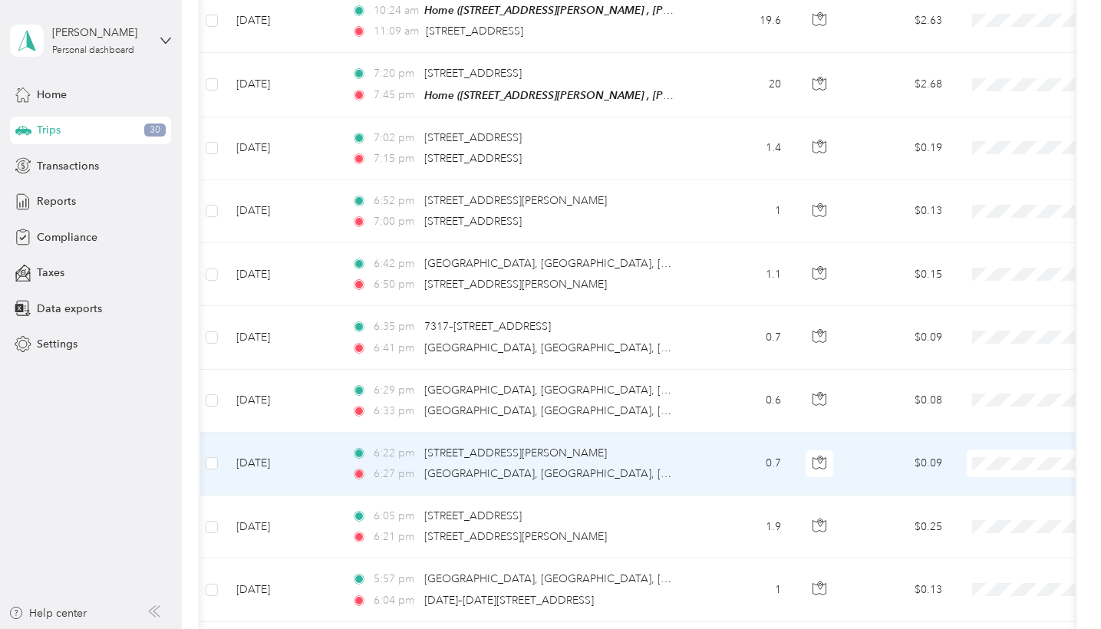
click at [986, 450] on span at bounding box center [1062, 464] width 190 height 28
click at [973, 385] on span "Globus" at bounding box center [1020, 389] width 142 height 16
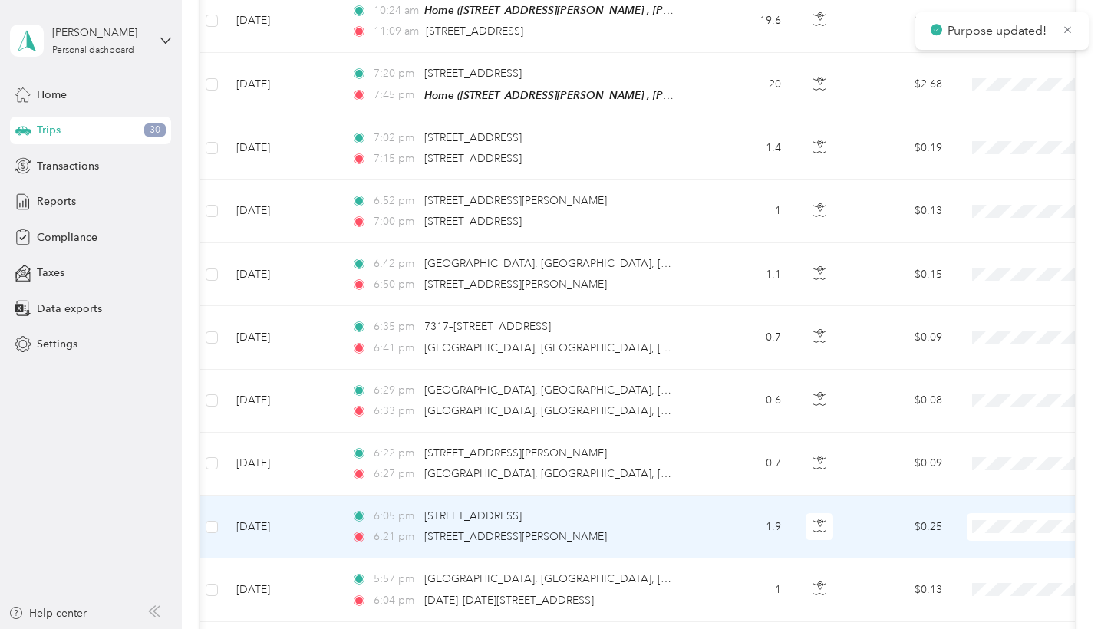
click at [958, 447] on span "Globus" at bounding box center [1020, 453] width 142 height 16
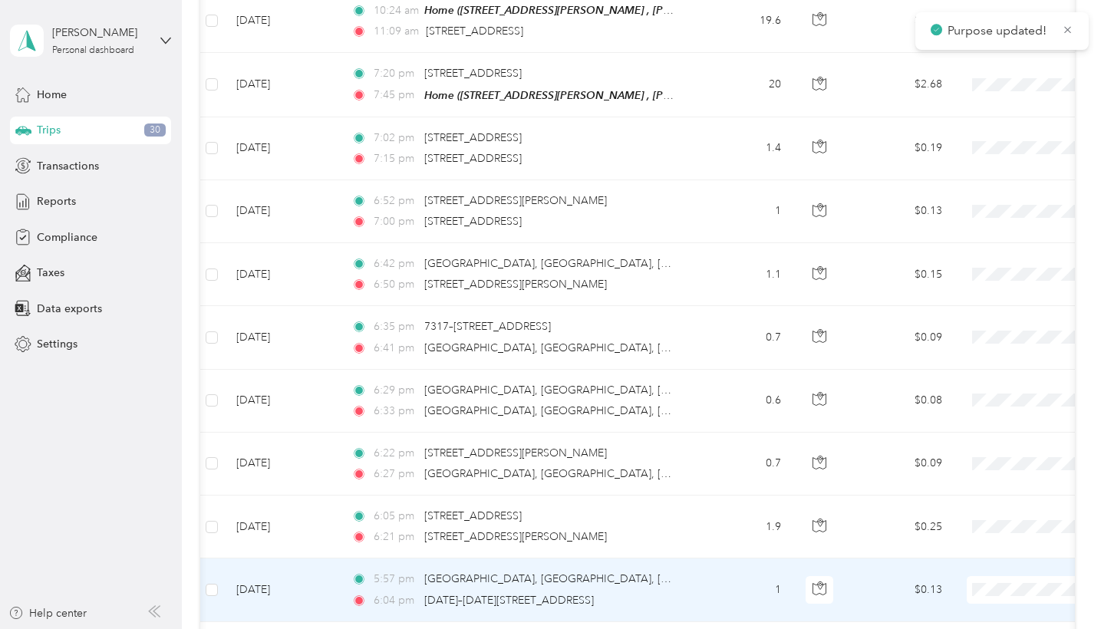
click at [961, 510] on span "Globus" at bounding box center [1020, 516] width 142 height 16
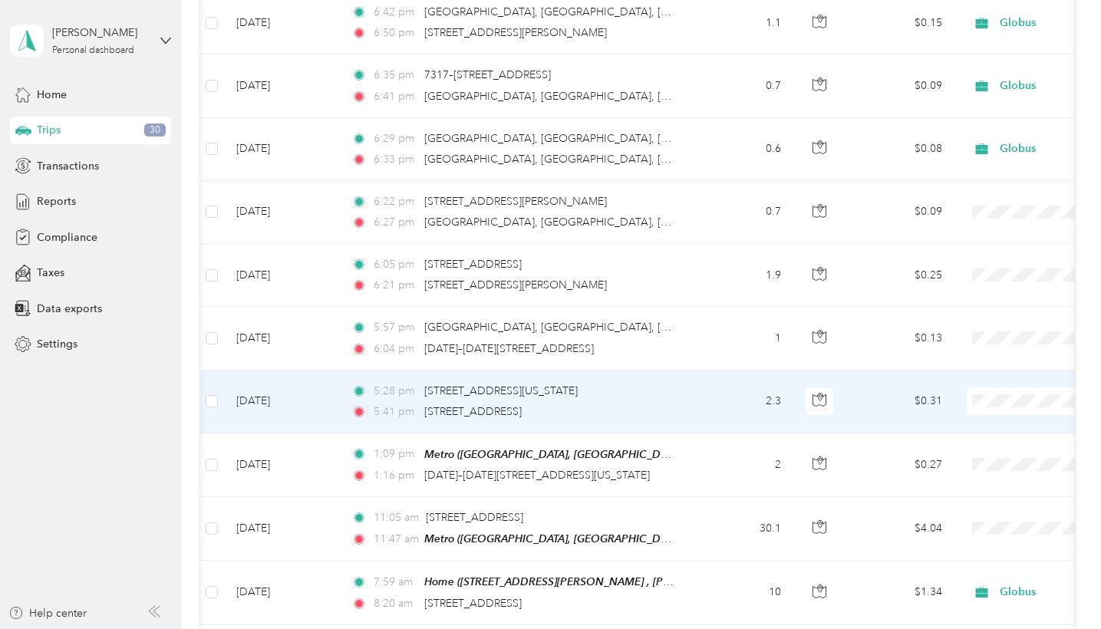
scroll to position [20186, 0]
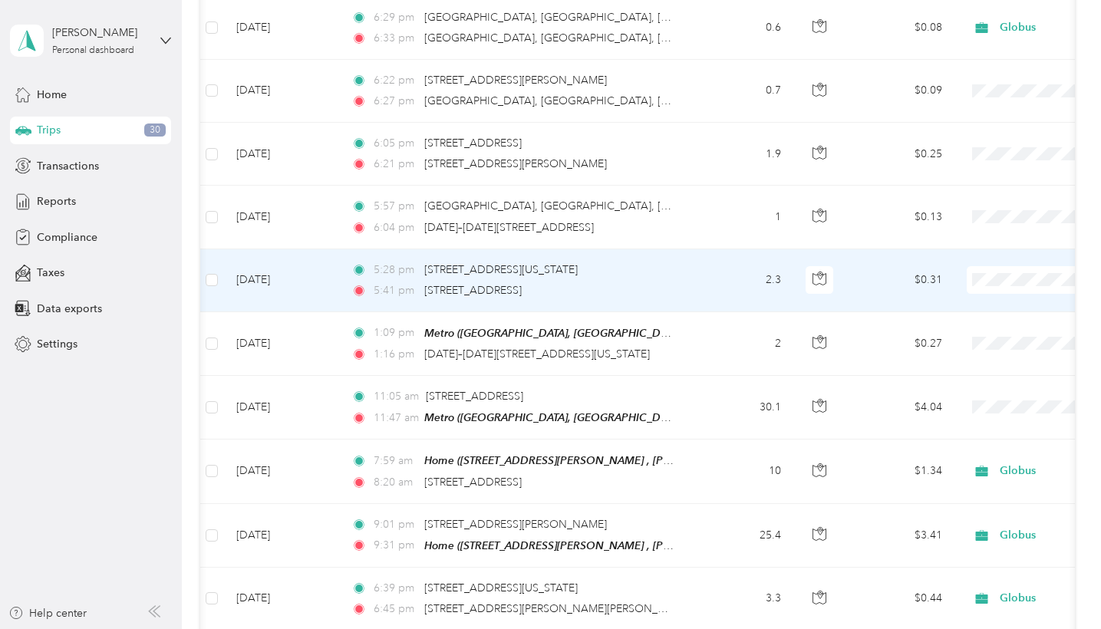
click at [985, 203] on span "Globus" at bounding box center [1020, 206] width 142 height 16
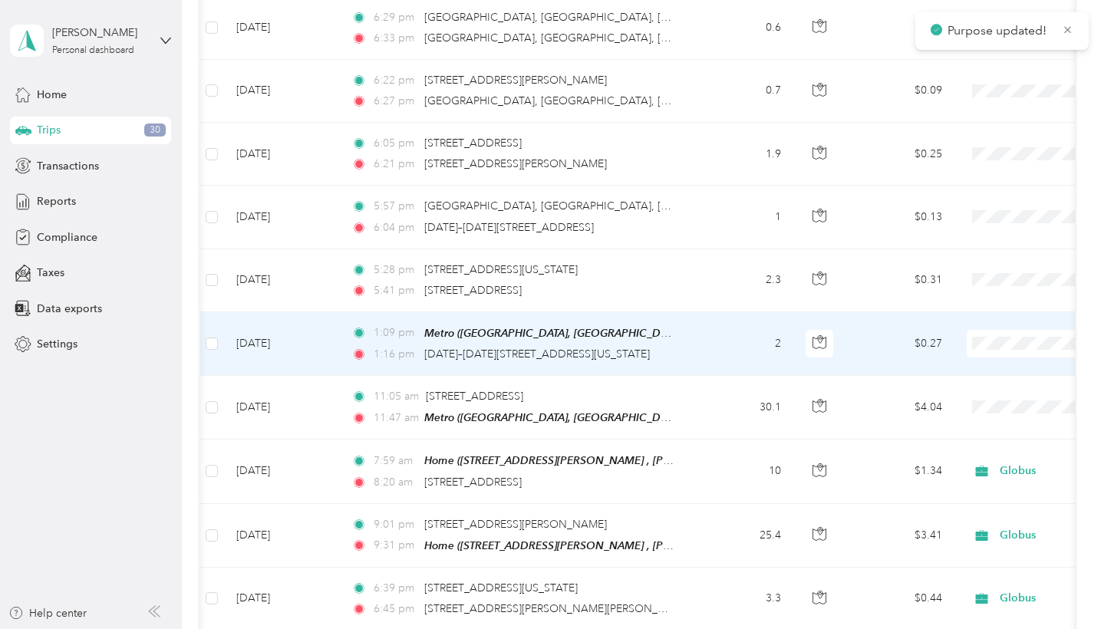
click at [991, 267] on span "Globus" at bounding box center [1020, 269] width 142 height 16
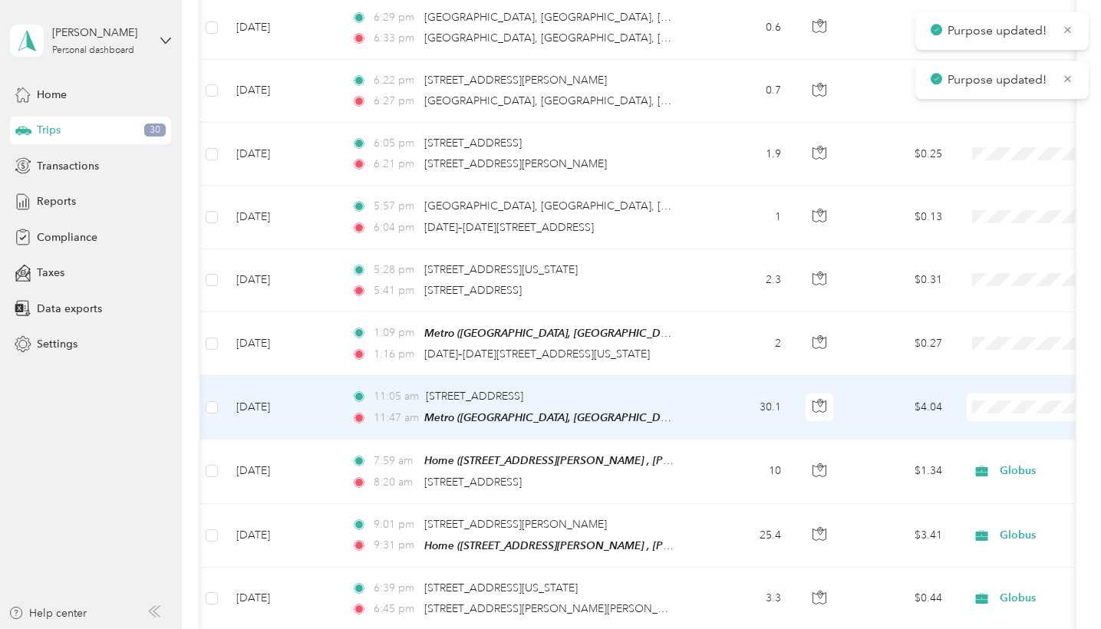
click at [1000, 394] on span at bounding box center [1062, 408] width 190 height 28
click at [978, 328] on span "Globus" at bounding box center [1020, 333] width 142 height 16
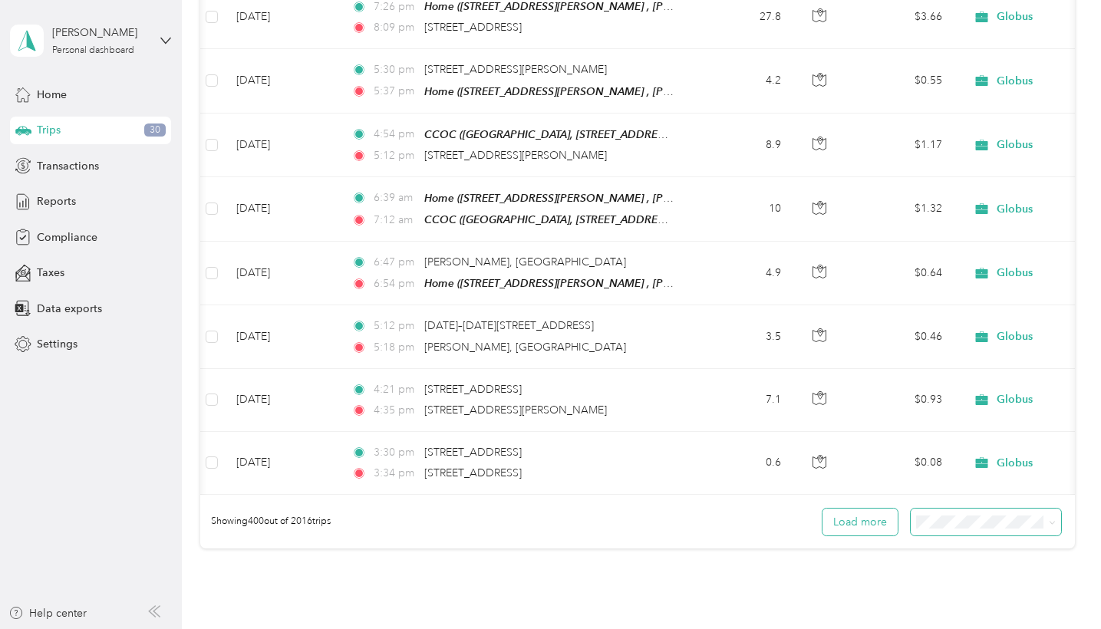
scroll to position [25150, 0]
click at [890, 510] on button "Load more" at bounding box center [860, 523] width 75 height 27
click at [873, 510] on button "Load more" at bounding box center [860, 523] width 75 height 27
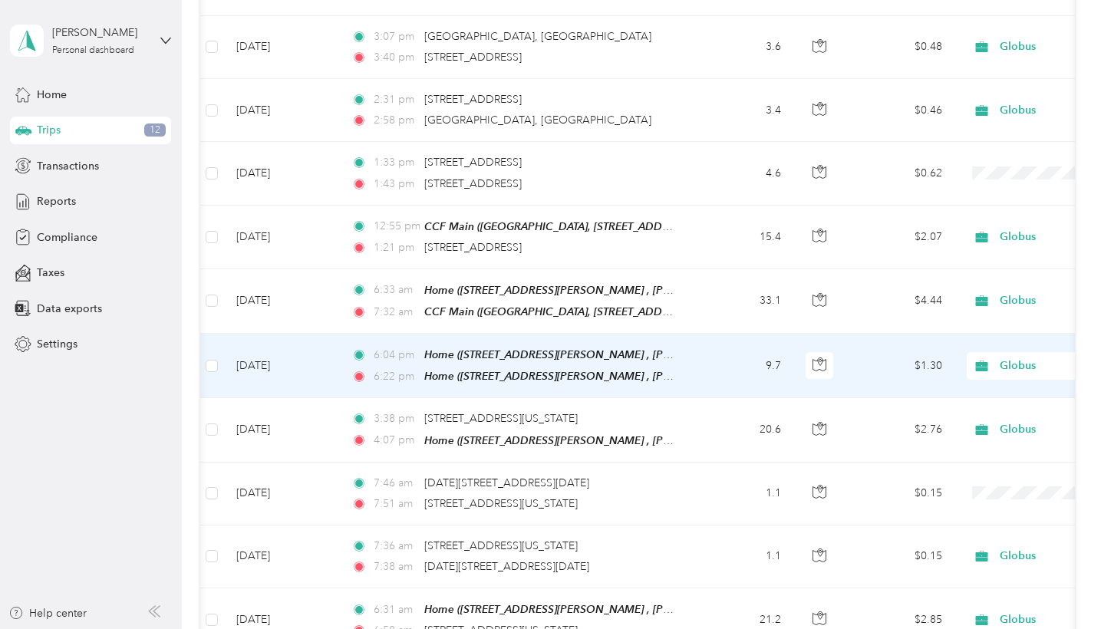
scroll to position [11846, 0]
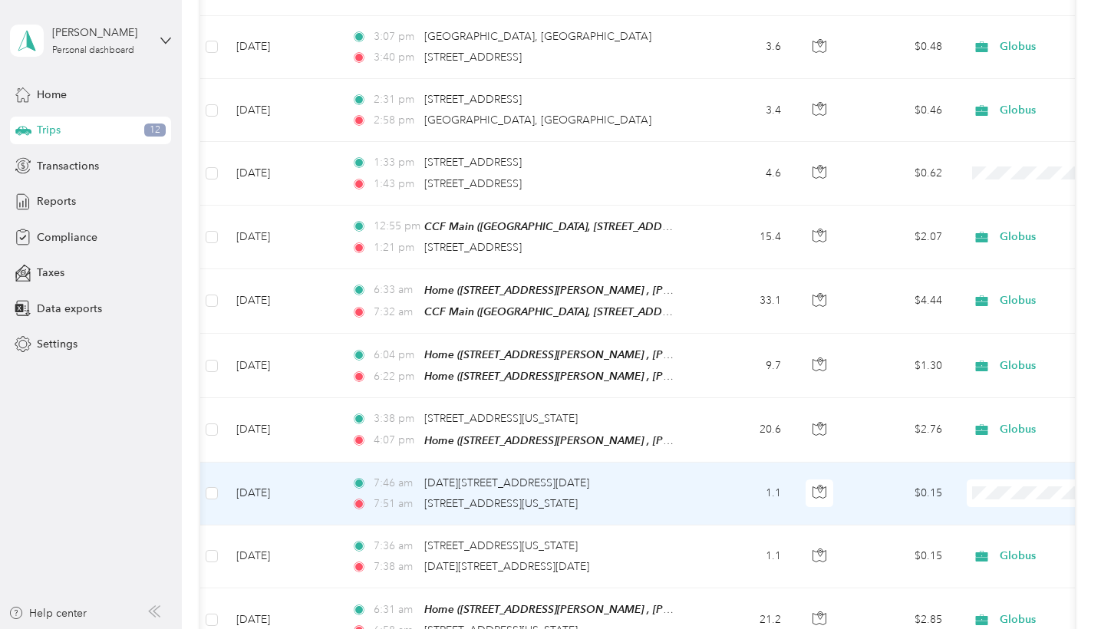
click at [975, 468] on li "Globus" at bounding box center [1006, 465] width 190 height 27
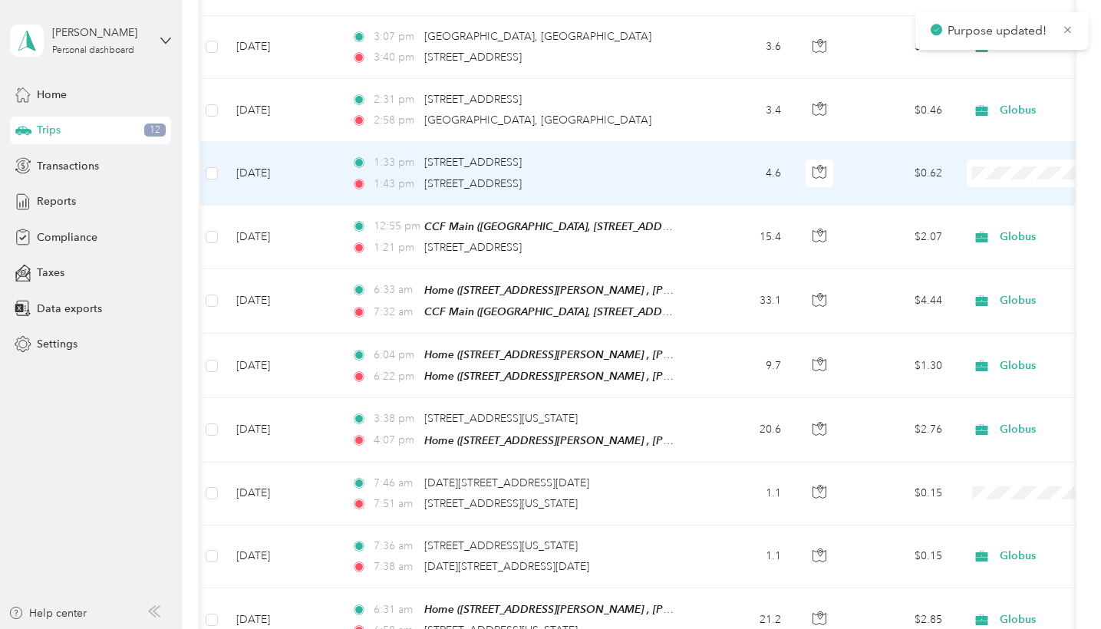
click at [993, 147] on span "Globus" at bounding box center [1020, 150] width 142 height 16
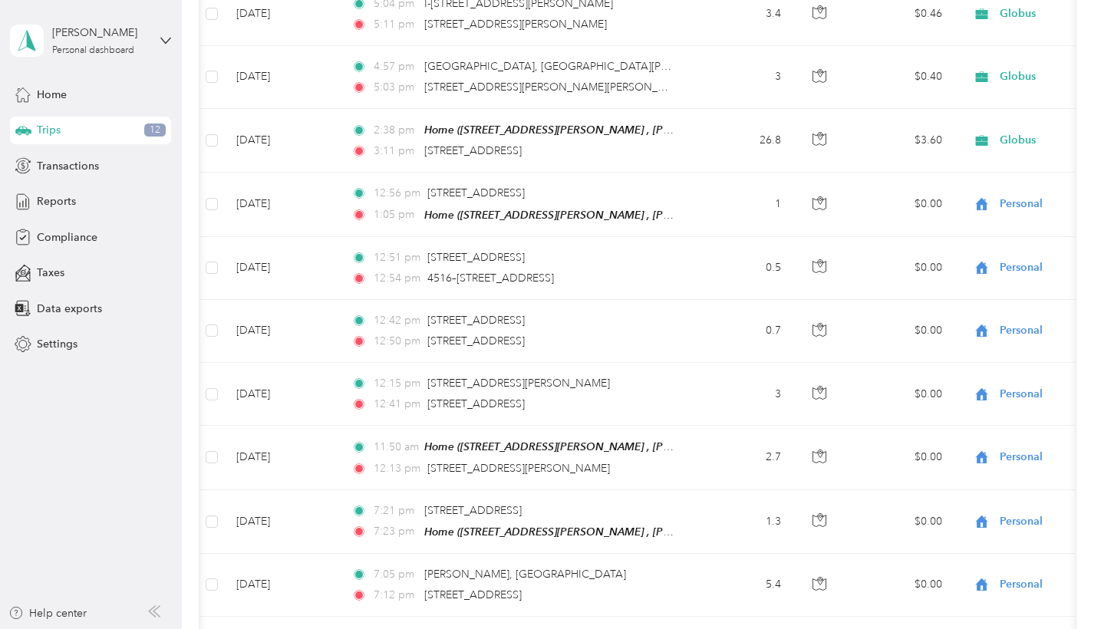
scroll to position [9019, 0]
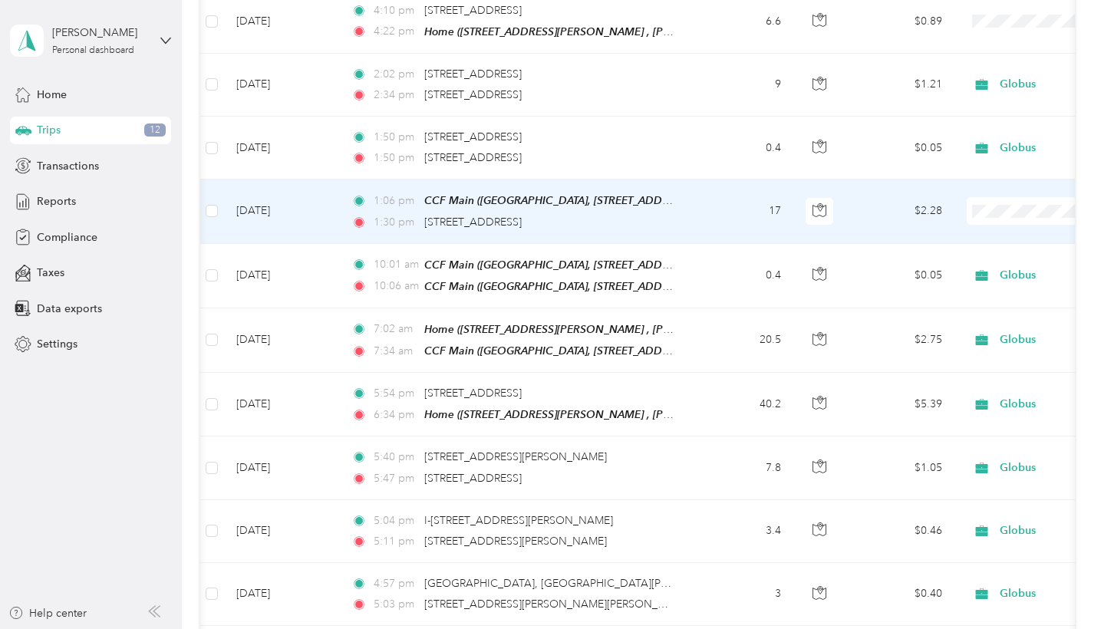
click at [976, 200] on span "Globus" at bounding box center [1020, 200] width 142 height 16
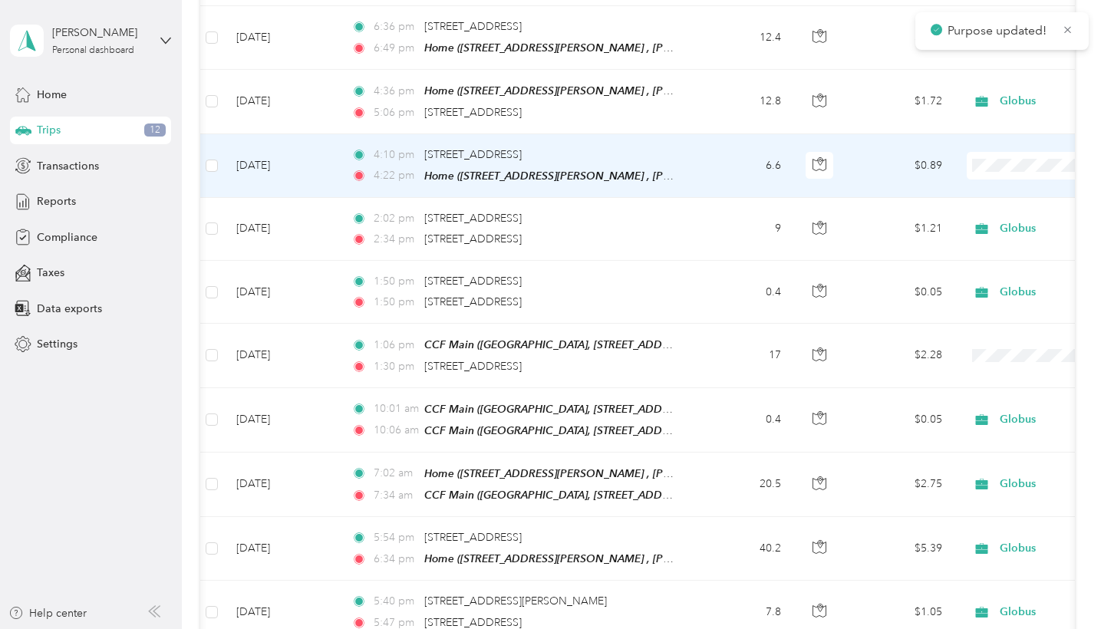
scroll to position [8838, 0]
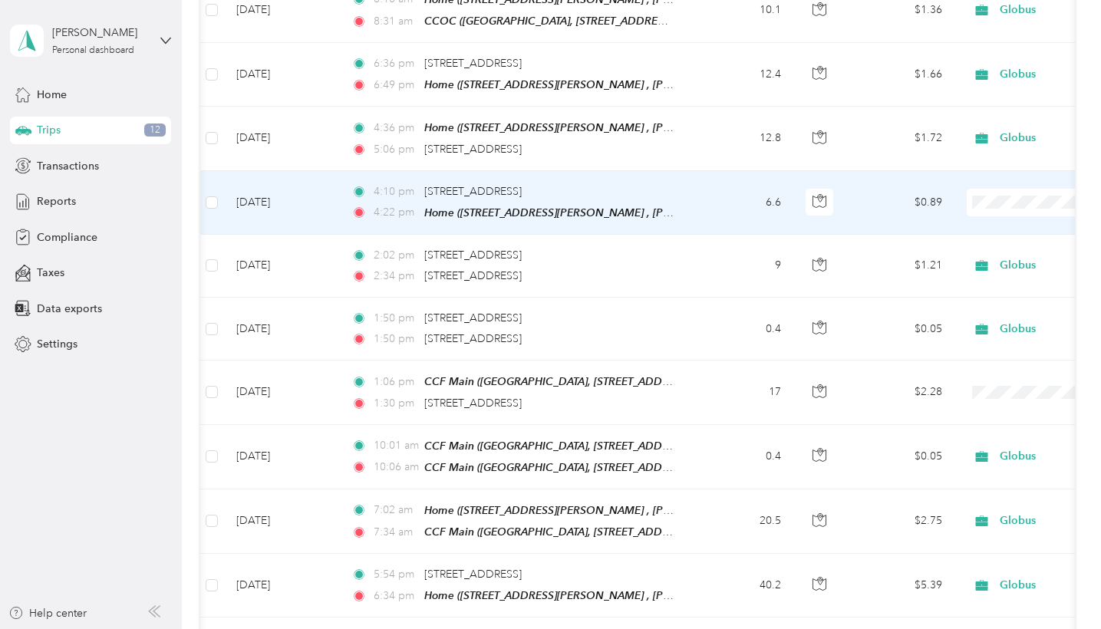
click at [986, 185] on span "Globus" at bounding box center [1020, 191] width 142 height 16
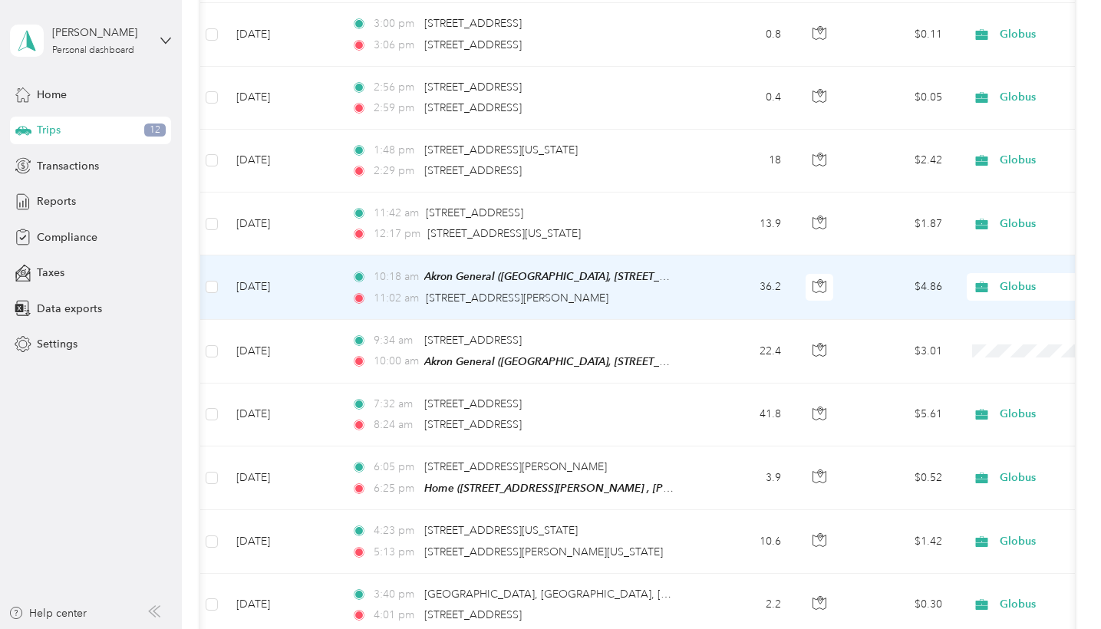
scroll to position [3098, 0]
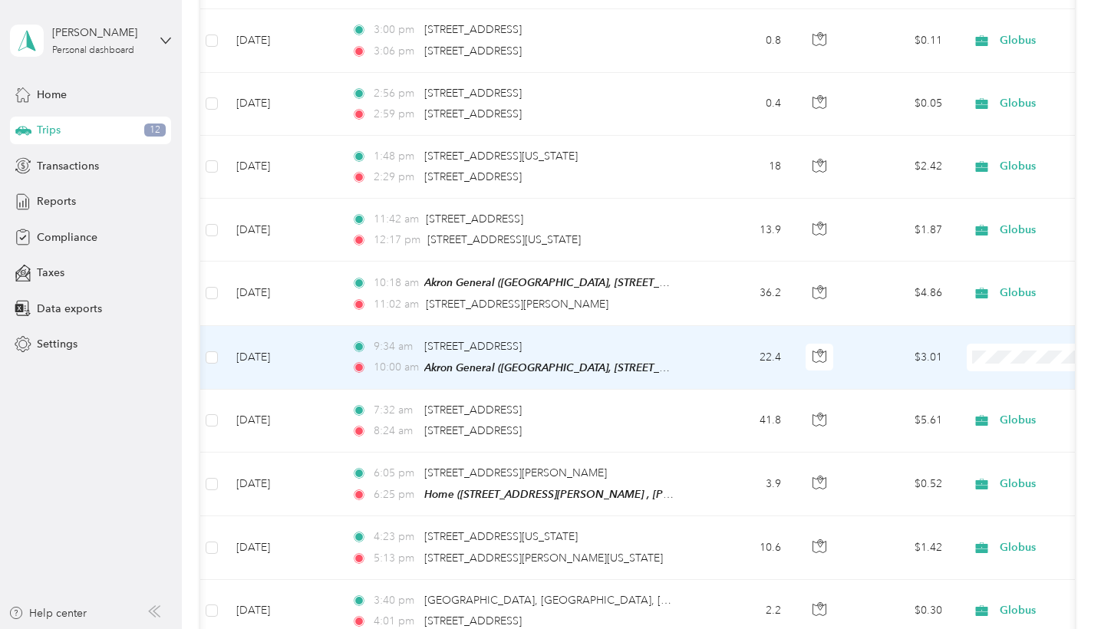
click at [977, 371] on span "Globus" at bounding box center [1020, 376] width 142 height 16
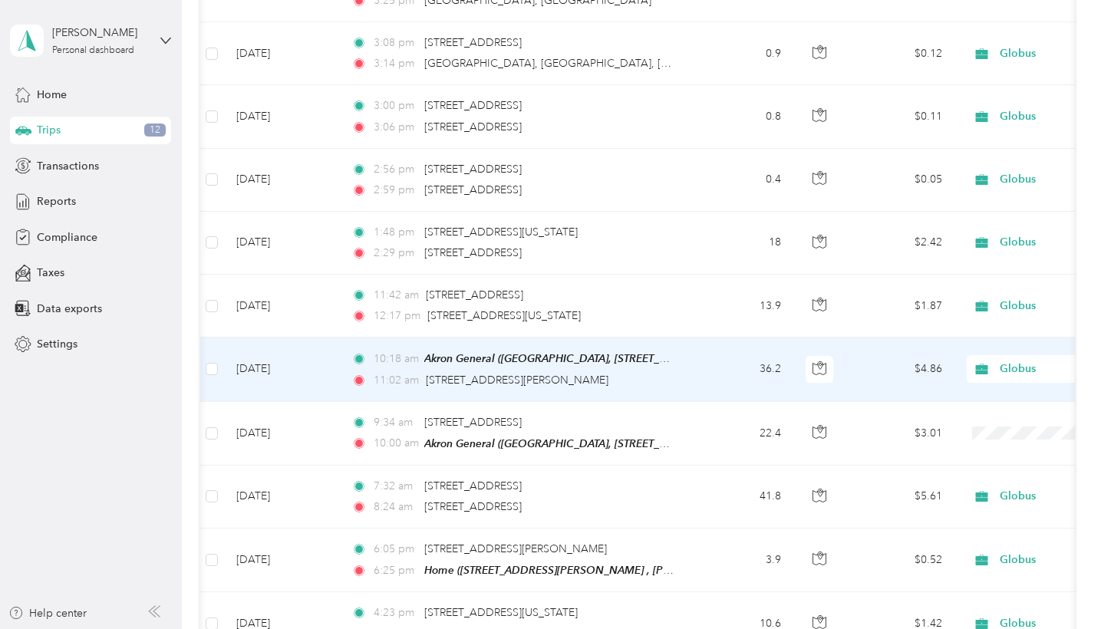
scroll to position [3022, 0]
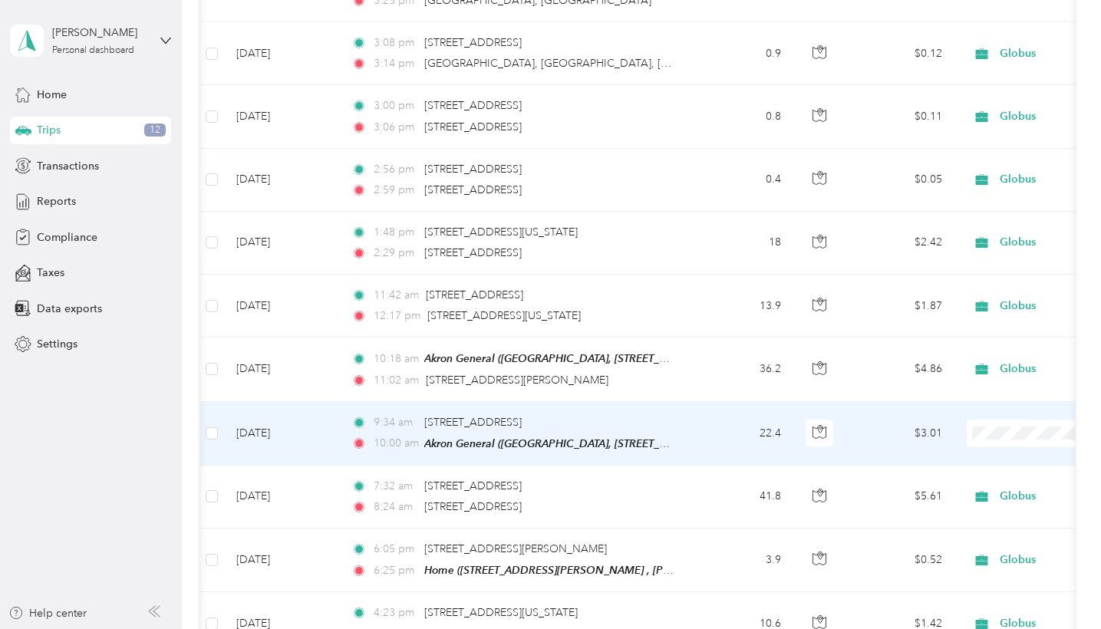
click at [967, 454] on span "Globus" at bounding box center [1020, 452] width 142 height 16
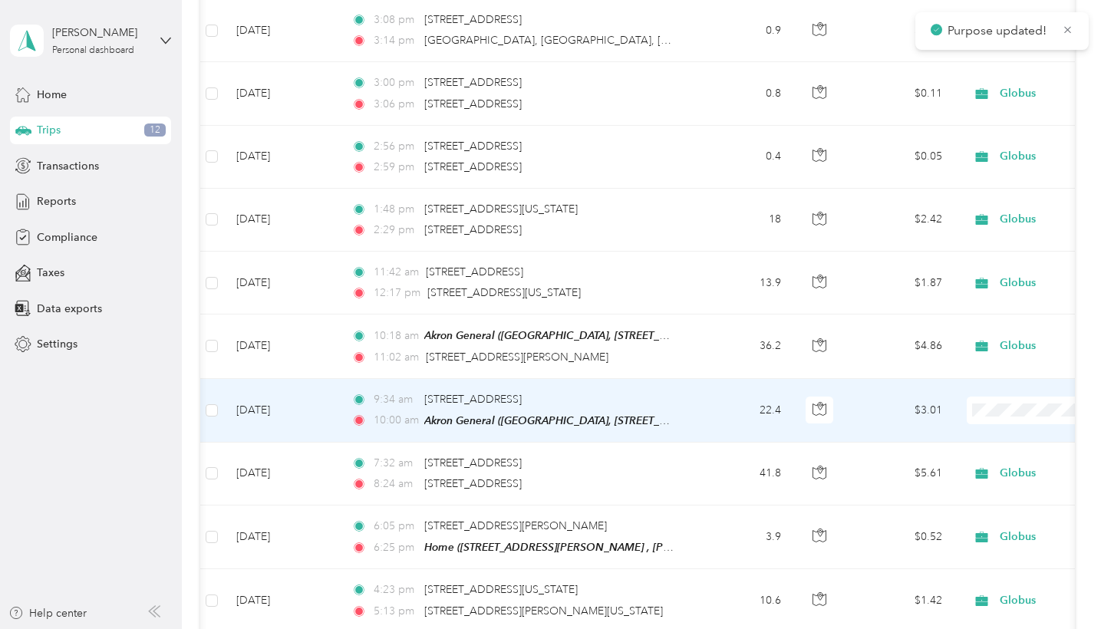
scroll to position [3212, 0]
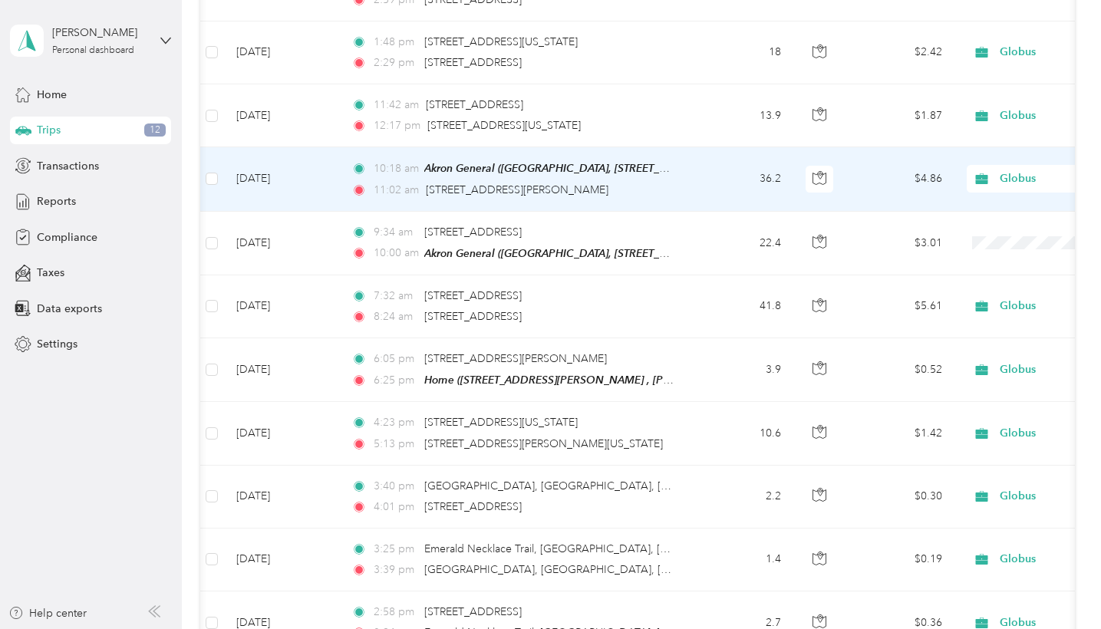
click at [929, 165] on td "$4.86" at bounding box center [900, 179] width 107 height 64
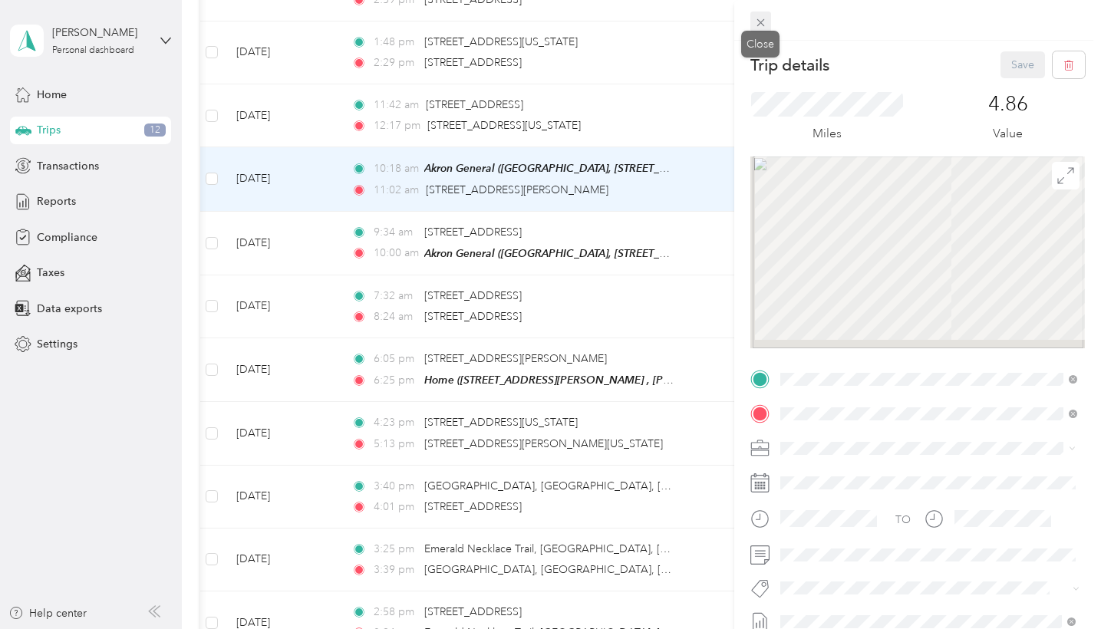
click at [761, 28] on icon at bounding box center [760, 22] width 13 height 13
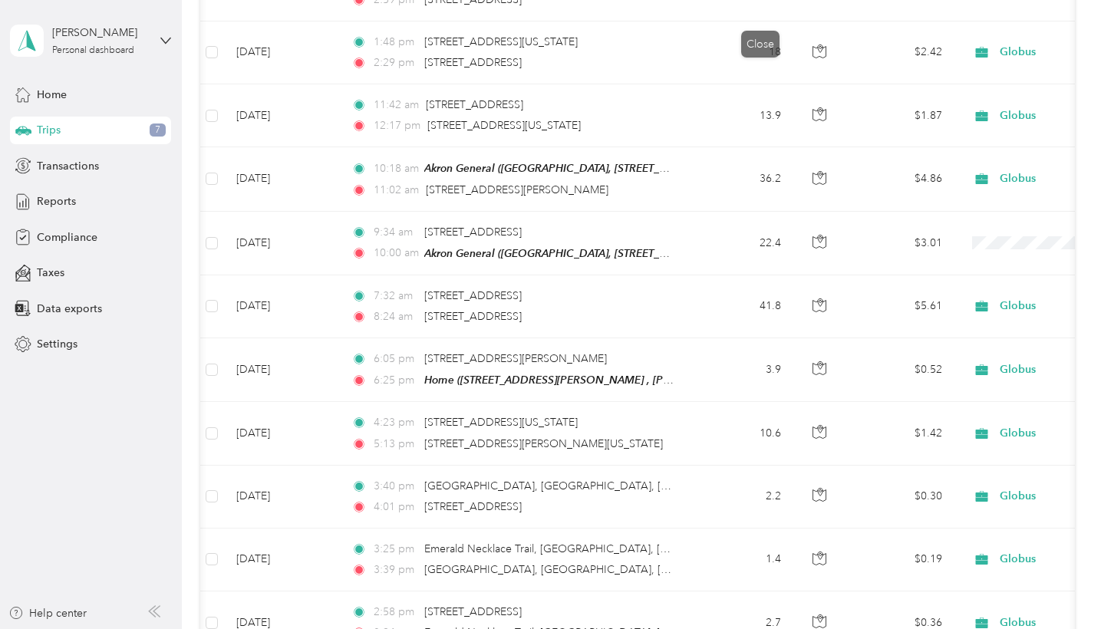
click at [761, 24] on td "18" at bounding box center [742, 52] width 101 height 63
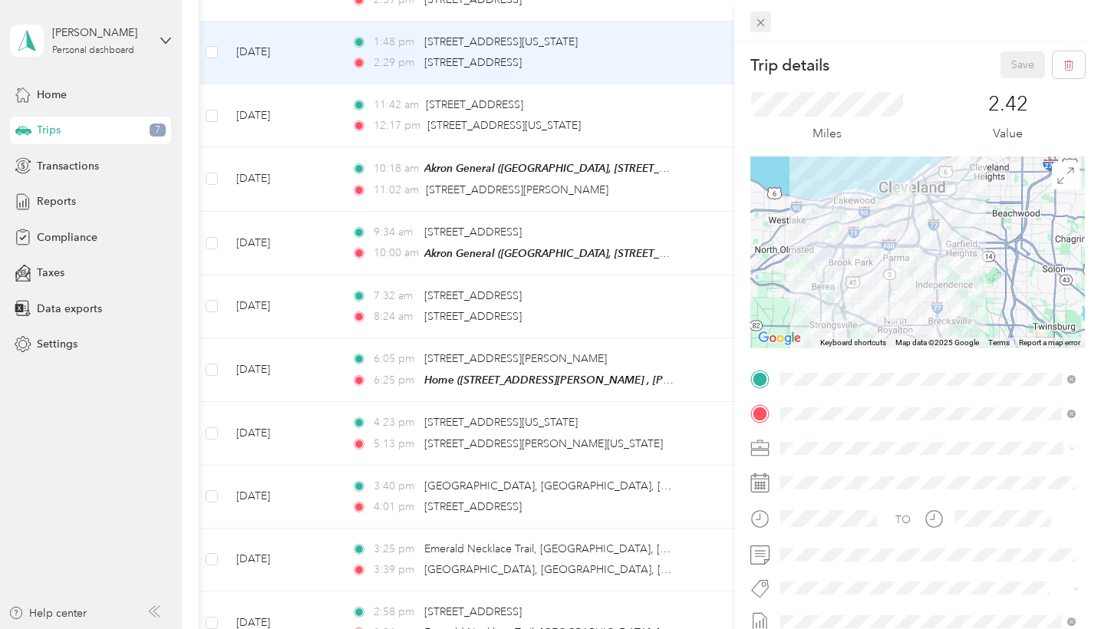
click at [763, 21] on icon at bounding box center [760, 22] width 13 height 13
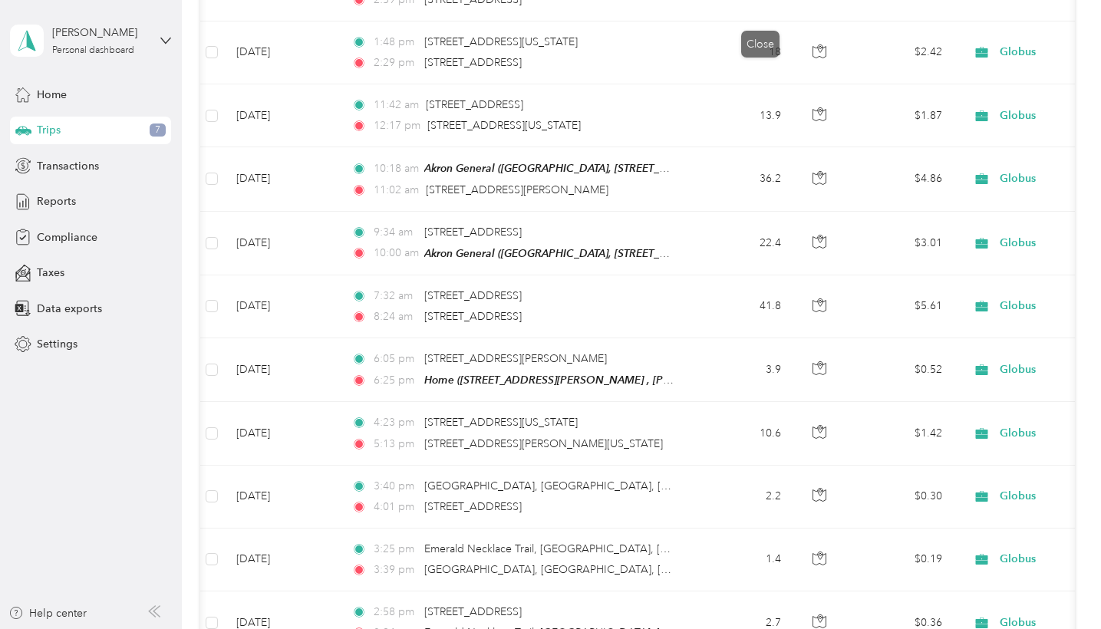
click at [758, 21] on icon at bounding box center [760, 22] width 13 height 13
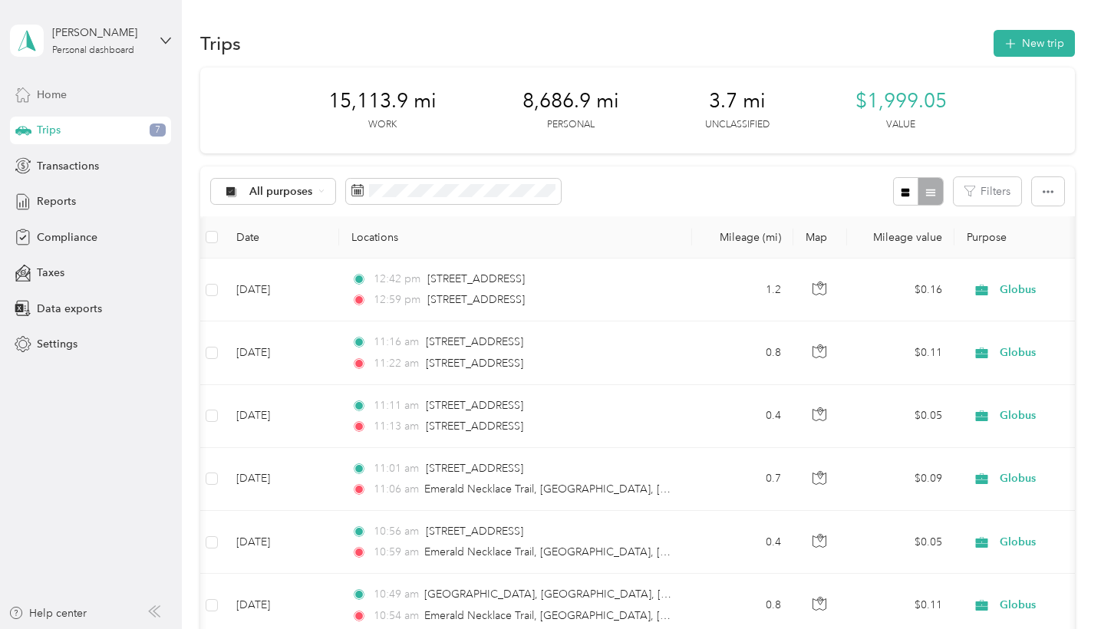
click at [62, 92] on span "Home" at bounding box center [52, 95] width 30 height 16
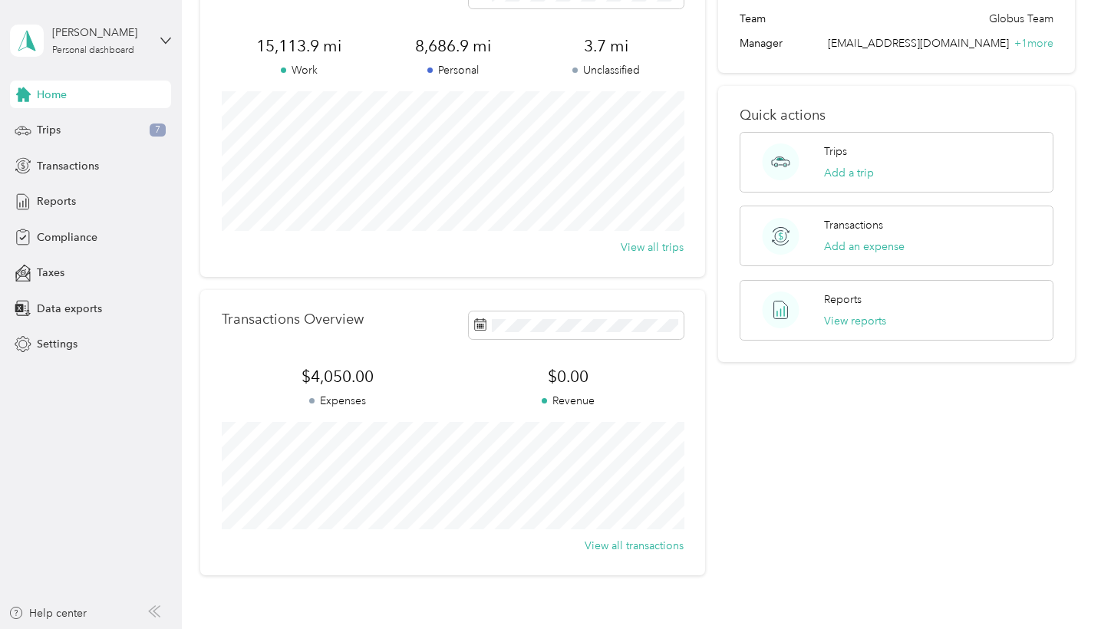
scroll to position [110, 0]
click at [830, 305] on div "Reports View reports" at bounding box center [855, 308] width 62 height 38
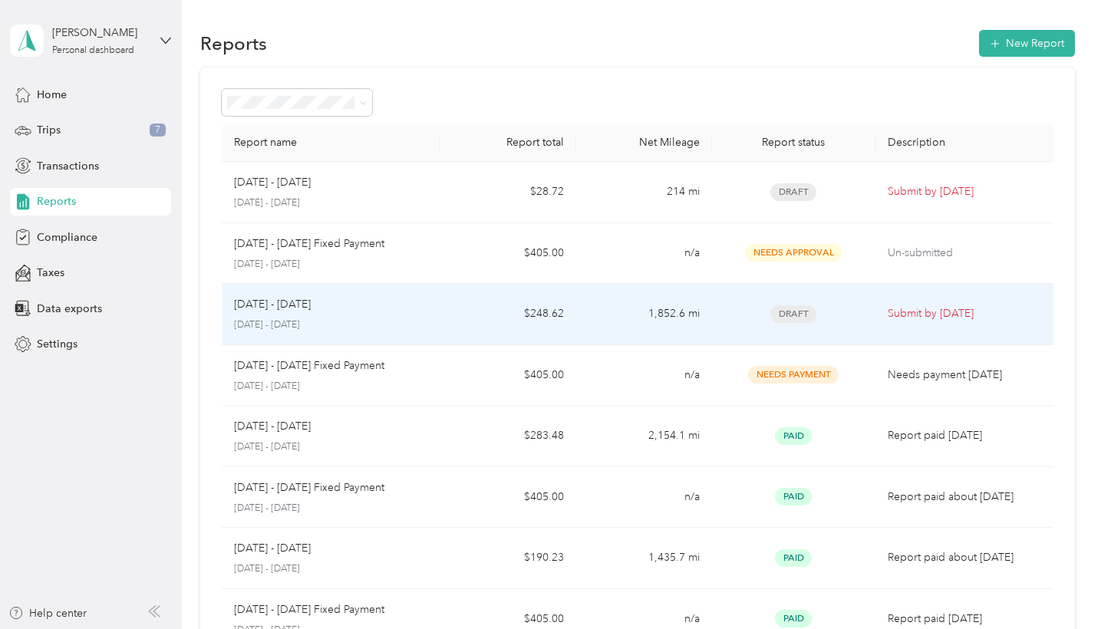
click at [933, 315] on p "Submit by [DATE]" at bounding box center [966, 313] width 157 height 17
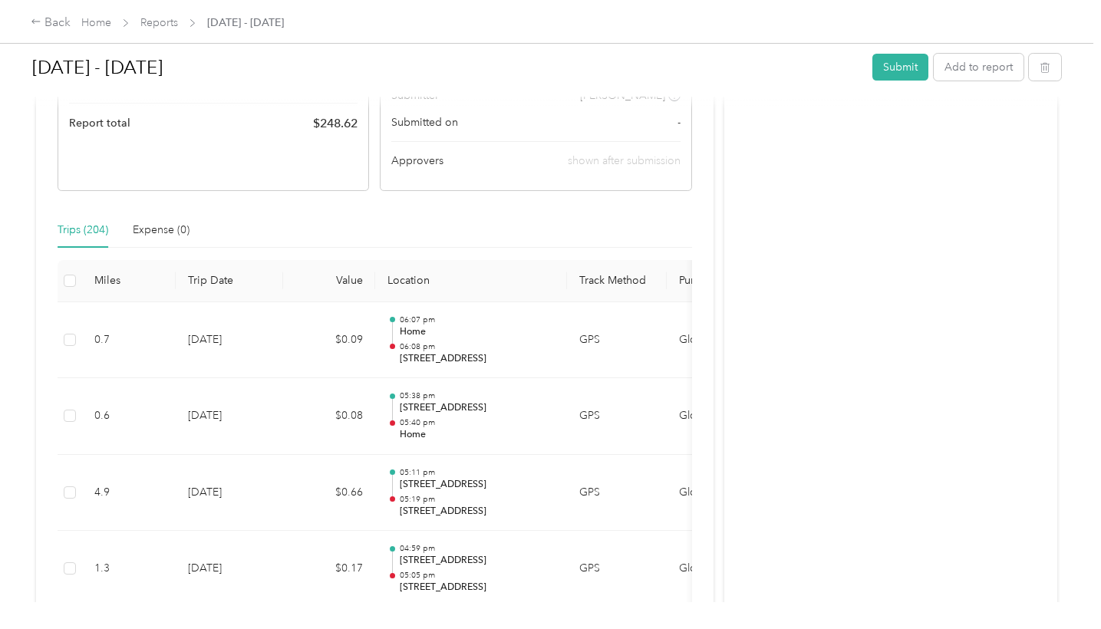
scroll to position [283, 0]
click at [904, 69] on button "Submit" at bounding box center [901, 67] width 56 height 27
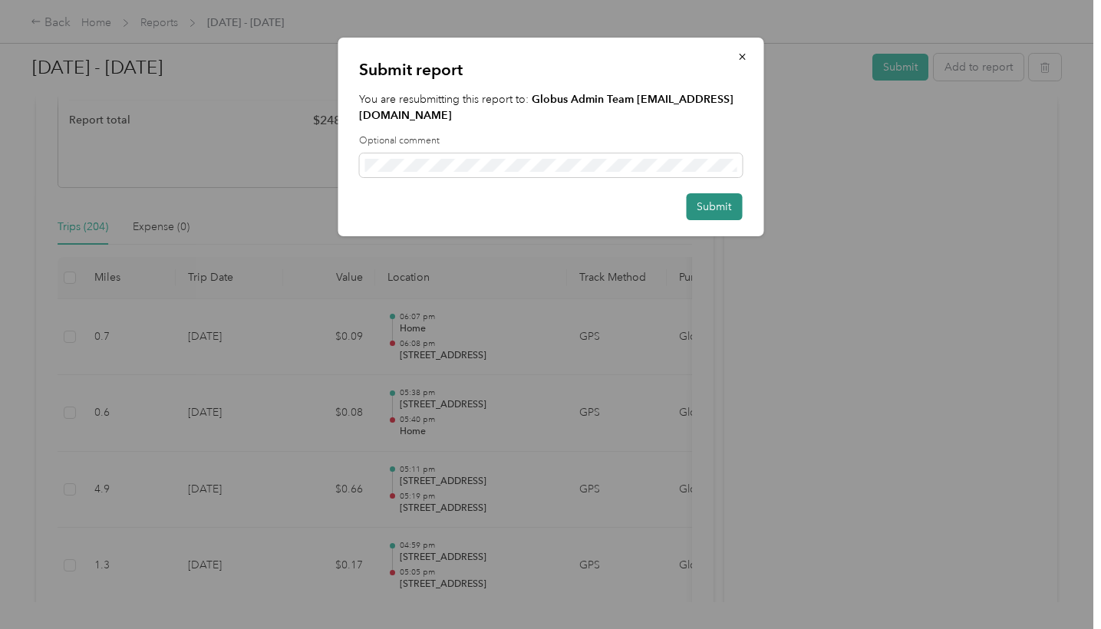
click at [713, 205] on button "Submit" at bounding box center [714, 206] width 56 height 27
